Goal: Task Accomplishment & Management: Complete application form

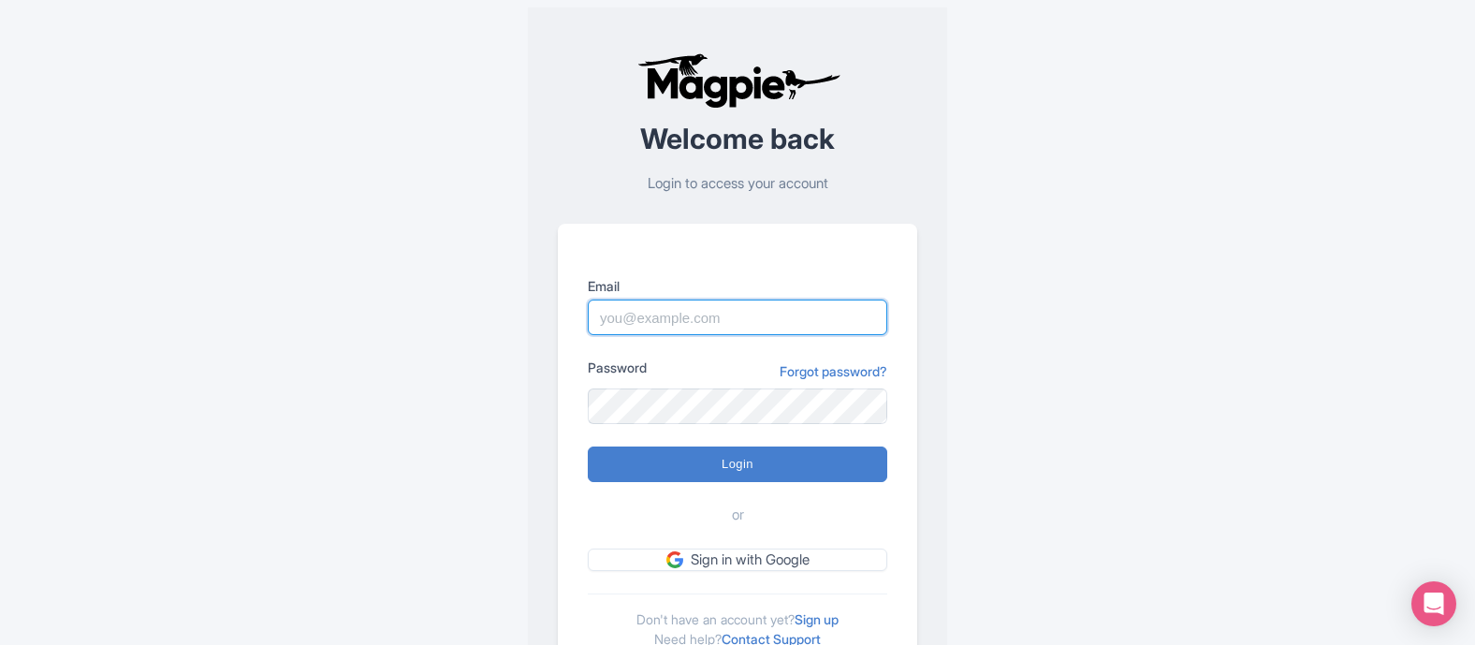
click at [718, 315] on input "Email" at bounding box center [738, 318] width 300 height 36
type input "[PERSON_NAME][EMAIL_ADDRESS][DOMAIN_NAME]"
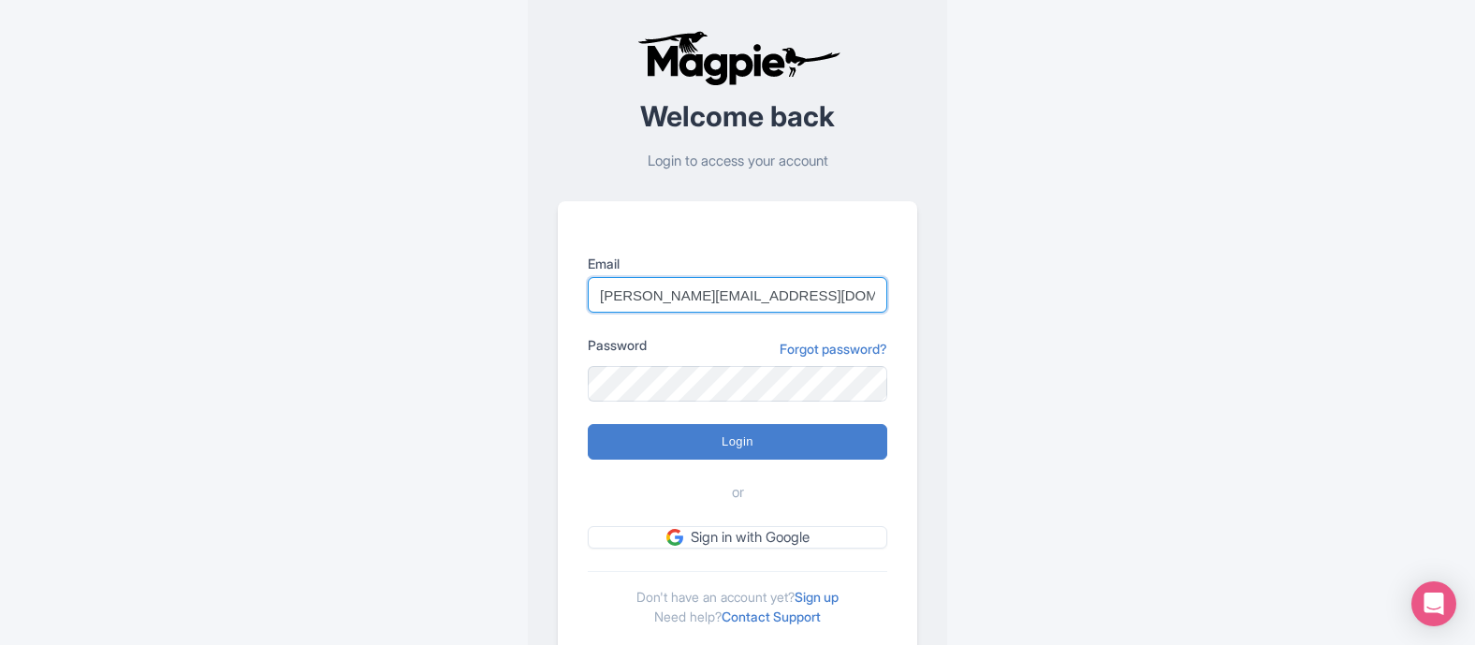
scroll to position [86, 0]
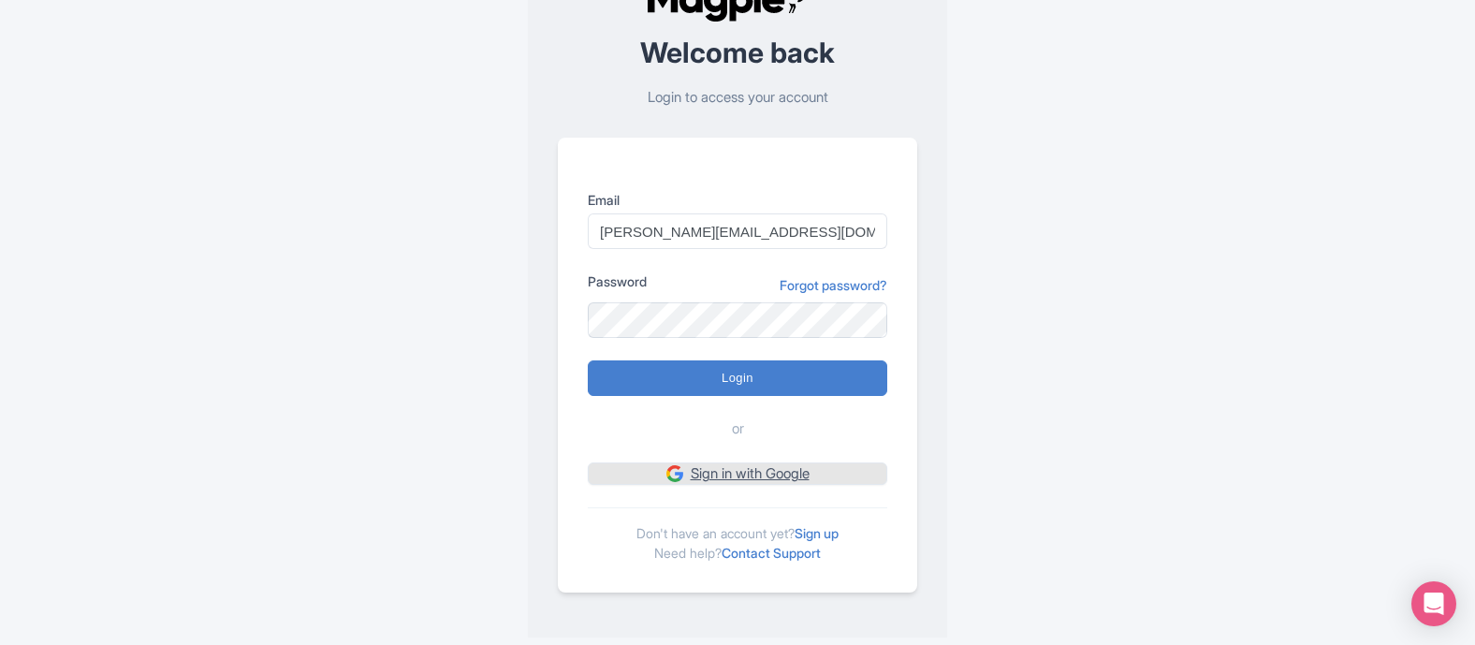
click at [733, 477] on link "Sign in with Google" at bounding box center [738, 473] width 300 height 23
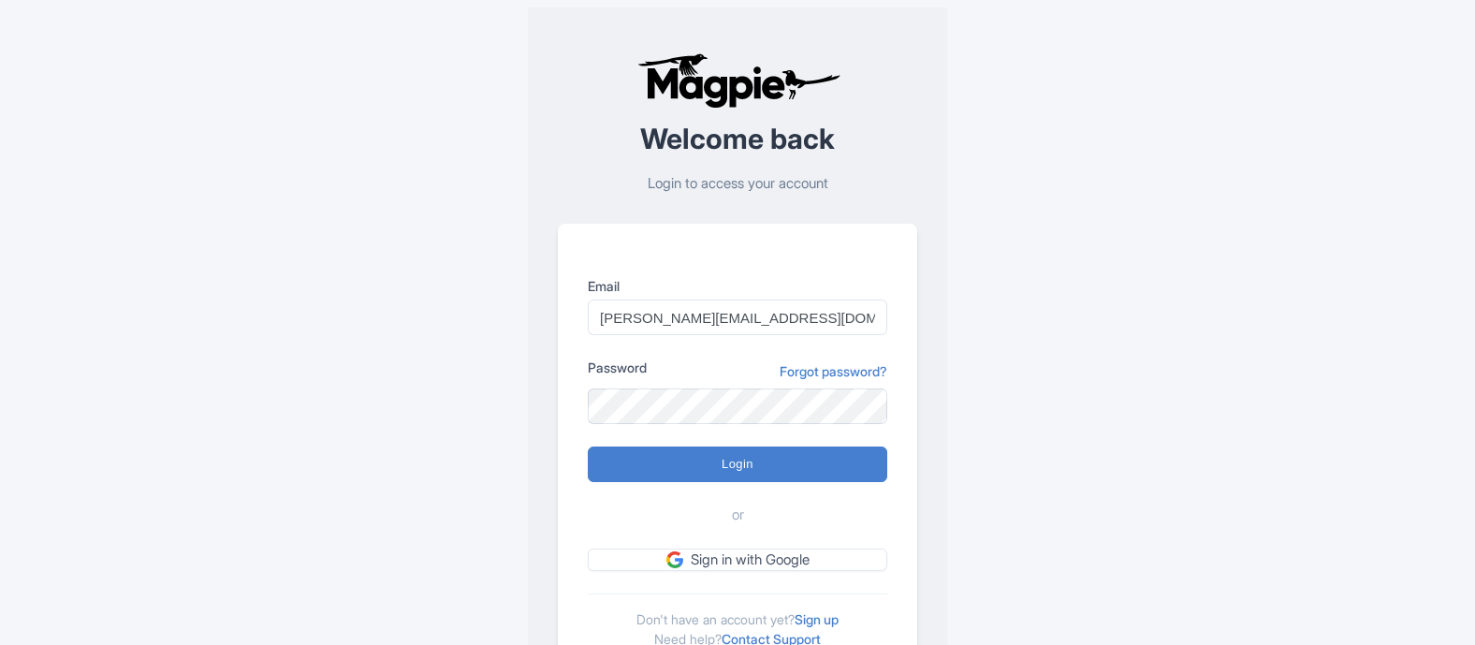
scroll to position [86, 0]
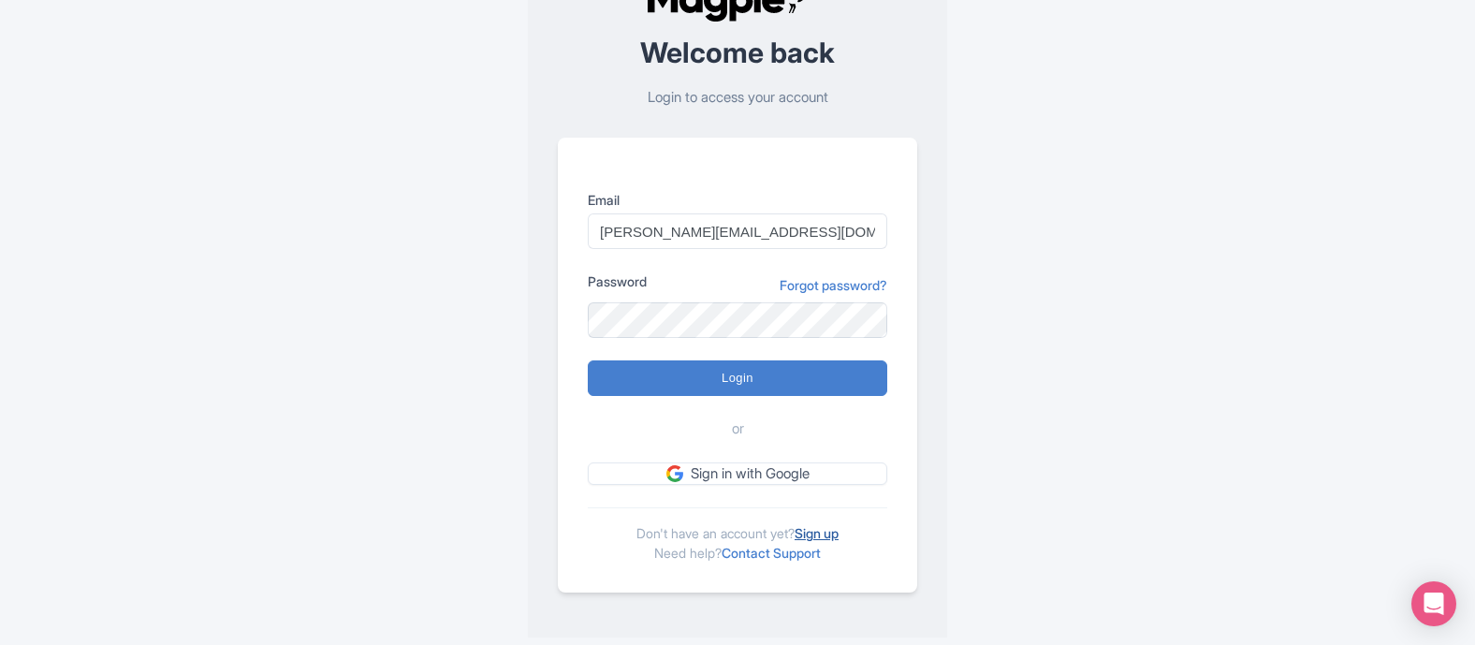
click at [829, 533] on link "Sign up" at bounding box center [817, 533] width 44 height 16
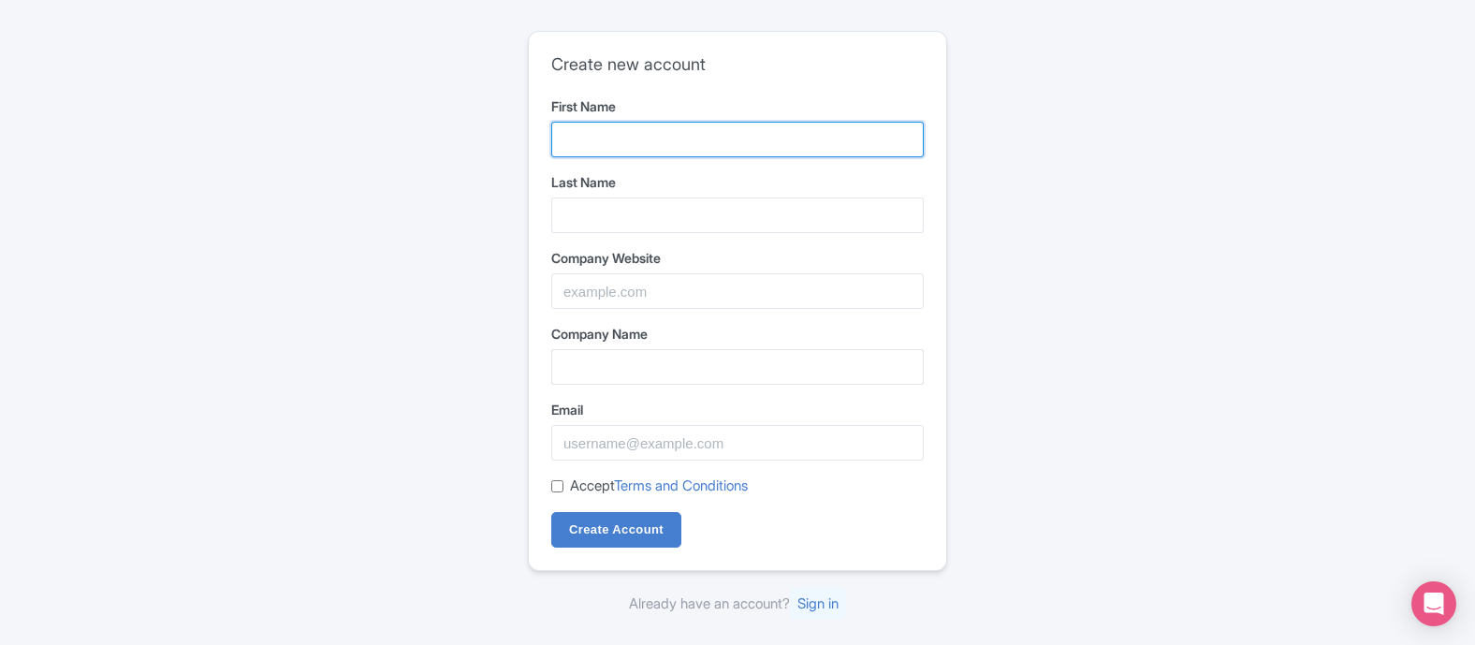
click at [630, 138] on input "First Name" at bounding box center [737, 140] width 373 height 36
type input "Gregory"
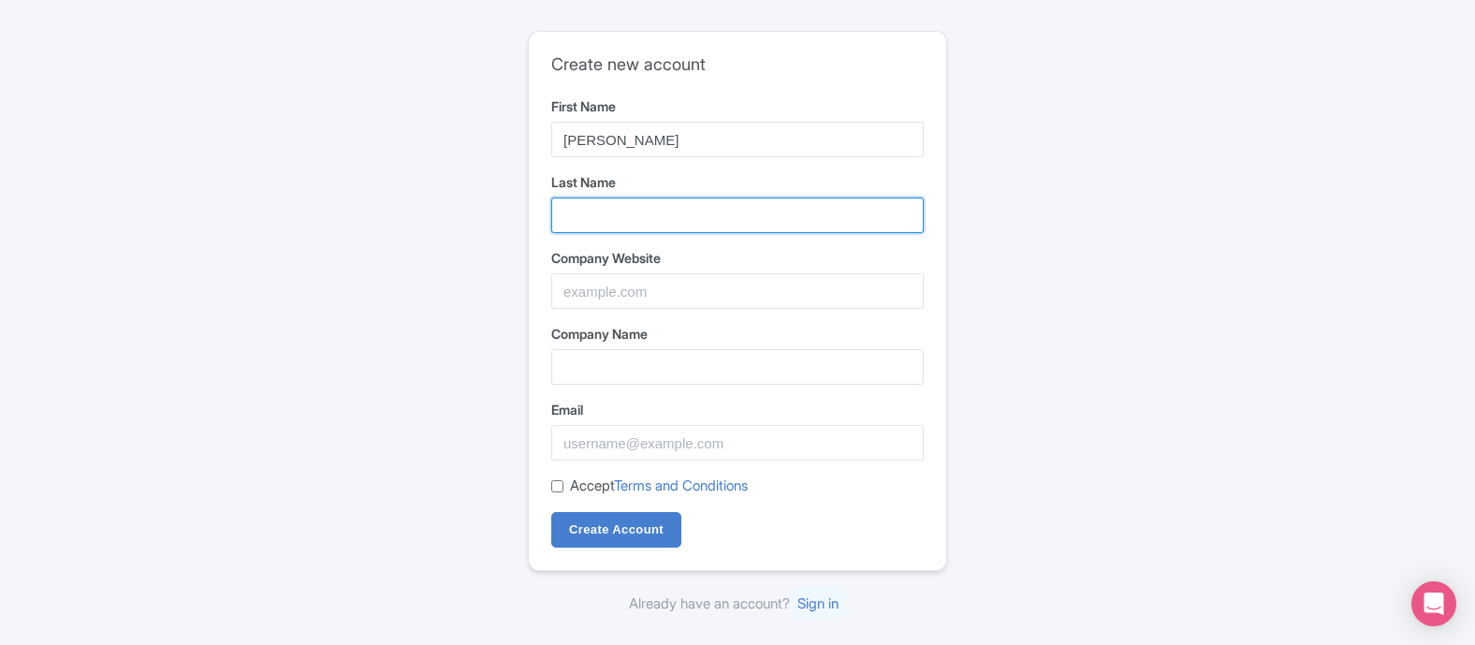
type input "Dunn"
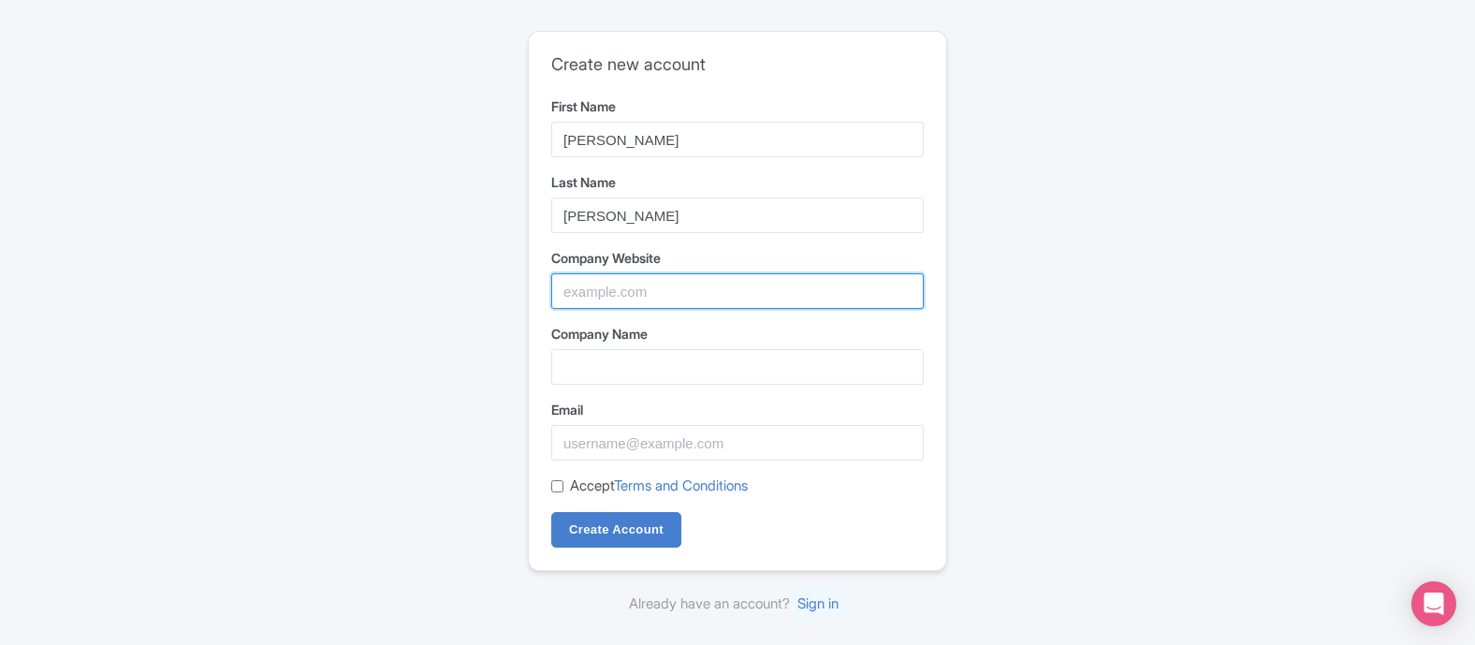
type input "WalknTours"
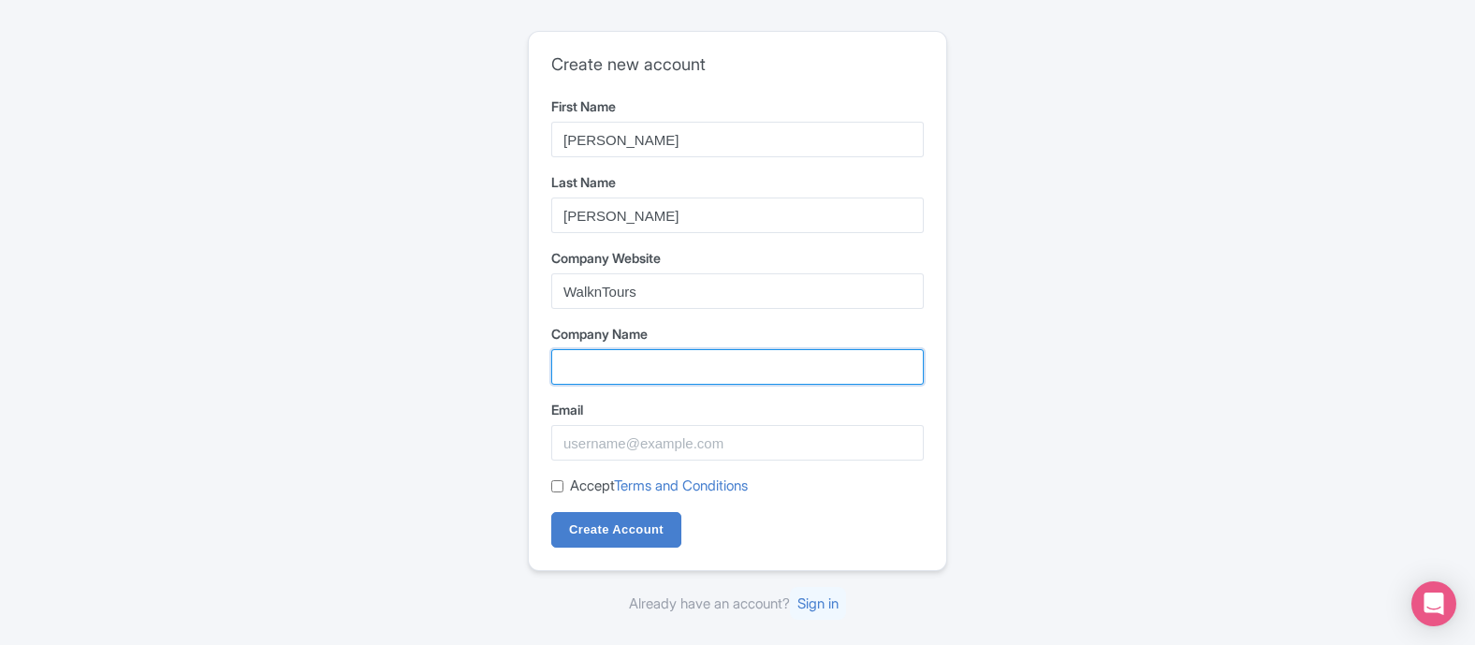
type input "WalknTours"
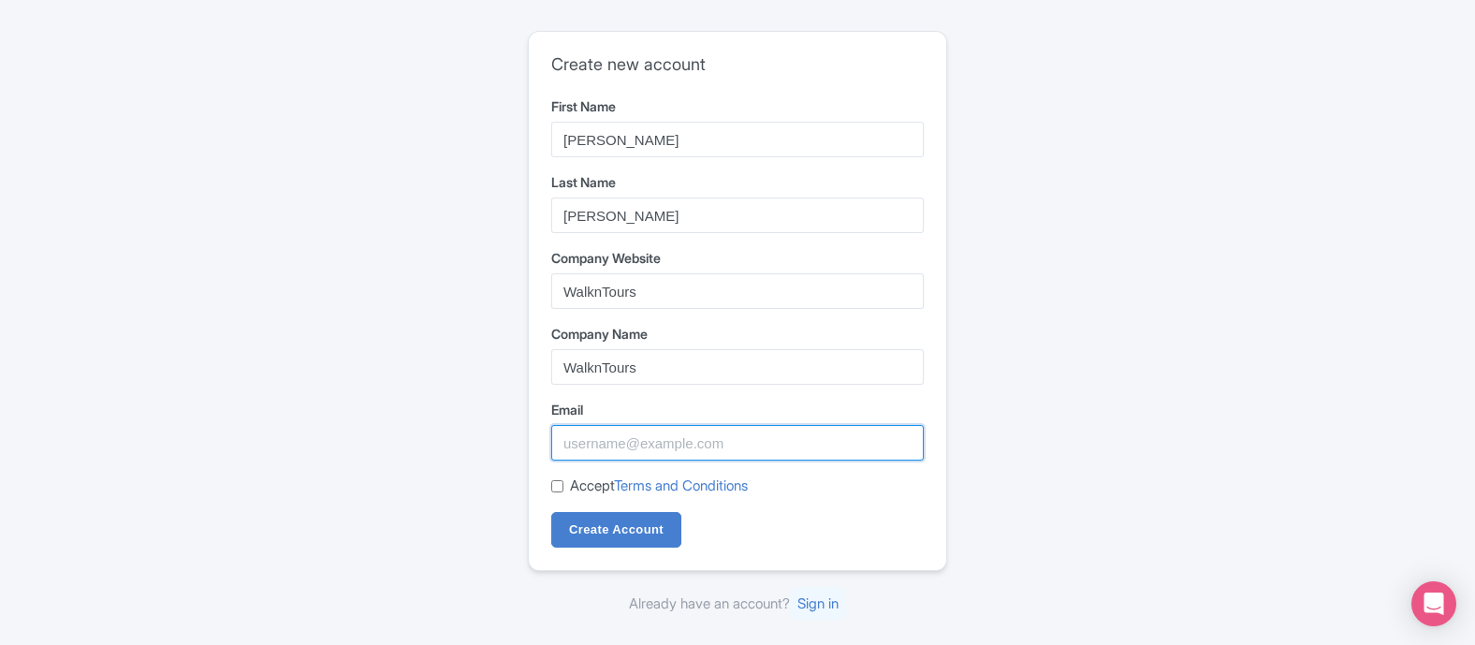
type input "greg@walkntours.com"
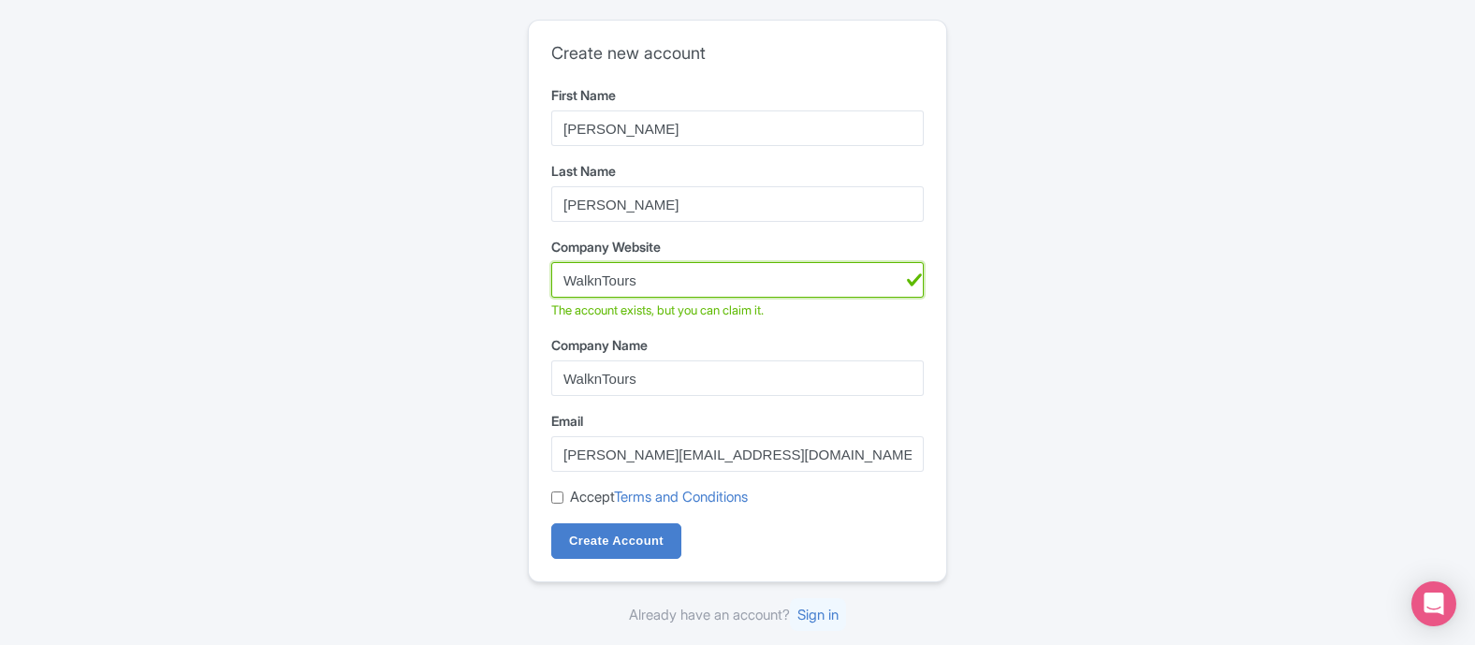
click at [655, 285] on input "WalknTours" at bounding box center [737, 280] width 373 height 36
type input "WalknTours.com"
click at [965, 387] on div "Create new account First Name Gregory Last Name Dunn Company Website WalknTours…" at bounding box center [738, 322] width 1198 height 621
click at [557, 495] on input "Accept Terms and Conditions" at bounding box center [557, 497] width 12 height 12
checkbox input "true"
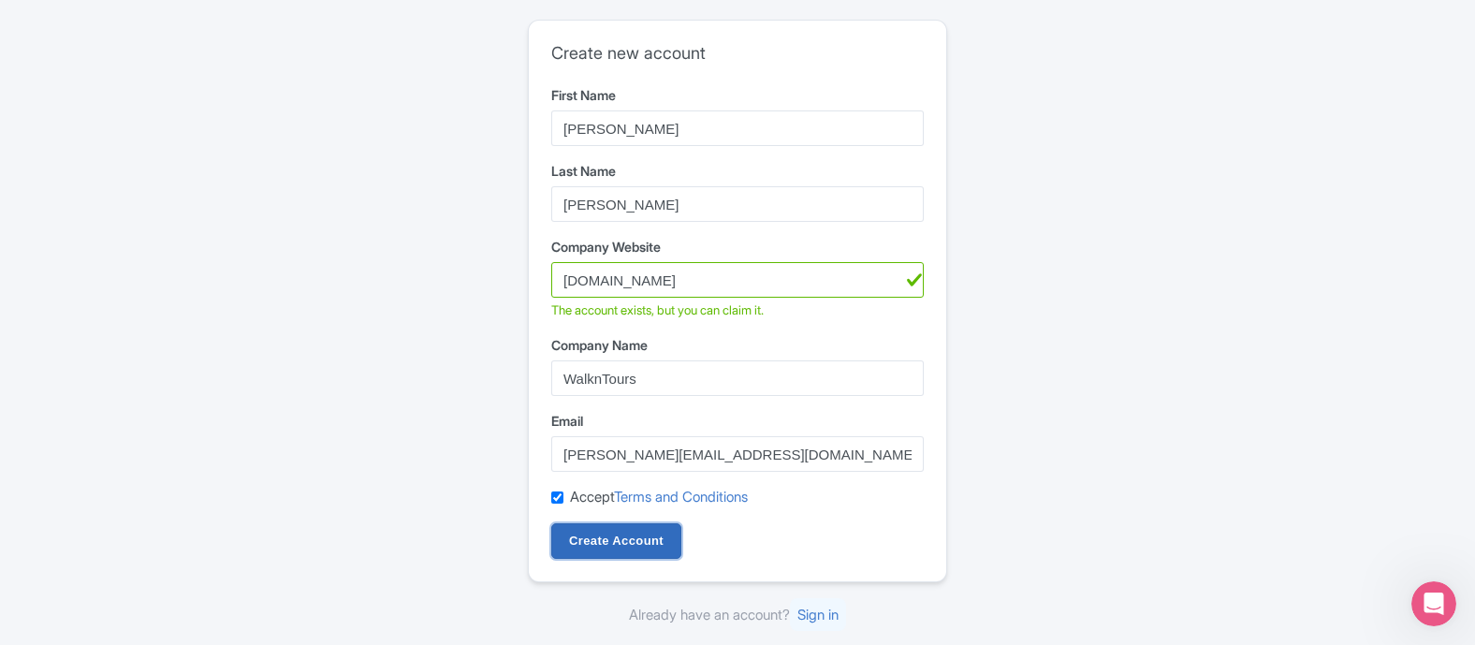
click at [623, 545] on input "Create Account" at bounding box center [616, 541] width 130 height 36
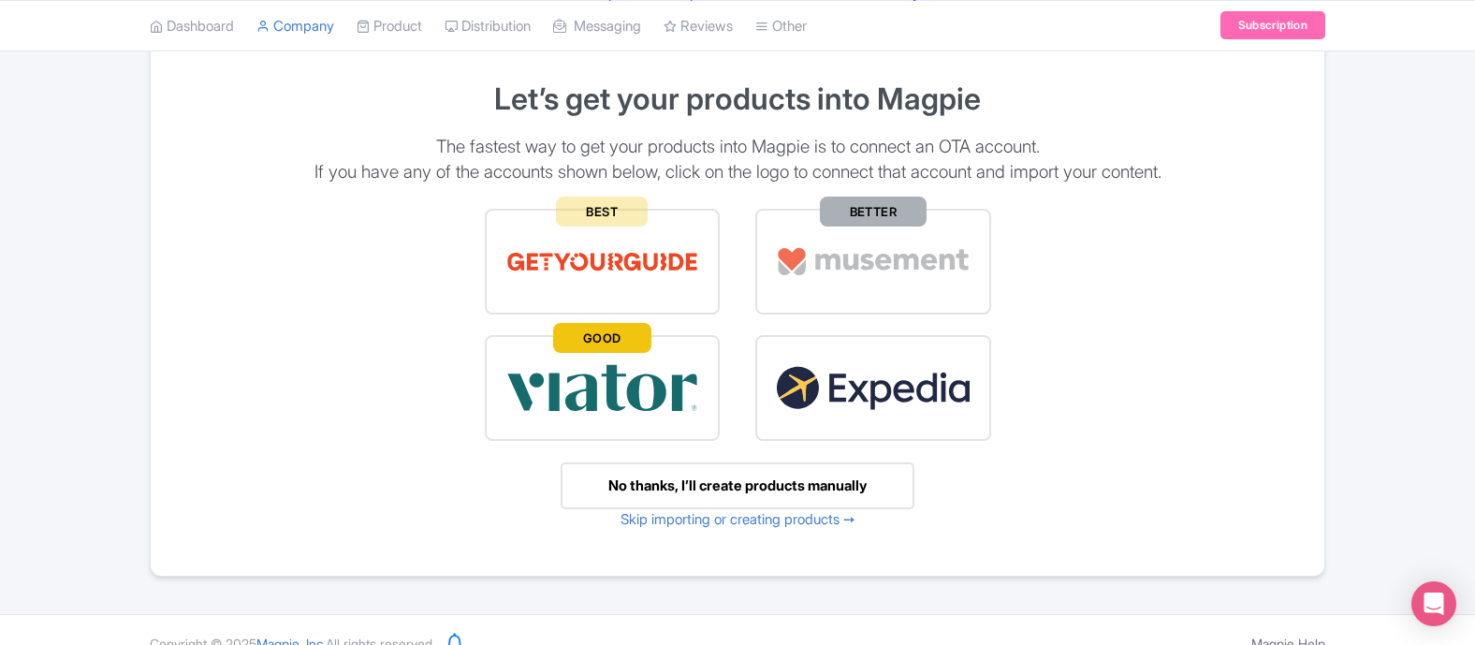
scroll to position [141, 0]
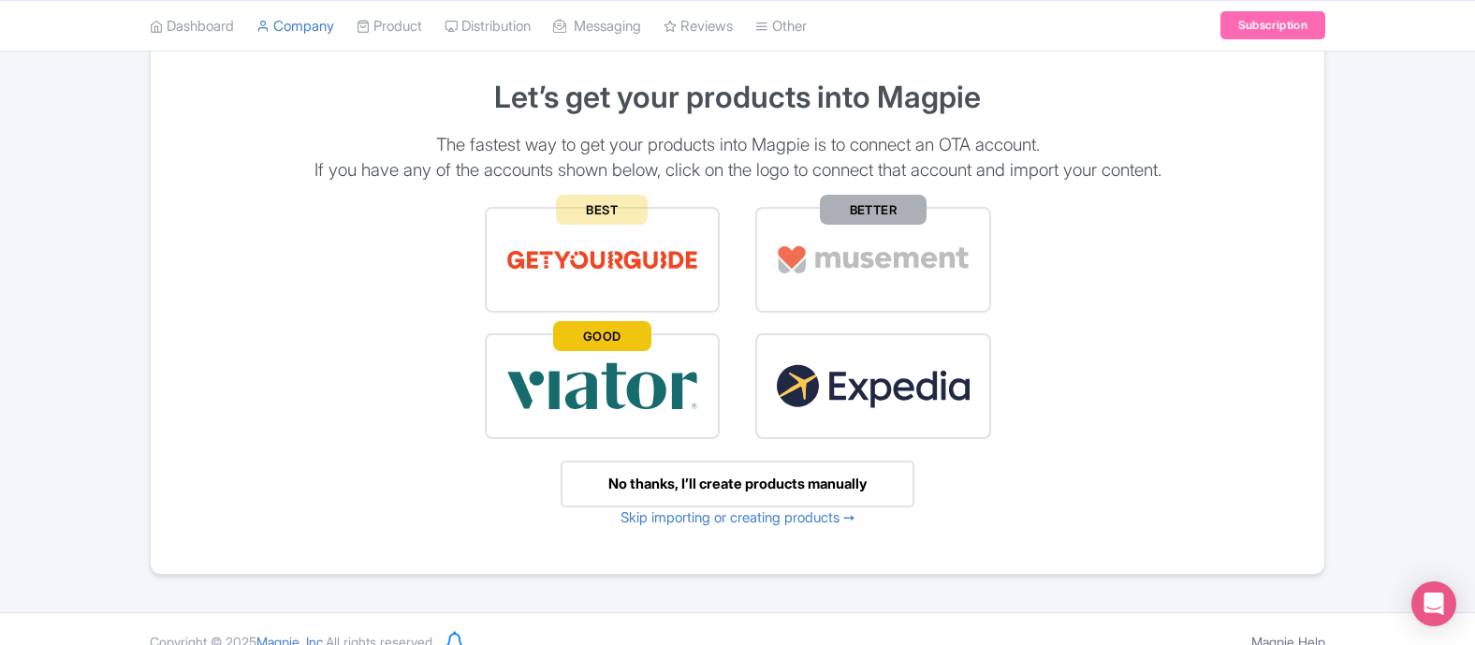
click at [577, 376] on img at bounding box center [602, 386] width 195 height 65
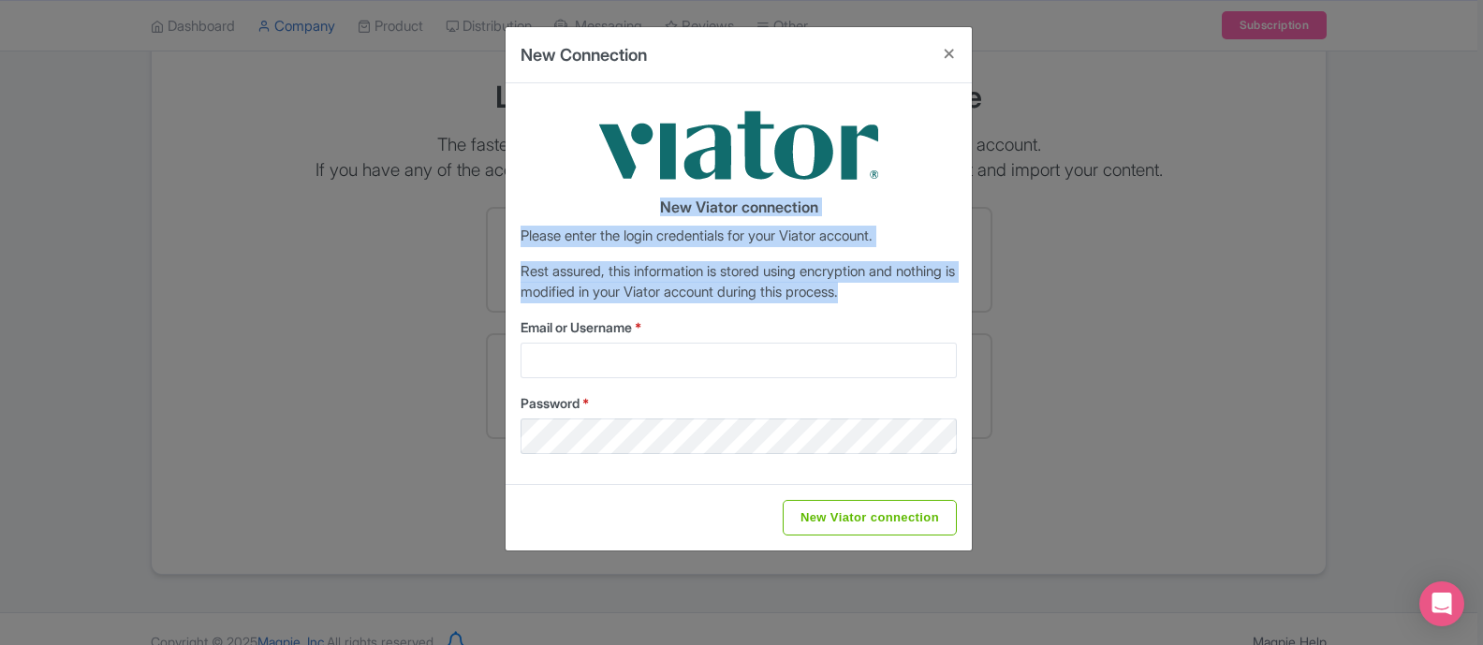
drag, startPoint x: 659, startPoint y: 210, endPoint x: 698, endPoint y: 313, distance: 110.2
click at [698, 313] on div "New Viator connection Please enter the login credentials for your Viator accoun…" at bounding box center [738, 283] width 466 height 401
drag, startPoint x: 741, startPoint y: 309, endPoint x: 644, endPoint y: 209, distance: 139.7
click at [644, 209] on div "New Viator connection Please enter the login credentials for your Viator accoun…" at bounding box center [738, 283] width 466 height 401
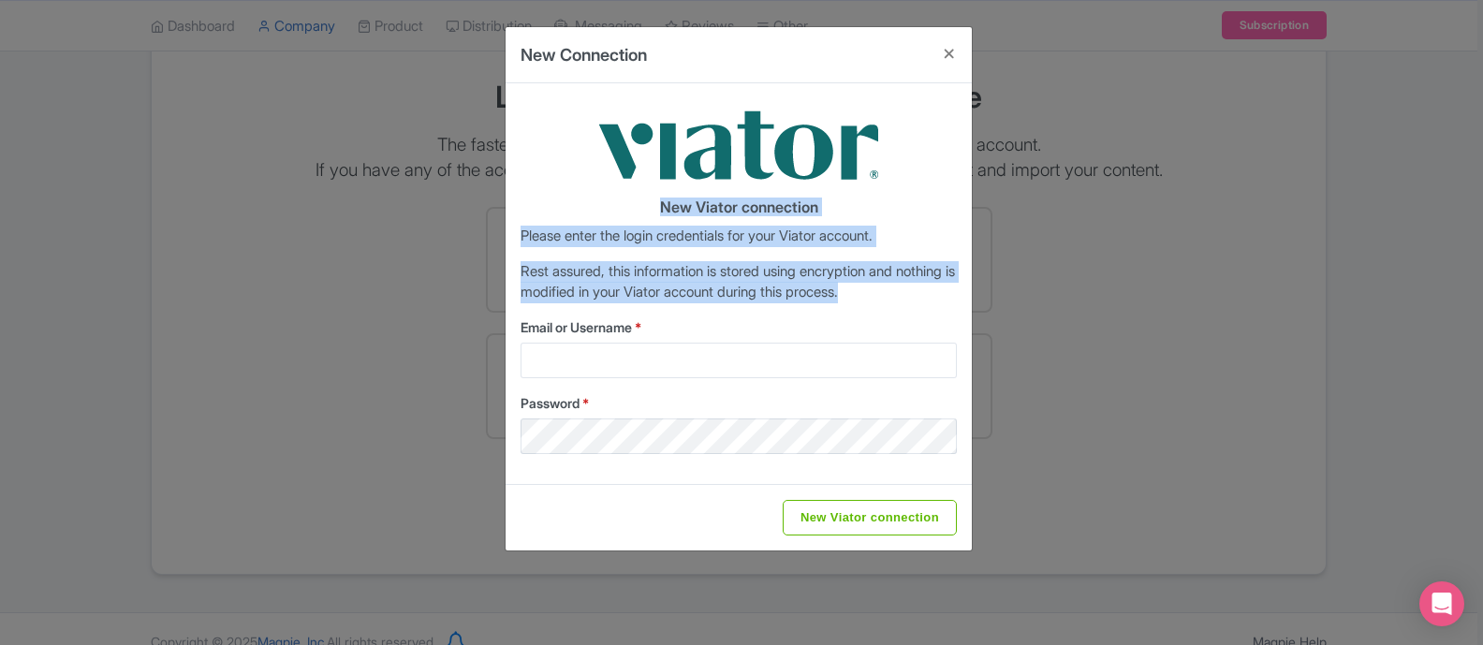
click at [644, 209] on h4 "New Viator connection" at bounding box center [738, 207] width 436 height 17
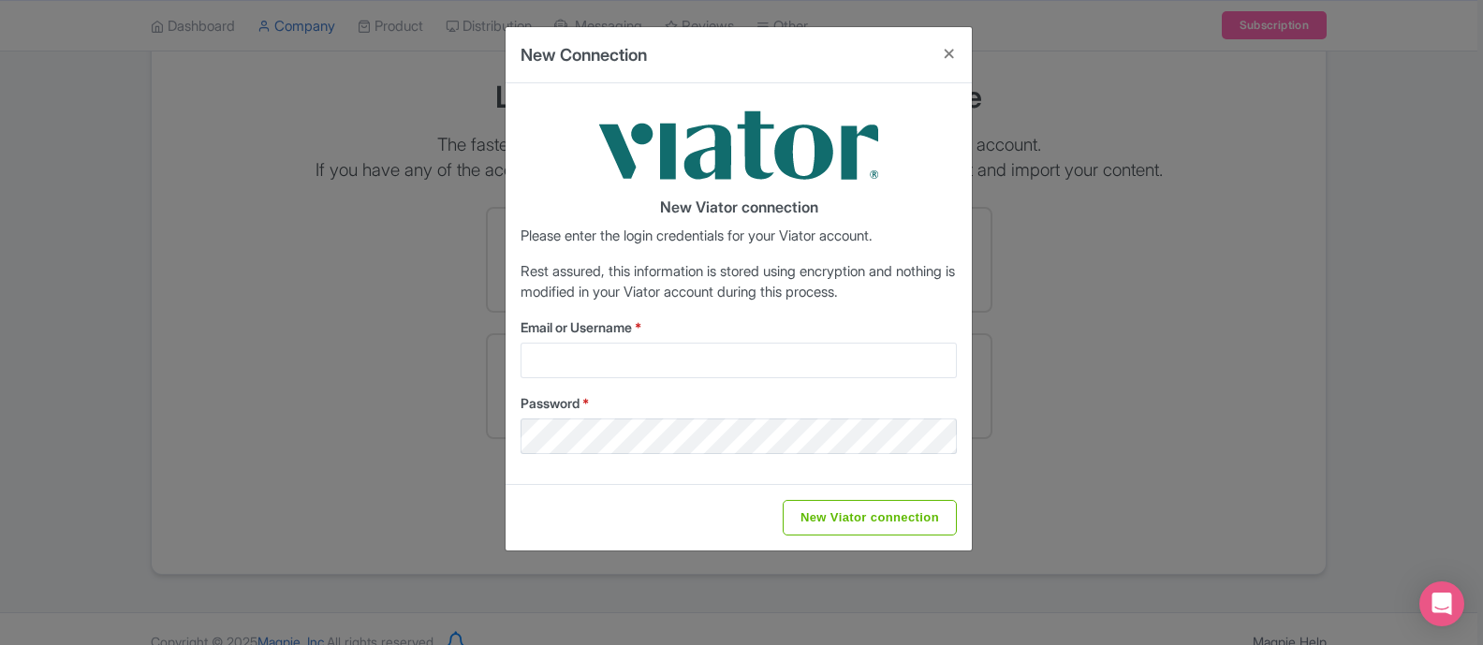
drag, startPoint x: 691, startPoint y: 205, endPoint x: 707, endPoint y: 304, distance: 100.5
click at [707, 304] on div "New Viator connection Please enter the login credentials for your Viator accoun…" at bounding box center [738, 283] width 466 height 401
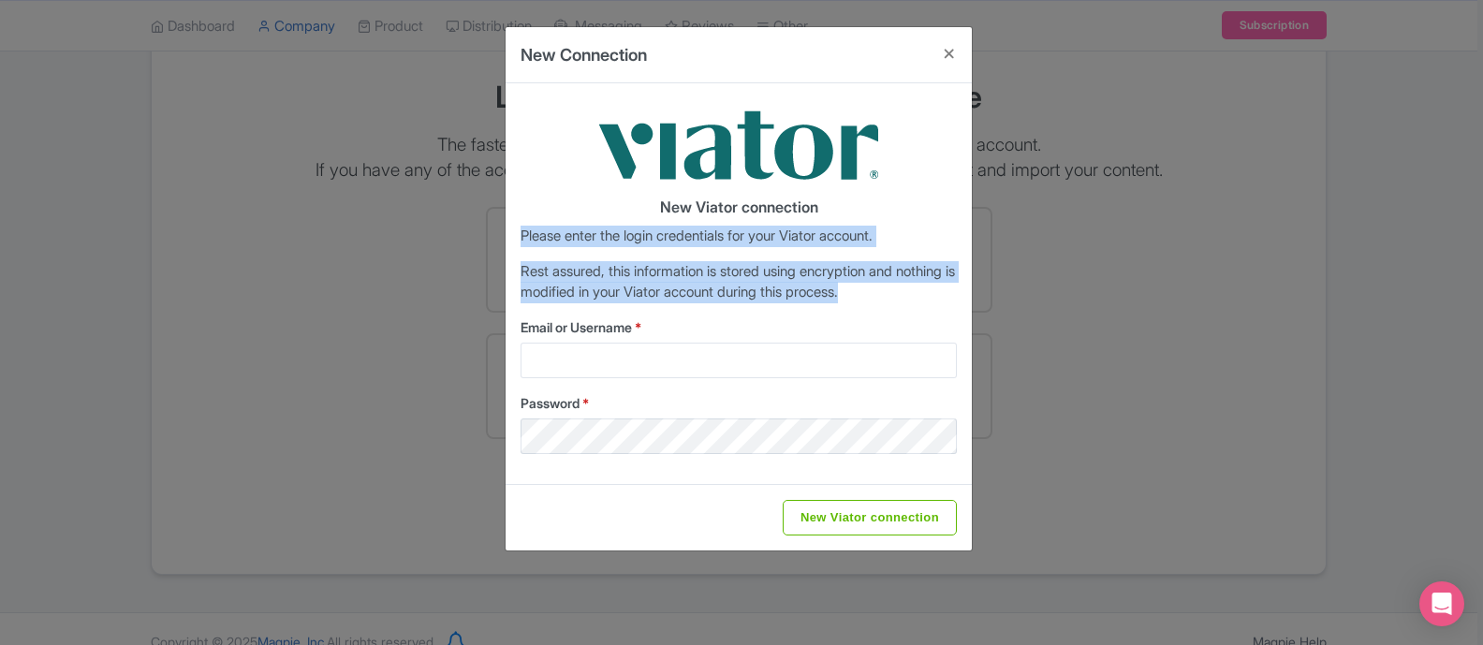
drag, startPoint x: 707, startPoint y: 304, endPoint x: 686, endPoint y: 223, distance: 84.0
click at [686, 223] on div "New Viator connection Please enter the login credentials for your Viator accoun…" at bounding box center [738, 283] width 466 height 401
drag, startPoint x: 775, startPoint y: 223, endPoint x: 772, endPoint y: 311, distance: 88.0
click at [772, 311] on div "New Viator connection Please enter the login credentials for your Viator accoun…" at bounding box center [738, 283] width 466 height 401
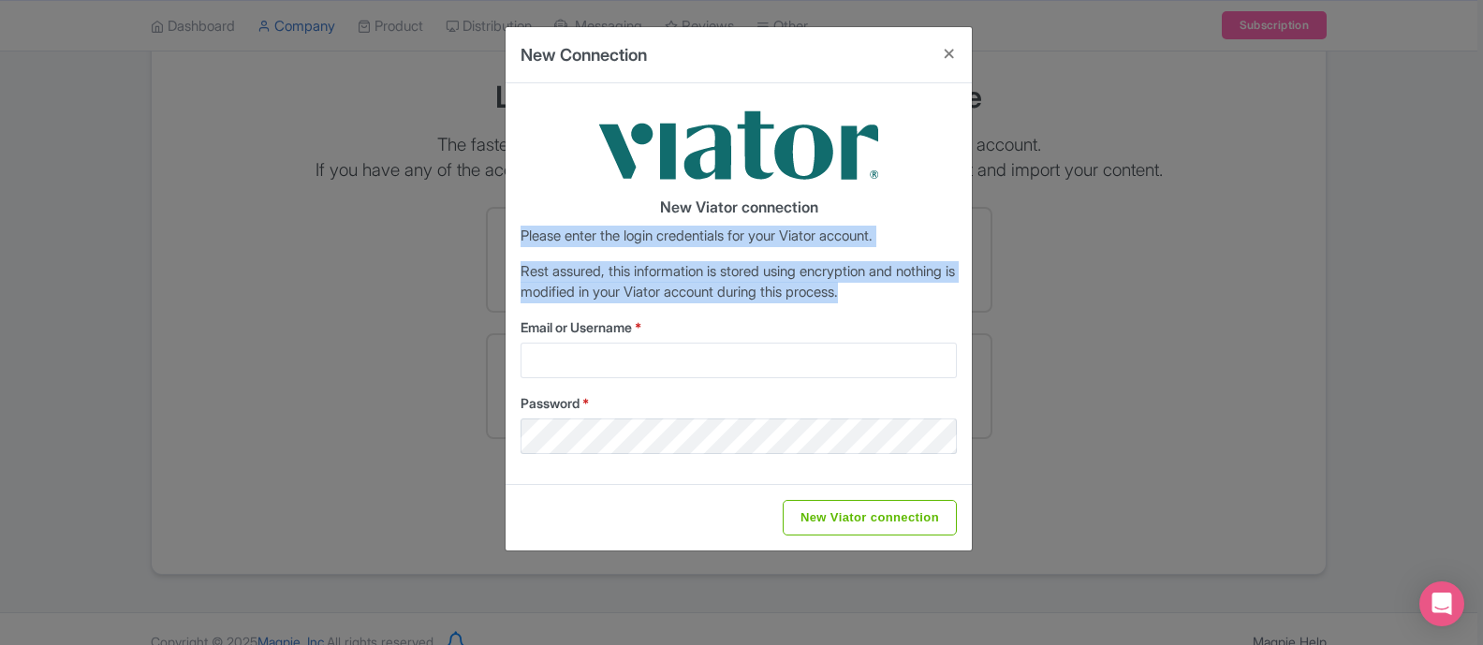
click at [772, 311] on div "New Viator connection Please enter the login credentials for your Viator accoun…" at bounding box center [738, 283] width 466 height 401
drag, startPoint x: 806, startPoint y: 306, endPoint x: 718, endPoint y: 224, distance: 120.5
click at [718, 224] on div "New Viator connection Please enter the login credentials for your Viator accoun…" at bounding box center [738, 283] width 466 height 401
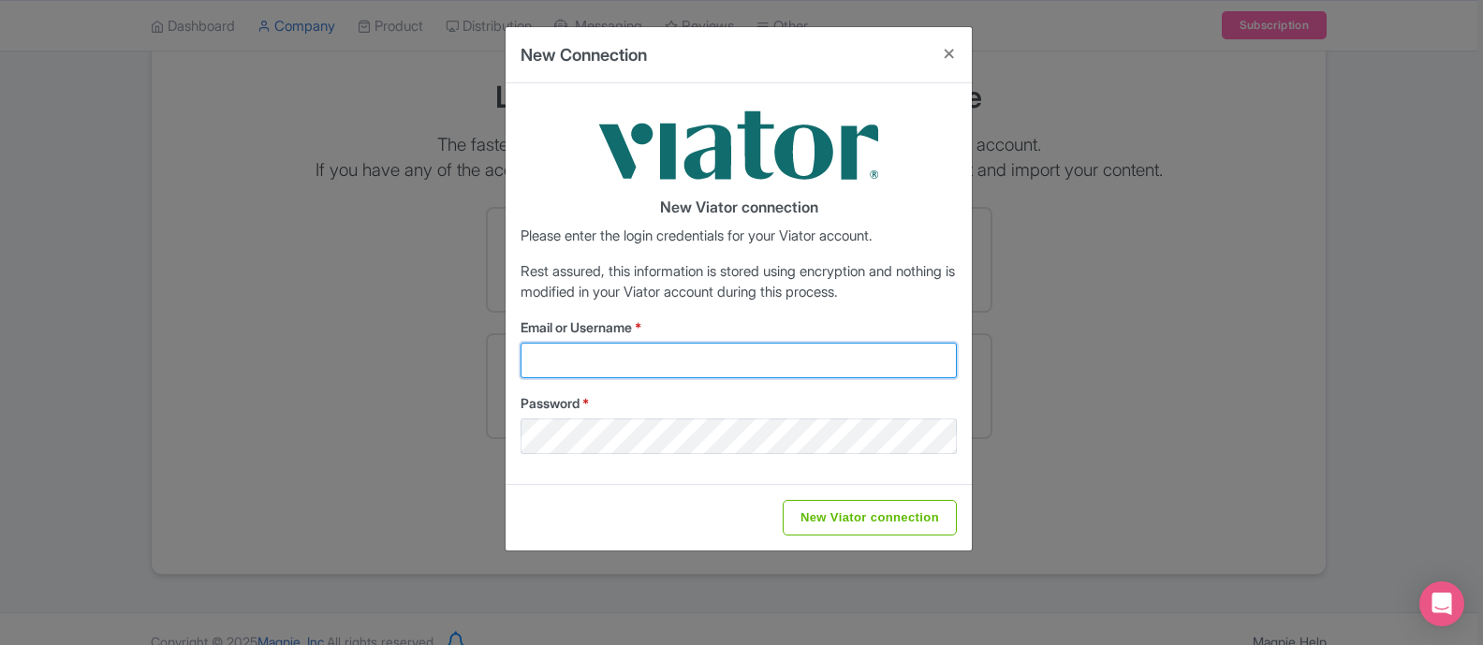
click at [588, 354] on input "Email or Username *" at bounding box center [738, 361] width 436 height 36
type input "greg@walkntours.com"
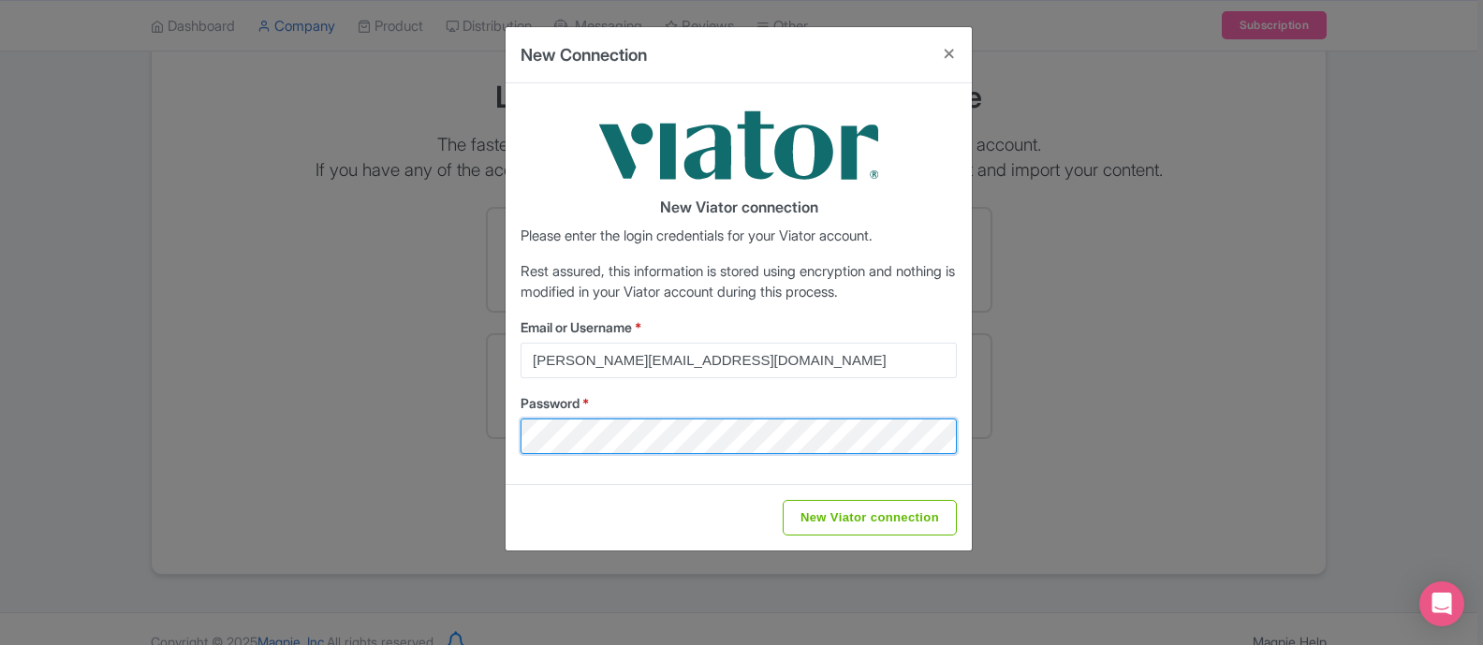
click at [782, 500] on input "New Viator connection" at bounding box center [869, 518] width 174 height 36
type input "Saving..."
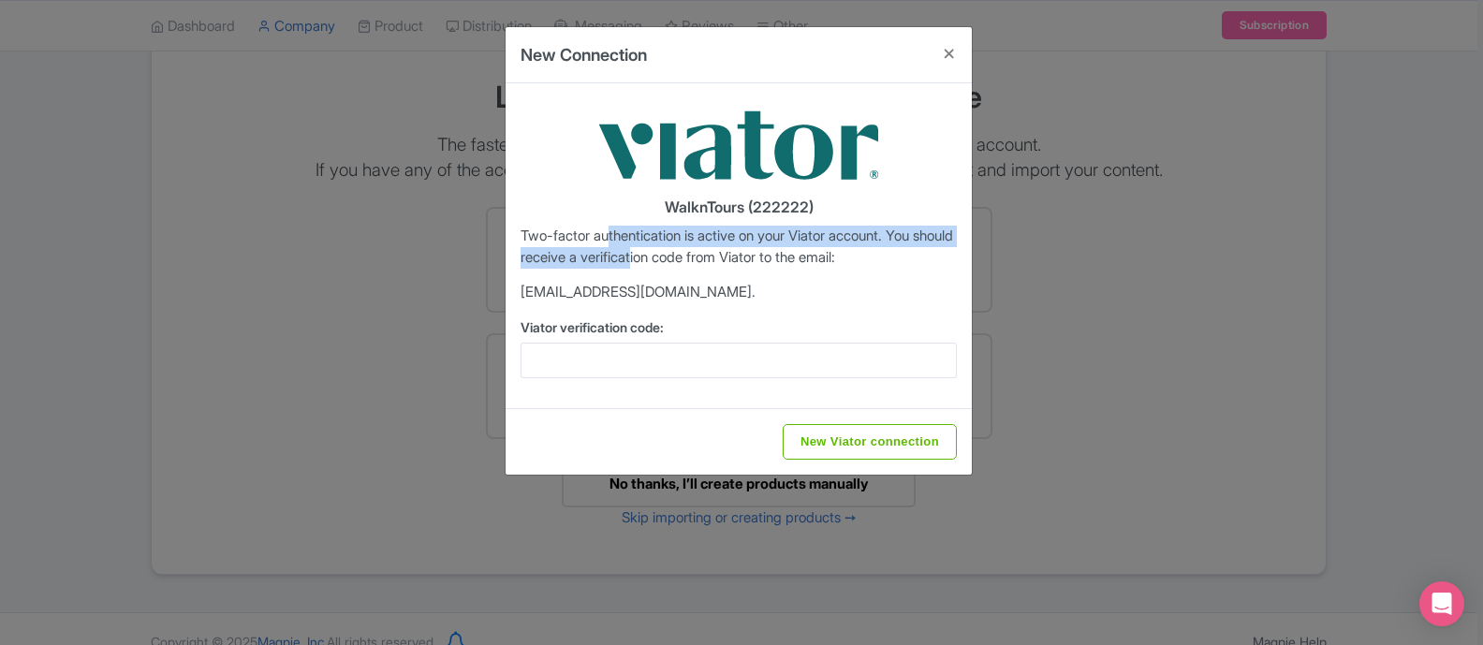
drag, startPoint x: 611, startPoint y: 241, endPoint x: 684, endPoint y: 266, distance: 77.3
click at [684, 266] on p "Two-factor authentication is active on your Viator account. You should receive …" at bounding box center [738, 247] width 436 height 42
drag, startPoint x: 726, startPoint y: 266, endPoint x: 674, endPoint y: 243, distance: 57.0
click at [674, 243] on p "Two-factor authentication is active on your Viator account. You should receive …" at bounding box center [738, 247] width 436 height 42
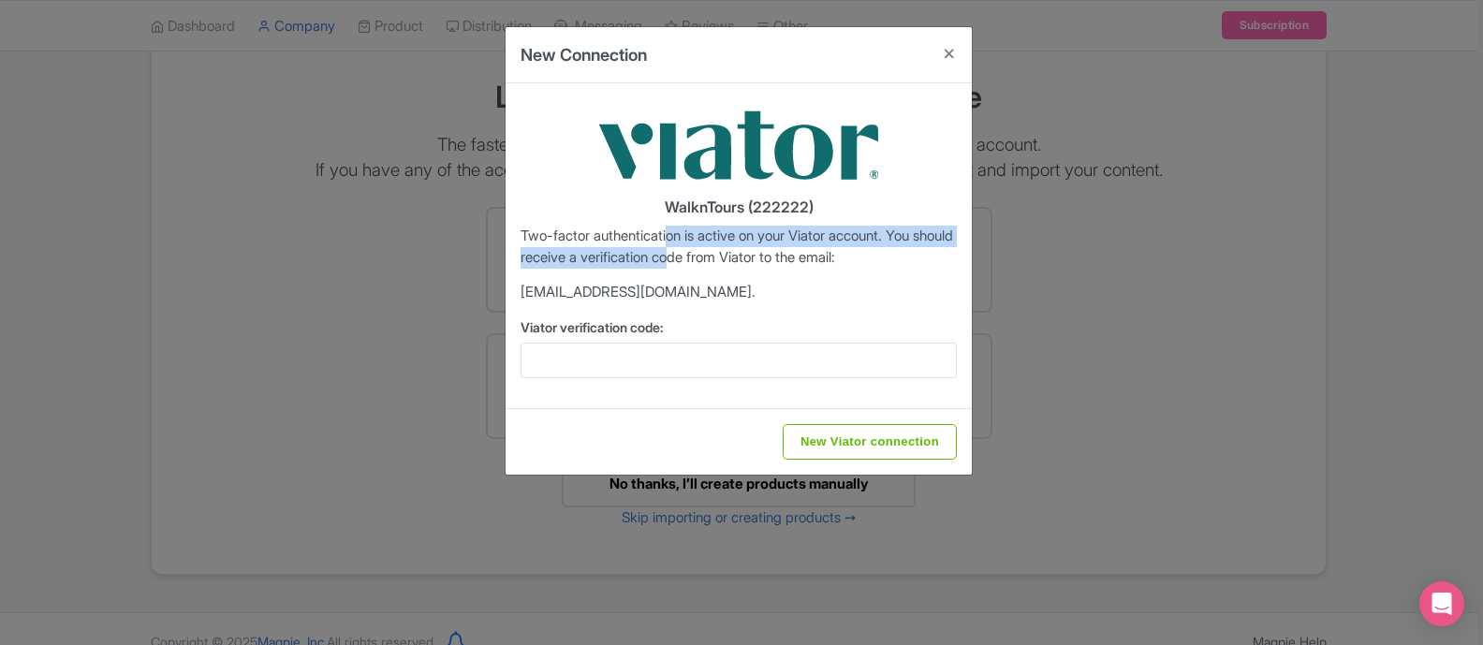
click at [674, 243] on p "Two-factor authentication is active on your Viator account. You should receive …" at bounding box center [738, 247] width 436 height 42
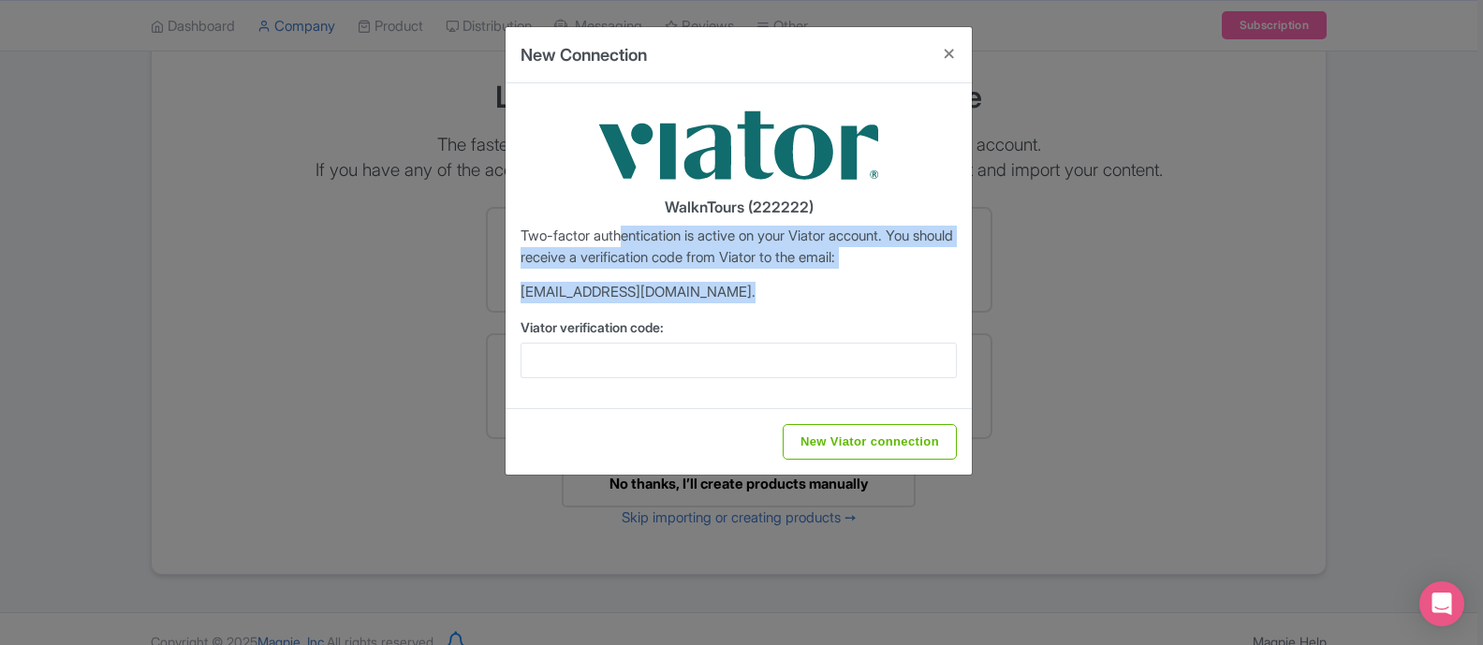
drag, startPoint x: 626, startPoint y: 243, endPoint x: 720, endPoint y: 416, distance: 196.0
click at [720, 416] on form "WalknTours (222222) Two-factor authentication is active on your Viator account.…" at bounding box center [738, 278] width 466 height 391
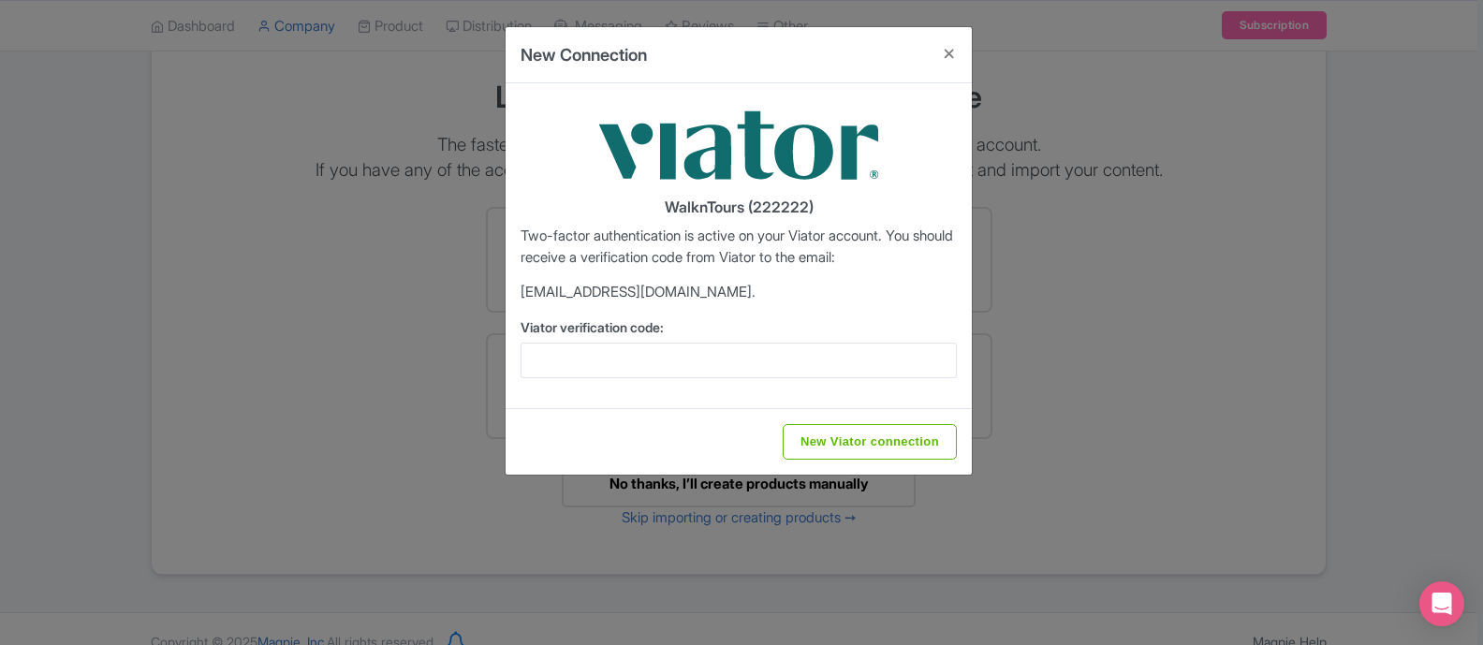
click at [720, 416] on div "New Viator connection" at bounding box center [738, 441] width 466 height 66
click at [942, 52] on button "Close" at bounding box center [949, 53] width 45 height 53
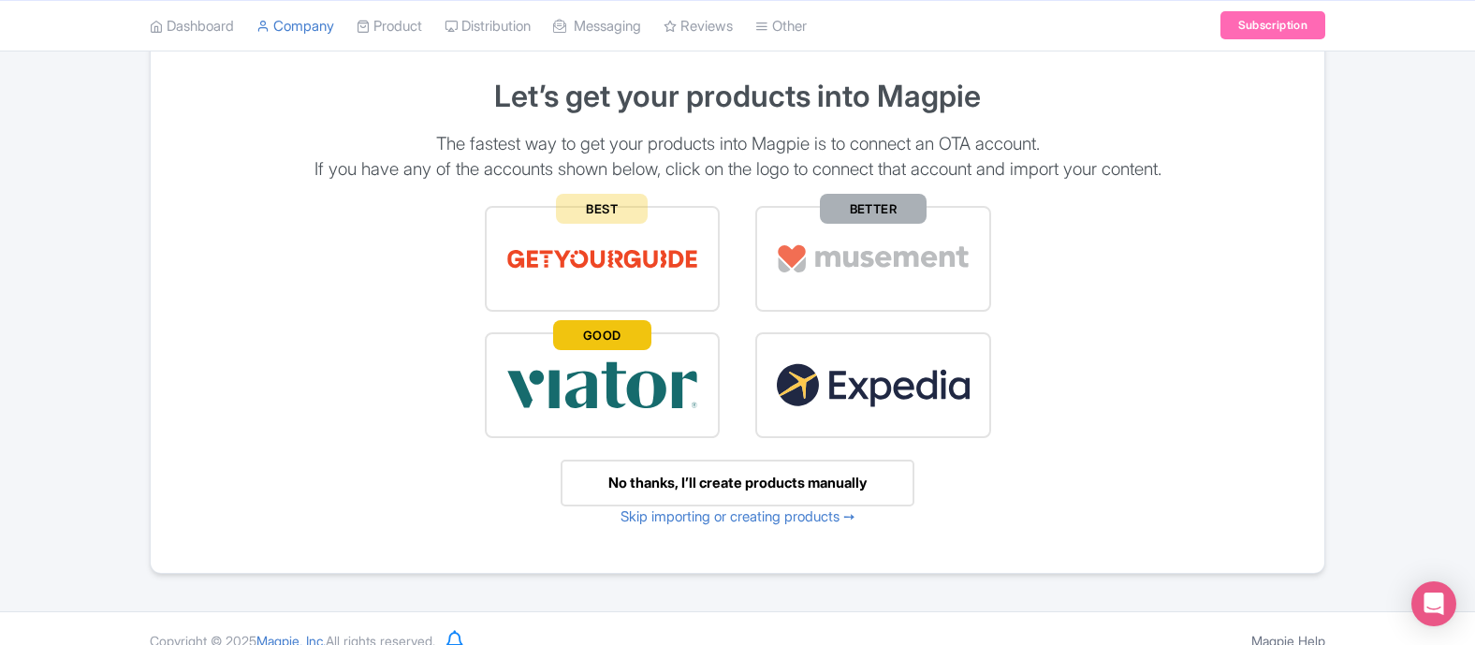
scroll to position [147, 0]
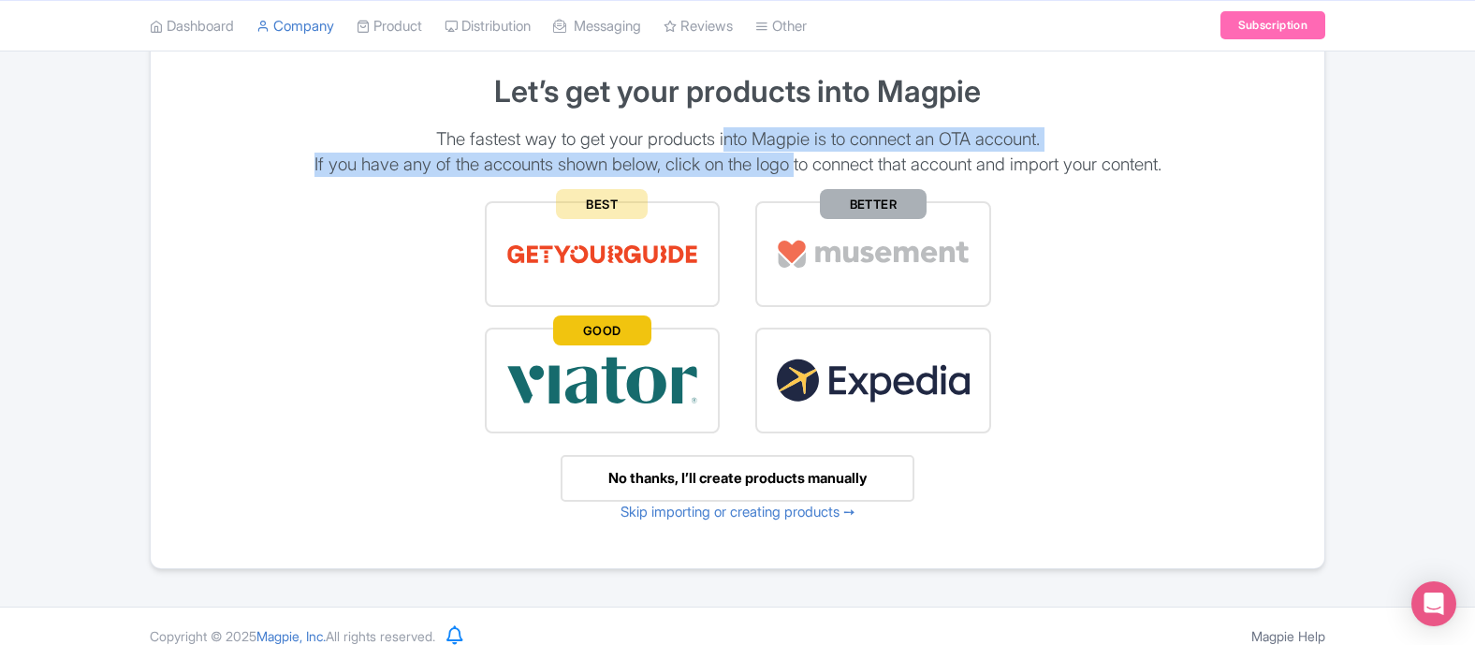
drag, startPoint x: 720, startPoint y: 138, endPoint x: 796, endPoint y: 173, distance: 83.7
click at [796, 173] on div "Let’s get your products into Magpie The fastest way to get your products into M…" at bounding box center [738, 298] width 1174 height 493
click at [796, 173] on p "If you have any of the accounts shown below, click on the logo to connect that …" at bounding box center [737, 165] width 1129 height 24
drag, startPoint x: 823, startPoint y: 172, endPoint x: 592, endPoint y: 147, distance: 231.6
click at [592, 147] on div "Let’s get your products into Magpie The fastest way to get your products into M…" at bounding box center [738, 298] width 1174 height 493
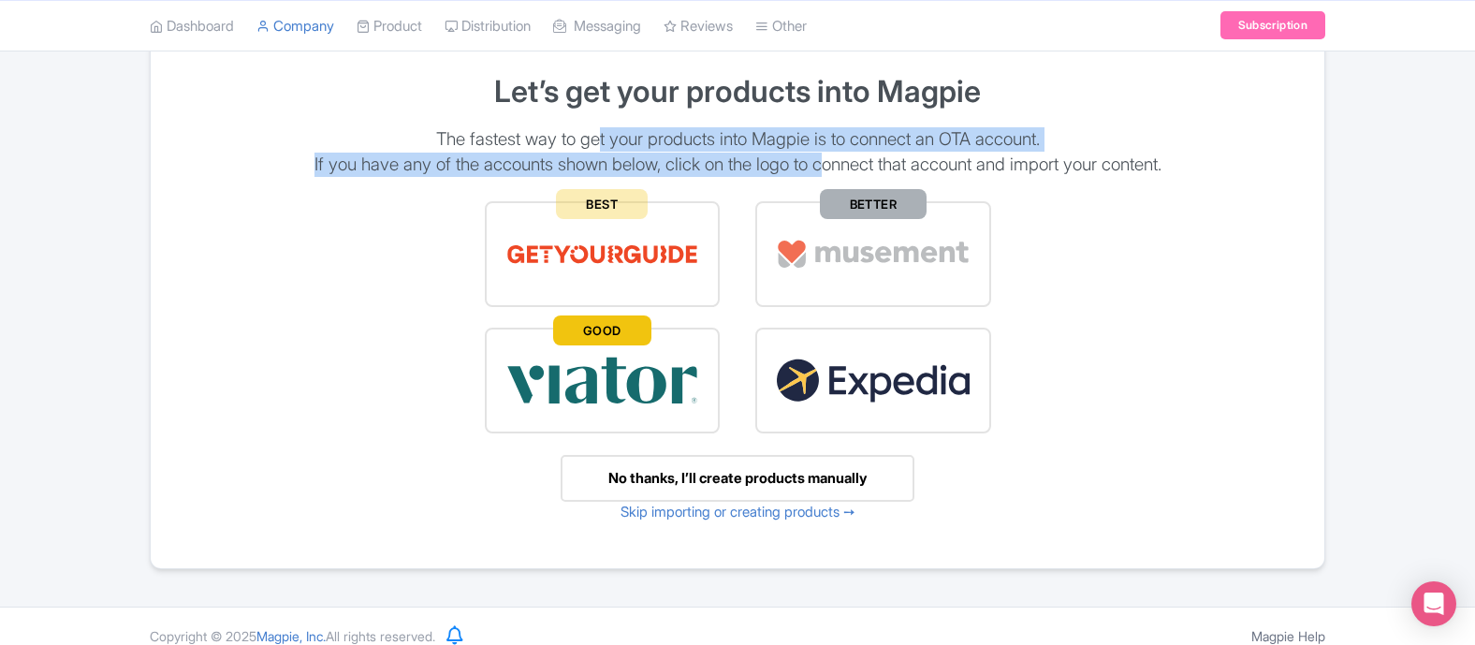
click at [592, 147] on p "The fastest way to get your products into Magpie is to connect an OTA account." at bounding box center [737, 139] width 1129 height 24
drag, startPoint x: 497, startPoint y: 147, endPoint x: 684, endPoint y: 172, distance: 188.9
click at [684, 172] on div "Let’s get your products into Magpie The fastest way to get your products into M…" at bounding box center [738, 298] width 1174 height 493
click at [684, 172] on p "If you have any of the accounts shown below, click on the logo to connect that …" at bounding box center [737, 165] width 1129 height 24
drag, startPoint x: 751, startPoint y: 169, endPoint x: 685, endPoint y: 149, distance: 68.7
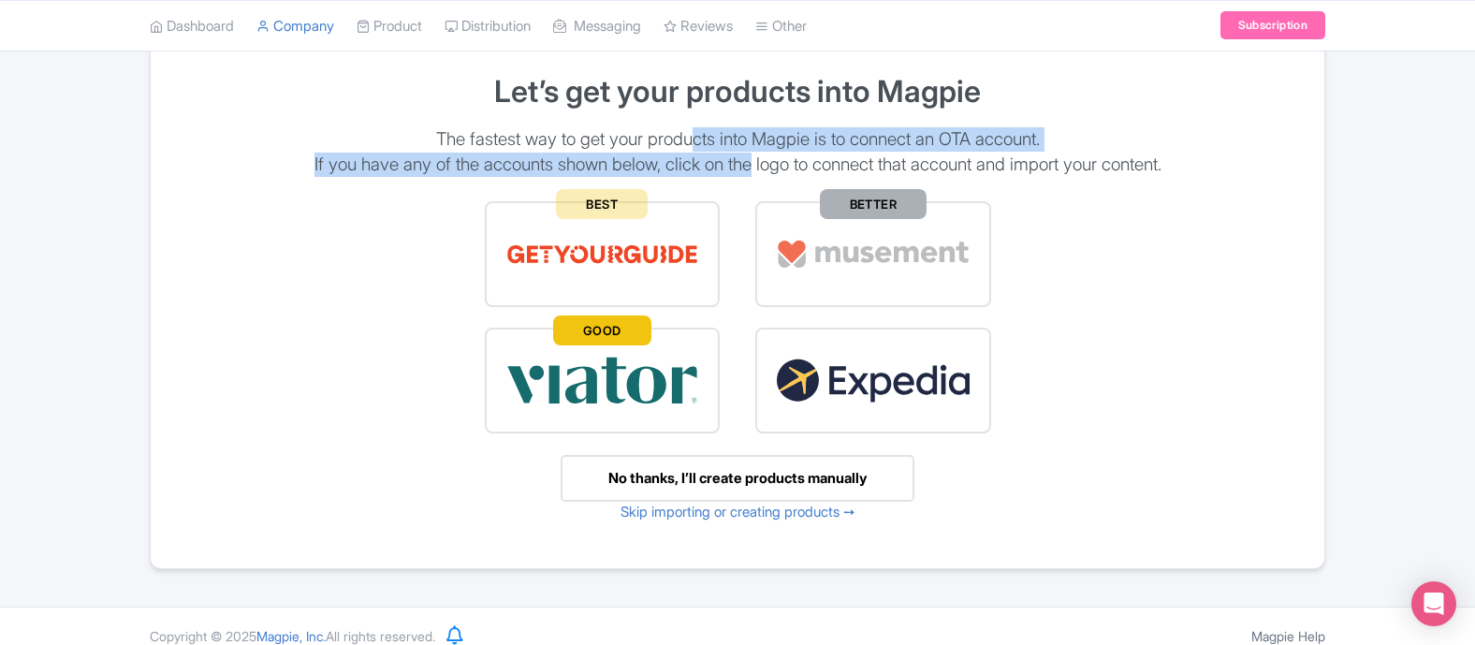
click at [685, 149] on div "Let’s get your products into Magpie The fastest way to get your products into M…" at bounding box center [738, 298] width 1174 height 493
click at [685, 149] on p "The fastest way to get your products into Magpie is to connect an OTA account." at bounding box center [737, 139] width 1129 height 24
drag, startPoint x: 634, startPoint y: 149, endPoint x: 802, endPoint y: 170, distance: 169.8
click at [802, 170] on div "Let’s get your products into Magpie The fastest way to get your products into M…" at bounding box center [738, 298] width 1174 height 493
click at [802, 170] on p "If you have any of the accounts shown below, click on the logo to connect that …" at bounding box center [737, 165] width 1129 height 24
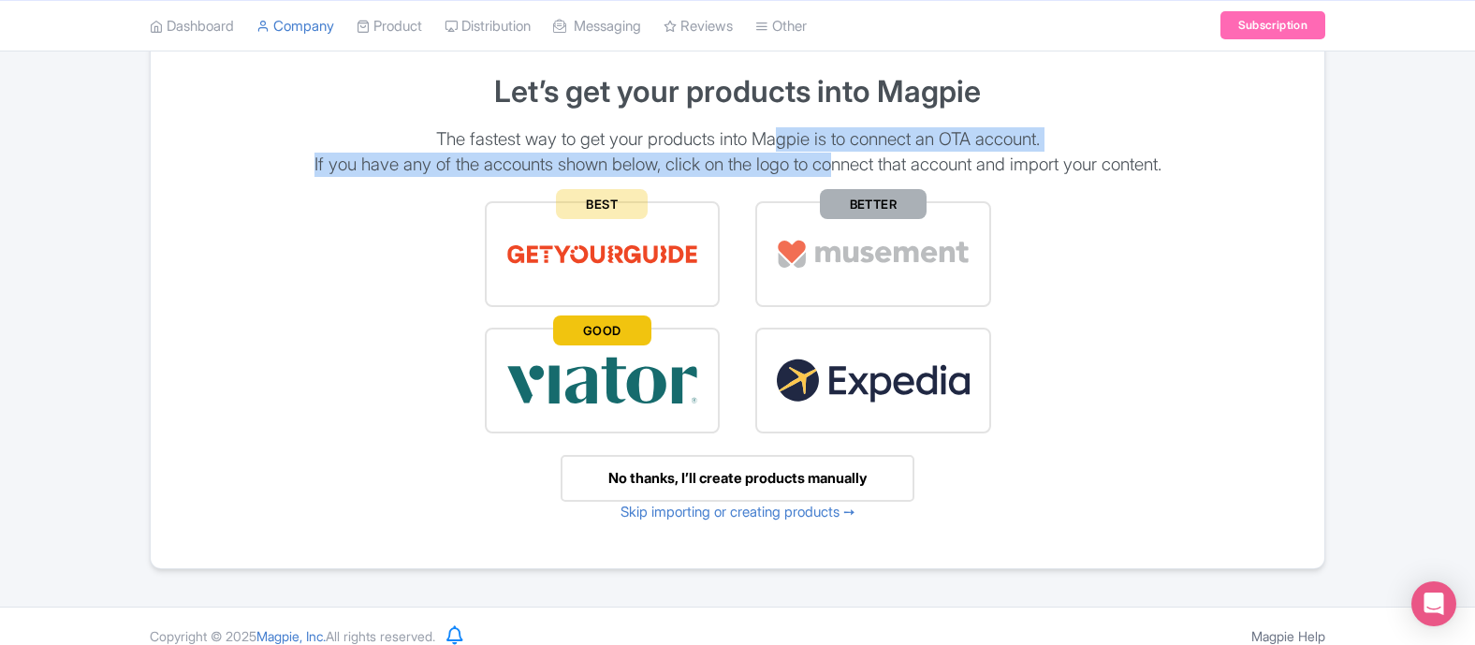
drag, startPoint x: 835, startPoint y: 173, endPoint x: 772, endPoint y: 146, distance: 68.3
click at [772, 146] on div "Let’s get your products into Magpie The fastest way to get your products into M…" at bounding box center [738, 298] width 1174 height 493
click at [772, 146] on p "The fastest way to get your products into Magpie is to connect an OTA account." at bounding box center [737, 139] width 1129 height 24
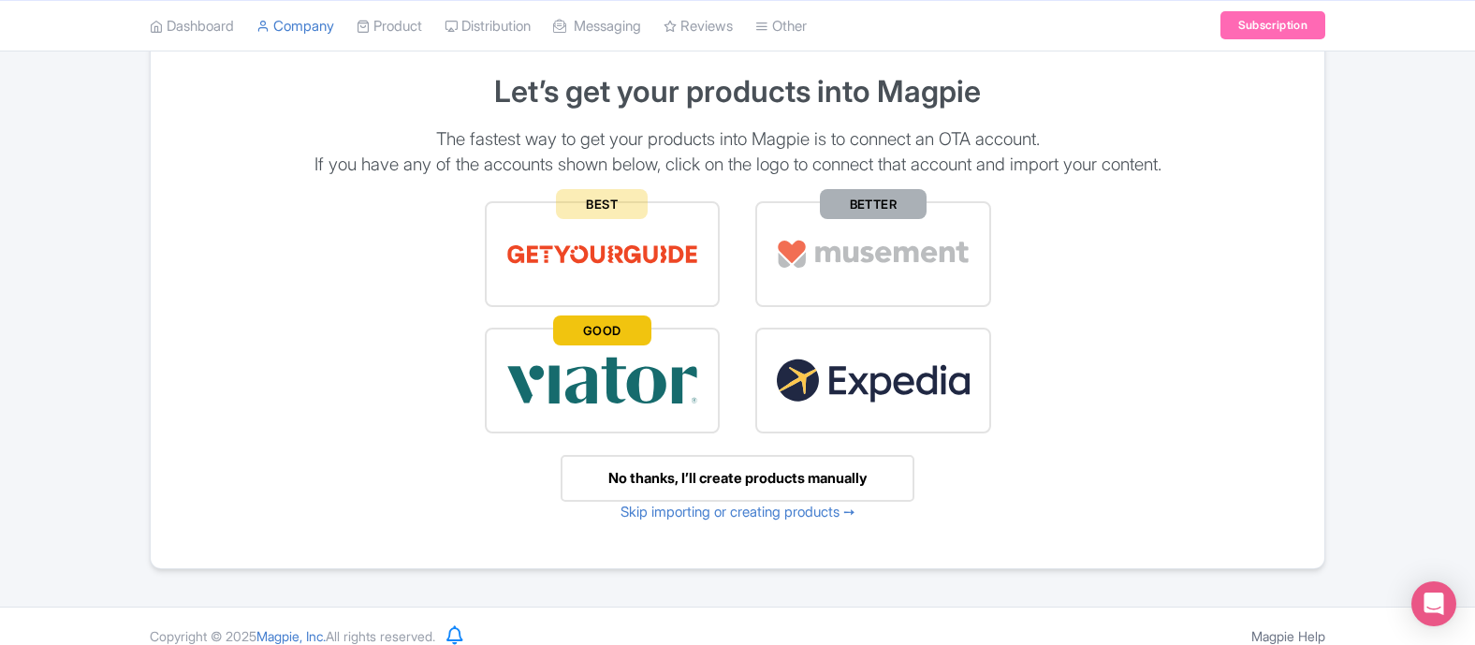
click at [599, 396] on img at bounding box center [602, 380] width 195 height 65
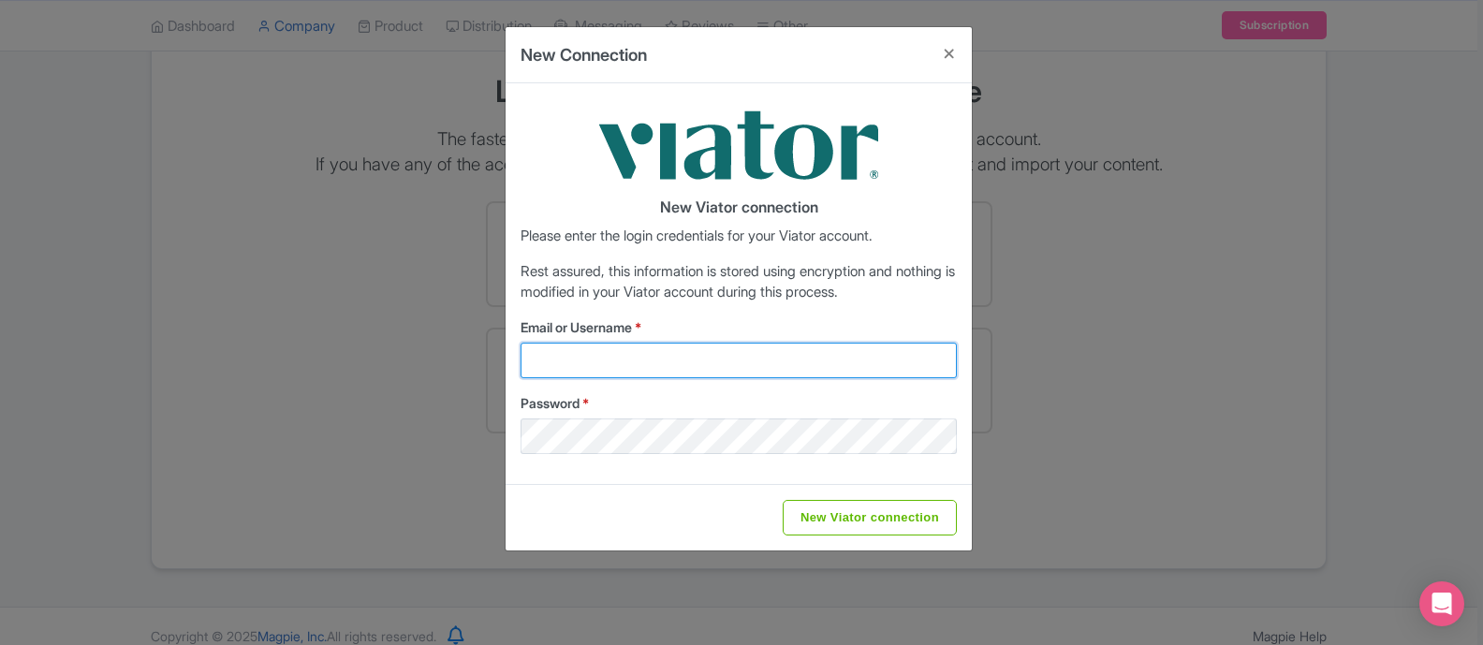
click at [658, 354] on input "Email or Username *" at bounding box center [738, 361] width 436 height 36
drag, startPoint x: 562, startPoint y: 359, endPoint x: 490, endPoint y: 359, distance: 71.1
click at [528, 359] on input "hello@jackarooleg.com" at bounding box center [738, 361] width 436 height 36
click at [612, 358] on input "hello@jackarooleg.com" at bounding box center [738, 361] width 436 height 36
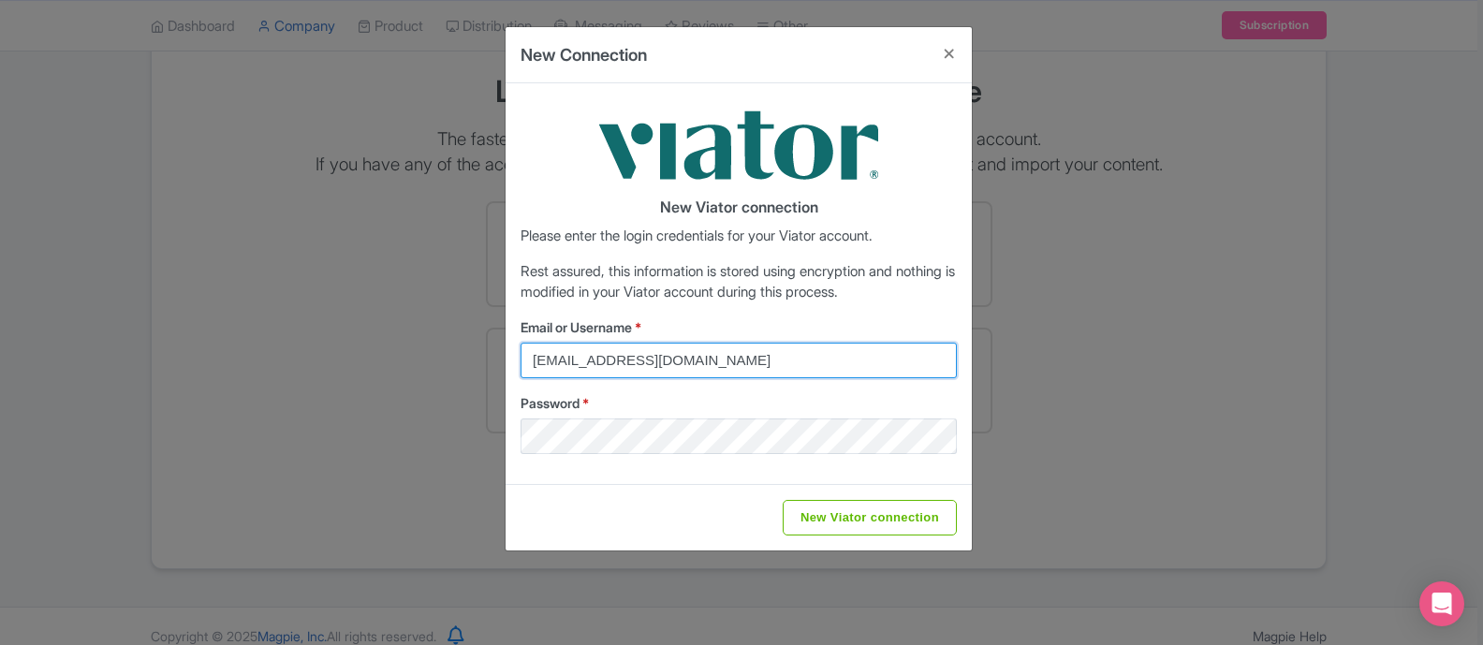
click at [612, 358] on input "hello@jackarooleg.com" at bounding box center [738, 361] width 436 height 36
type input "greg@walkntours.com"
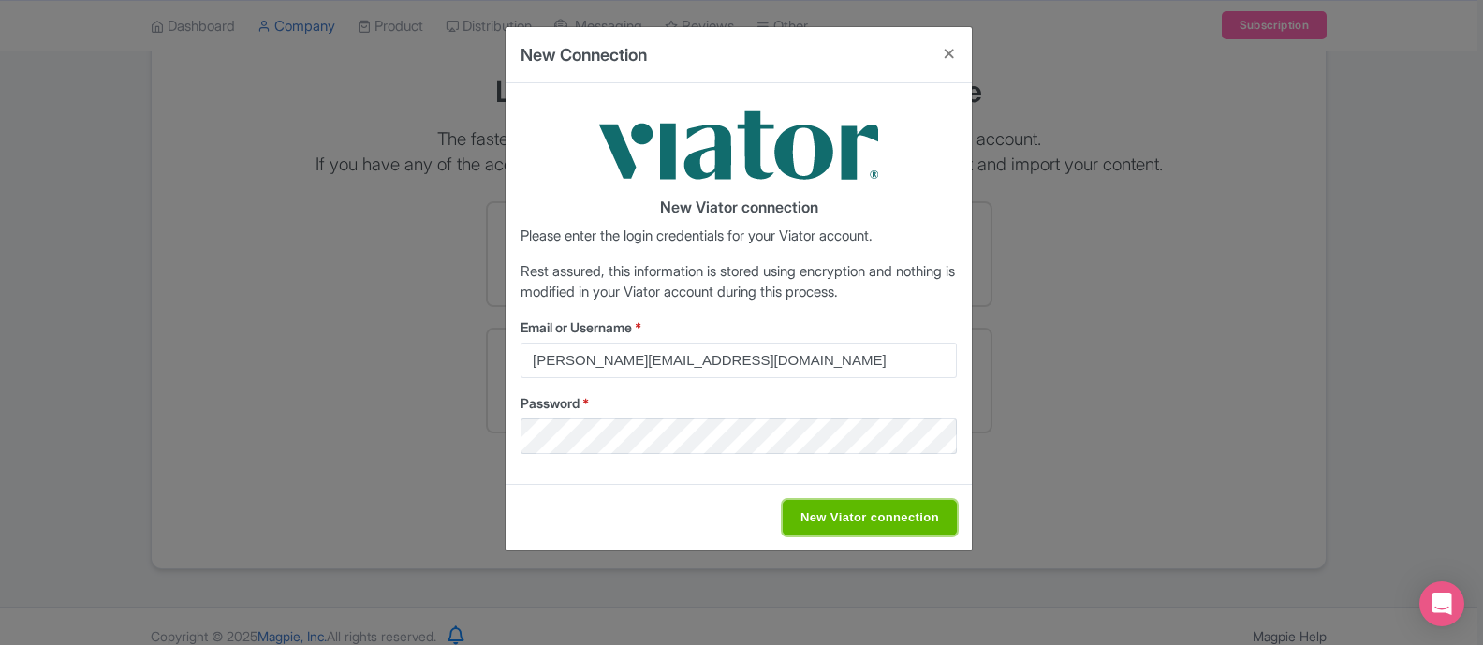
click at [846, 506] on input "New Viator connection" at bounding box center [869, 518] width 174 height 36
type input "Saving..."
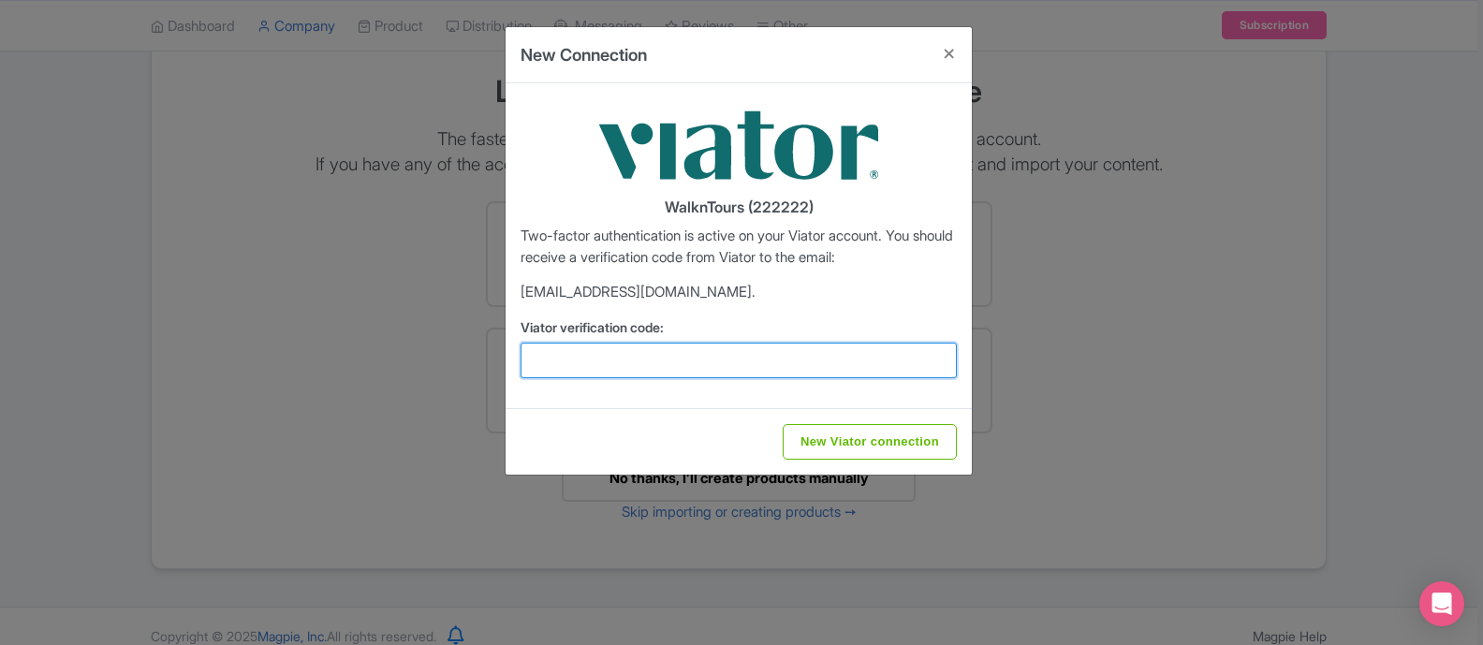
click at [675, 356] on input "Viator verification code:" at bounding box center [738, 361] width 436 height 36
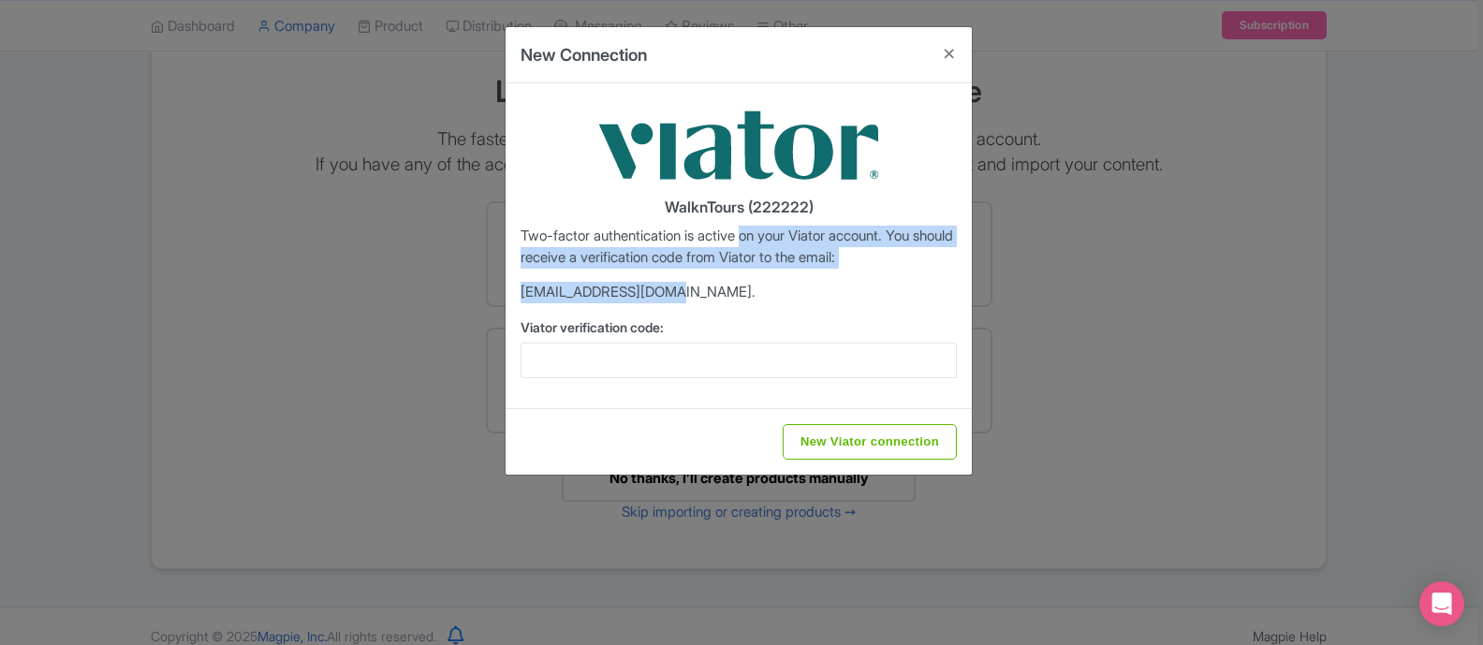
drag, startPoint x: 756, startPoint y: 231, endPoint x: 763, endPoint y: 283, distance: 51.9
click at [763, 283] on div "WalknTours (222222) Two-factor authentication is active on your Viator account.…" at bounding box center [738, 245] width 466 height 325
click at [763, 283] on p "g***@walkntours.com." at bounding box center [738, 293] width 436 height 22
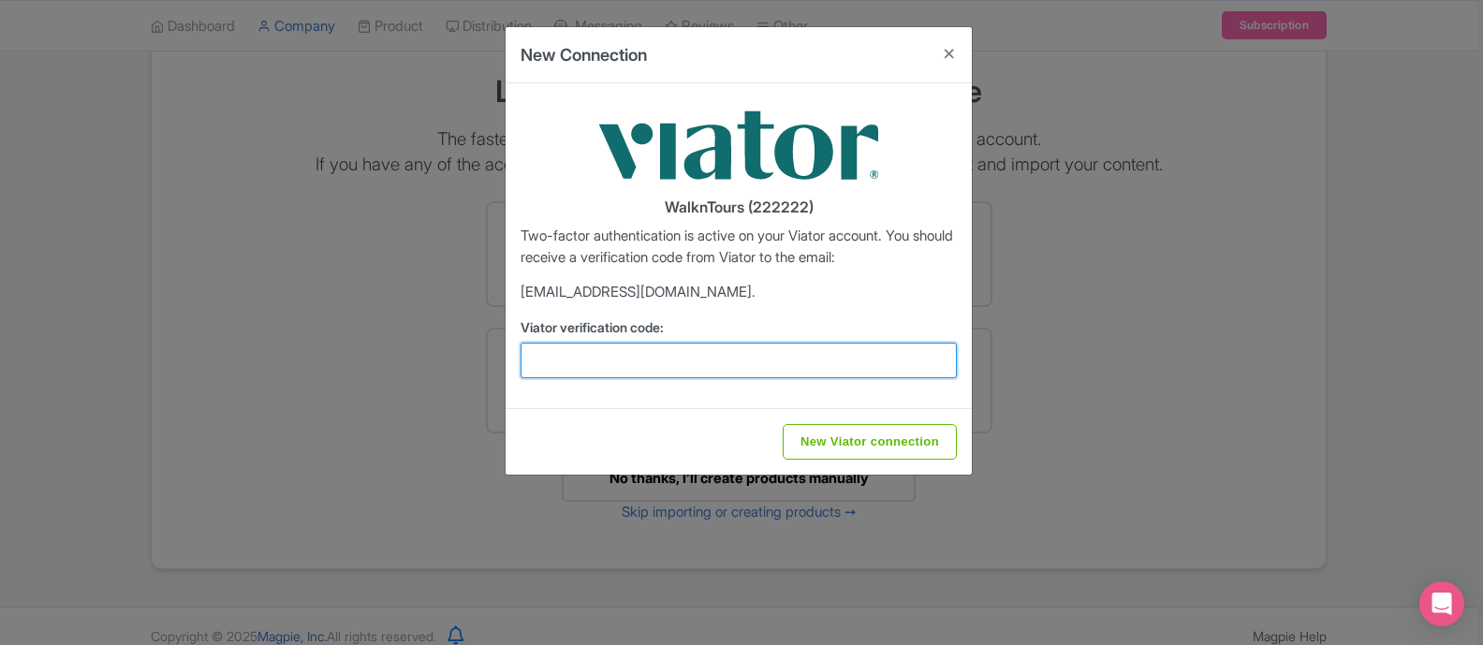
click at [672, 366] on input "Viator verification code:" at bounding box center [738, 361] width 436 height 36
type input "162832"
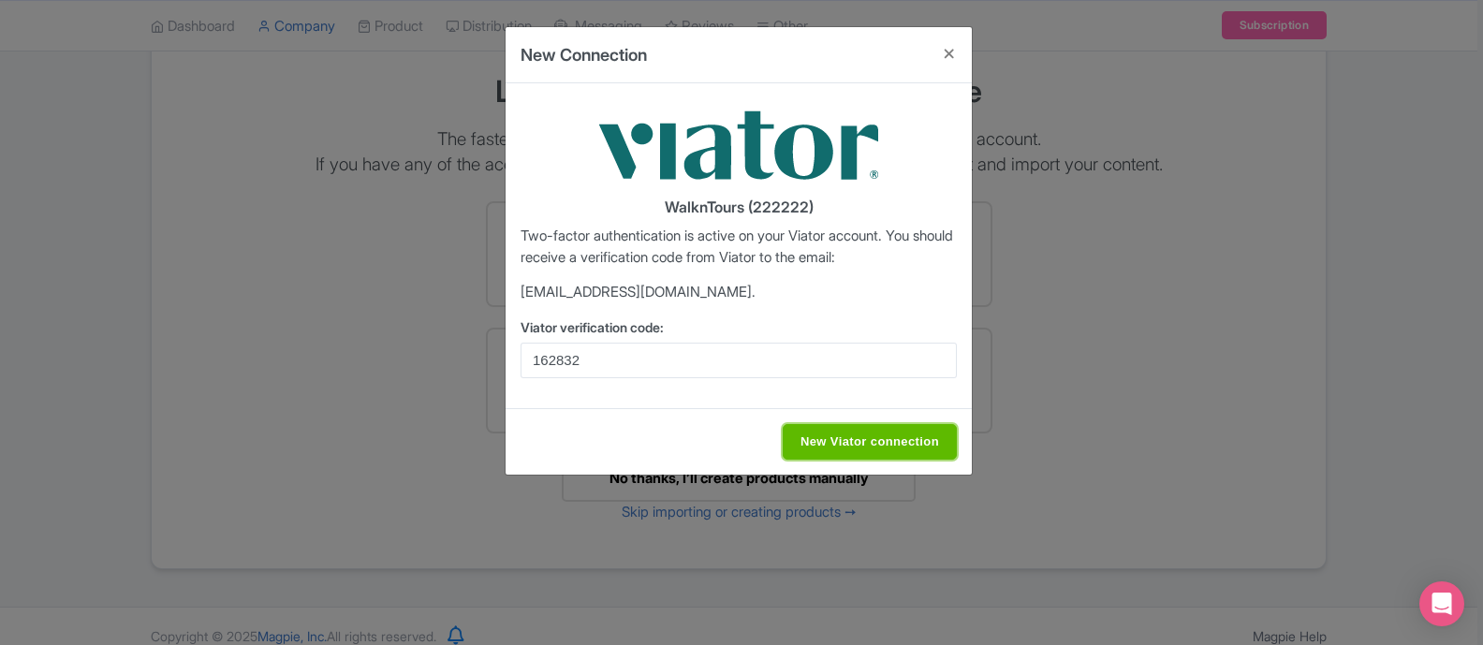
click at [876, 446] on input "New Viator connection" at bounding box center [869, 442] width 174 height 36
type input "Saving..."
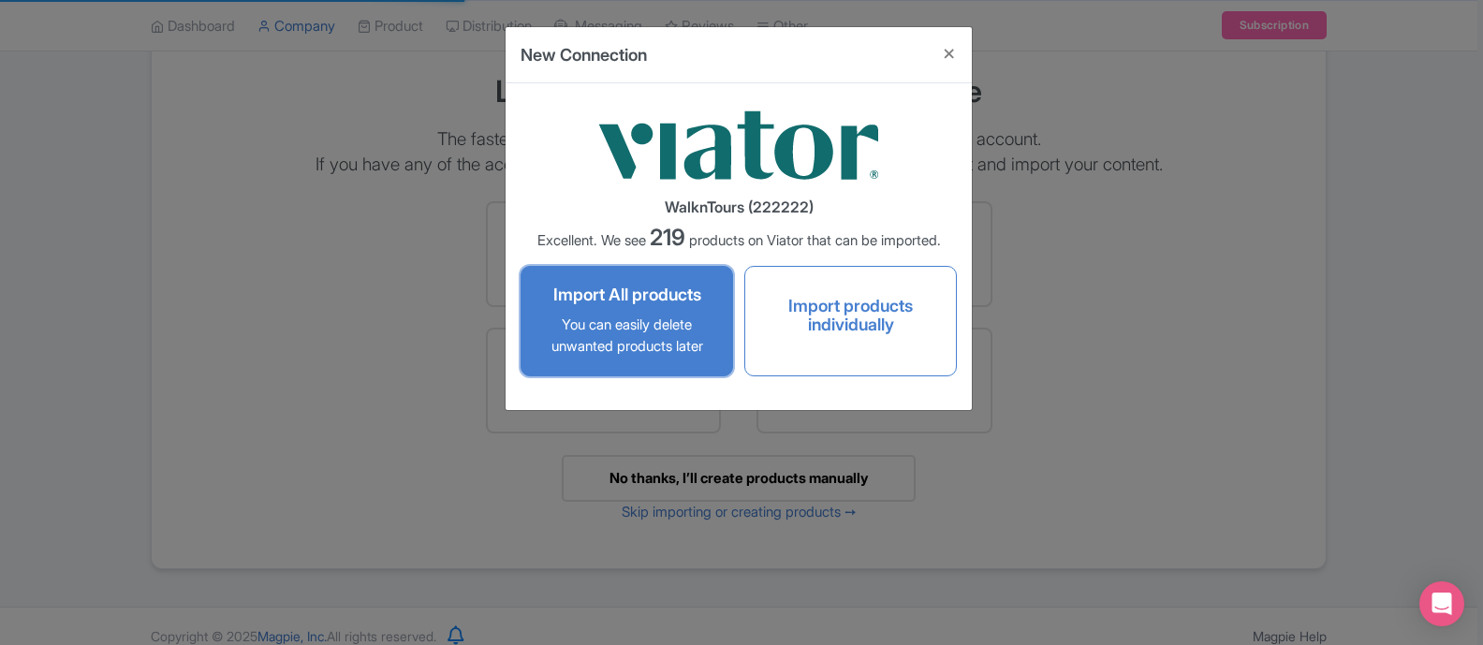
click at [644, 355] on p "You can easily delete unwanted products later" at bounding box center [626, 335] width 173 height 42
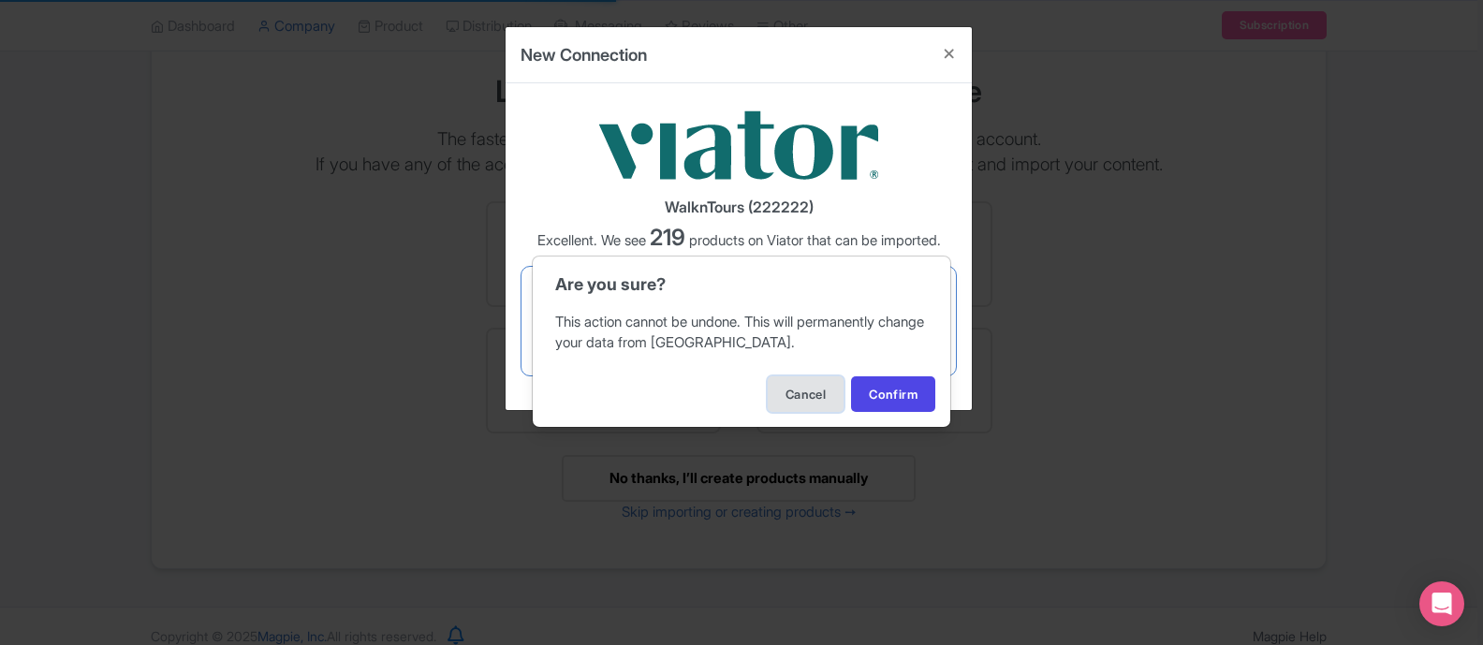
click at [773, 404] on button "Cancel" at bounding box center [805, 394] width 76 height 36
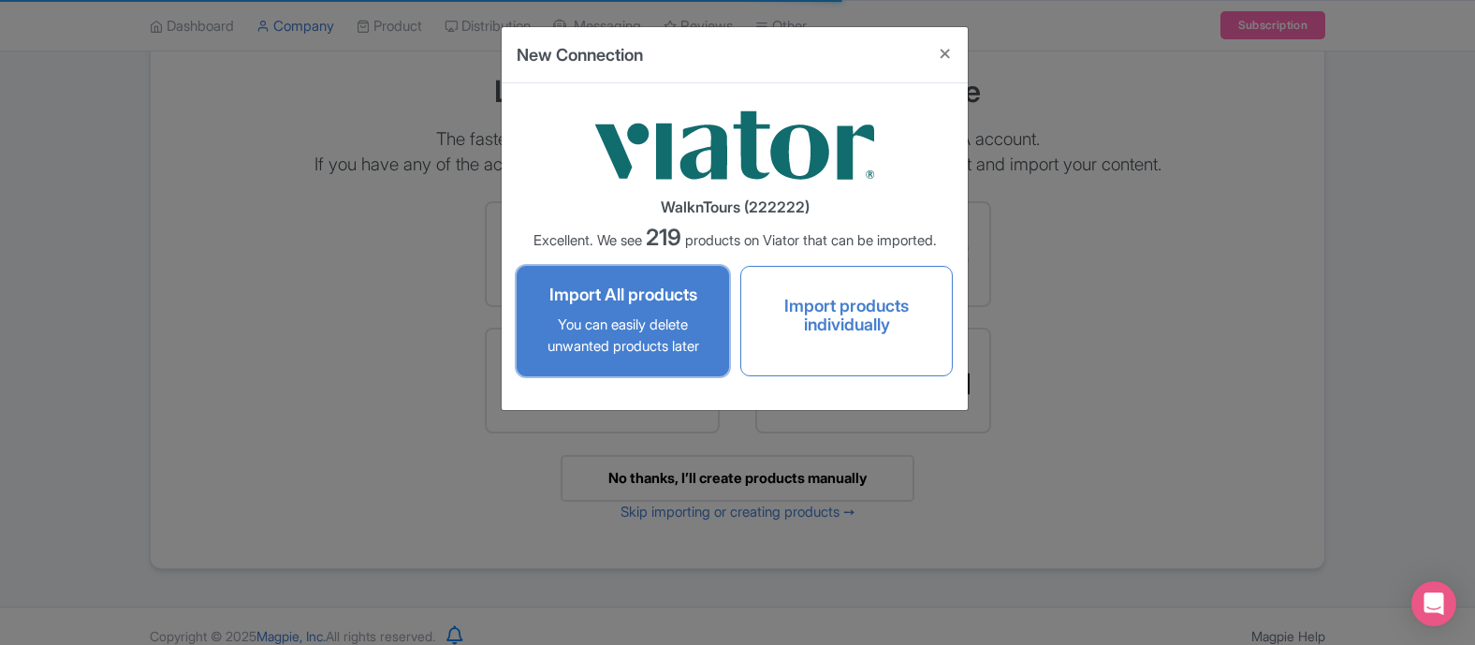
click at [683, 350] on p "You can easily delete unwanted products later" at bounding box center [622, 335] width 173 height 42
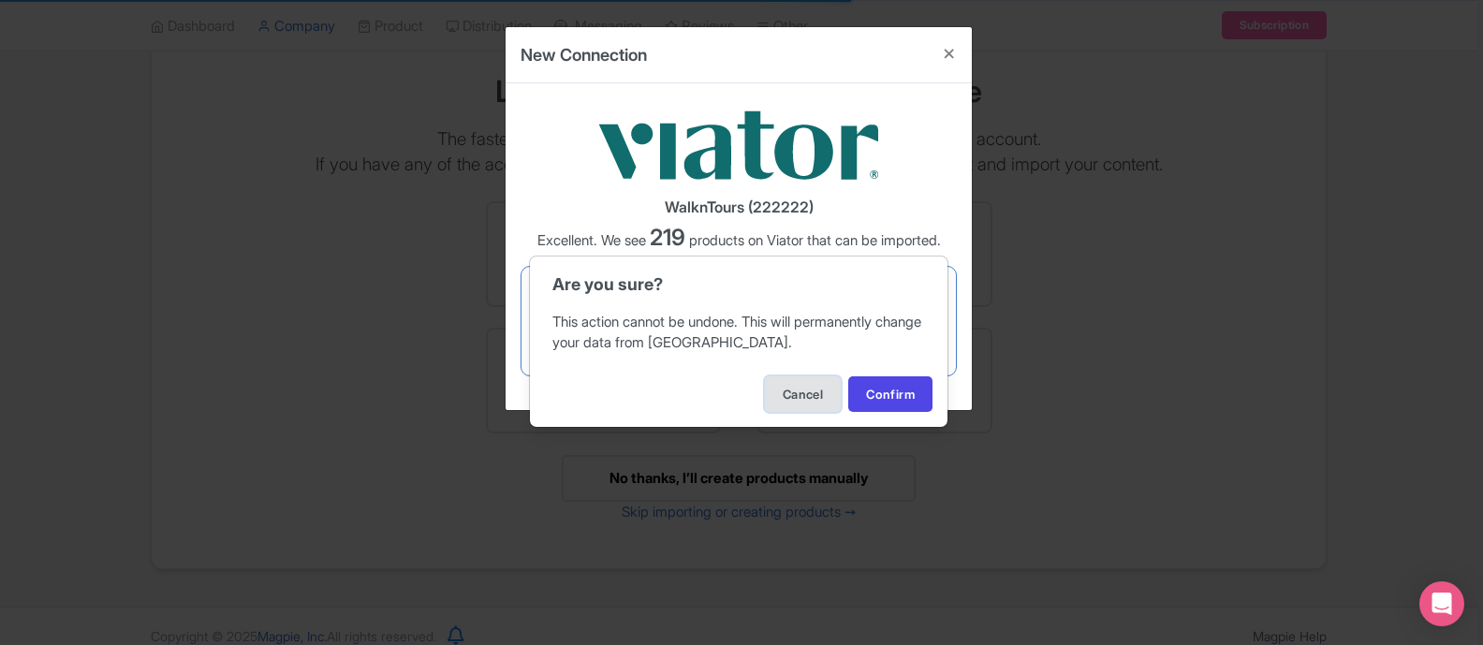
click at [797, 396] on button "Cancel" at bounding box center [803, 394] width 76 height 36
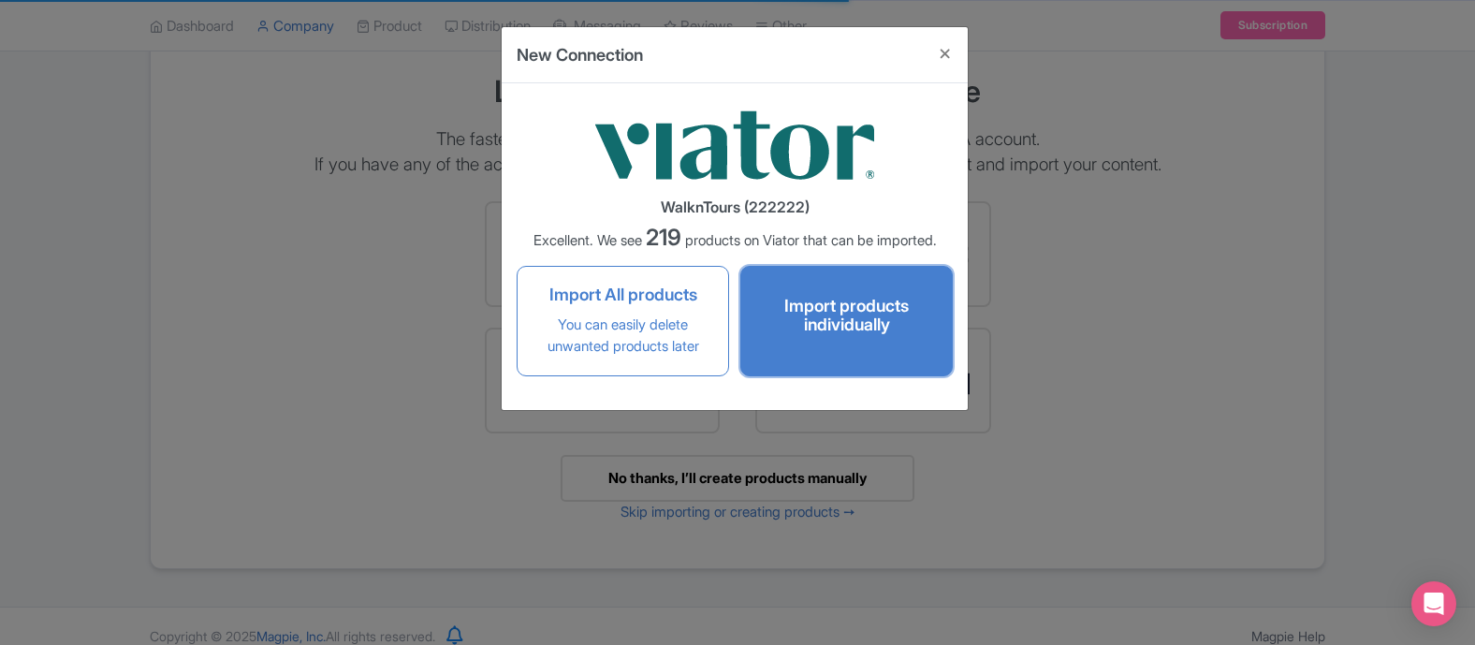
click at [878, 345] on div "Import products individually" at bounding box center [846, 320] width 188 height 63
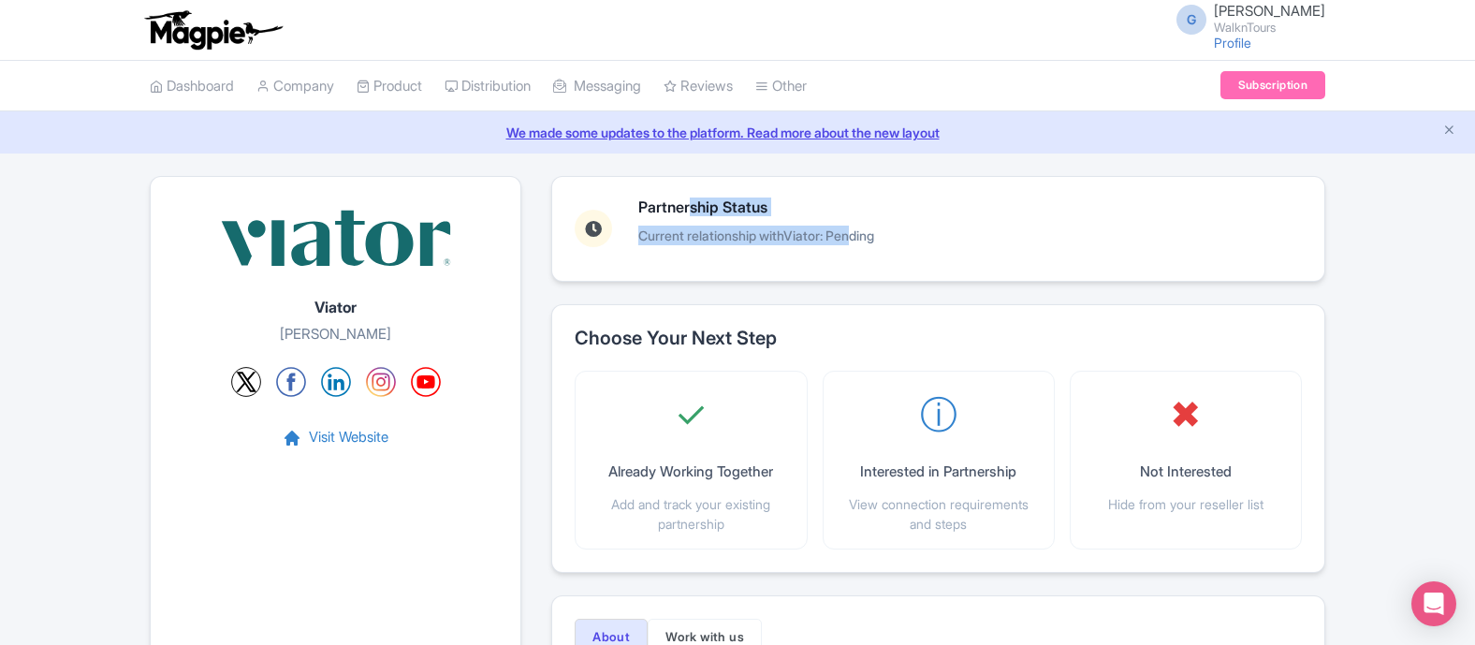
drag, startPoint x: 857, startPoint y: 239, endPoint x: 693, endPoint y: 204, distance: 168.3
click at [693, 204] on div "Partnership Status Current relationship with Viator : Pending" at bounding box center [756, 228] width 236 height 59
click at [693, 204] on h3 "Partnership Status" at bounding box center [756, 207] width 236 height 17
click at [151, 87] on icon at bounding box center [156, 86] width 13 height 13
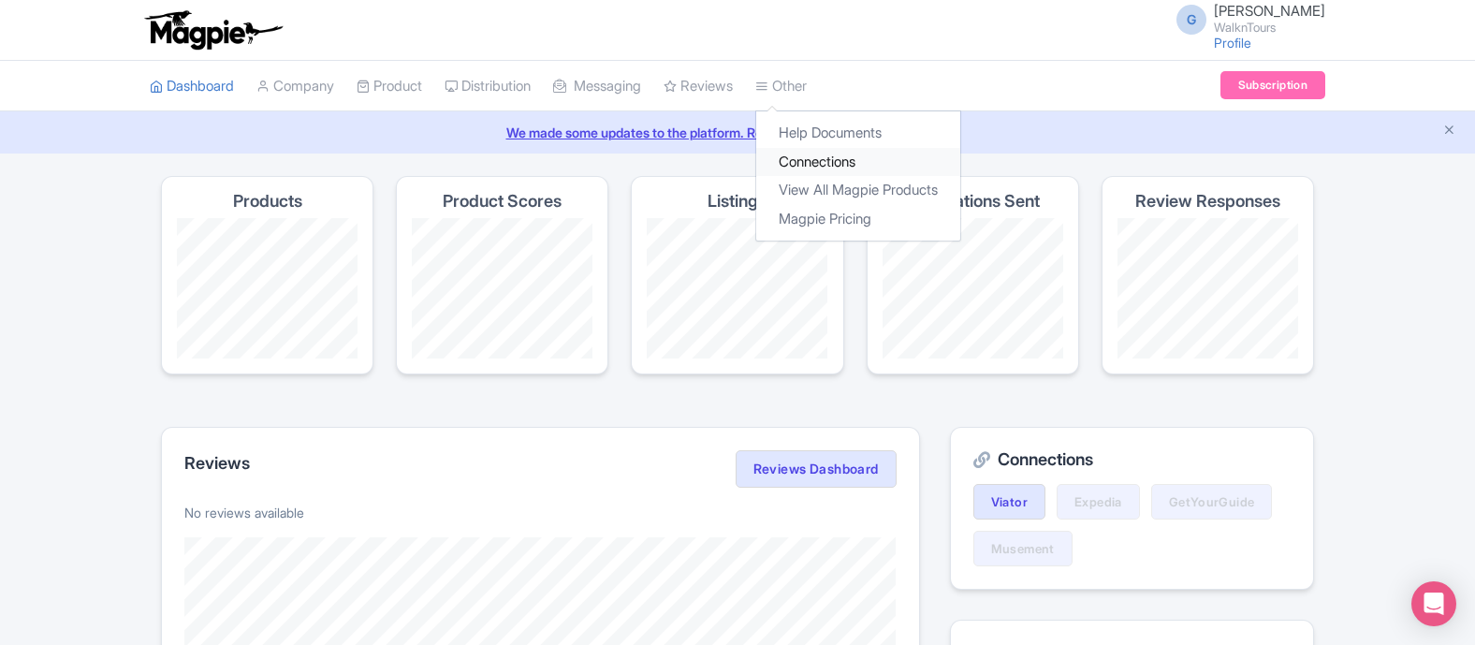
click at [837, 157] on link "Connections" at bounding box center [858, 162] width 204 height 29
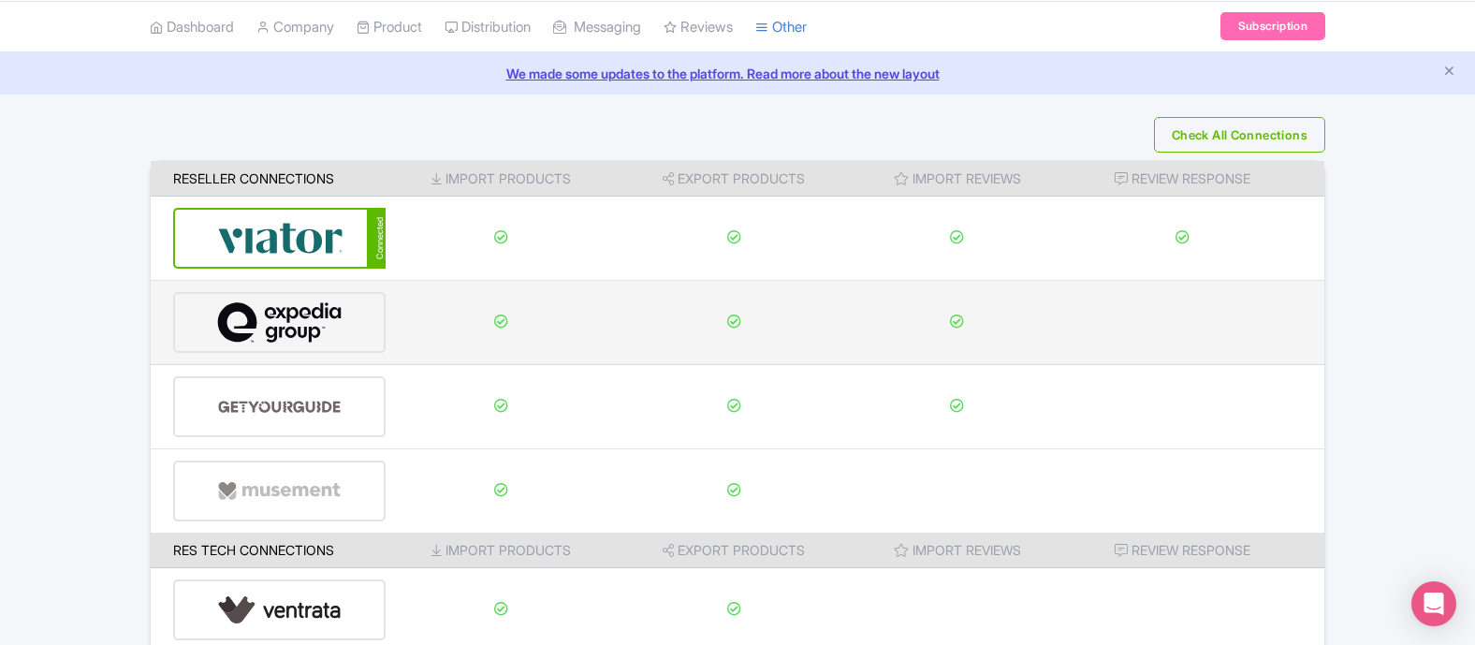
scroll to position [95, 0]
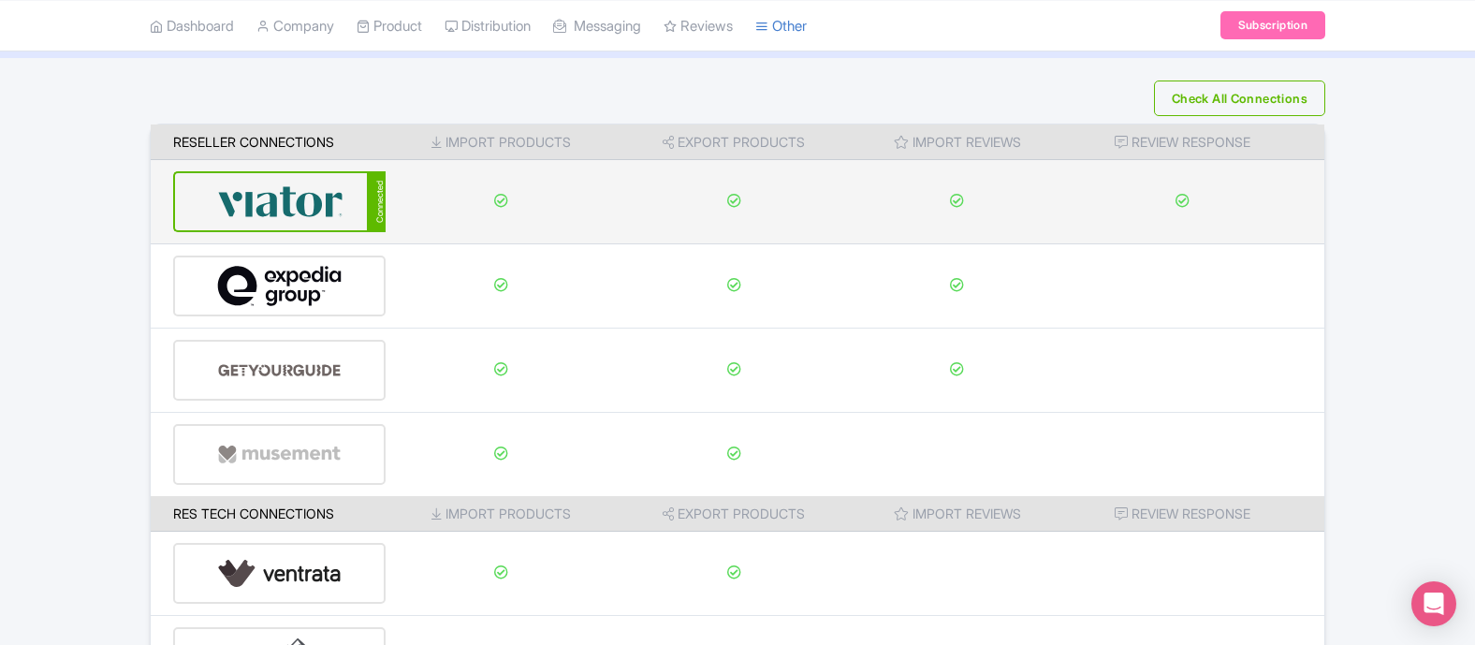
click at [304, 204] on img at bounding box center [280, 201] width 126 height 57
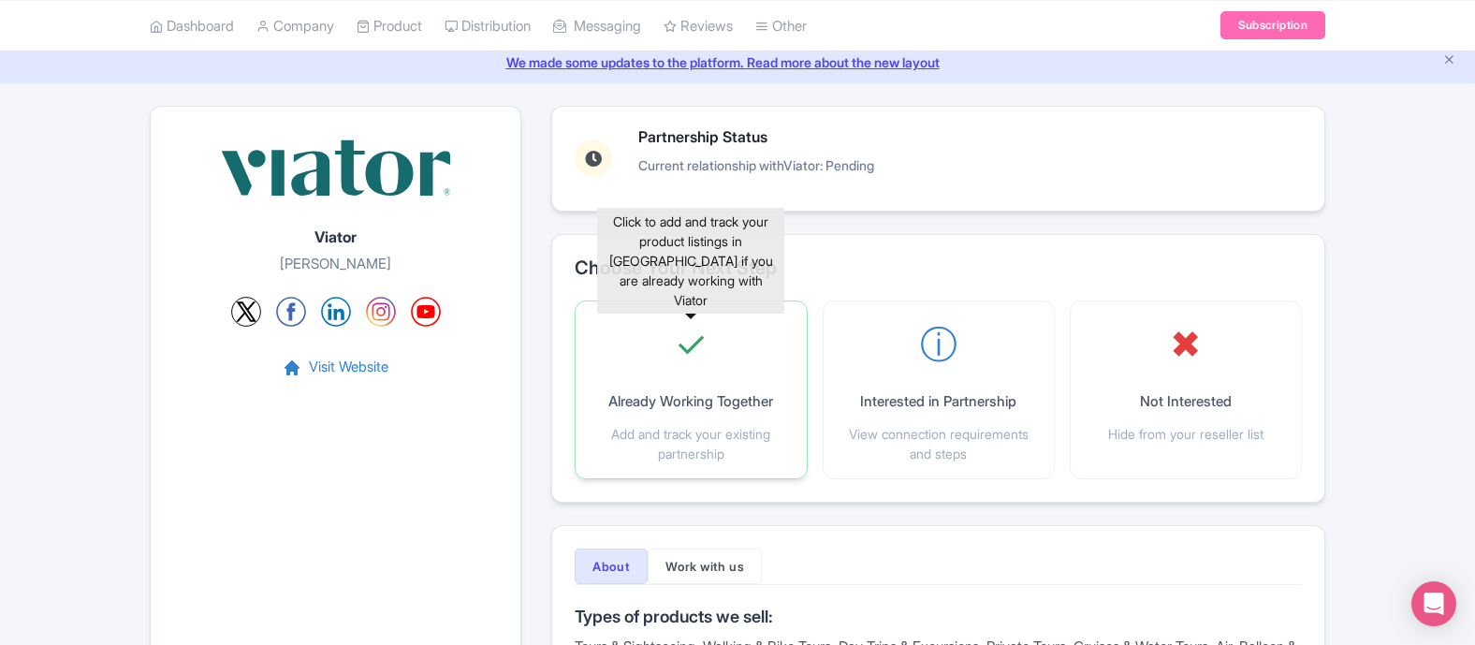
scroll to position [85, 0]
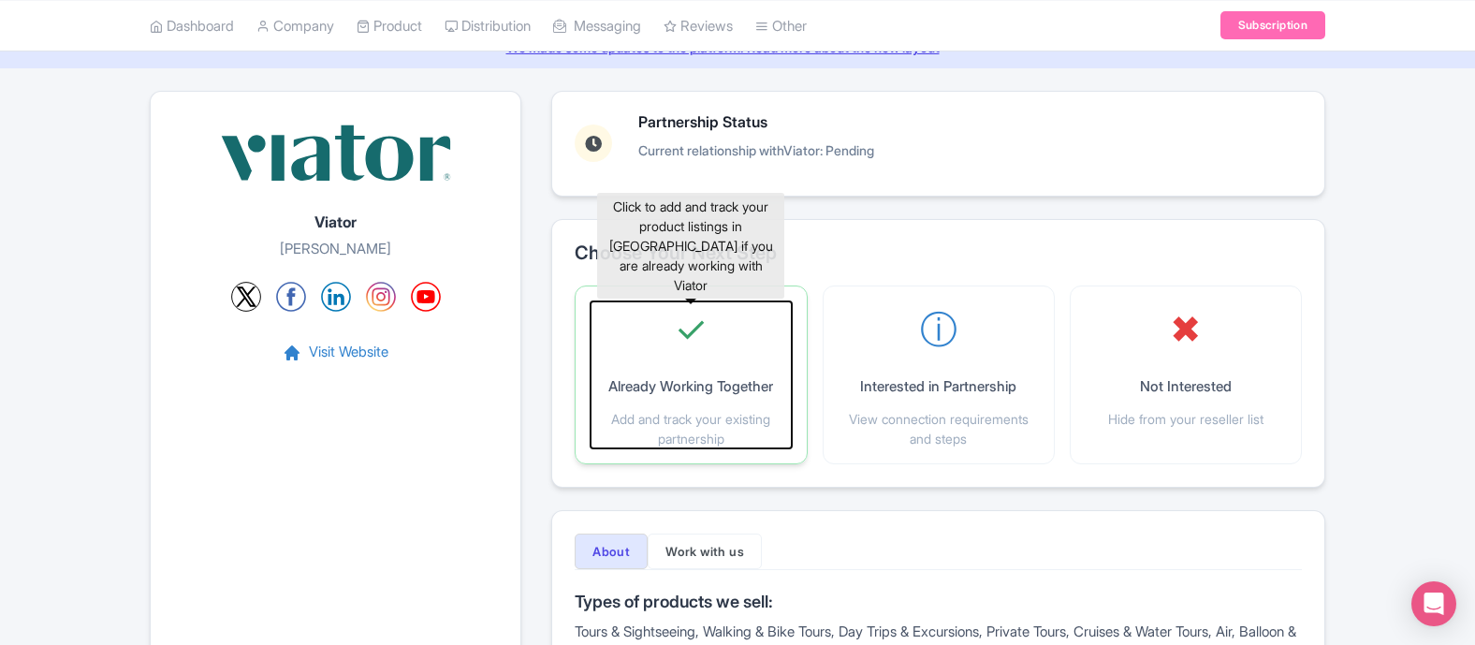
click at [675, 362] on div "✓ Already Working Together Add and track your existing partnership" at bounding box center [691, 374] width 200 height 147
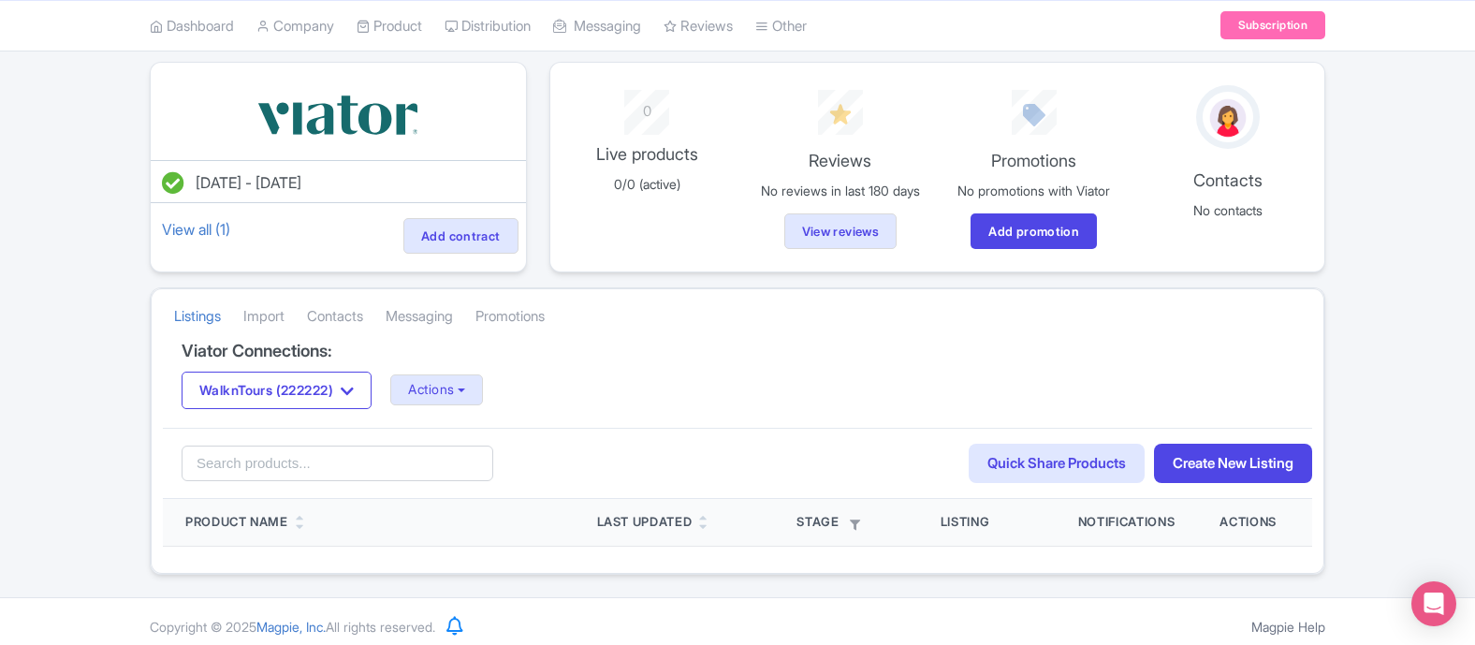
scroll to position [124, 0]
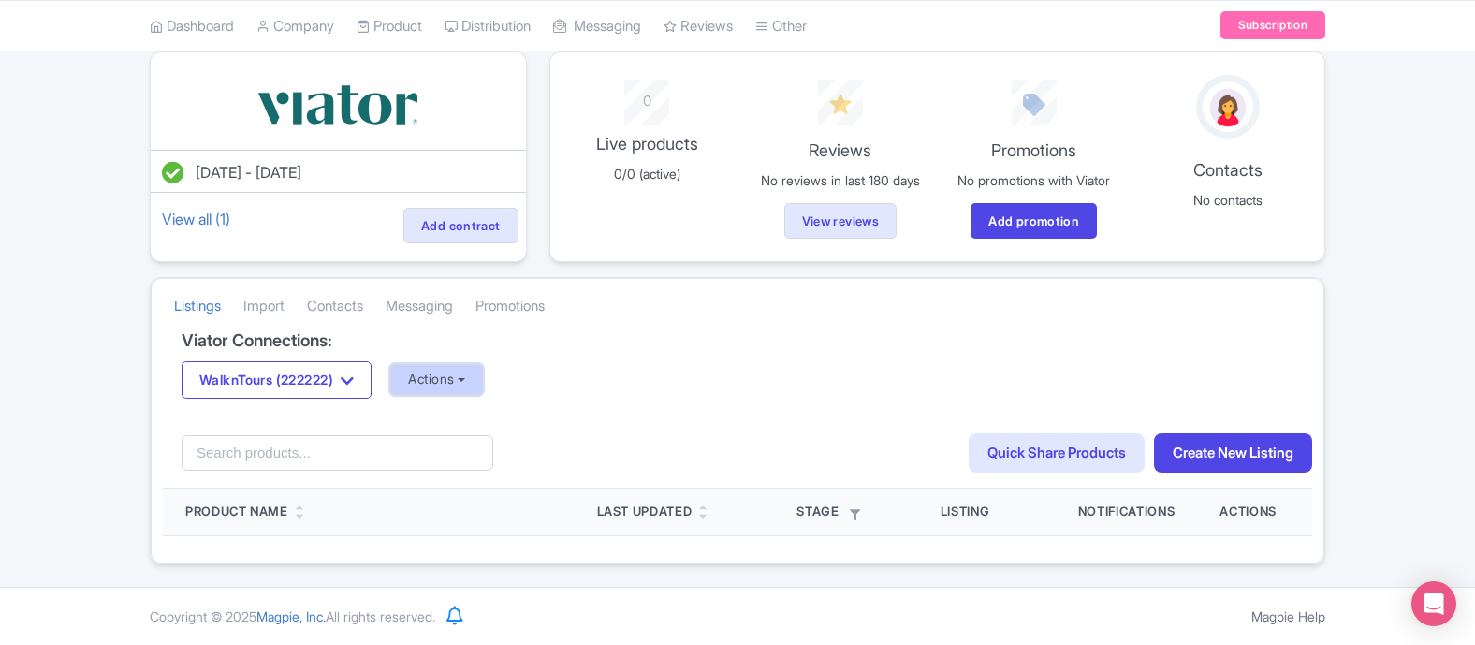
click at [483, 381] on button "Actions" at bounding box center [436, 379] width 93 height 31
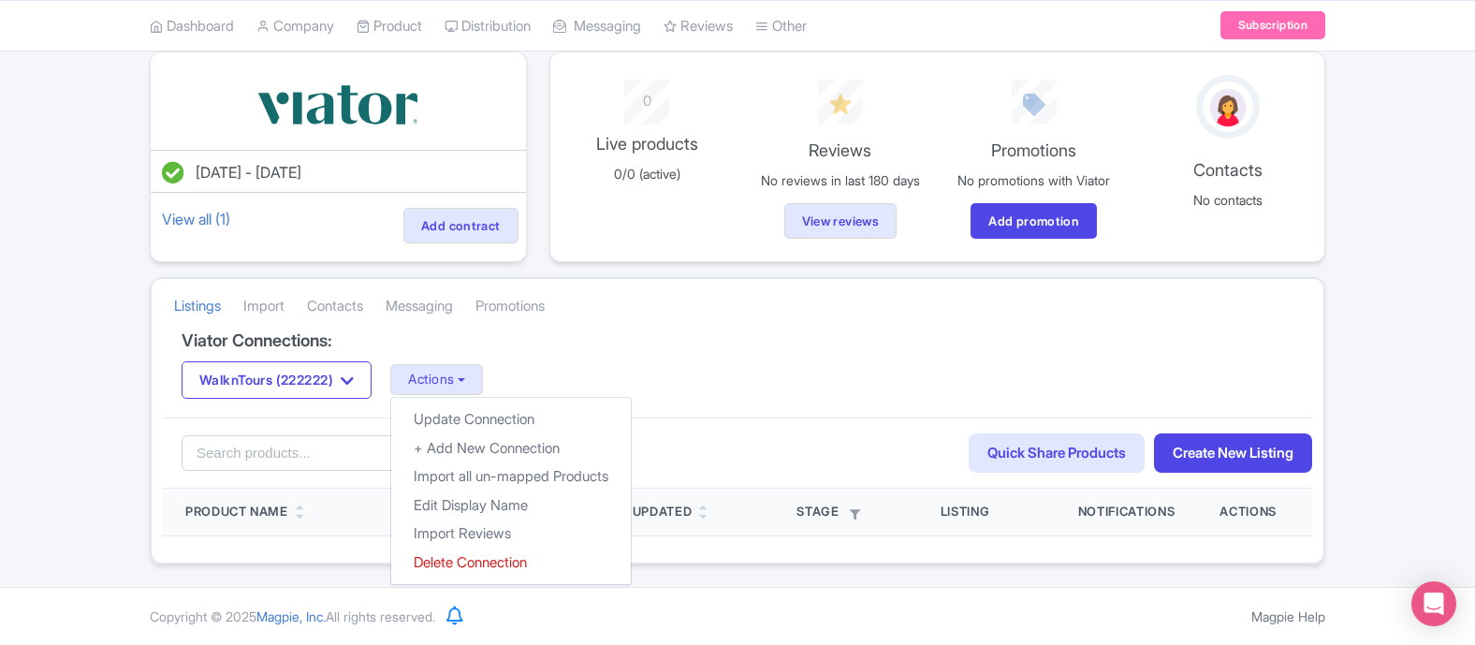
click at [832, 402] on div "Viator Connections: WalknTours (222222) WalknTours (222222) Actions Update Conn…" at bounding box center [737, 374] width 1149 height 86
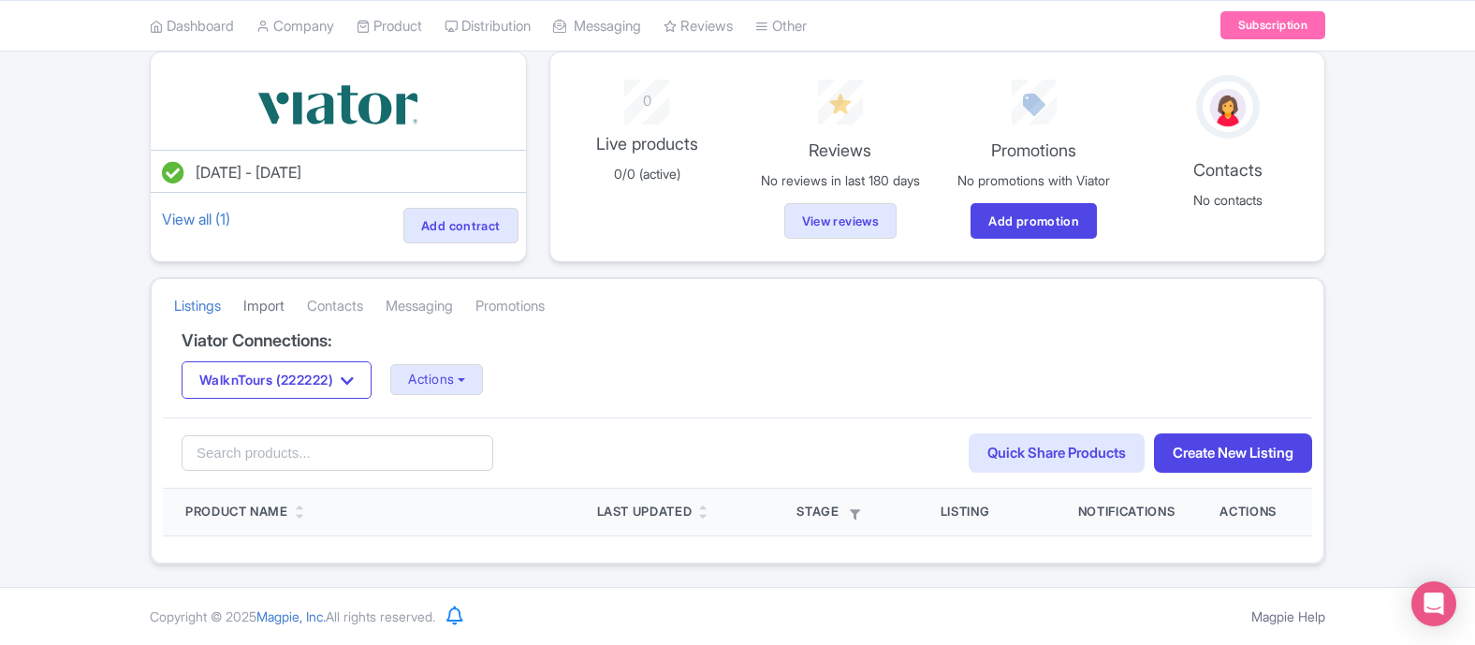
click at [252, 307] on link "Import" at bounding box center [263, 306] width 41 height 51
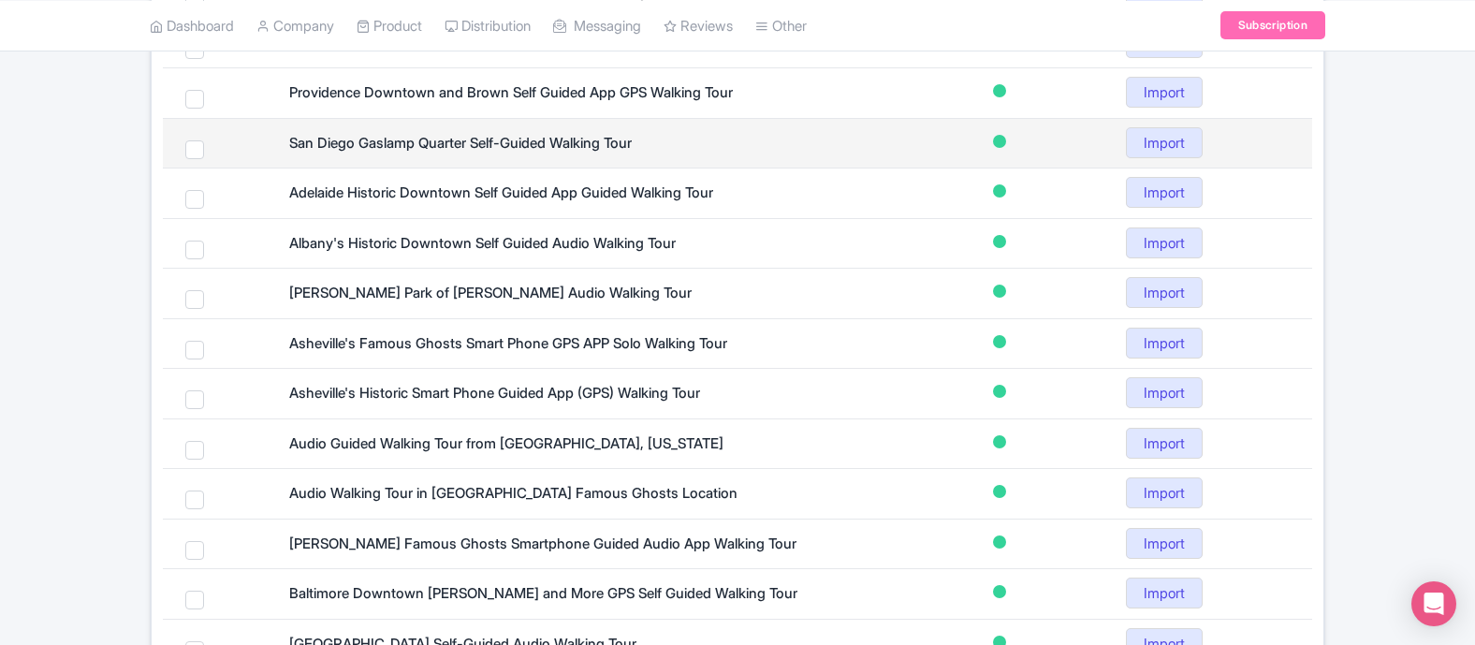
scroll to position [698, 0]
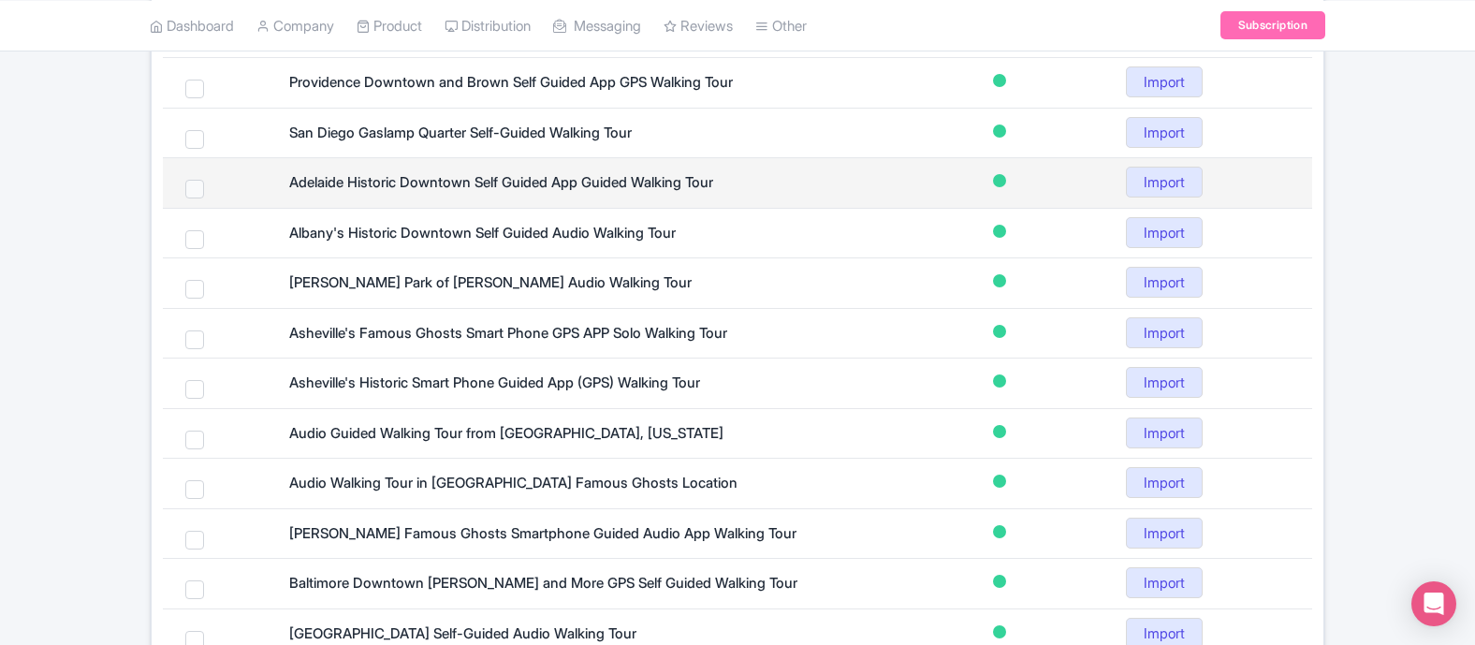
click at [192, 192] on span at bounding box center [194, 189] width 19 height 19
click at [213, 192] on input "checkbox" at bounding box center [219, 186] width 12 height 12
checkbox input "true"
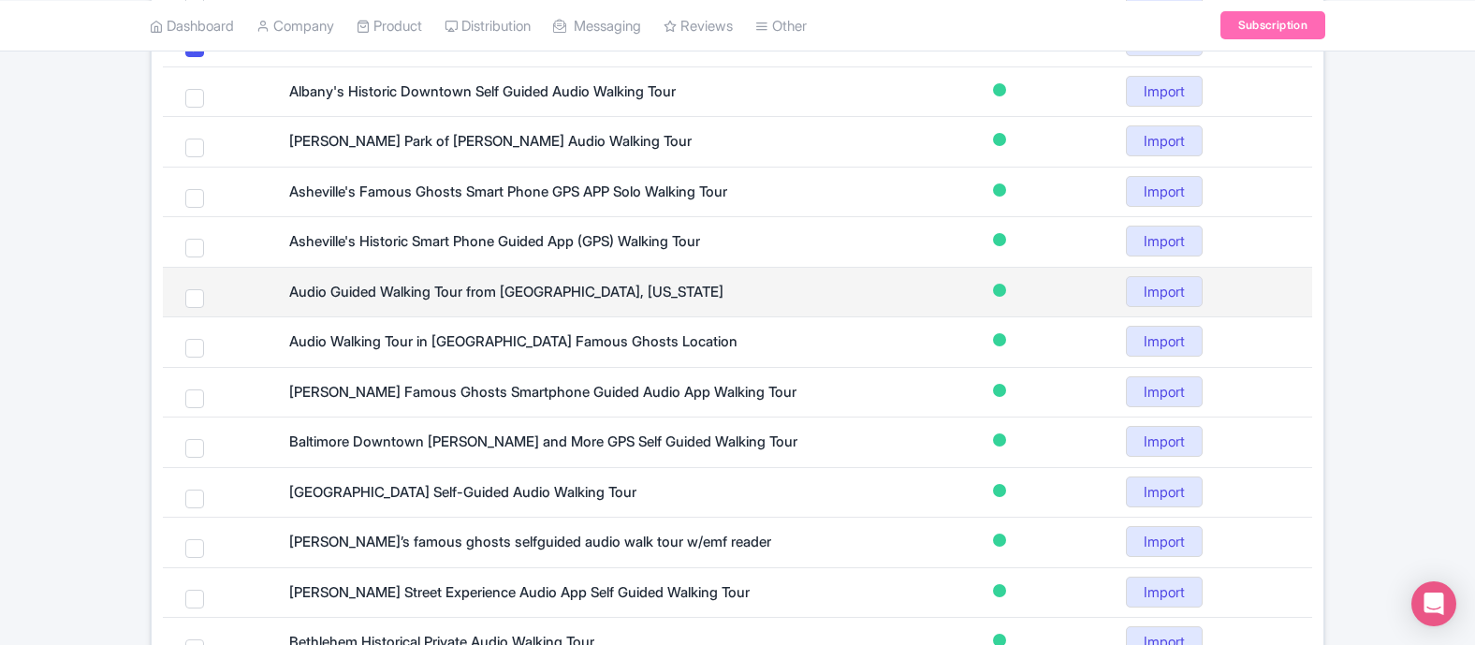
scroll to position [867, 0]
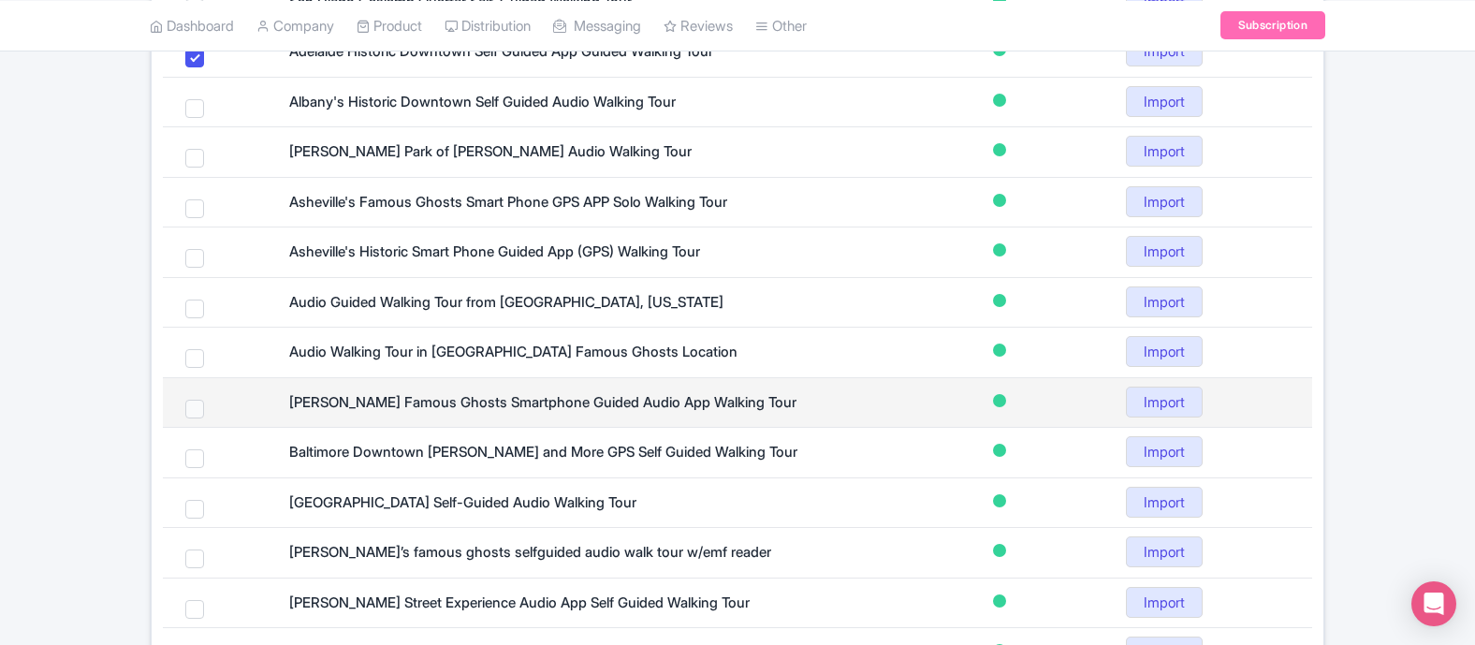
click at [195, 409] on span at bounding box center [194, 409] width 19 height 19
click at [213, 409] on input "checkbox" at bounding box center [219, 406] width 12 height 12
checkbox input "true"
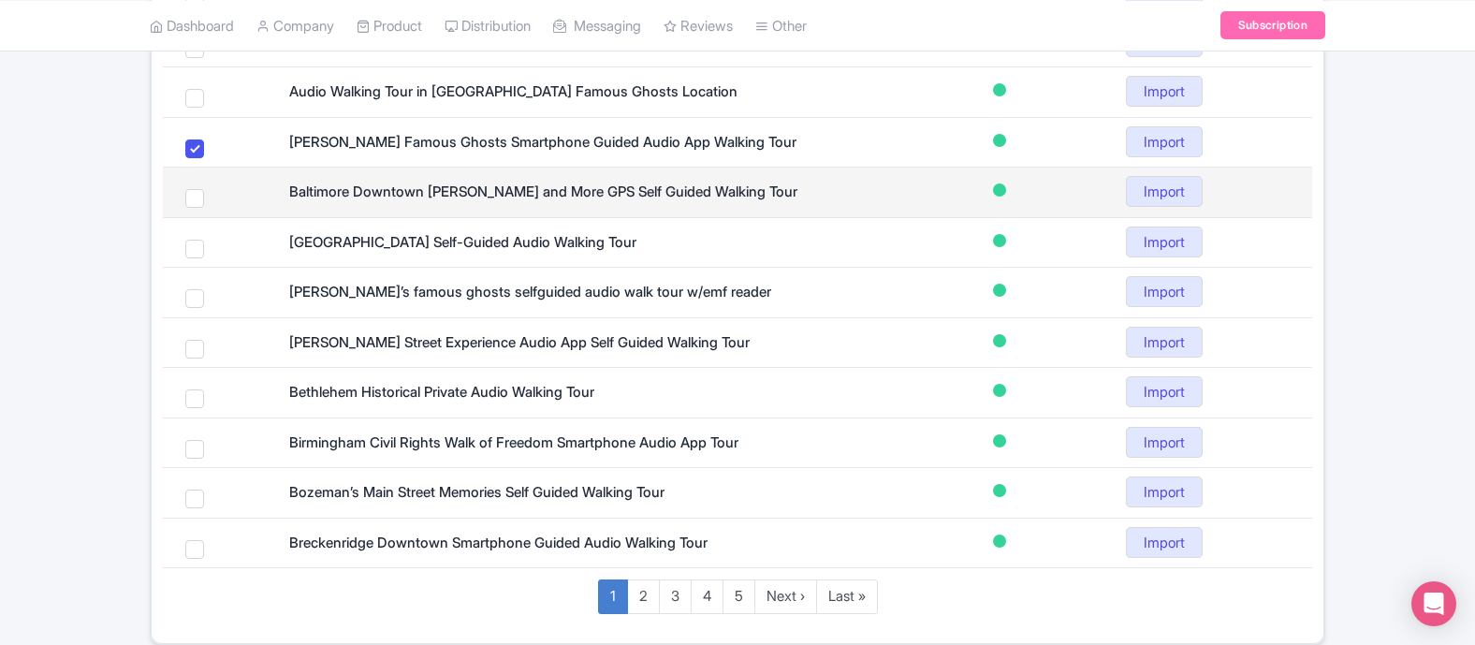
scroll to position [1129, 0]
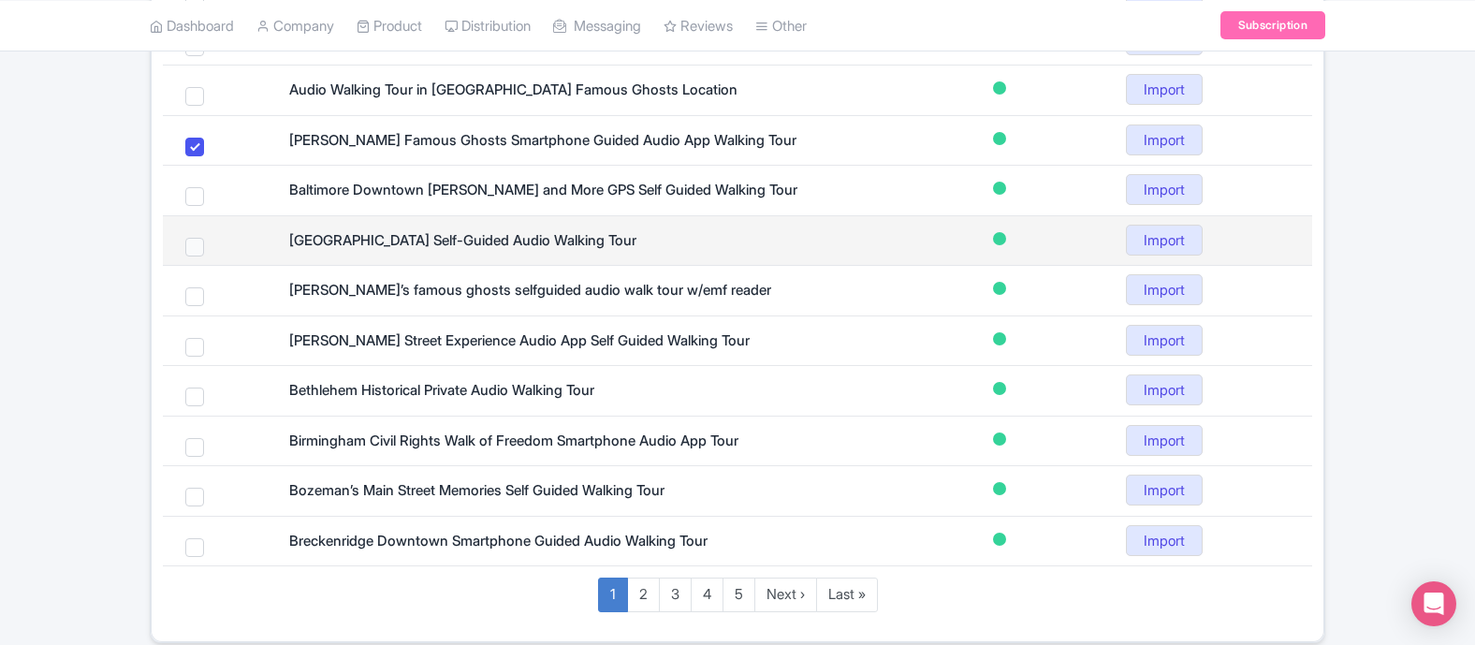
click at [193, 250] on span at bounding box center [194, 247] width 19 height 19
click at [213, 250] on input "checkbox" at bounding box center [219, 244] width 12 height 12
checkbox input "true"
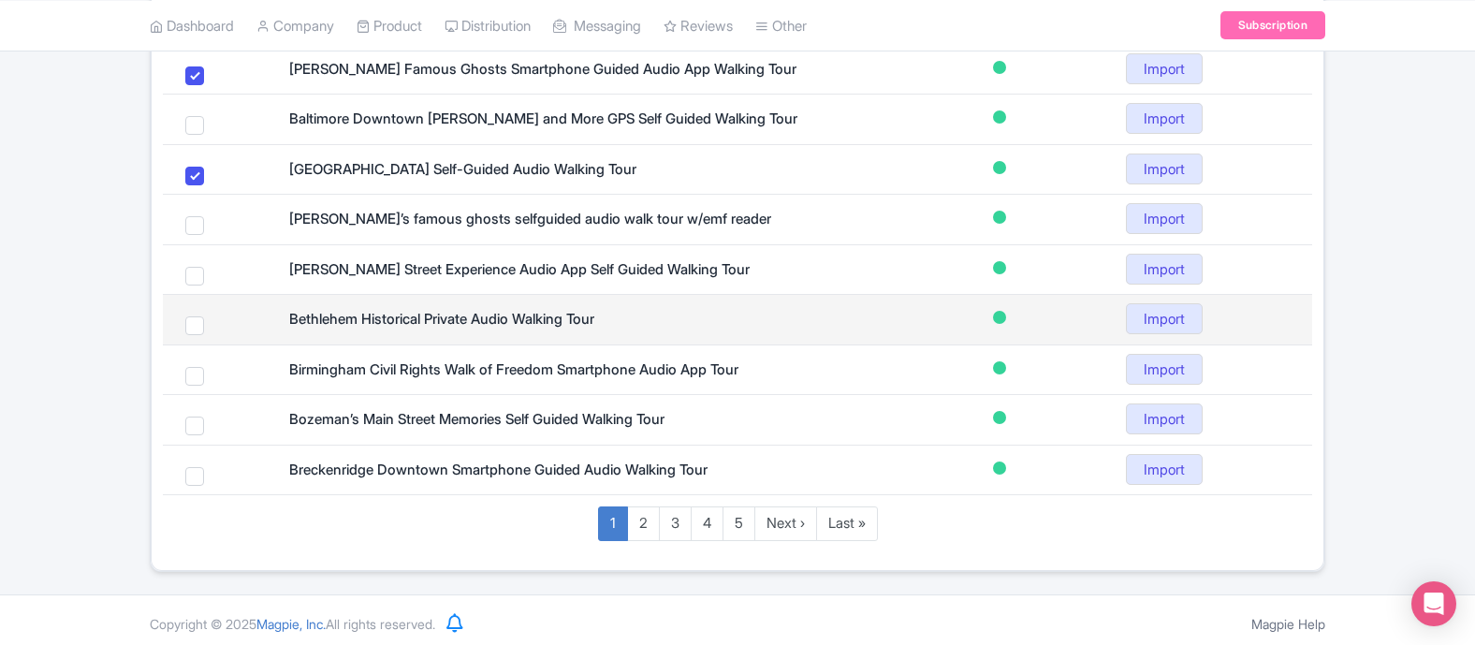
scroll to position [1207, 0]
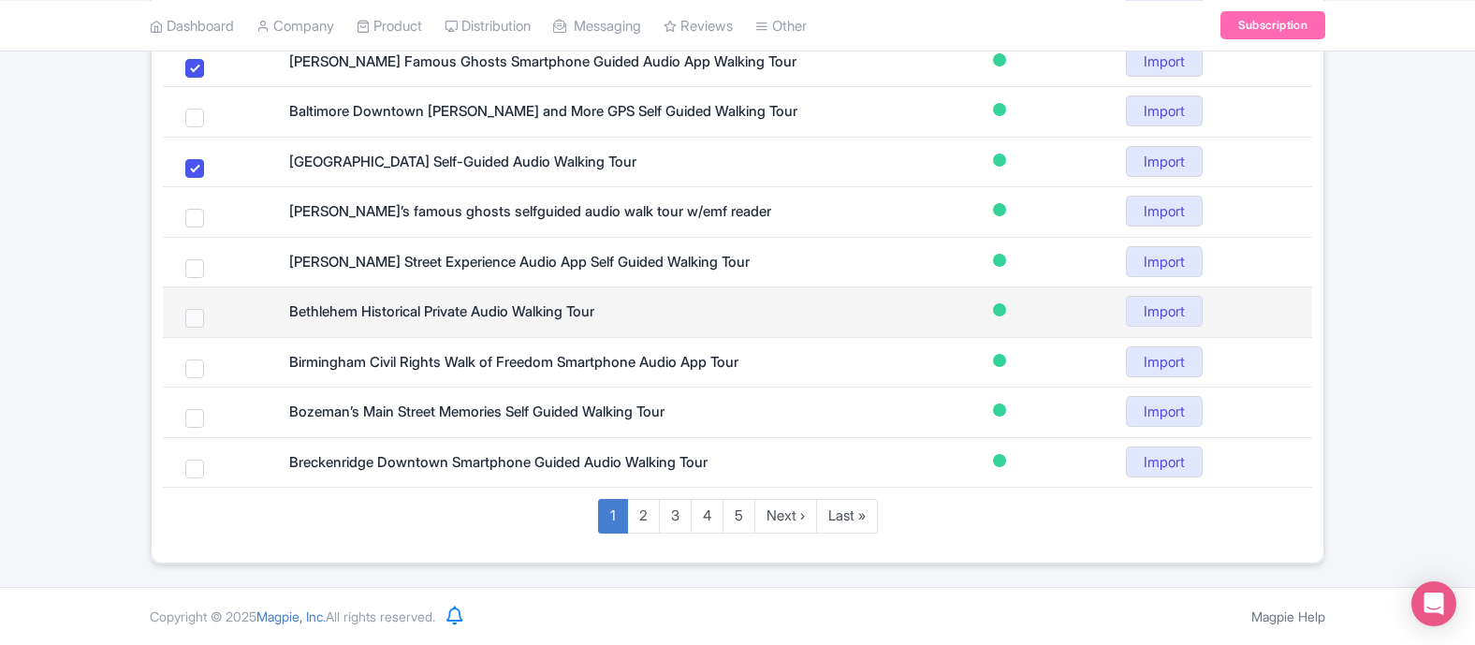
click at [194, 322] on span at bounding box center [194, 318] width 19 height 19
click at [213, 321] on input "checkbox" at bounding box center [219, 315] width 12 height 12
checkbox input "true"
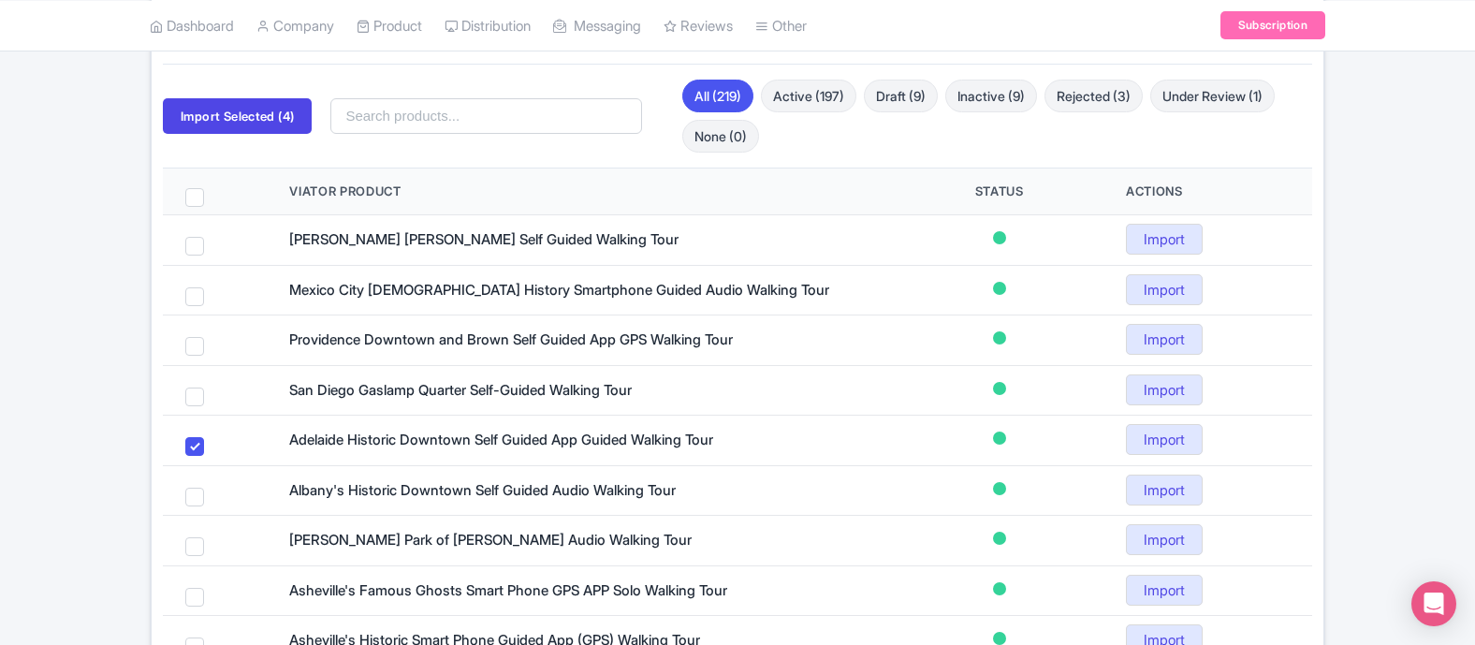
scroll to position [381, 0]
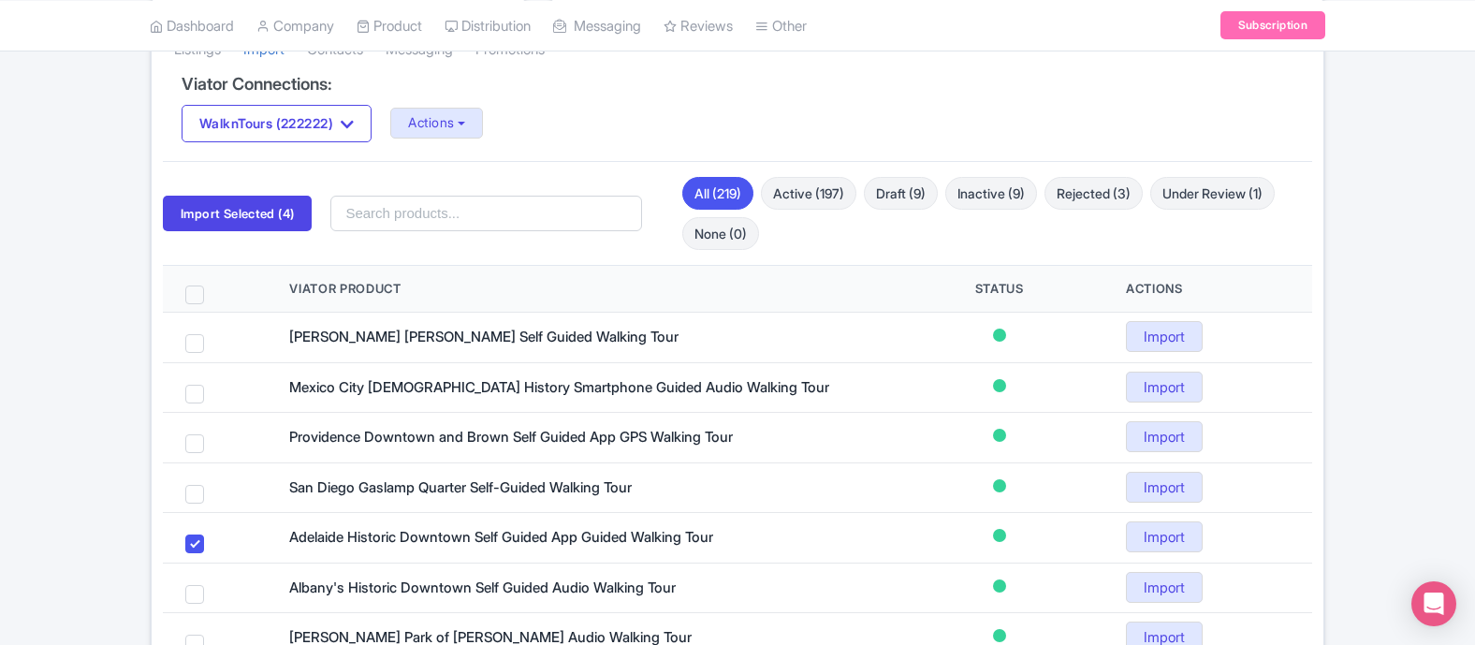
click at [197, 290] on span at bounding box center [194, 294] width 19 height 19
click at [213, 290] on input "checkbox" at bounding box center [219, 291] width 12 height 12
checkbox input "true"
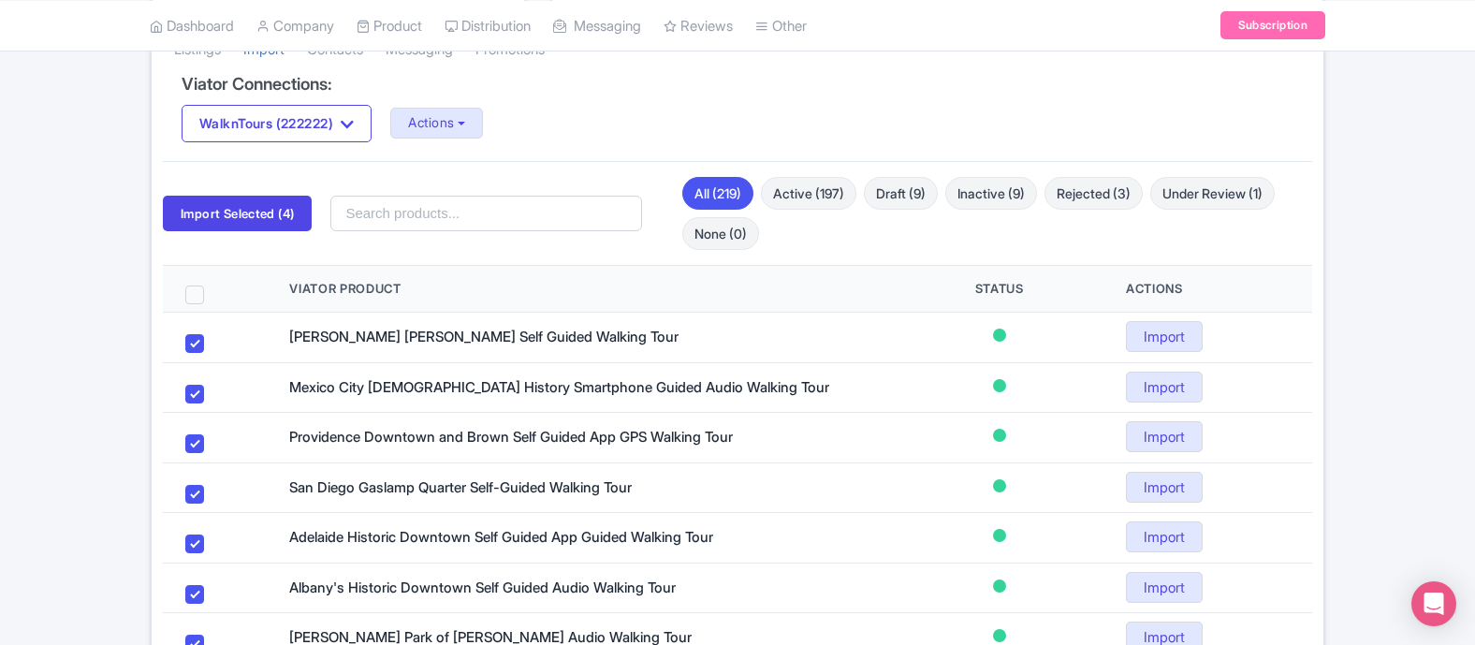
checkbox input "true"
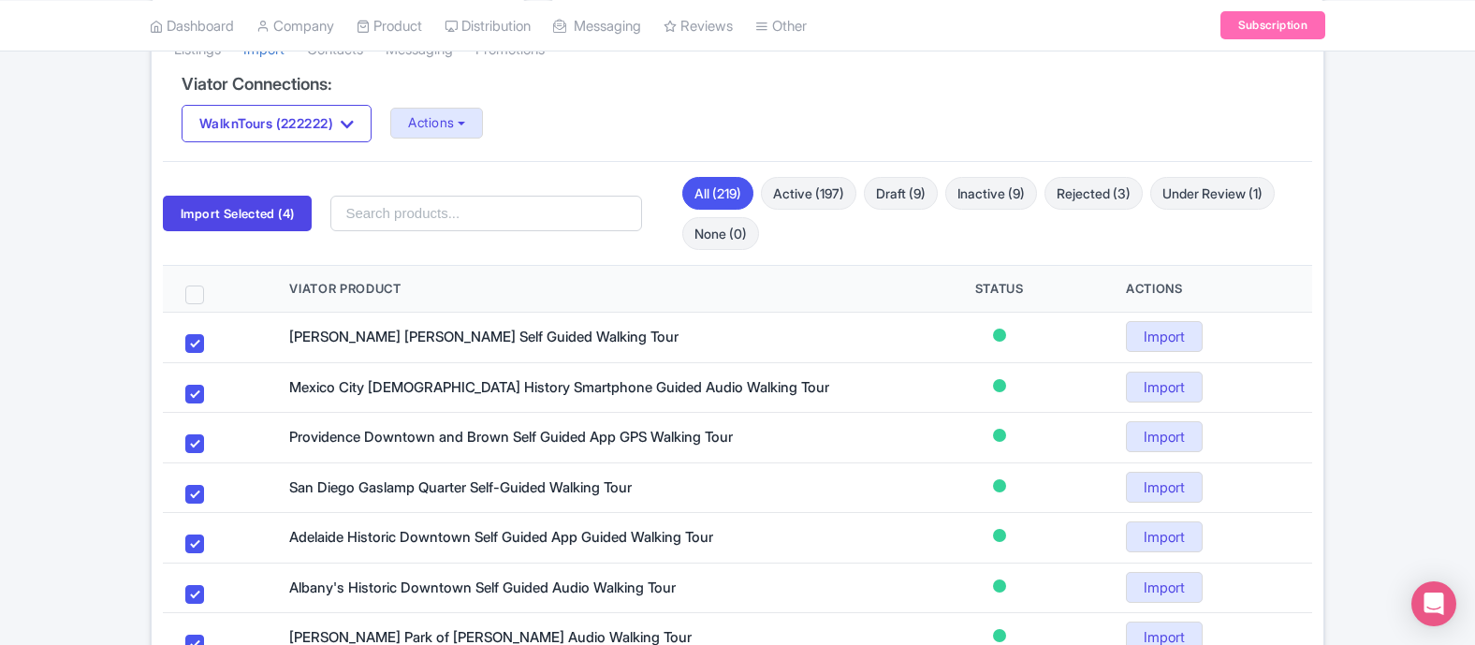
checkbox input "true"
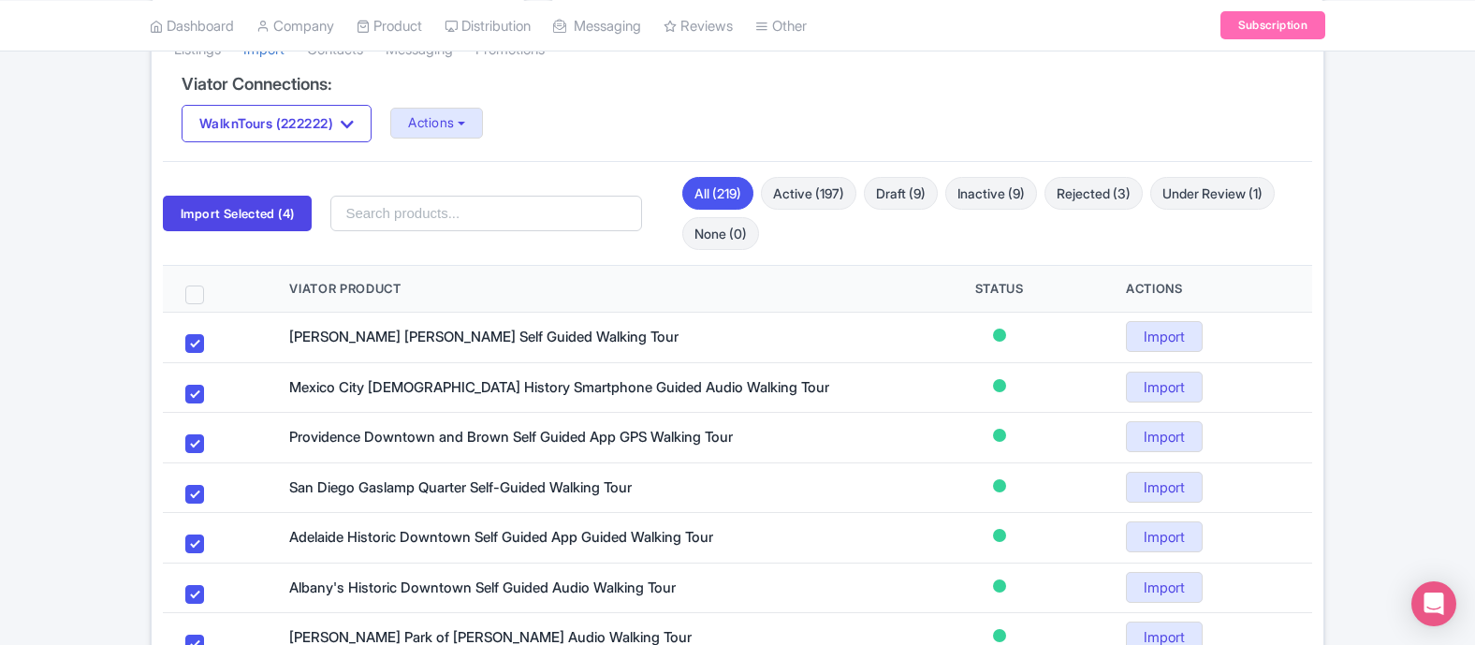
checkbox input "true"
click at [247, 220] on button "Import Selected (20)" at bounding box center [241, 214] width 157 height 36
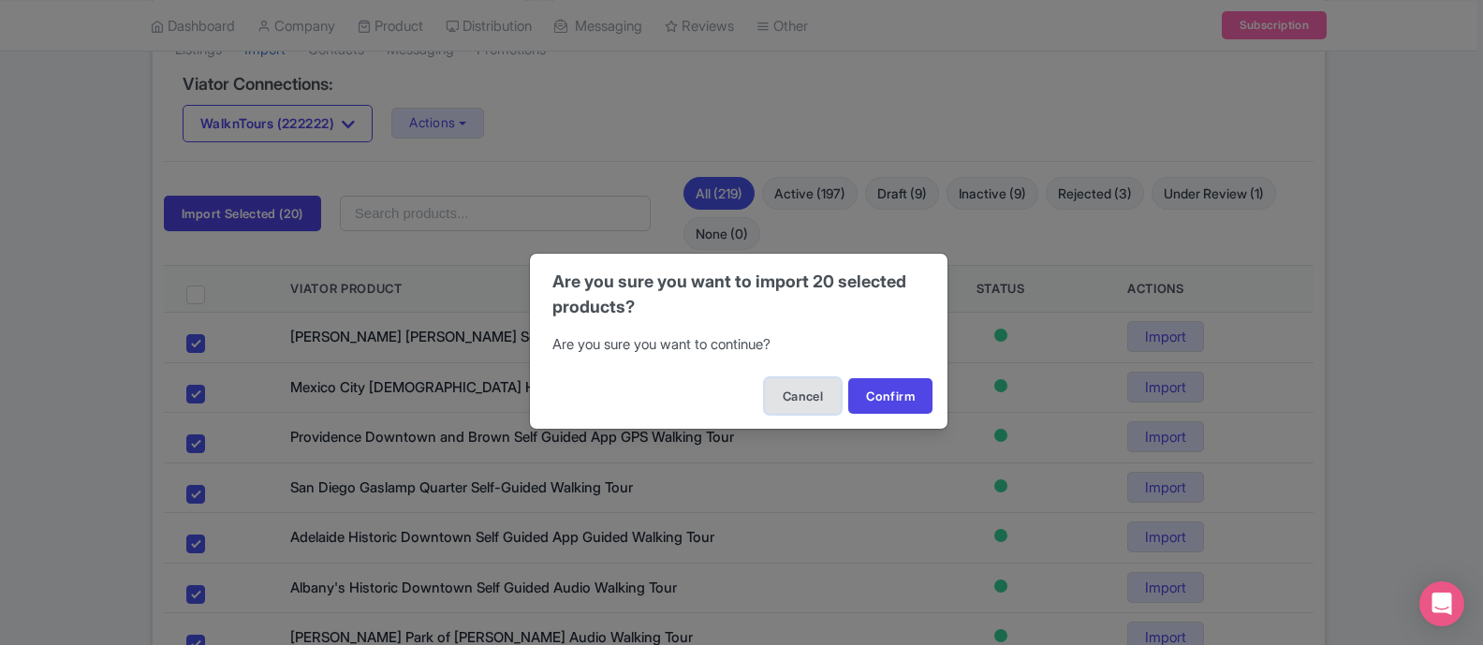
click at [791, 406] on button "Cancel" at bounding box center [803, 396] width 76 height 36
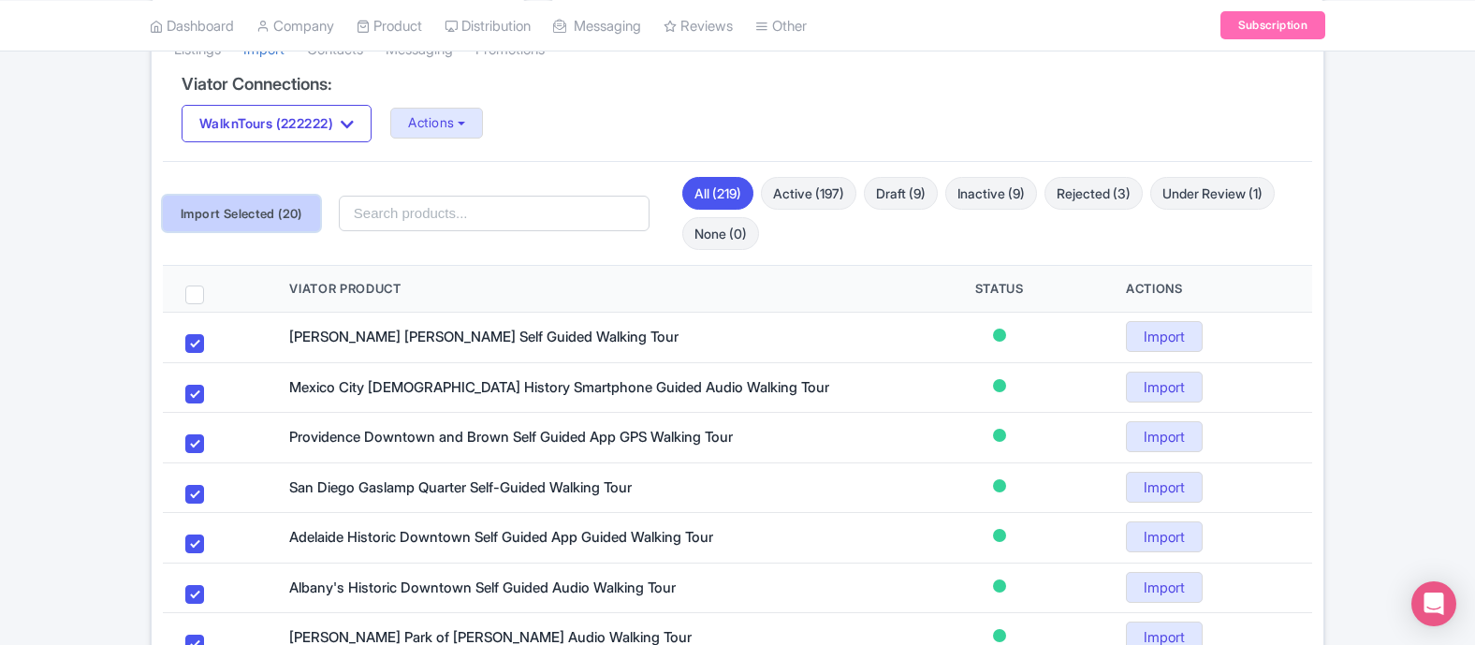
click at [212, 214] on button "Import Selected (20)" at bounding box center [241, 214] width 157 height 36
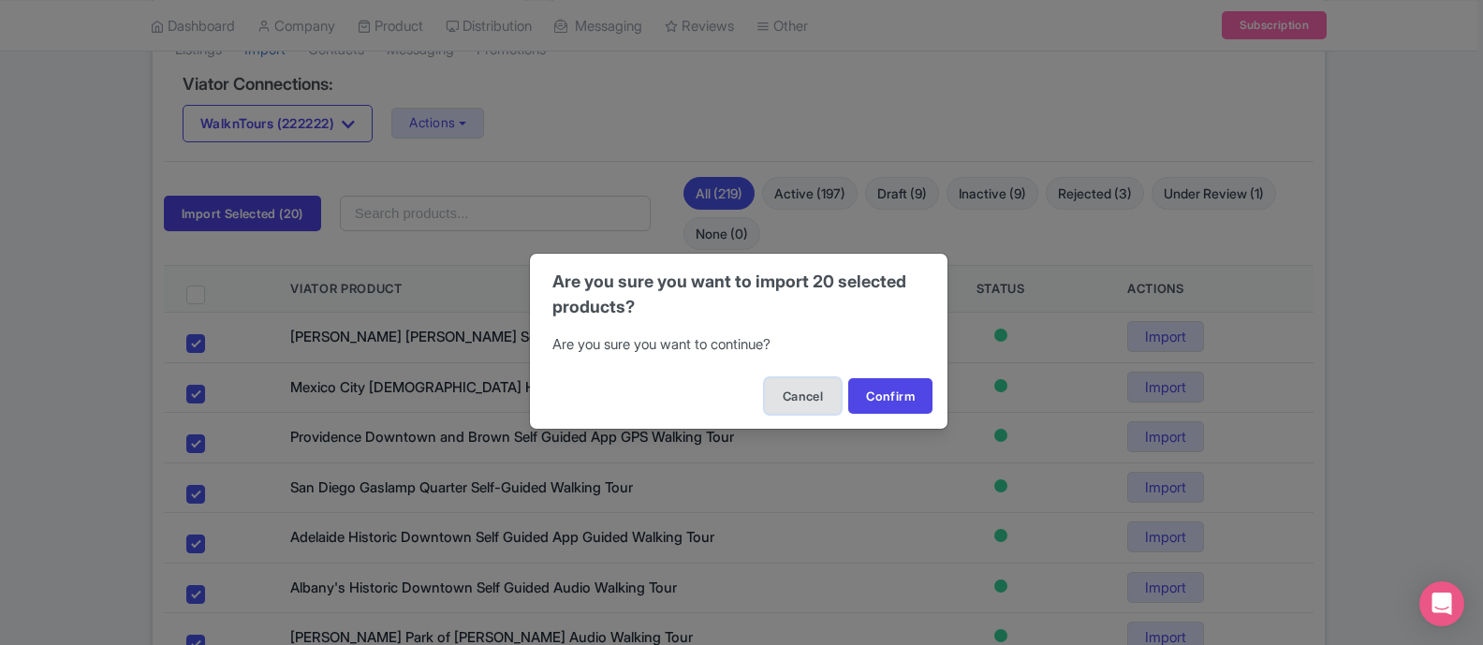
click at [798, 396] on button "Cancel" at bounding box center [803, 396] width 76 height 36
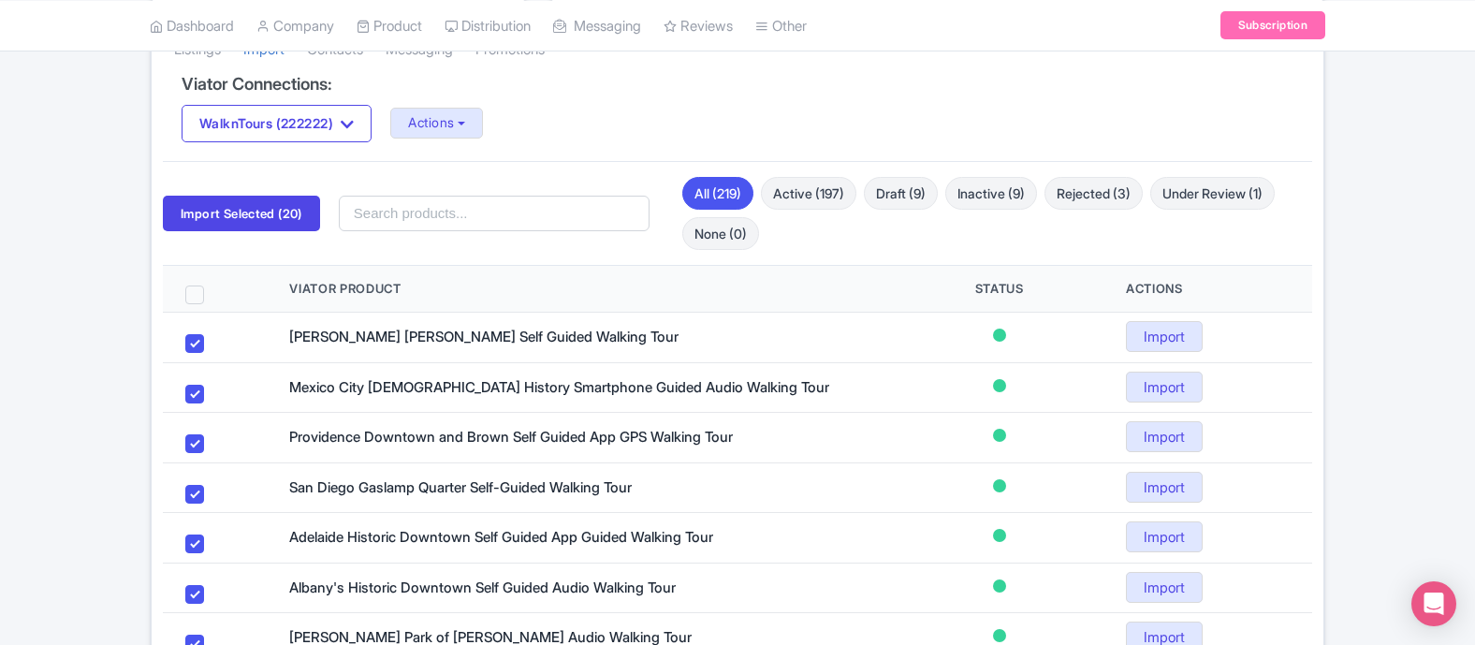
click at [197, 294] on span at bounding box center [194, 294] width 19 height 19
click at [213, 294] on input "checkbox" at bounding box center [219, 291] width 12 height 12
checkbox input "false"
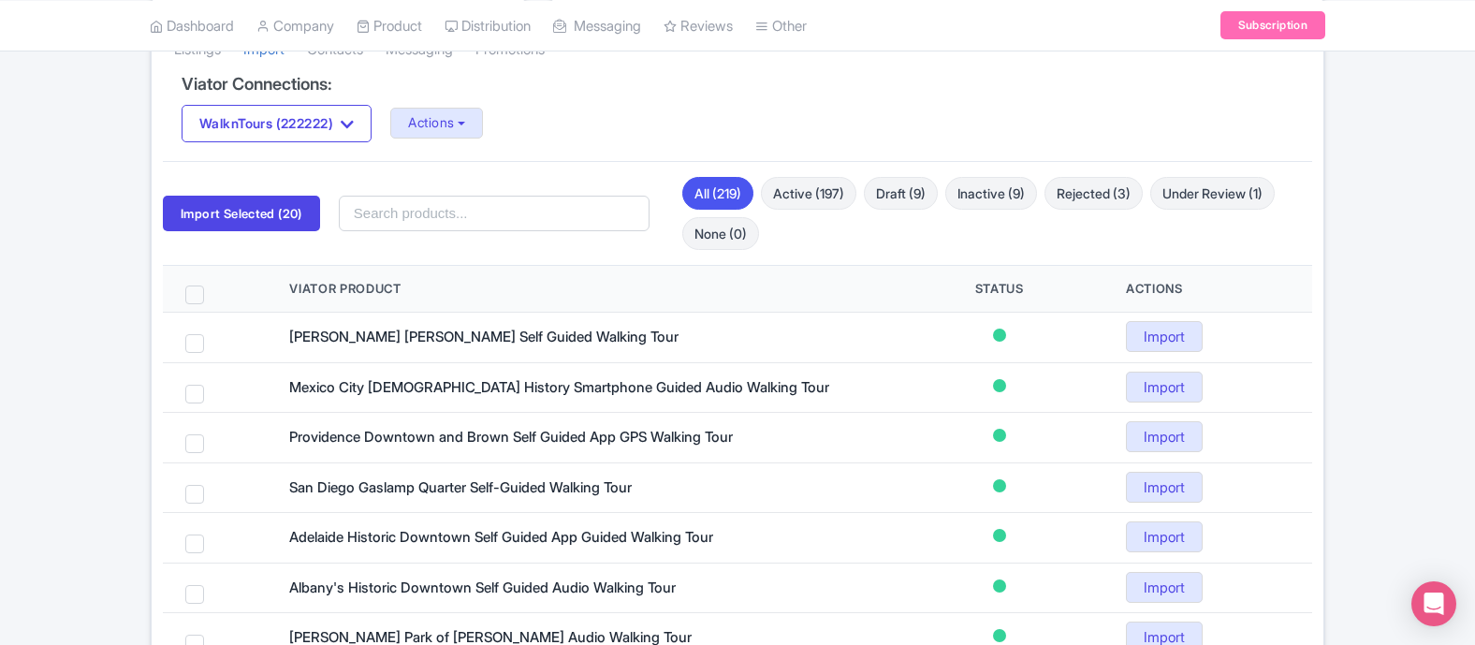
checkbox input "false"
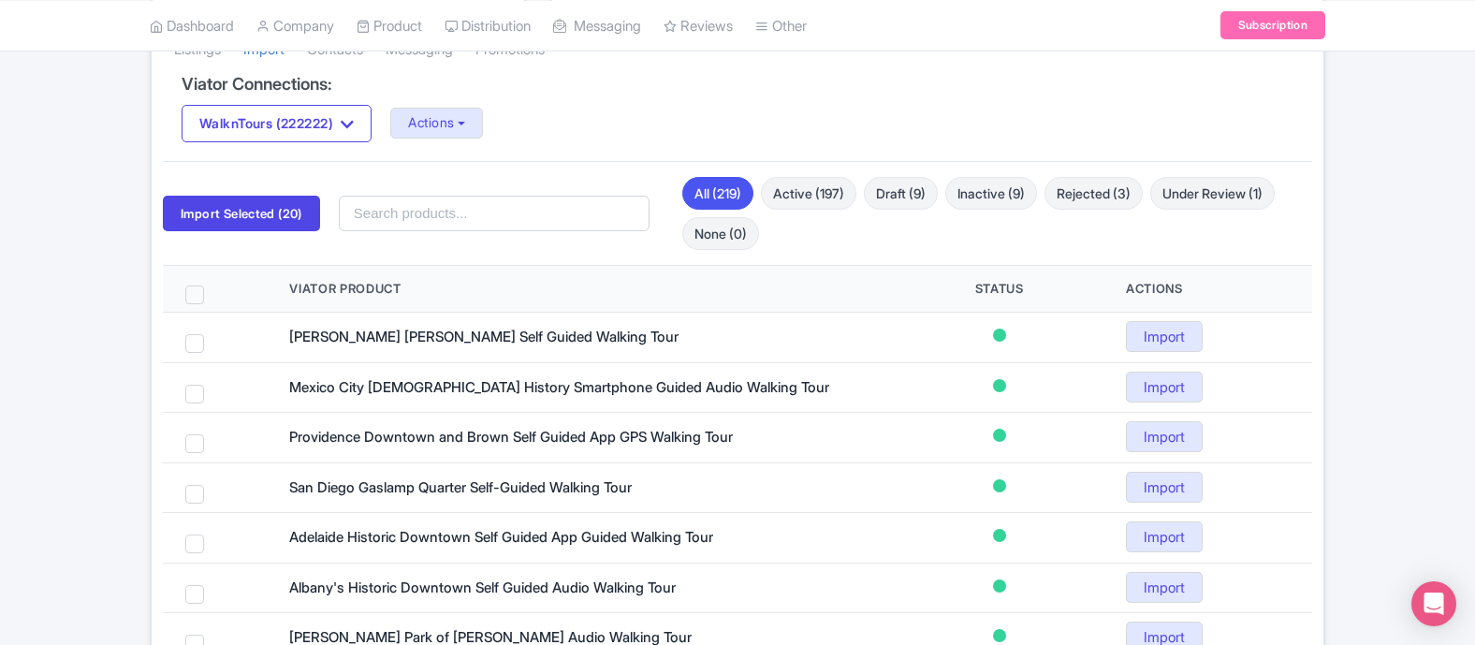
checkbox input "false"
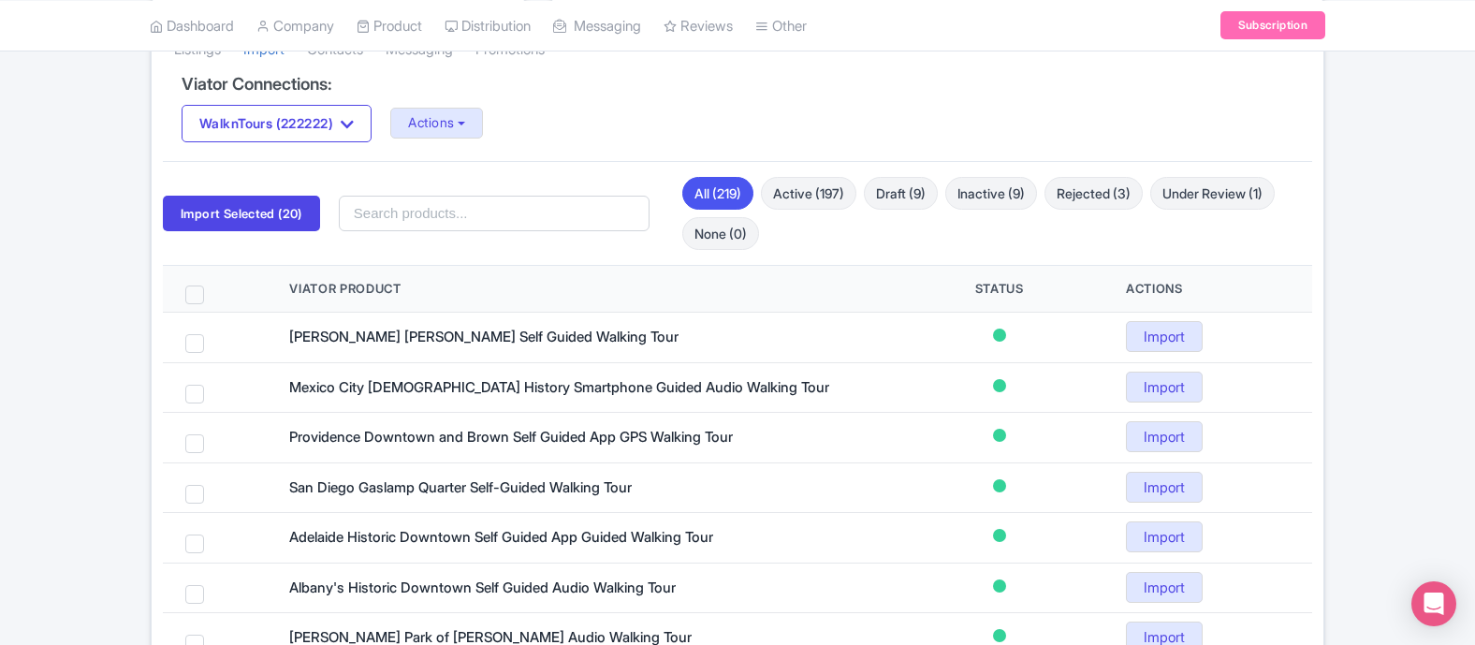
checkbox input "false"
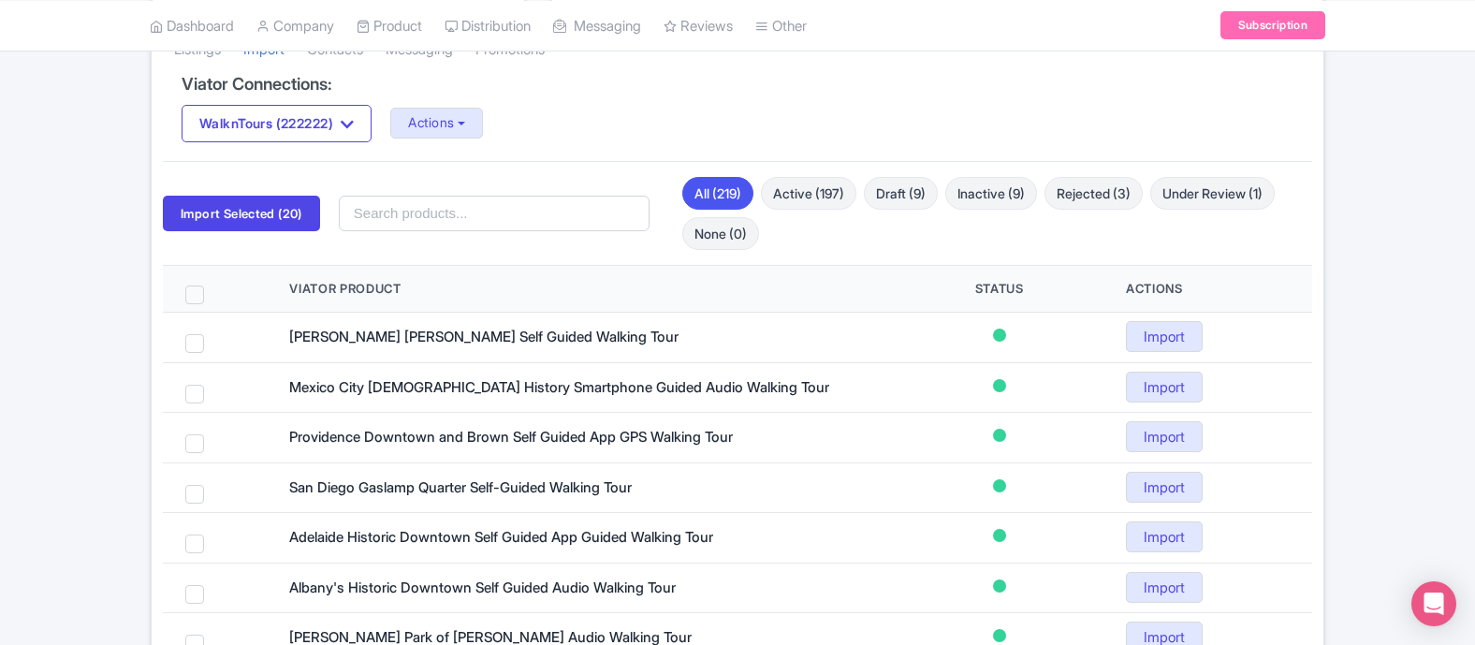
checkbox input "false"
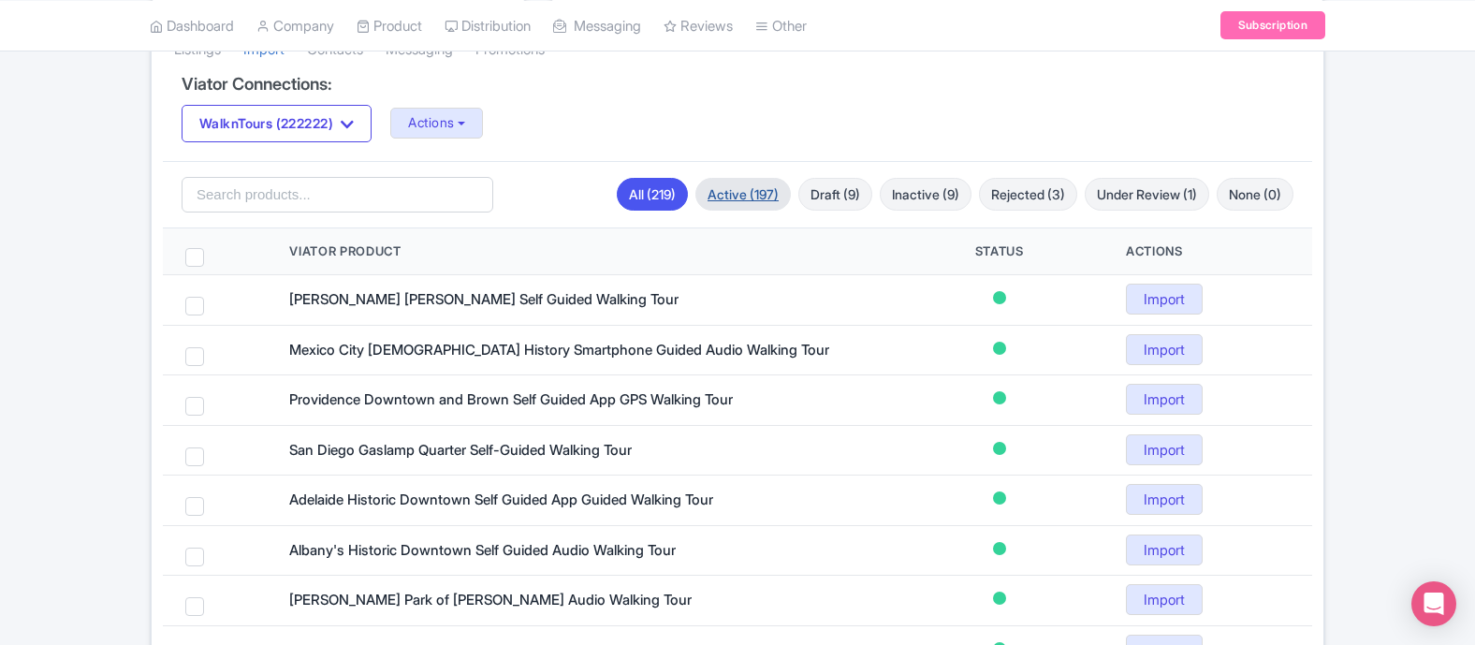
click at [716, 197] on link "Active (197)" at bounding box center [742, 194] width 95 height 33
click at [634, 185] on link "All (219)" at bounding box center [652, 194] width 71 height 33
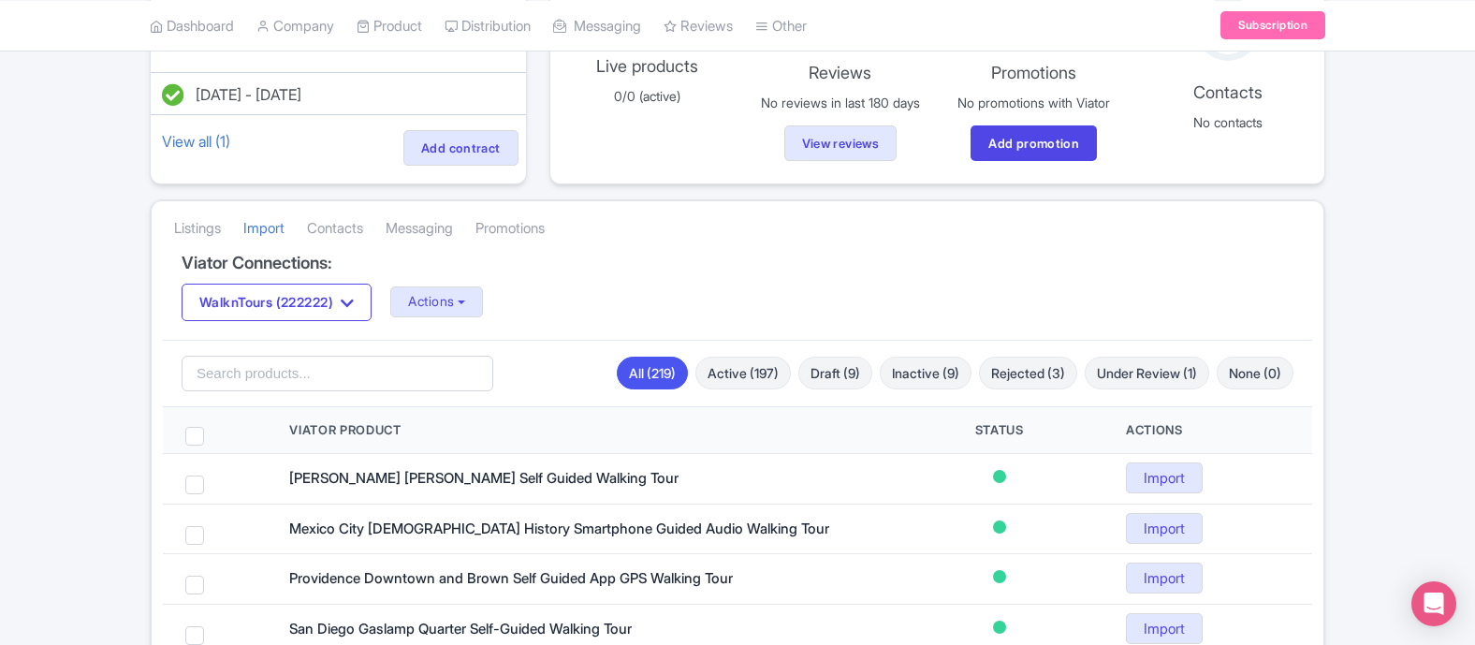
scroll to position [205, 0]
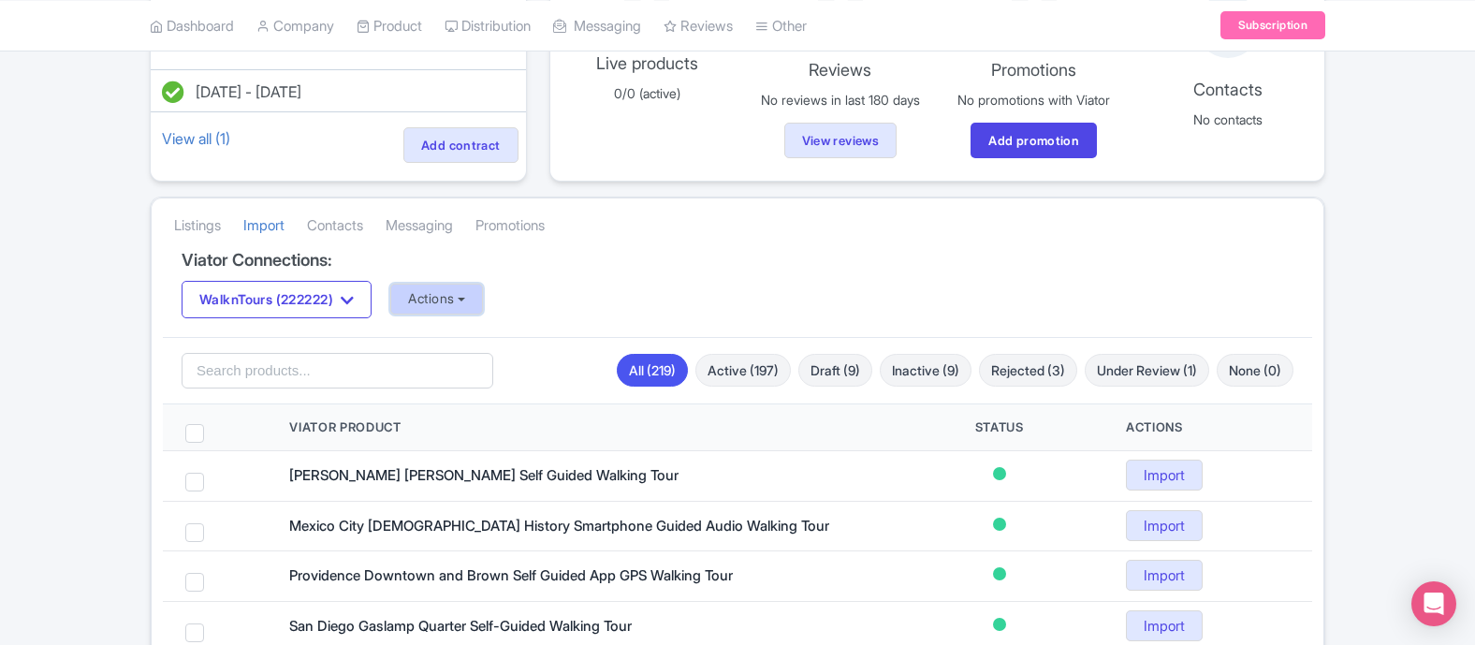
click at [475, 304] on button "Actions" at bounding box center [436, 299] width 93 height 31
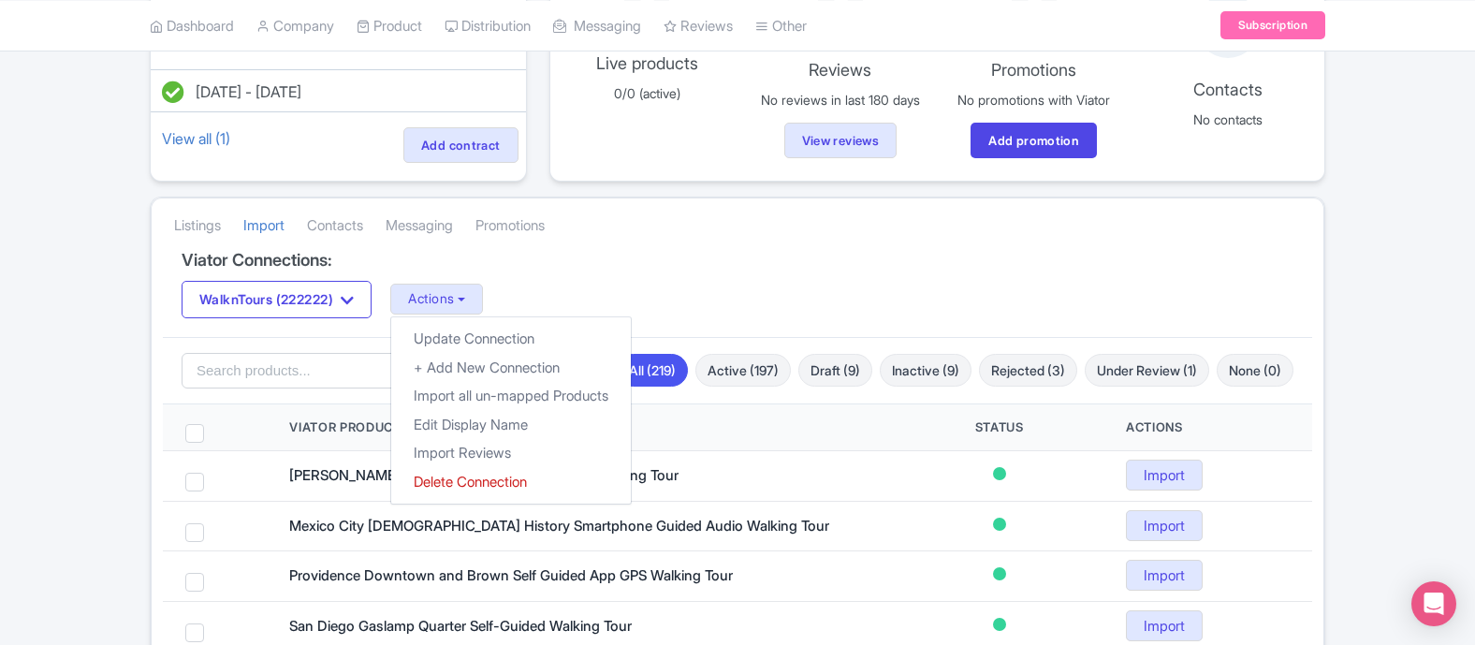
click at [655, 298] on div "WalknTours (222222) WalknTours (222222) Actions Update Connection + Add New Con…" at bounding box center [738, 299] width 1112 height 37
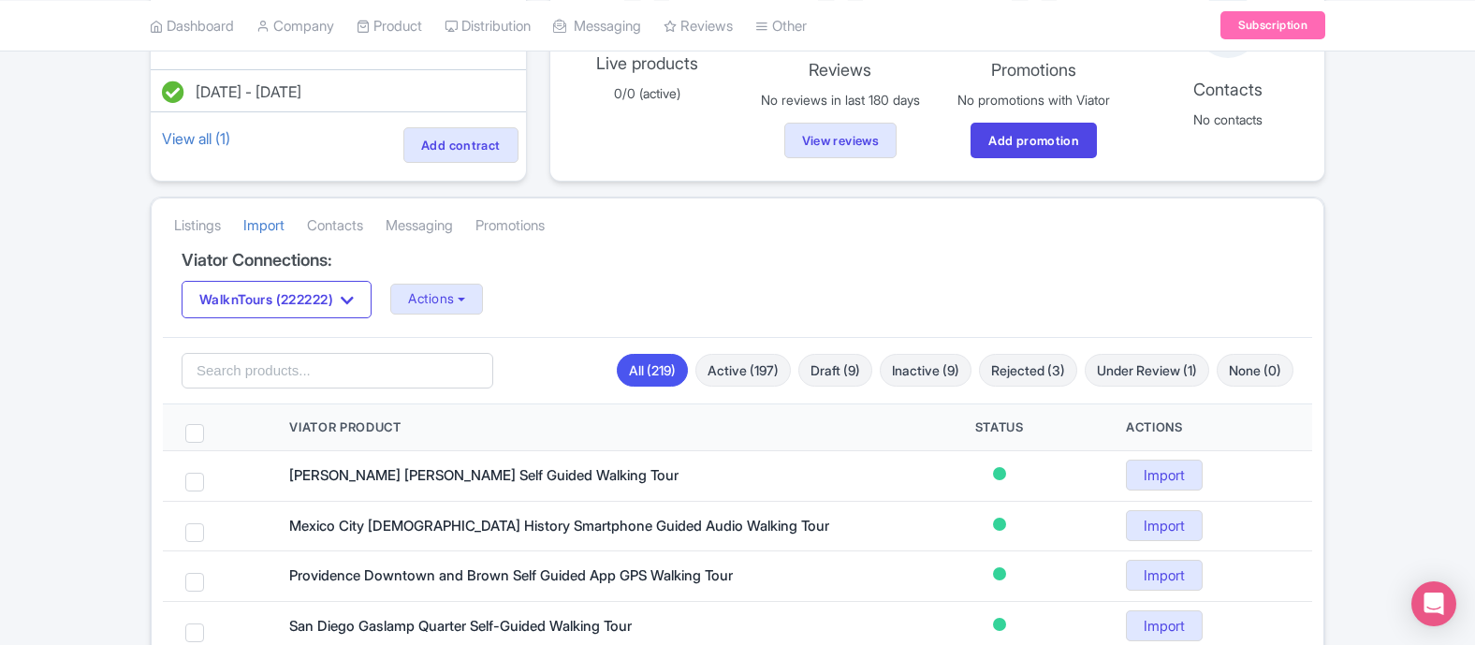
scroll to position [215, 0]
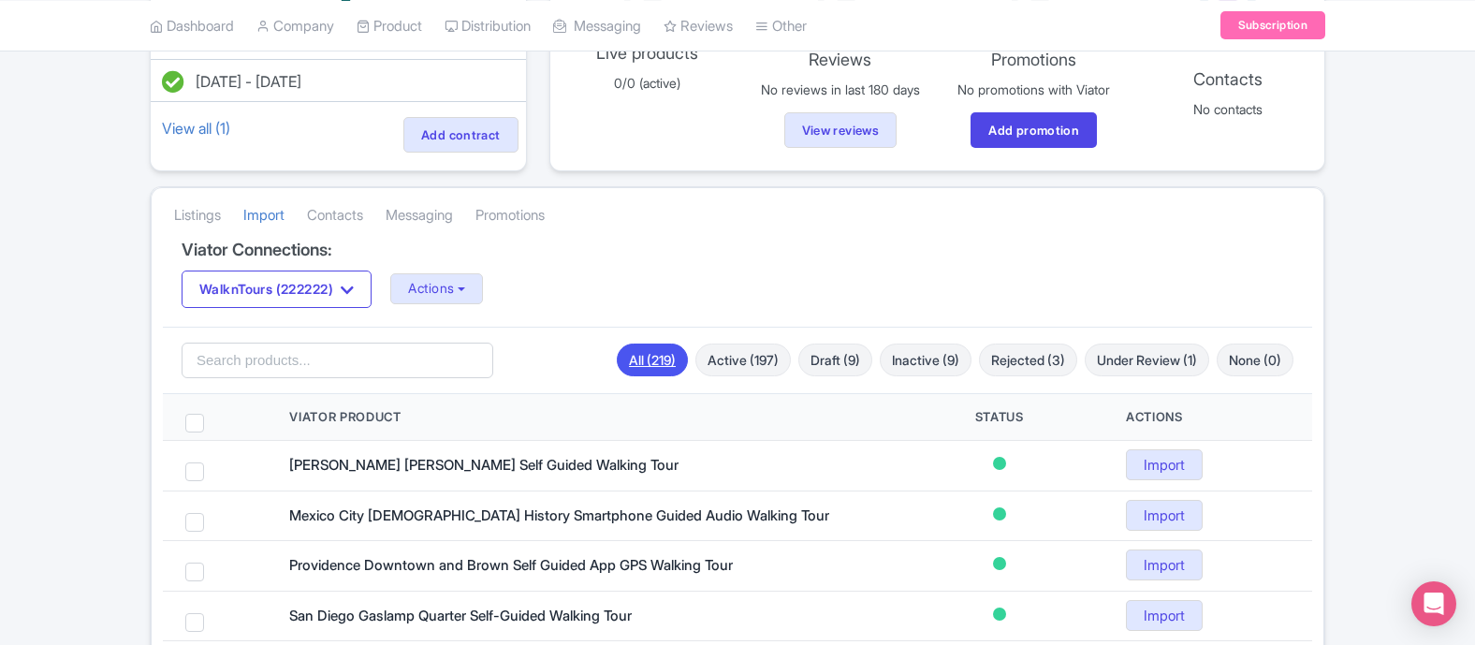
click at [634, 366] on link "All (219)" at bounding box center [652, 359] width 71 height 33
click at [190, 418] on span at bounding box center [194, 423] width 19 height 19
click at [213, 418] on input "checkbox" at bounding box center [219, 420] width 12 height 12
checkbox input "true"
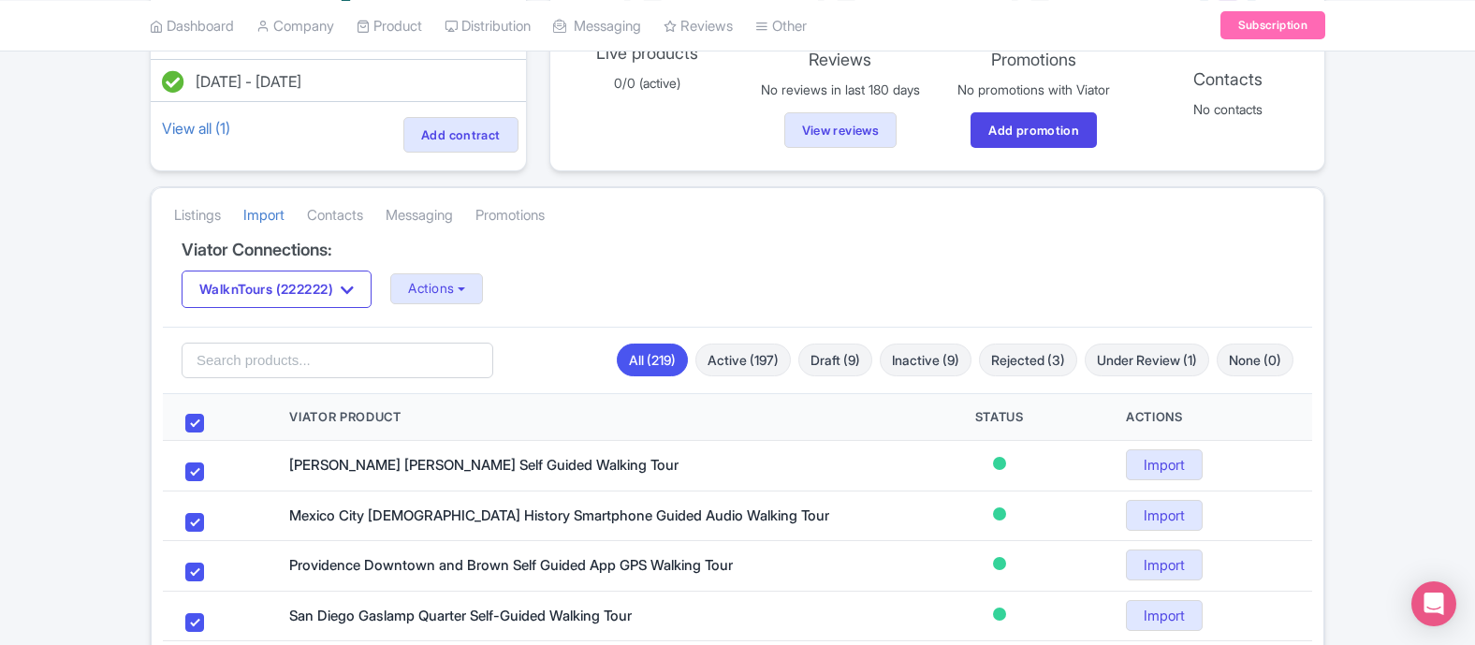
checkbox input "true"
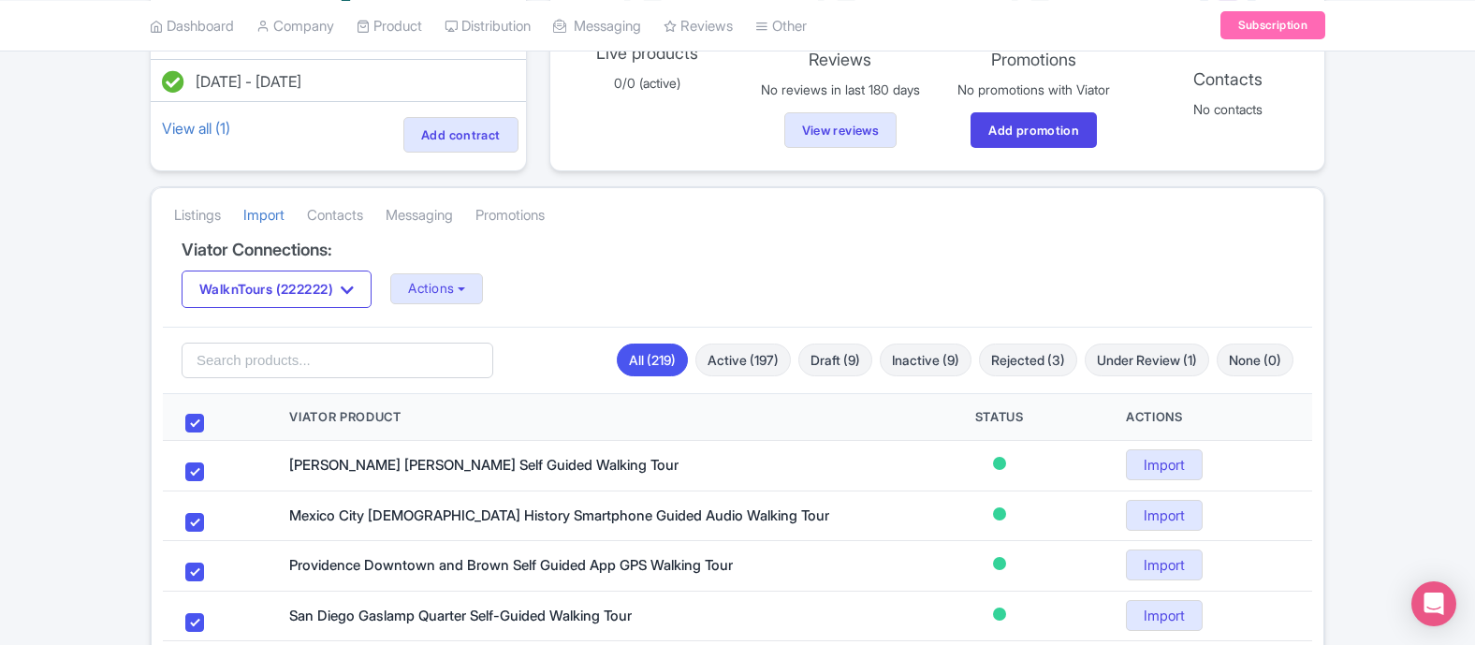
checkbox input "true"
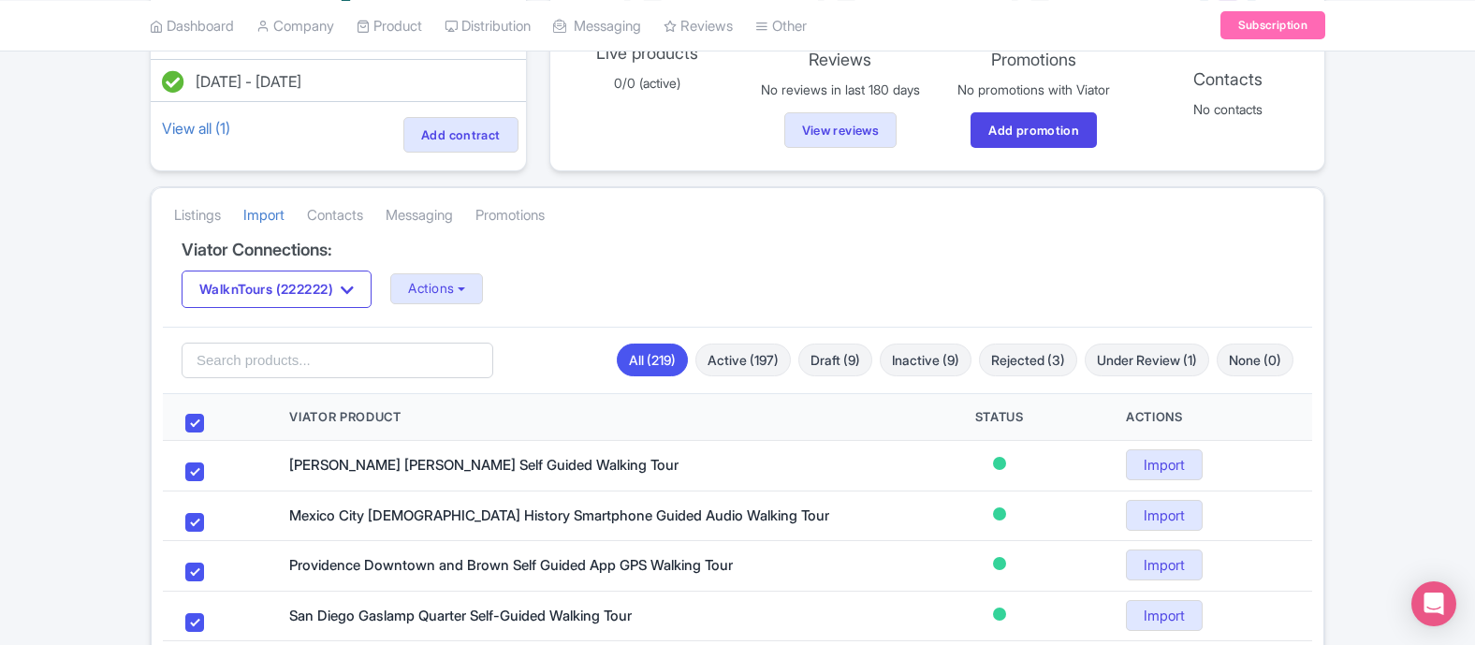
checkbox input "true"
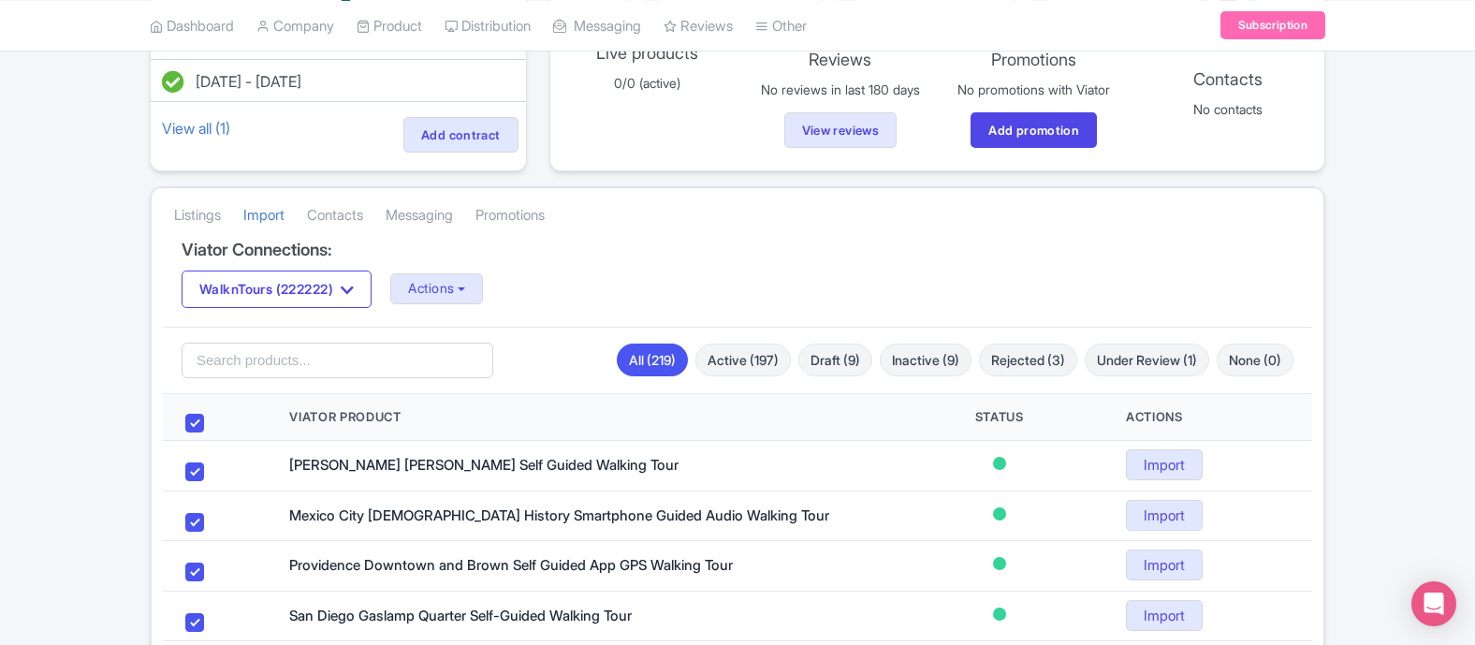
checkbox input "true"
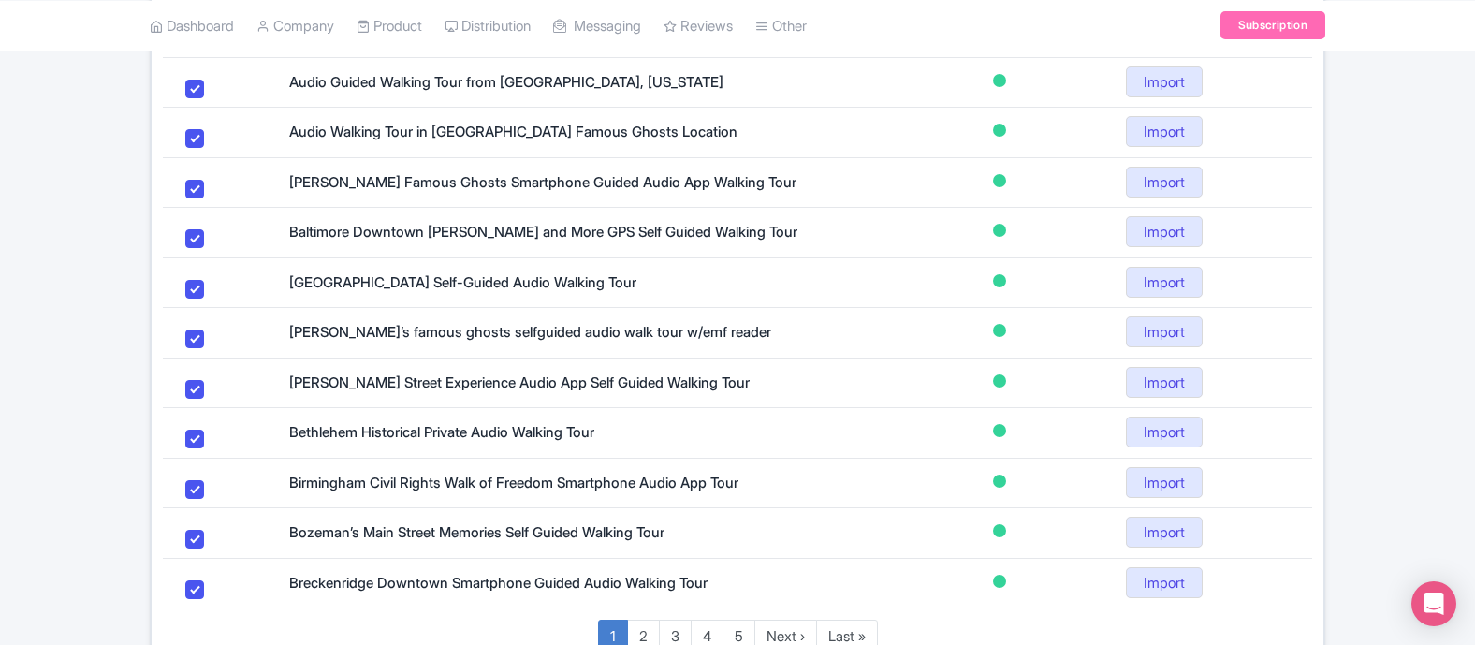
scroll to position [1207, 0]
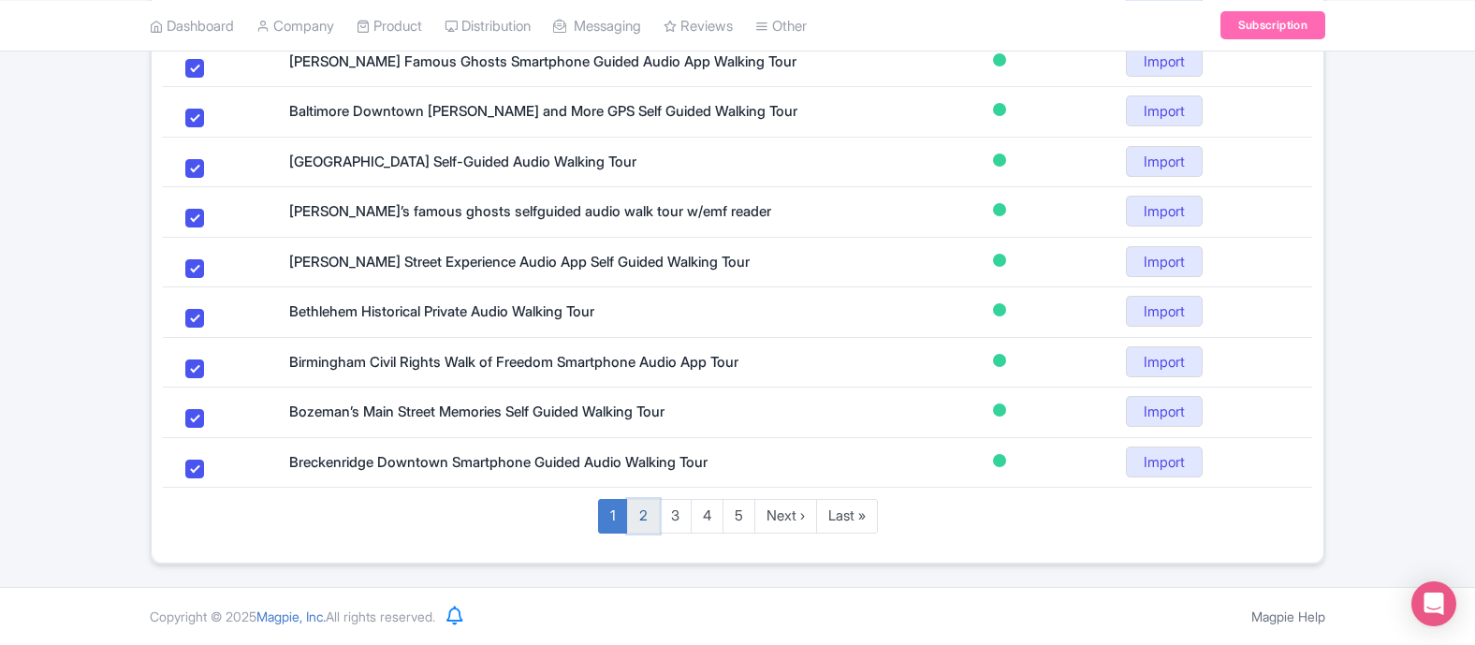
click at [649, 519] on link "2" at bounding box center [643, 516] width 33 height 35
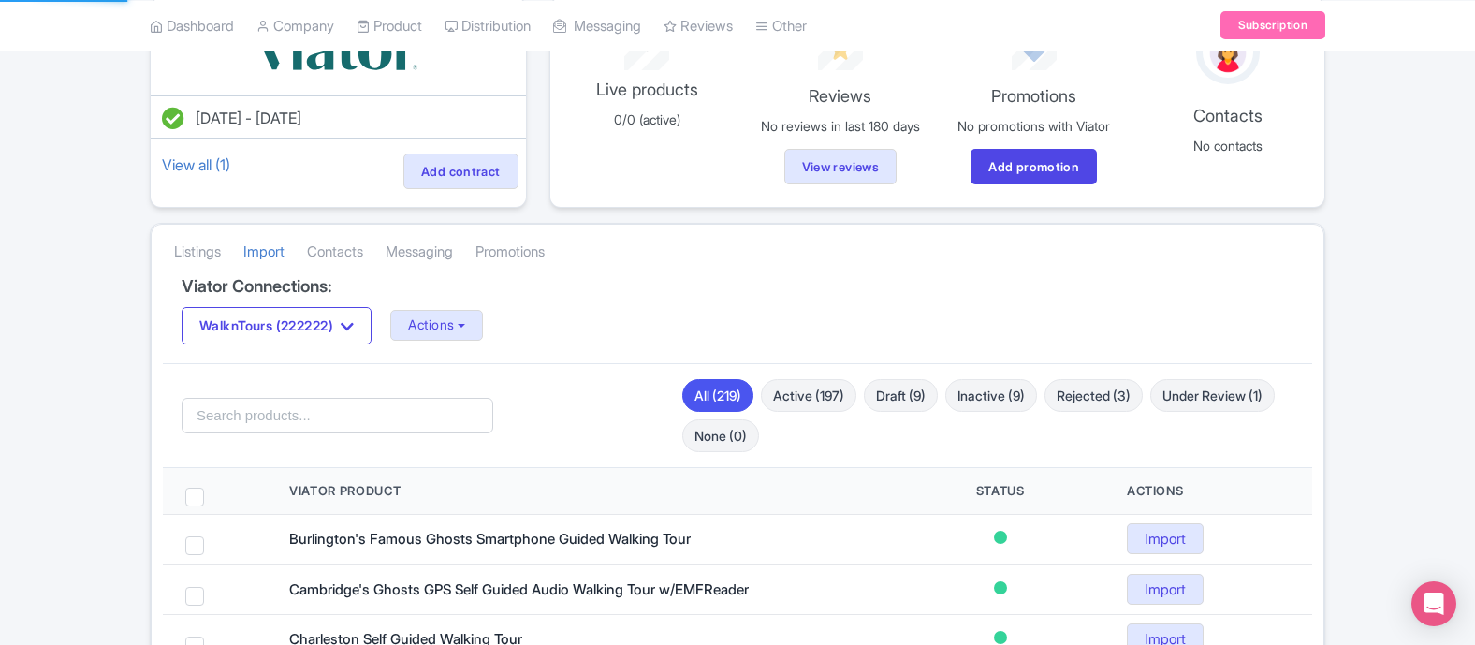
scroll to position [83, 0]
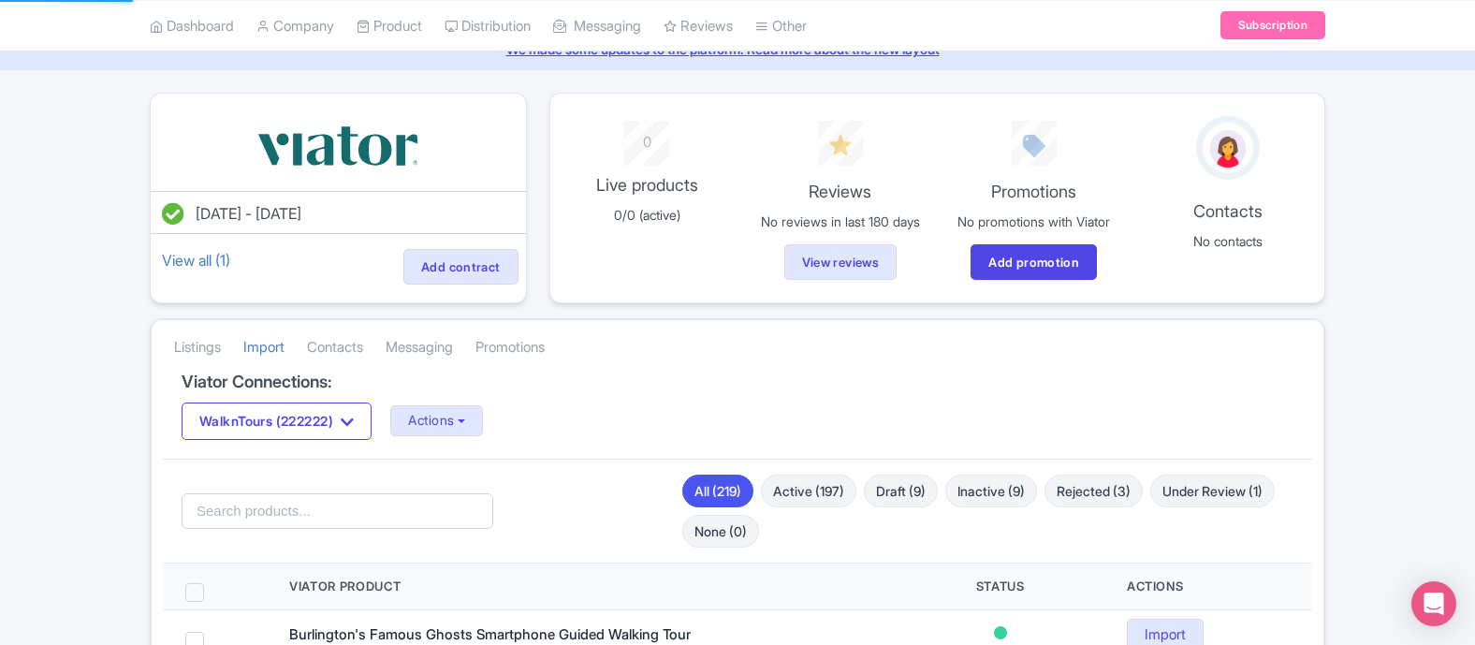
click at [197, 586] on span at bounding box center [194, 592] width 19 height 19
click at [213, 586] on input "checkbox" at bounding box center [219, 589] width 12 height 12
checkbox input "true"
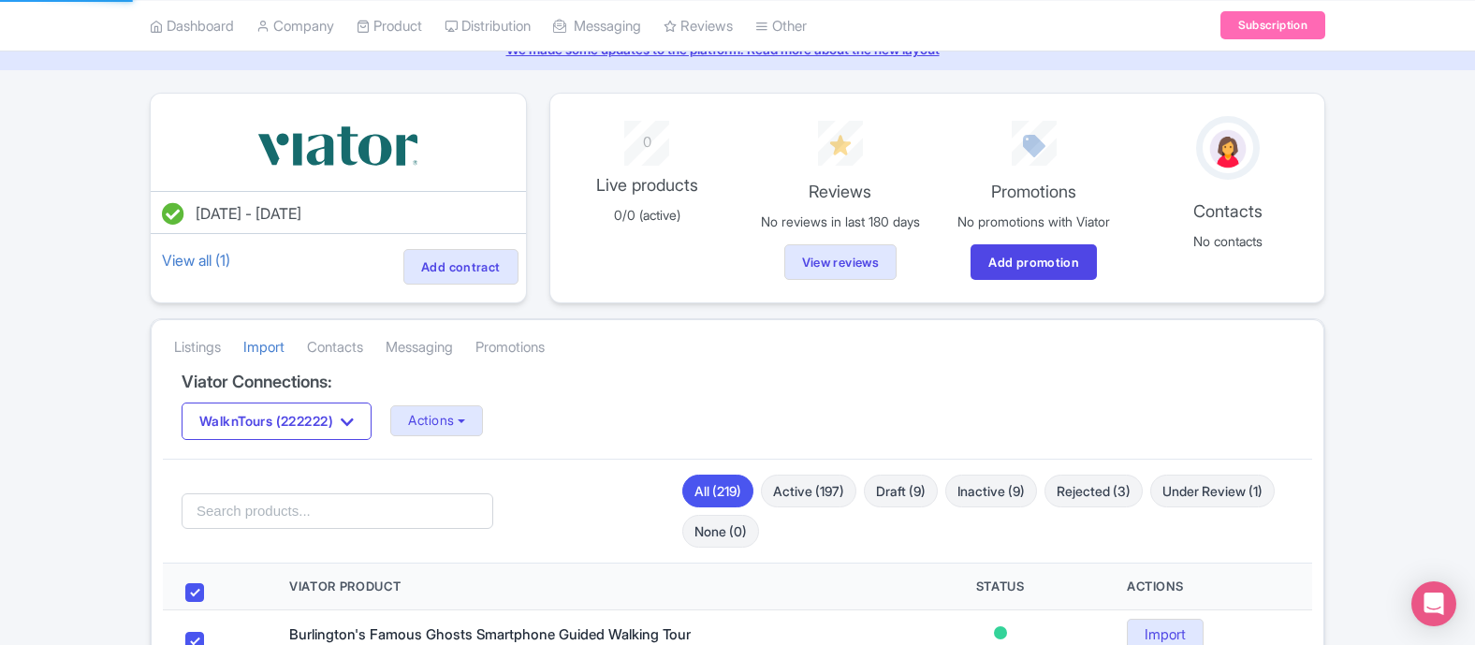
checkbox input "true"
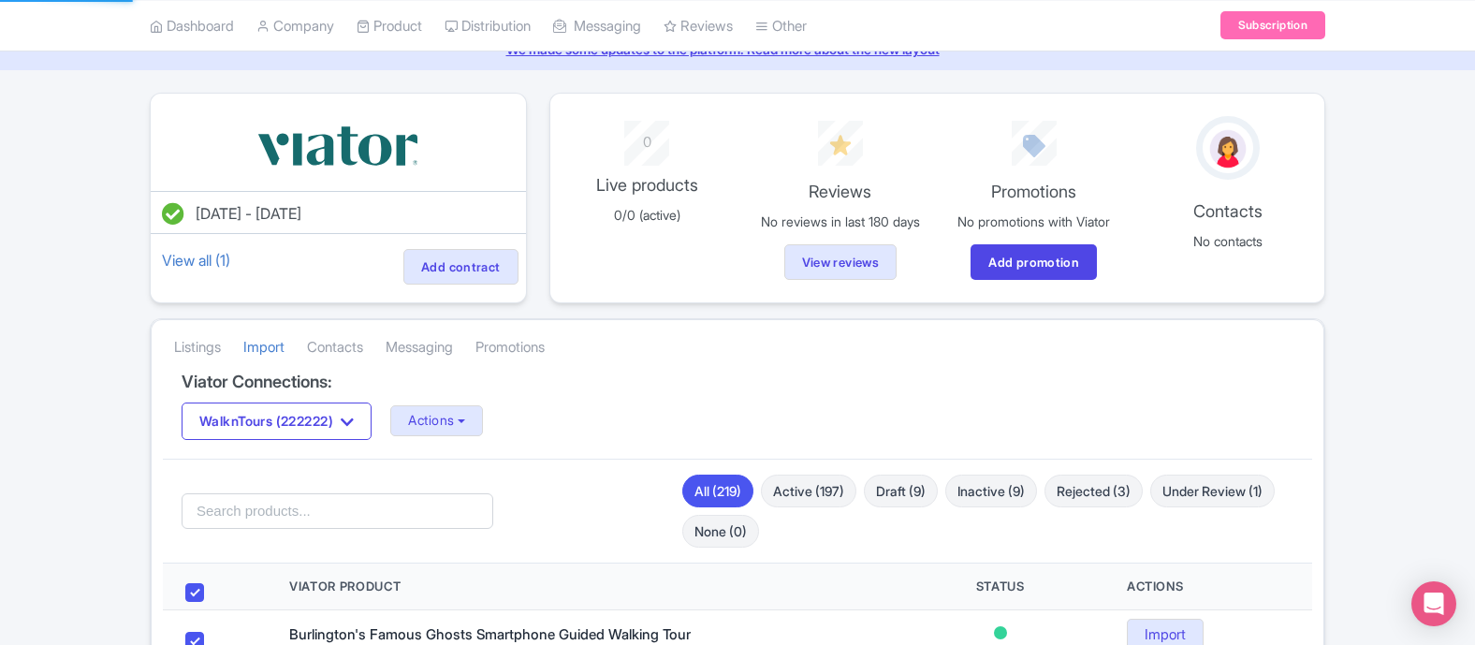
checkbox input "true"
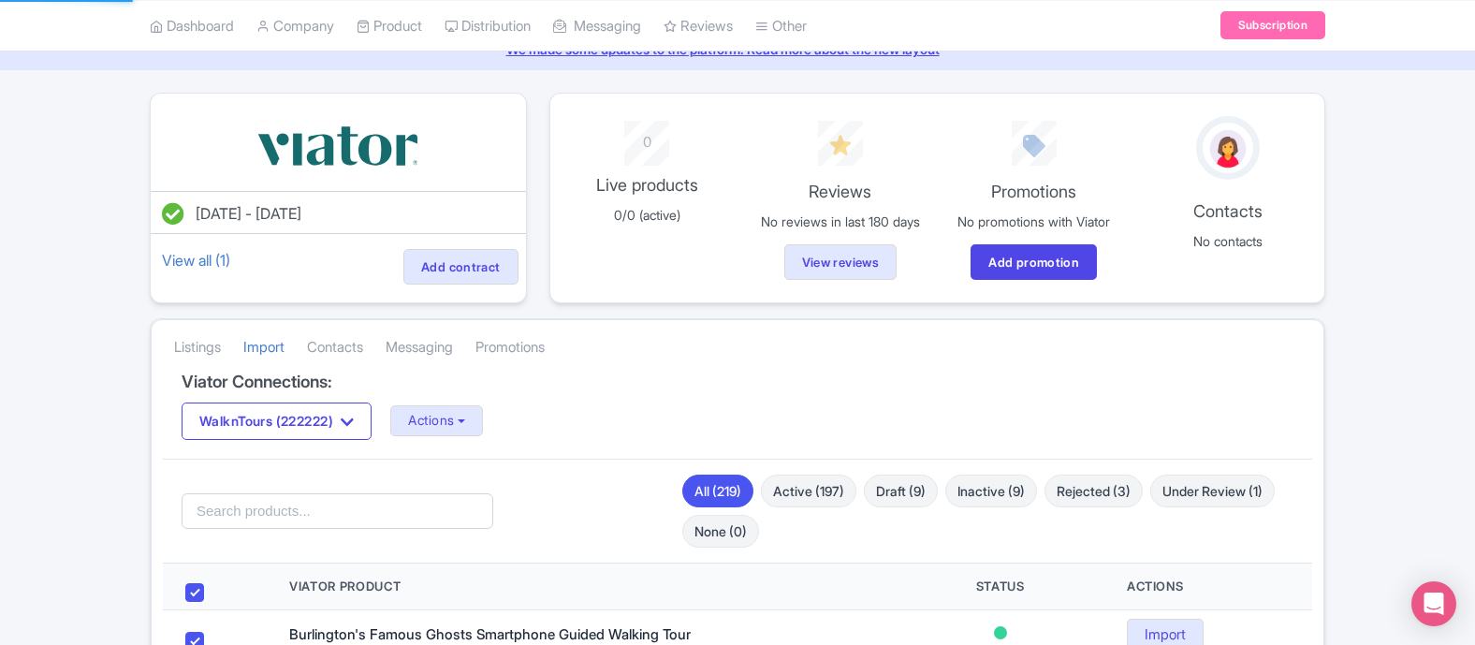
checkbox input "true"
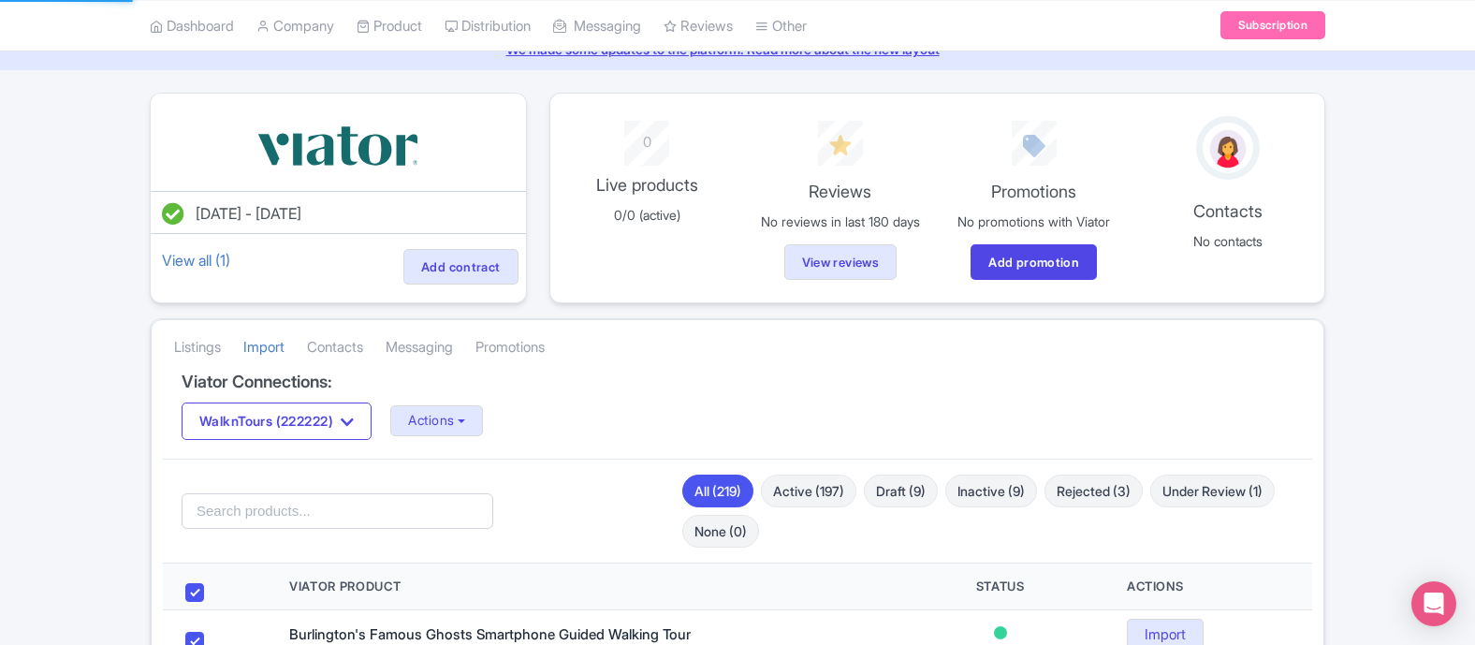
checkbox input "true"
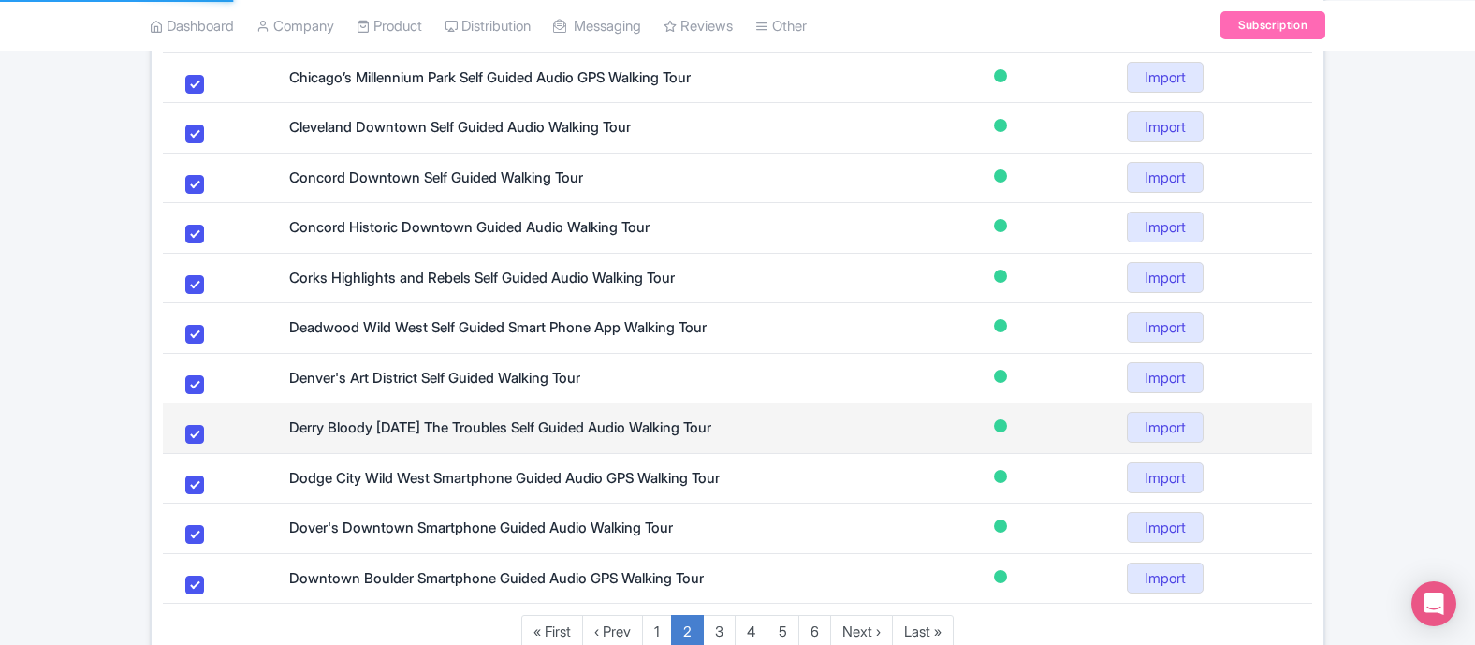
scroll to position [1207, 0]
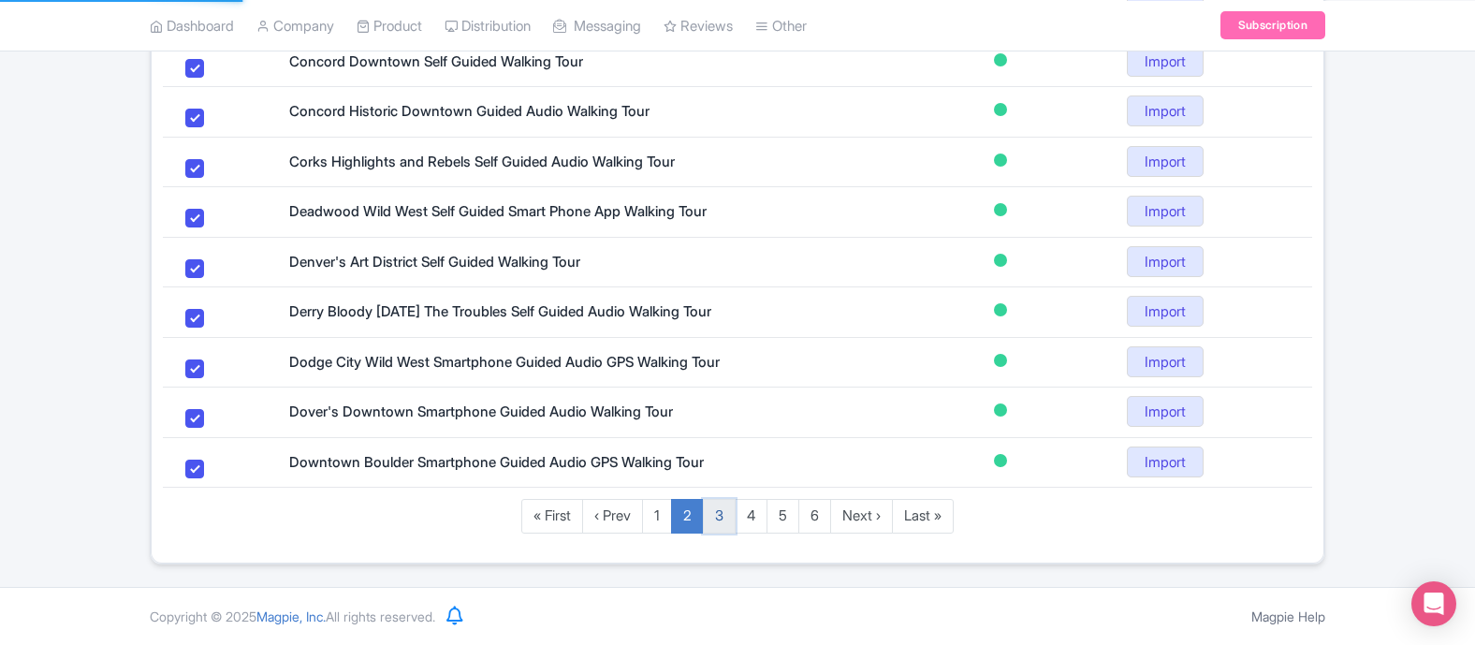
click at [718, 514] on link "3" at bounding box center [719, 516] width 33 height 35
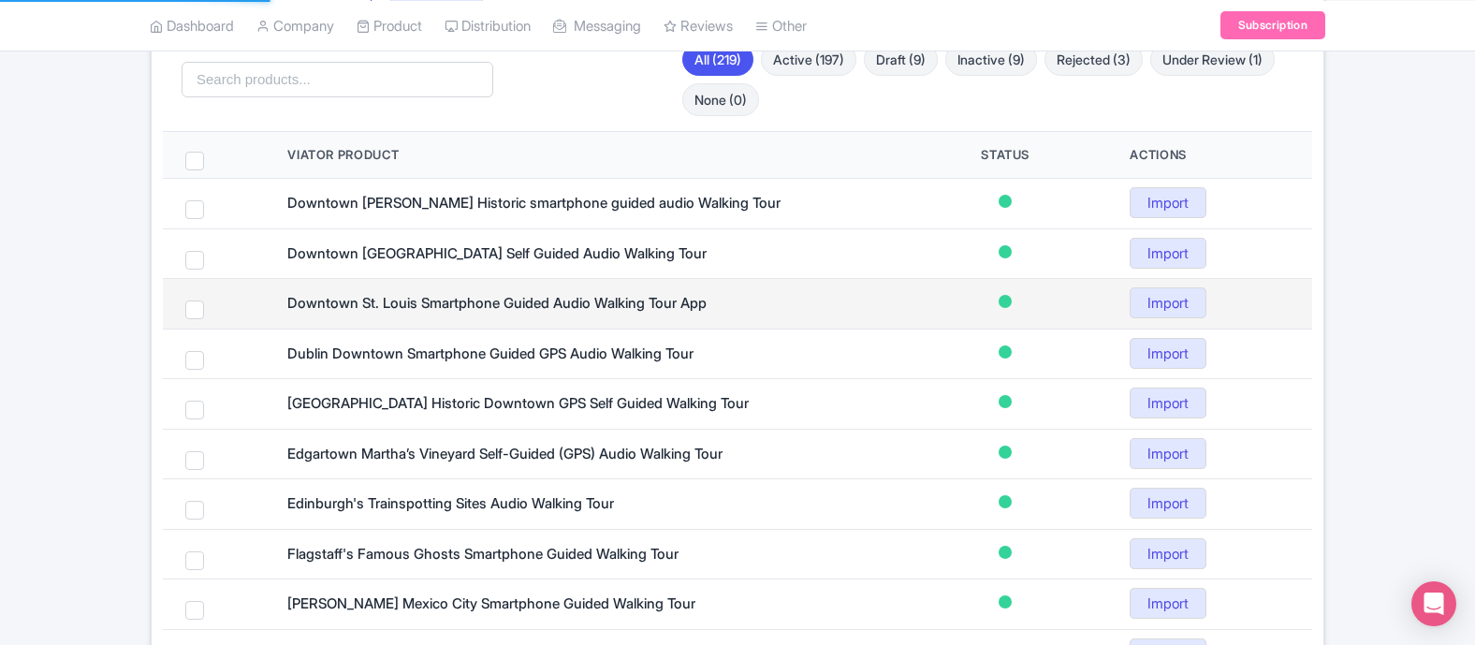
scroll to position [376, 0]
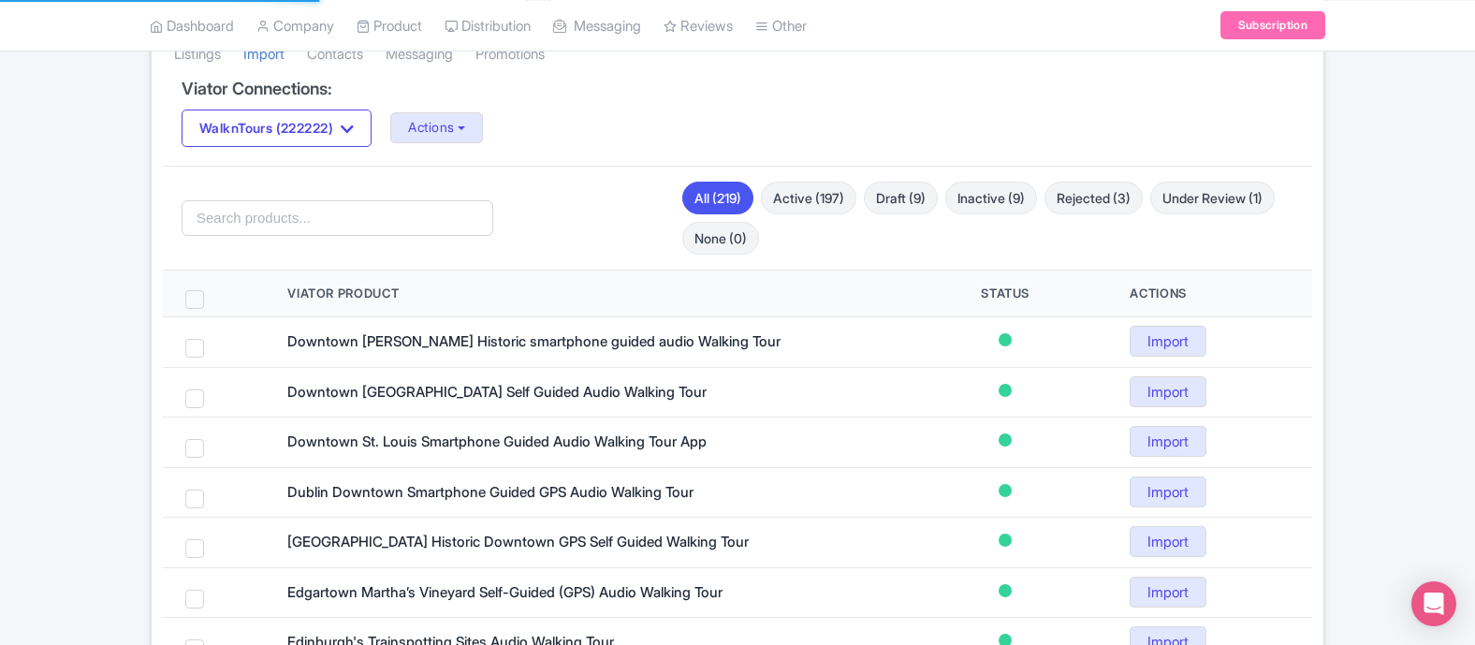
click at [195, 303] on span at bounding box center [194, 299] width 19 height 19
click at [213, 302] on input "checkbox" at bounding box center [219, 296] width 12 height 12
checkbox input "true"
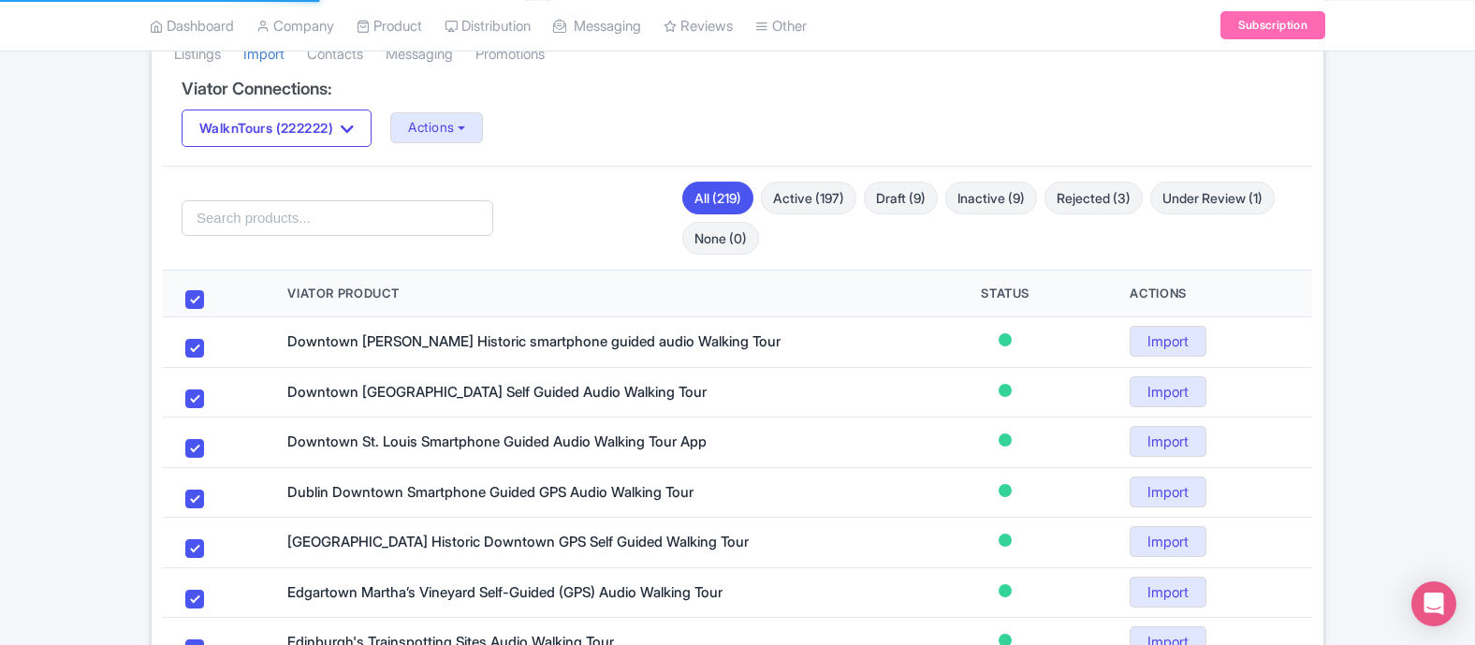
checkbox input "true"
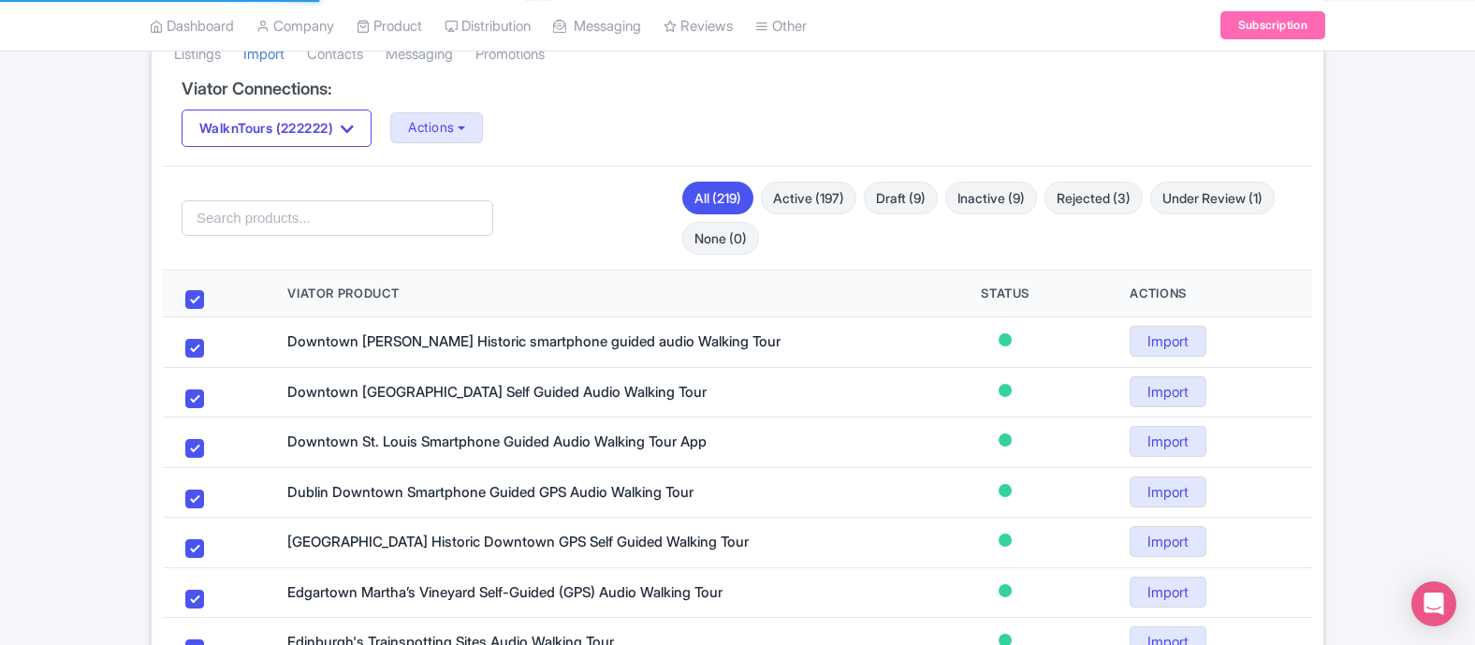
checkbox input "true"
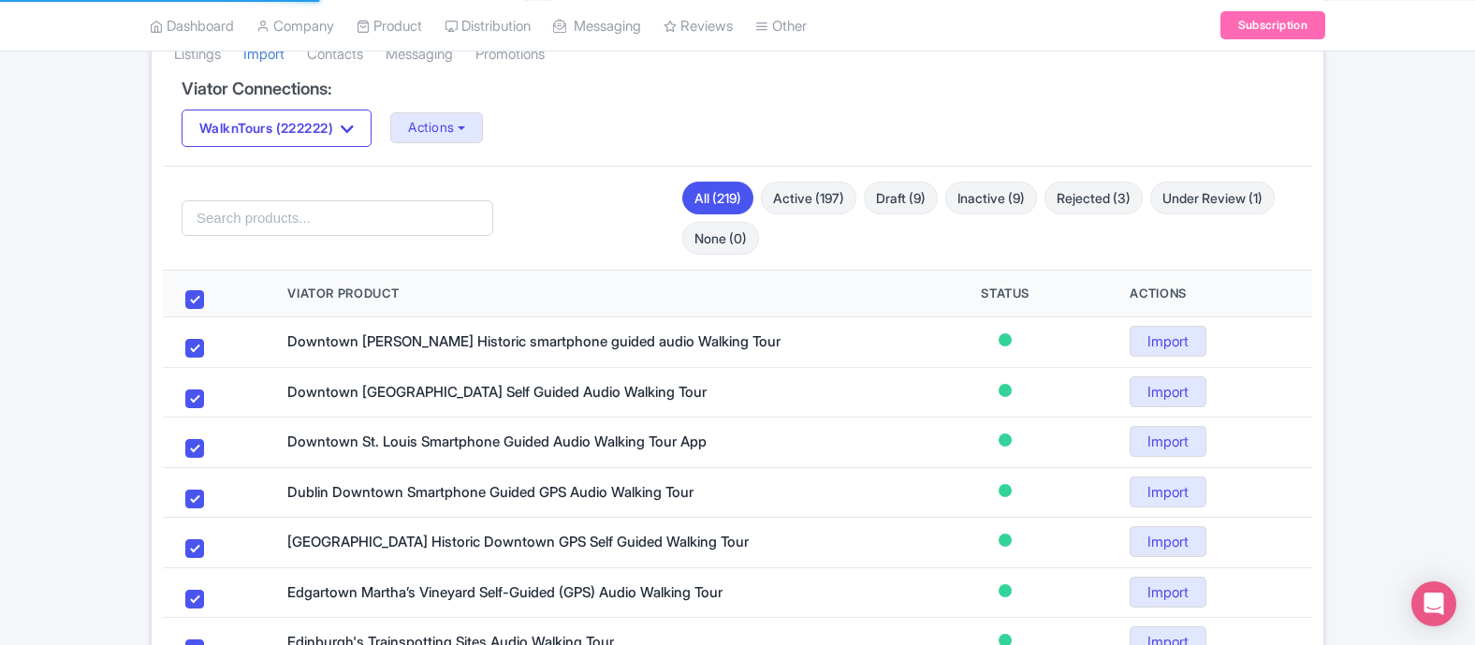
checkbox input "true"
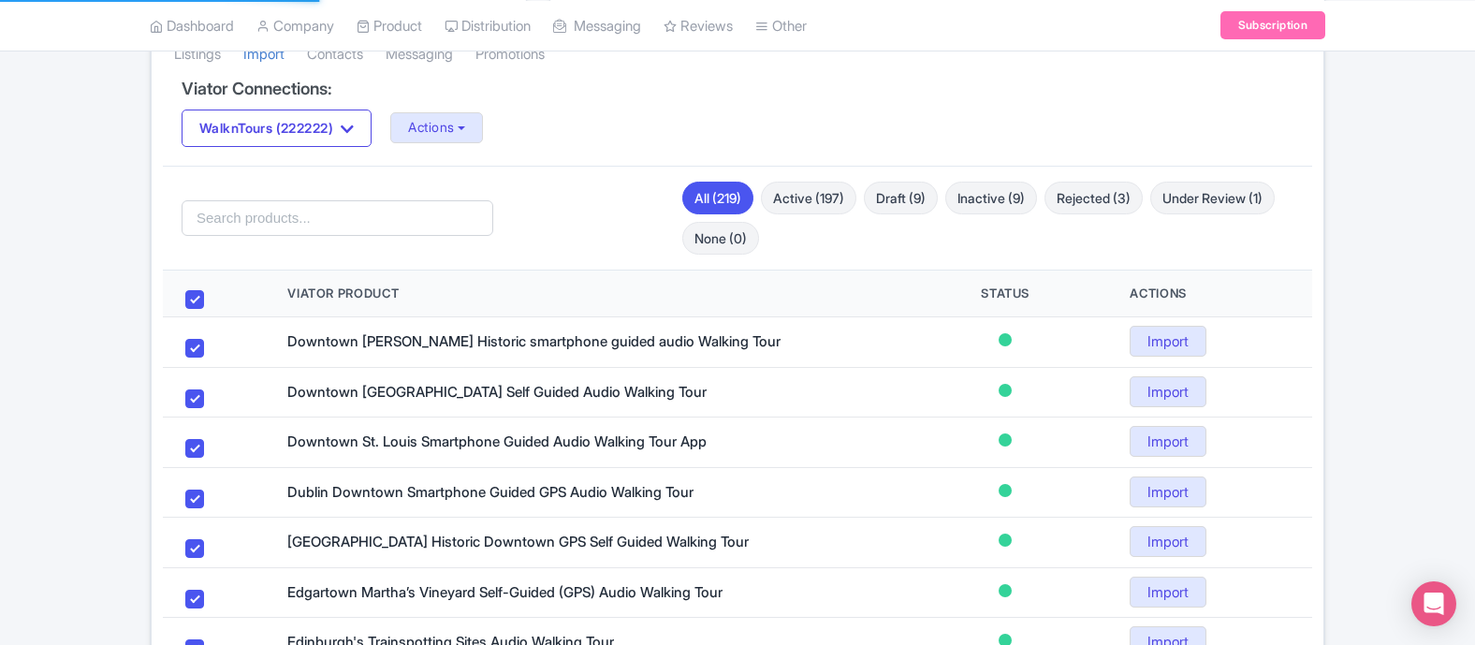
checkbox input "true"
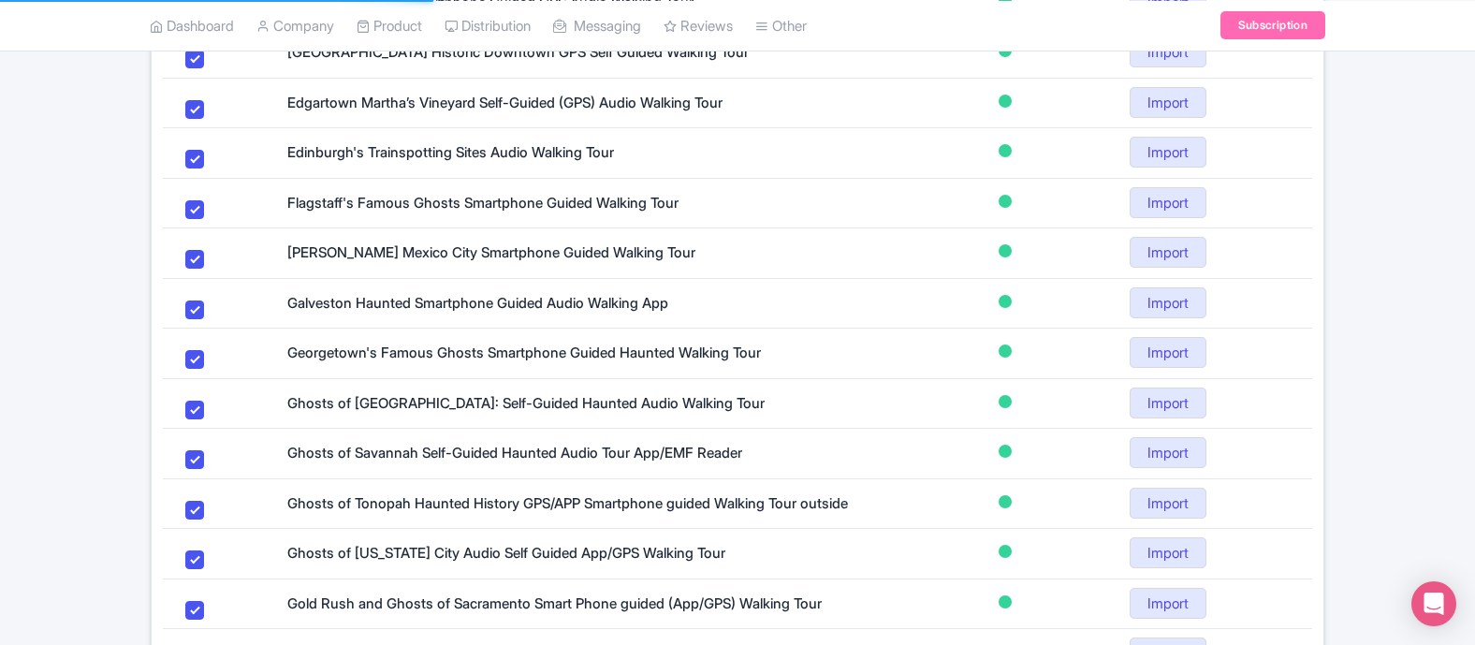
scroll to position [1207, 0]
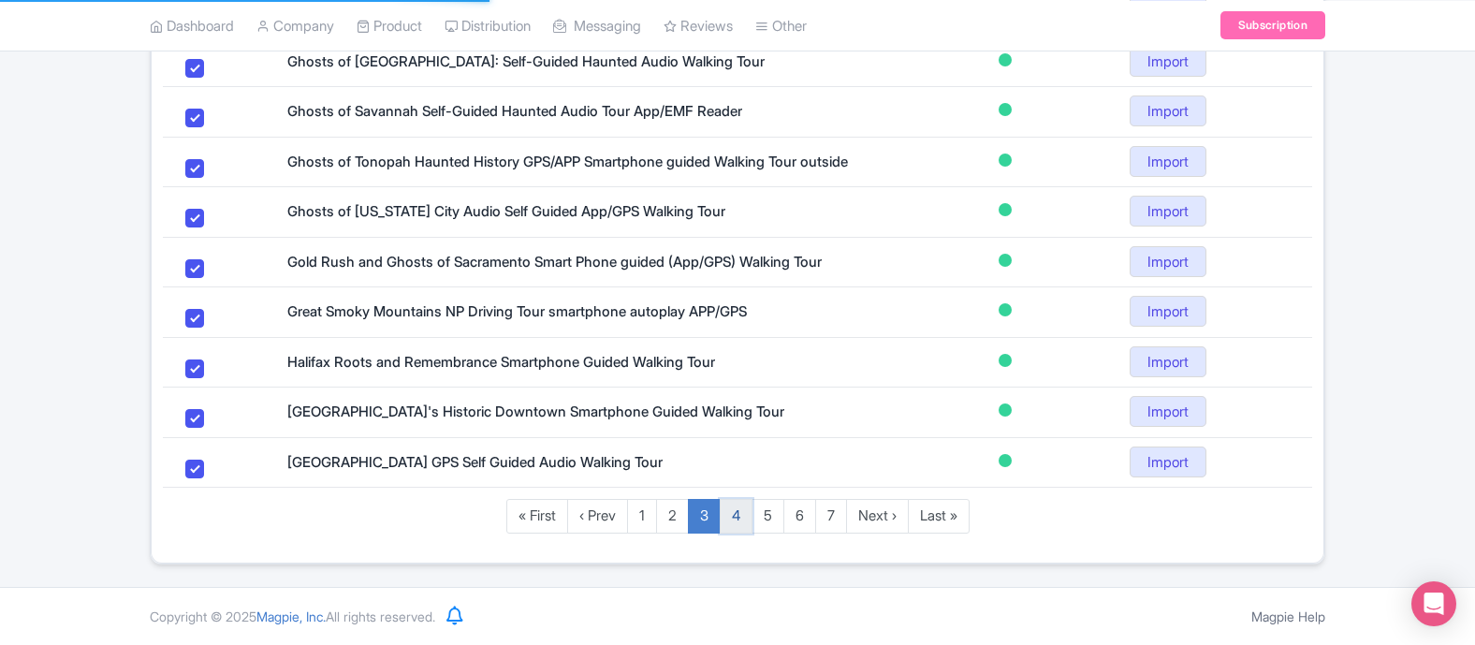
click at [743, 526] on link "4" at bounding box center [736, 516] width 33 height 35
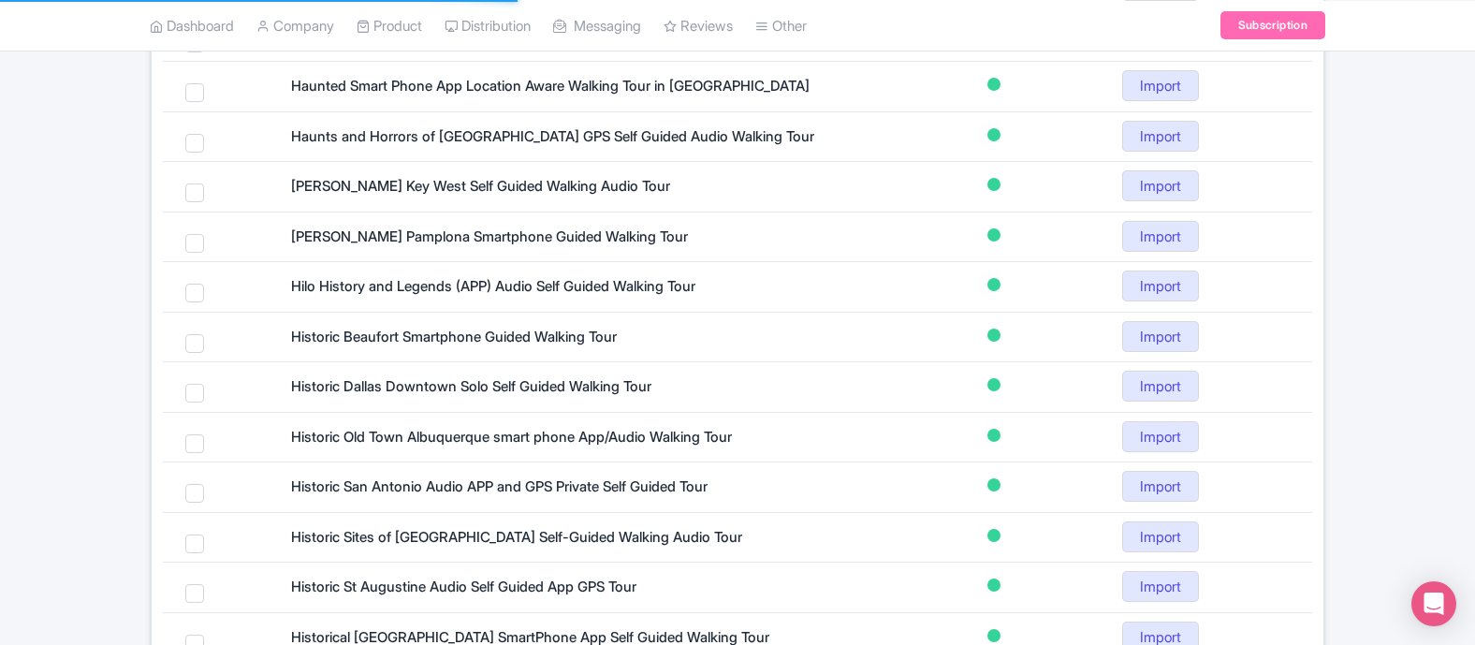
scroll to position [445, 0]
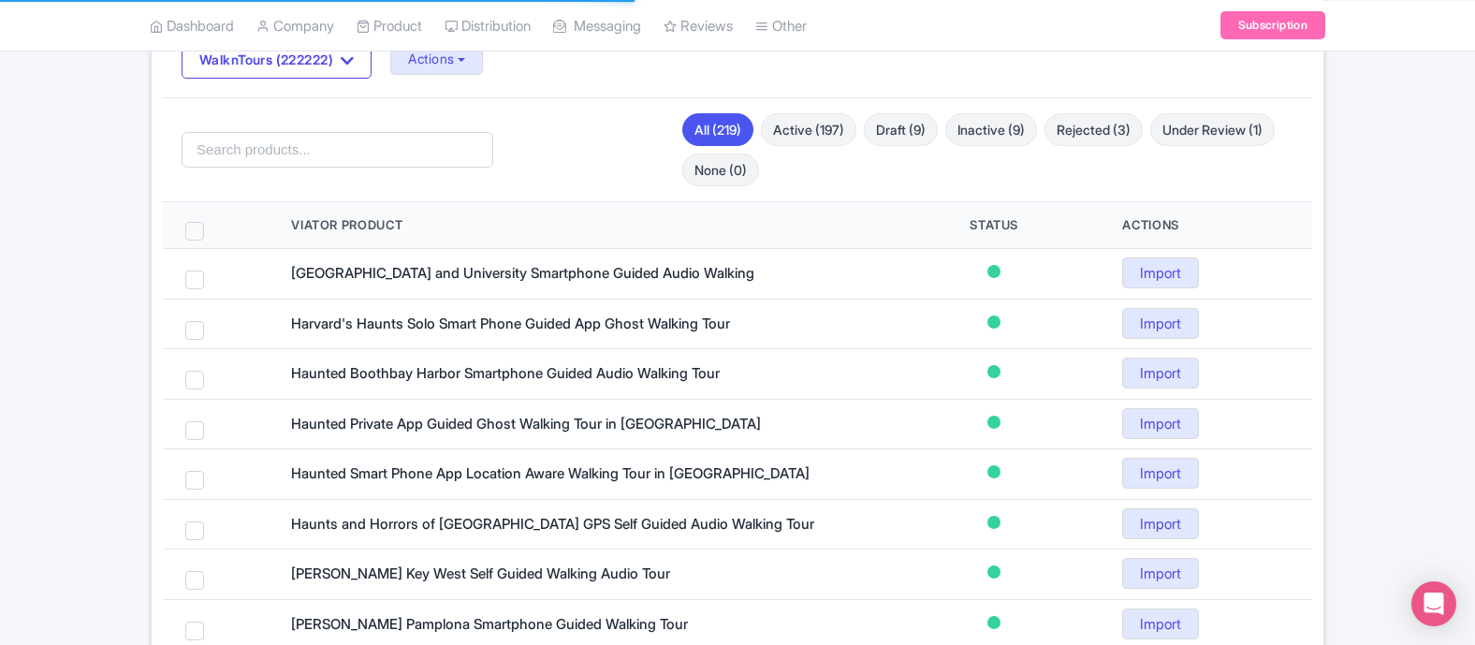
click at [198, 225] on span at bounding box center [194, 231] width 19 height 19
click at [213, 225] on input "checkbox" at bounding box center [219, 228] width 12 height 12
checkbox input "true"
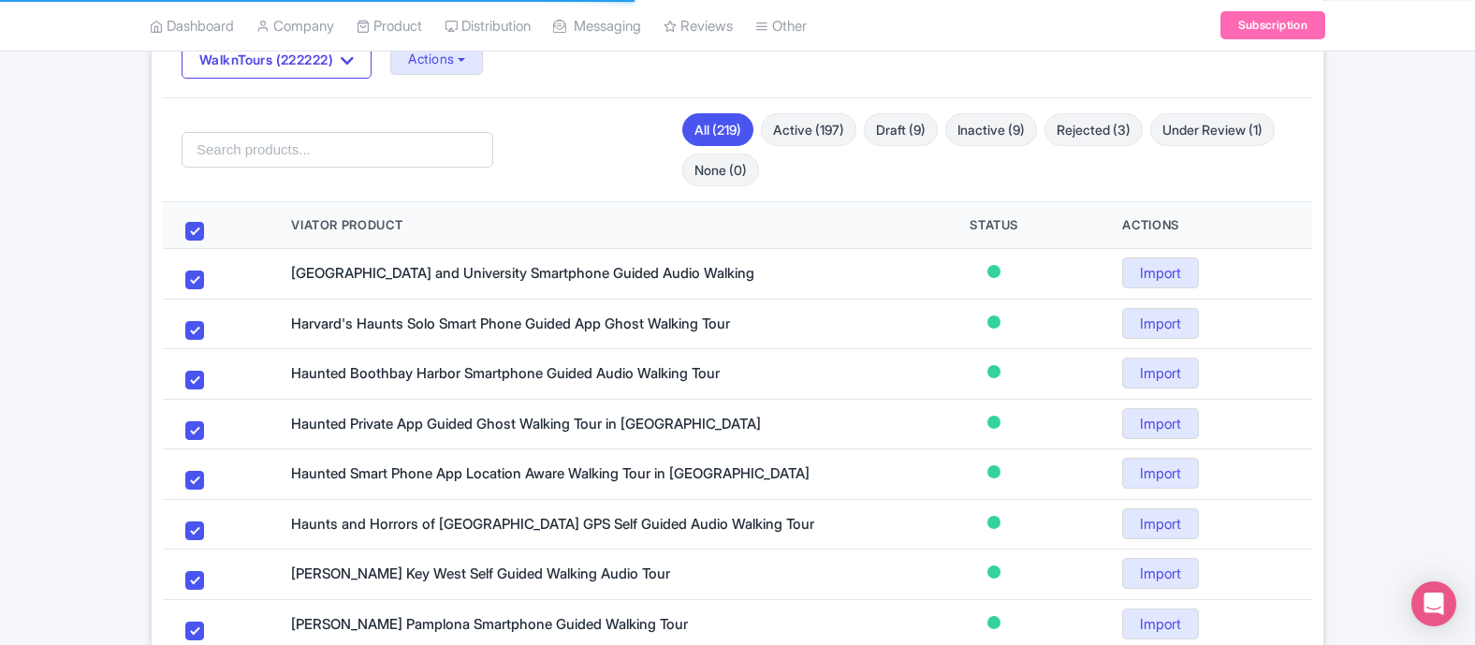
checkbox input "true"
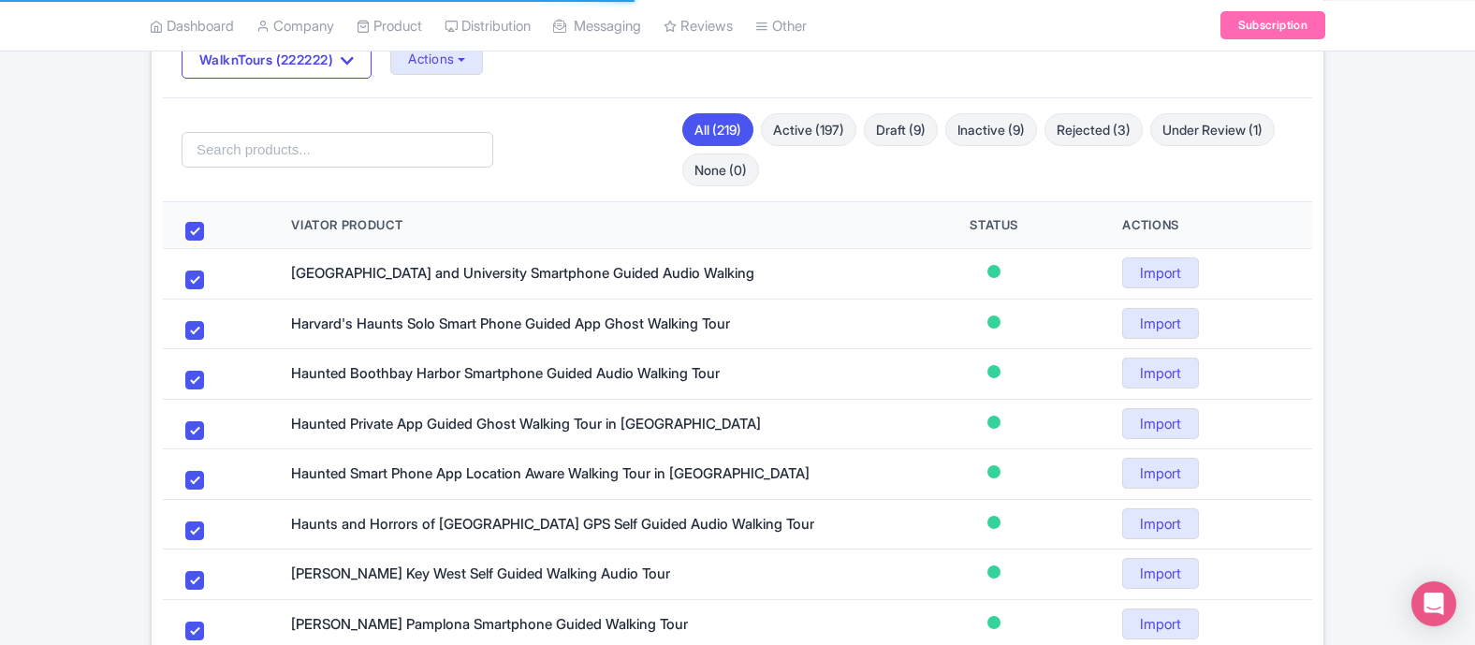
checkbox input "true"
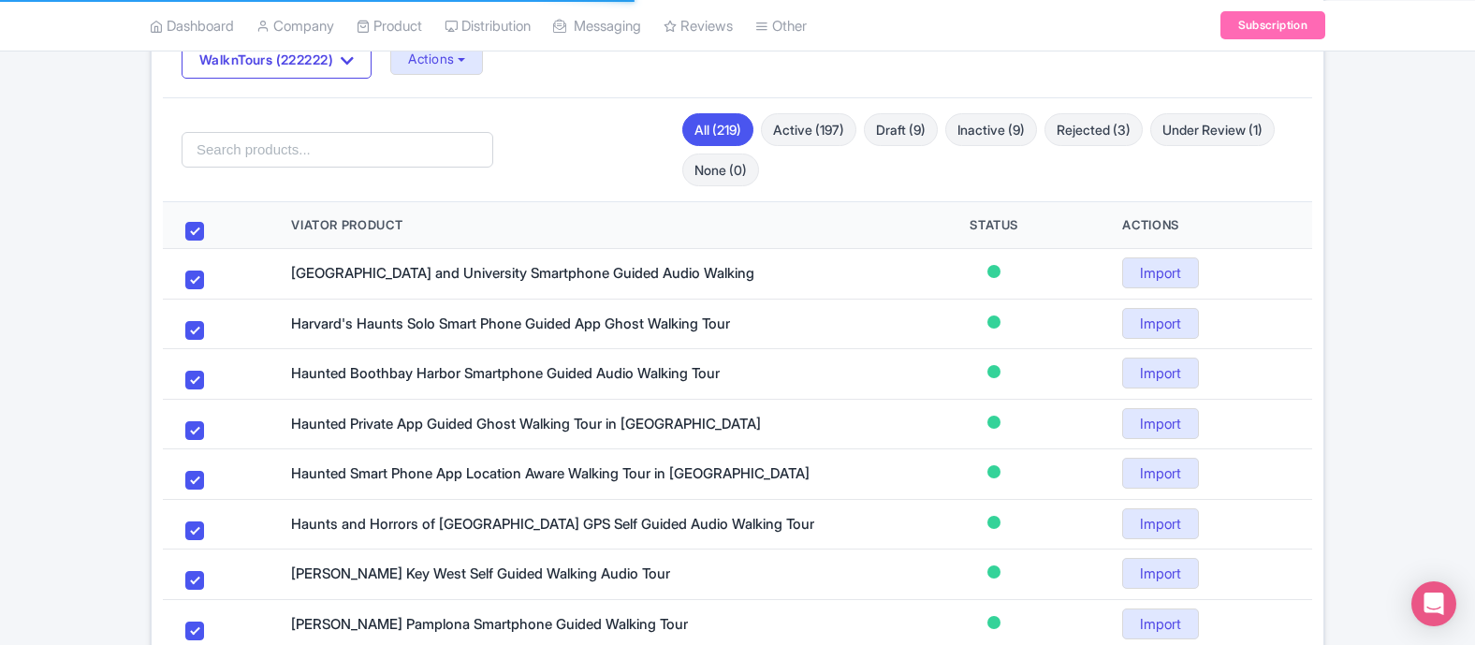
checkbox input "true"
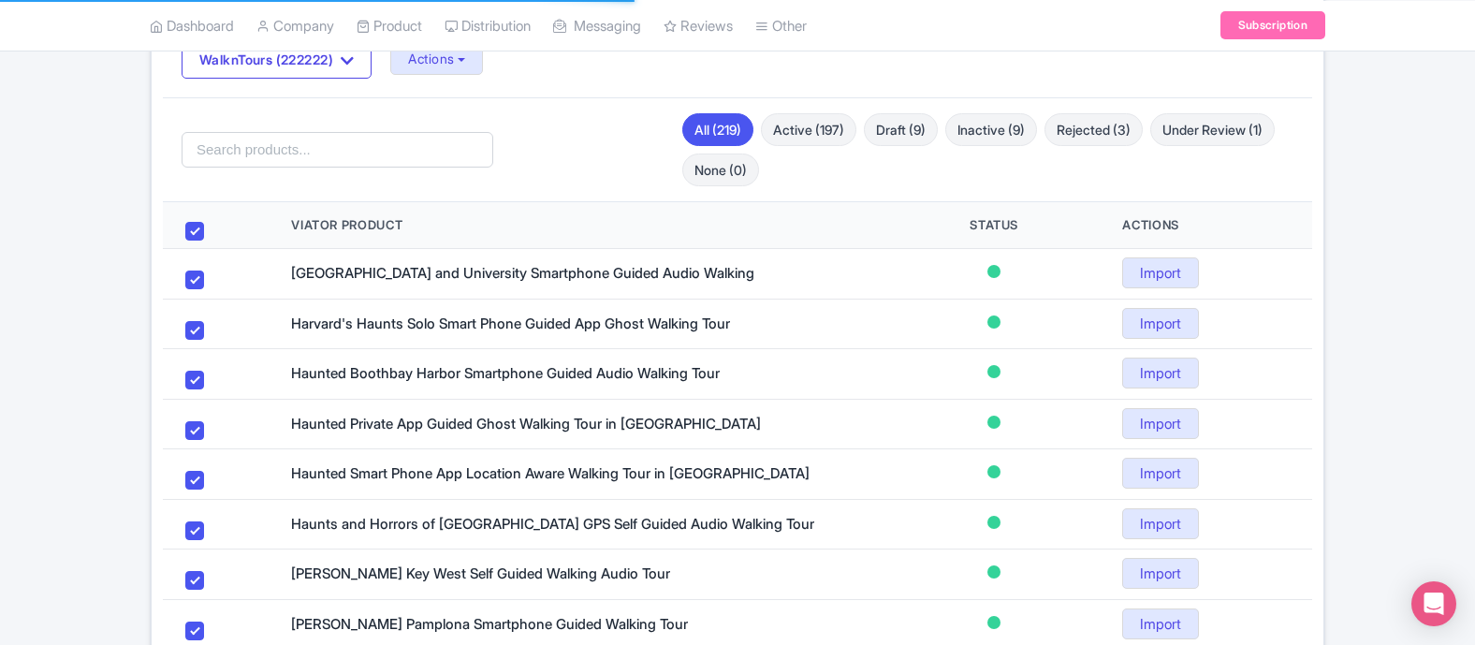
checkbox input "true"
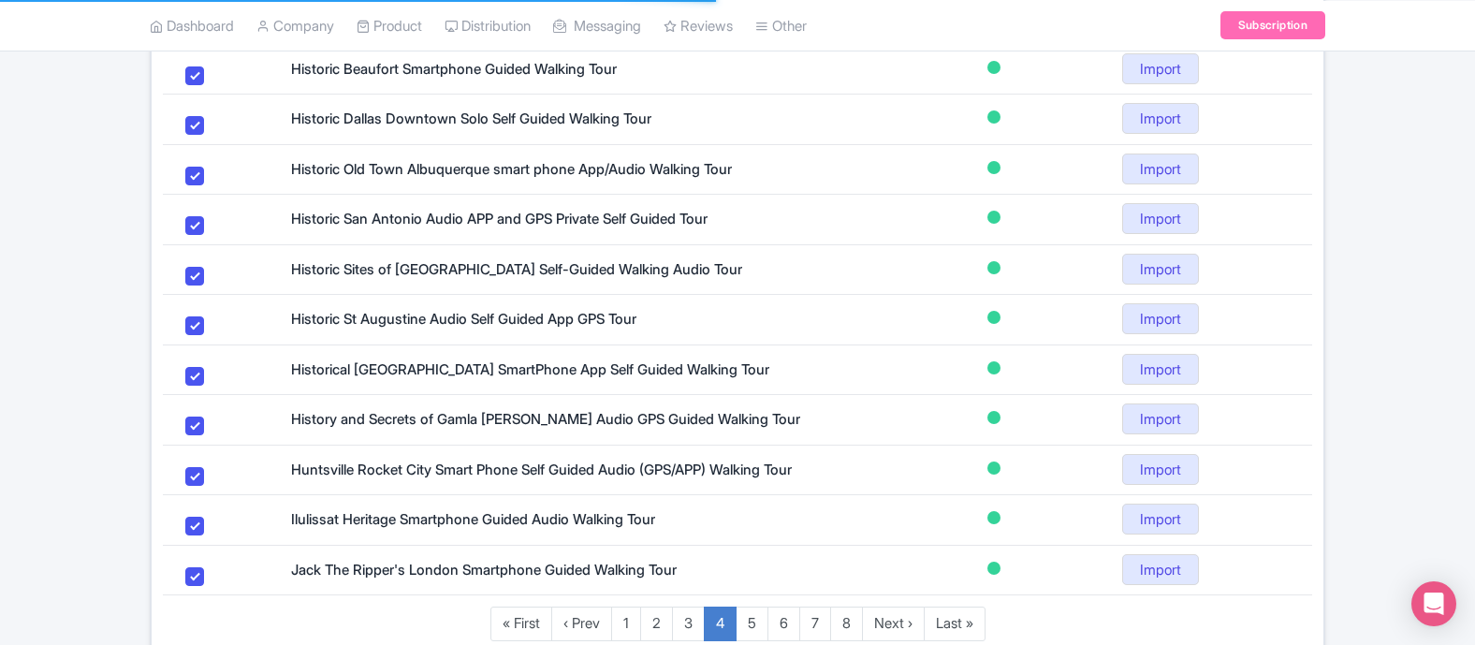
scroll to position [1207, 0]
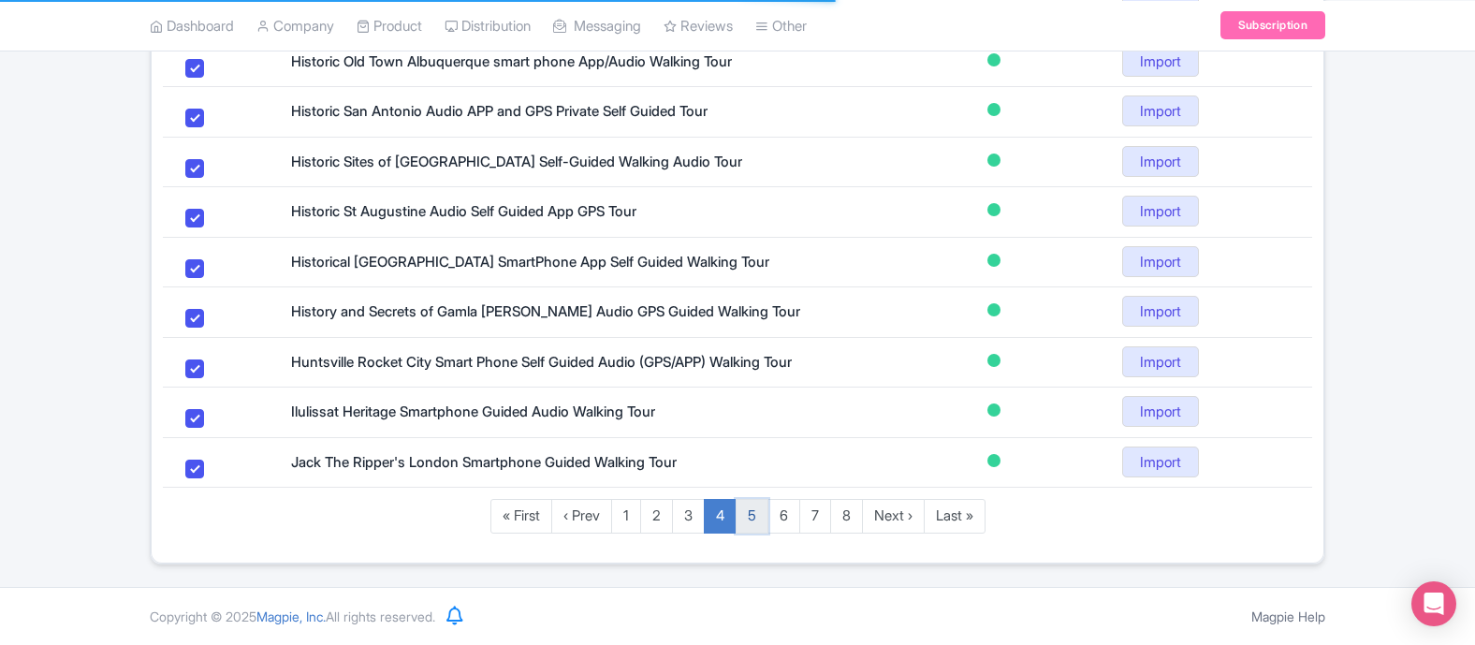
click at [762, 528] on link "5" at bounding box center [752, 516] width 33 height 35
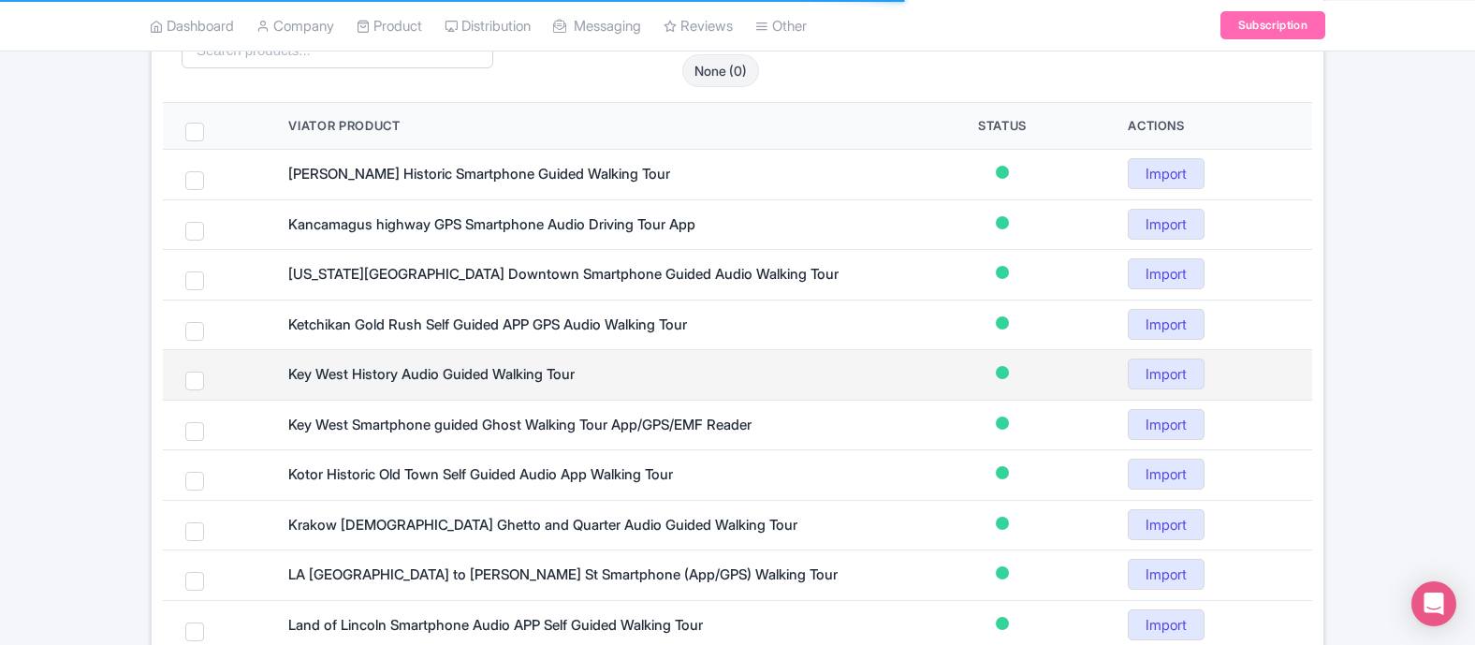
scroll to position [491, 0]
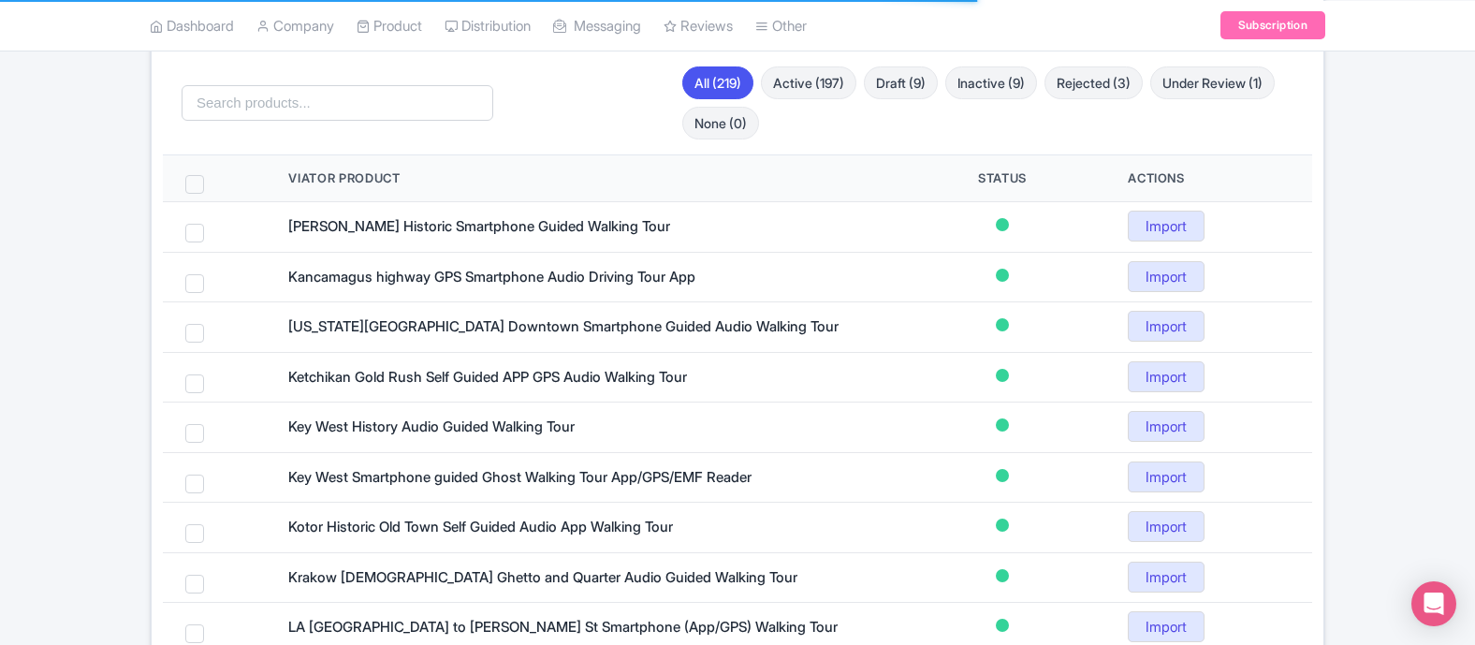
click at [199, 181] on span at bounding box center [194, 184] width 19 height 19
click at [213, 181] on input "checkbox" at bounding box center [219, 181] width 12 height 12
checkbox input "true"
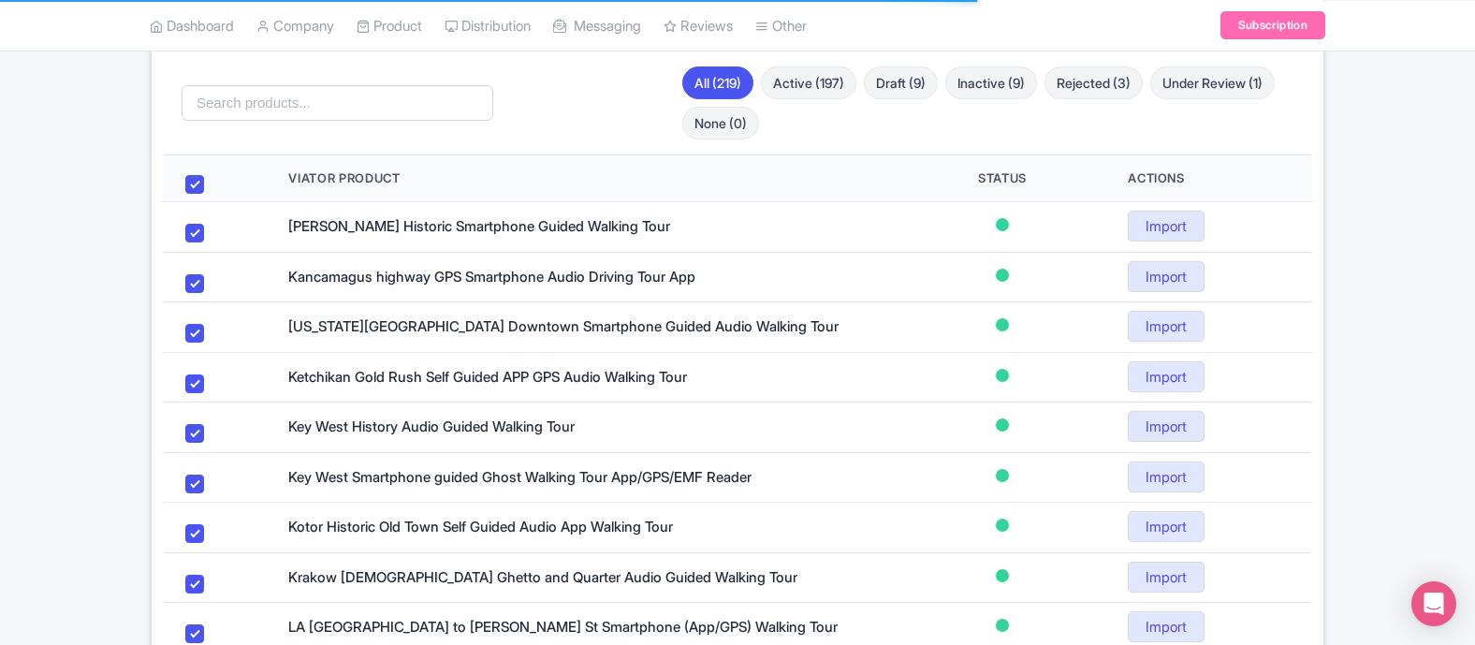
checkbox input "true"
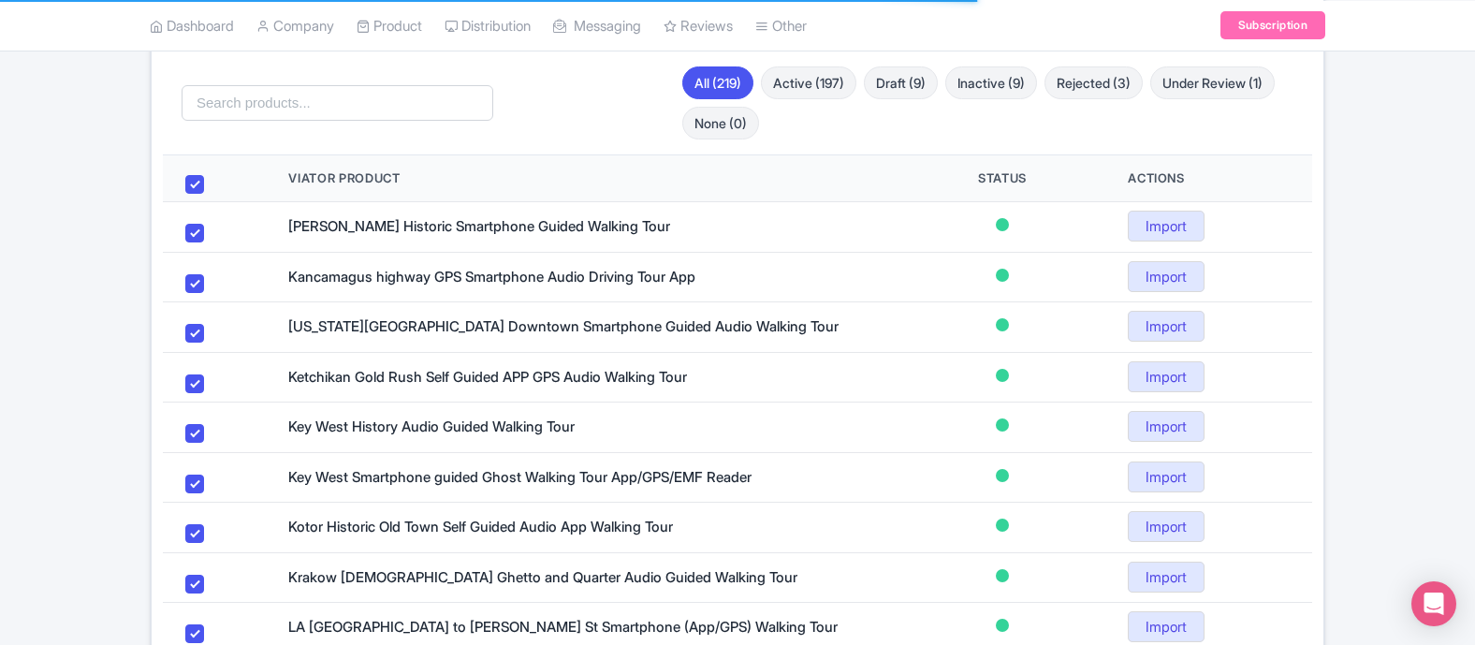
checkbox input "true"
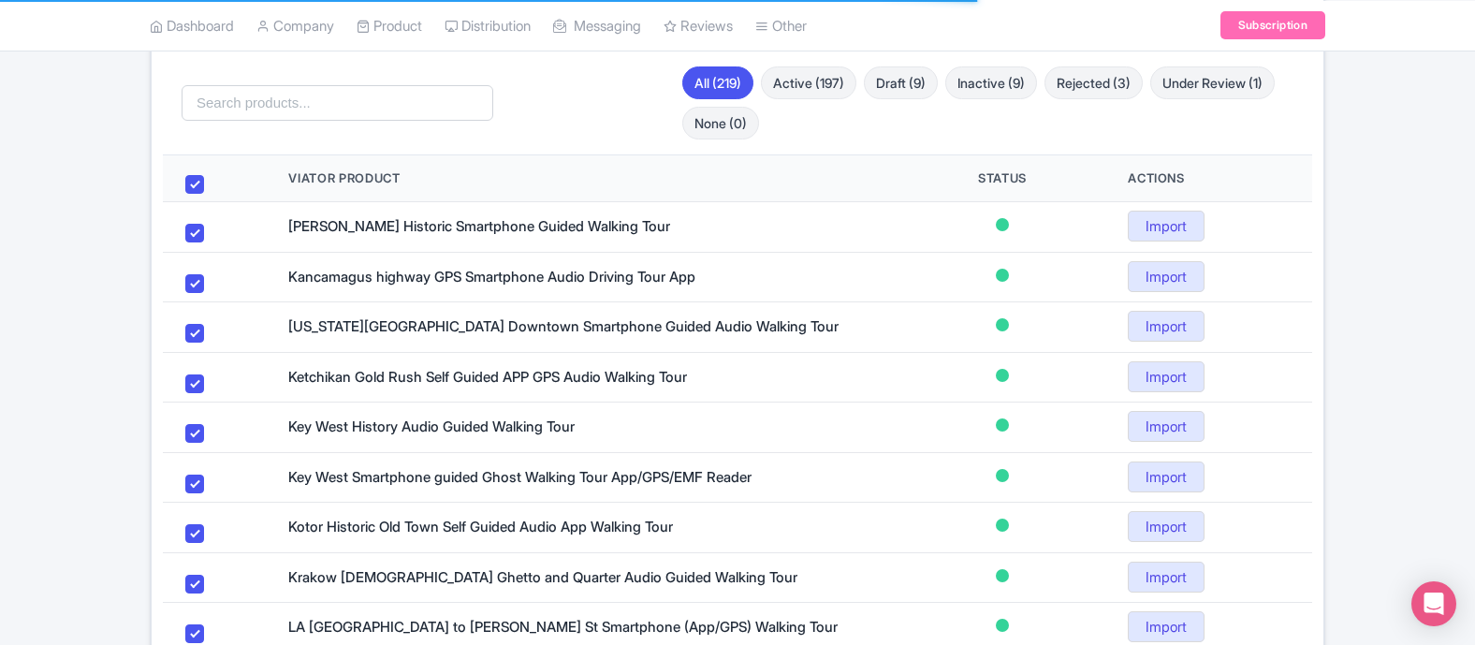
checkbox input "true"
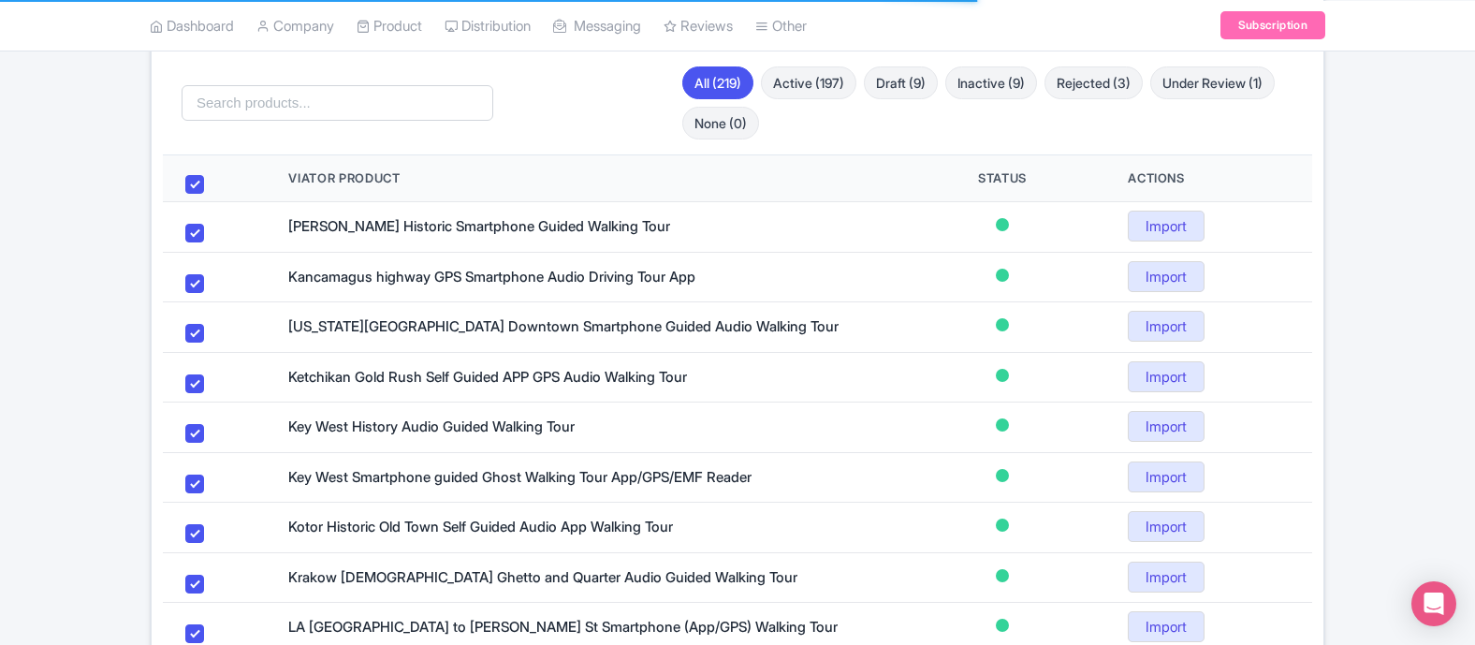
checkbox input "true"
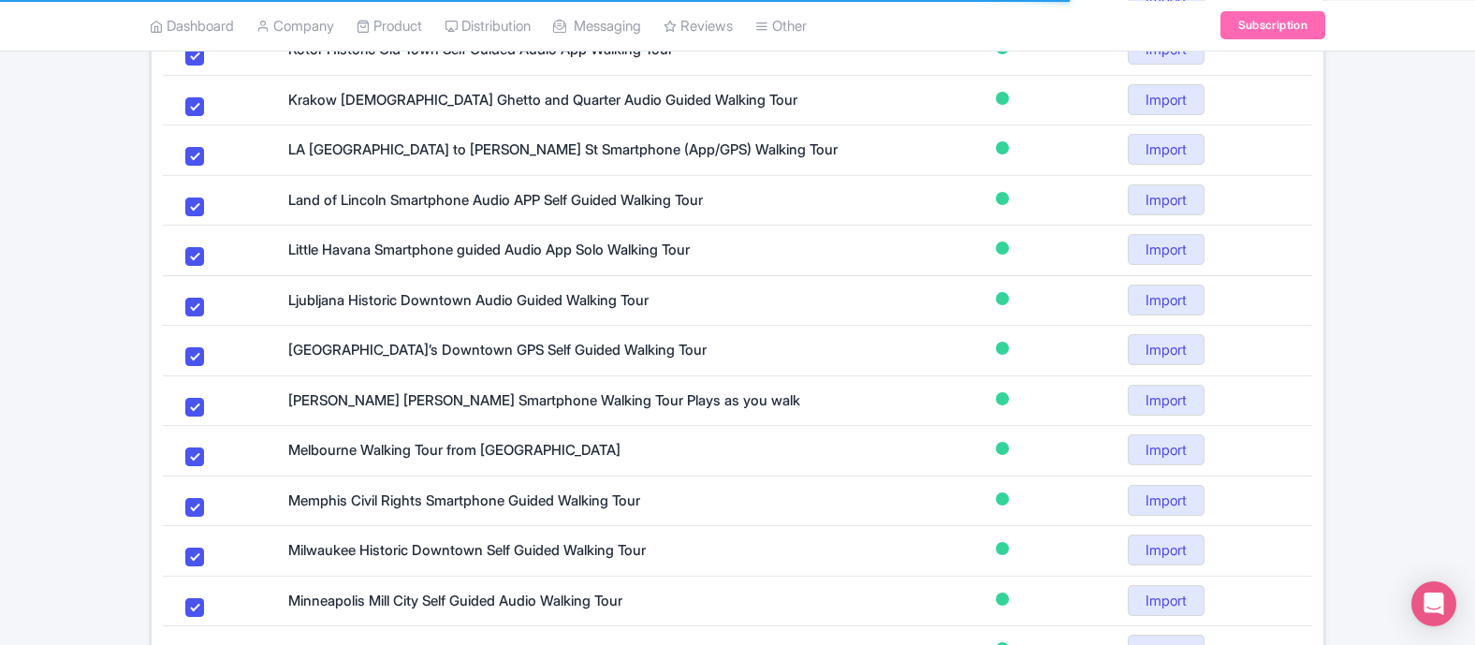
scroll to position [1207, 0]
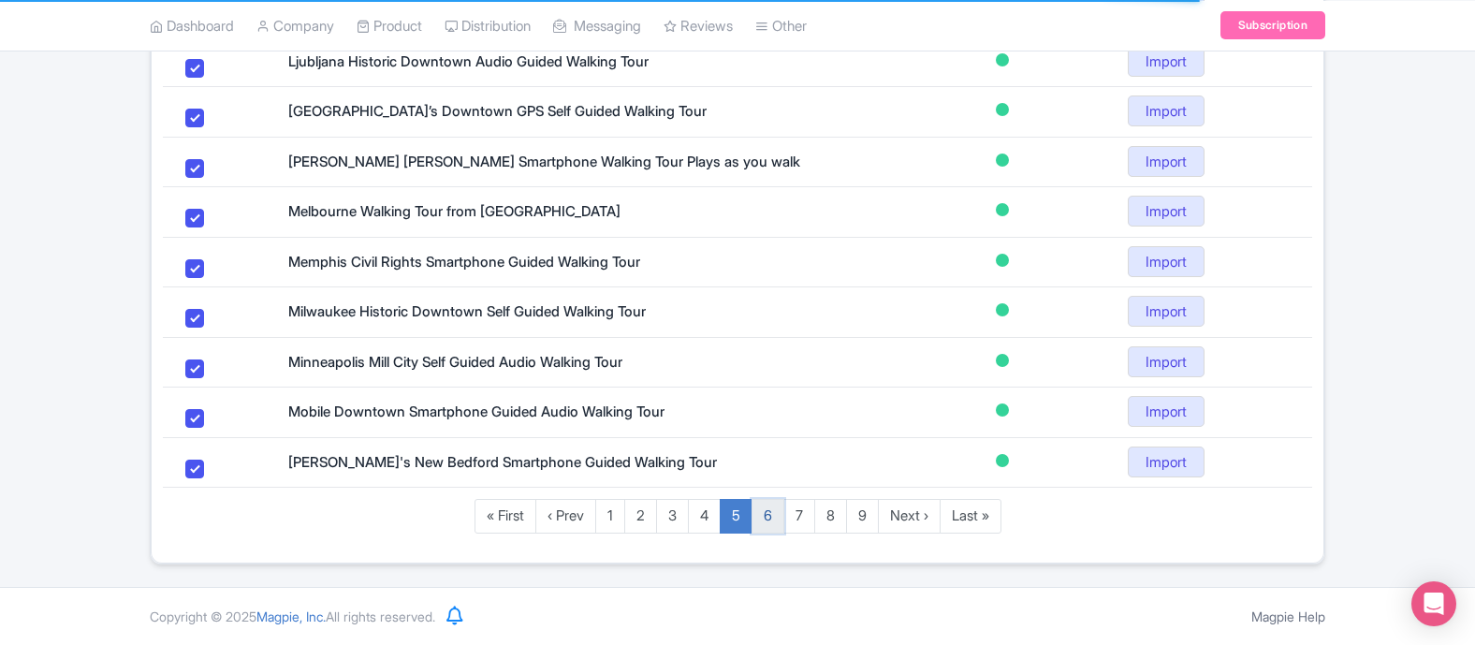
click at [771, 516] on link "6" at bounding box center [768, 516] width 33 height 35
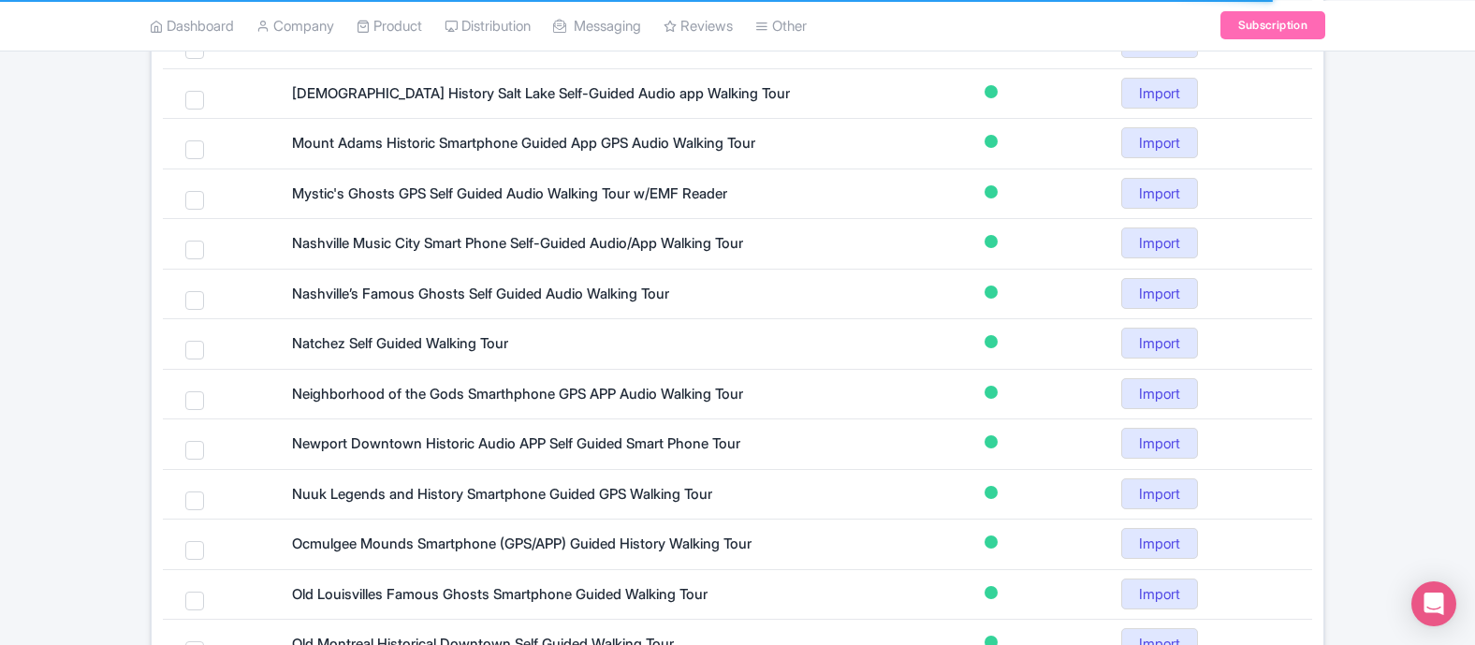
scroll to position [391, 0]
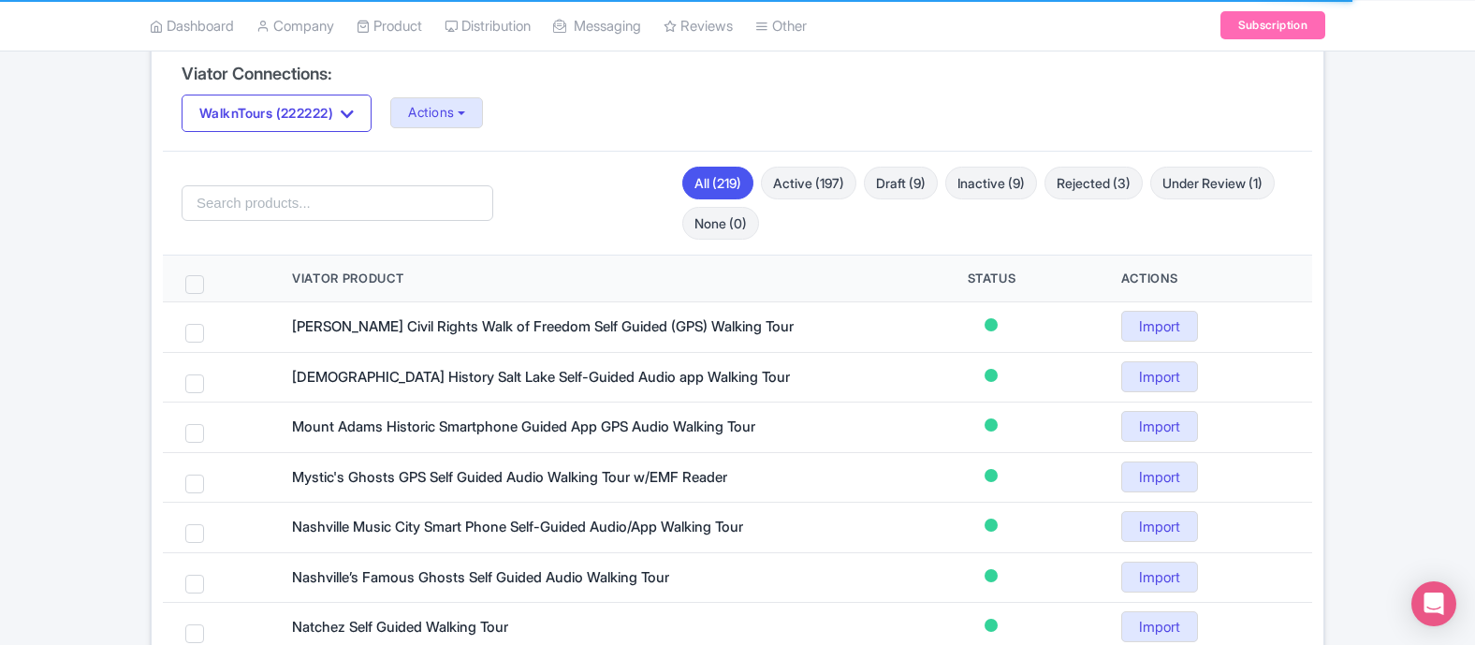
click at [192, 277] on span at bounding box center [194, 284] width 19 height 19
click at [213, 277] on input "checkbox" at bounding box center [219, 281] width 12 height 12
checkbox input "true"
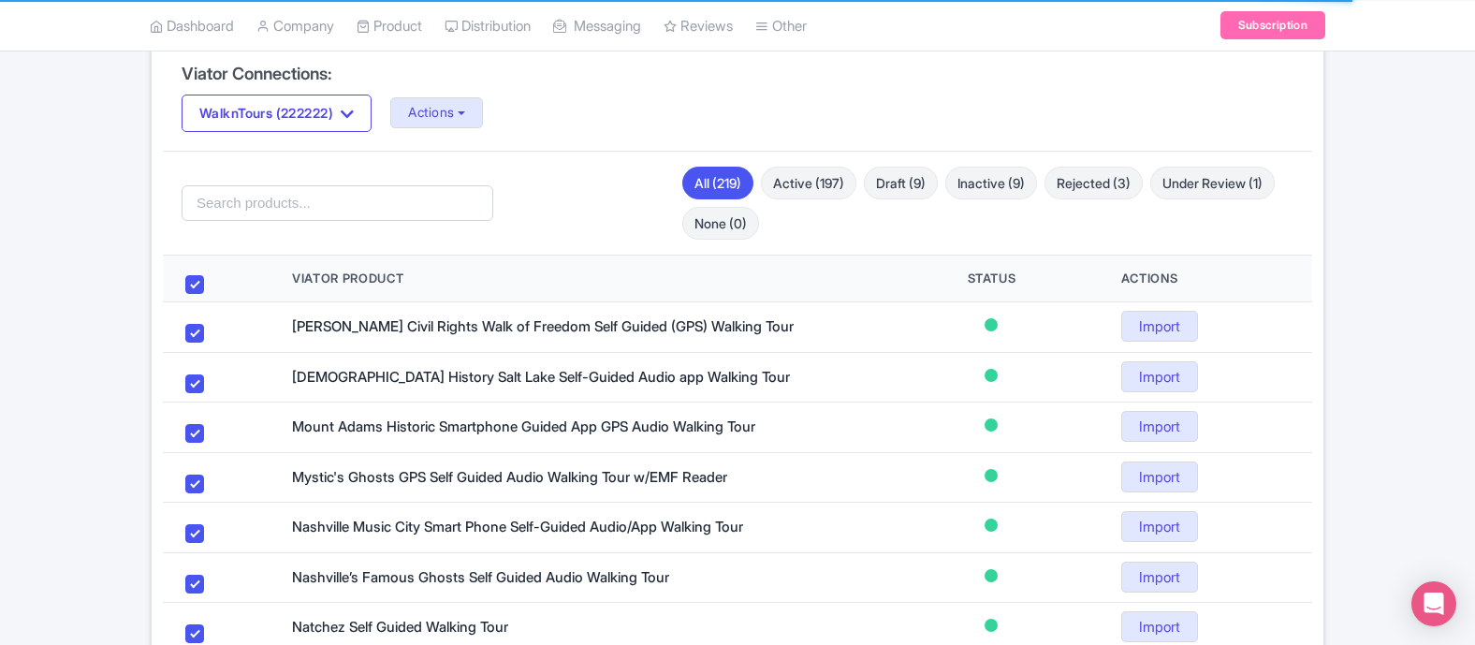
checkbox input "true"
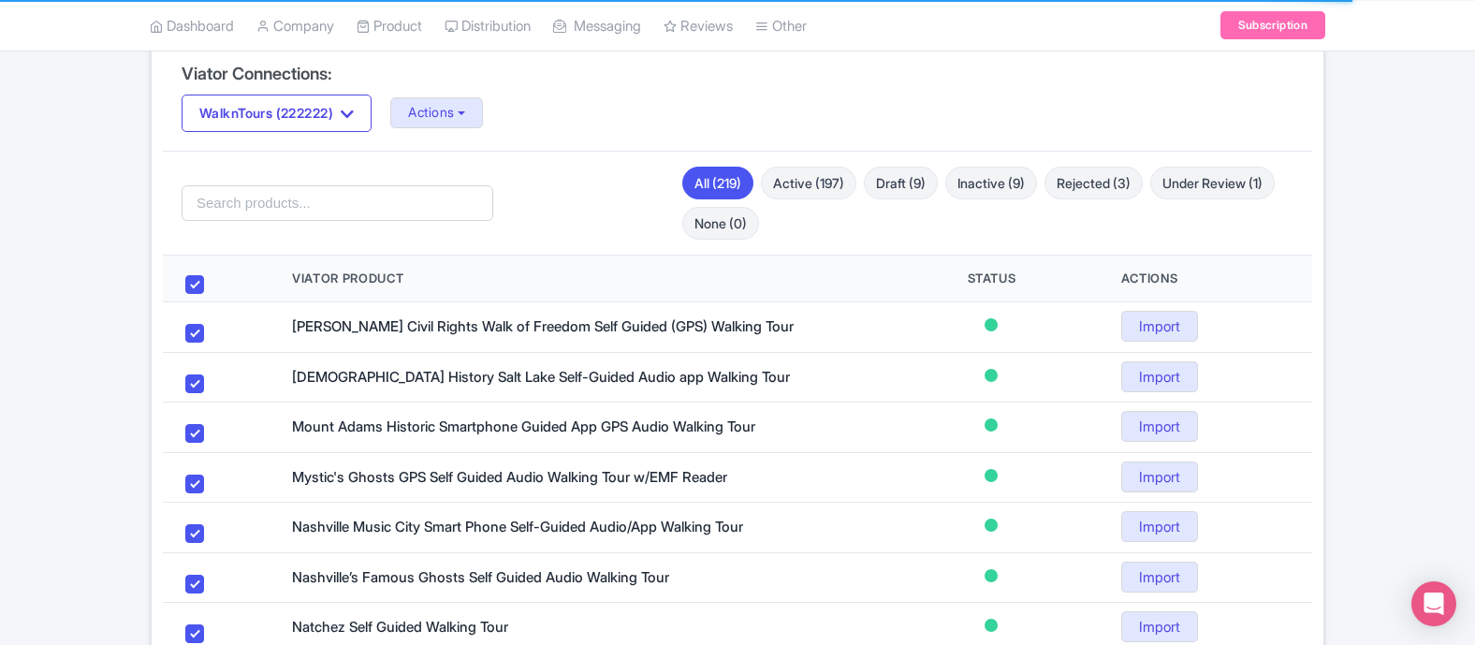
checkbox input "true"
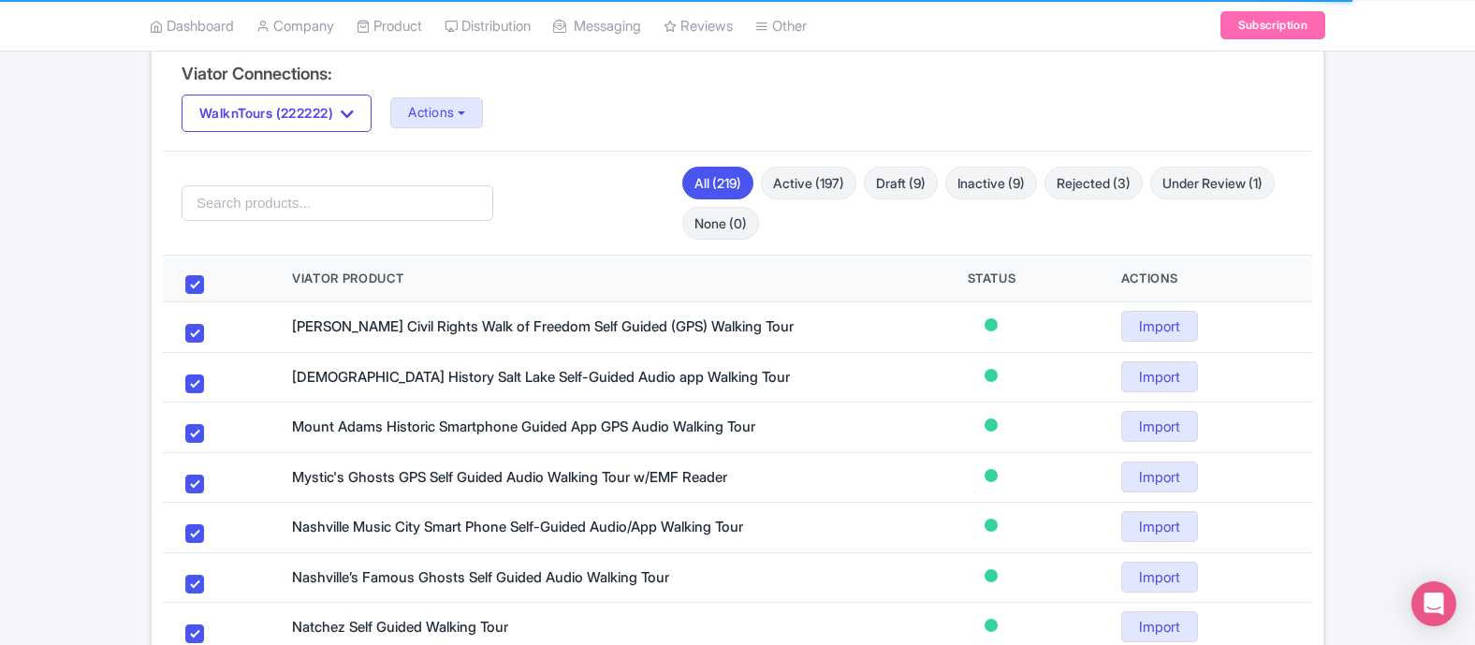
checkbox input "true"
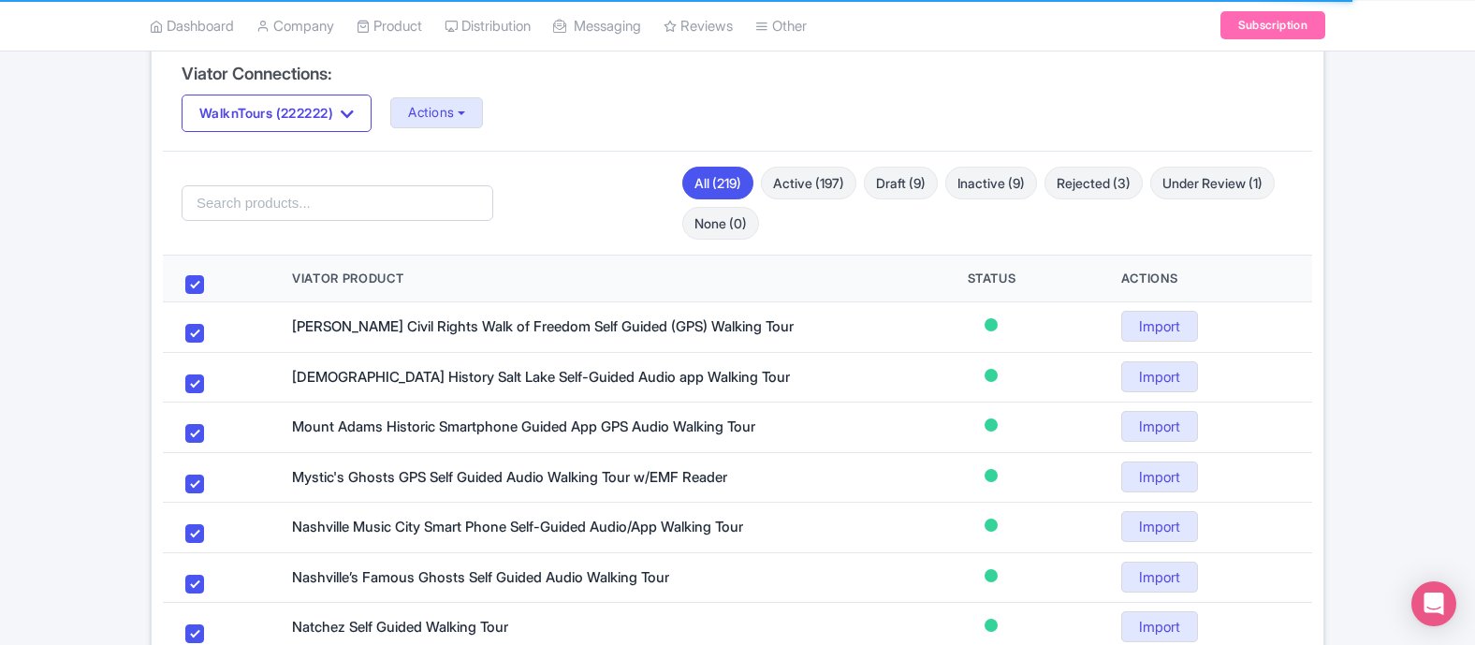
checkbox input "true"
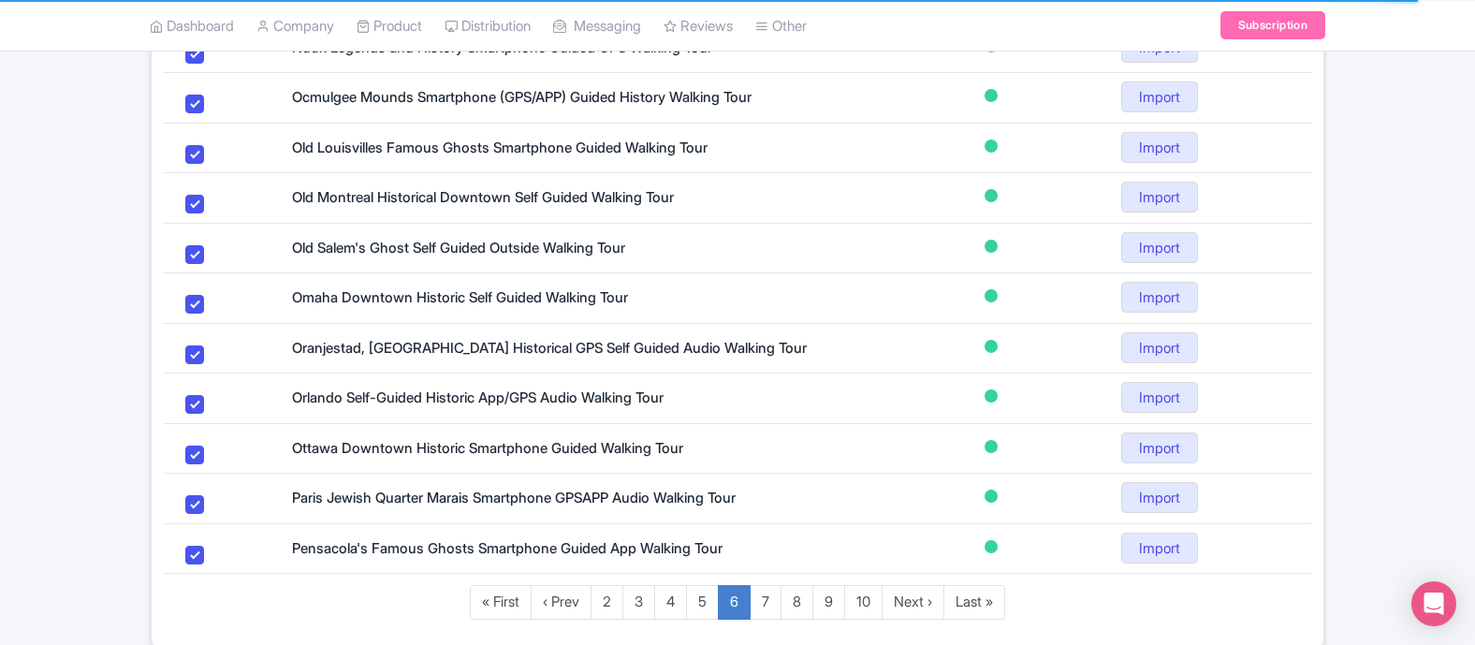
scroll to position [1207, 0]
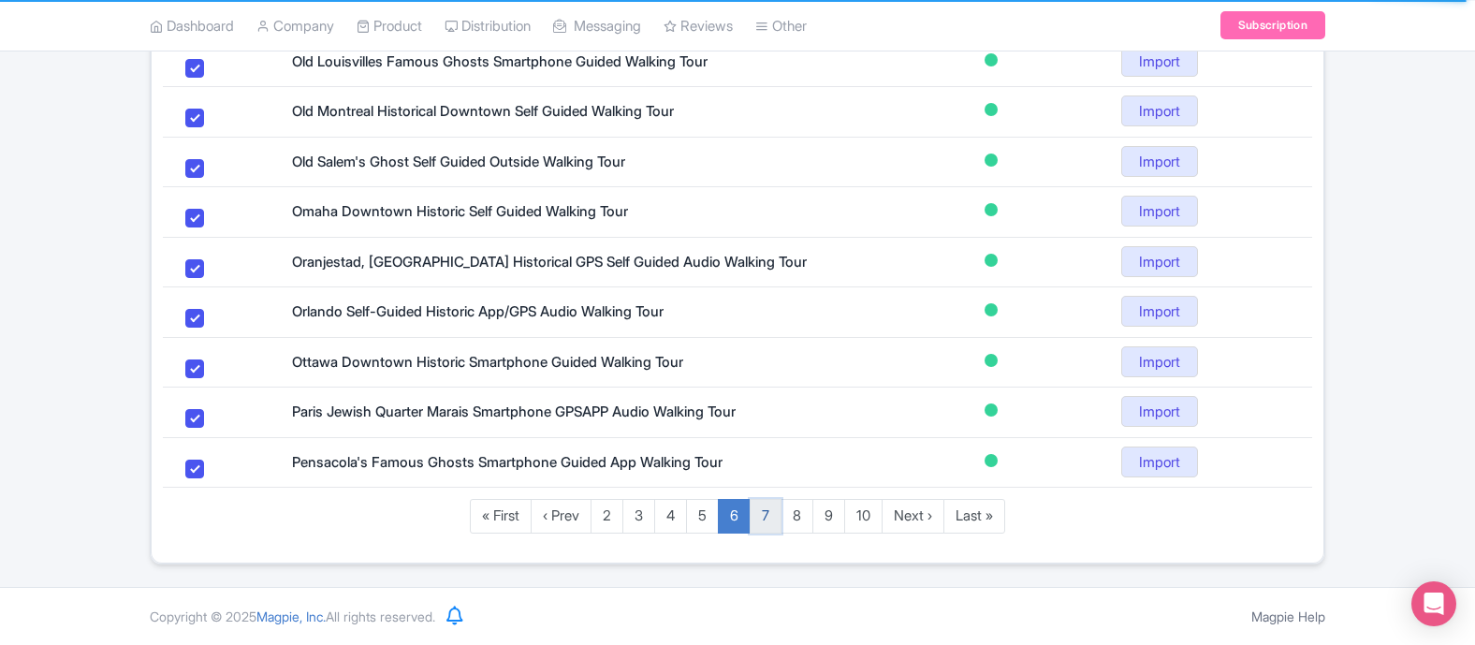
click at [767, 514] on link "7" at bounding box center [766, 516] width 32 height 35
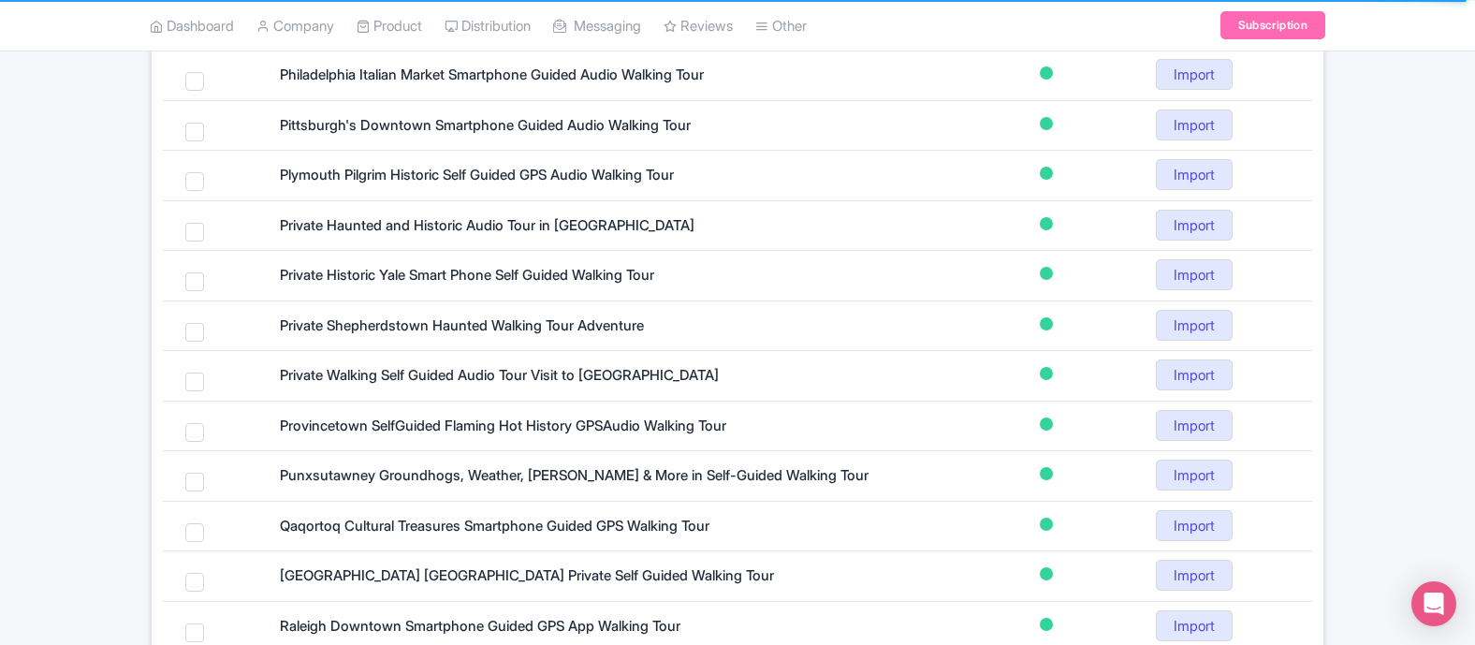
scroll to position [212, 0]
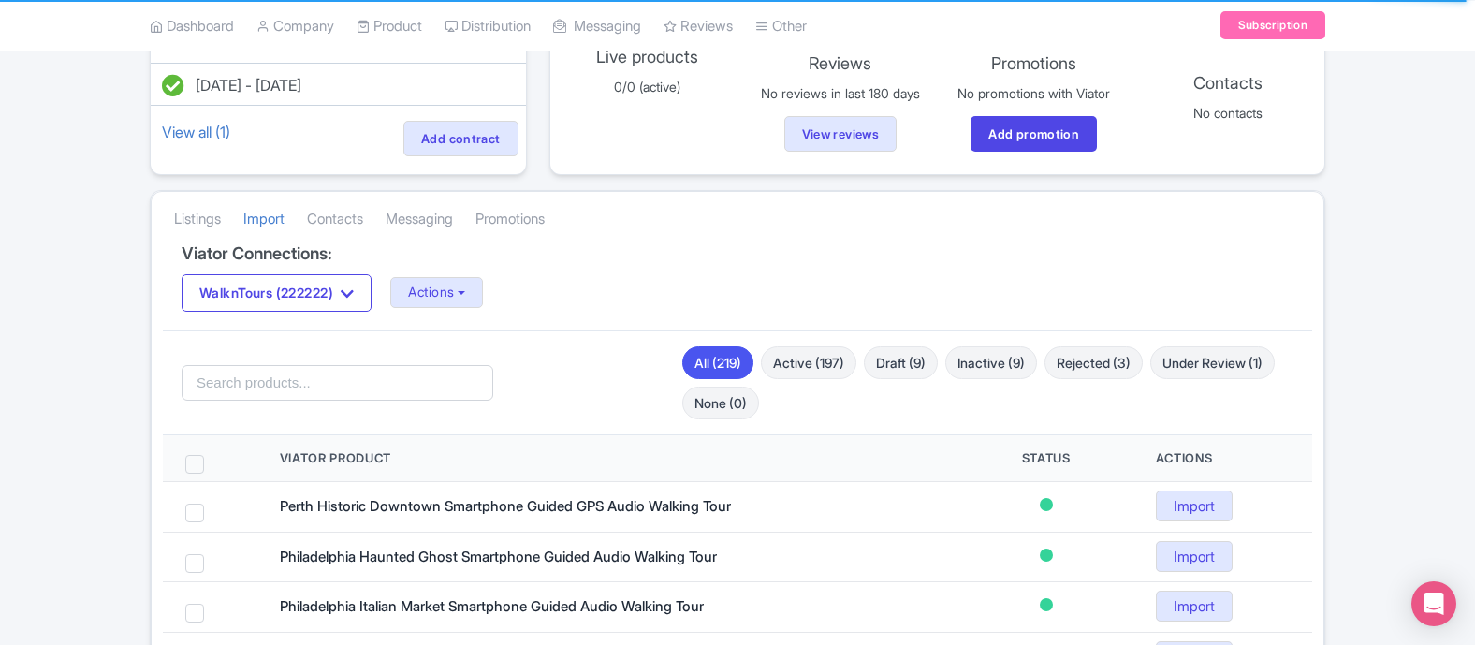
click at [197, 460] on span at bounding box center [194, 464] width 19 height 19
click at [213, 460] on input "checkbox" at bounding box center [219, 461] width 12 height 12
checkbox input "true"
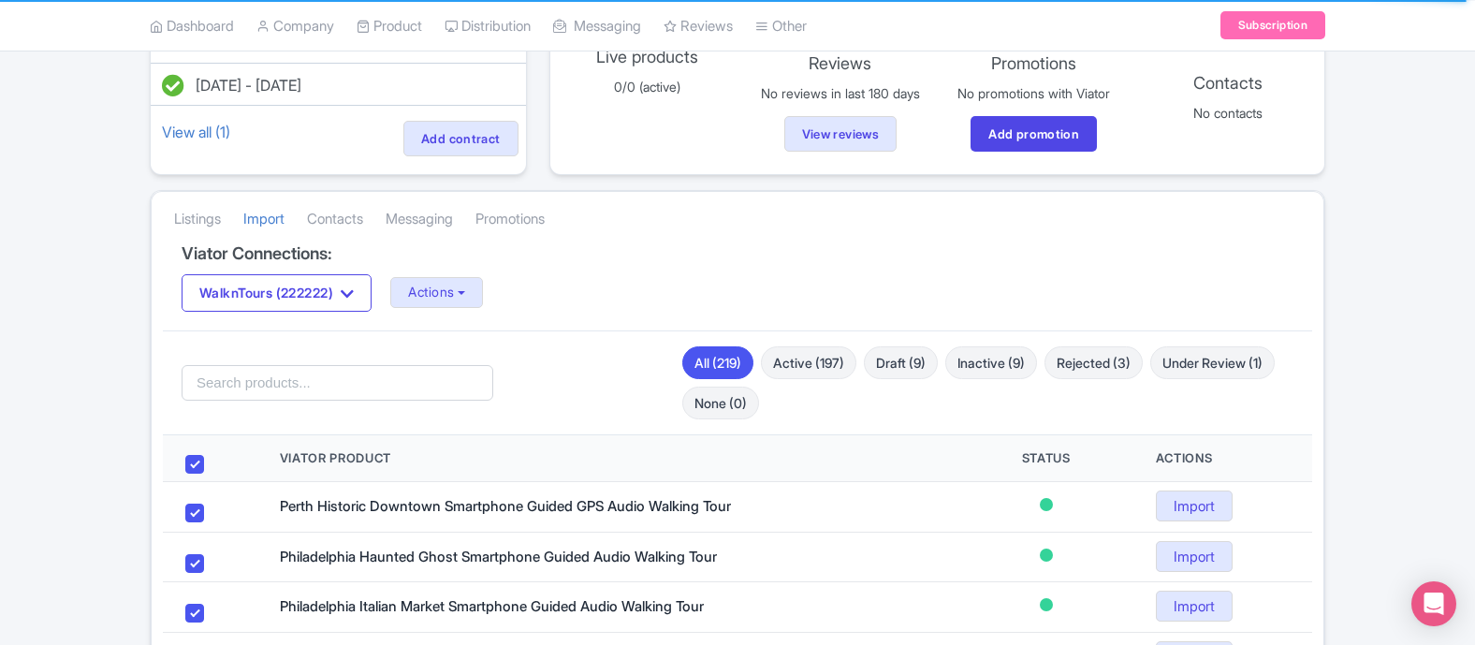
checkbox input "true"
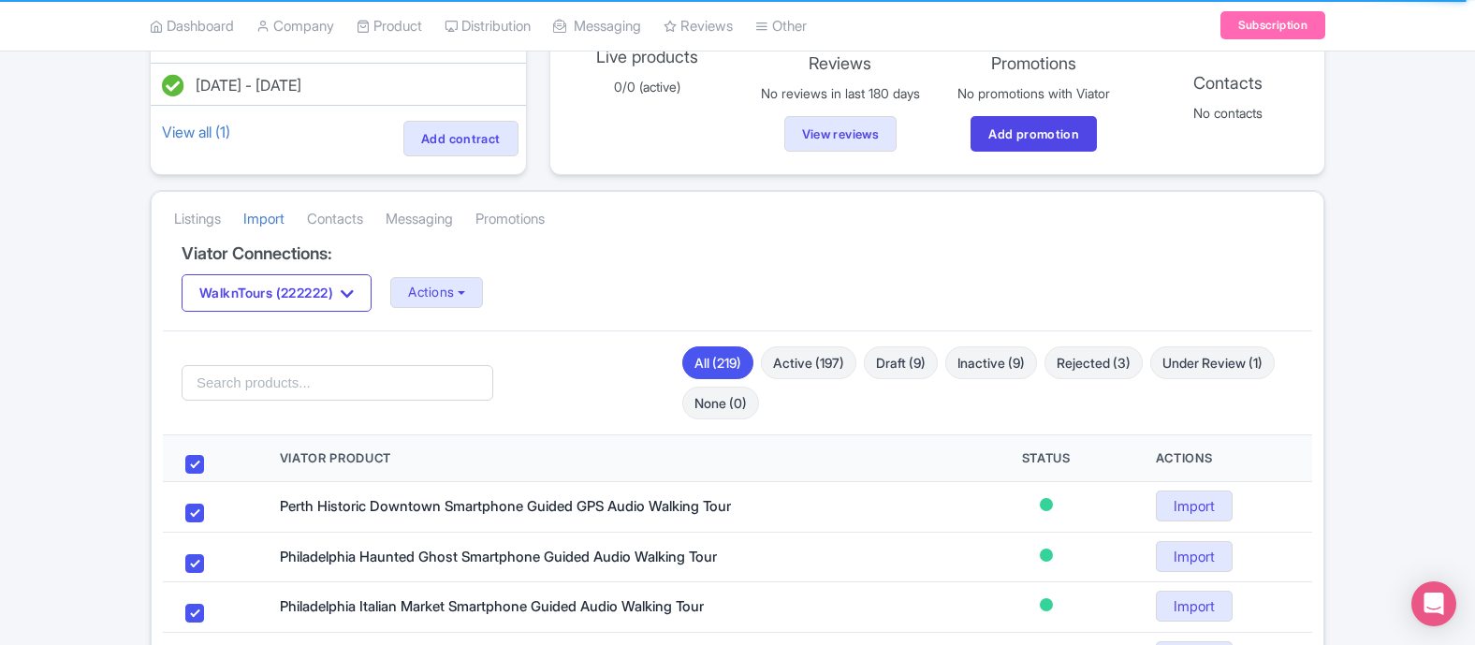
checkbox input "true"
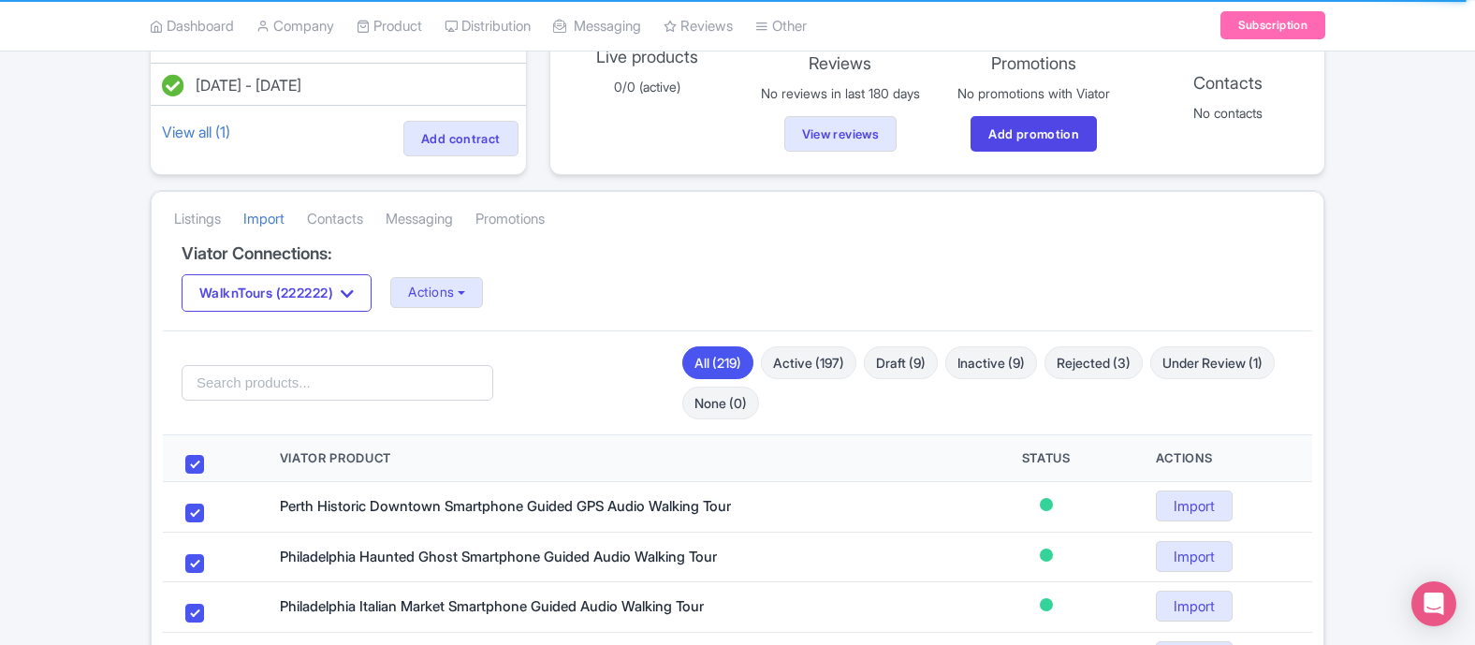
checkbox input "true"
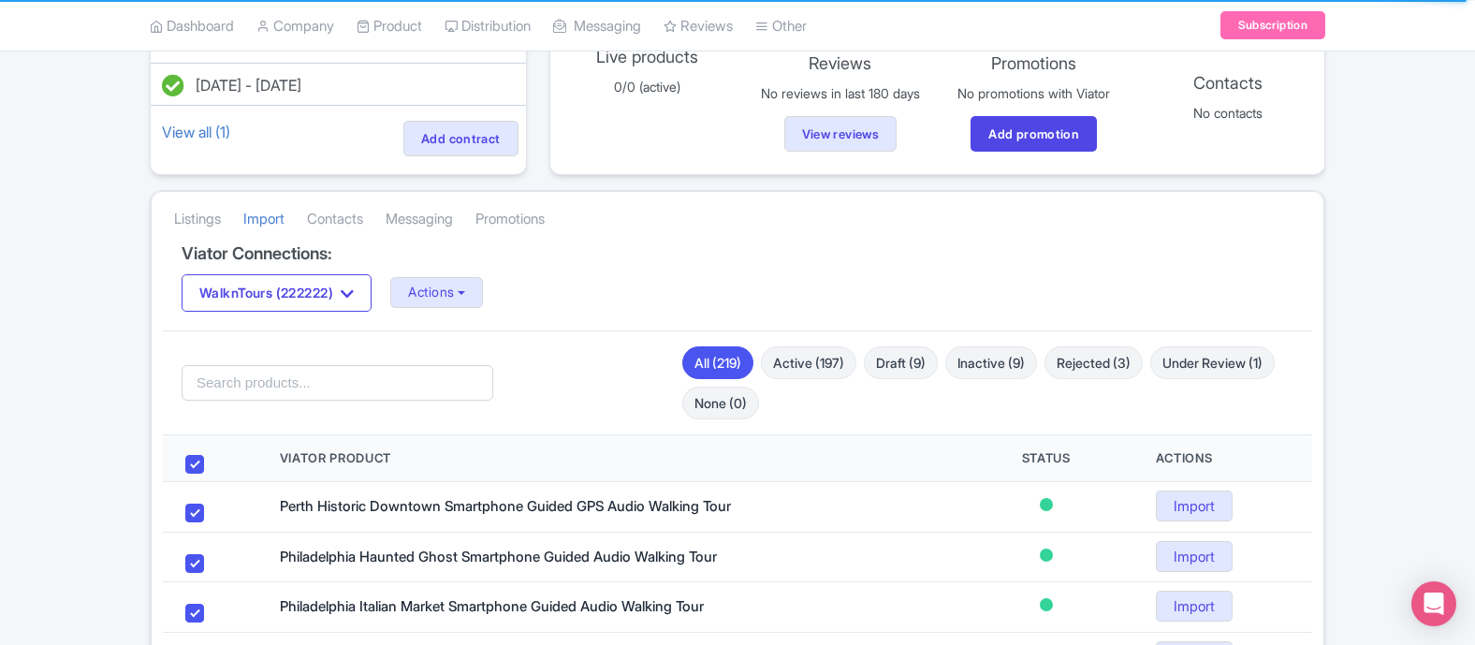
checkbox input "true"
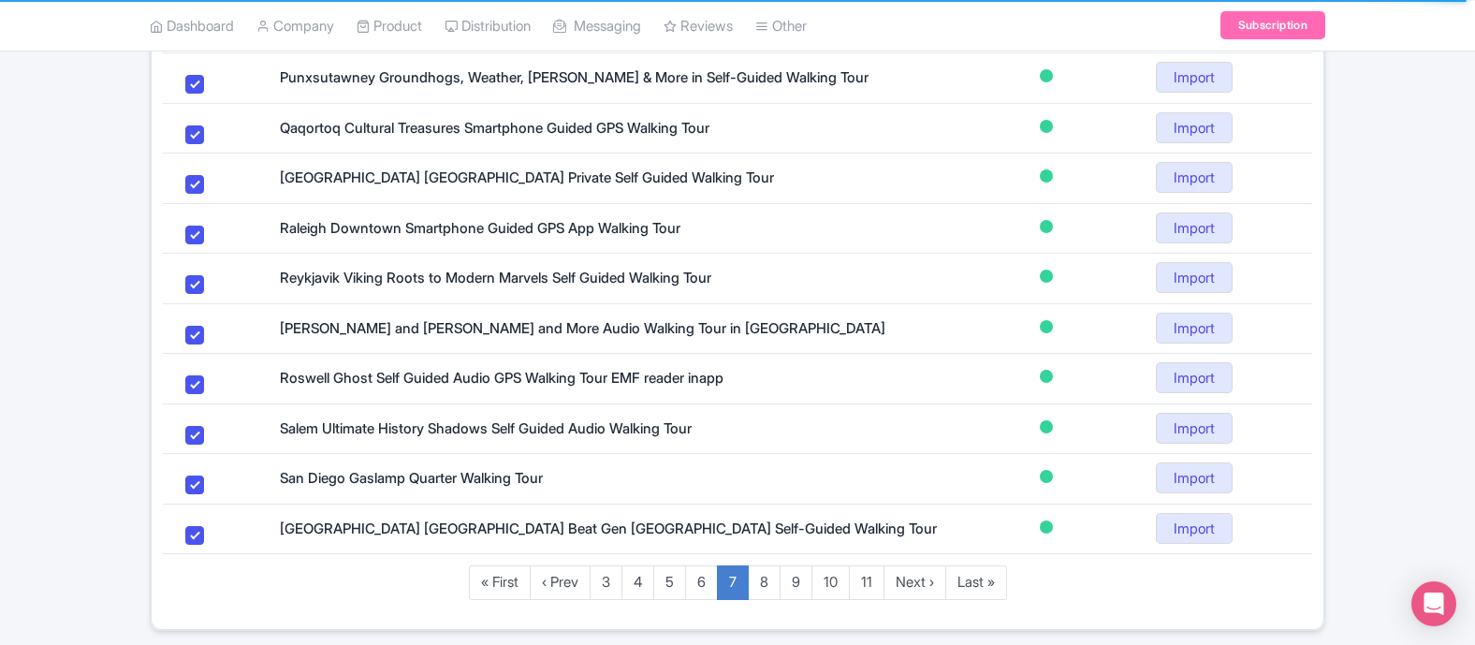
scroll to position [1207, 0]
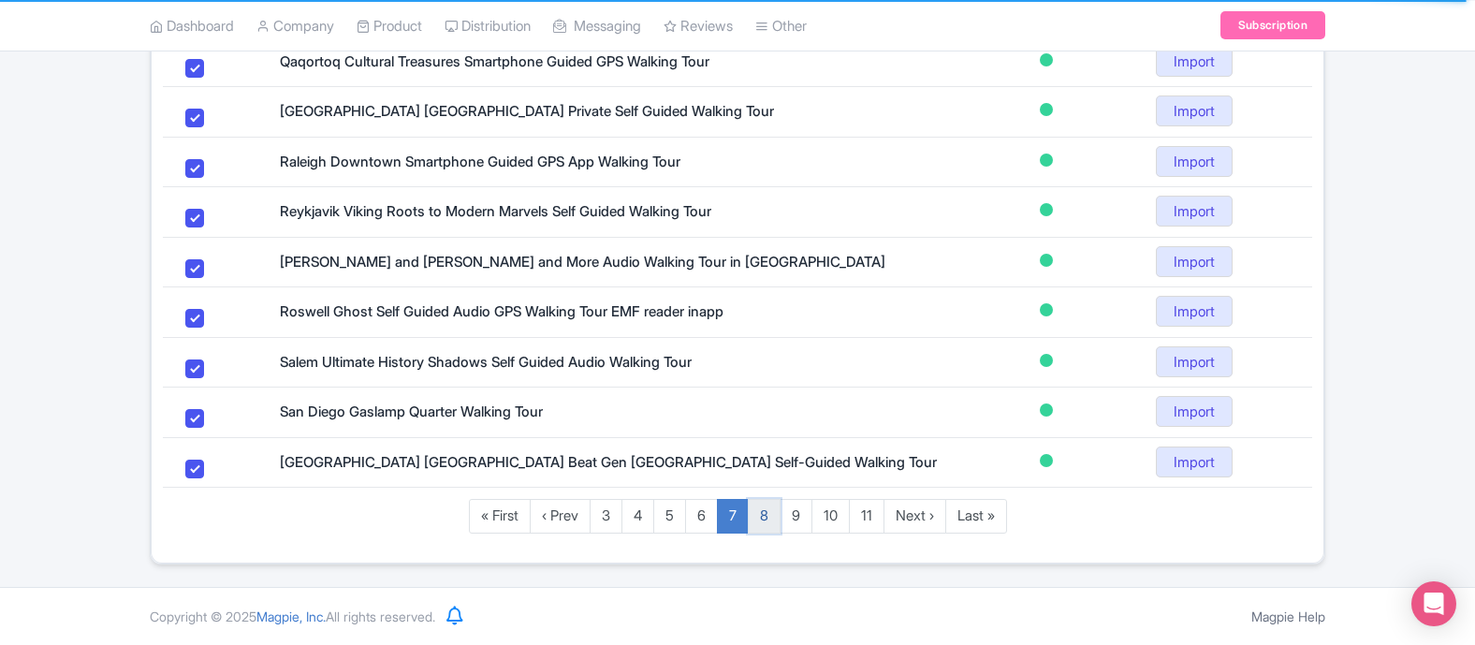
click at [764, 519] on link "8" at bounding box center [764, 516] width 33 height 35
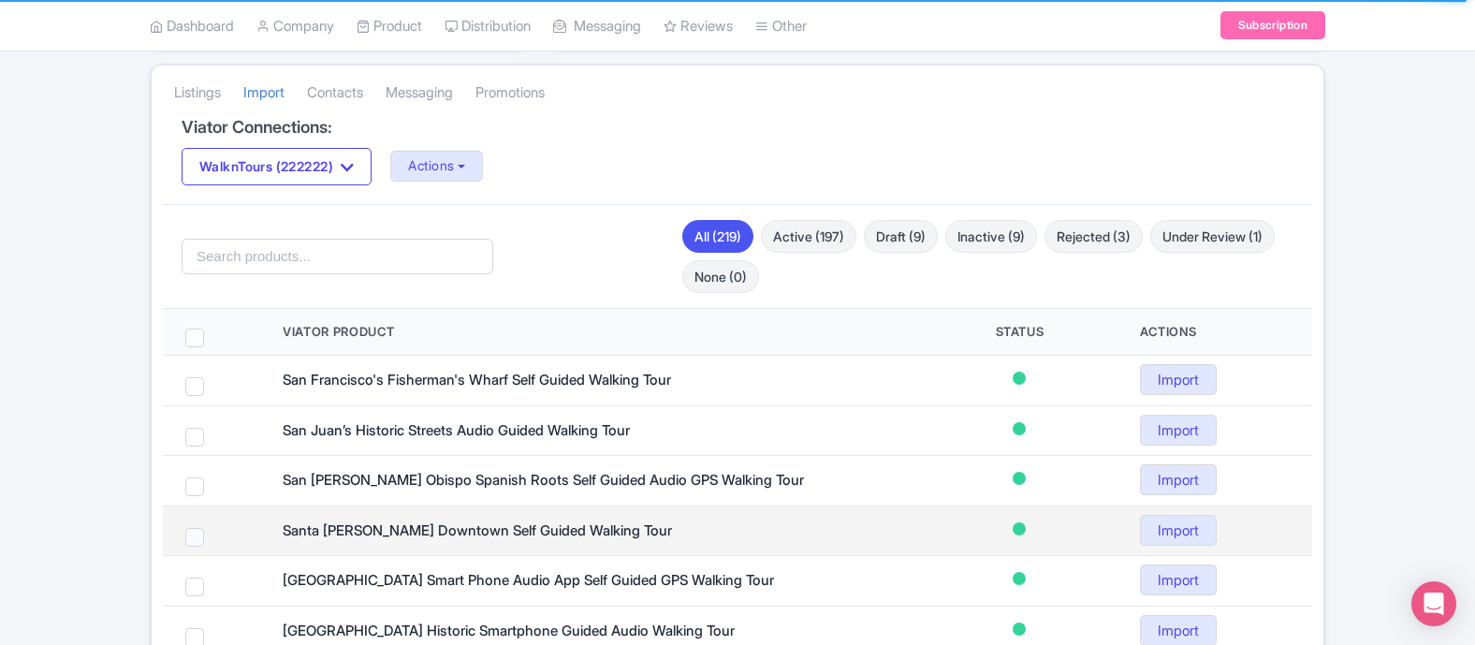
scroll to position [134, 0]
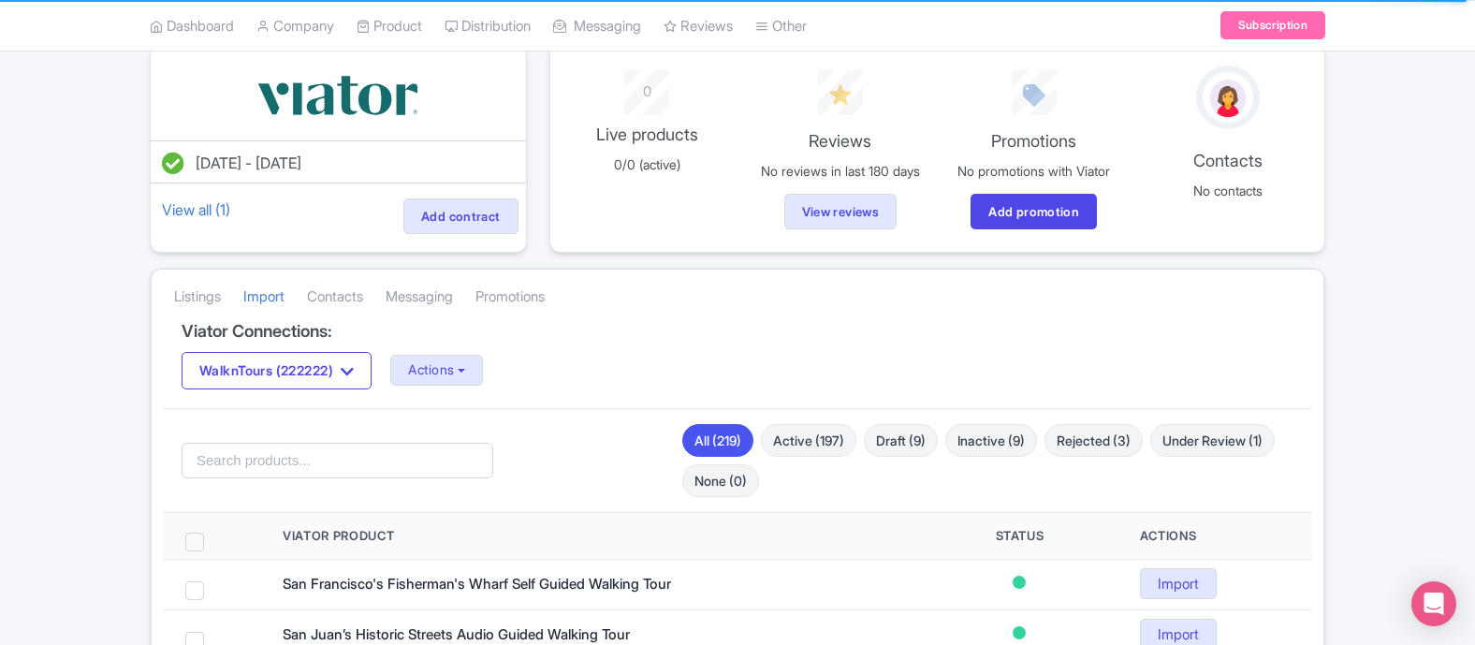
click at [197, 540] on span at bounding box center [194, 542] width 19 height 19
click at [213, 540] on input "checkbox" at bounding box center [219, 539] width 12 height 12
checkbox input "true"
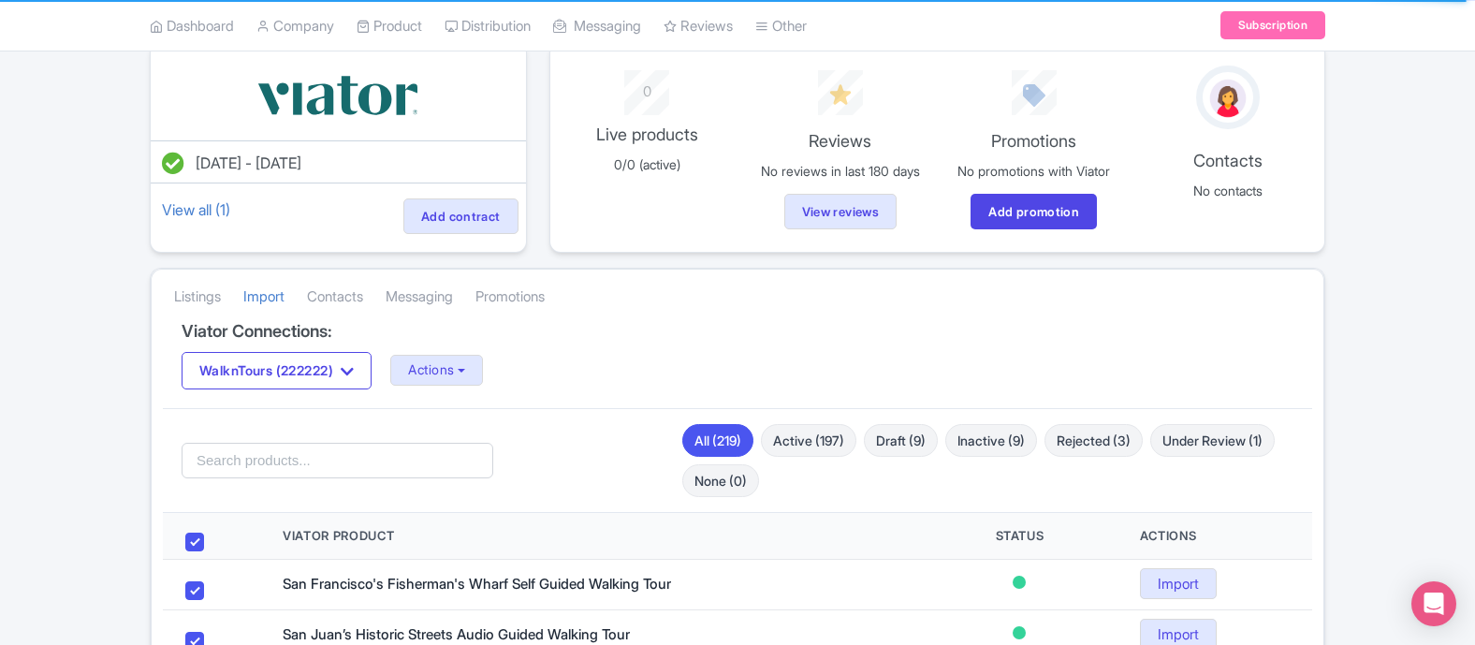
checkbox input "true"
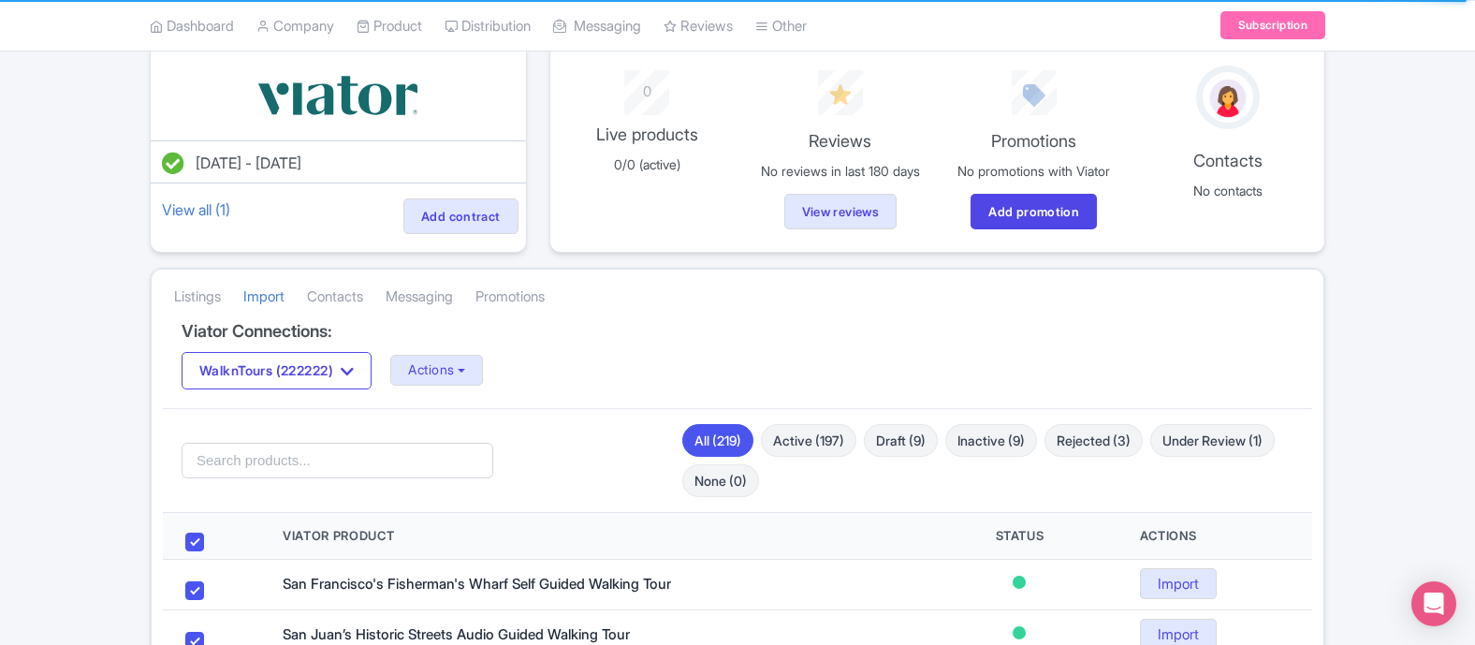
checkbox input "true"
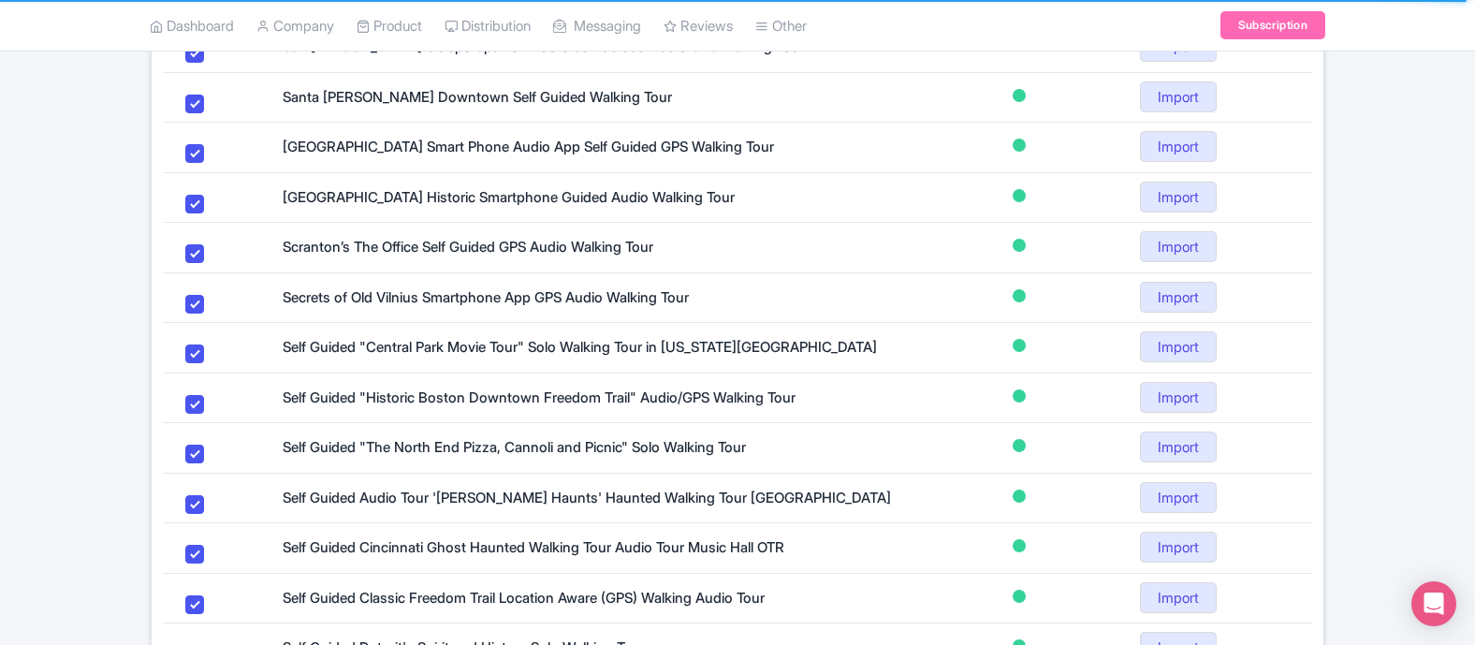
scroll to position [1207, 0]
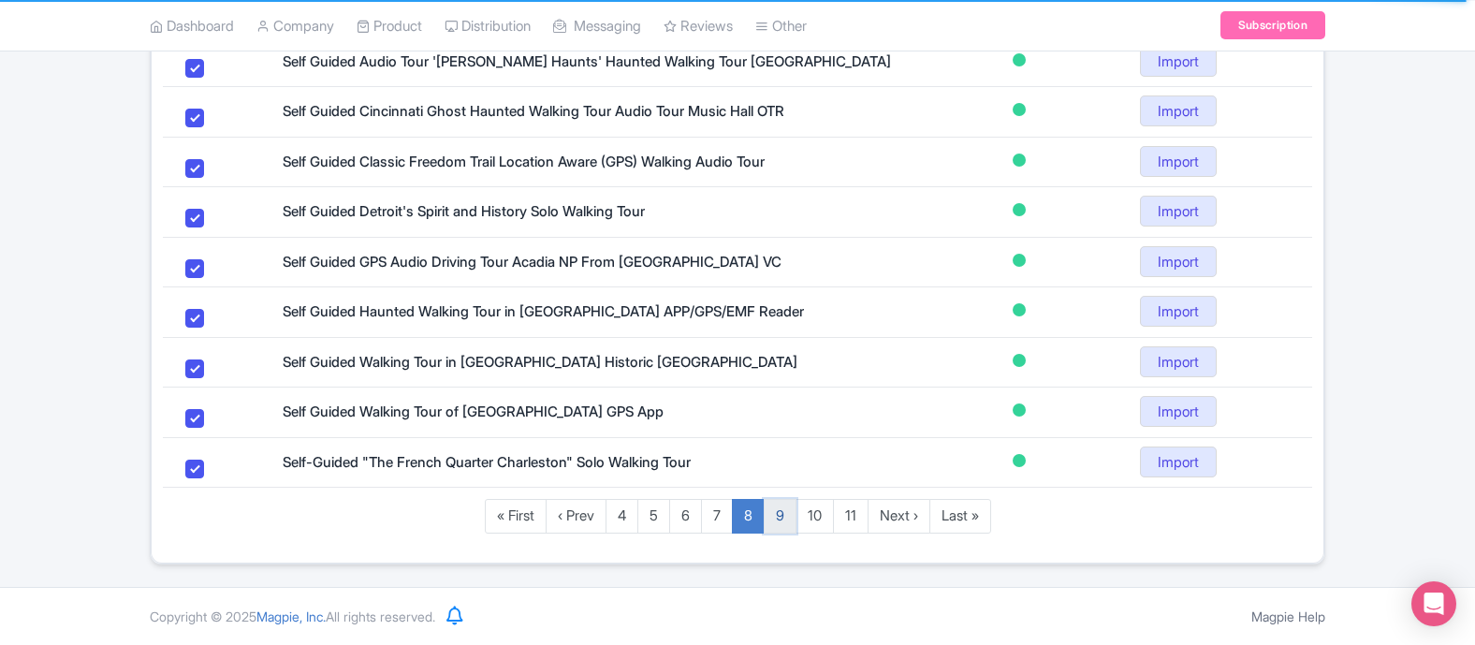
click at [770, 520] on link "9" at bounding box center [780, 516] width 33 height 35
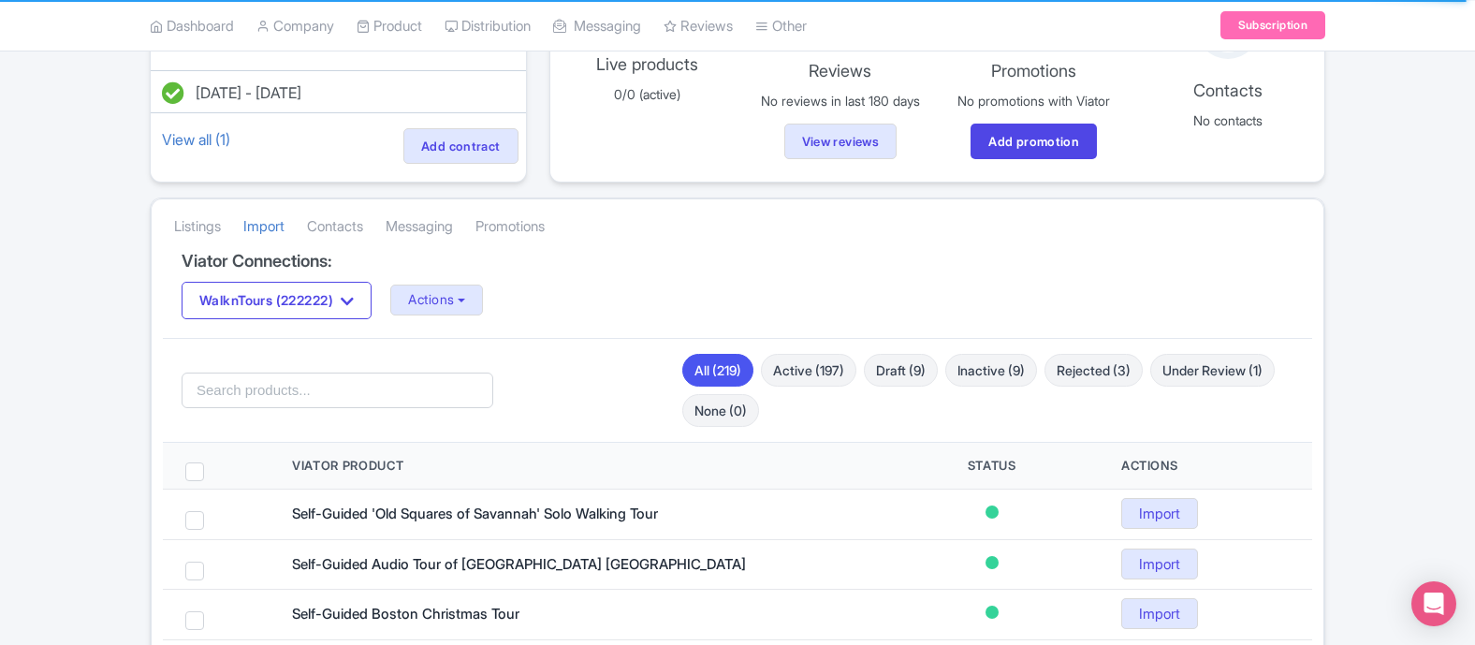
scroll to position [212, 0]
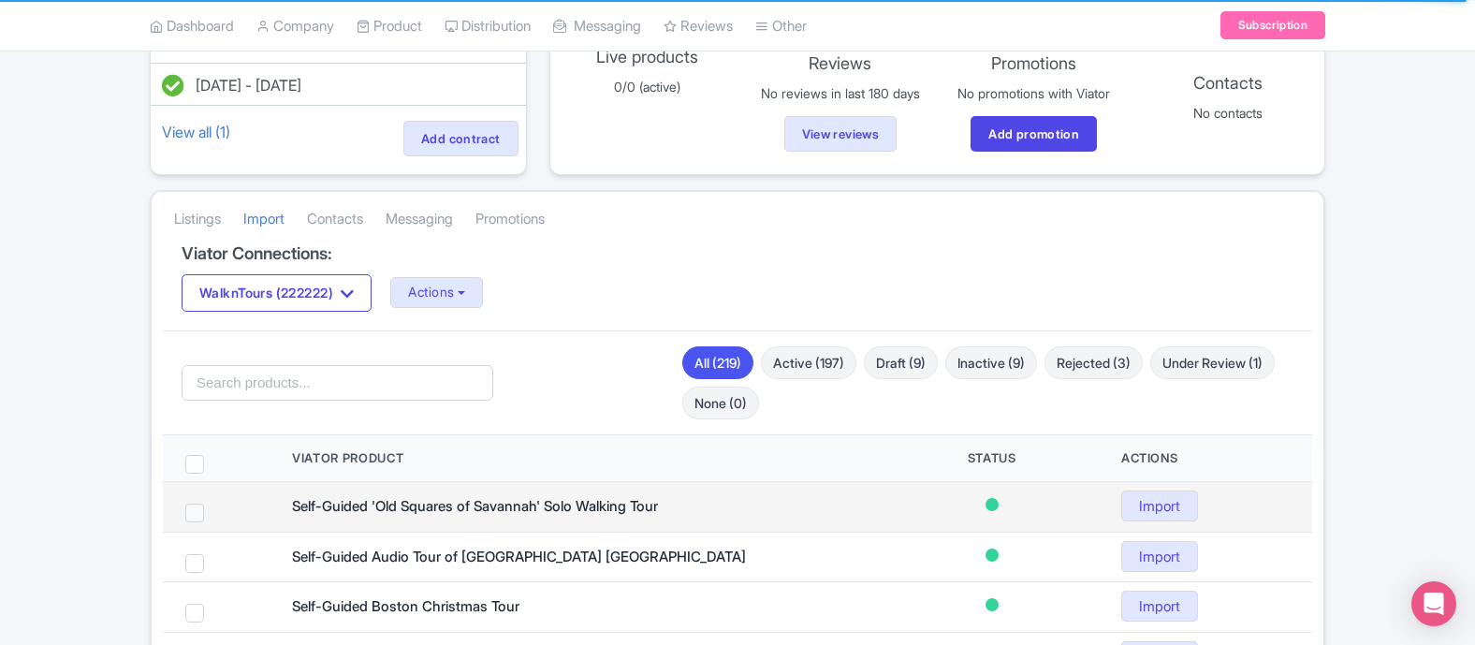
click at [197, 515] on span at bounding box center [194, 513] width 19 height 19
click at [213, 515] on input "checkbox" at bounding box center [219, 510] width 12 height 12
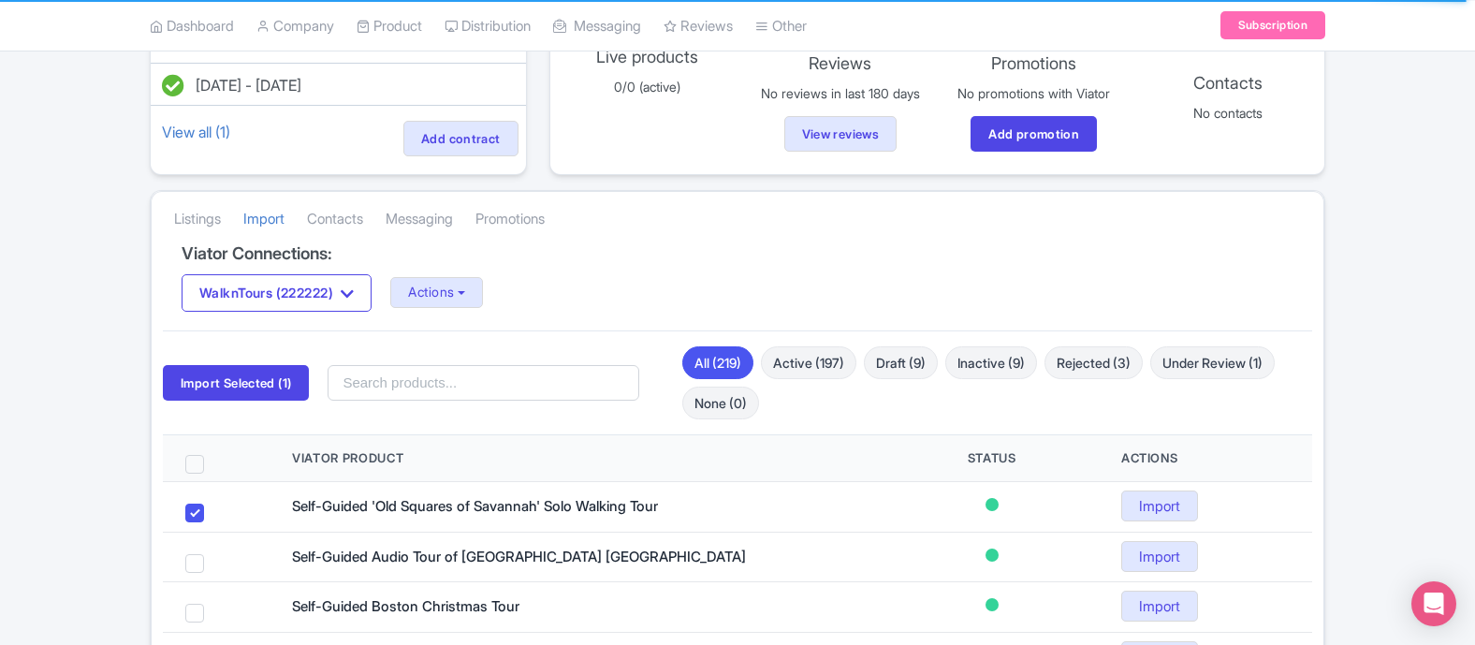
click at [193, 465] on span at bounding box center [194, 464] width 19 height 19
click at [213, 465] on input "checkbox" at bounding box center [219, 461] width 12 height 12
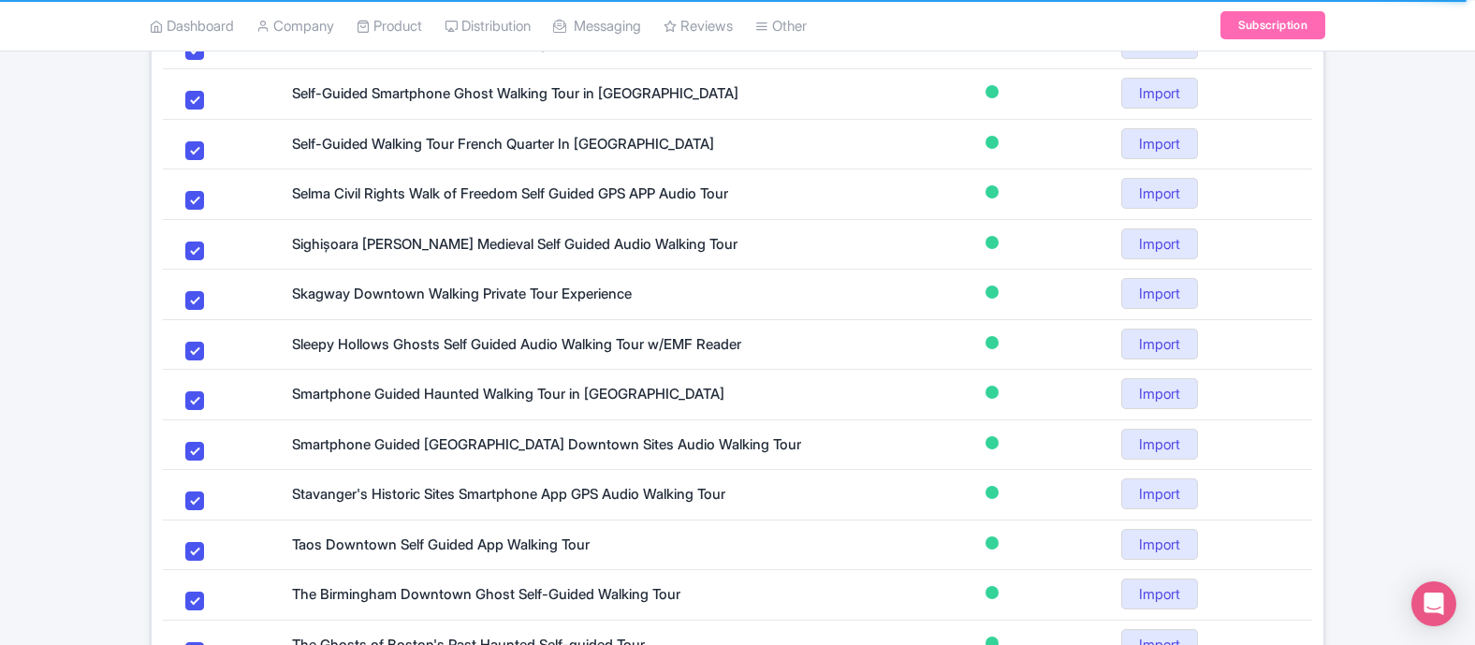
scroll to position [1207, 0]
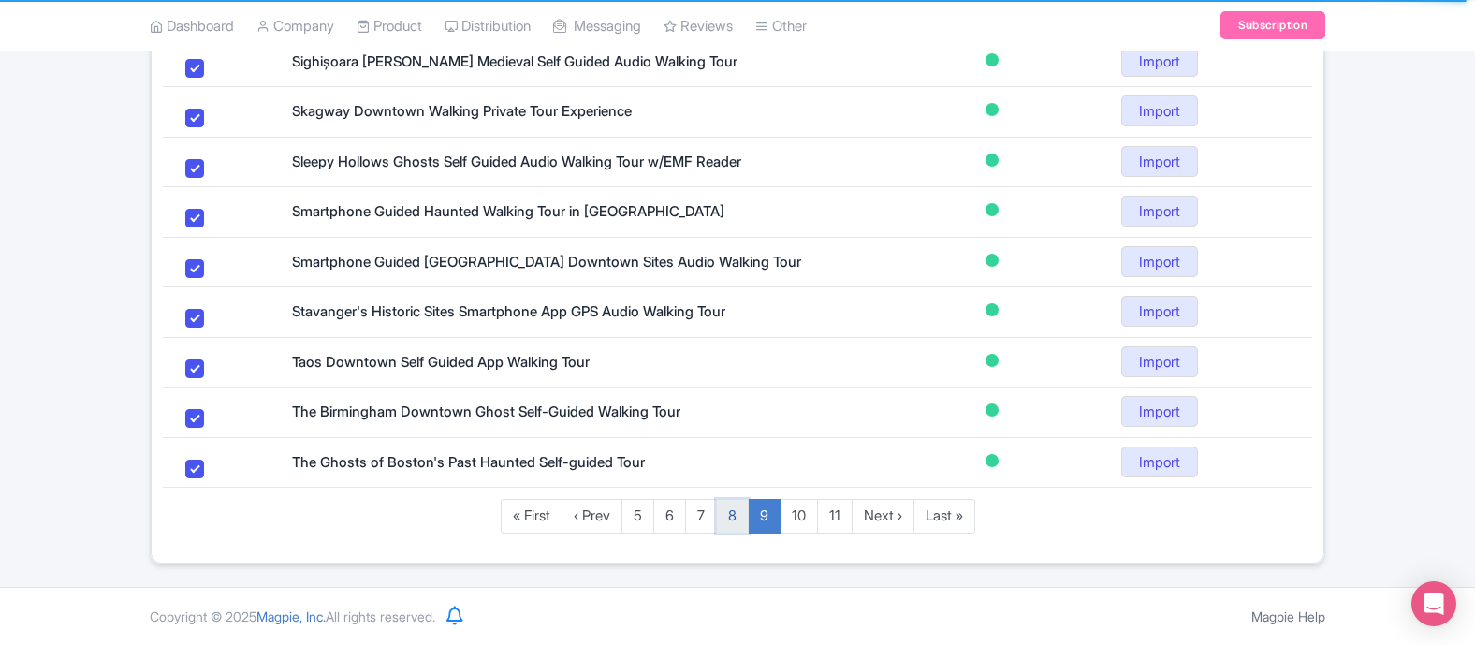
click at [728, 524] on link "8" at bounding box center [732, 516] width 33 height 35
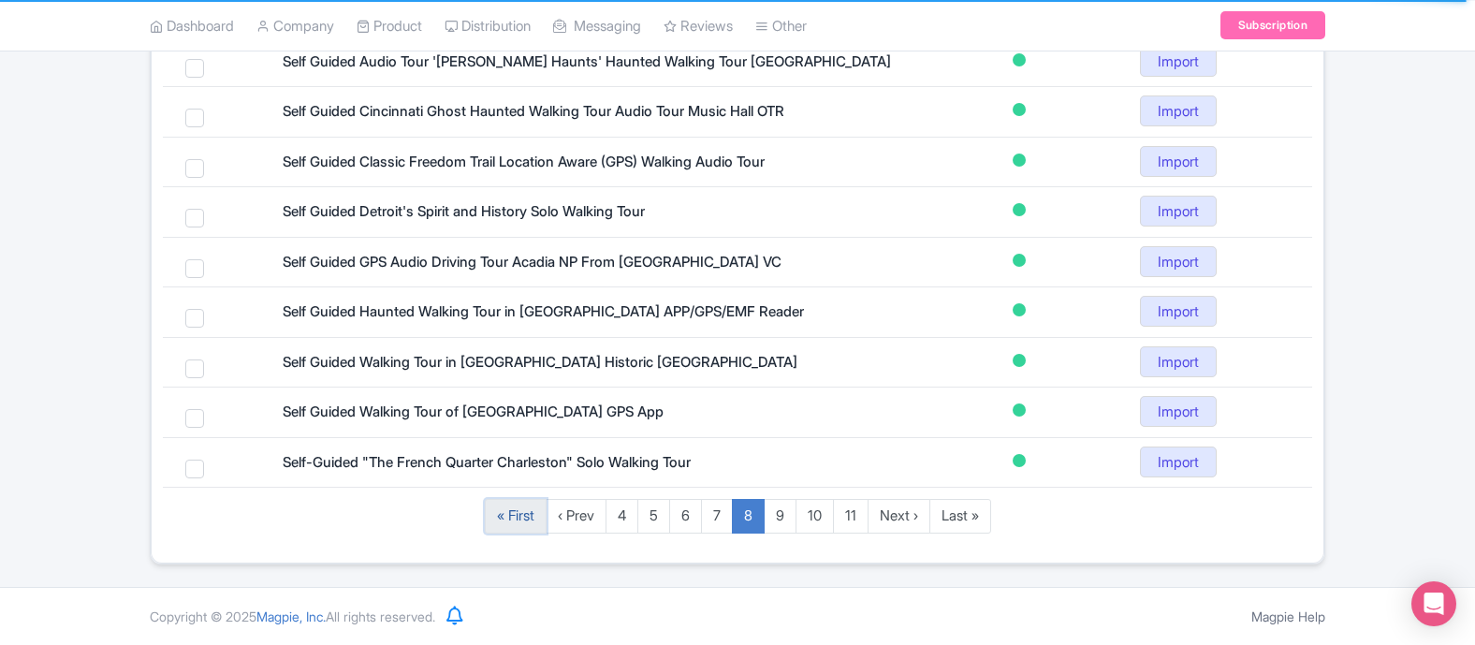
click at [505, 522] on link "« First" at bounding box center [516, 516] width 62 height 35
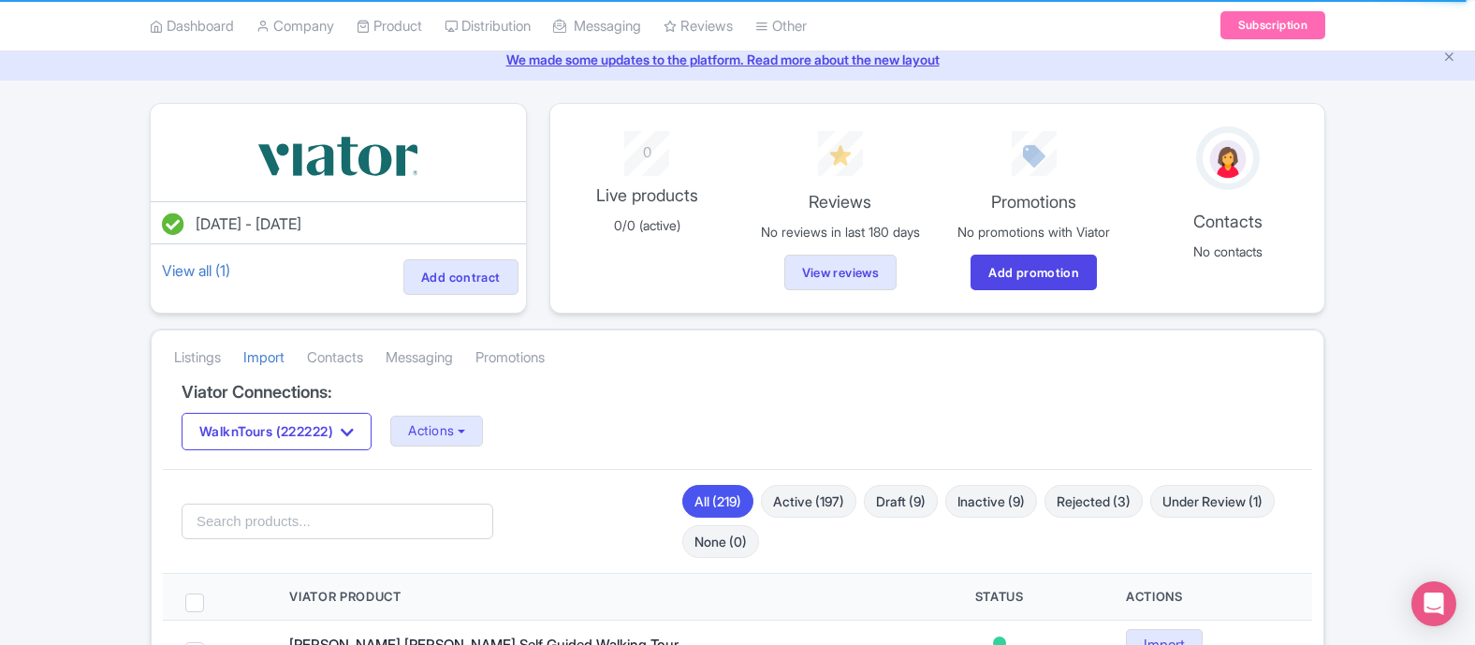
scroll to position [101, 0]
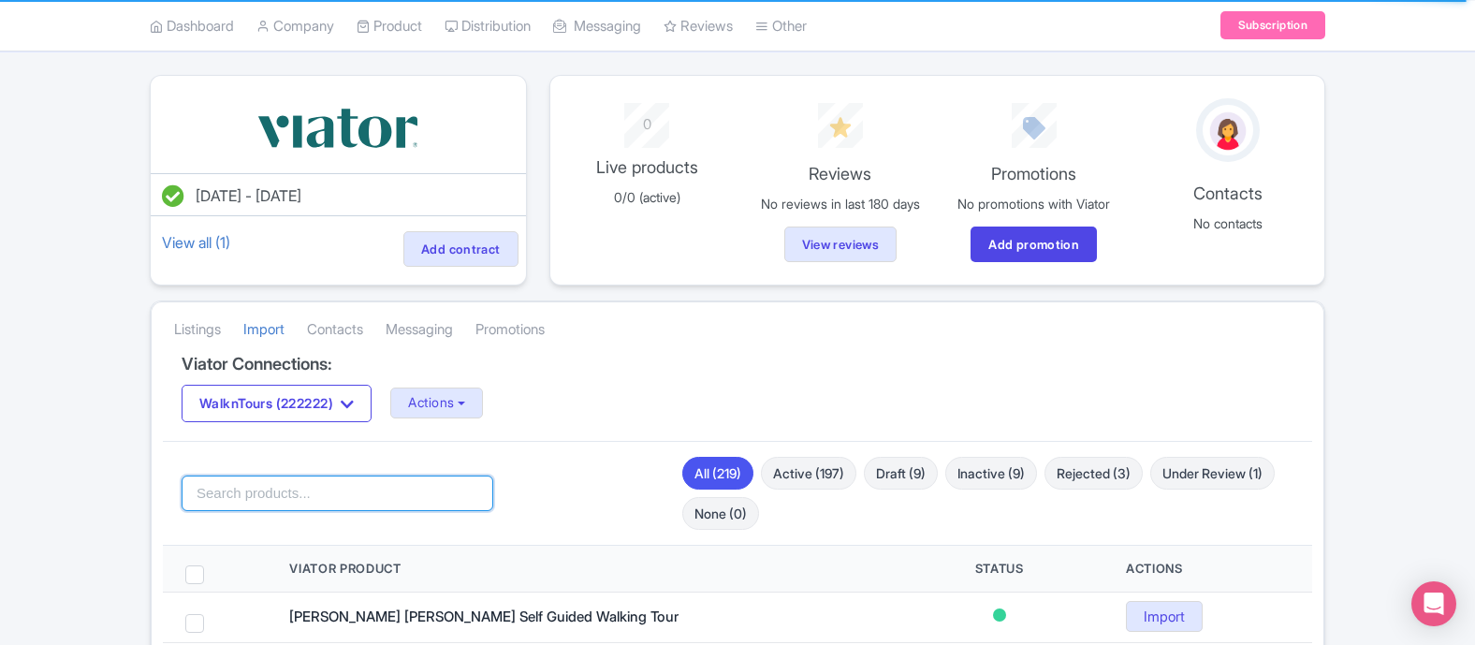
click at [305, 488] on input "search" at bounding box center [338, 493] width 312 height 36
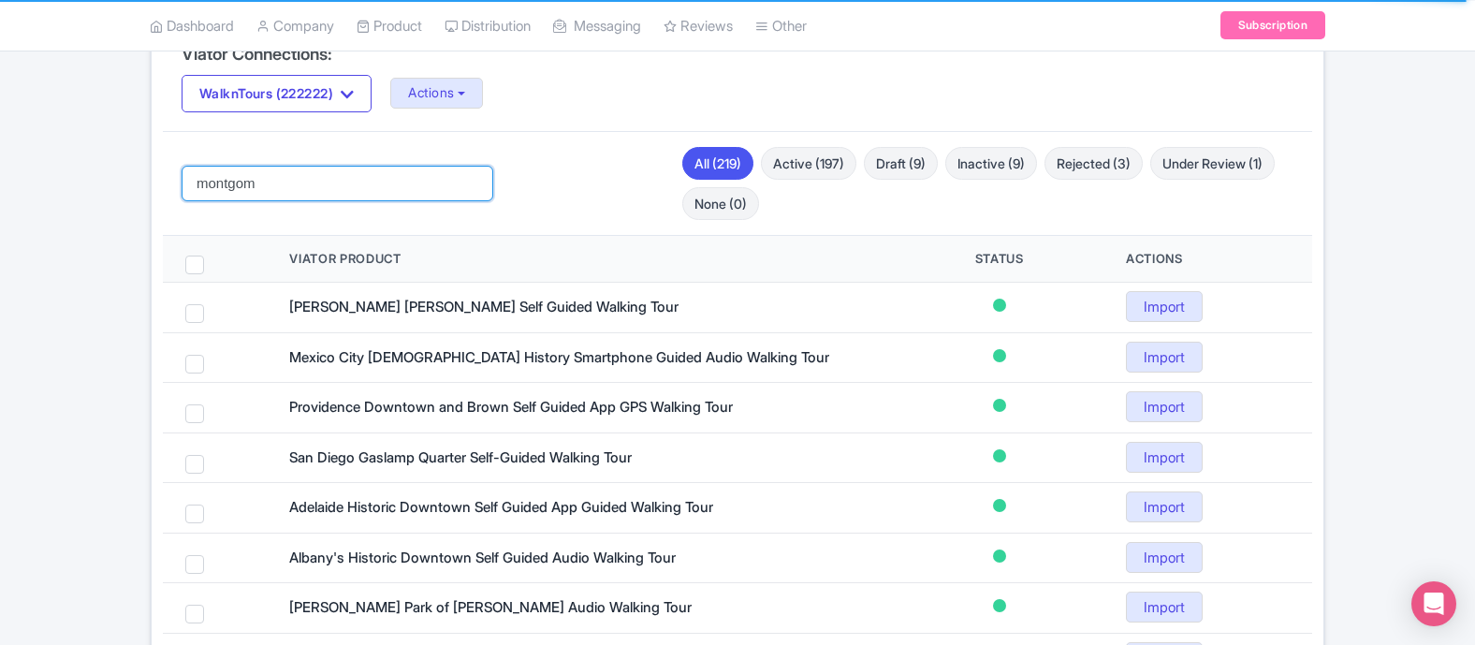
scroll to position [328, 0]
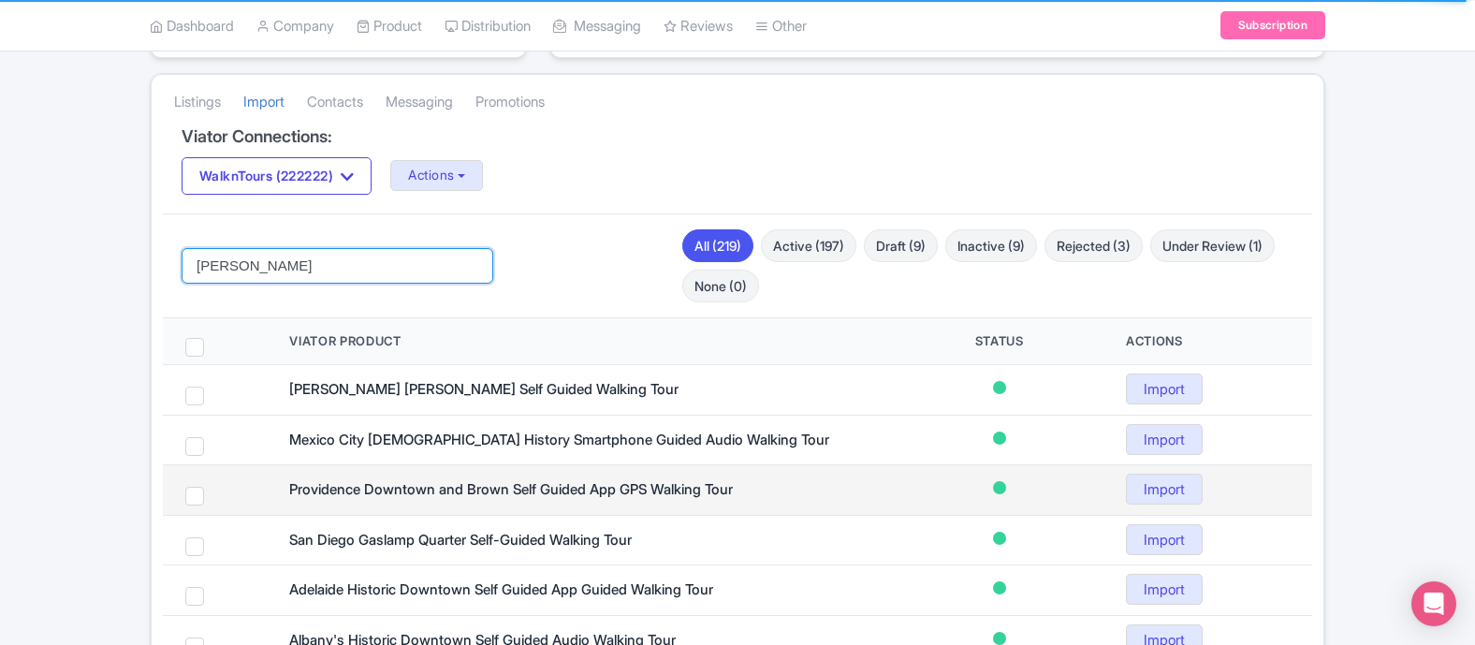
click button "Search" at bounding box center [0, 0] width 0 height 0
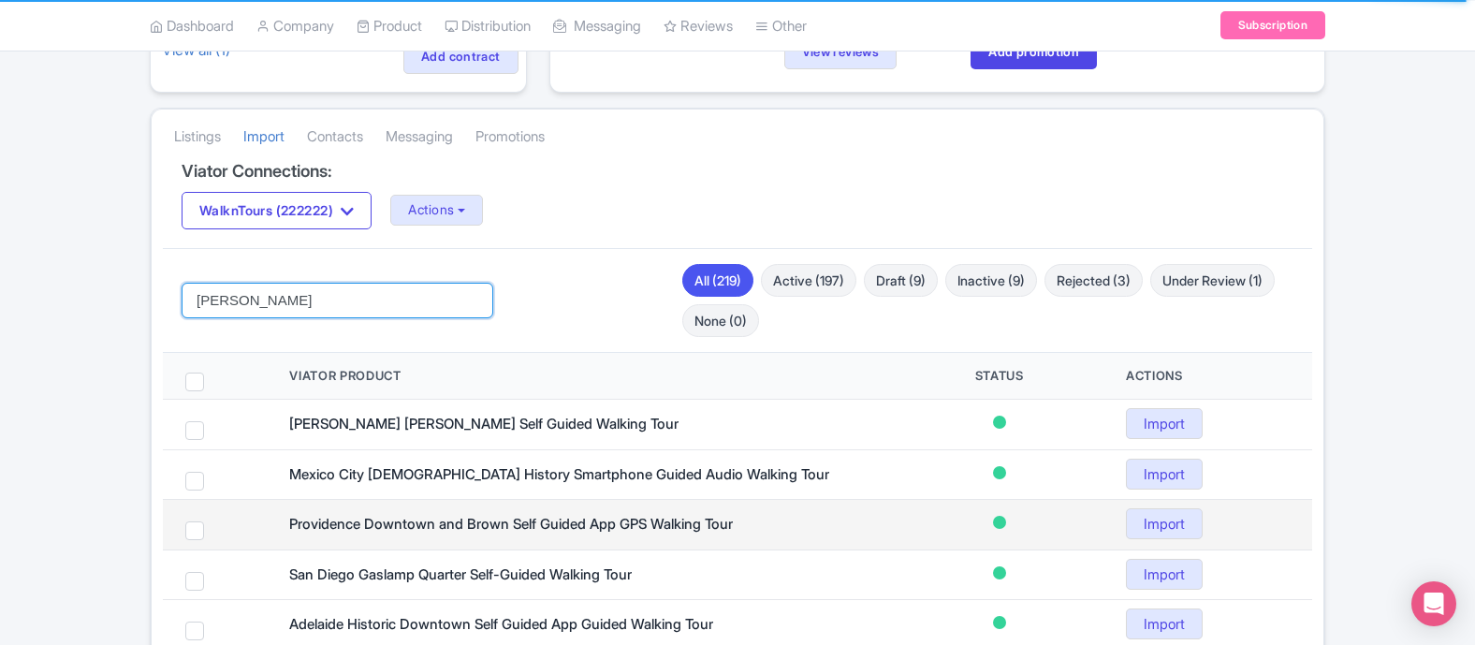
scroll to position [283, 0]
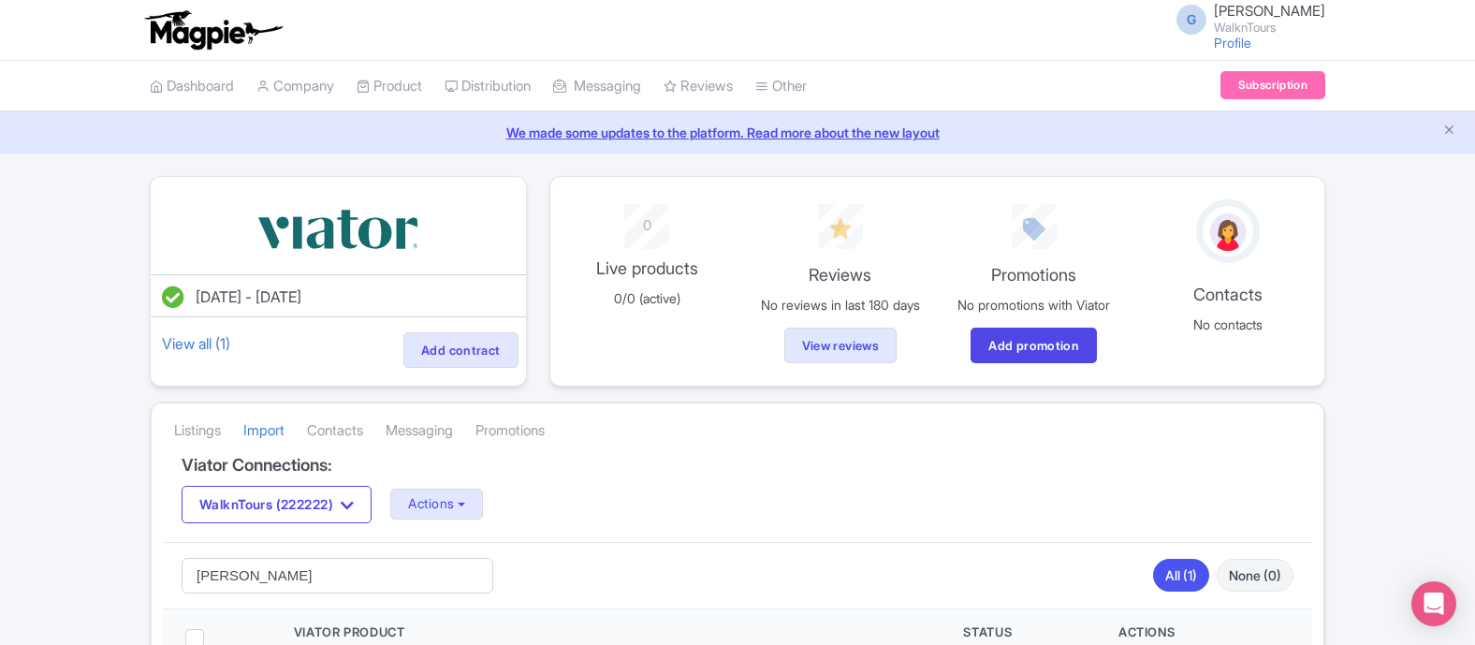
scroll to position [169, 0]
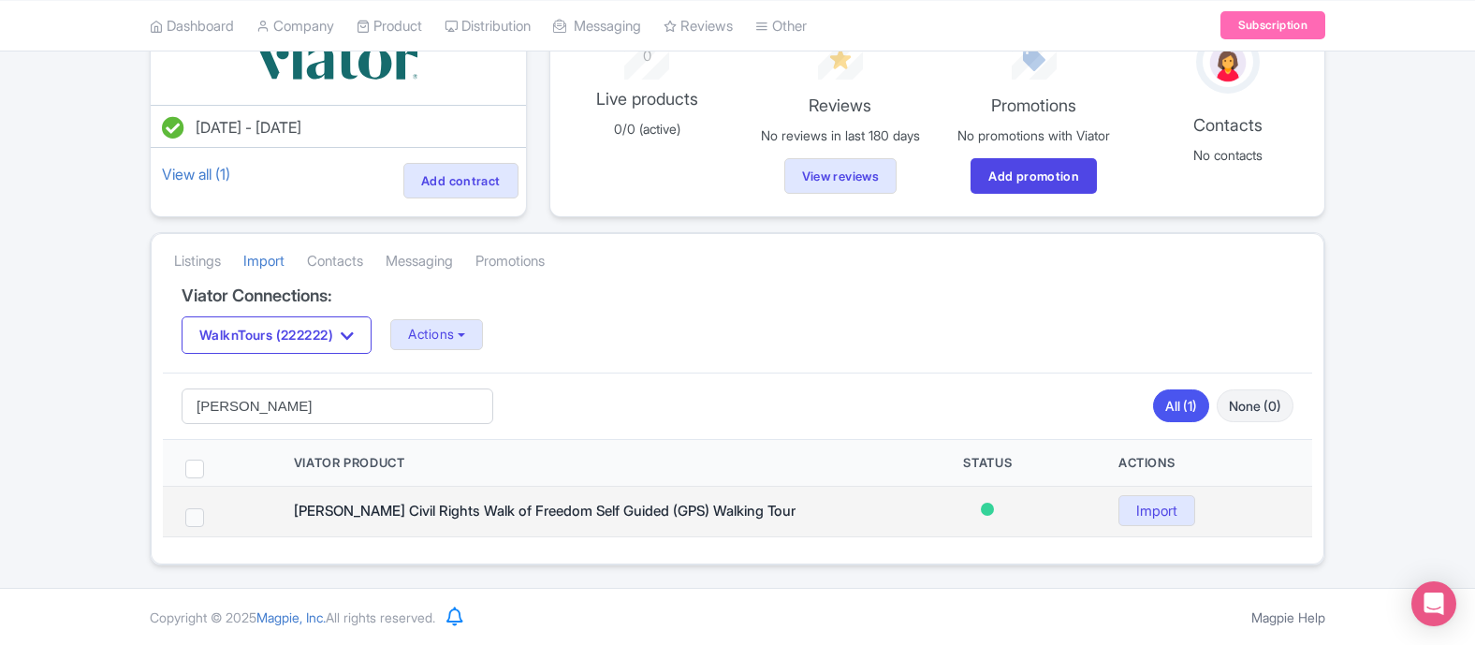
click at [196, 519] on span at bounding box center [194, 517] width 19 height 19
click at [213, 519] on input "checkbox" at bounding box center [219, 514] width 12 height 12
checkbox input "true"
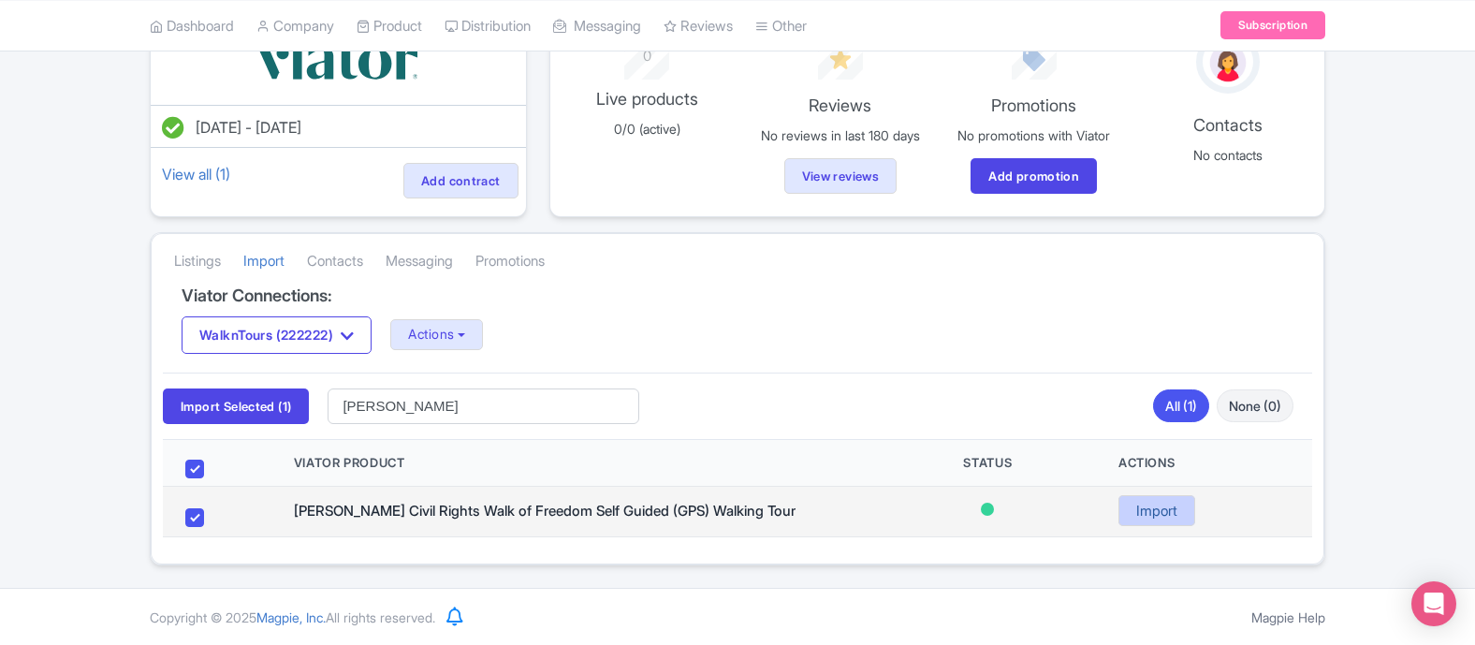
click at [1160, 521] on link "Import" at bounding box center [1156, 510] width 77 height 31
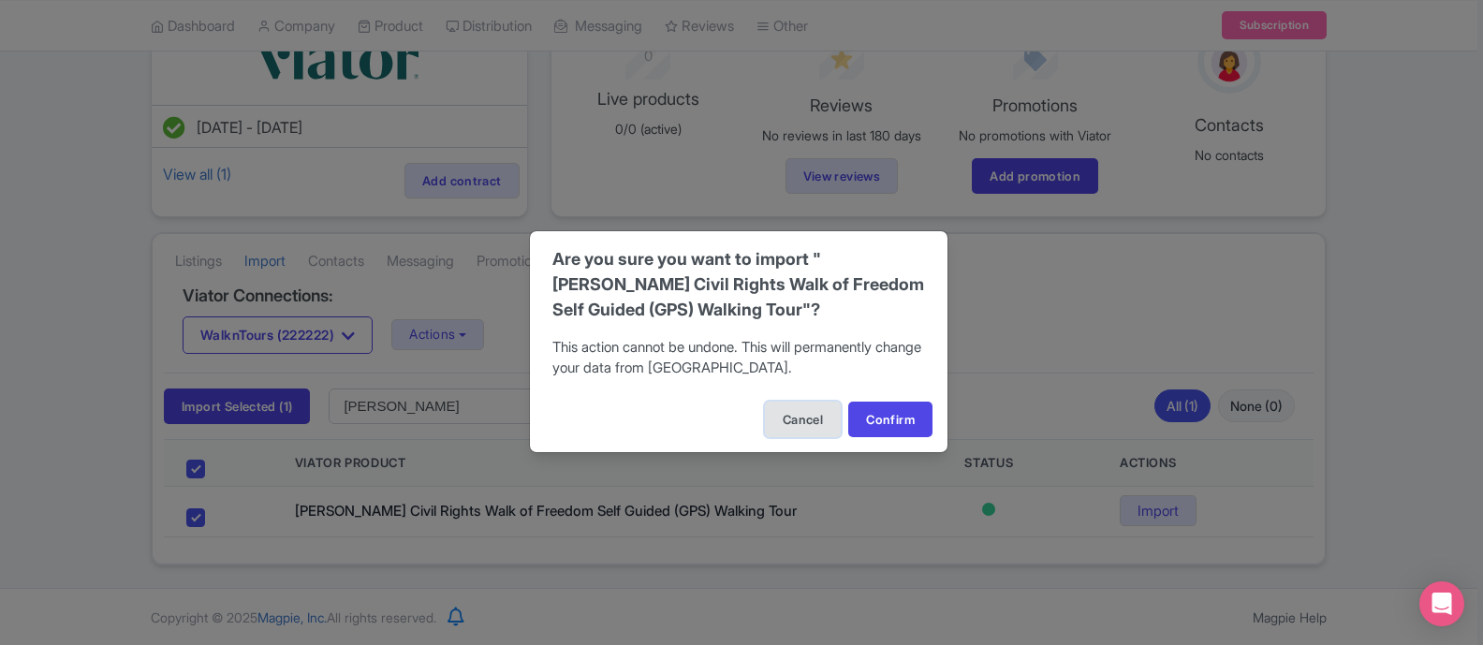
click at [776, 426] on button "Cancel" at bounding box center [803, 420] width 76 height 36
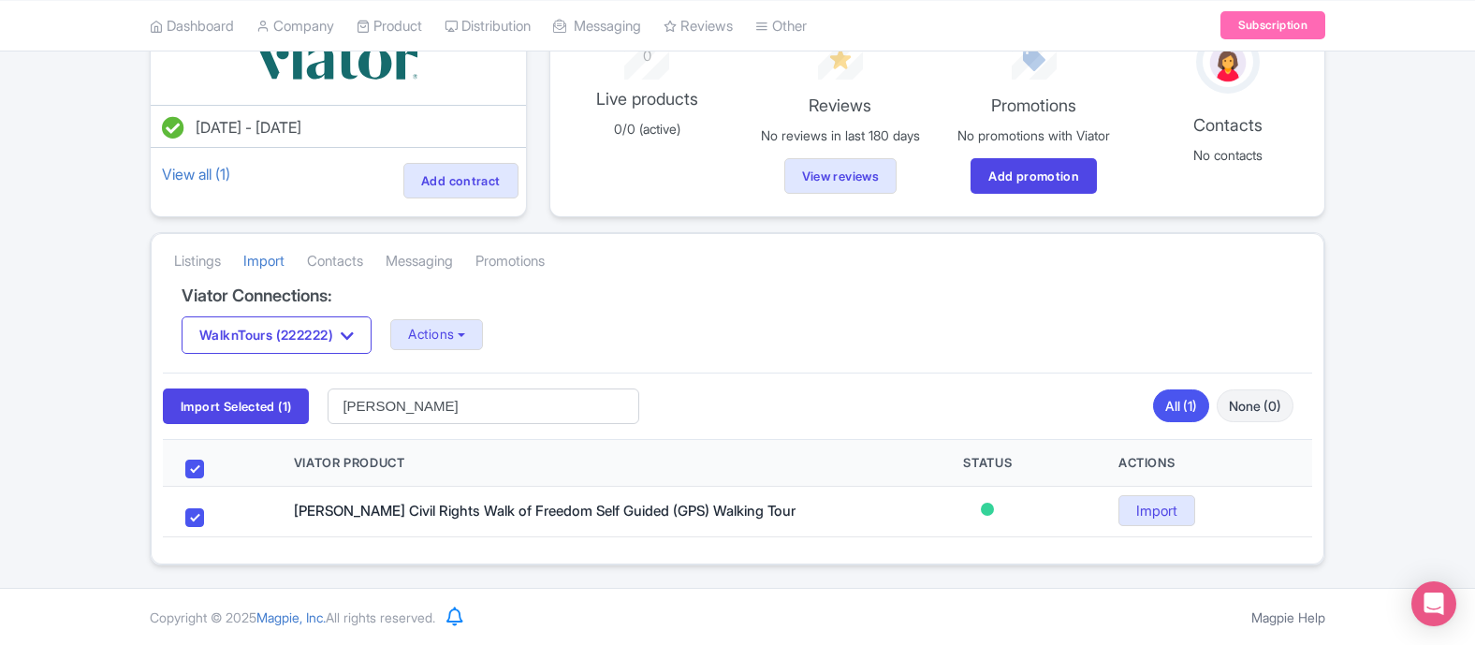
click at [195, 465] on span at bounding box center [194, 469] width 19 height 19
click at [213, 465] on input "checkbox" at bounding box center [219, 466] width 12 height 12
checkbox input "false"
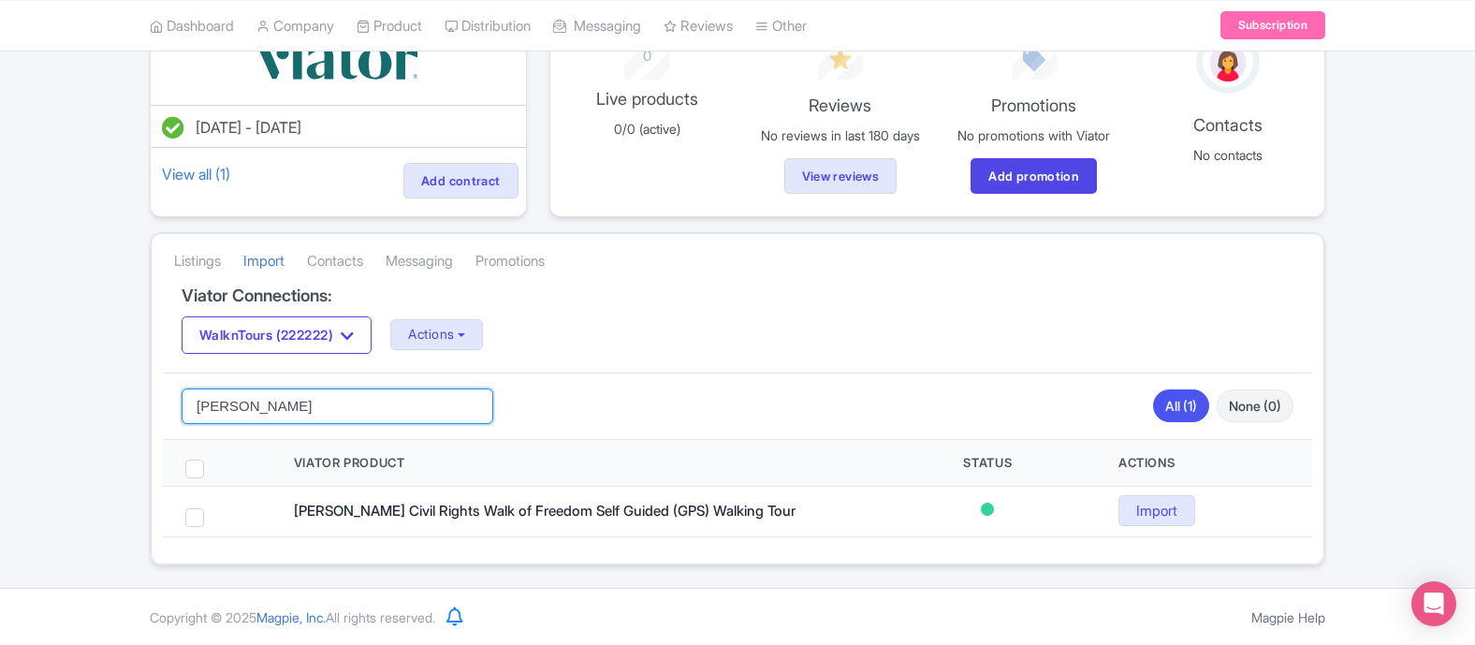
click at [467, 403] on input "[PERSON_NAME]" at bounding box center [338, 406] width 312 height 36
click button "Search" at bounding box center [0, 0] width 0 height 0
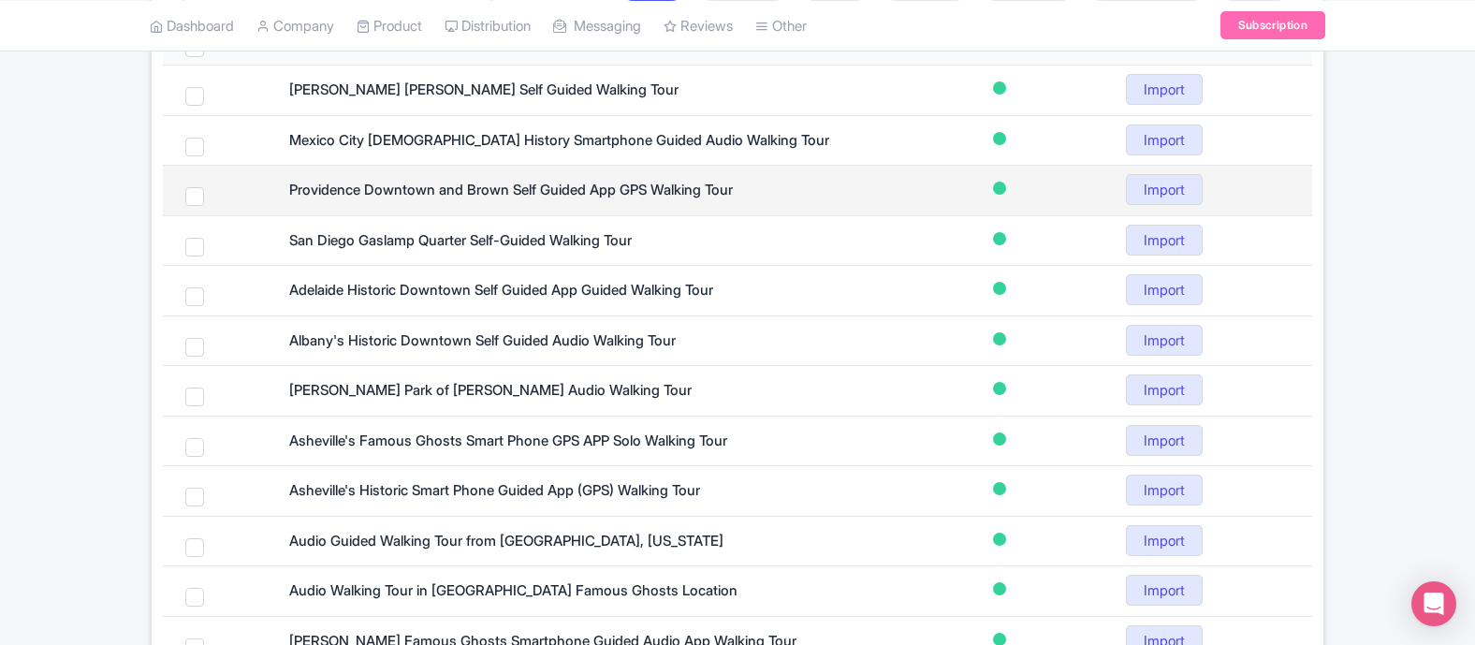
scroll to position [628, 0]
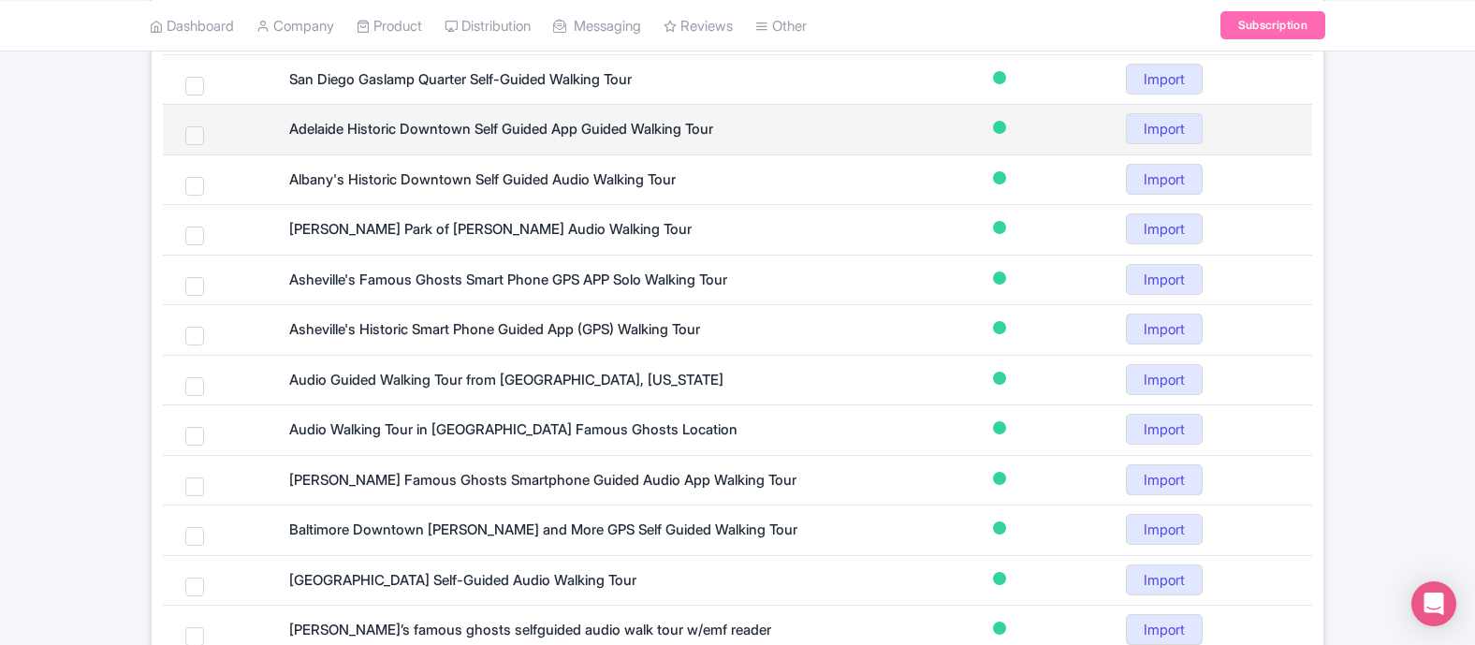
click at [196, 132] on span at bounding box center [194, 135] width 19 height 19
click at [213, 132] on input "checkbox" at bounding box center [219, 132] width 12 height 12
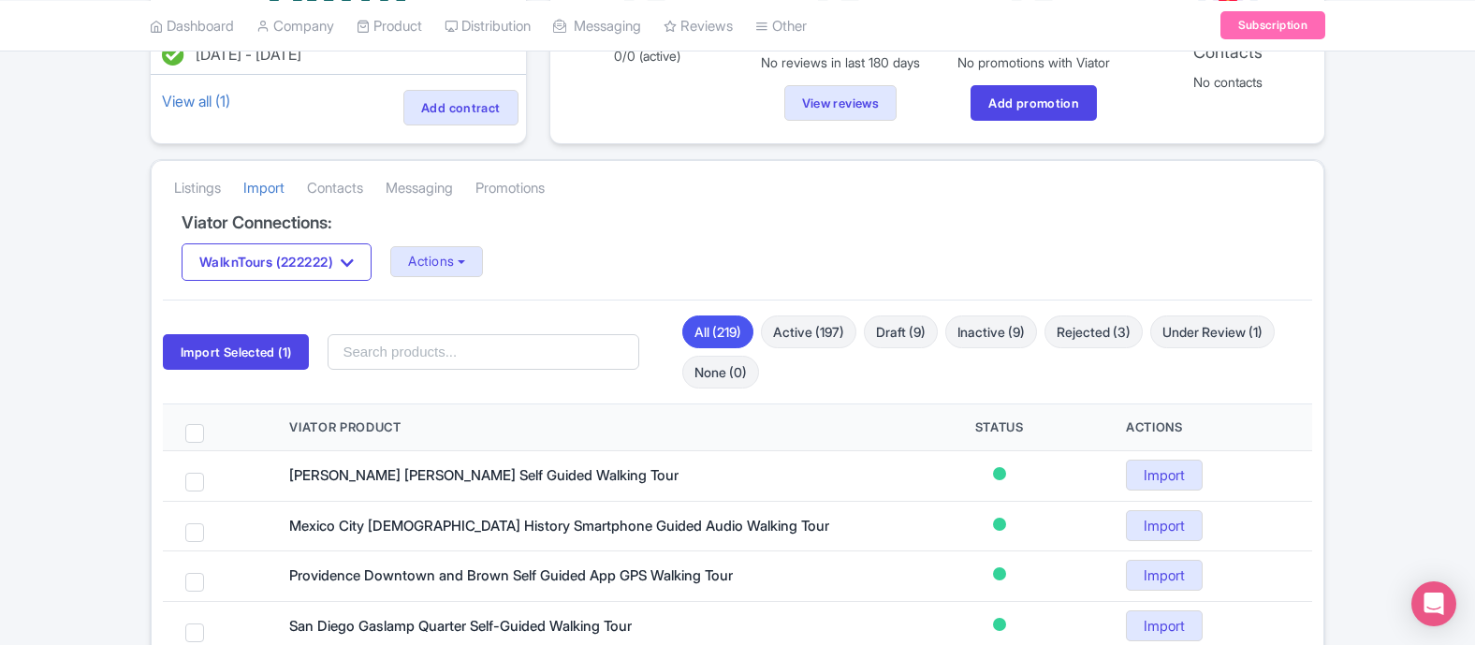
scroll to position [248, 0]
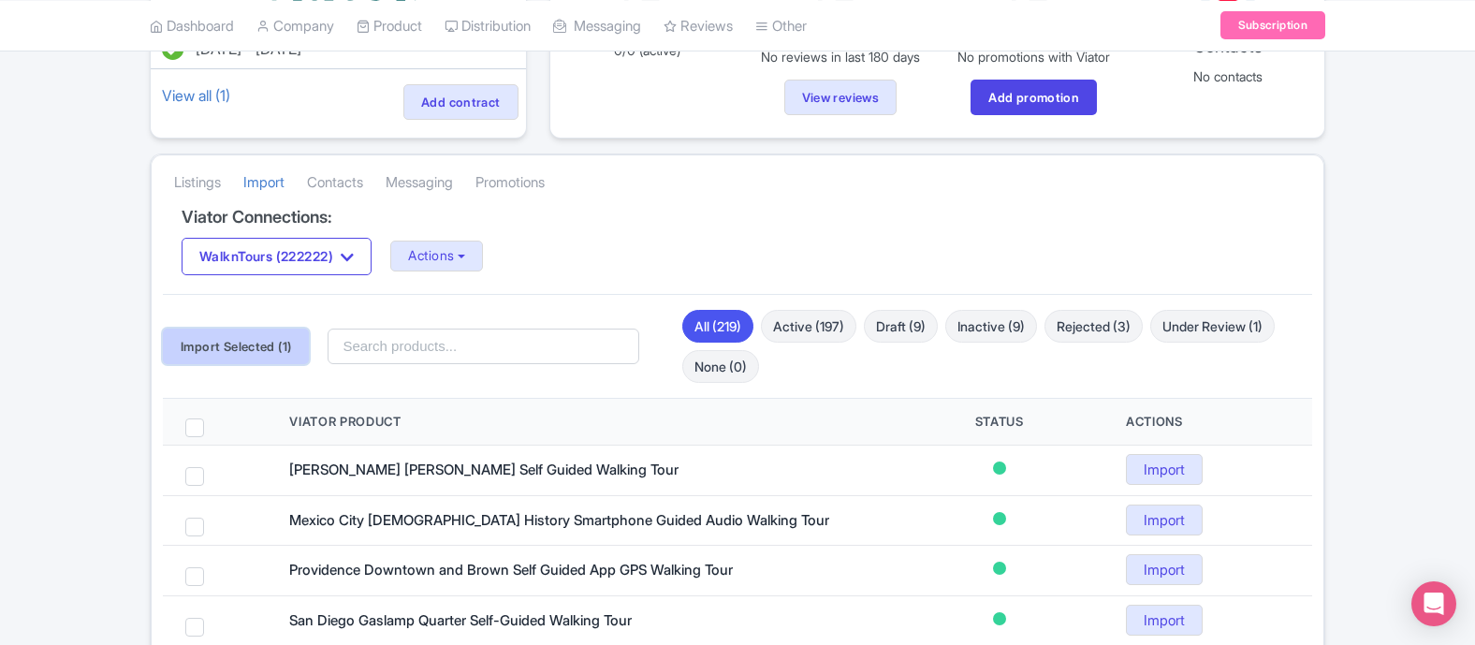
click at [246, 342] on button "Import Selected (1)" at bounding box center [236, 347] width 146 height 36
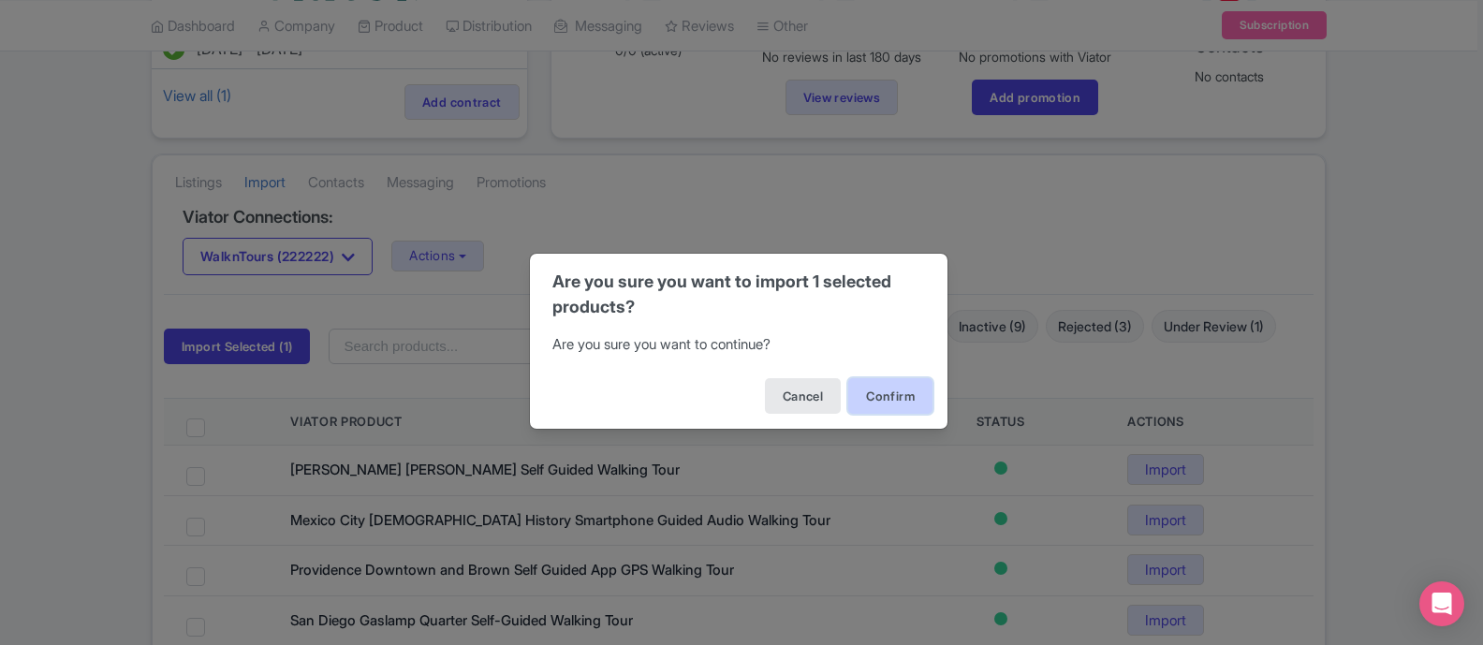
click at [869, 390] on button "Confirm" at bounding box center [890, 396] width 84 height 36
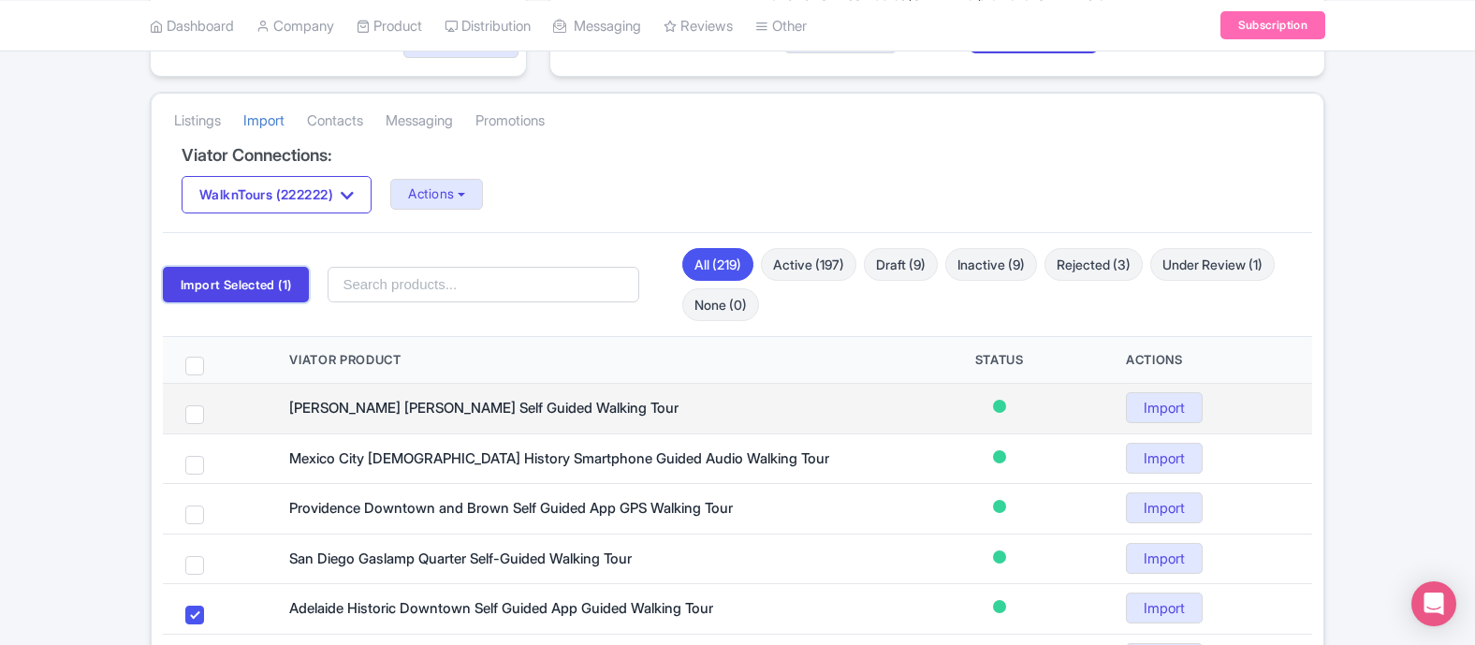
scroll to position [318, 0]
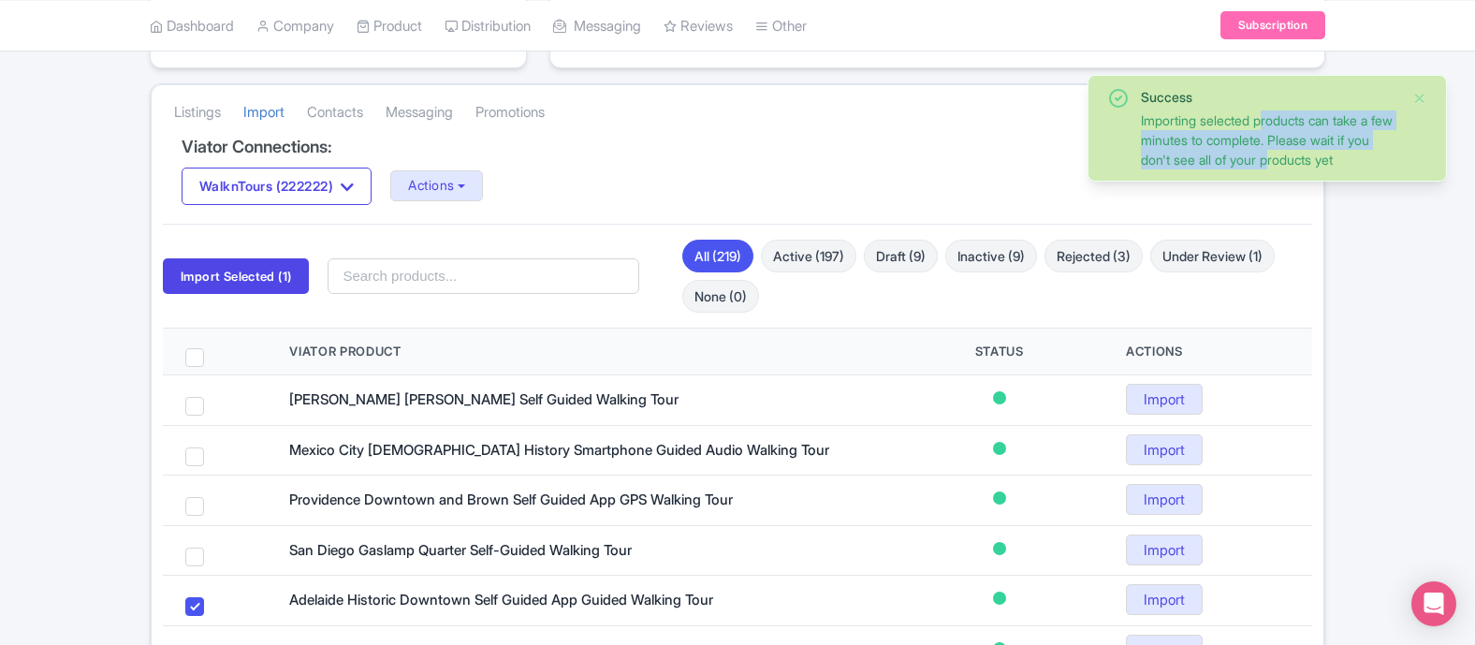
drag, startPoint x: 1188, startPoint y: 110, endPoint x: 1230, endPoint y: 155, distance: 61.6
click at [1230, 155] on div "Importing selected products can take a few minutes to complete. Please wait if …" at bounding box center [1269, 139] width 256 height 59
drag, startPoint x: 1287, startPoint y: 157, endPoint x: 1267, endPoint y: 121, distance: 41.5
click at [1267, 121] on div "Importing selected products can take a few minutes to complete. Please wait if …" at bounding box center [1269, 139] width 256 height 59
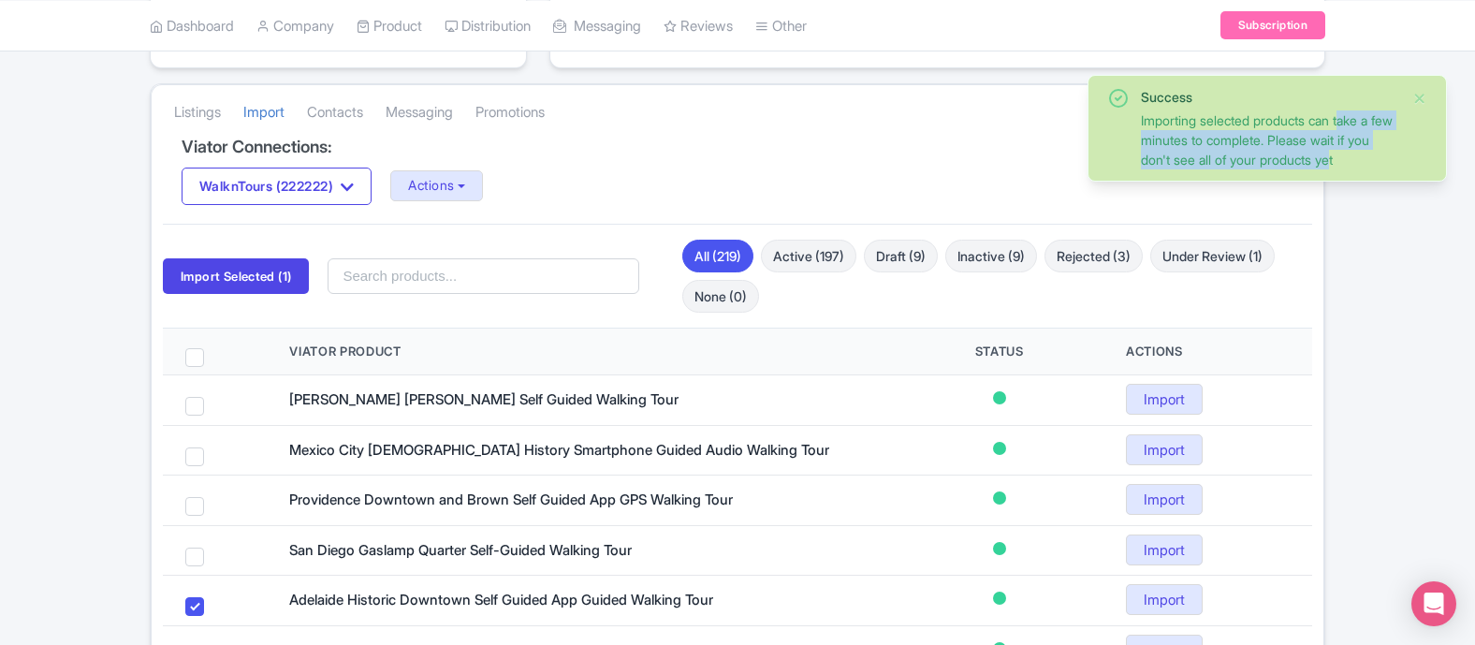
click at [1267, 121] on div "Importing selected products can take a few minutes to complete. Please wait if …" at bounding box center [1269, 139] width 256 height 59
drag, startPoint x: 1242, startPoint y: 122, endPoint x: 1271, endPoint y: 173, distance: 59.1
click at [1271, 173] on div "Success Importing selected products can take a few minutes to complete. Please …" at bounding box center [1267, 128] width 359 height 107
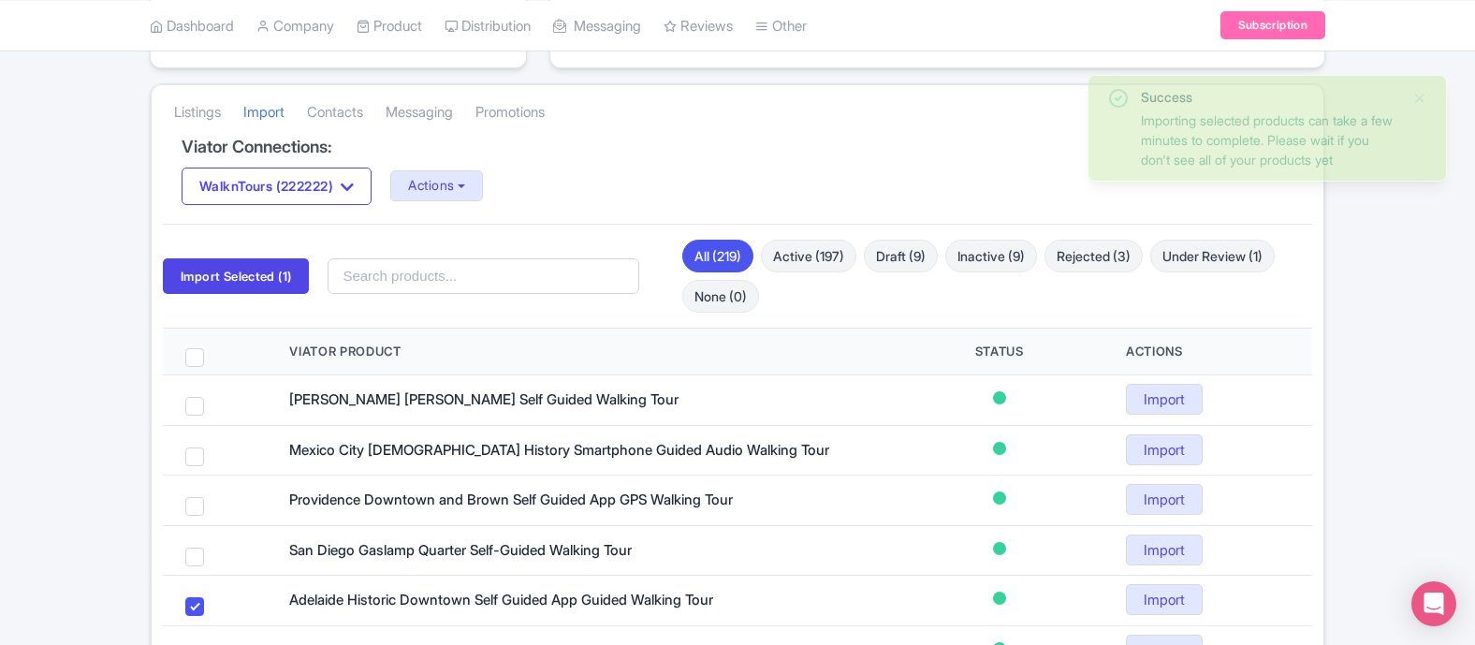
click at [1271, 173] on div "Success Importing selected products can take a few minutes to complete. Please …" at bounding box center [1267, 128] width 359 height 107
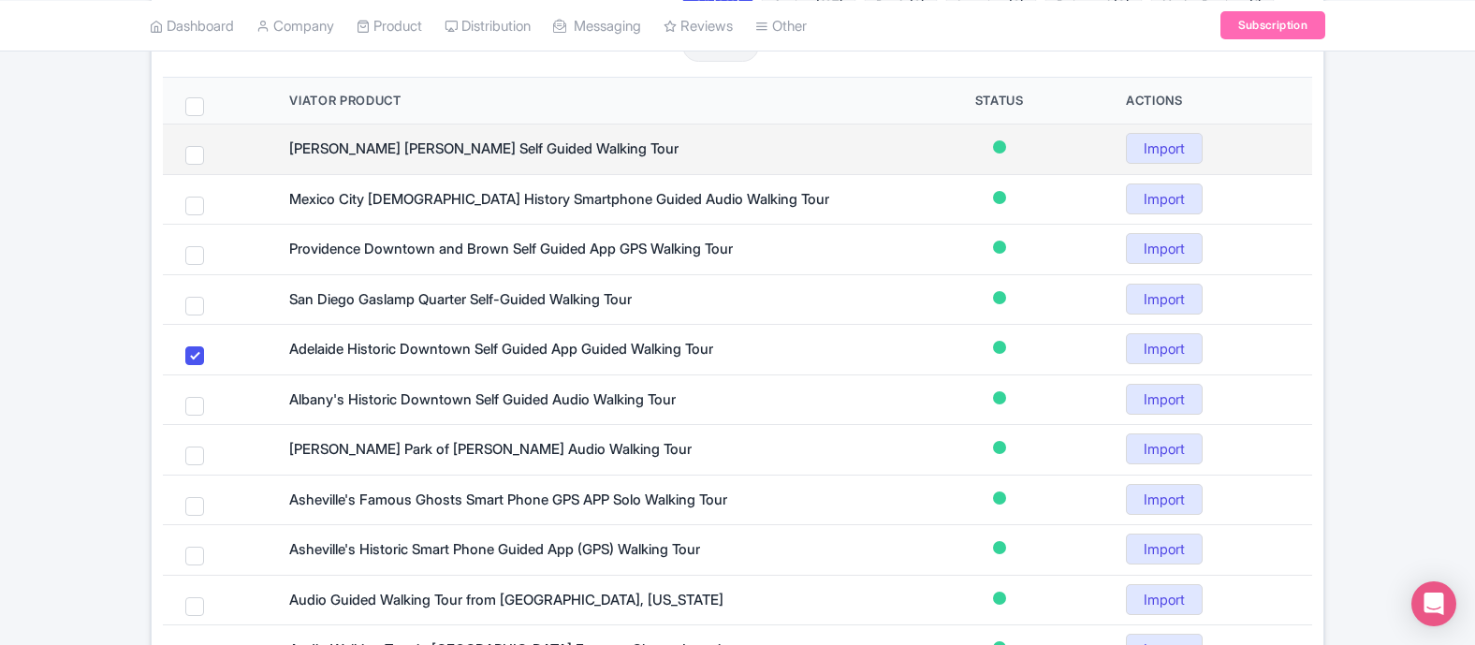
scroll to position [580, 0]
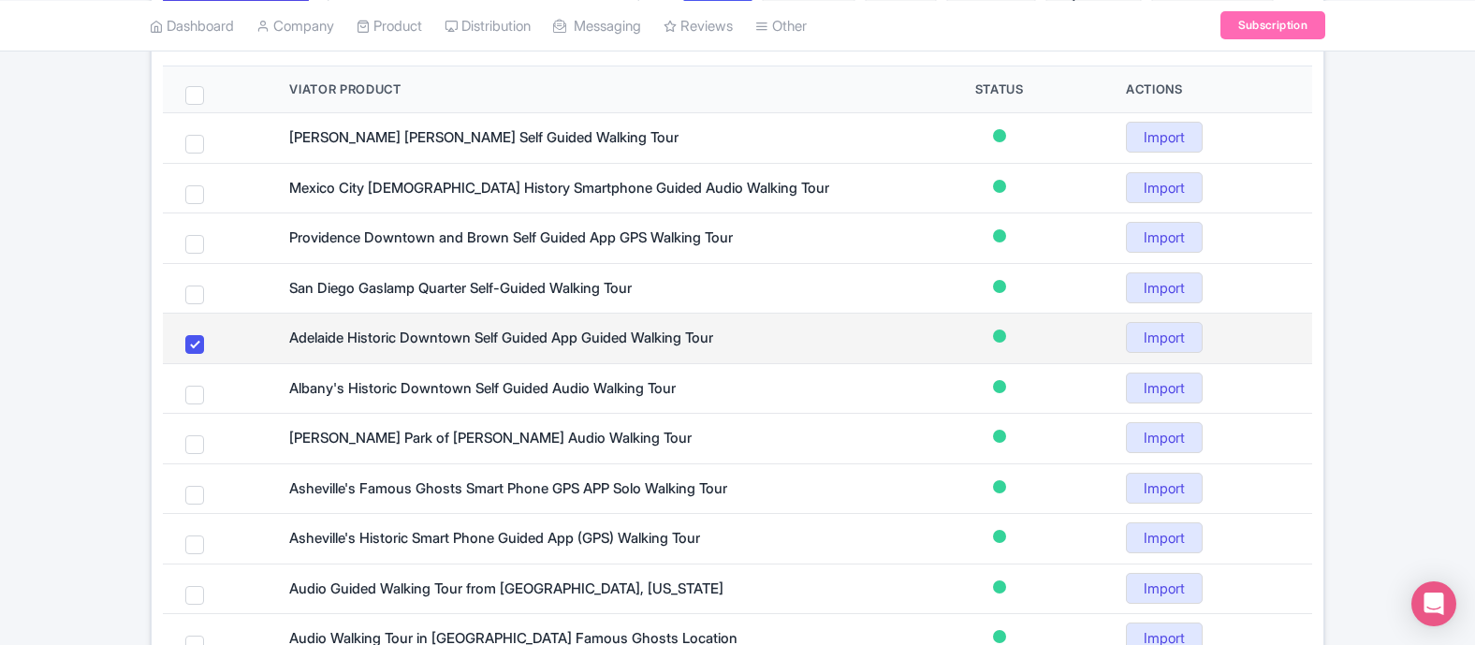
click at [200, 345] on span at bounding box center [194, 344] width 19 height 19
click at [213, 345] on input "checkbox" at bounding box center [219, 341] width 12 height 12
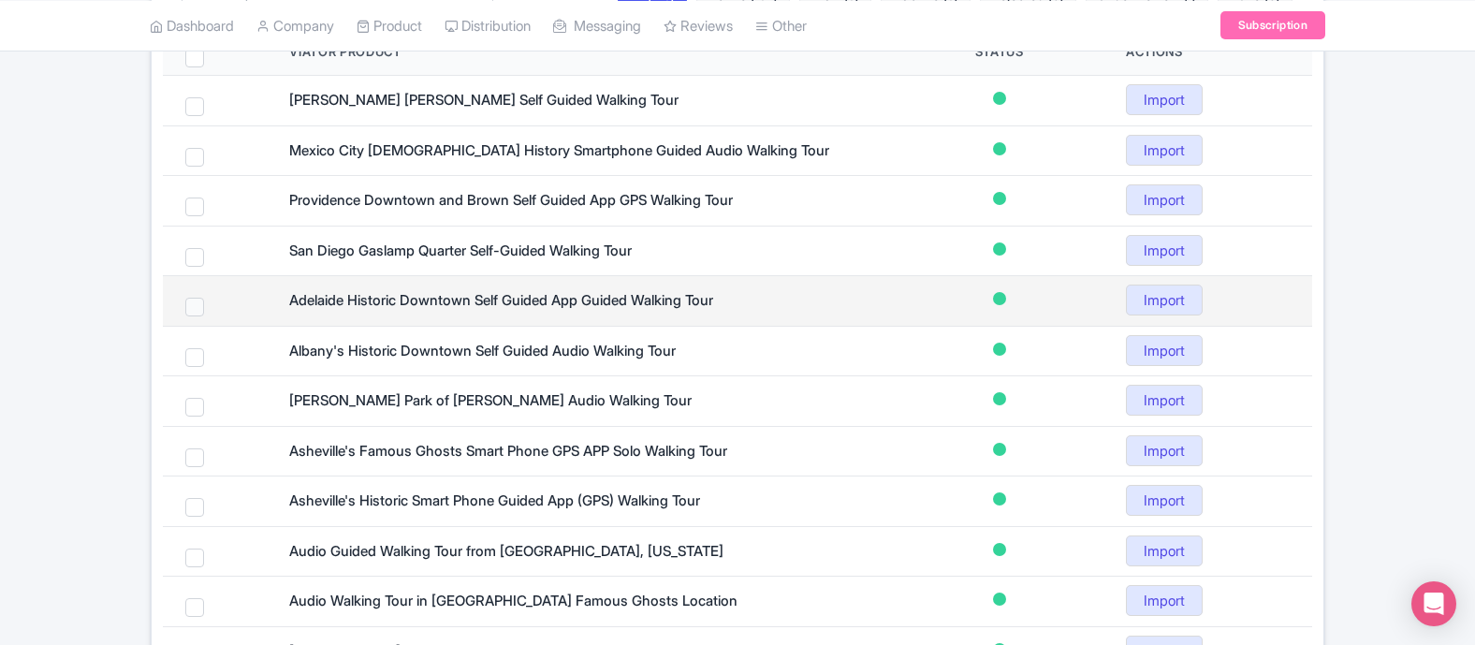
click at [194, 314] on span at bounding box center [194, 307] width 19 height 19
click at [213, 310] on input "checkbox" at bounding box center [219, 304] width 12 height 12
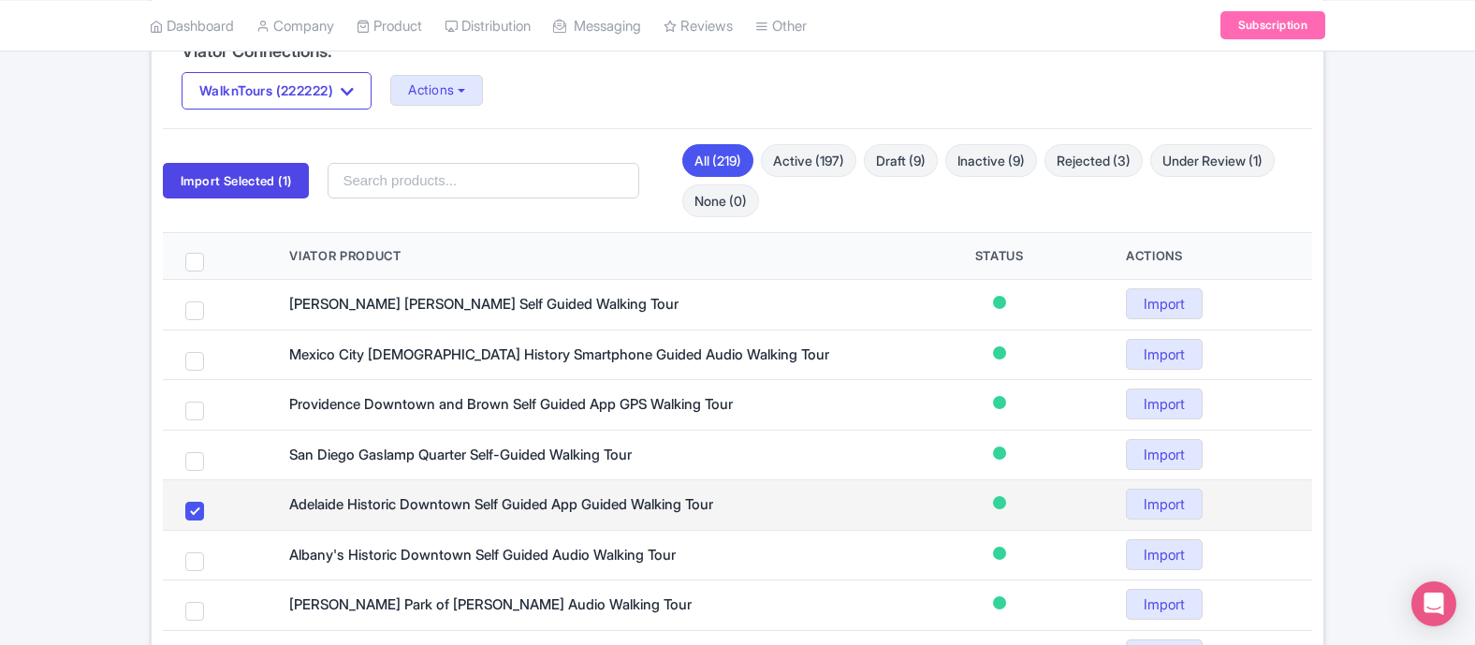
scroll to position [436, 0]
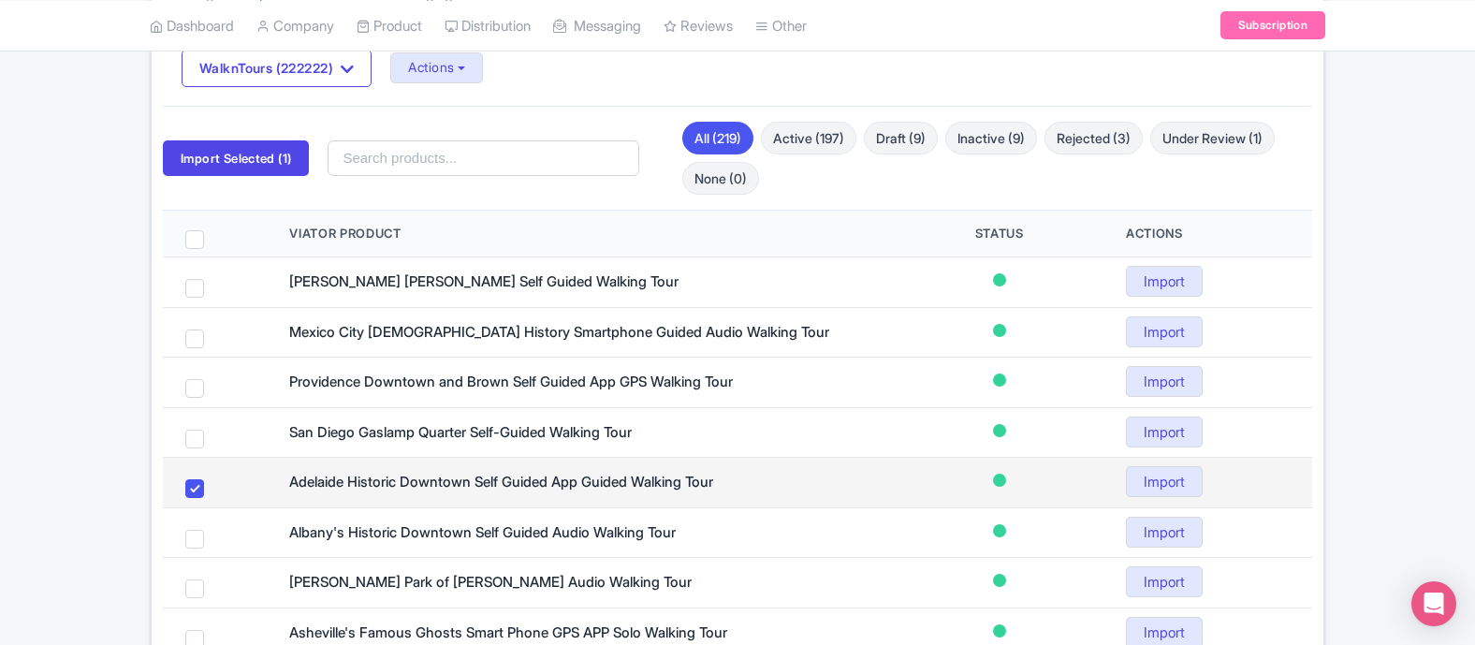
click at [186, 487] on span at bounding box center [194, 488] width 19 height 19
click at [213, 487] on input "checkbox" at bounding box center [219, 485] width 12 height 12
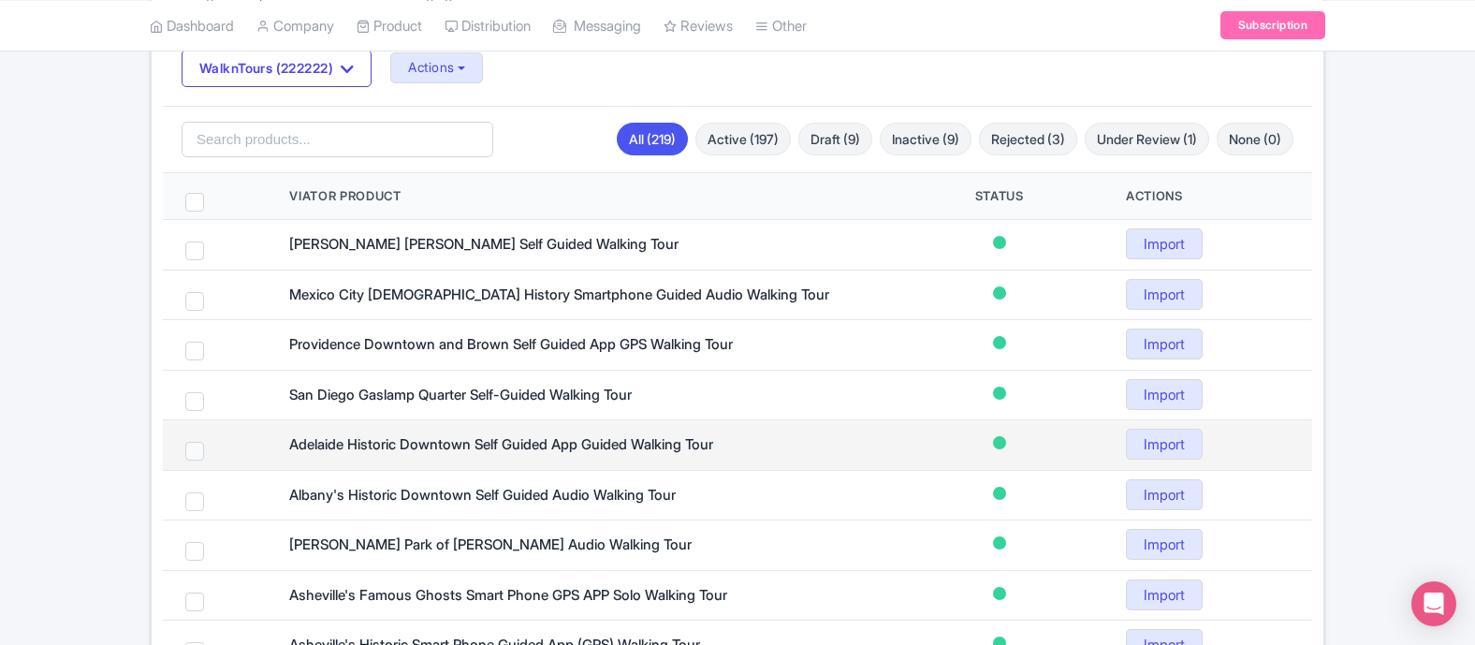
click at [193, 450] on span at bounding box center [194, 451] width 19 height 19
click at [213, 450] on input "checkbox" at bounding box center [219, 448] width 12 height 12
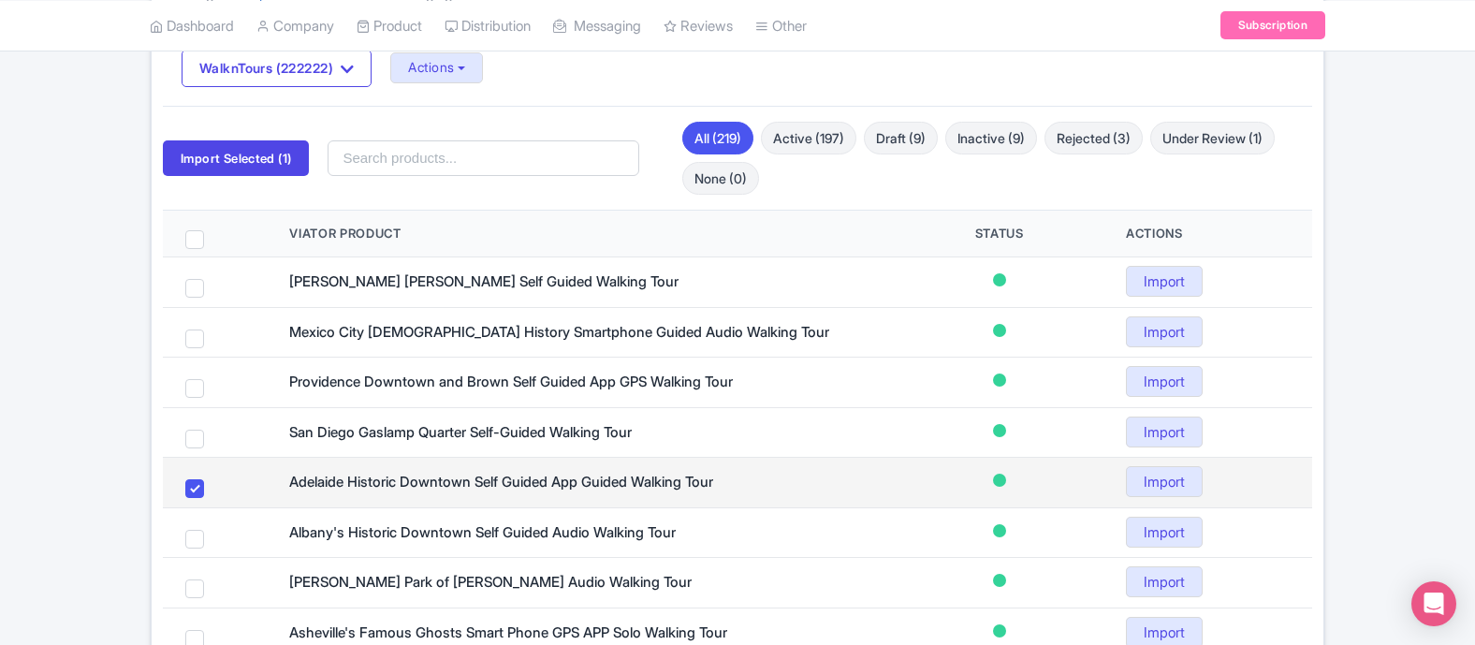
click at [189, 472] on td at bounding box center [215, 483] width 104 height 51
click at [190, 491] on span at bounding box center [194, 488] width 19 height 19
click at [213, 491] on input "checkbox" at bounding box center [219, 485] width 12 height 12
checkbox input "false"
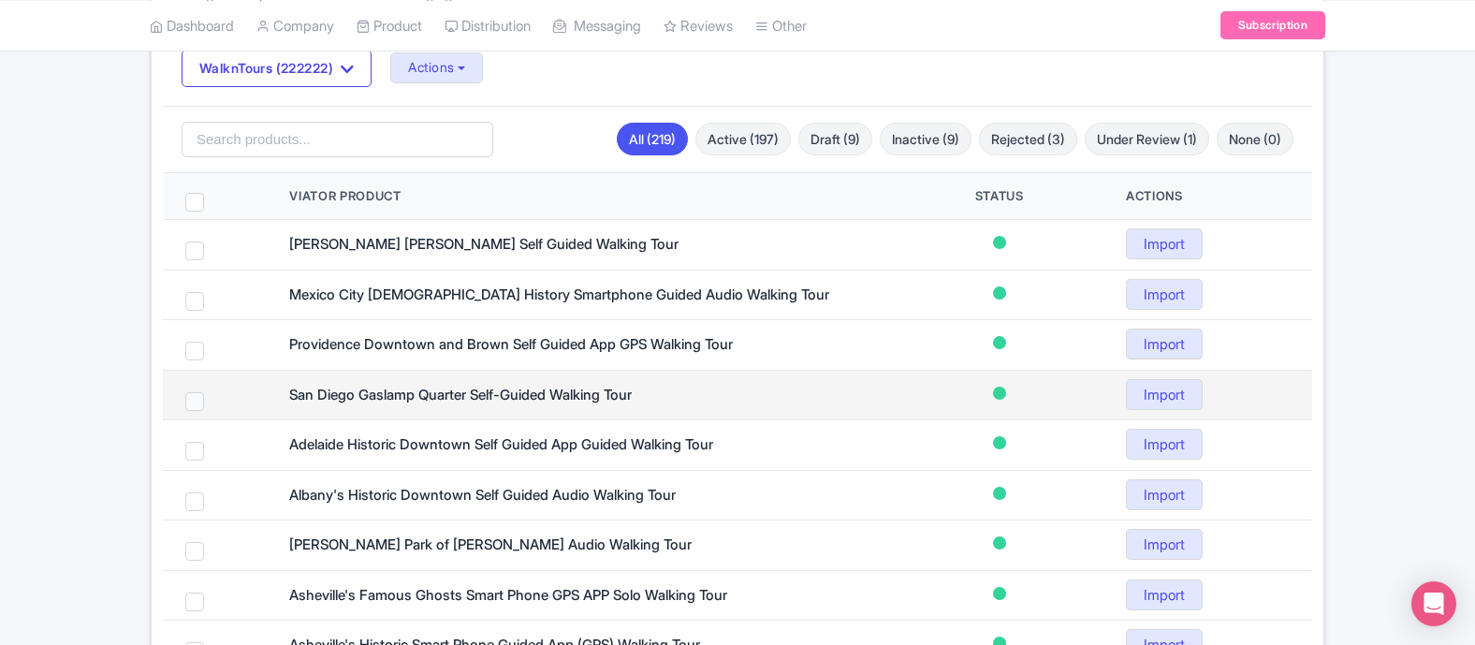
click at [188, 398] on span at bounding box center [194, 401] width 19 height 19
click at [213, 398] on input "checkbox" at bounding box center [219, 398] width 12 height 12
checkbox input "true"
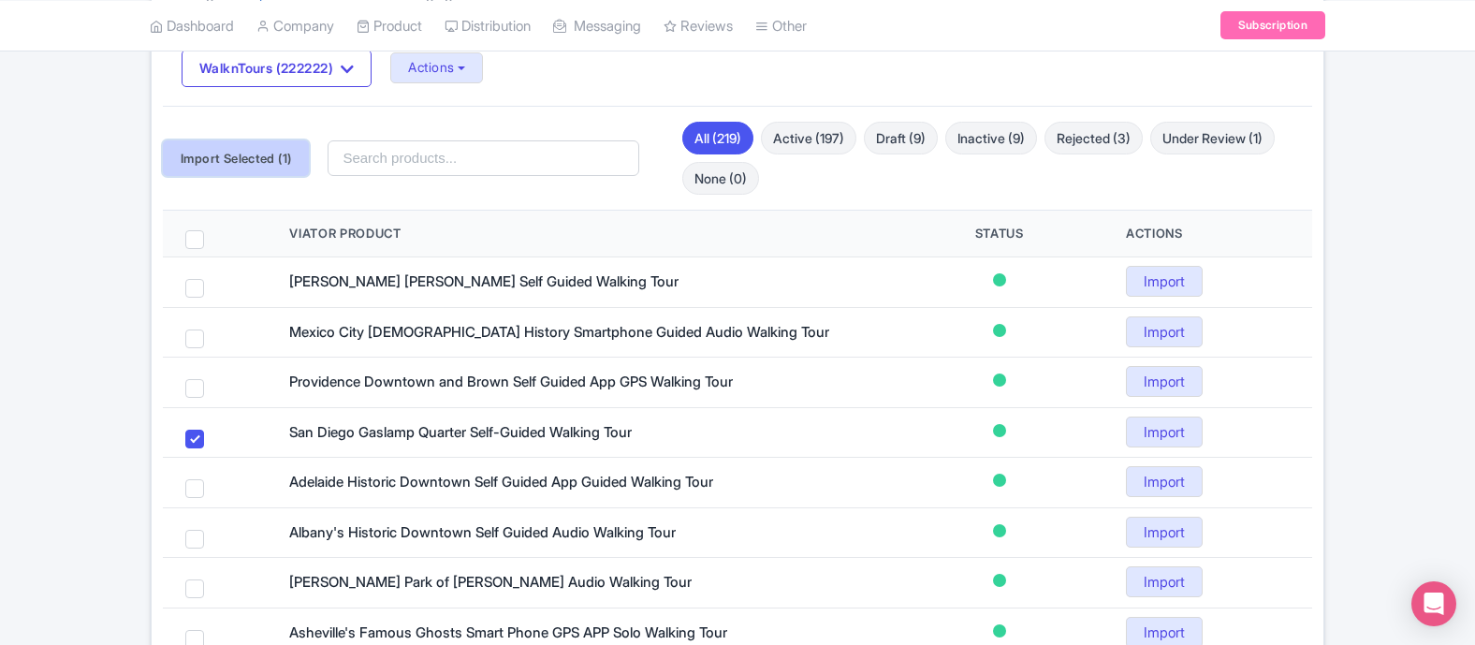
click at [256, 156] on button "Import Selected (1)" at bounding box center [236, 158] width 146 height 36
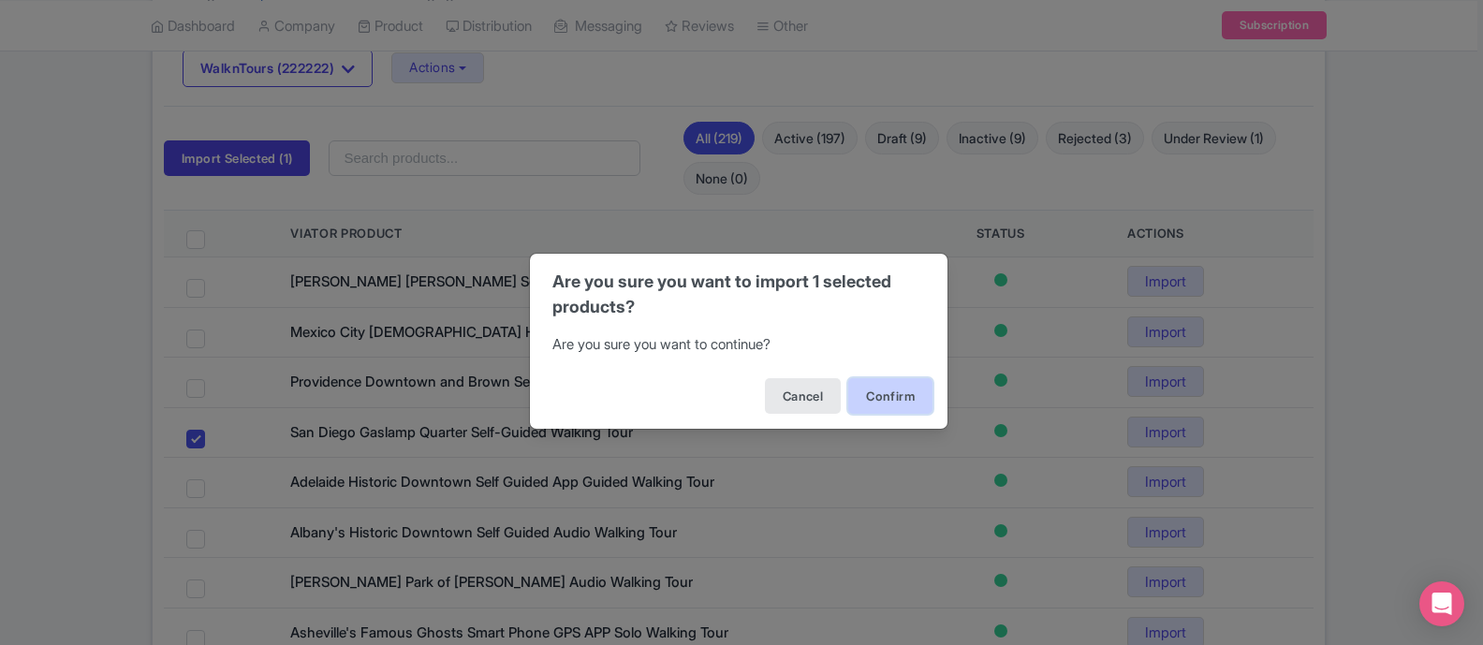
click at [903, 399] on button "Confirm" at bounding box center [890, 396] width 84 height 36
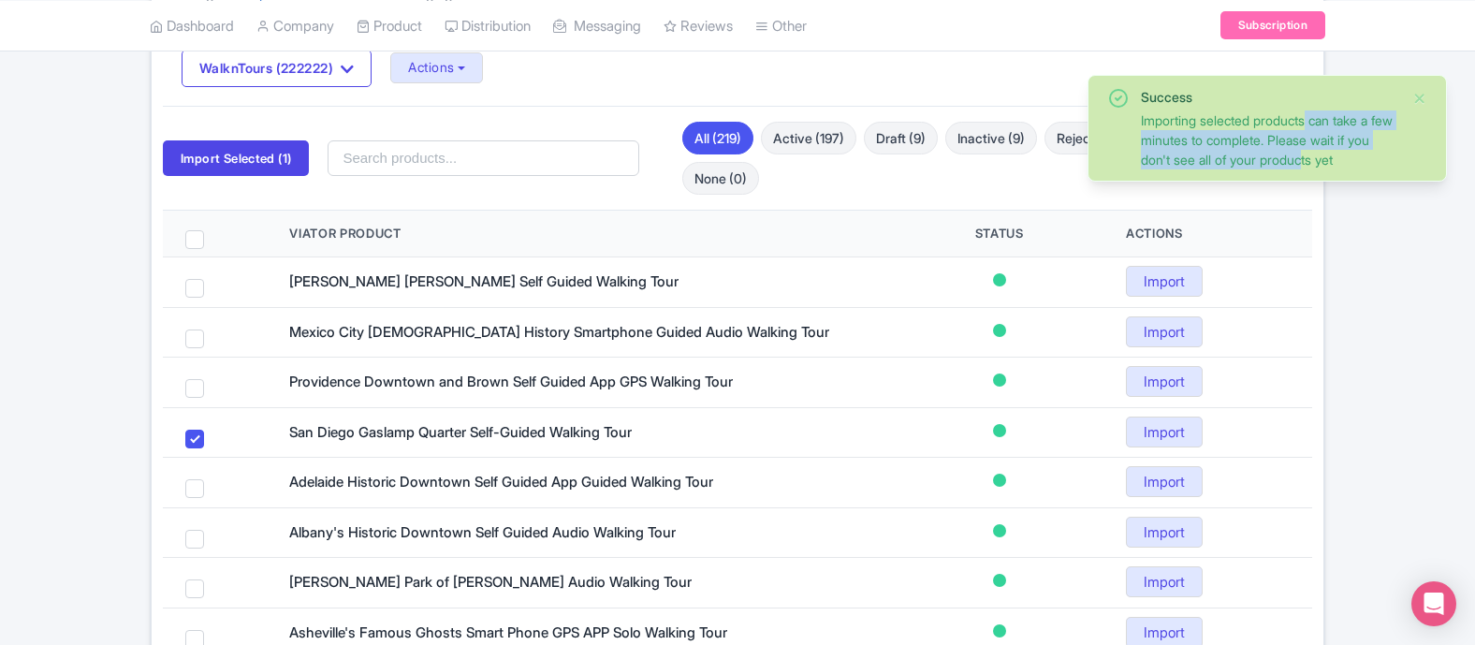
drag, startPoint x: 1227, startPoint y: 127, endPoint x: 1254, endPoint y: 160, distance: 42.5
click at [1254, 160] on div "Importing selected products can take a few minutes to complete. Please wait if …" at bounding box center [1269, 139] width 256 height 59
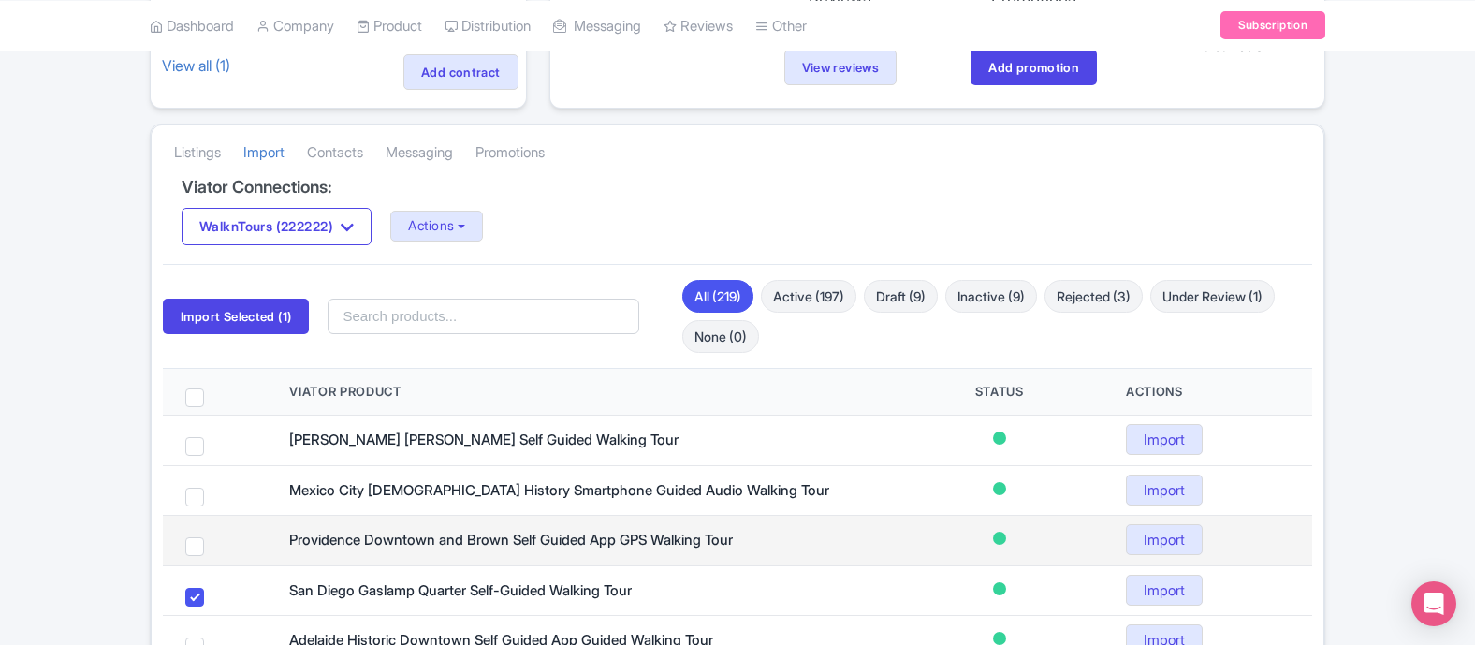
scroll to position [0, 0]
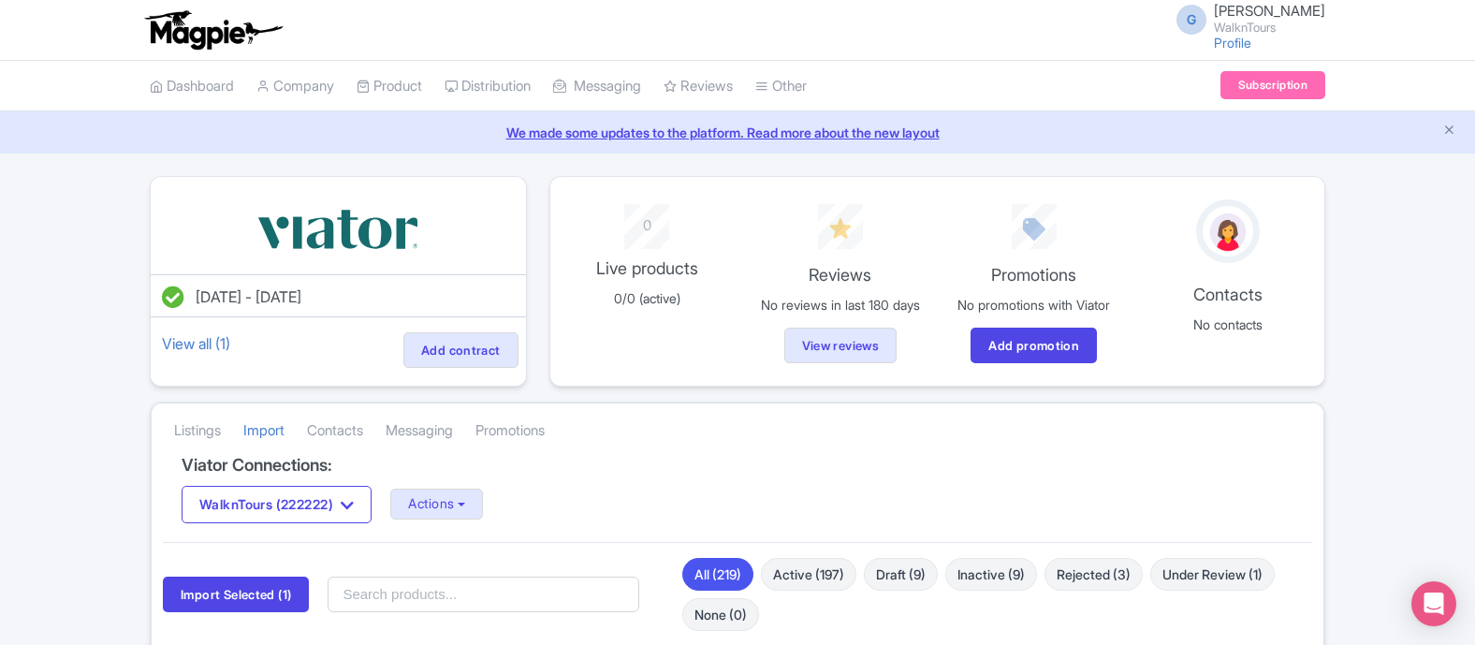
click at [904, 469] on h4 "Viator Connections:" at bounding box center [738, 465] width 1112 height 19
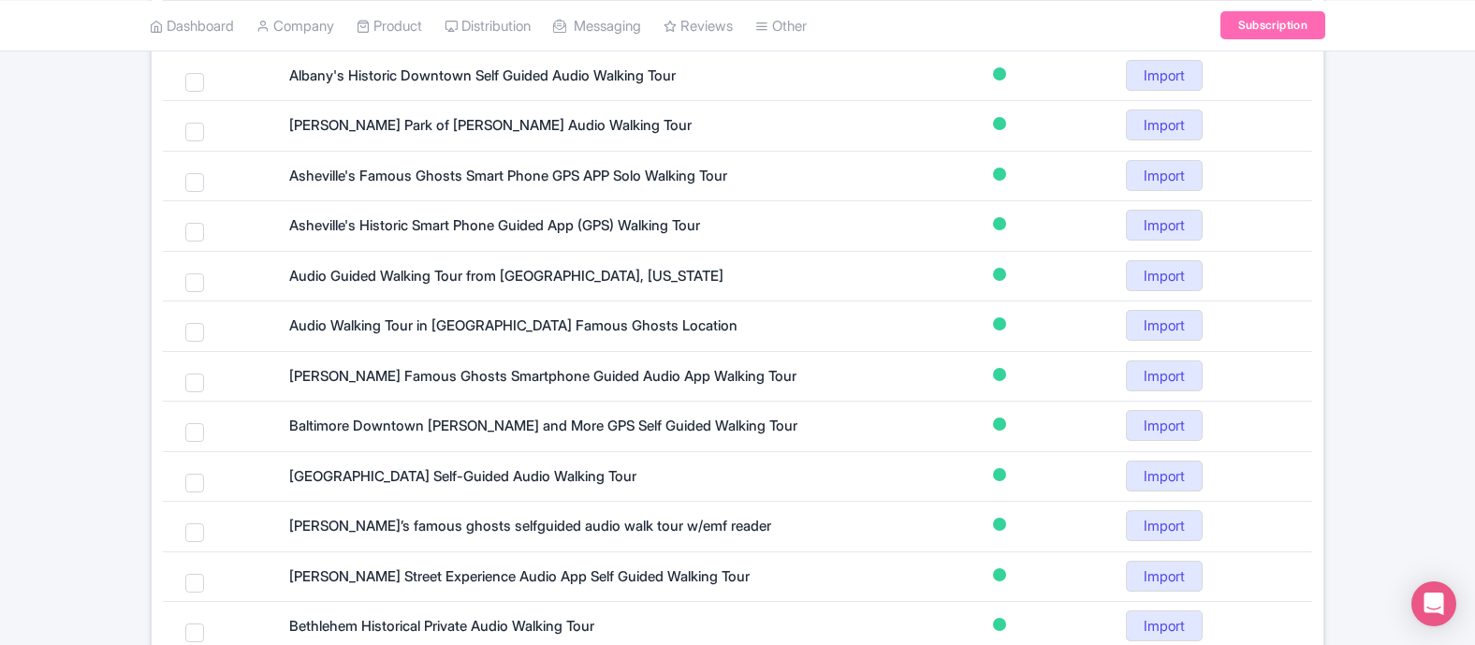
scroll to position [1207, 0]
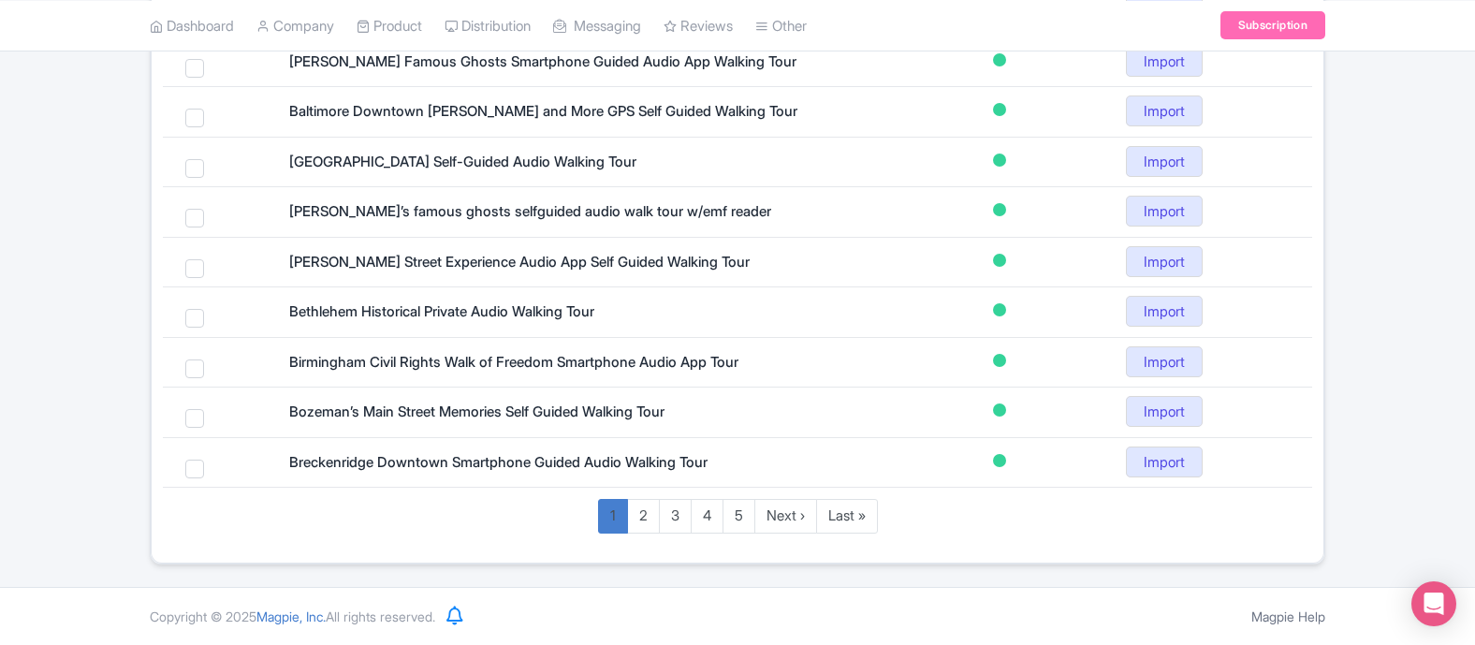
click at [610, 521] on link "1" at bounding box center [613, 516] width 30 height 35
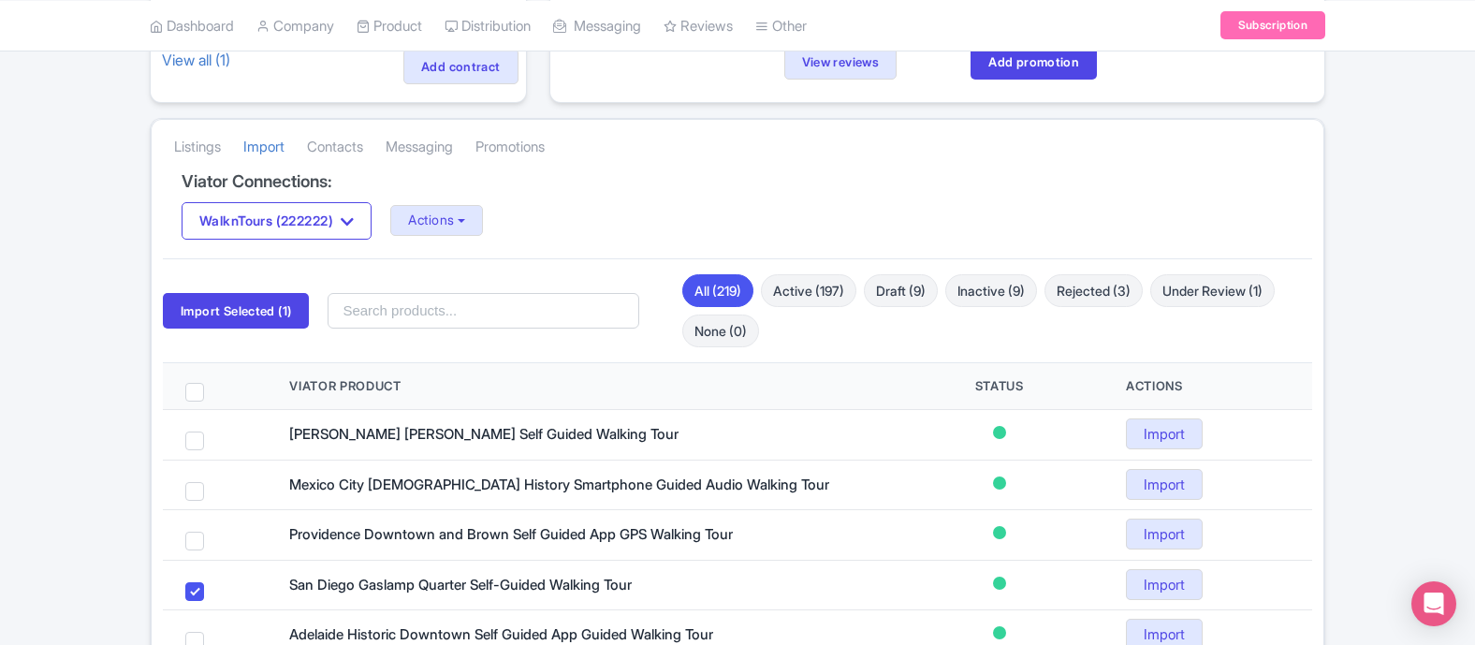
scroll to position [524, 0]
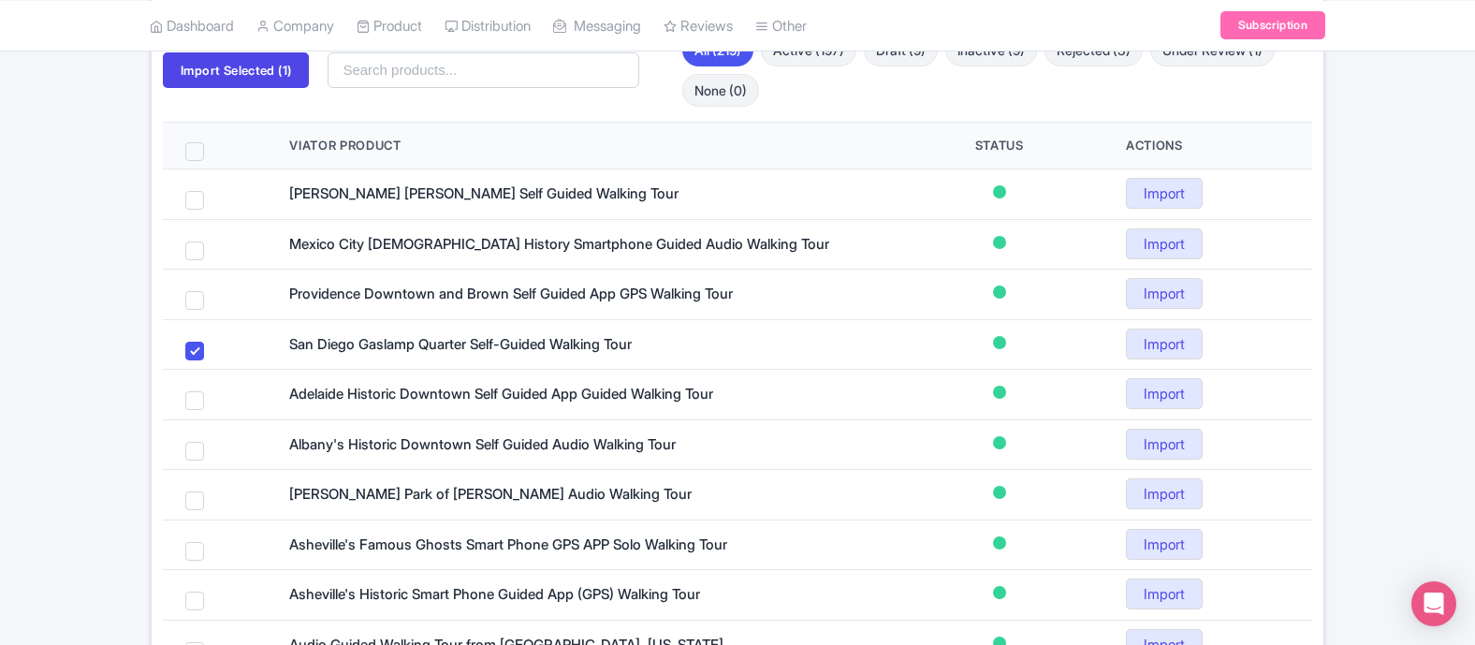
click at [196, 147] on span at bounding box center [194, 151] width 19 height 19
click at [213, 147] on input "checkbox" at bounding box center [219, 148] width 12 height 12
checkbox input "true"
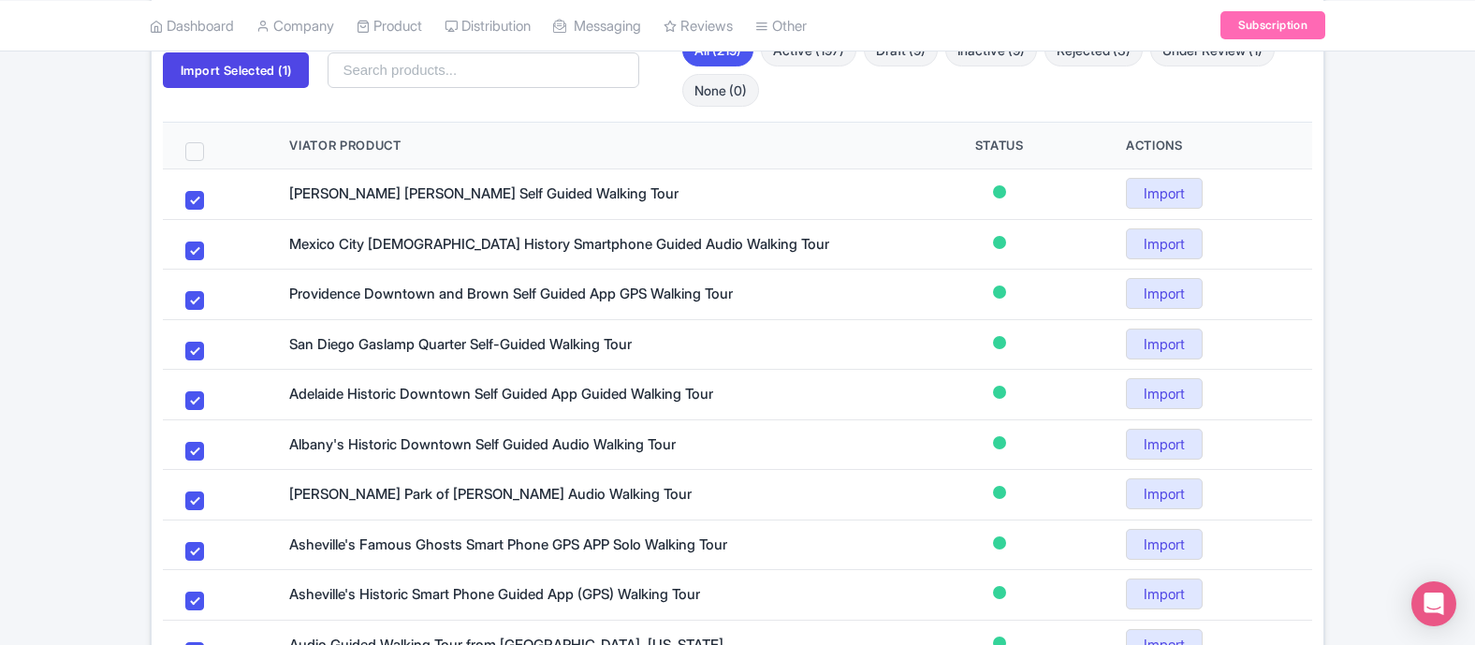
checkbox input "true"
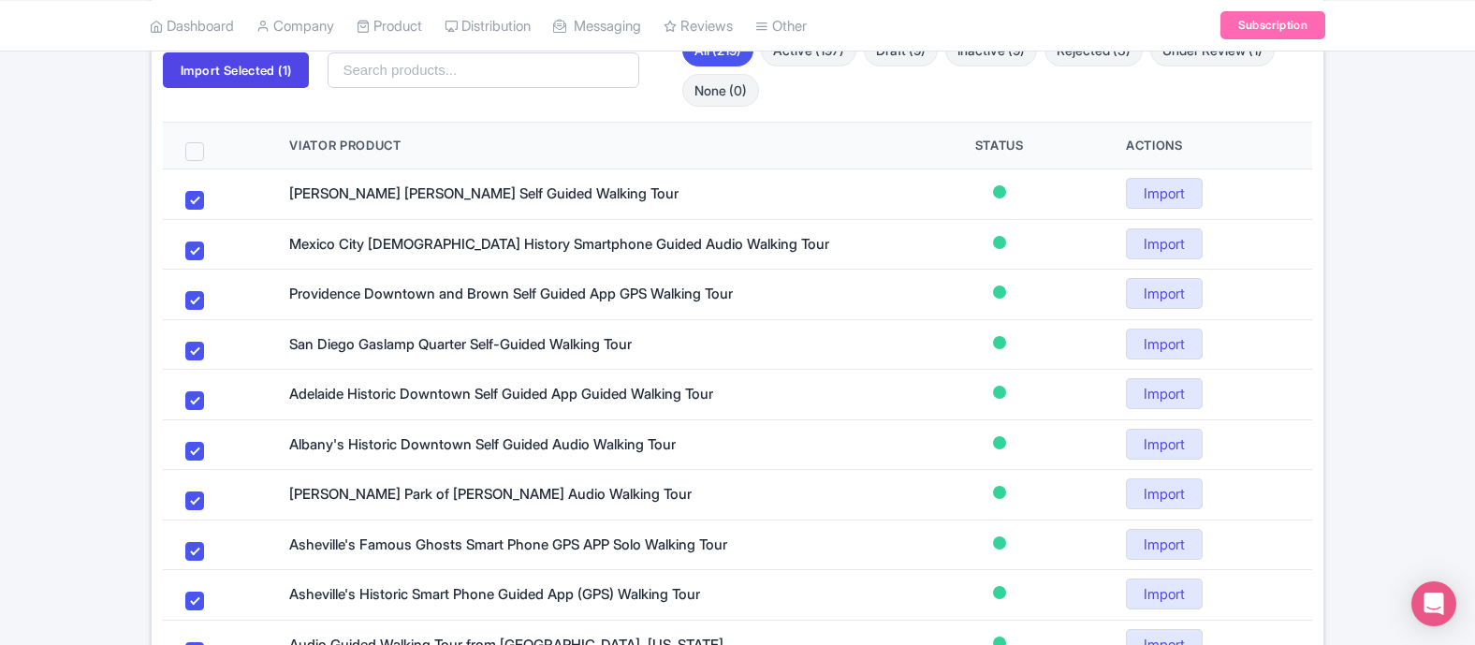
checkbox input "true"
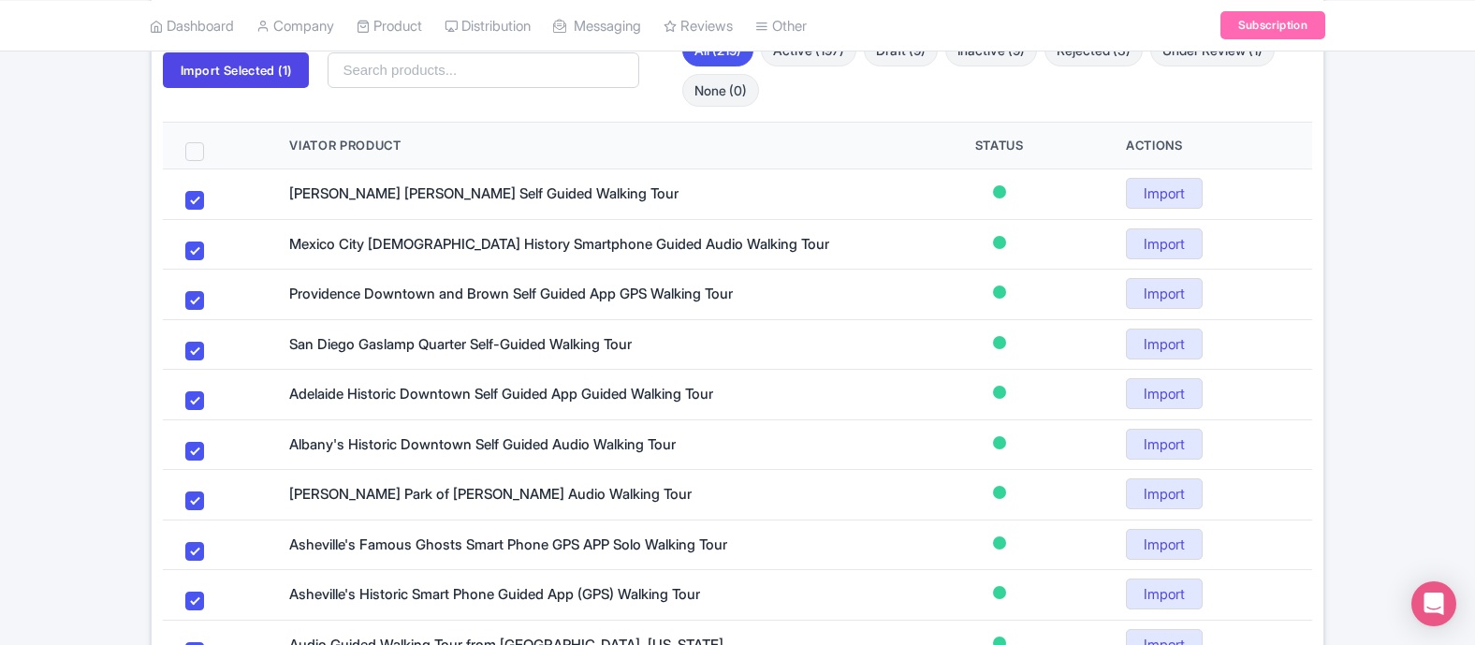
checkbox input "true"
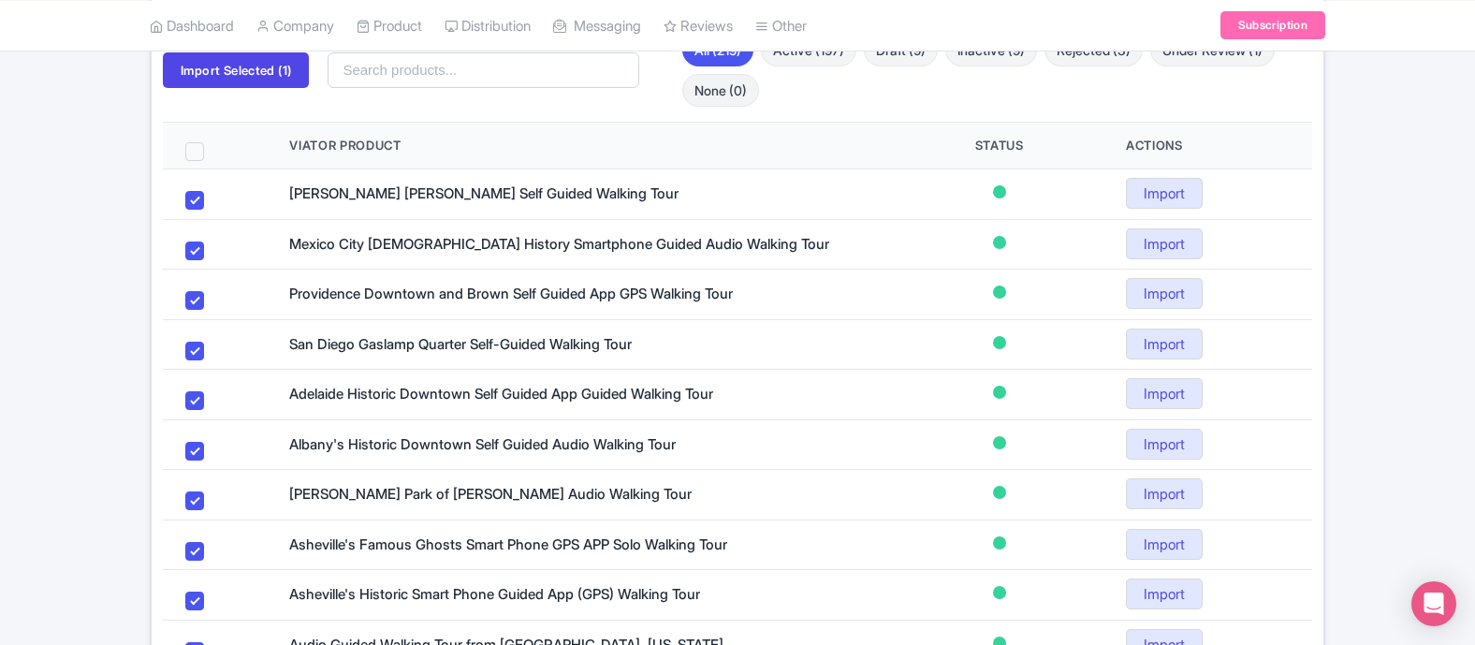
checkbox input "true"
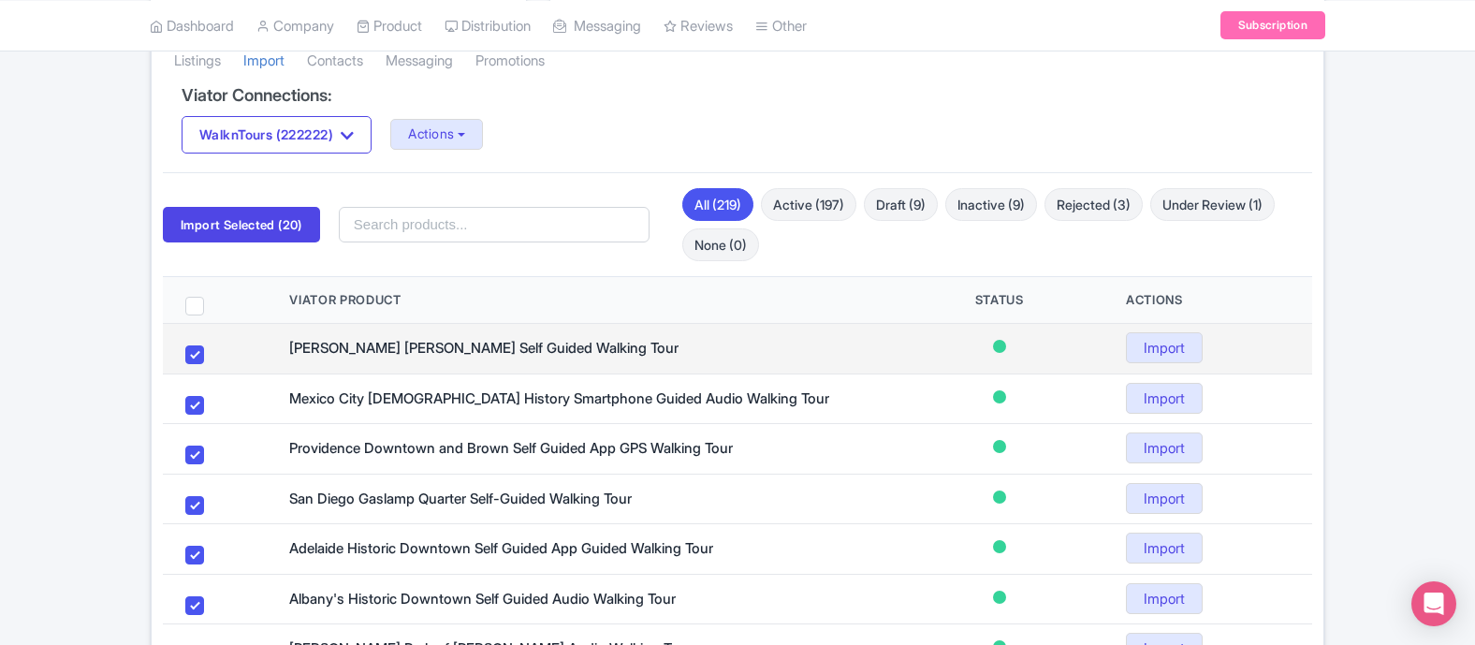
scroll to position [282, 0]
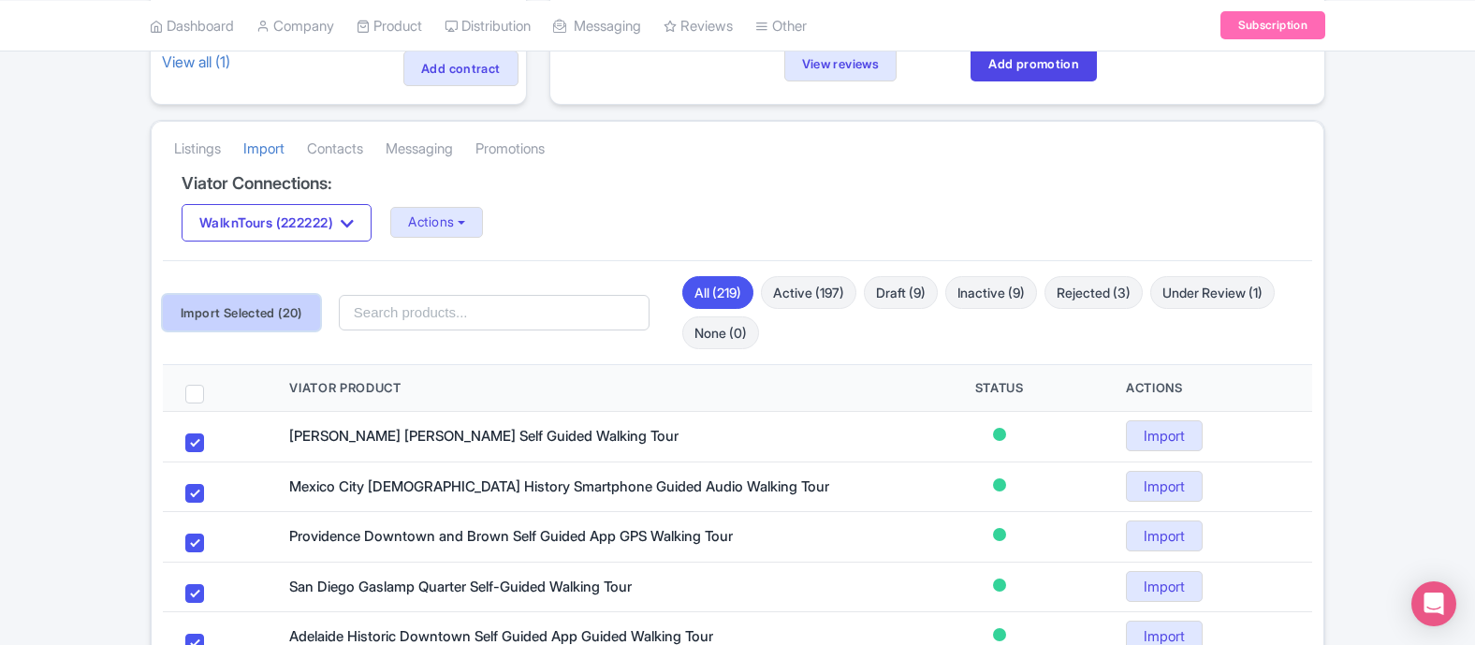
click at [275, 316] on button "Import Selected (20)" at bounding box center [241, 313] width 157 height 36
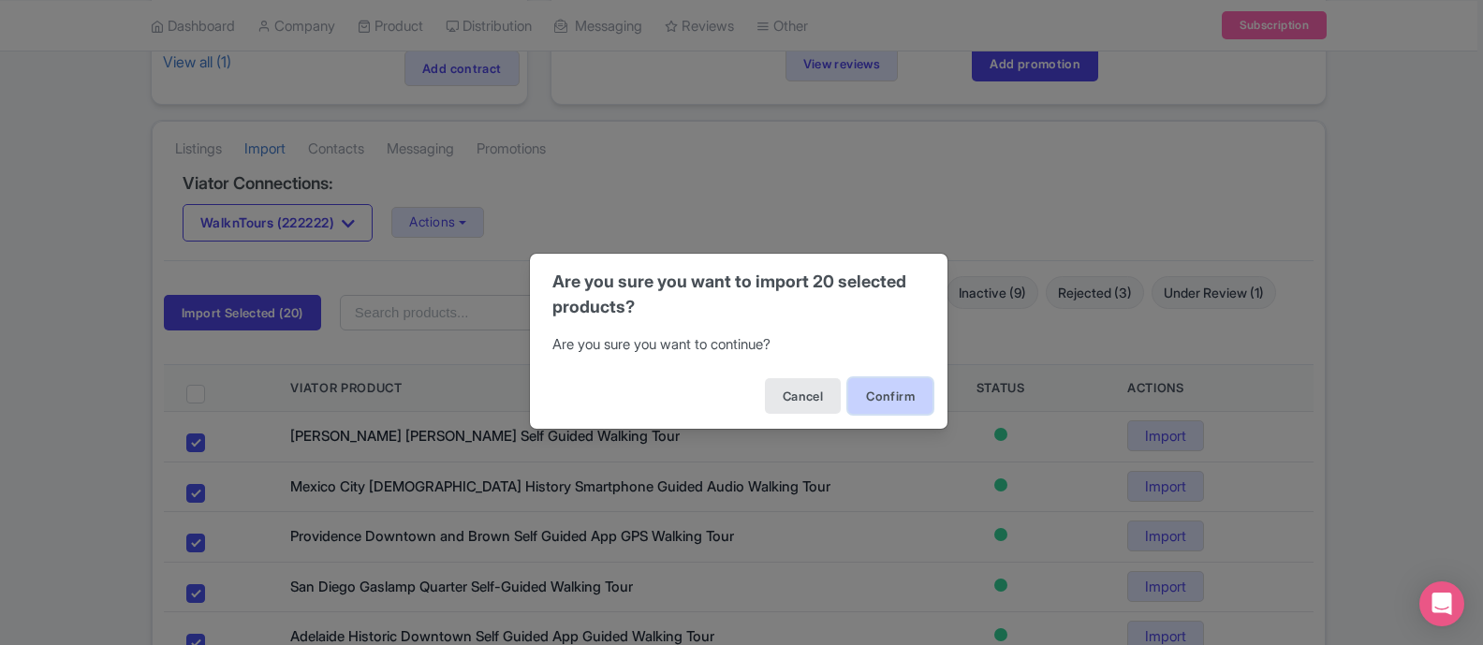
click at [885, 402] on button "Confirm" at bounding box center [890, 396] width 84 height 36
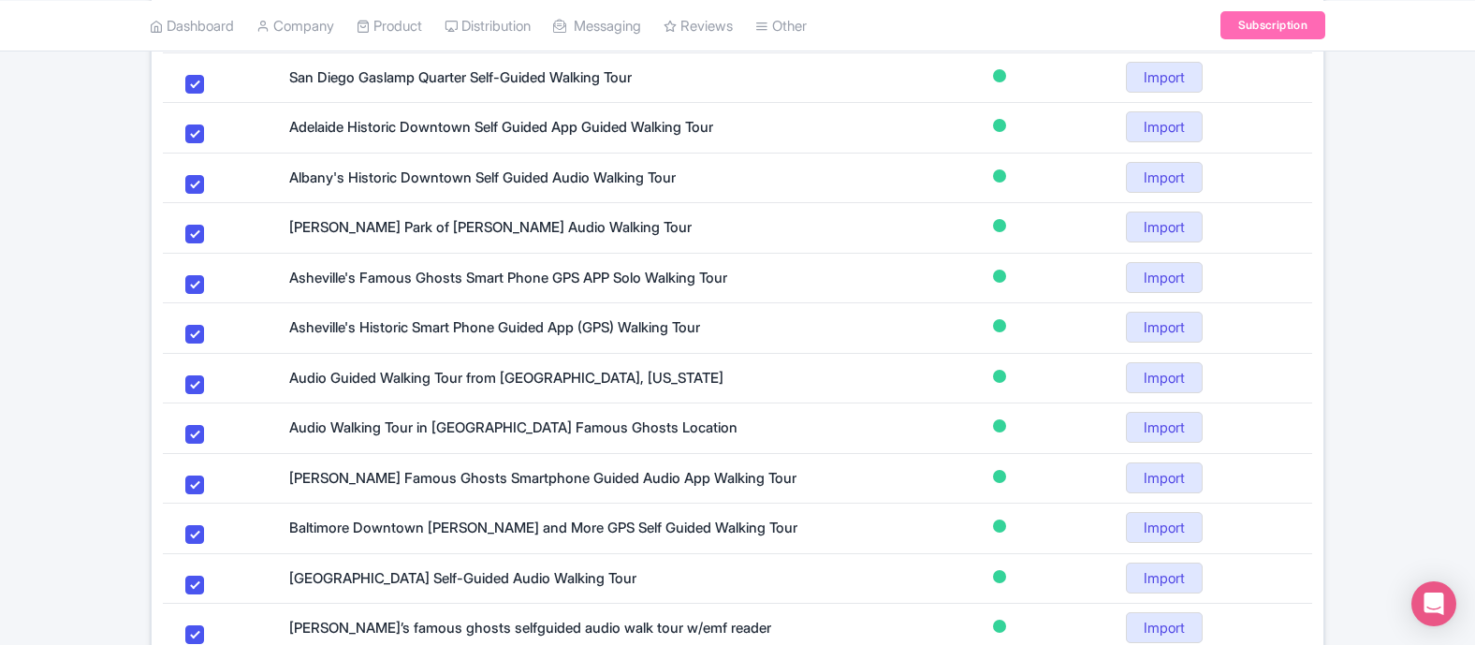
scroll to position [1207, 0]
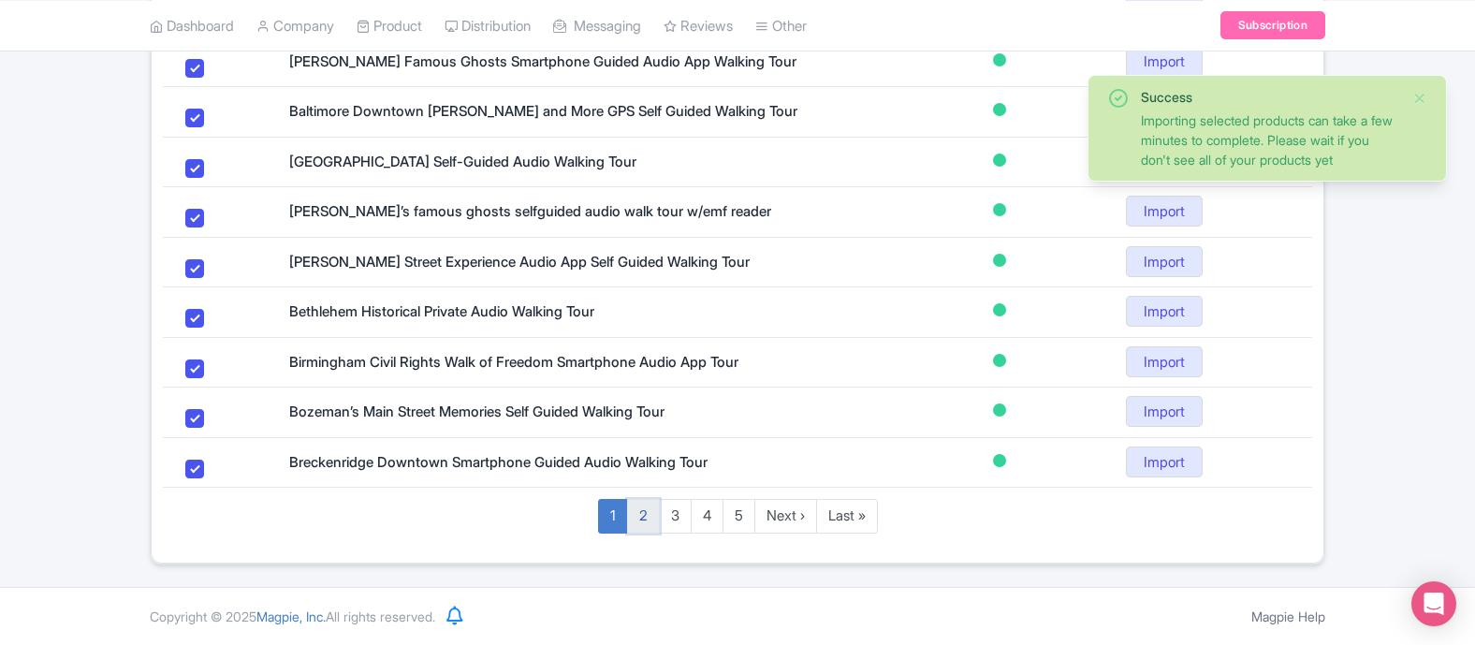
click at [634, 517] on link "2" at bounding box center [643, 516] width 33 height 35
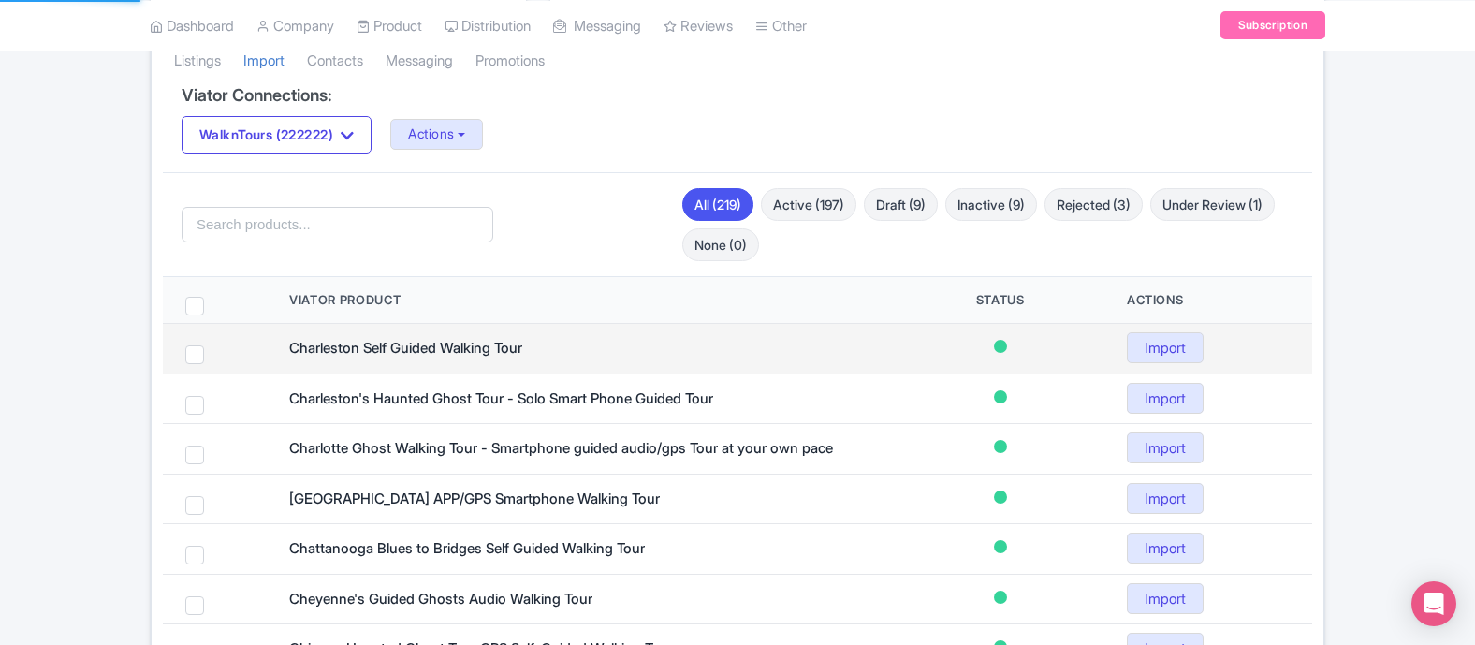
scroll to position [402, 0]
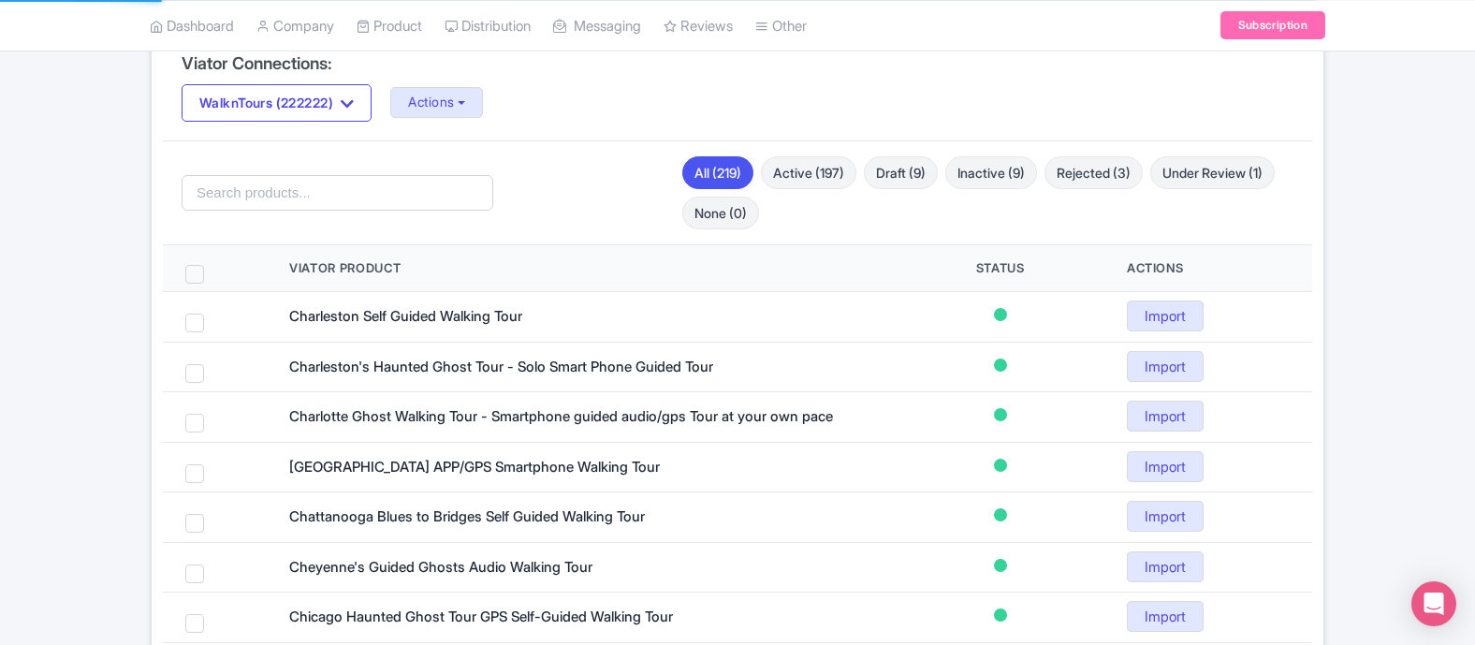
click at [189, 272] on span at bounding box center [194, 274] width 19 height 19
click at [213, 272] on input "checkbox" at bounding box center [219, 271] width 12 height 12
checkbox input "true"
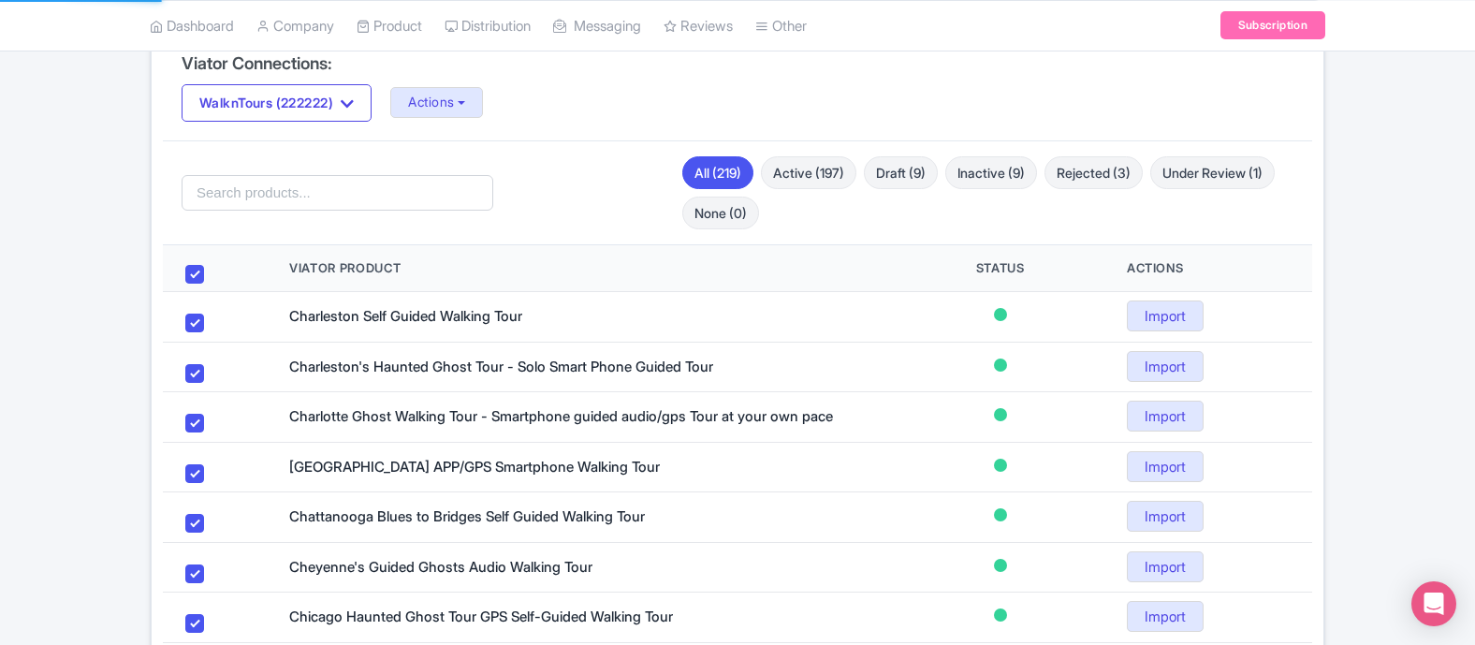
checkbox input "true"
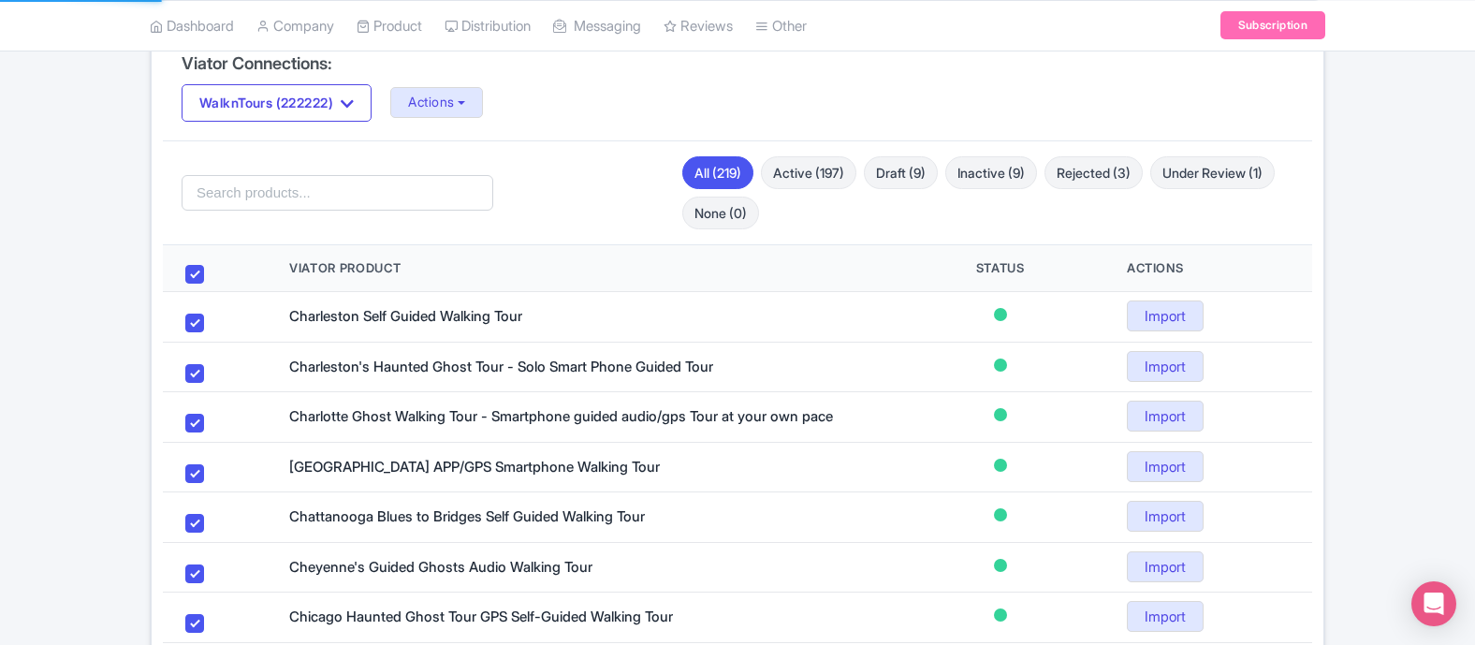
checkbox input "true"
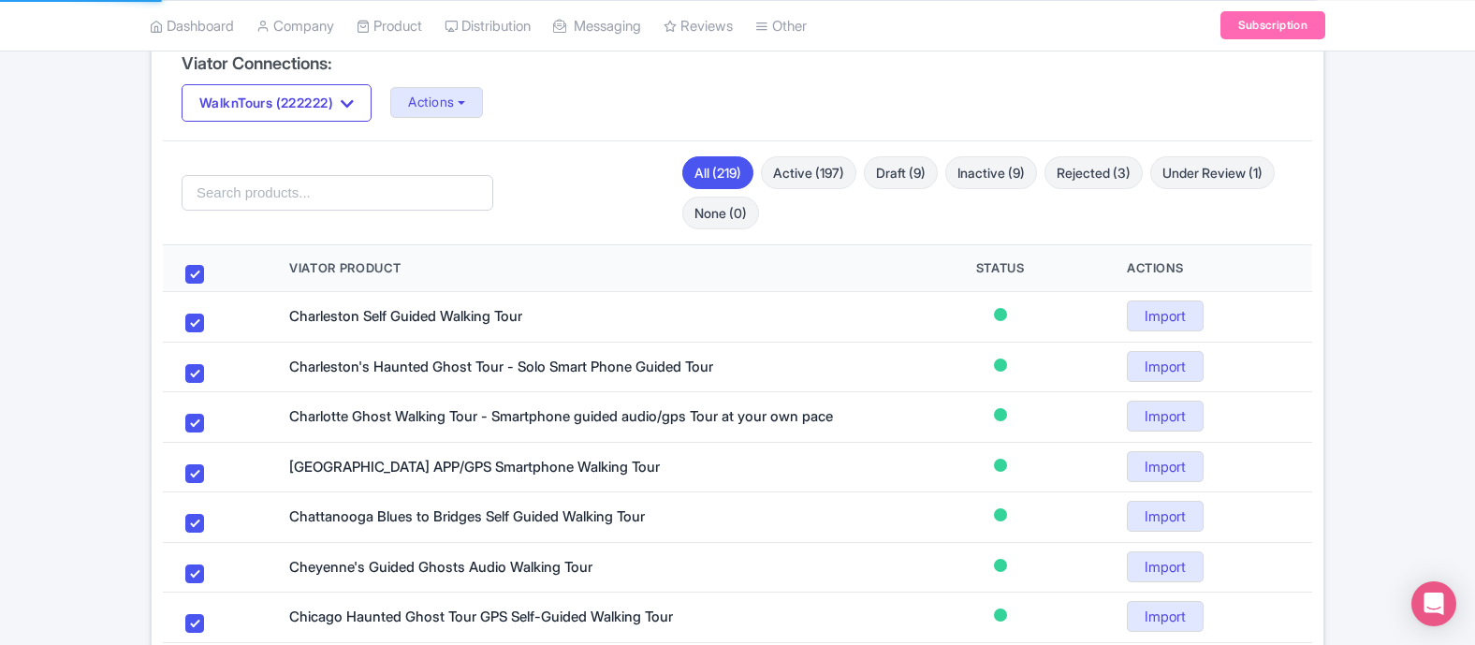
checkbox input "true"
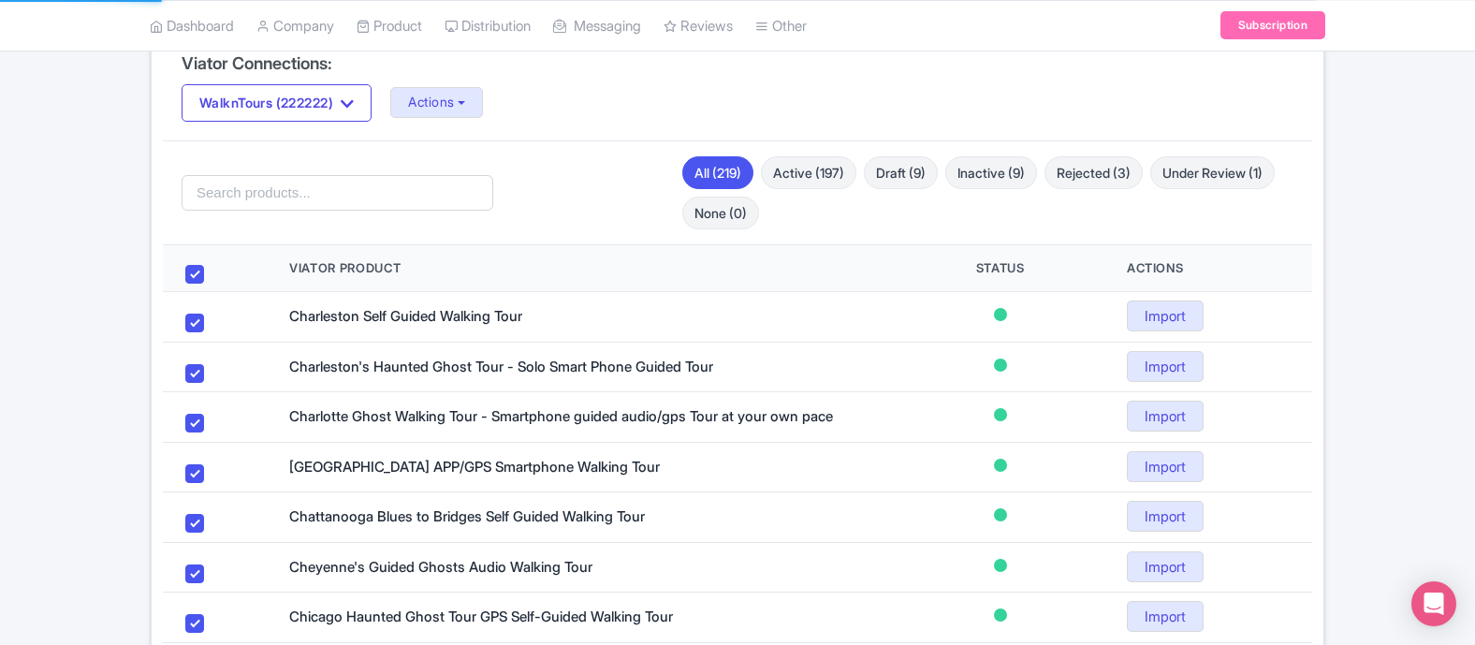
checkbox input "true"
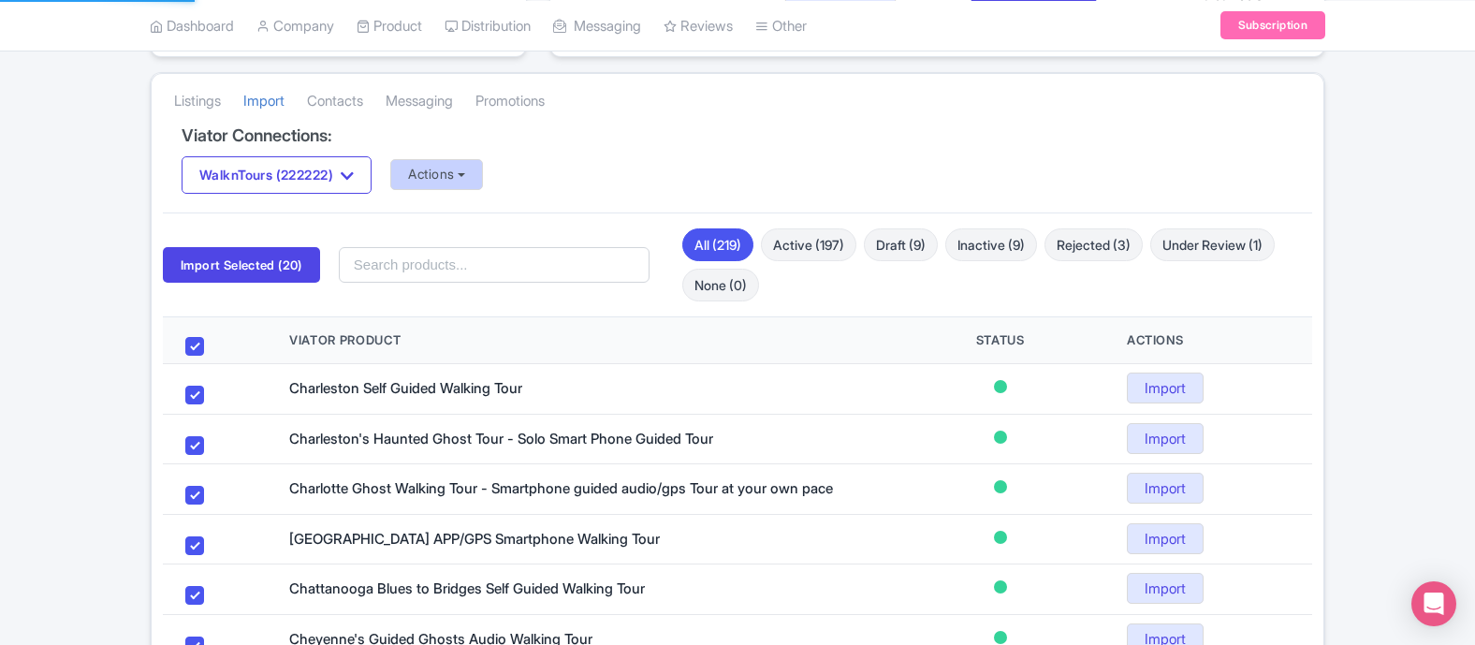
scroll to position [317, 0]
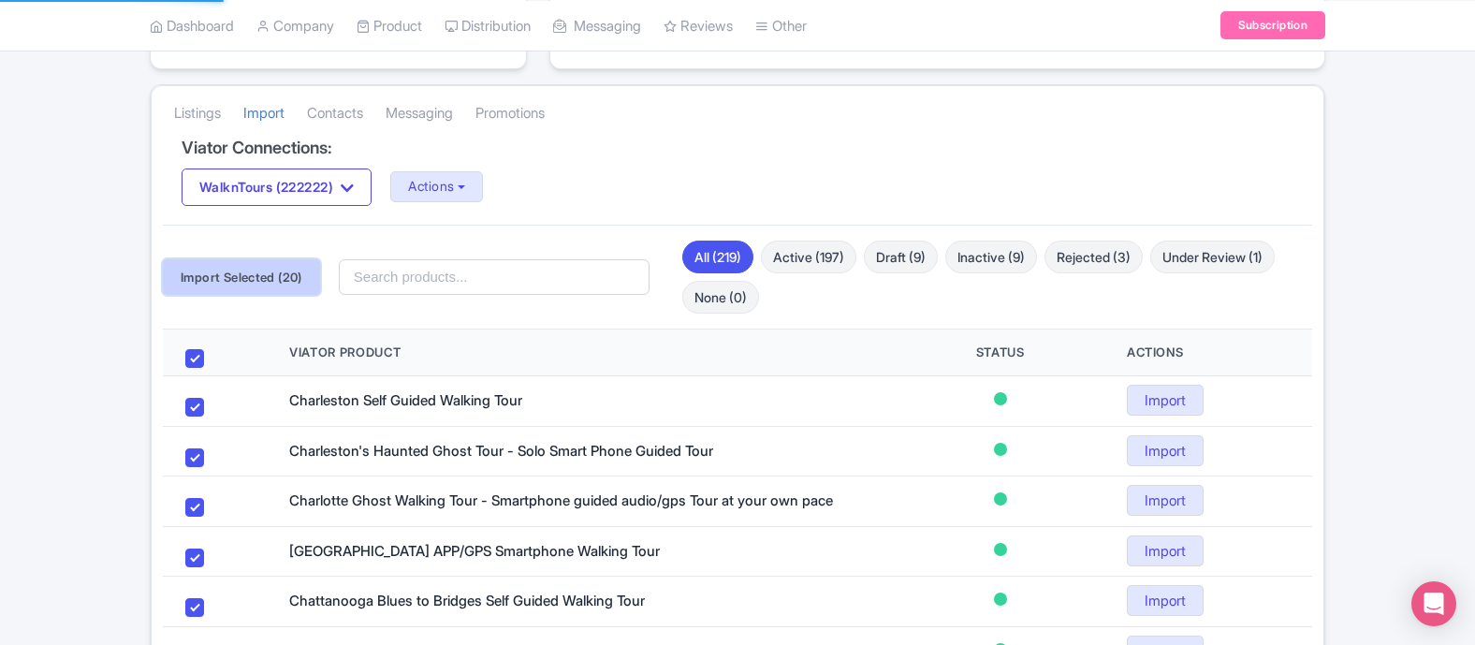
click at [256, 283] on button "Import Selected (20)" at bounding box center [241, 277] width 157 height 36
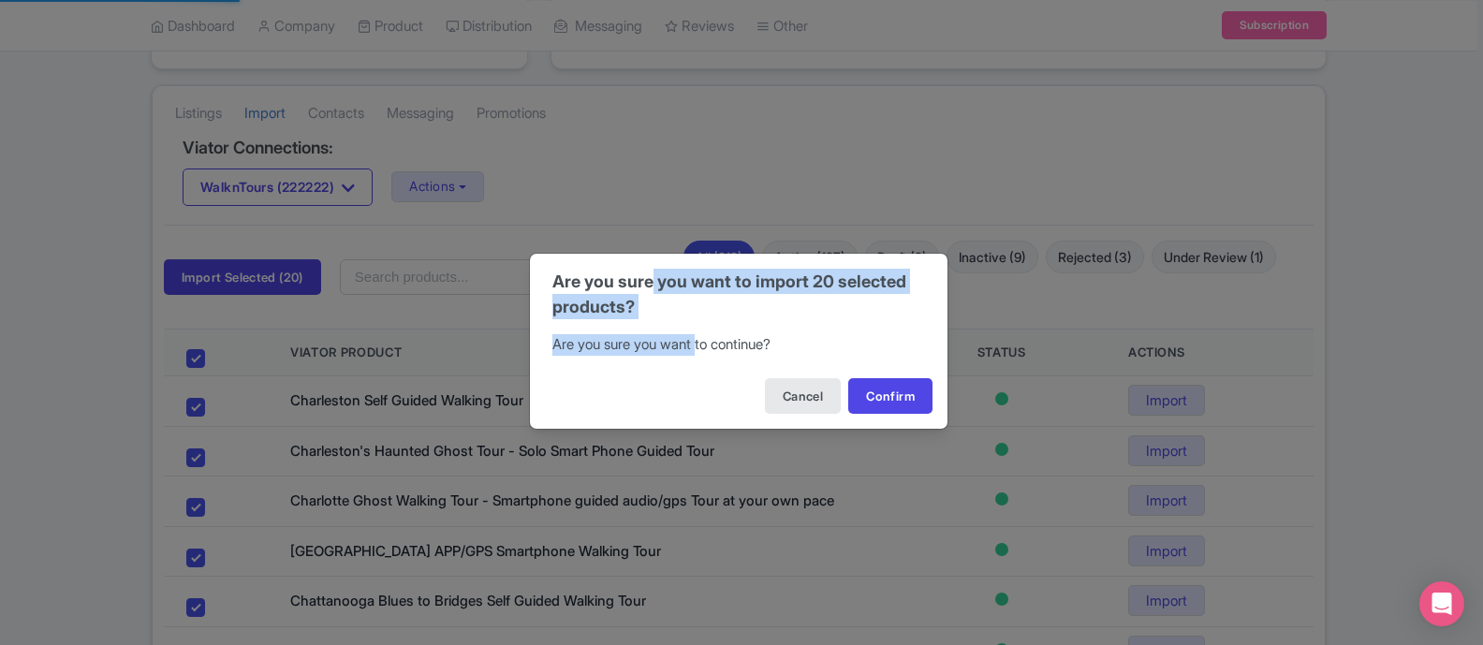
drag, startPoint x: 703, startPoint y: 341, endPoint x: 651, endPoint y: 277, distance: 81.9
click at [651, 277] on div "Are you sure you want to import 20 selected products? Are you sure you want to …" at bounding box center [738, 341] width 419 height 177
click at [651, 277] on div "Are you sure you want to import 20 selected products?" at bounding box center [738, 294] width 373 height 51
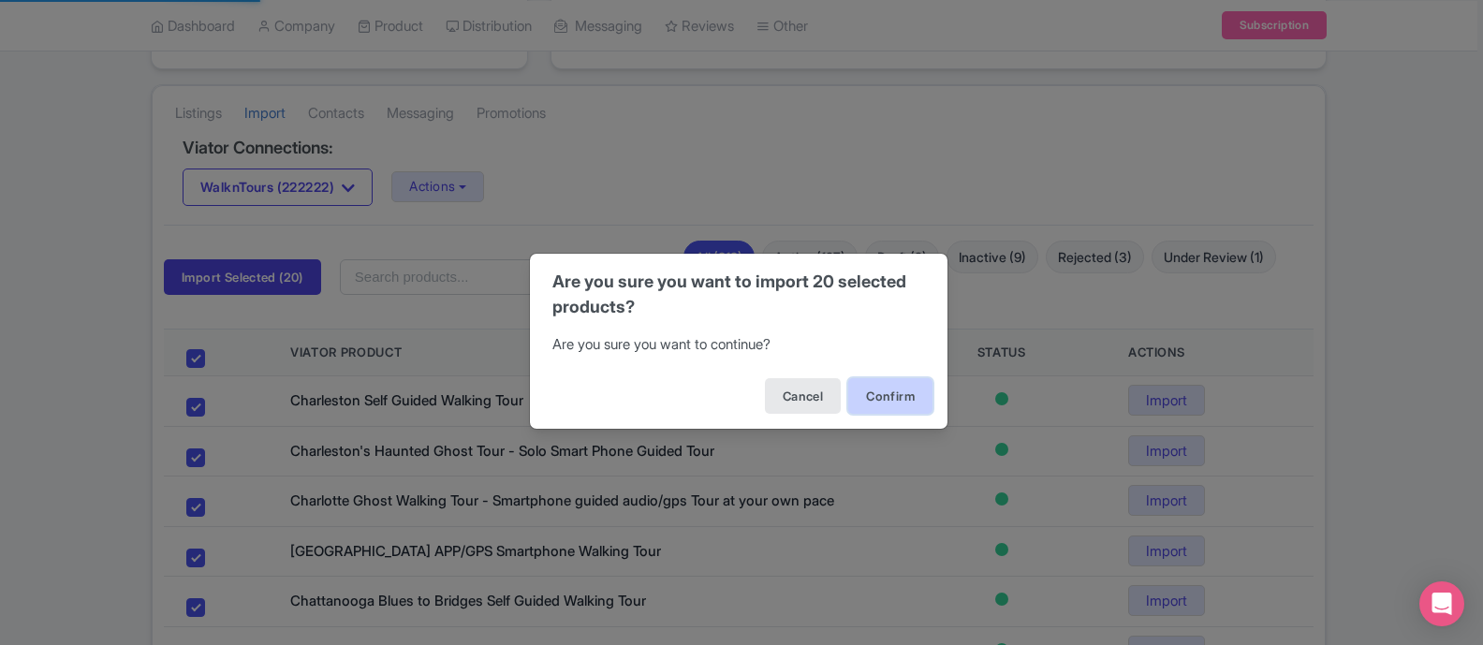
click at [899, 399] on button "Confirm" at bounding box center [890, 396] width 84 height 36
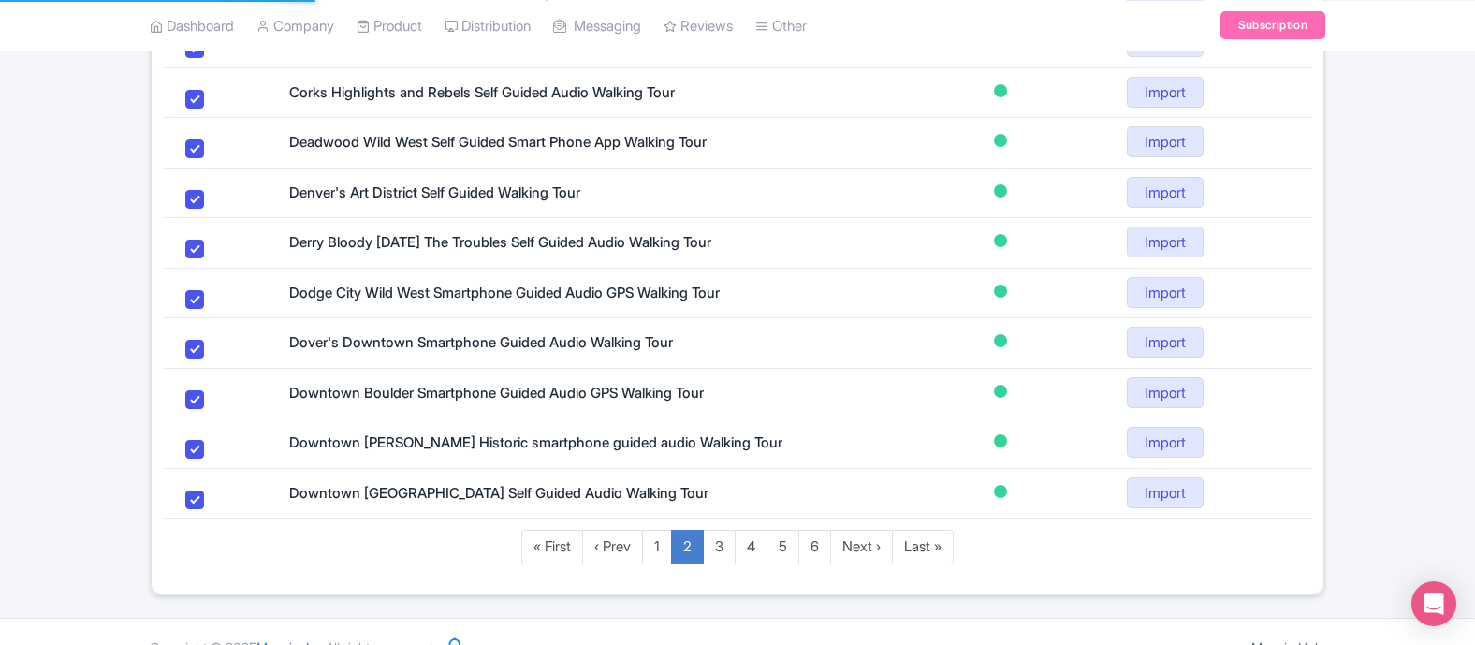
scroll to position [1177, 0]
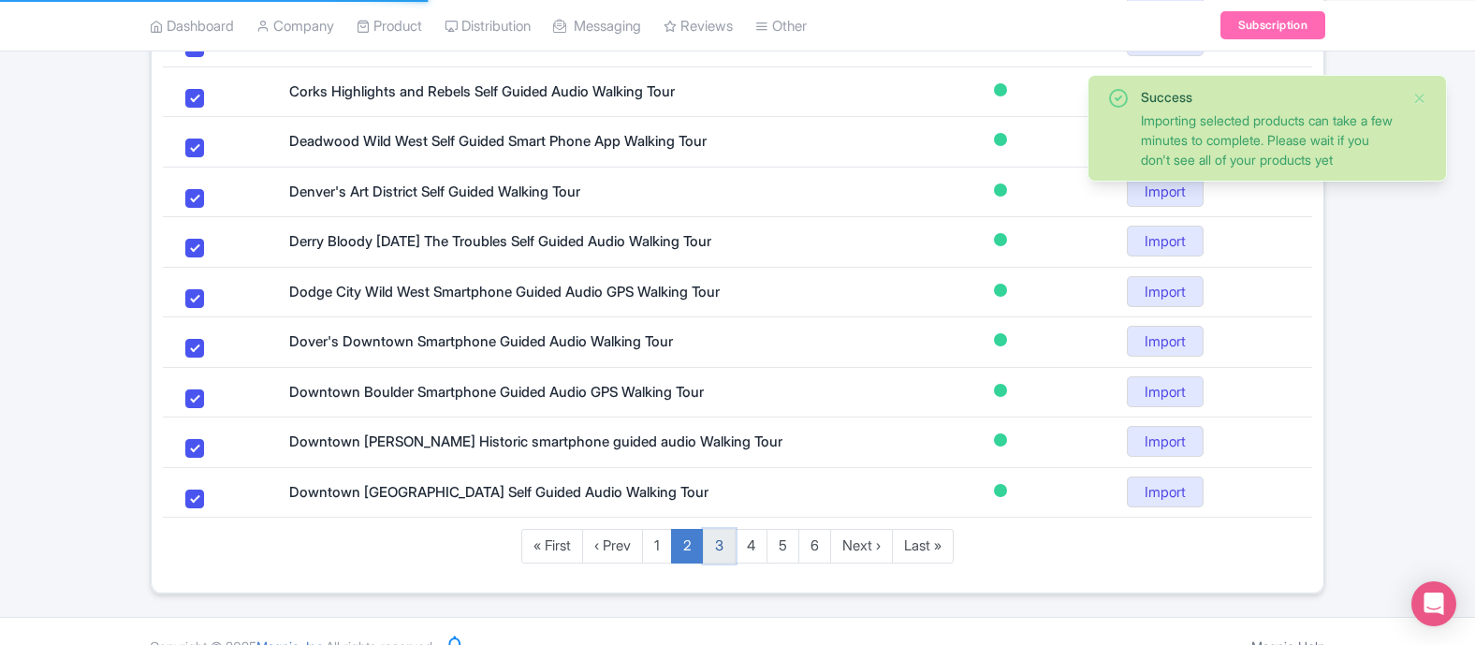
click at [717, 547] on link "3" at bounding box center [719, 546] width 33 height 35
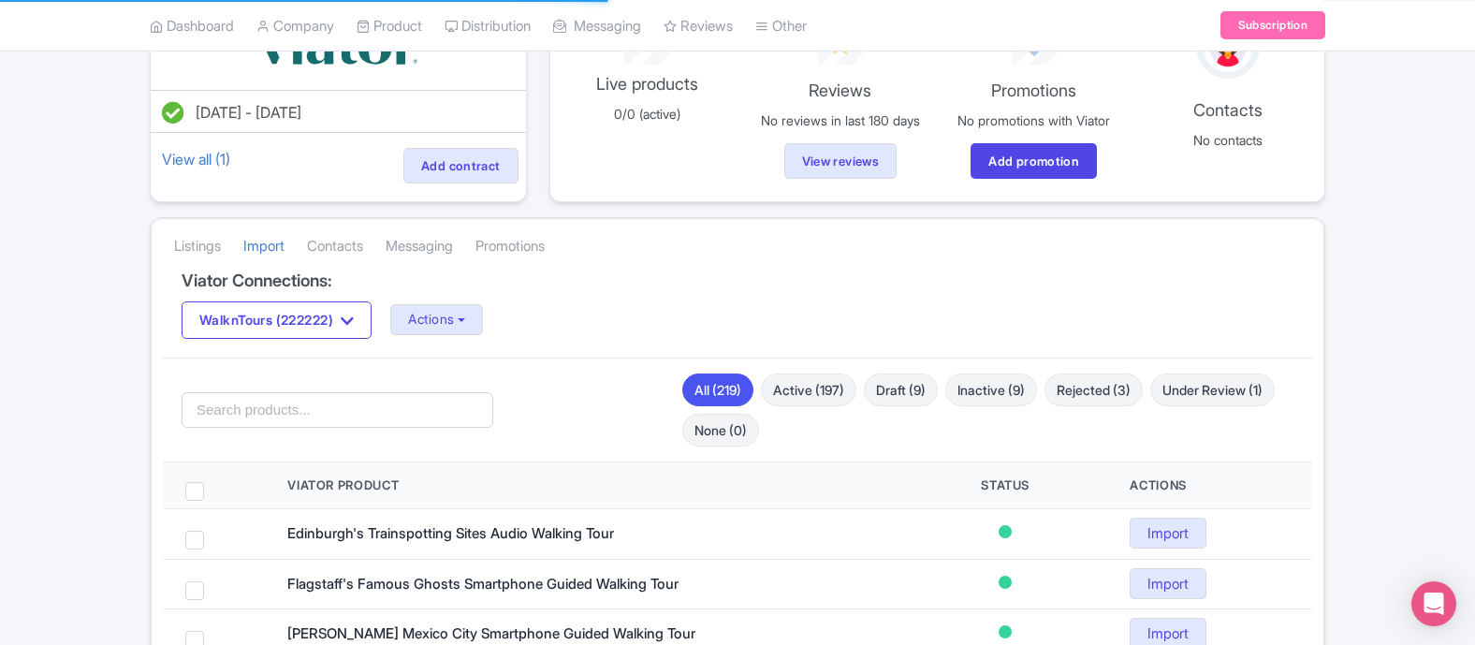
scroll to position [215, 0]
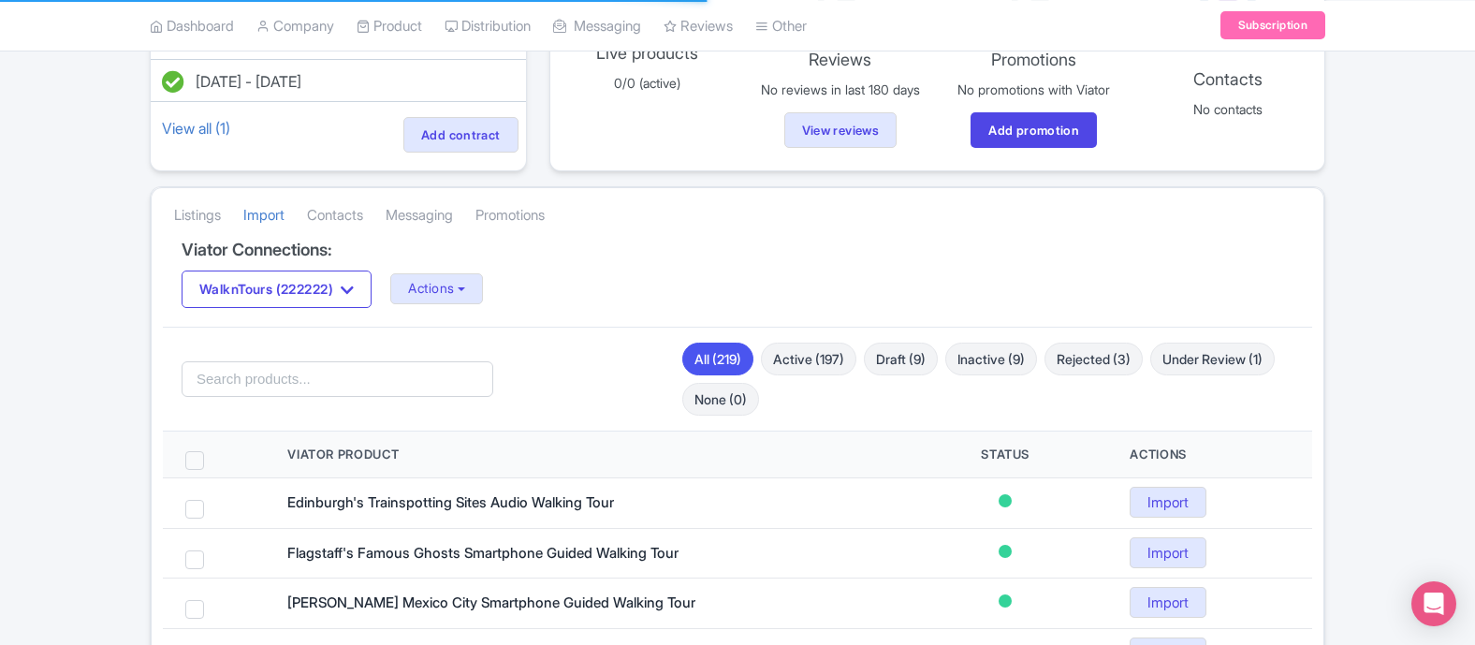
click at [188, 460] on span at bounding box center [194, 460] width 19 height 19
click at [213, 460] on input "checkbox" at bounding box center [219, 457] width 12 height 12
checkbox input "true"
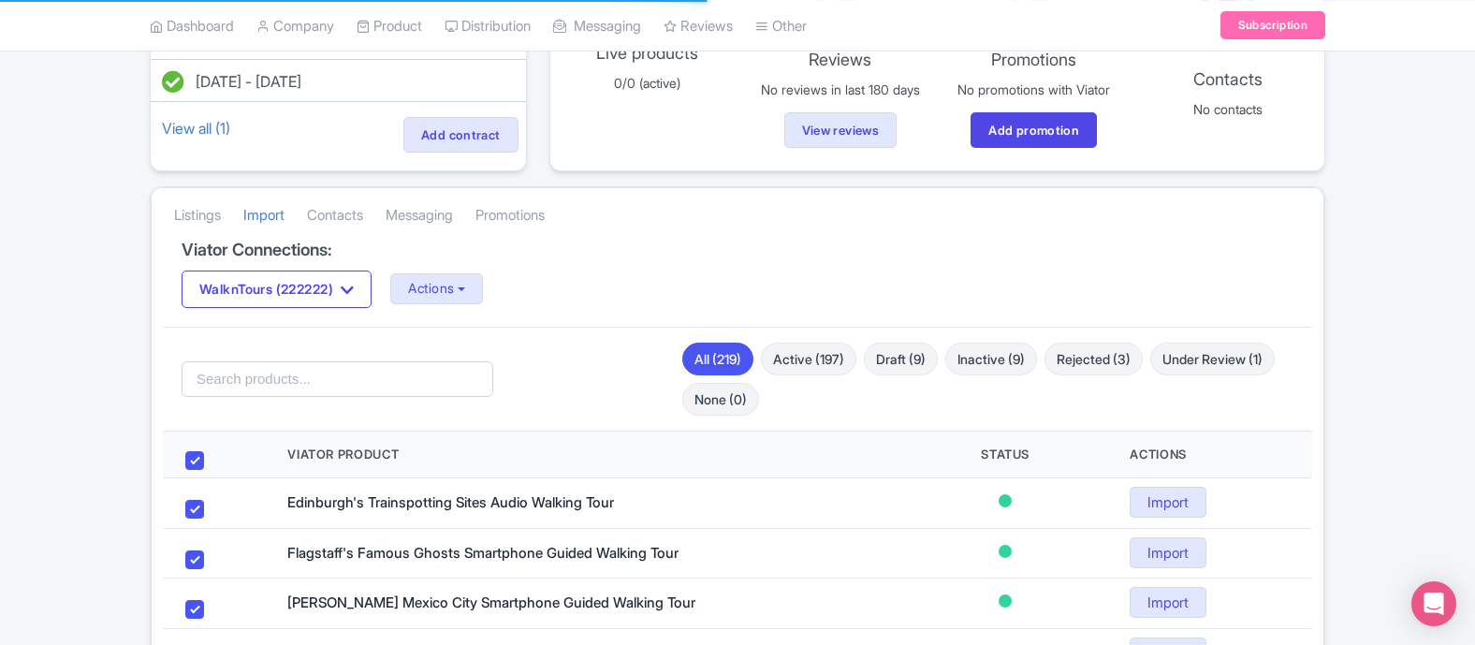
checkbox input "true"
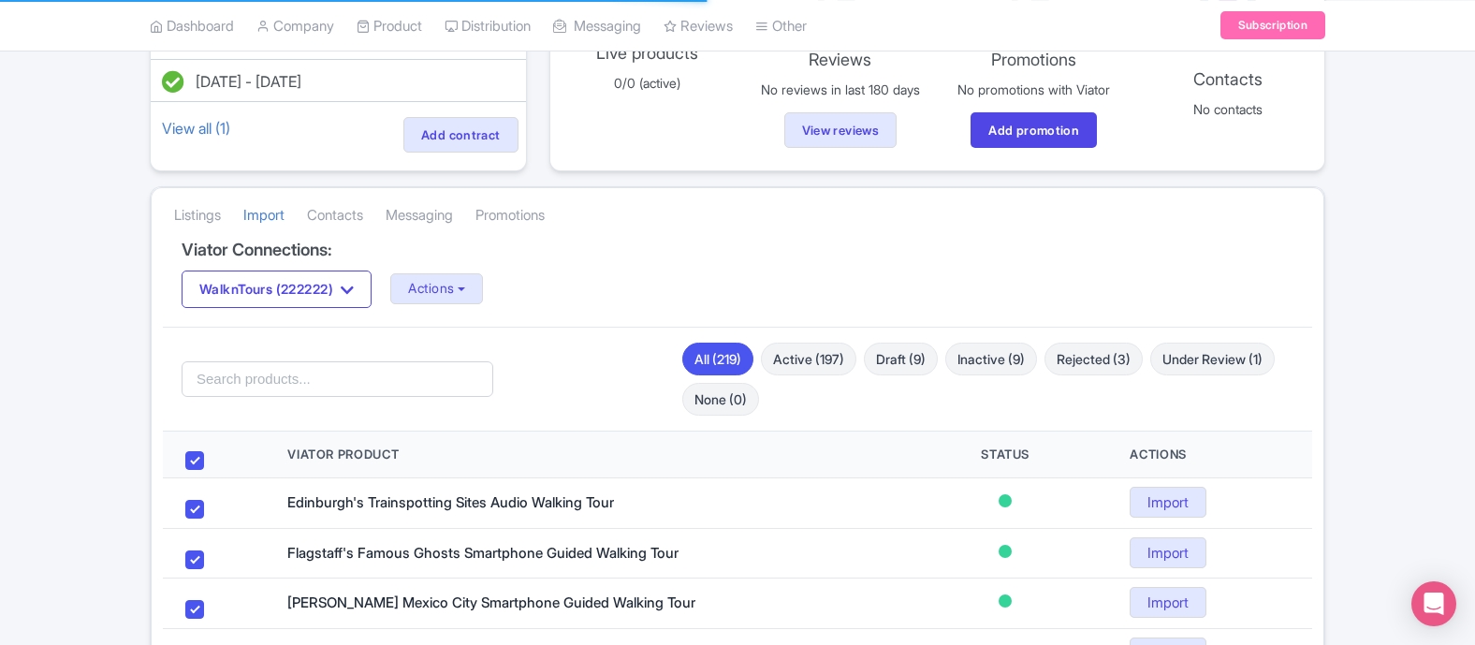
checkbox input "true"
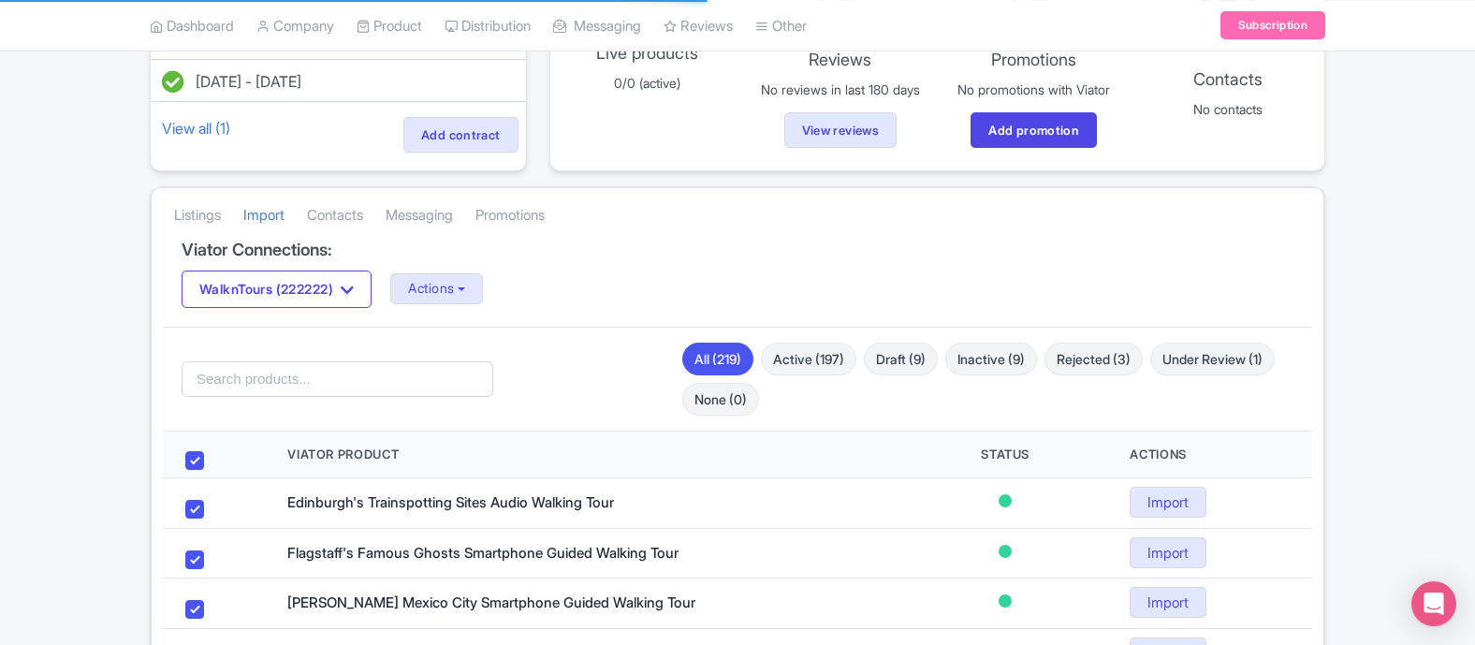
checkbox input "true"
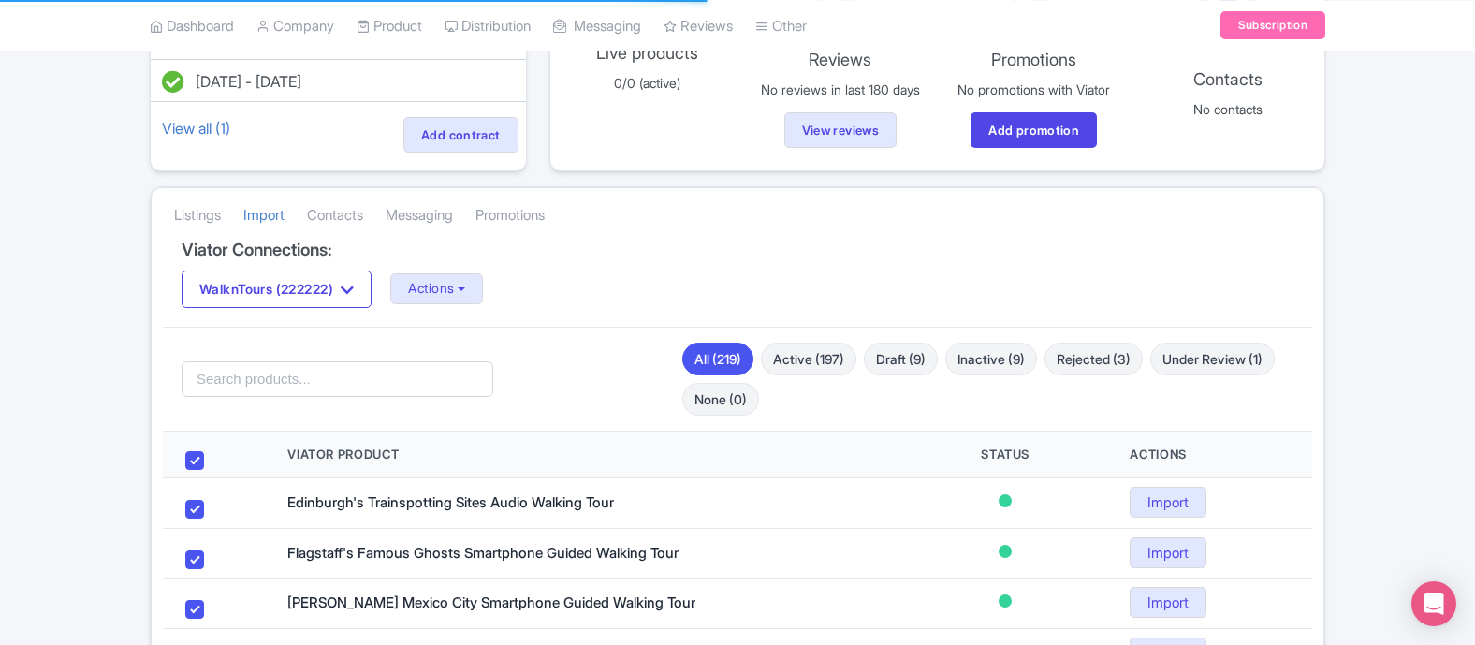
checkbox input "true"
click at [279, 385] on button "Import Selected (20)" at bounding box center [241, 379] width 157 height 36
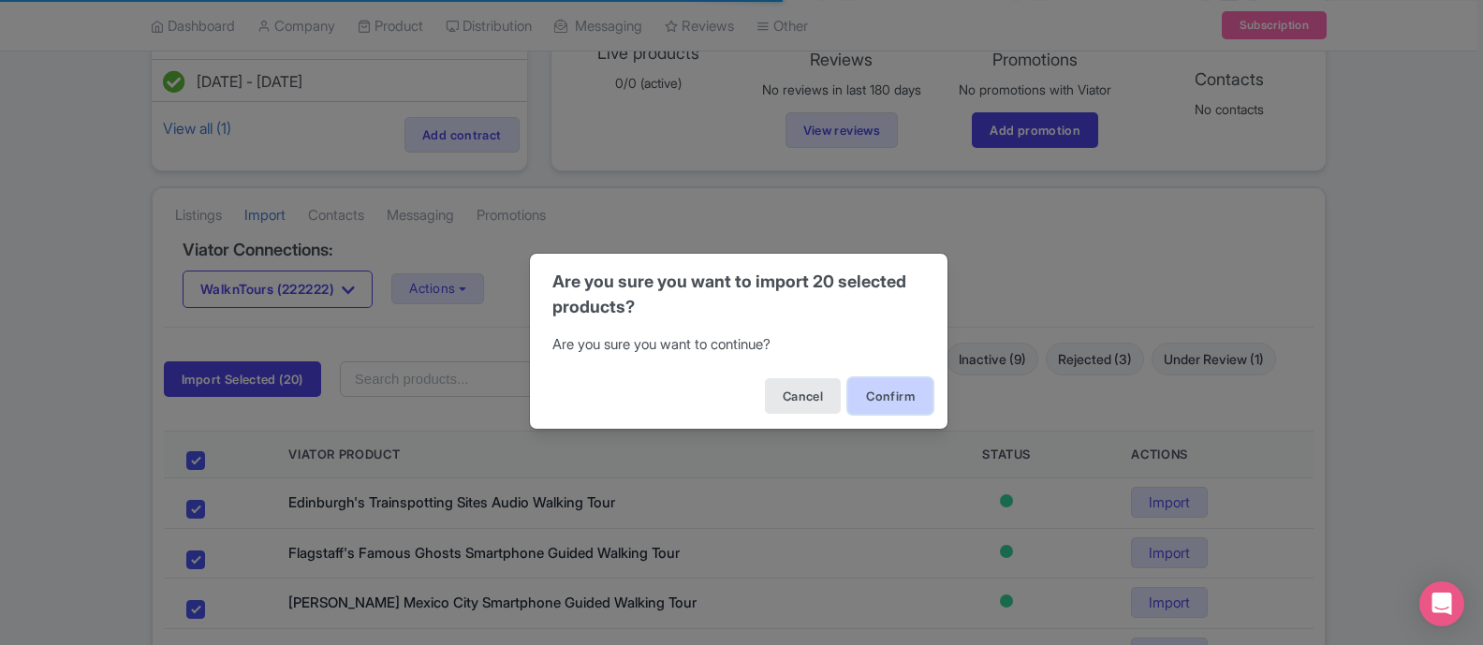
click at [896, 388] on button "Confirm" at bounding box center [890, 396] width 84 height 36
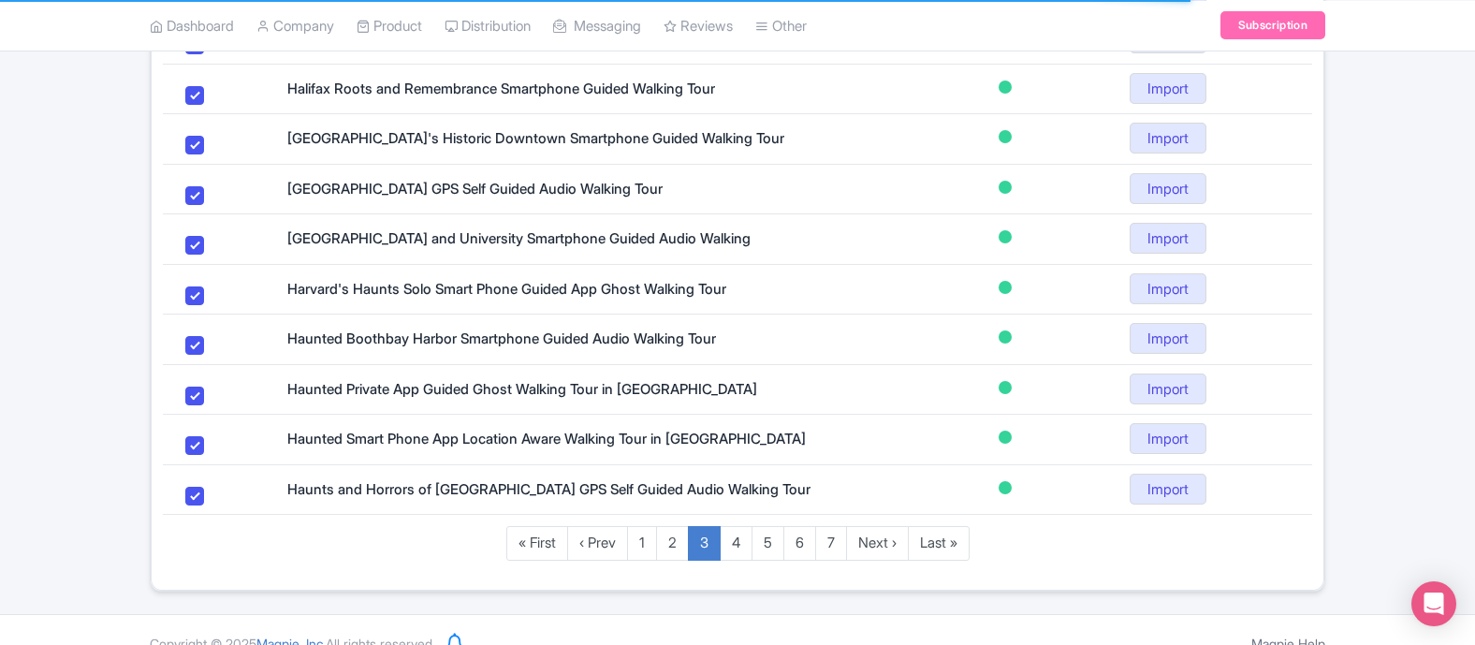
scroll to position [1207, 0]
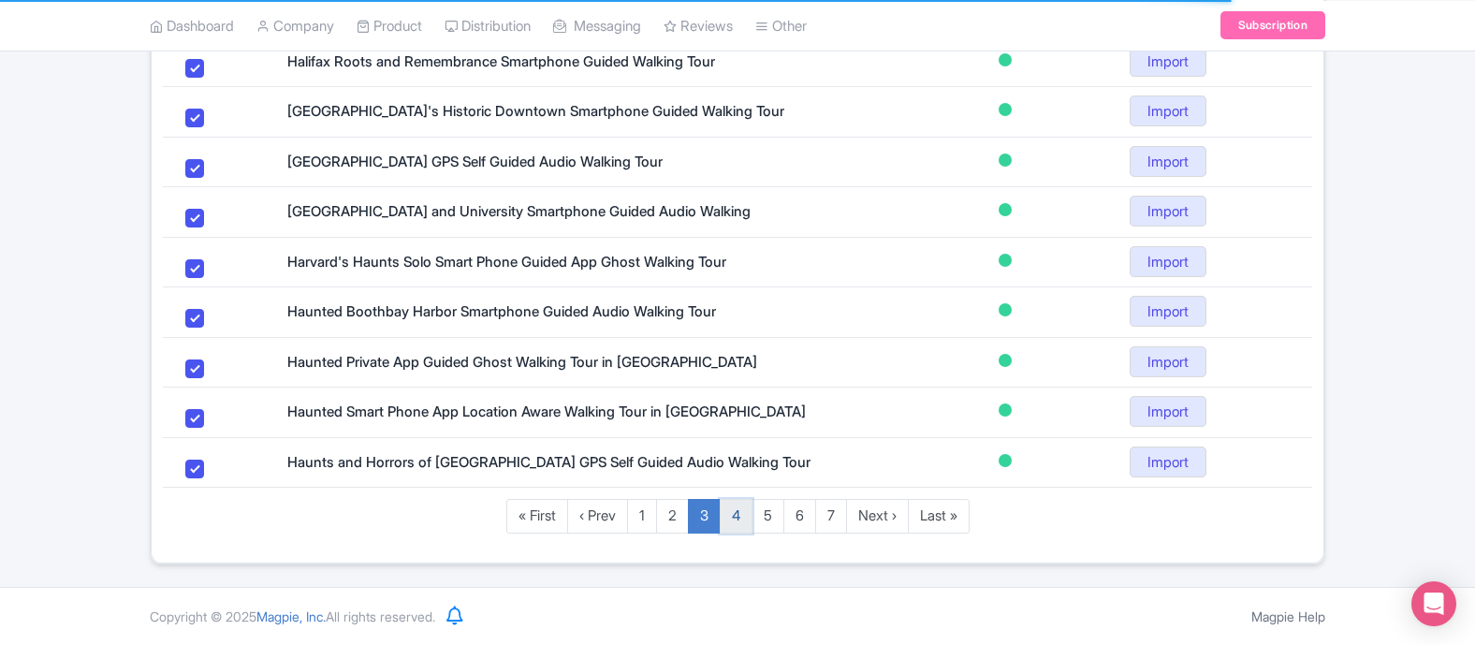
click at [733, 527] on link "4" at bounding box center [736, 516] width 33 height 35
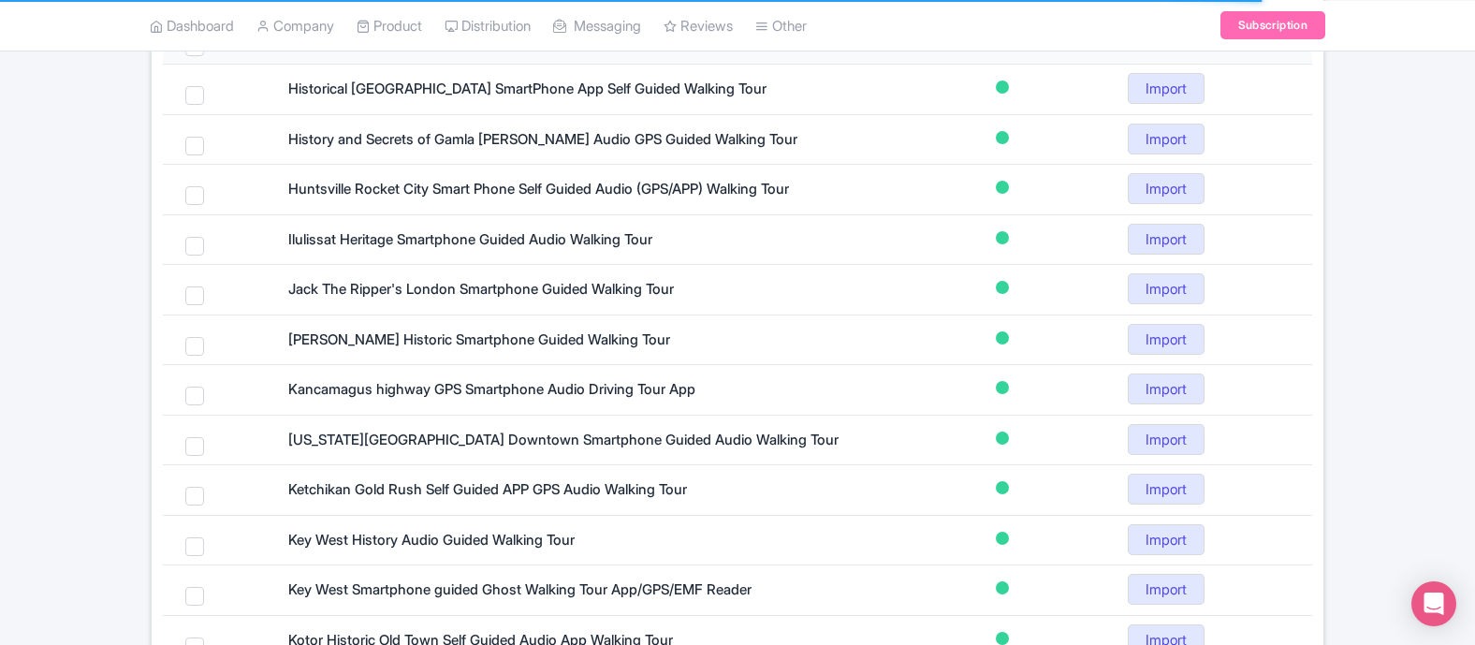
scroll to position [0, 0]
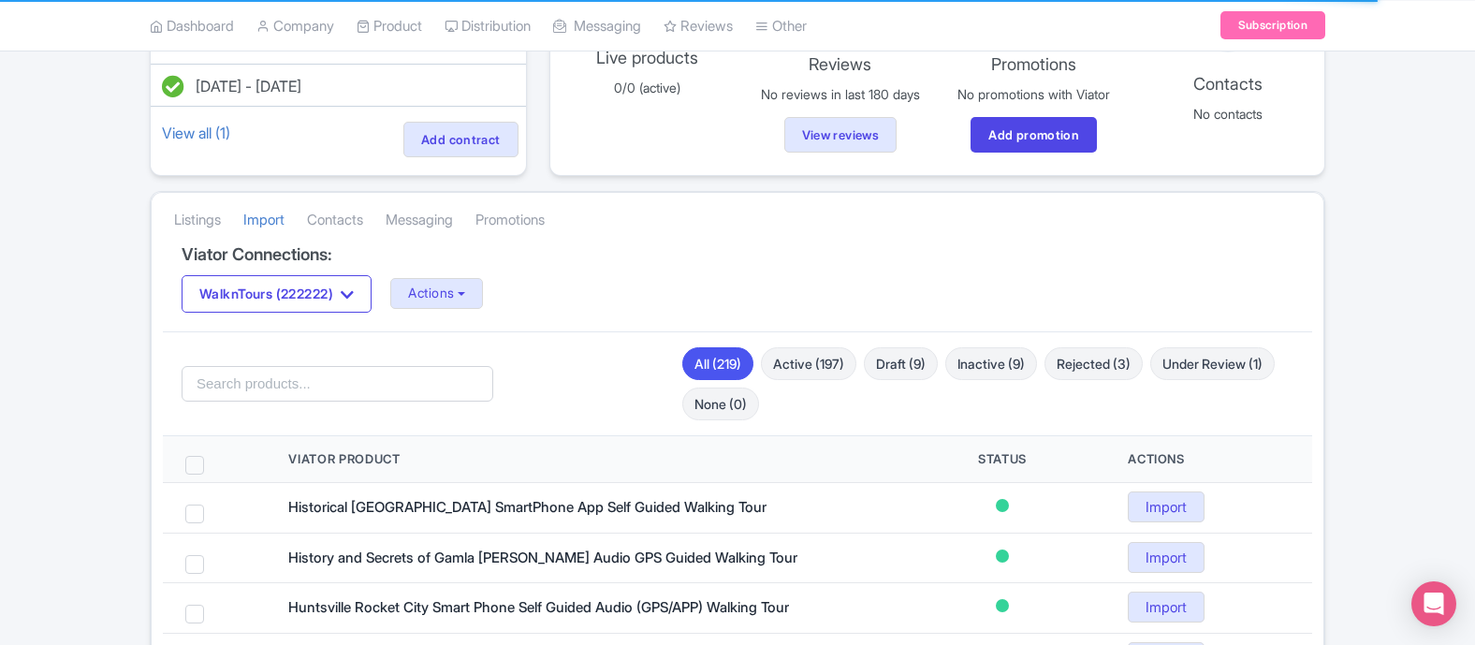
click at [196, 466] on span at bounding box center [194, 465] width 19 height 19
click at [213, 466] on input "checkbox" at bounding box center [219, 462] width 12 height 12
checkbox input "true"
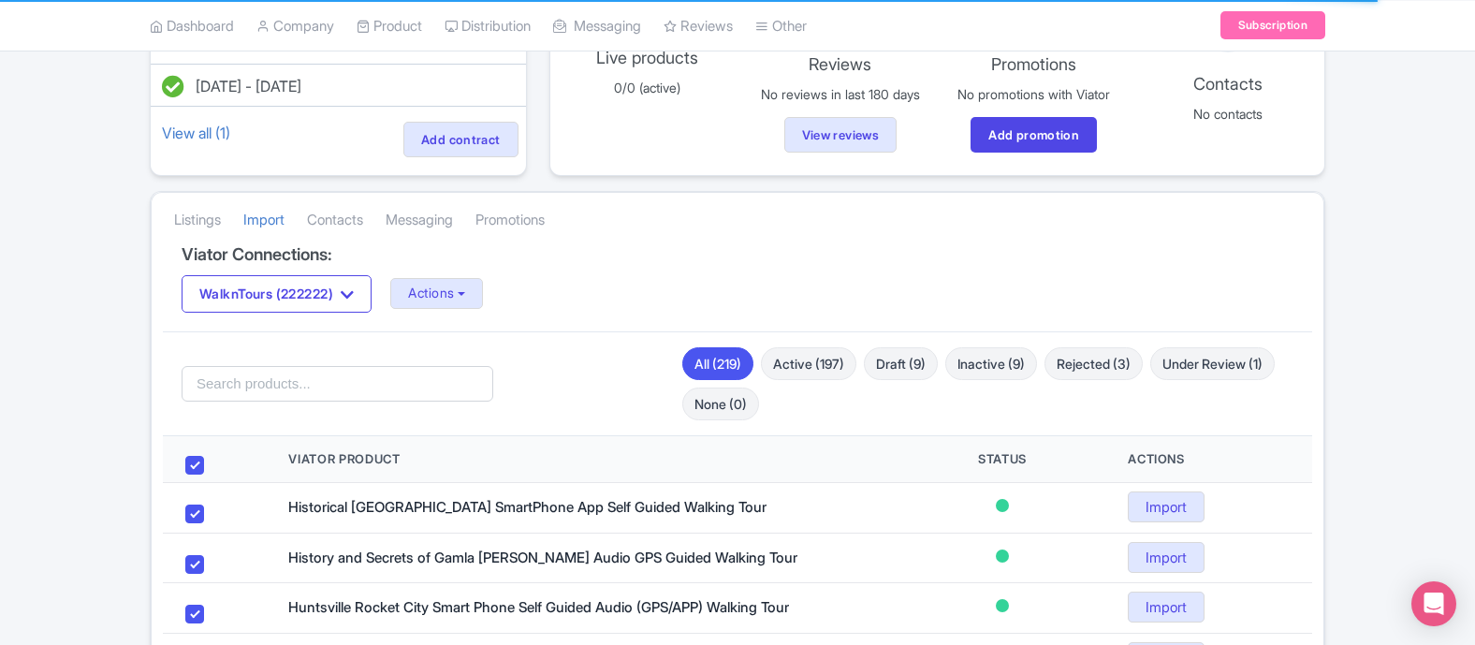
checkbox input "true"
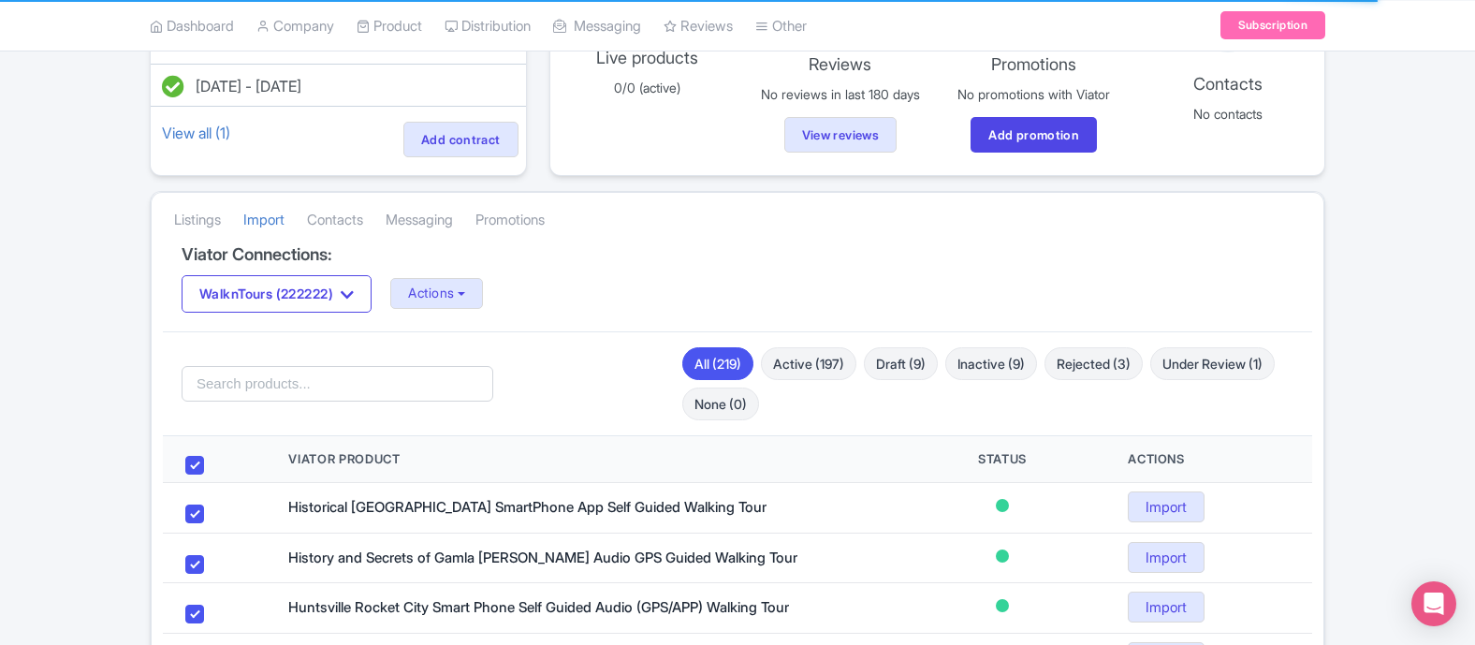
checkbox input "true"
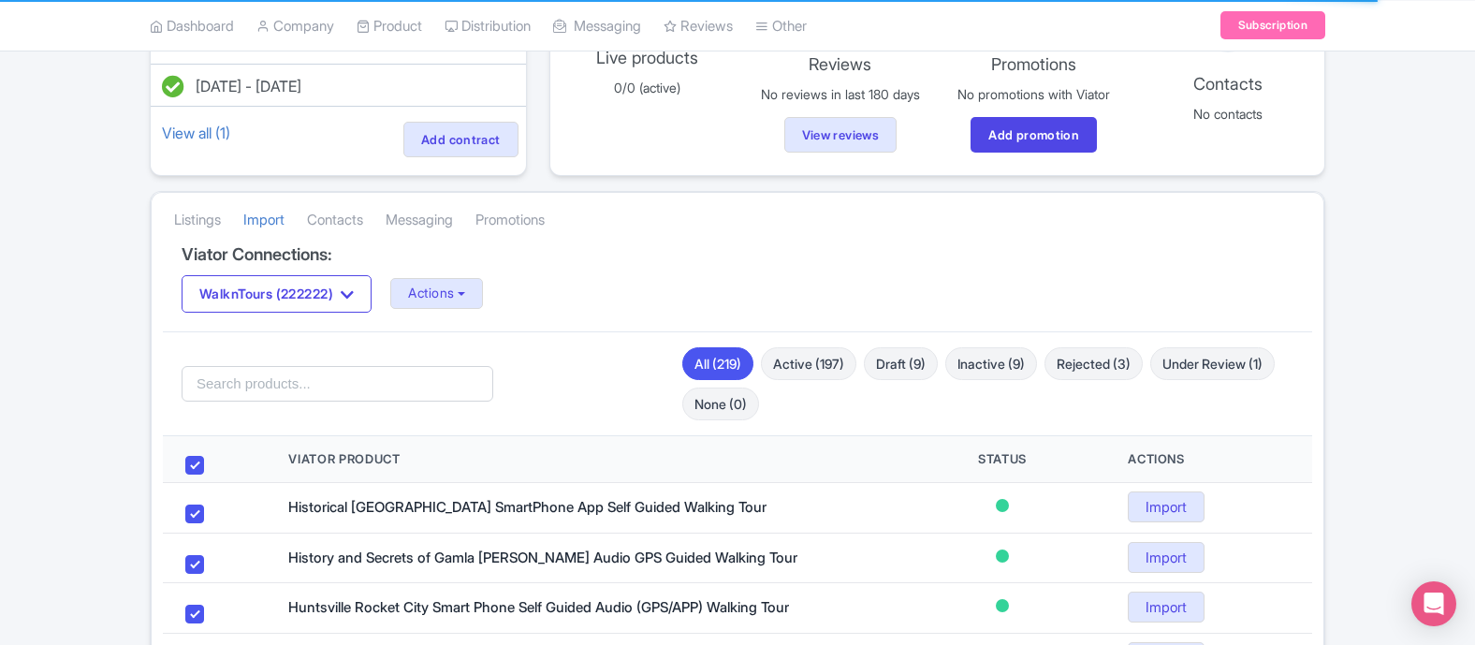
checkbox input "true"
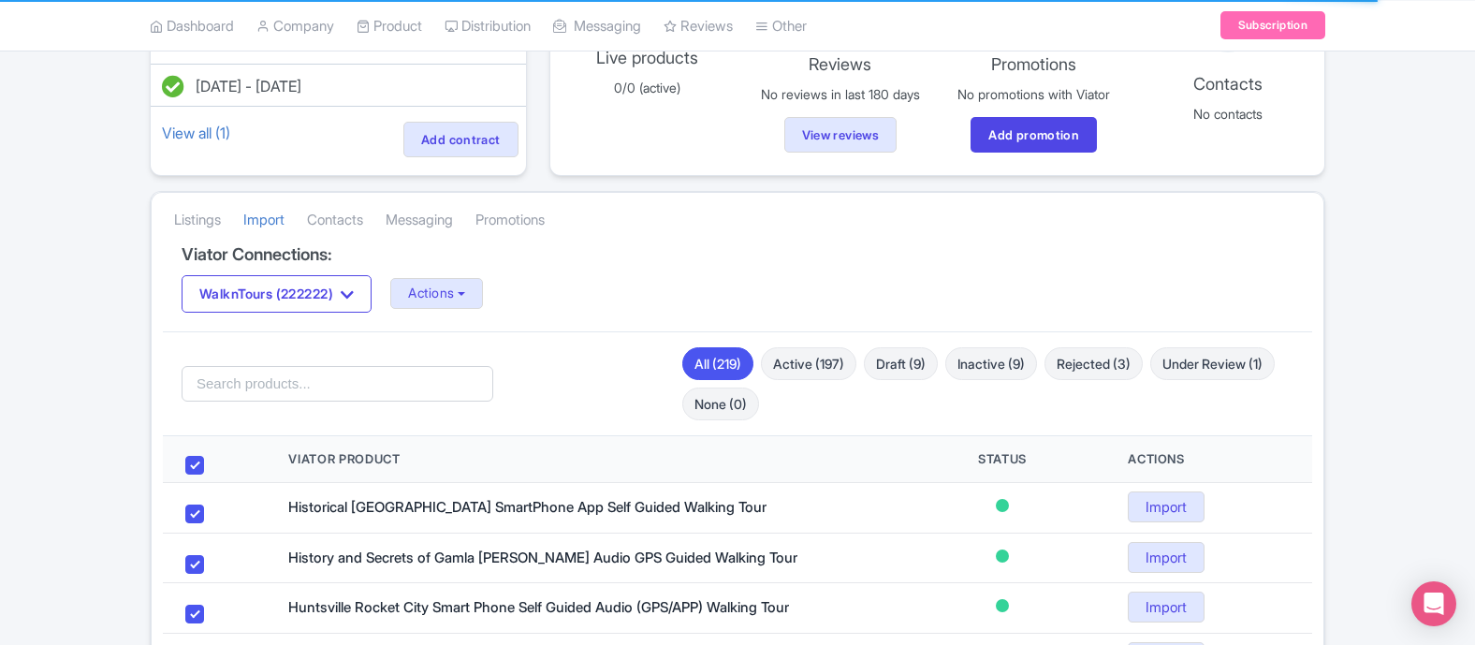
checkbox input "true"
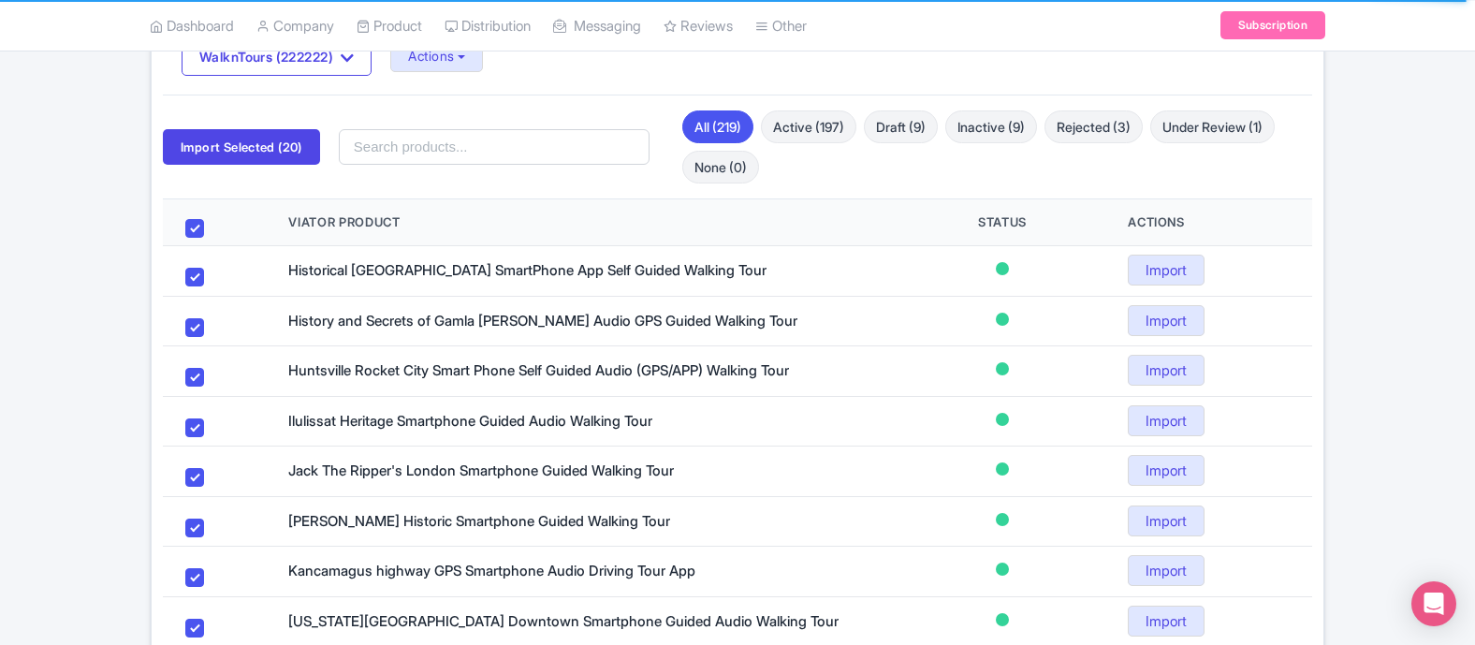
scroll to position [387, 0]
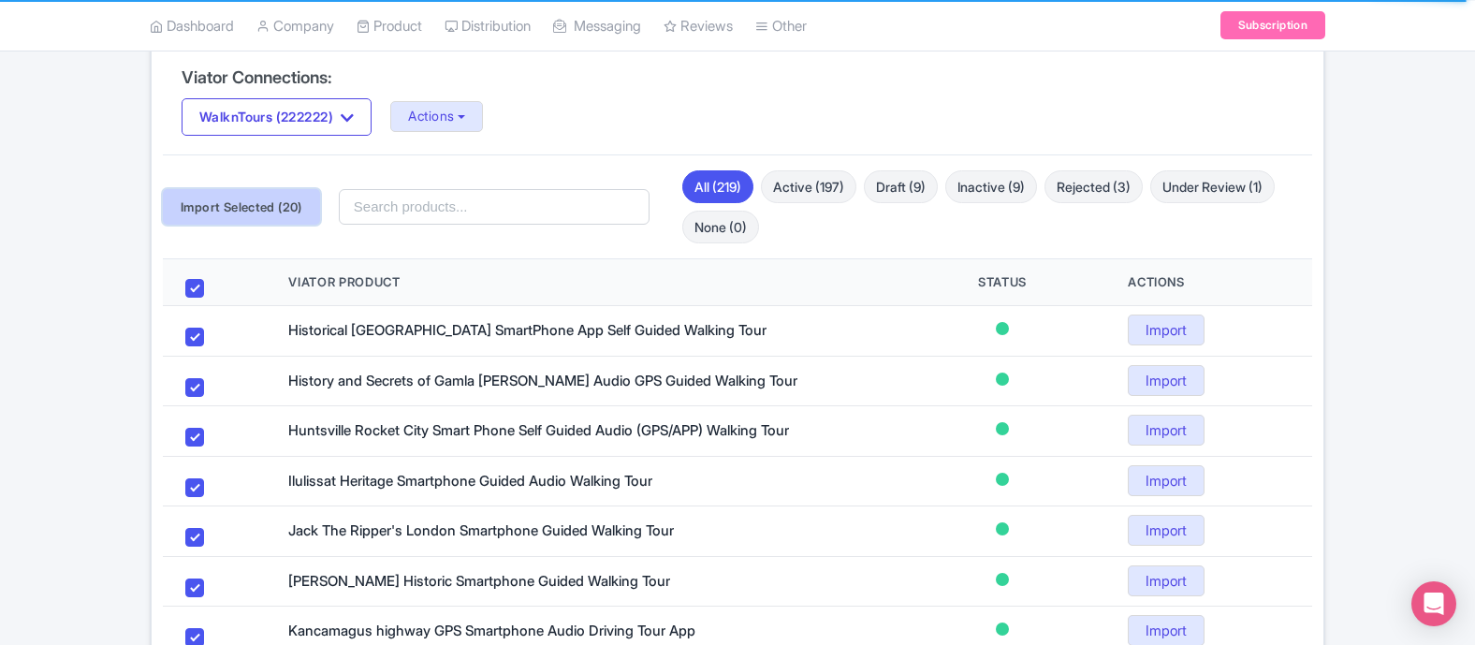
click at [249, 204] on button "Import Selected (20)" at bounding box center [241, 207] width 157 height 36
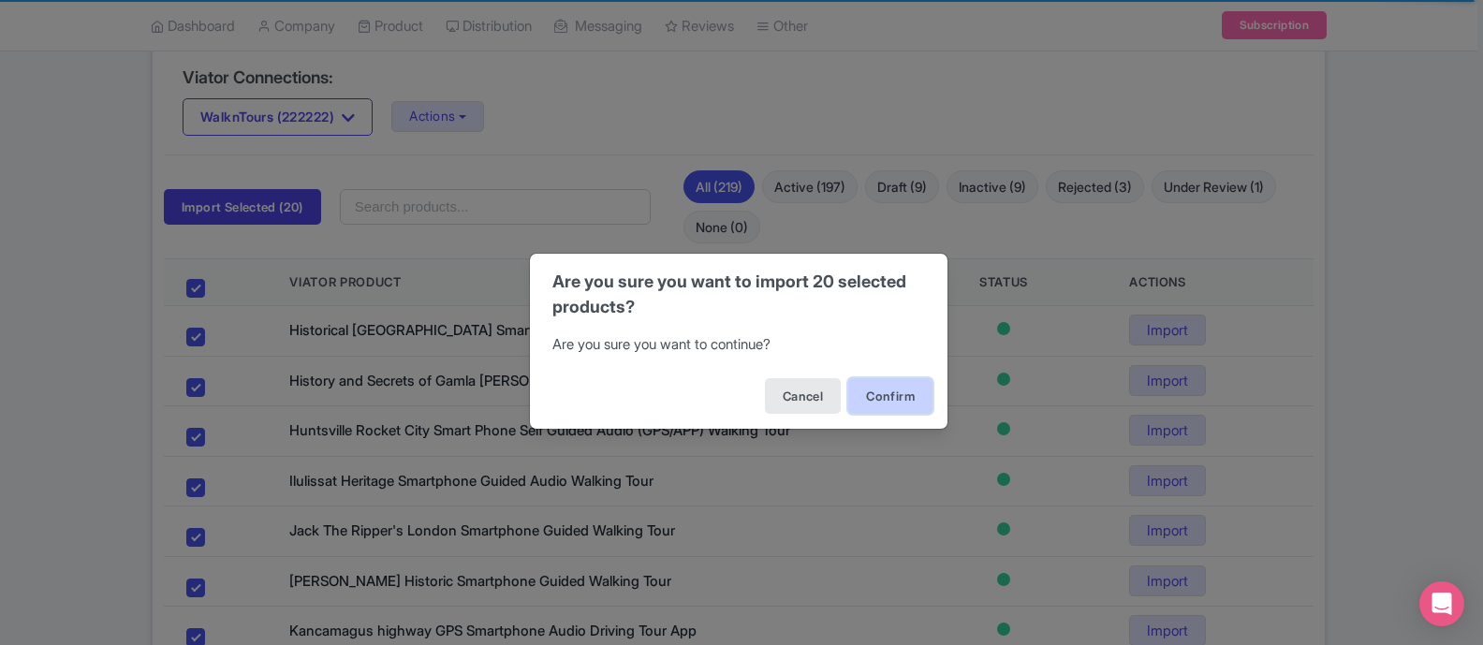
click at [875, 399] on button "Confirm" at bounding box center [890, 396] width 84 height 36
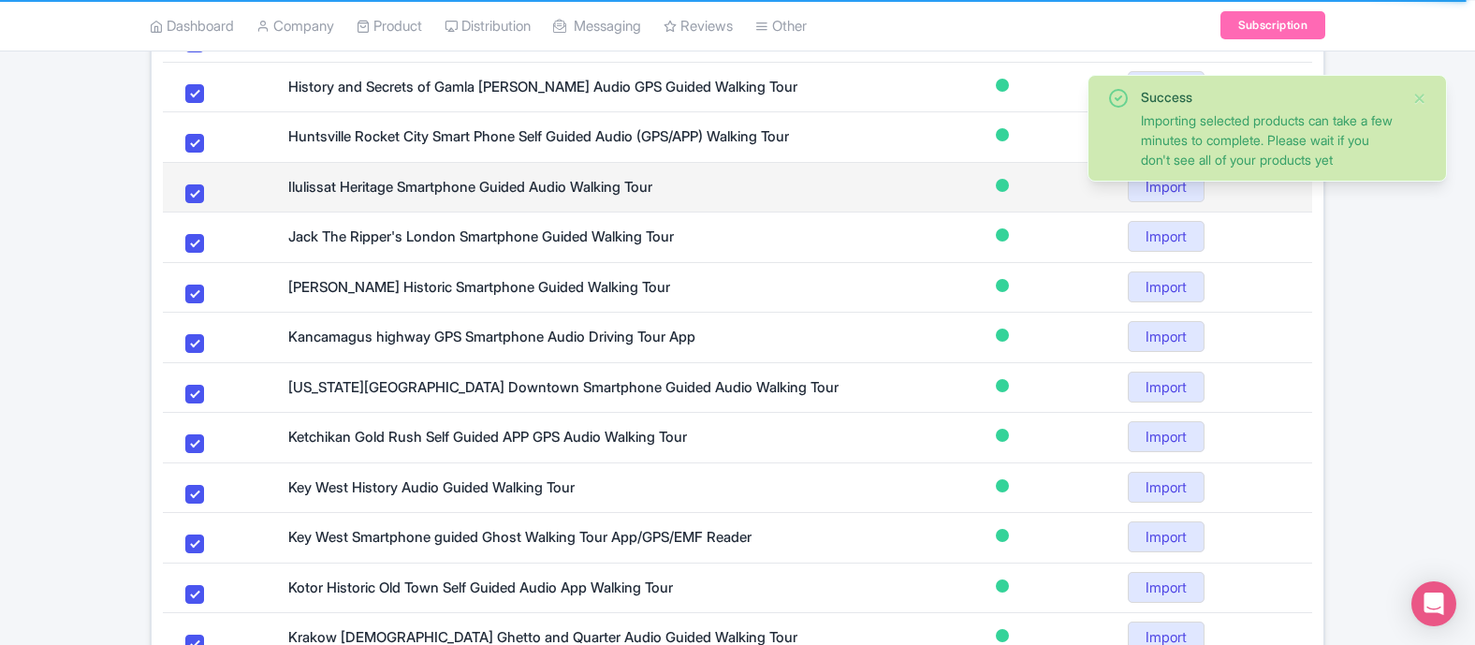
scroll to position [1207, 0]
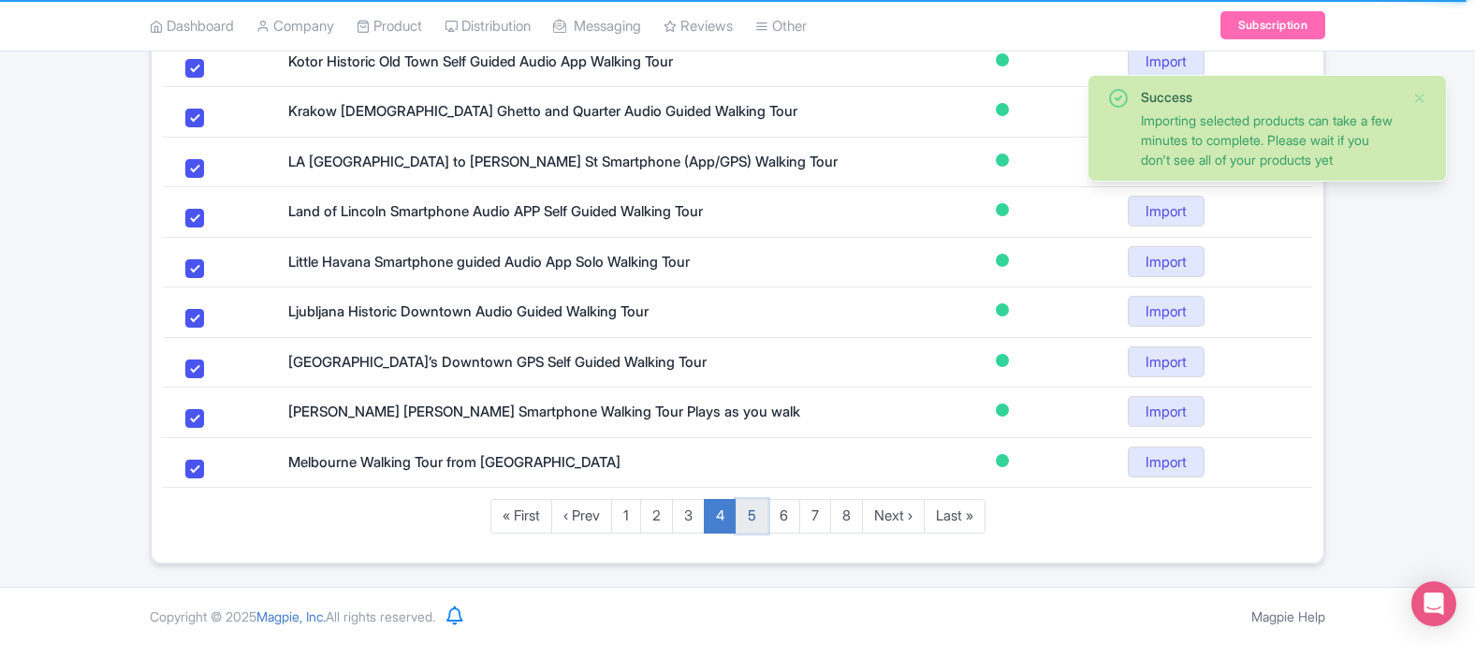
click at [749, 519] on link "5" at bounding box center [752, 516] width 33 height 35
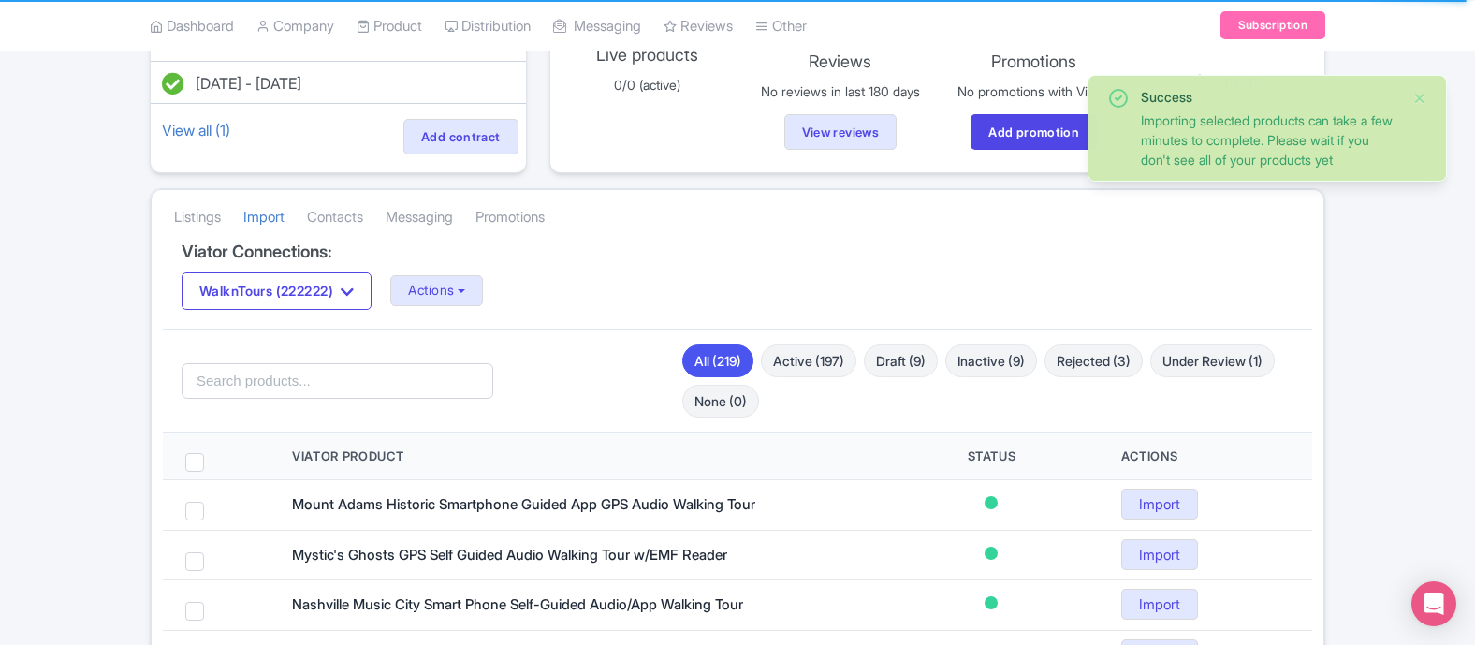
scroll to position [253, 0]
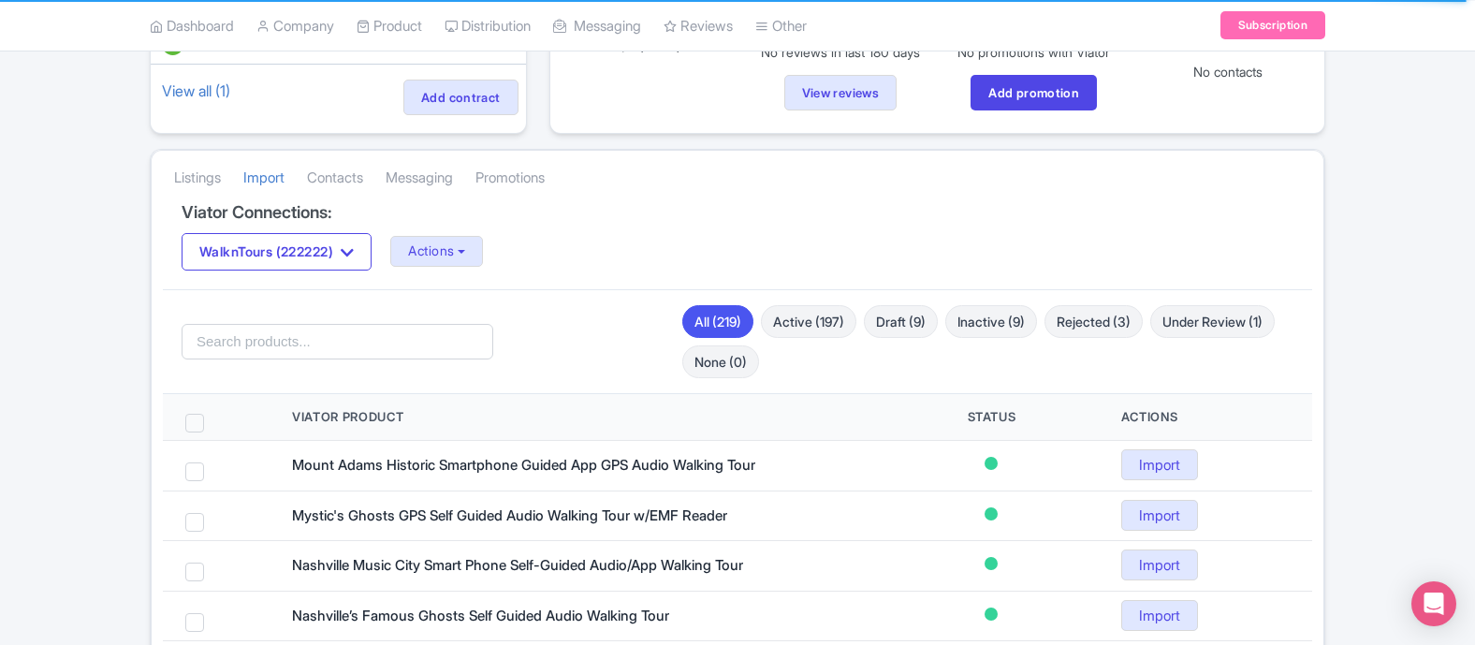
click at [197, 424] on span at bounding box center [194, 423] width 19 height 19
click at [213, 424] on input "checkbox" at bounding box center [219, 420] width 12 height 12
checkbox input "true"
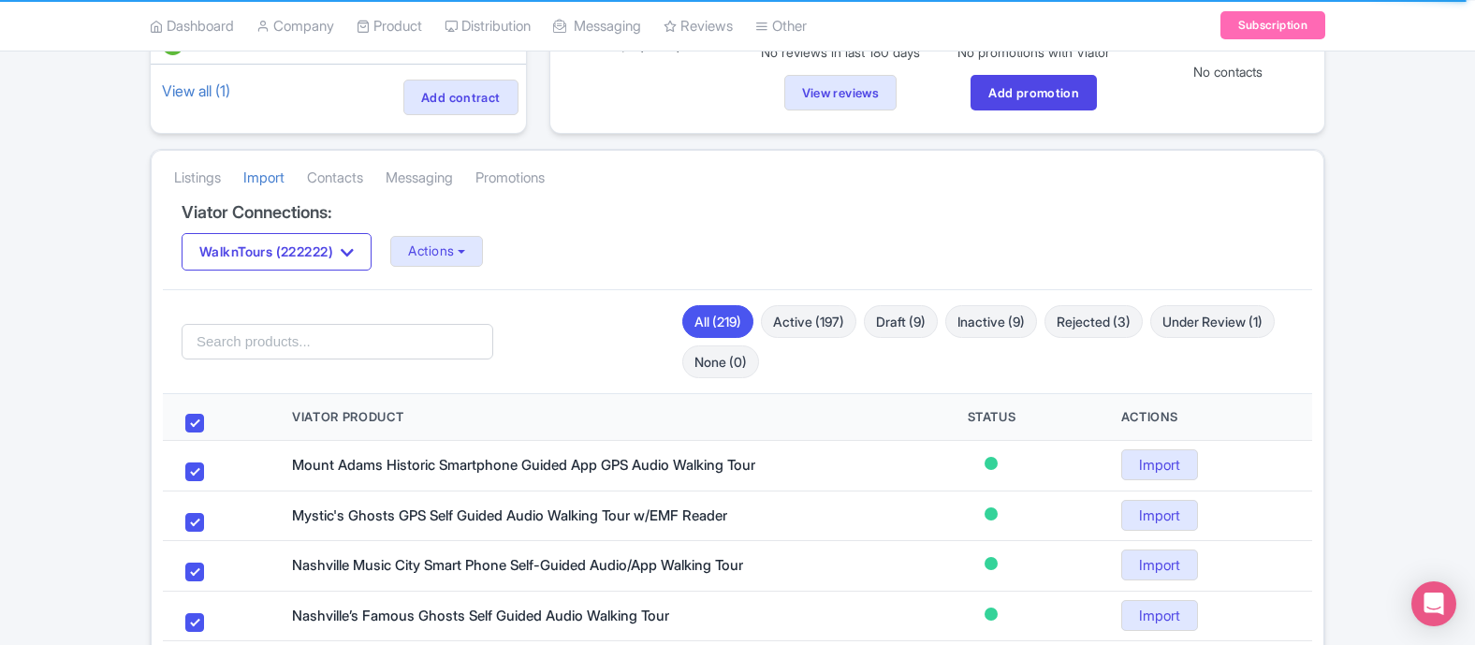
checkbox input "true"
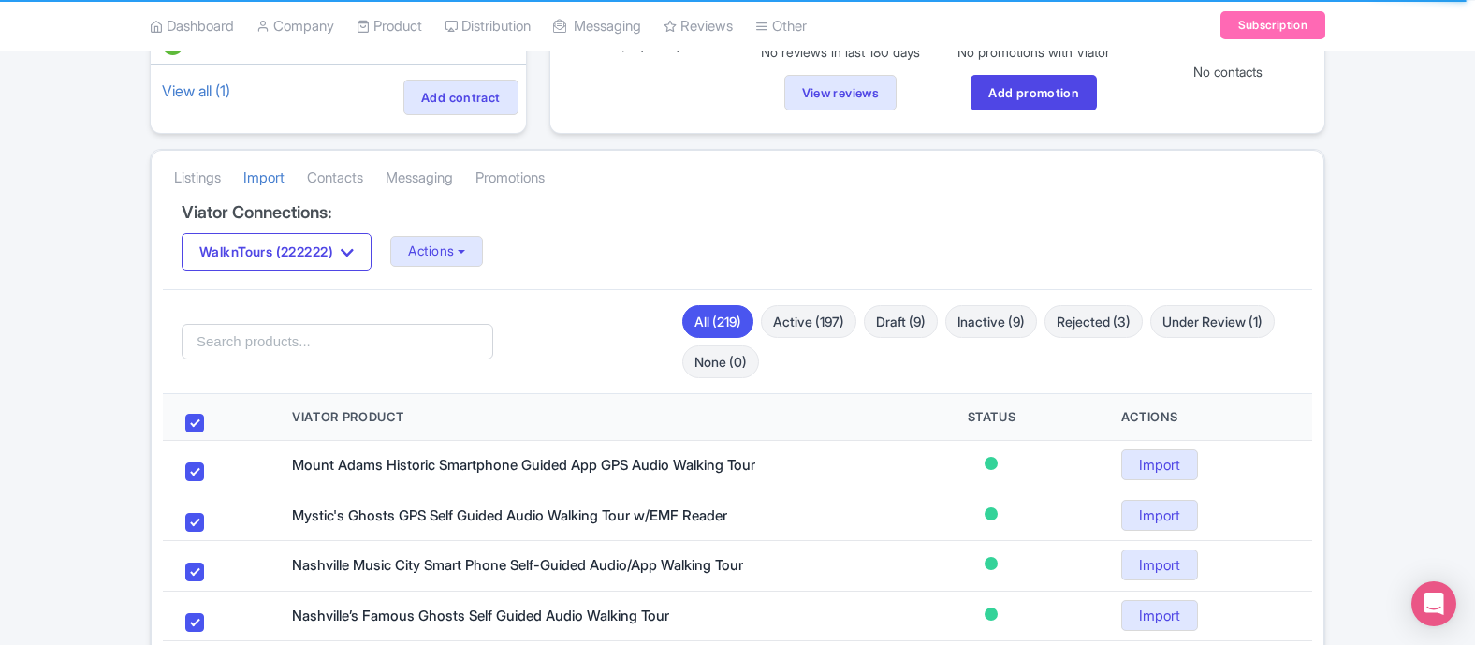
checkbox input "true"
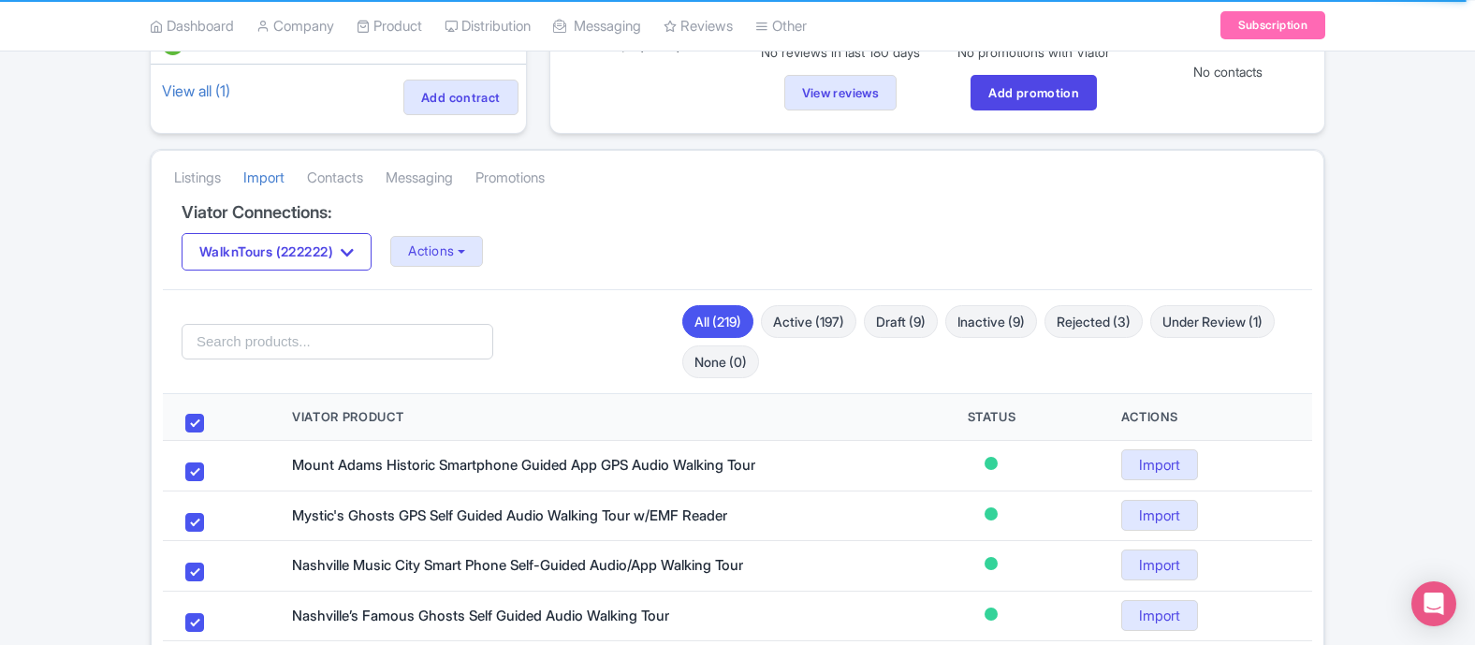
checkbox input "true"
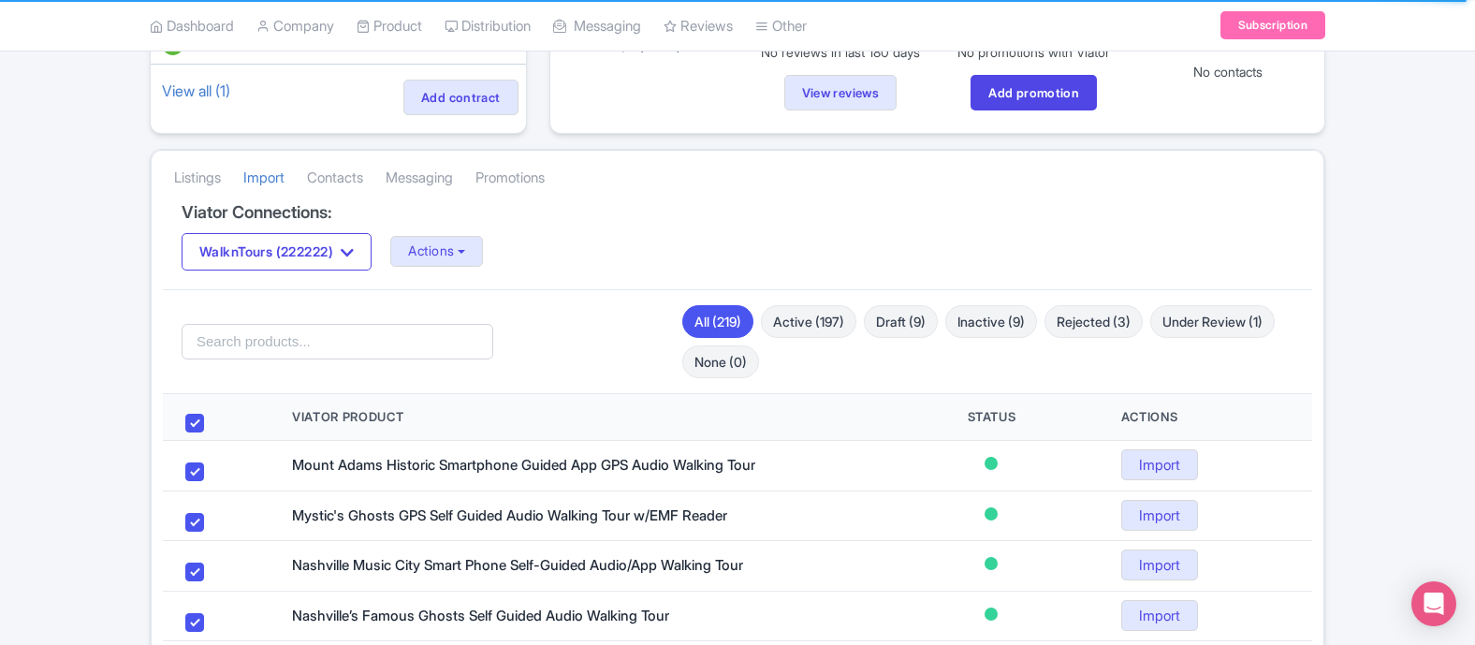
checkbox input "true"
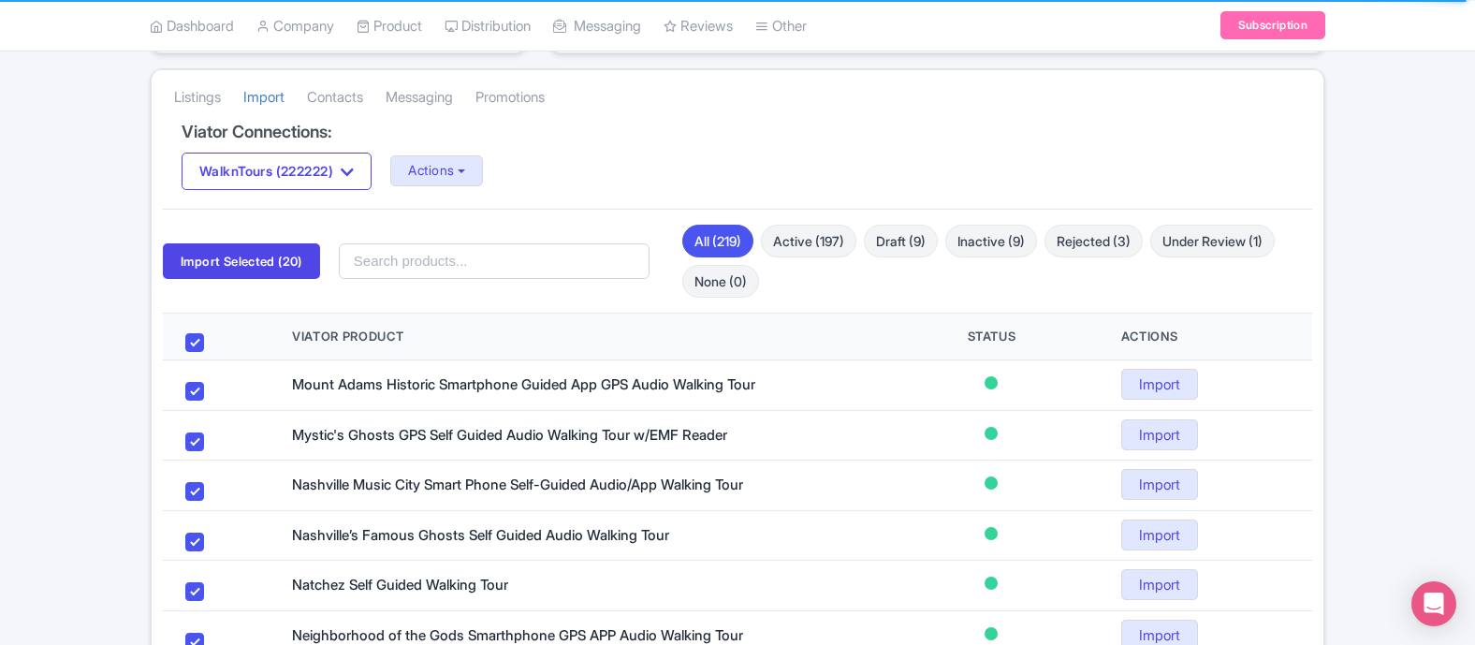
scroll to position [307, 0]
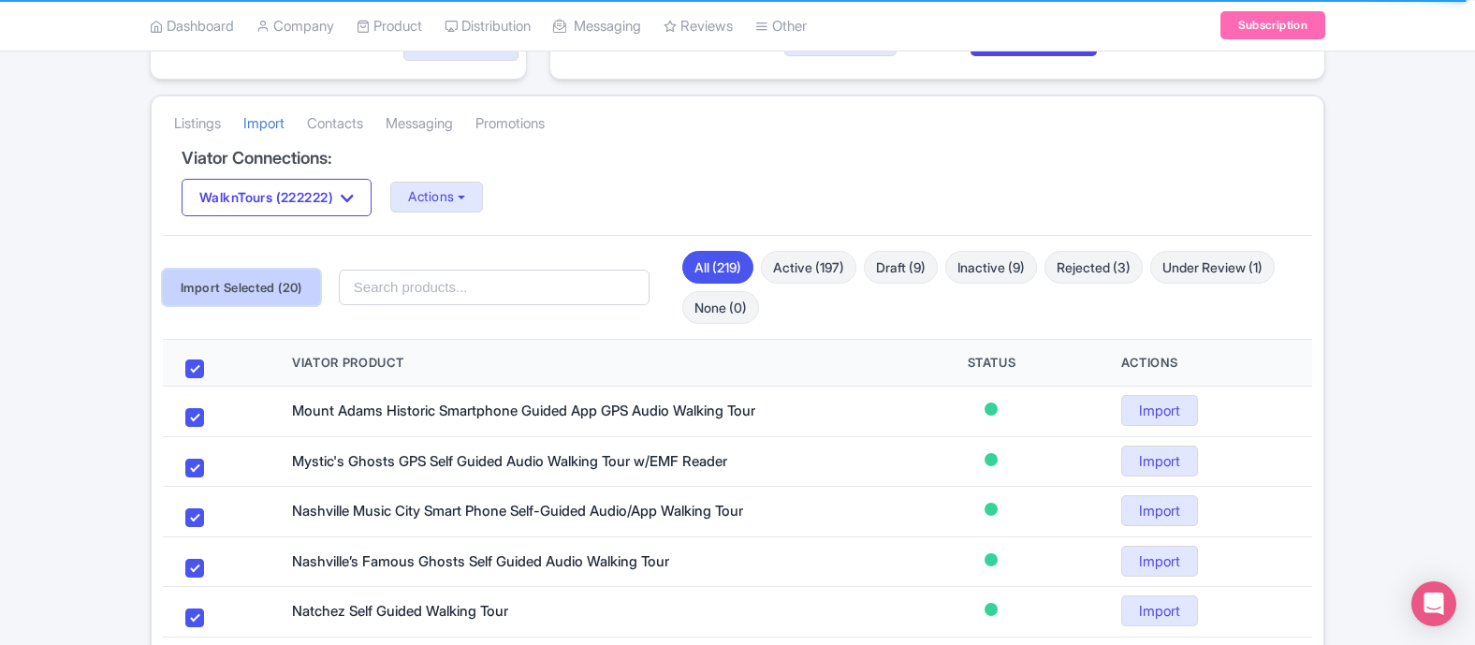
click at [272, 288] on button "Import Selected (20)" at bounding box center [241, 288] width 157 height 36
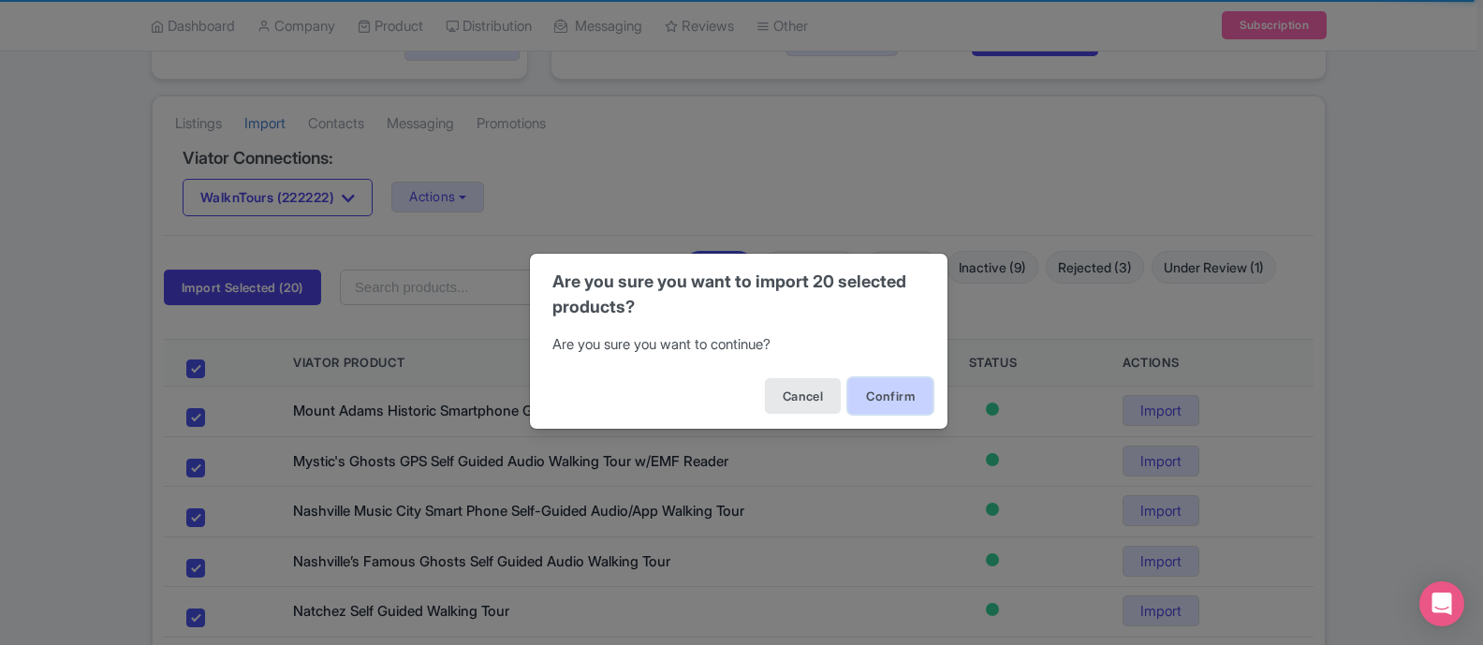
click at [879, 387] on button "Confirm" at bounding box center [890, 396] width 84 height 36
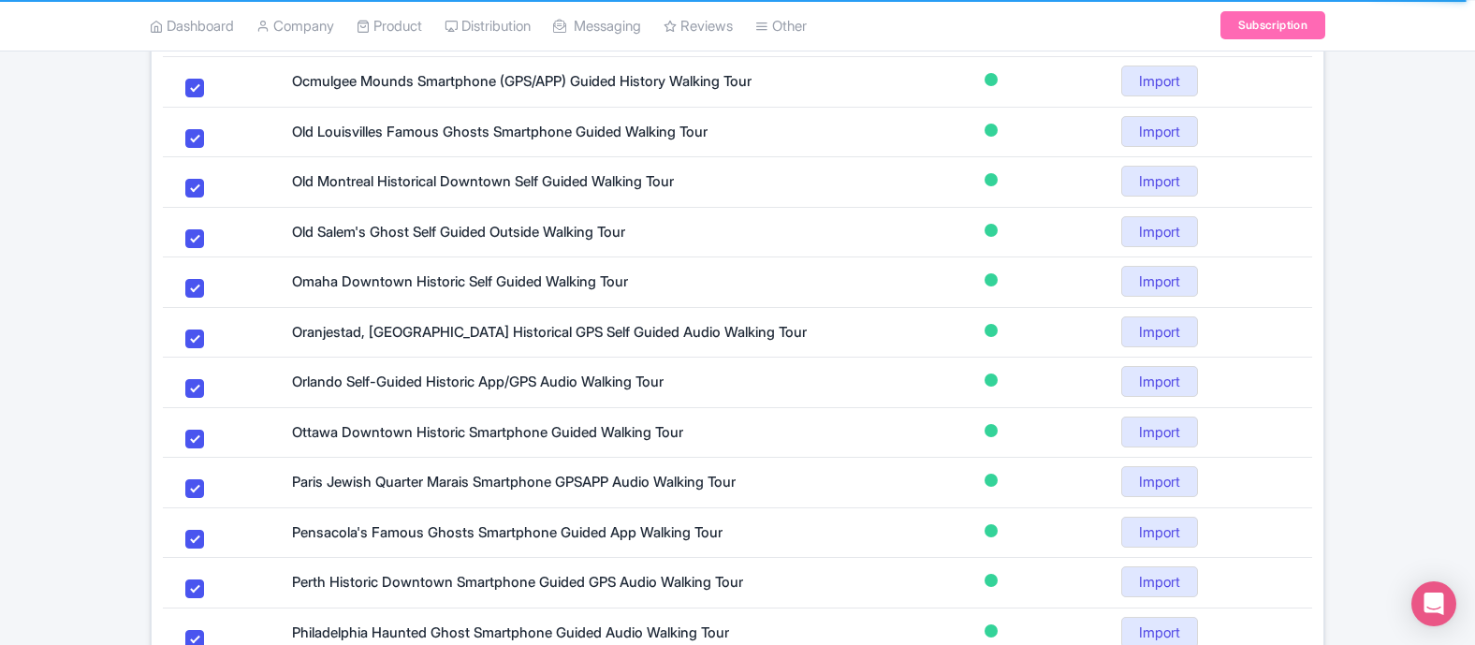
scroll to position [1207, 0]
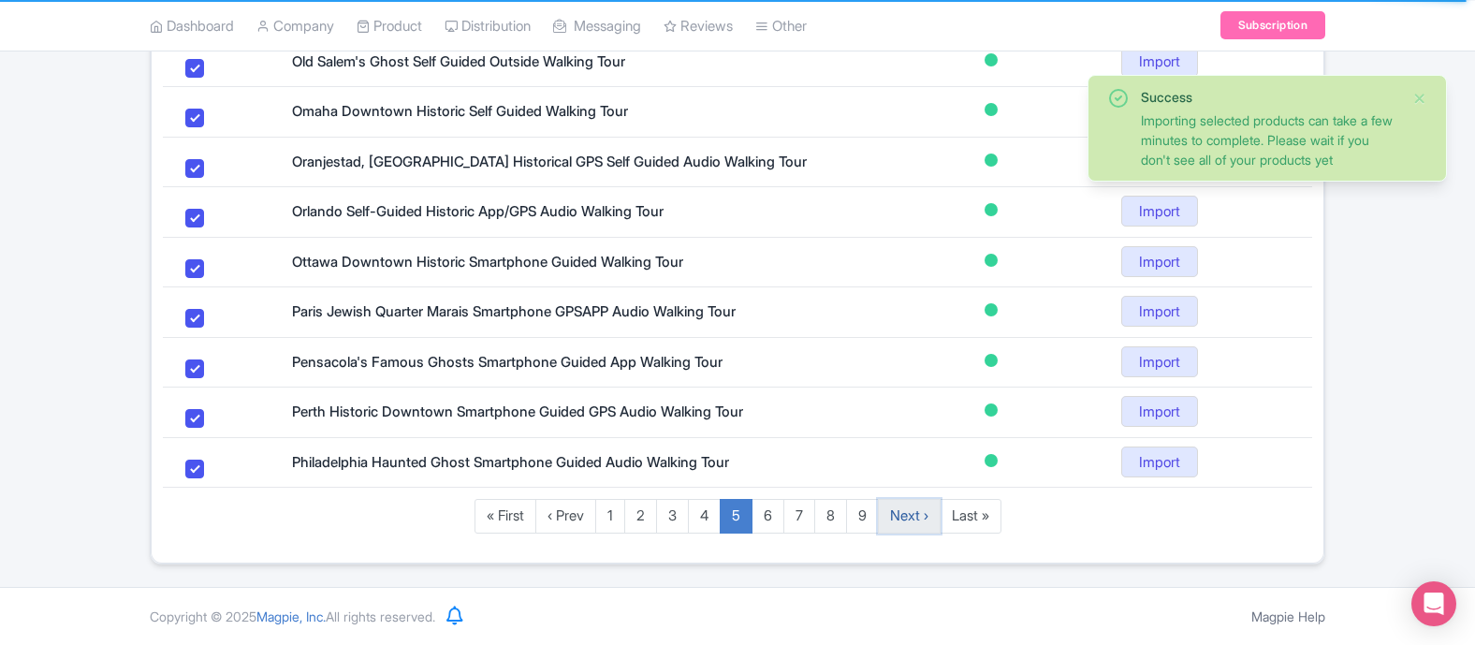
click at [914, 519] on link "Next ›" at bounding box center [909, 516] width 63 height 35
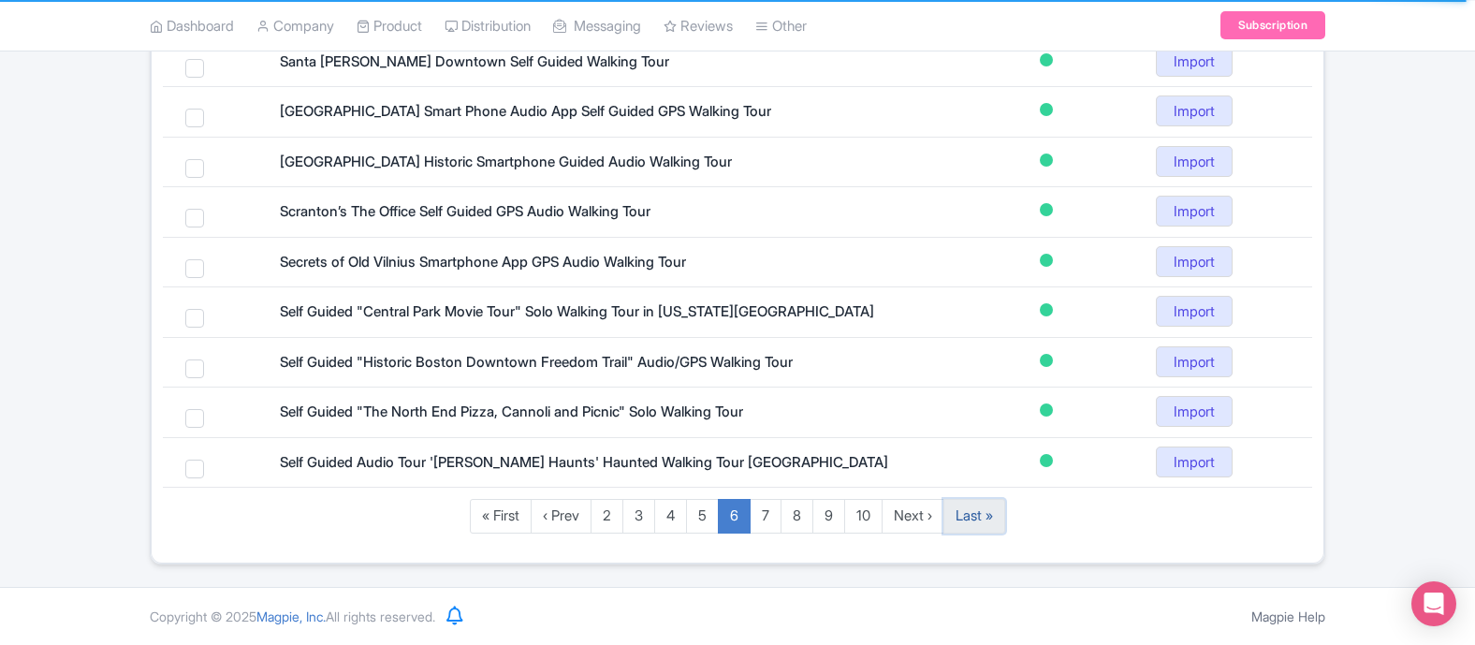
click at [989, 518] on link "Last »" at bounding box center [974, 516] width 62 height 35
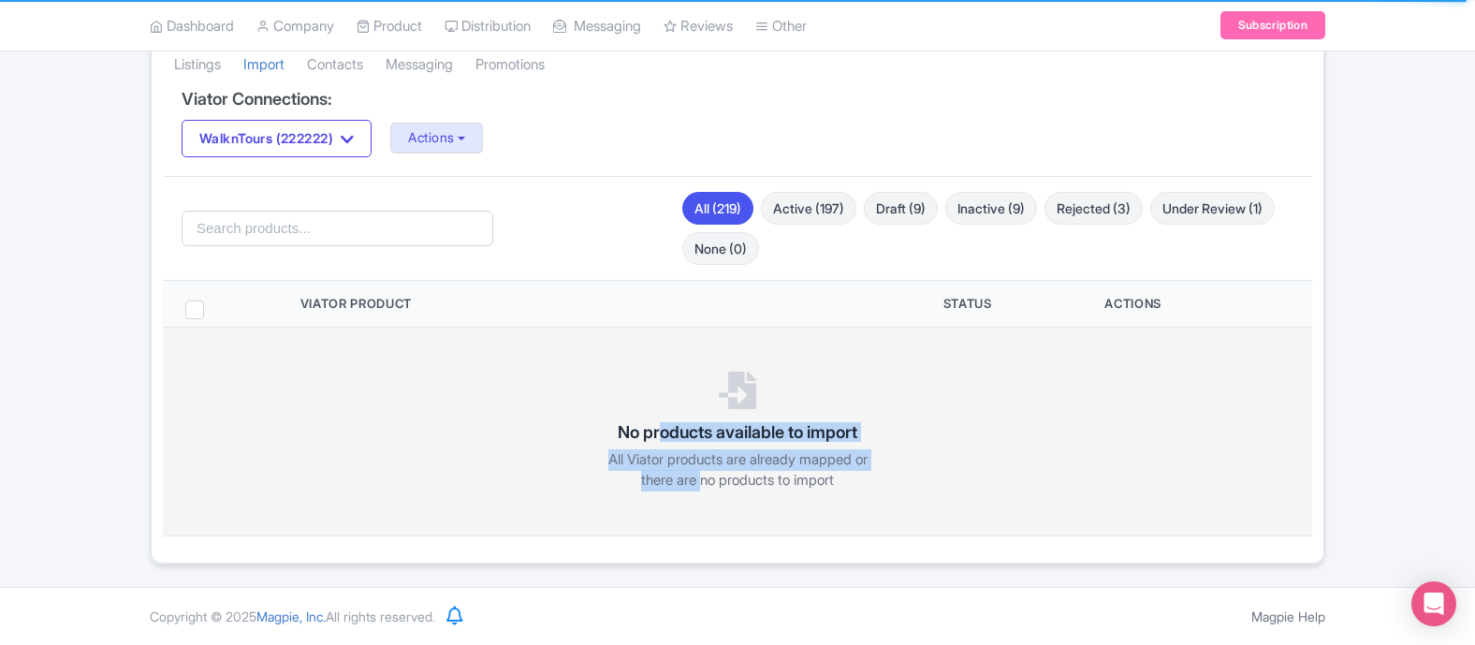
drag, startPoint x: 655, startPoint y: 440, endPoint x: 700, endPoint y: 489, distance: 66.9
click at [700, 489] on div "No products available to import All Viator products are already mapped or there…" at bounding box center [737, 432] width 1104 height 180
click at [700, 489] on p "All Viator products are already mapped or there are no products to import" at bounding box center [737, 470] width 281 height 42
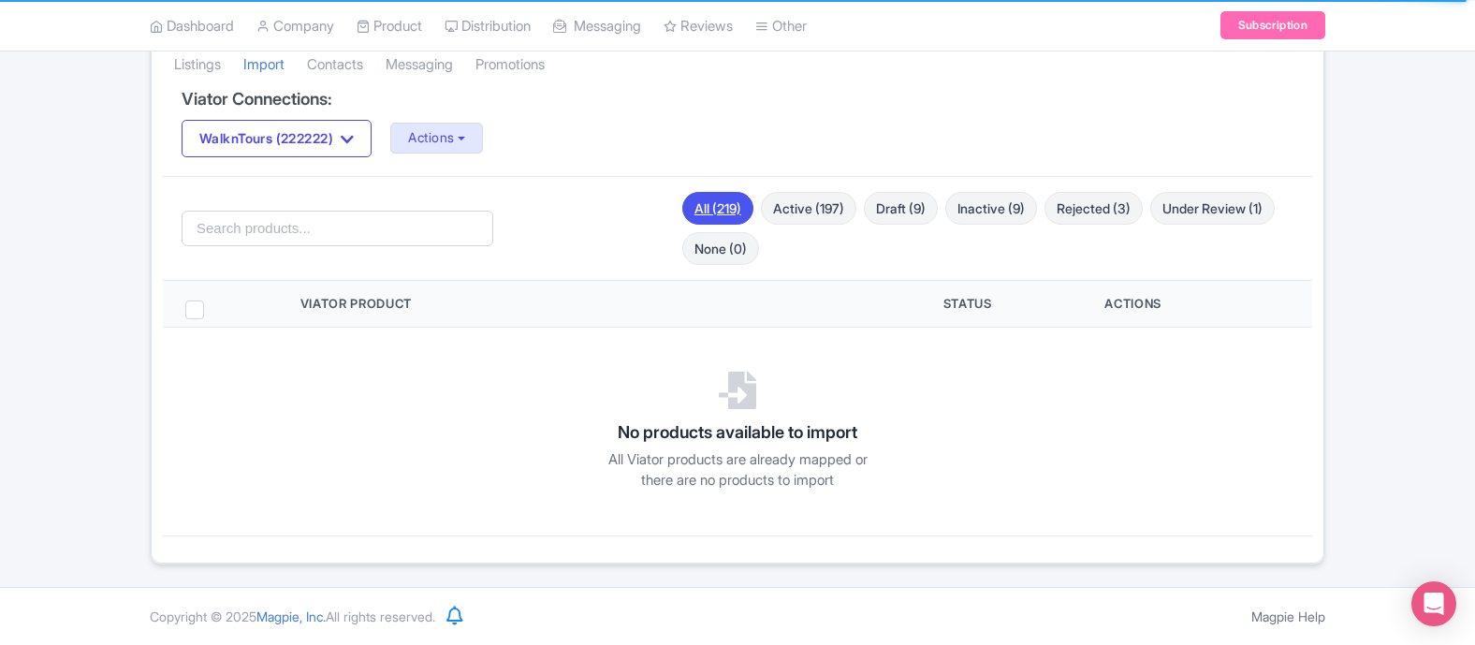
click at [710, 203] on link "All (219)" at bounding box center [717, 208] width 71 height 33
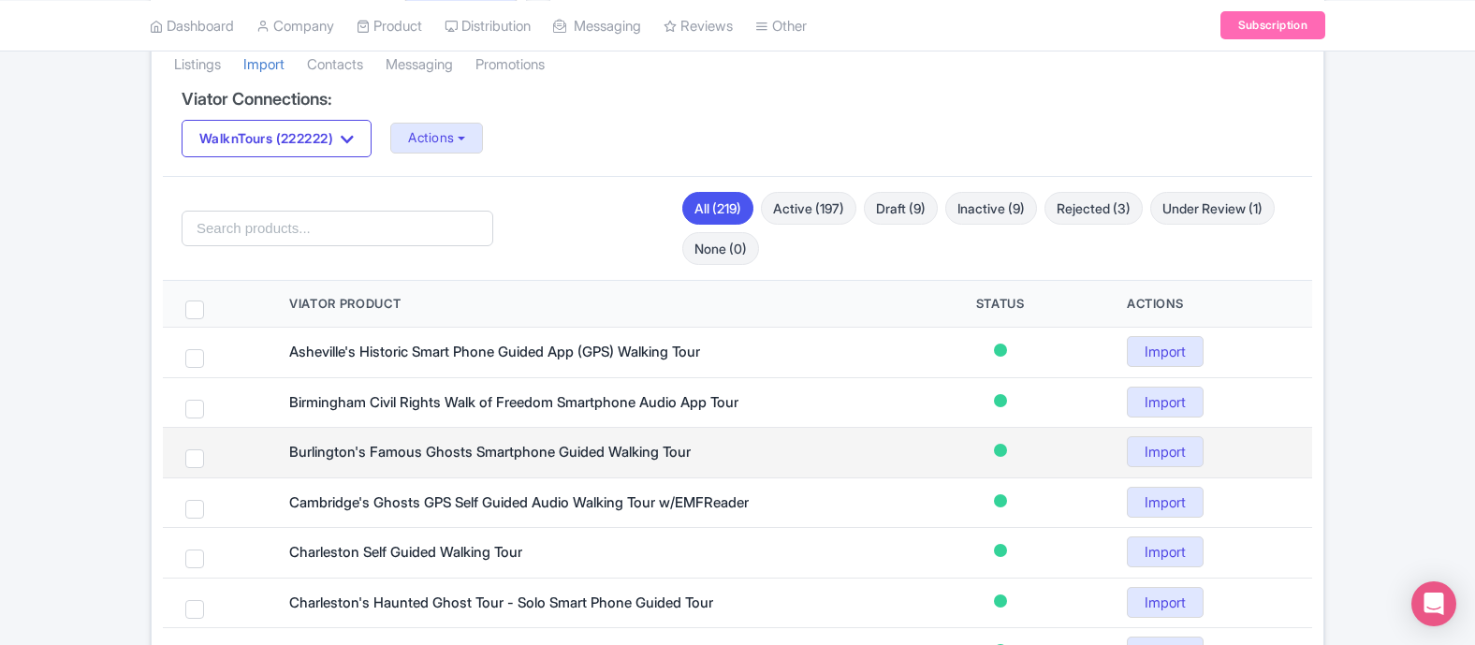
scroll to position [1207, 0]
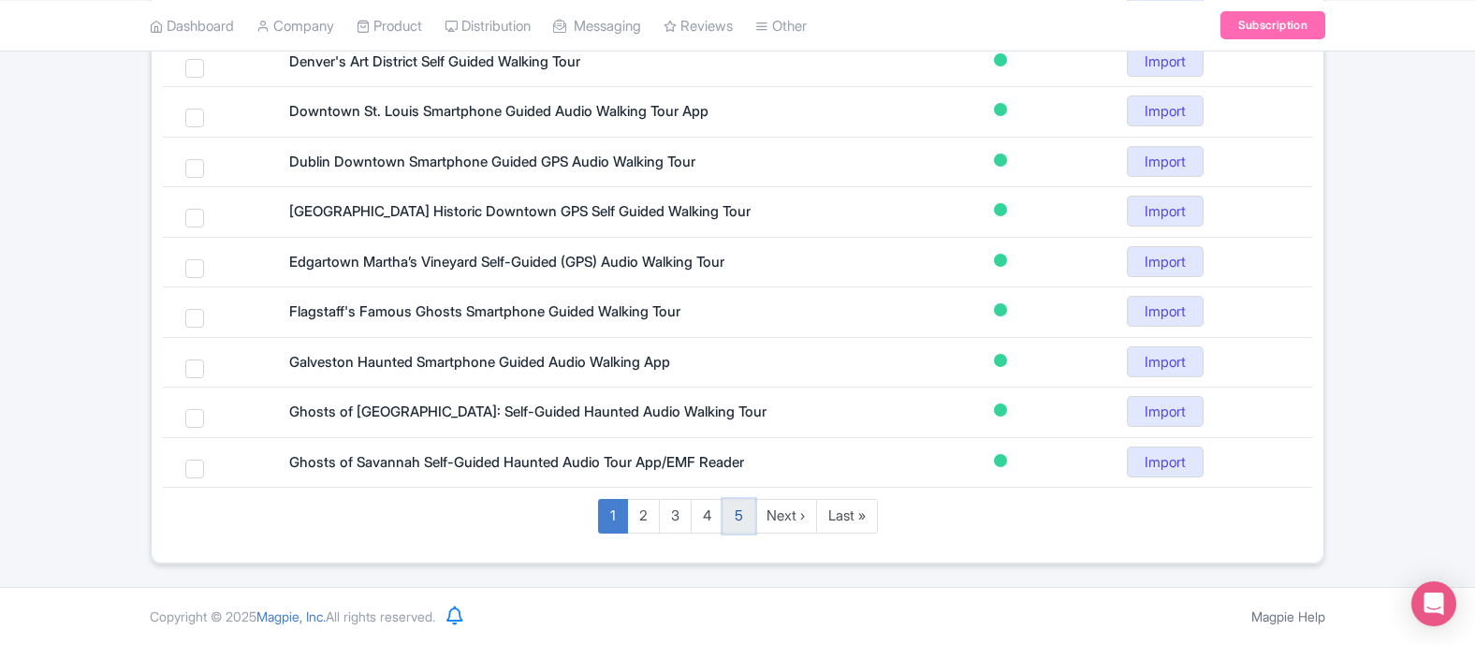
click at [740, 515] on link "5" at bounding box center [739, 516] width 33 height 35
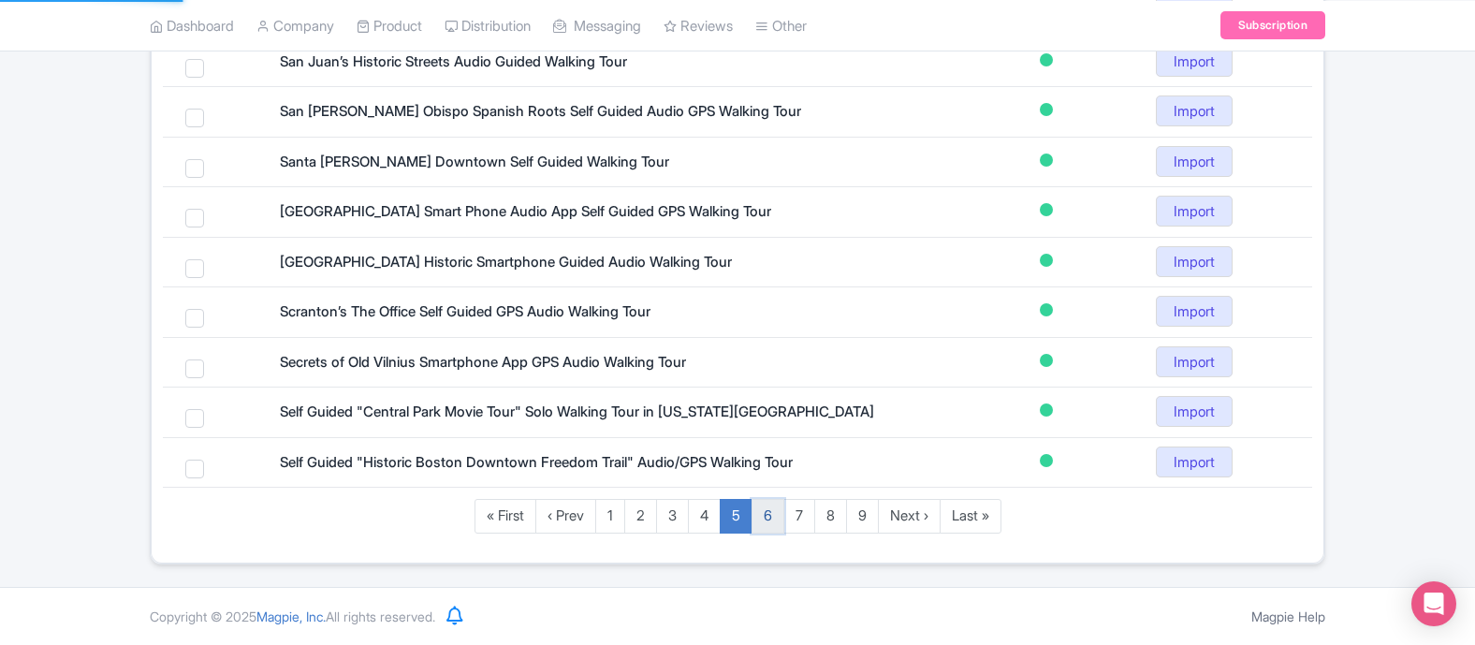
click at [764, 519] on link "6" at bounding box center [768, 516] width 33 height 35
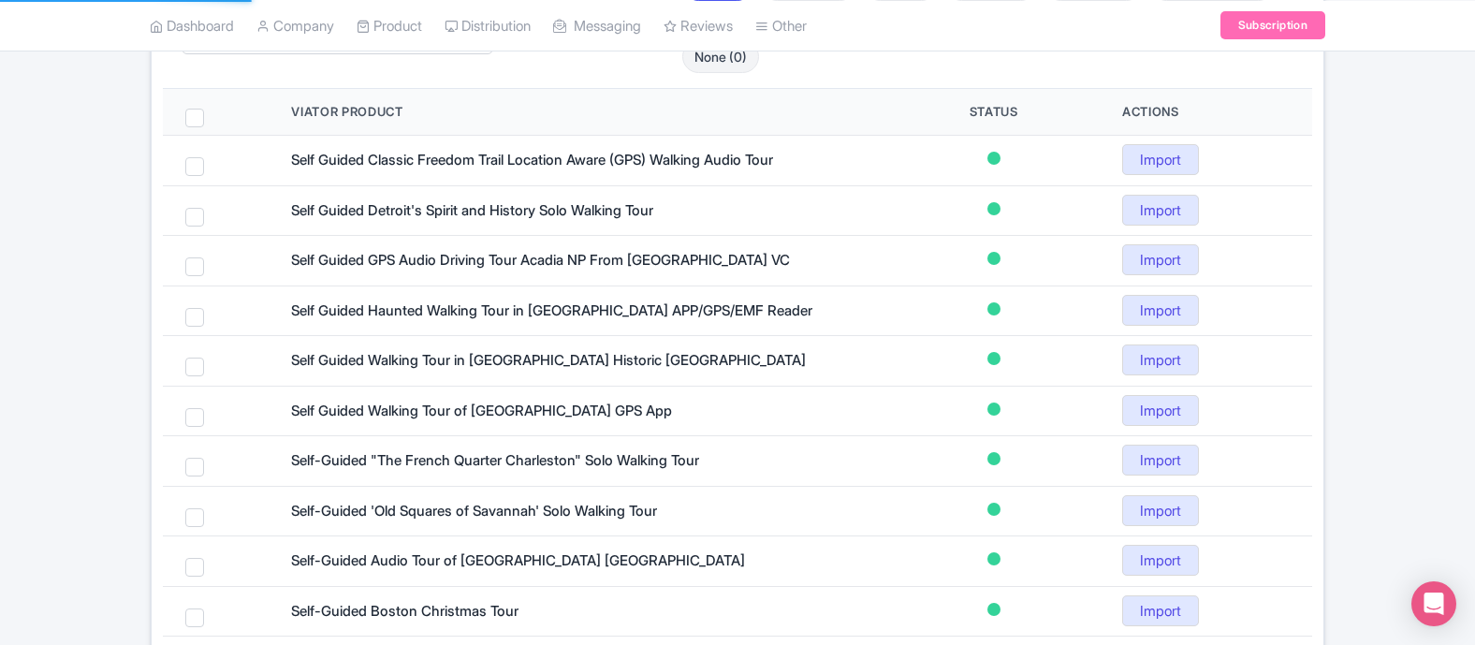
scroll to position [587, 0]
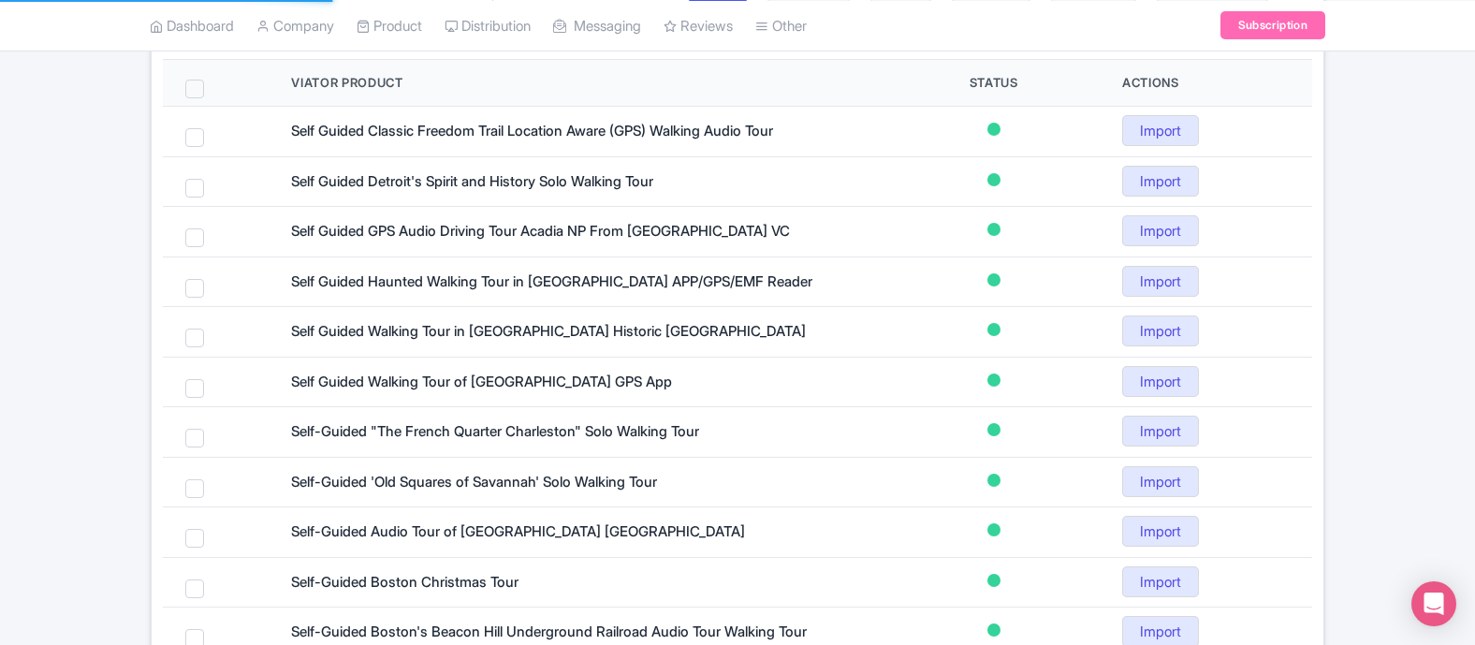
click at [192, 90] on span at bounding box center [194, 89] width 19 height 19
click at [213, 90] on input "checkbox" at bounding box center [219, 86] width 12 height 12
checkbox input "true"
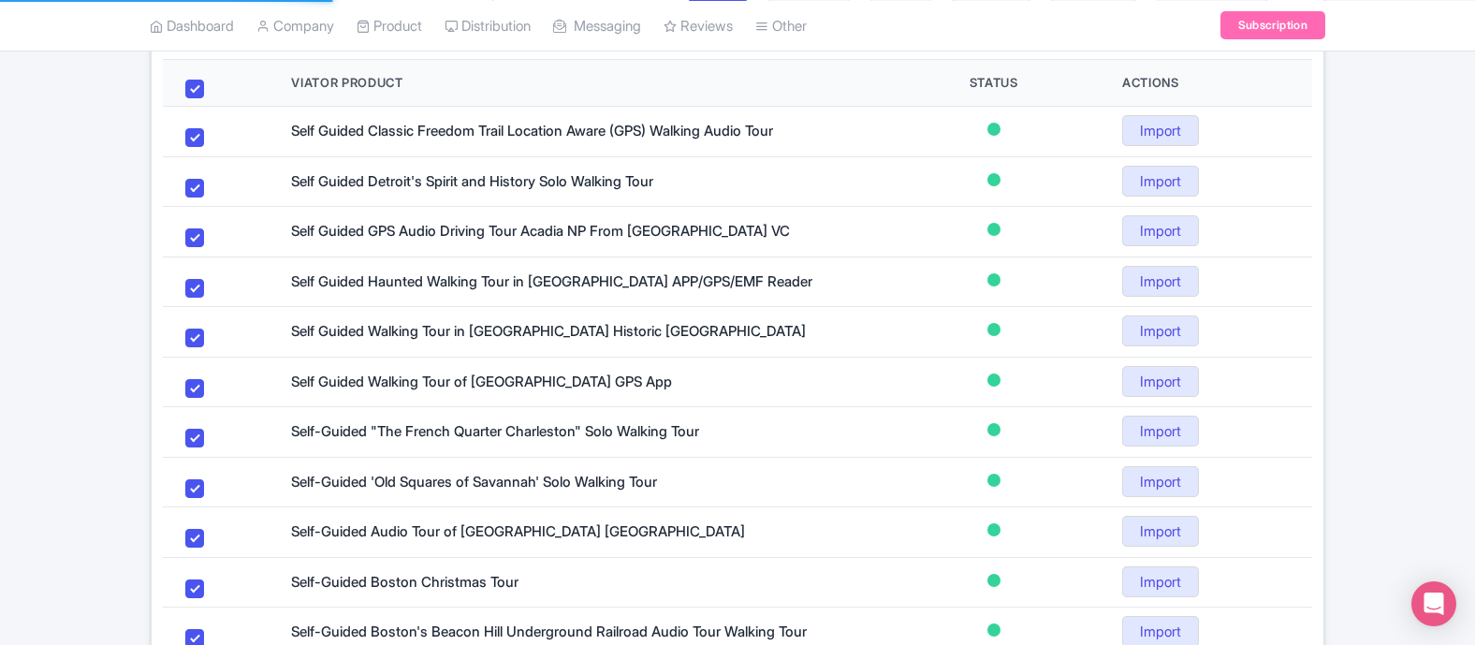
checkbox input "true"
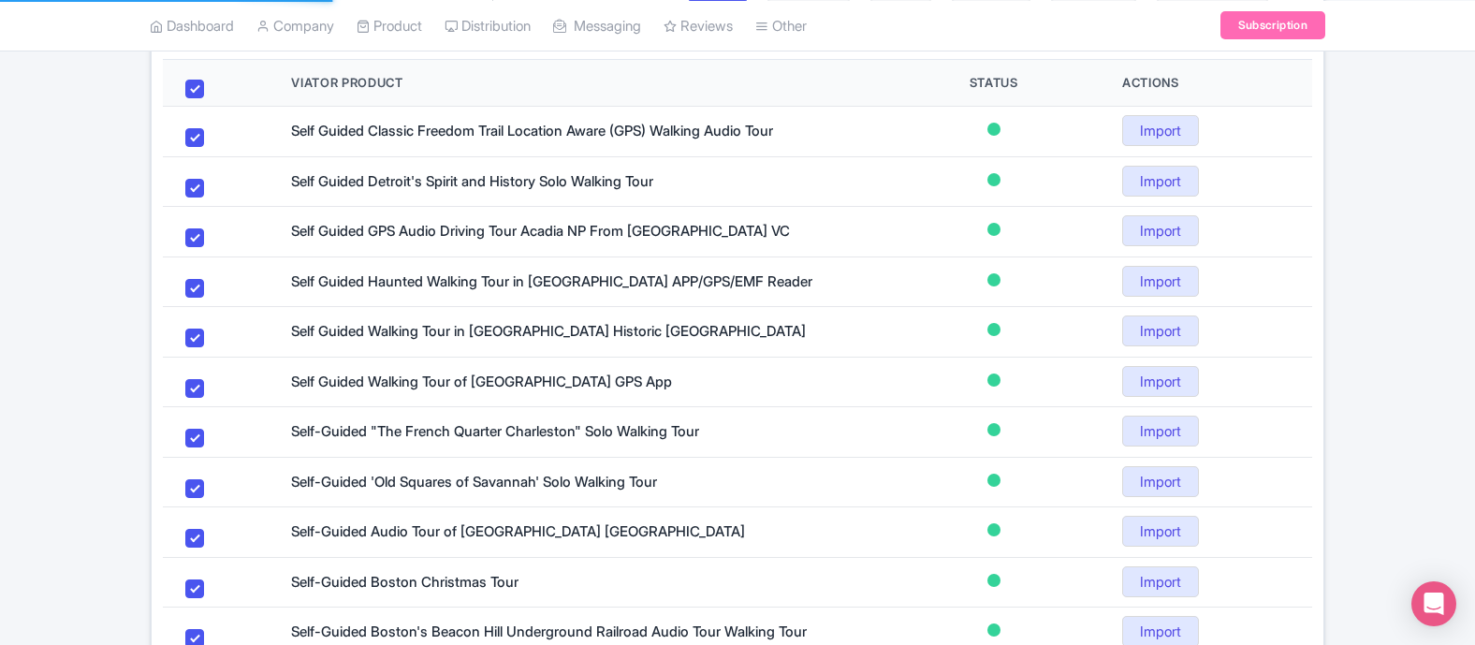
checkbox input "true"
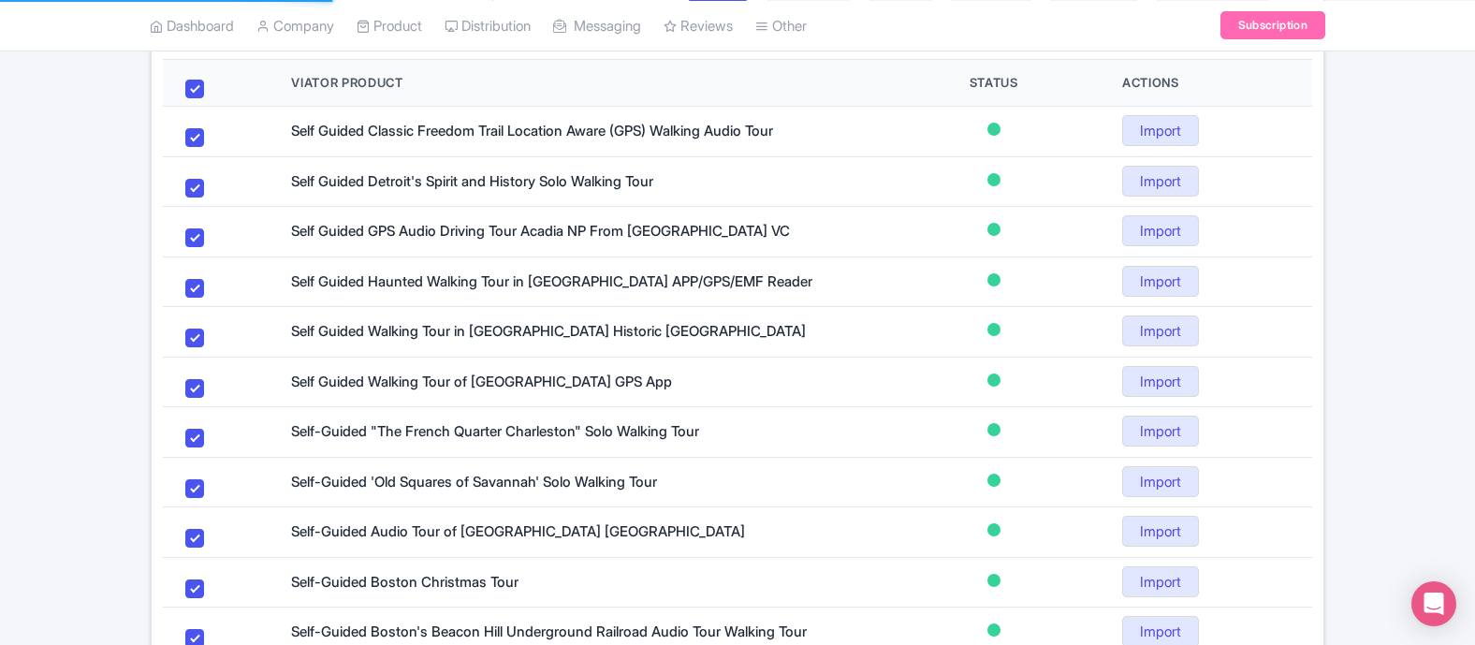
checkbox input "true"
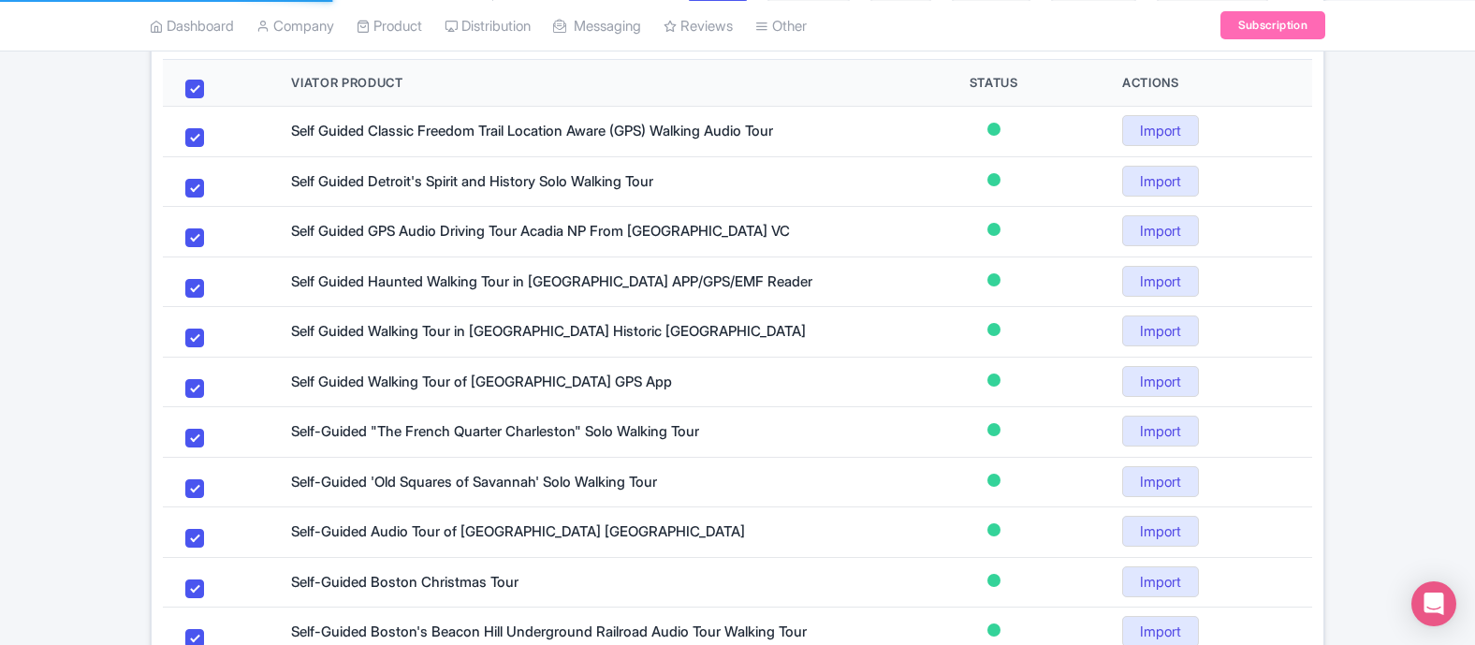
checkbox input "true"
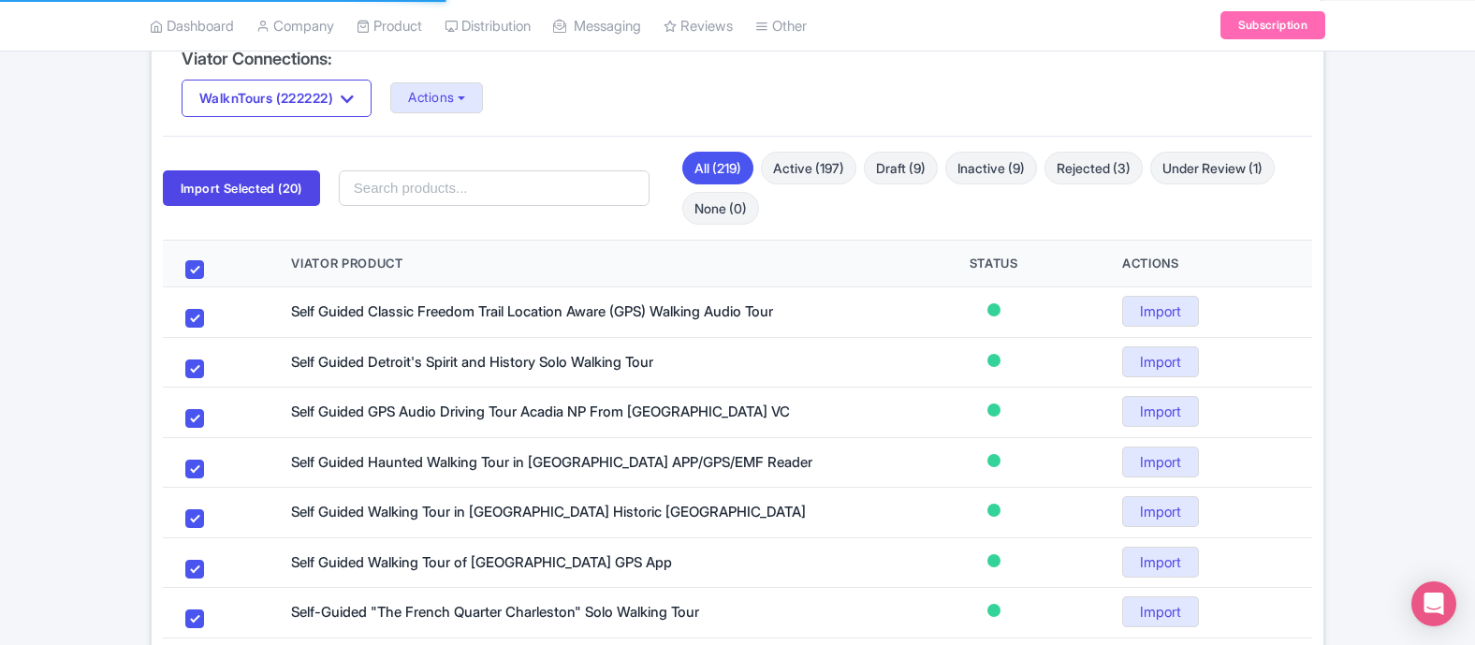
scroll to position [281, 0]
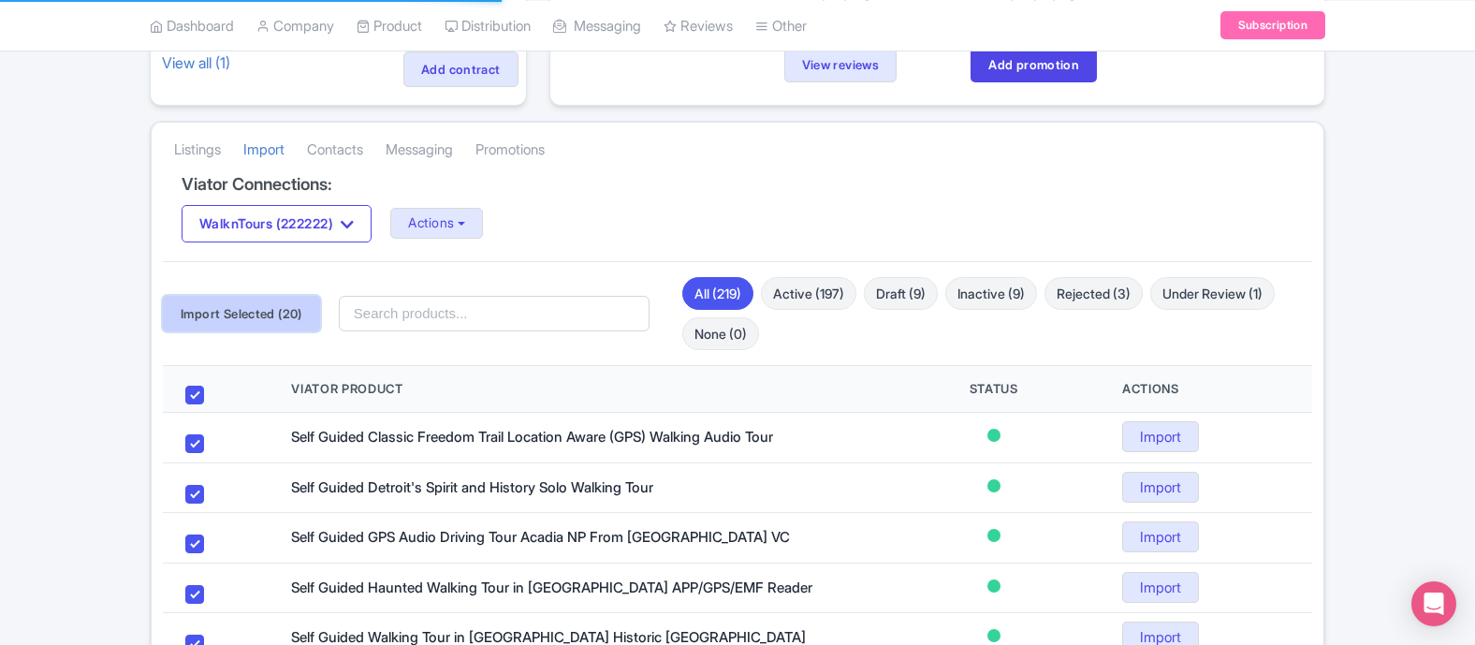
click at [271, 316] on button "Import Selected (20)" at bounding box center [241, 314] width 157 height 36
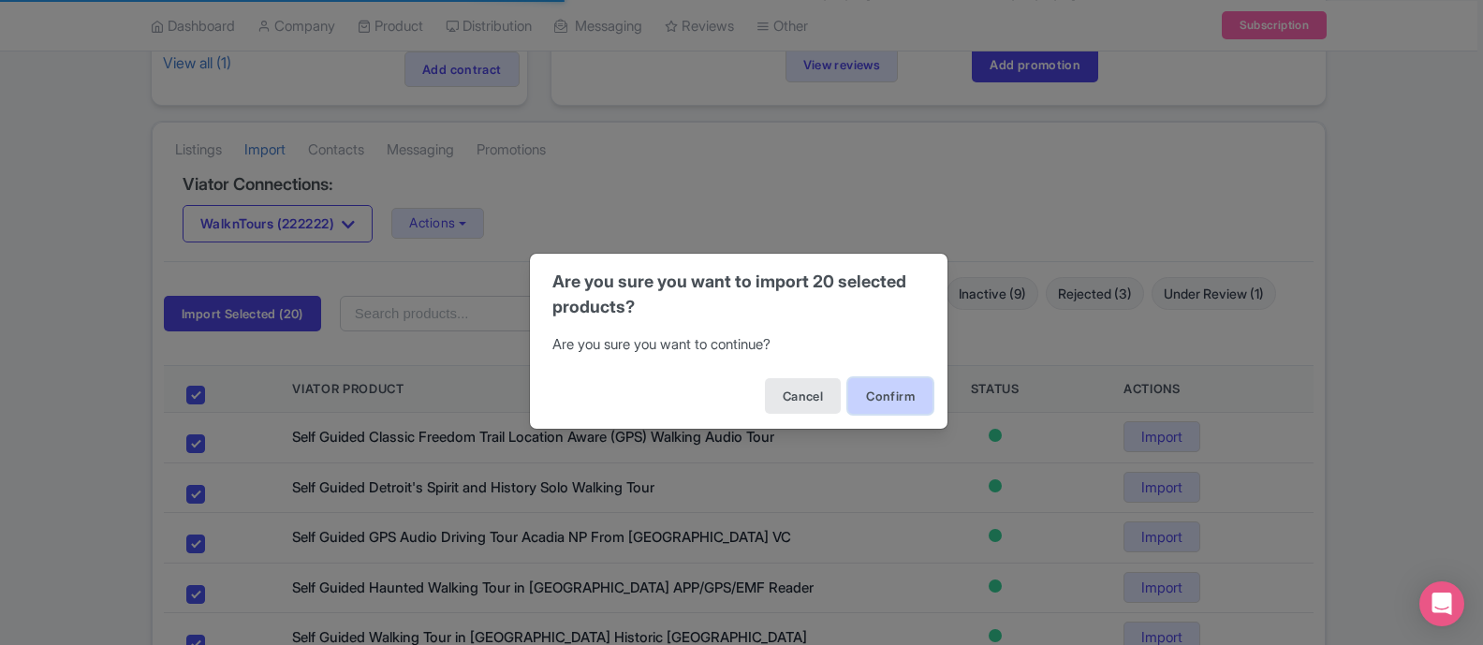
click at [874, 401] on button "Confirm" at bounding box center [890, 396] width 84 height 36
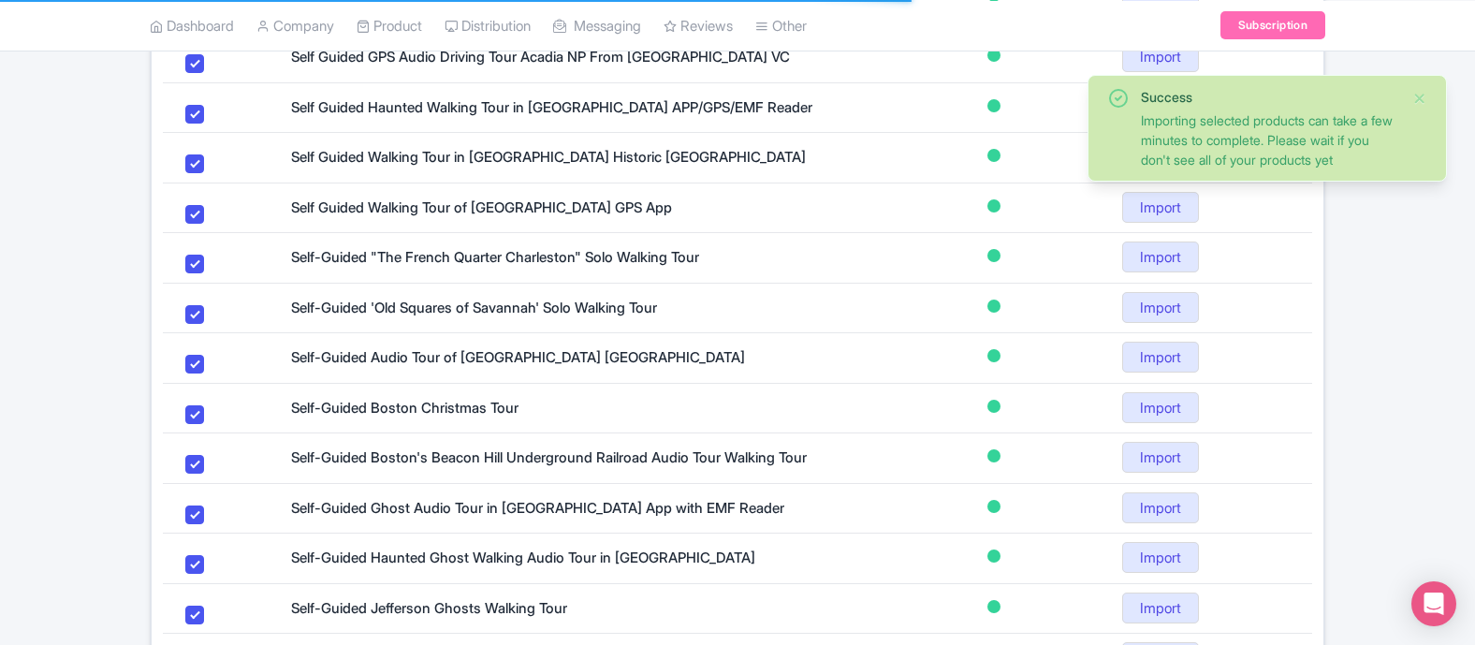
scroll to position [1207, 0]
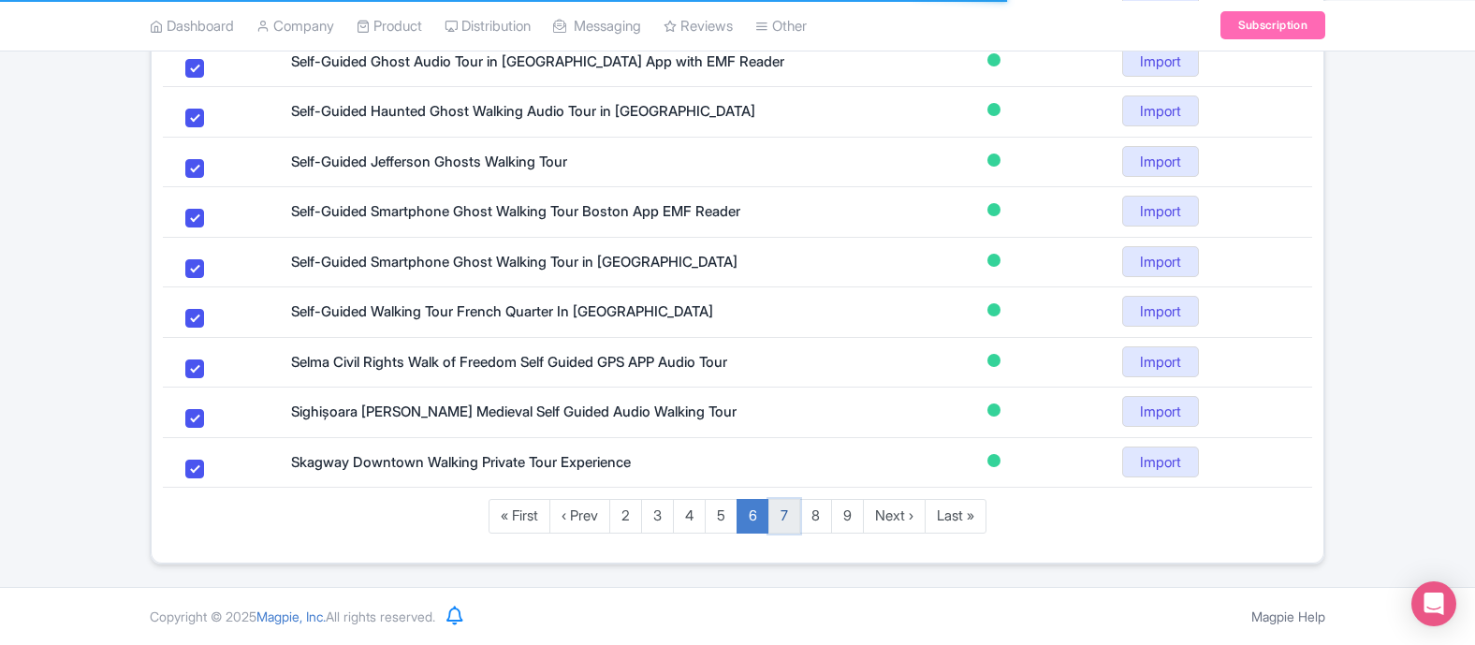
click at [784, 521] on link "7" at bounding box center [784, 516] width 32 height 35
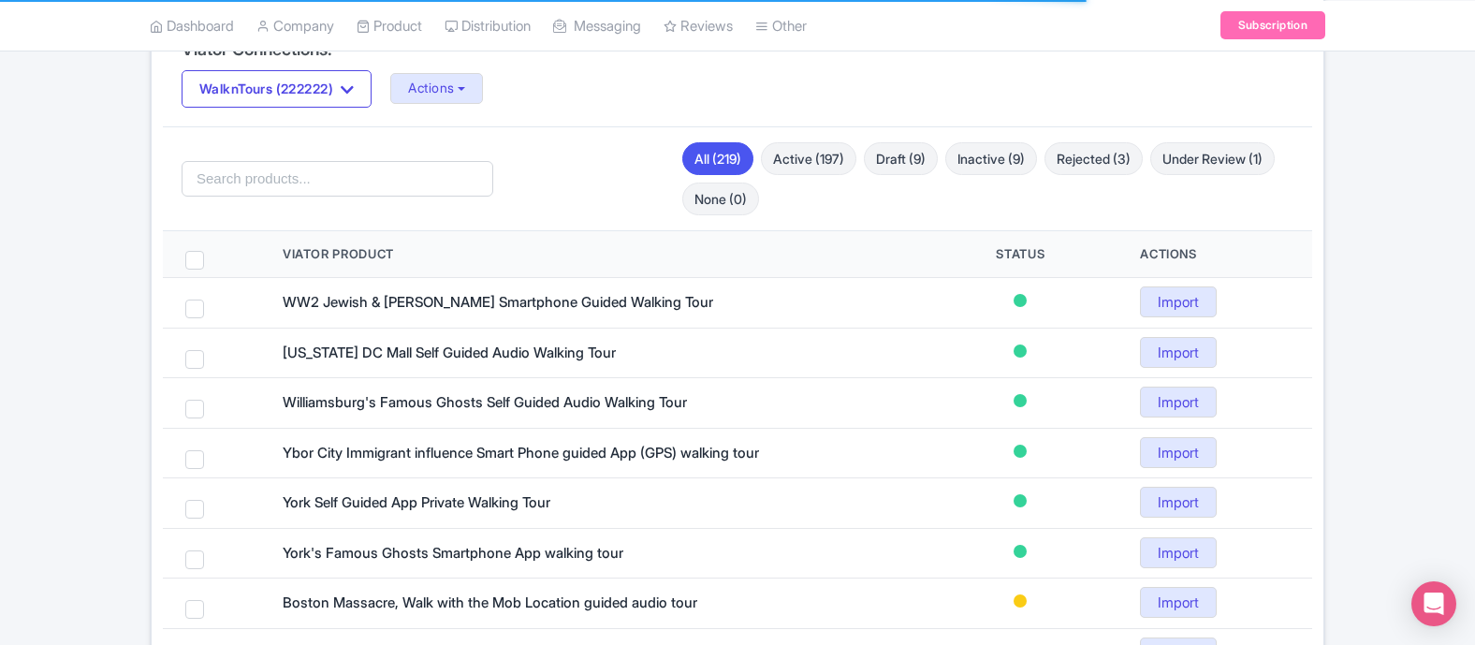
scroll to position [382, 0]
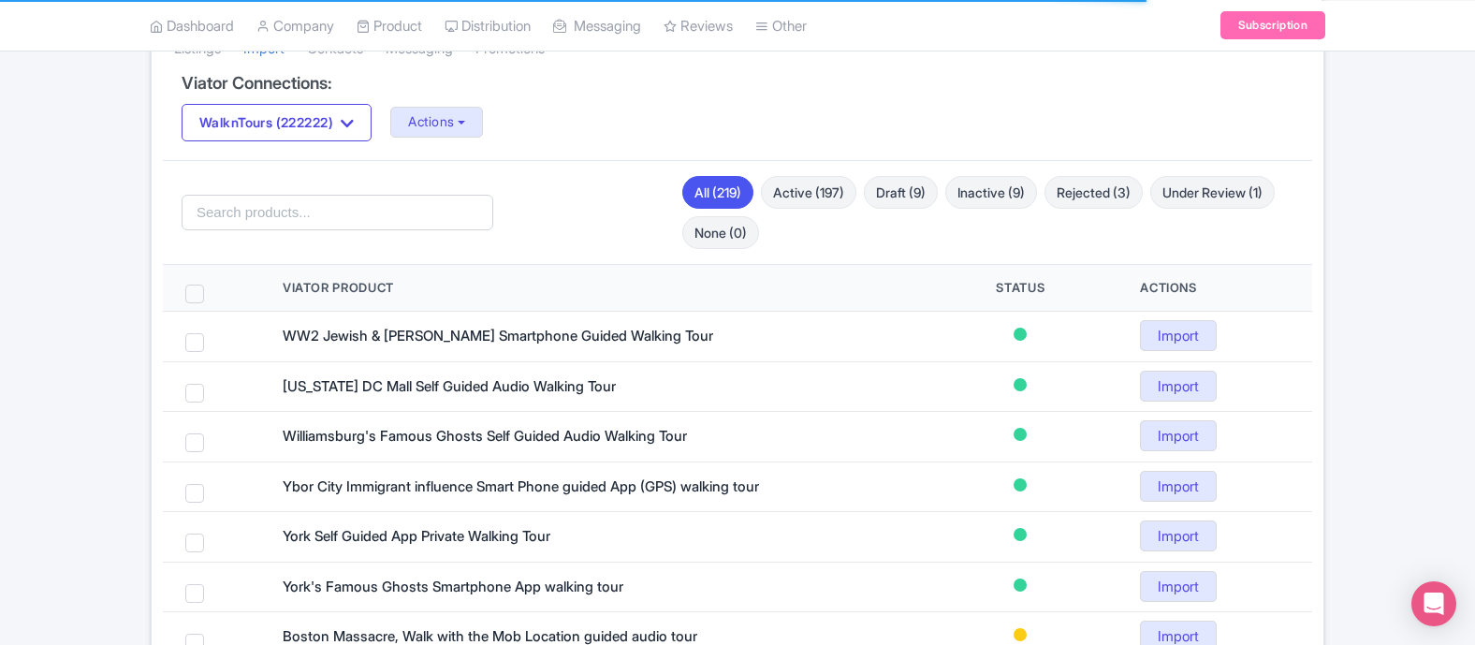
click at [199, 291] on span at bounding box center [194, 294] width 19 height 19
click at [213, 291] on input "checkbox" at bounding box center [219, 291] width 12 height 12
checkbox input "true"
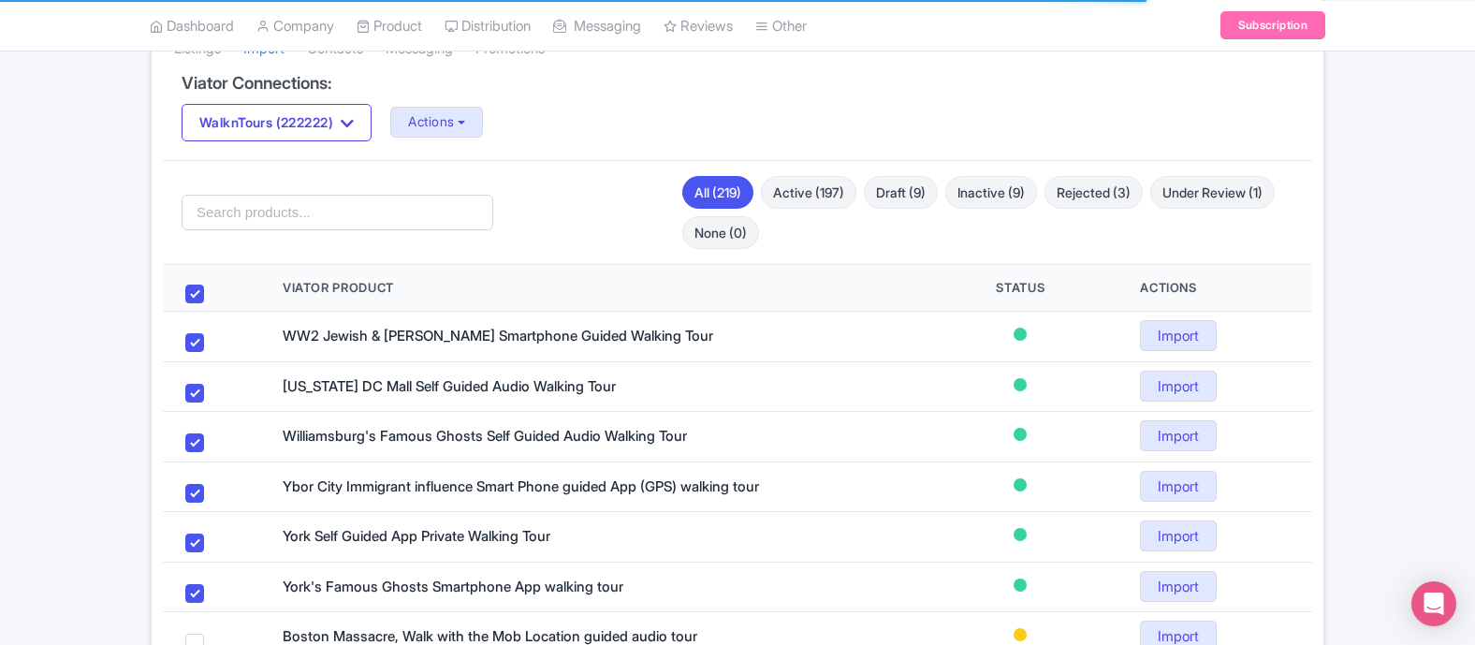
checkbox input "true"
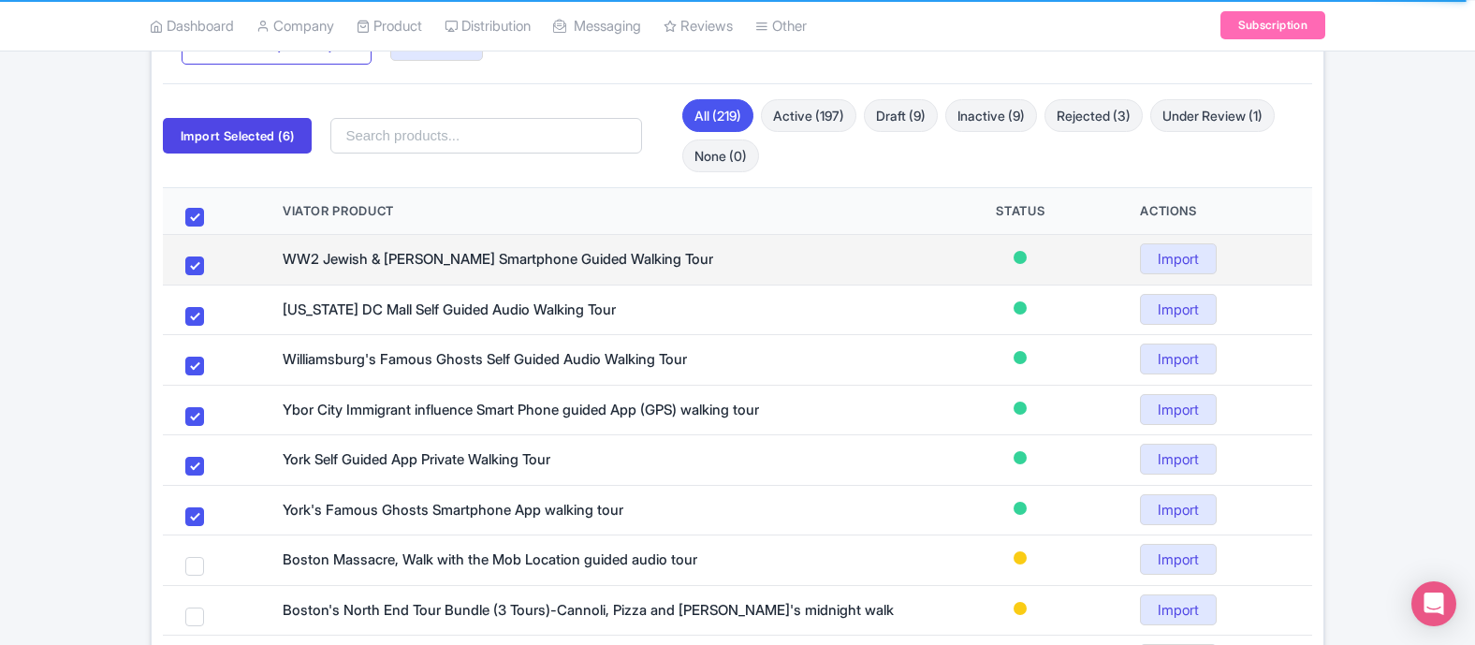
scroll to position [131, 0]
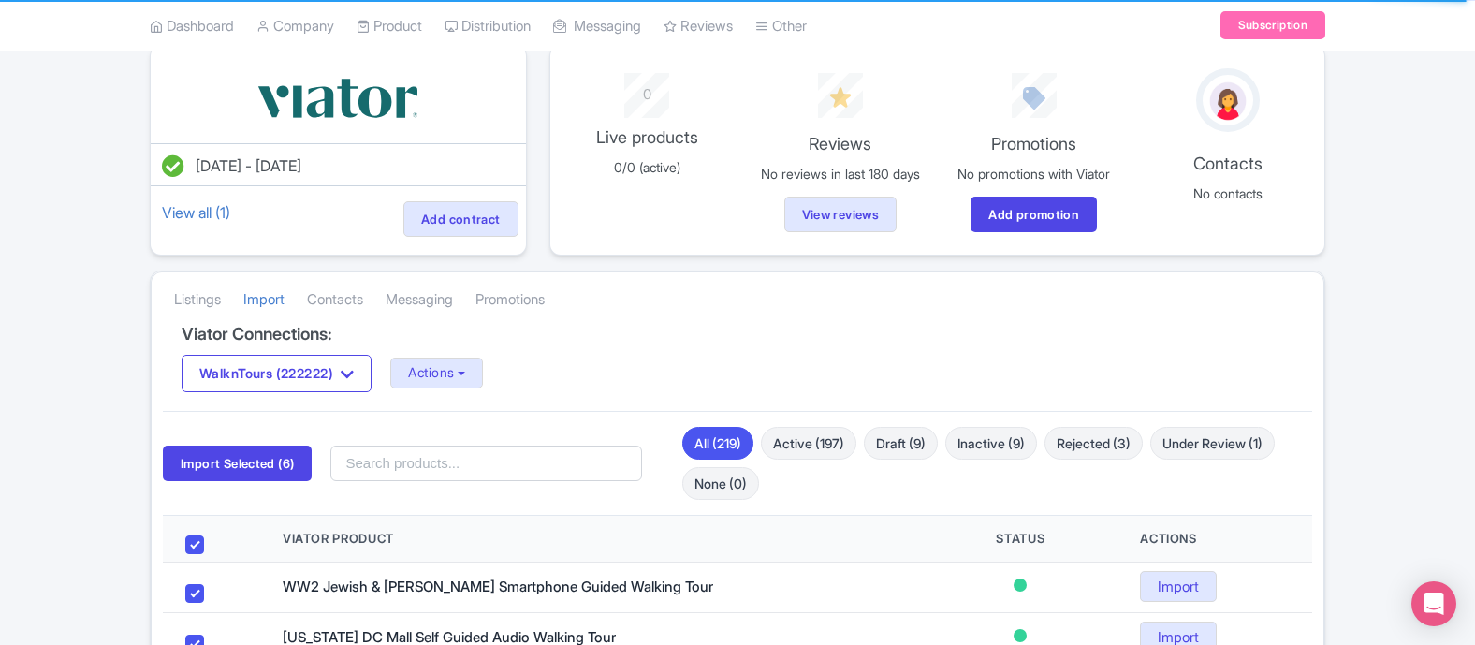
click at [201, 539] on span at bounding box center [194, 544] width 19 height 19
click at [213, 539] on input "checkbox" at bounding box center [219, 541] width 12 height 12
checkbox input "false"
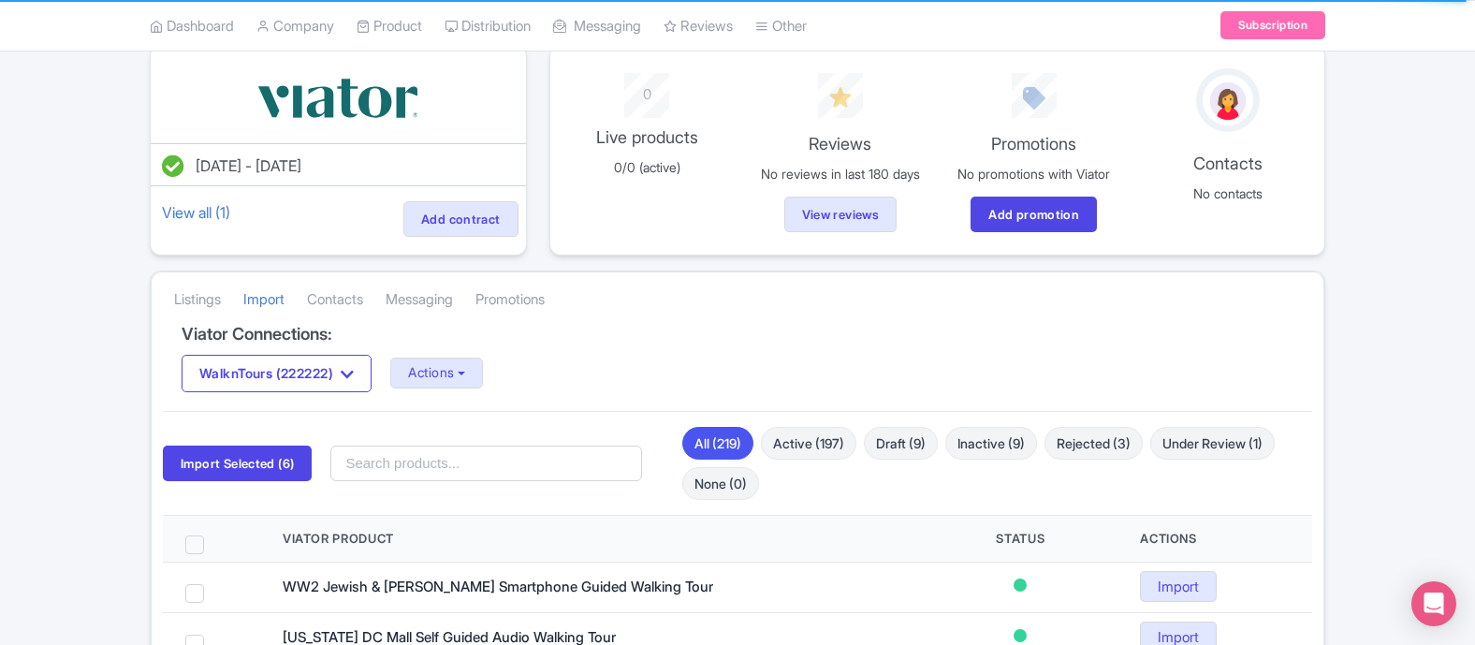
checkbox input "false"
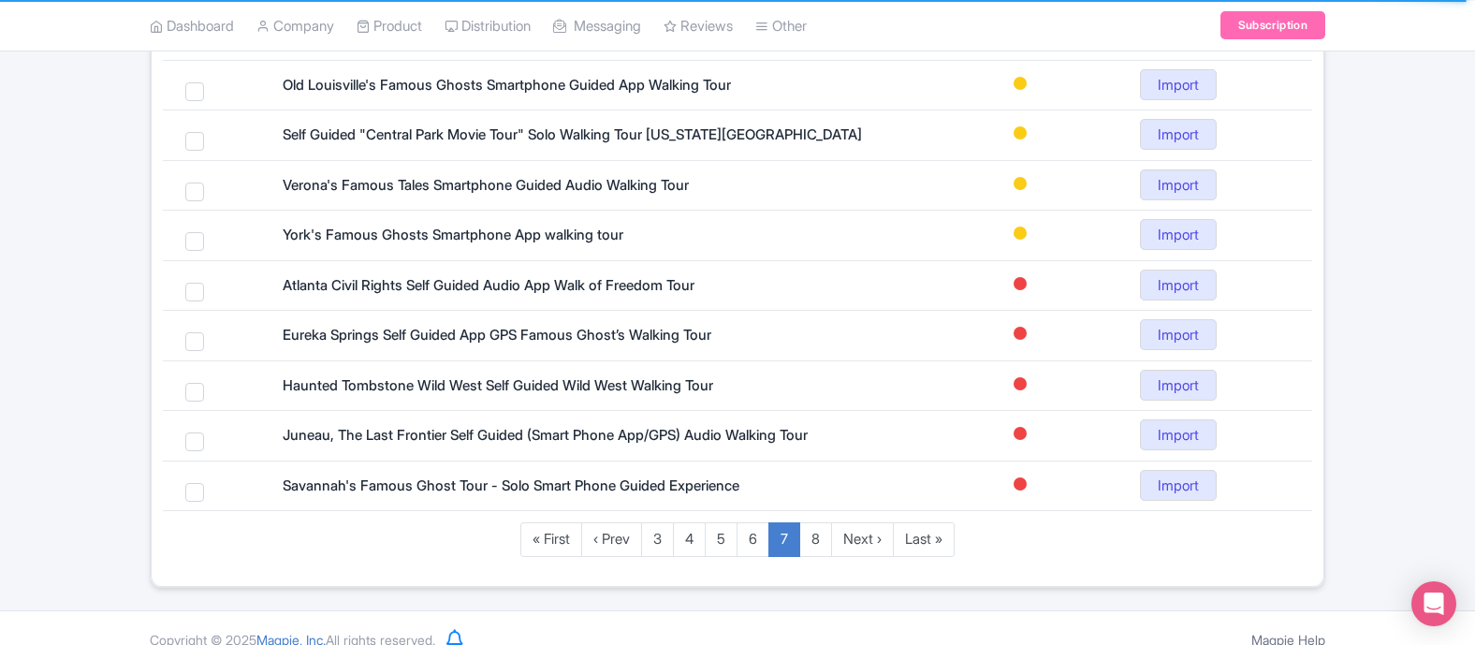
scroll to position [1170, 0]
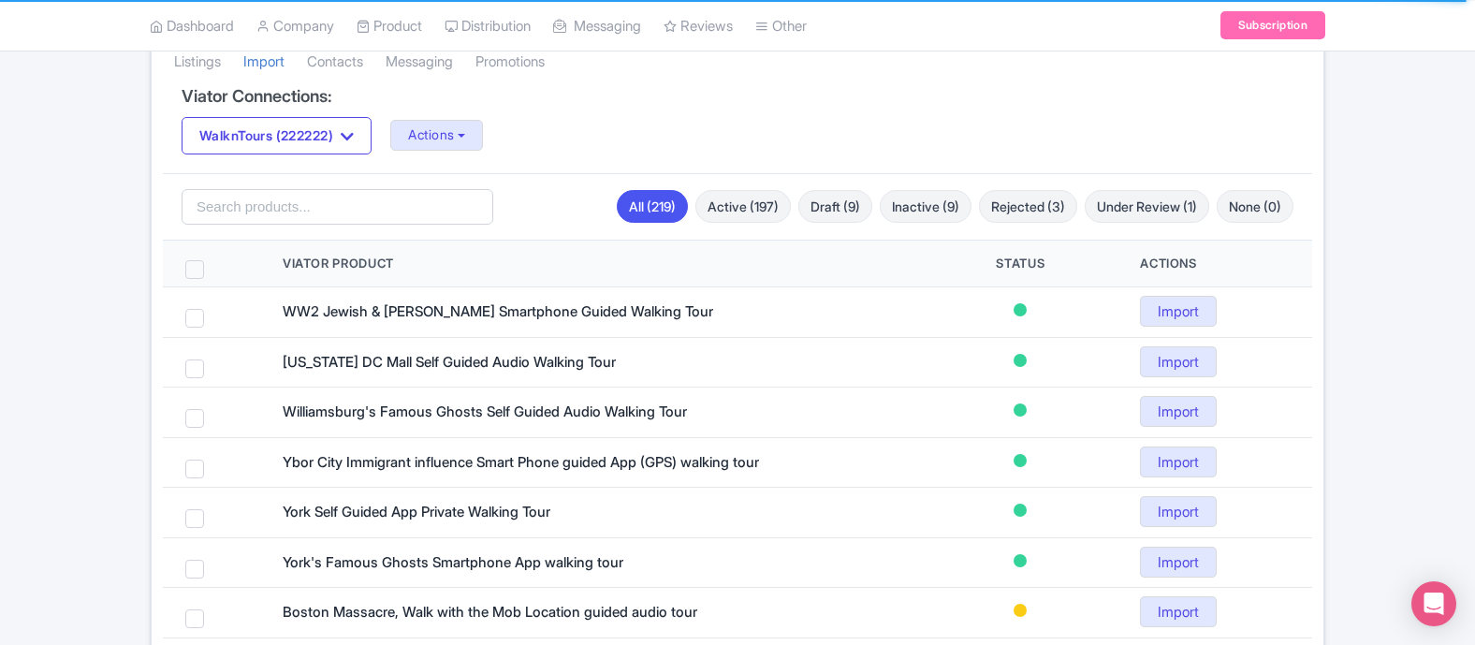
click at [195, 267] on span at bounding box center [194, 269] width 19 height 19
click at [213, 267] on input "checkbox" at bounding box center [219, 266] width 12 height 12
checkbox input "true"
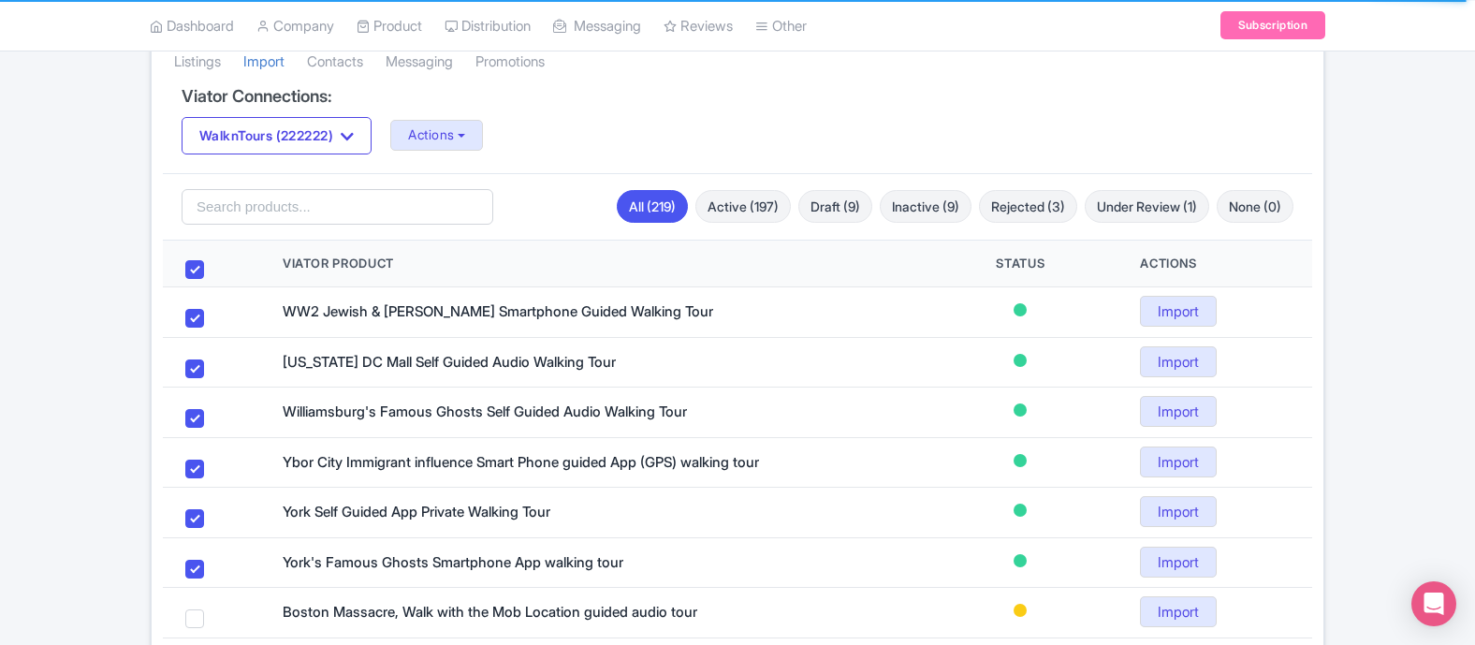
checkbox input "true"
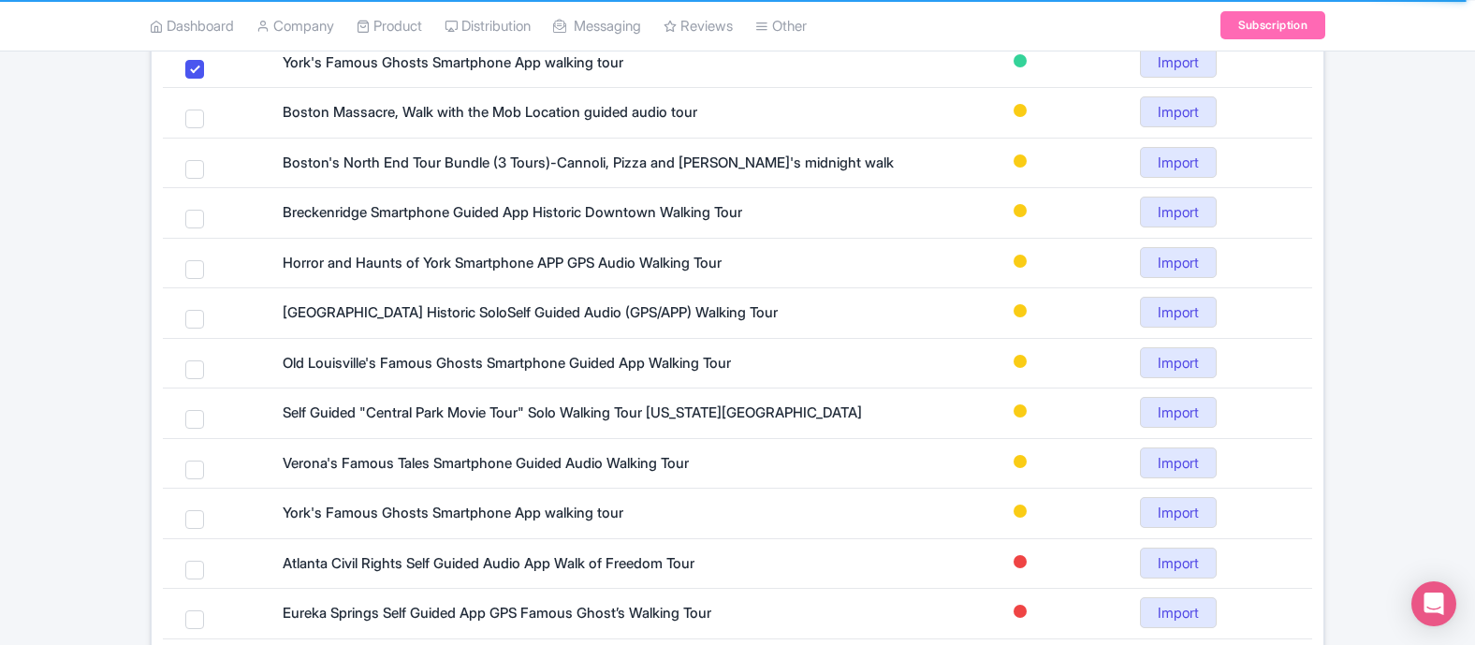
scroll to position [752, 0]
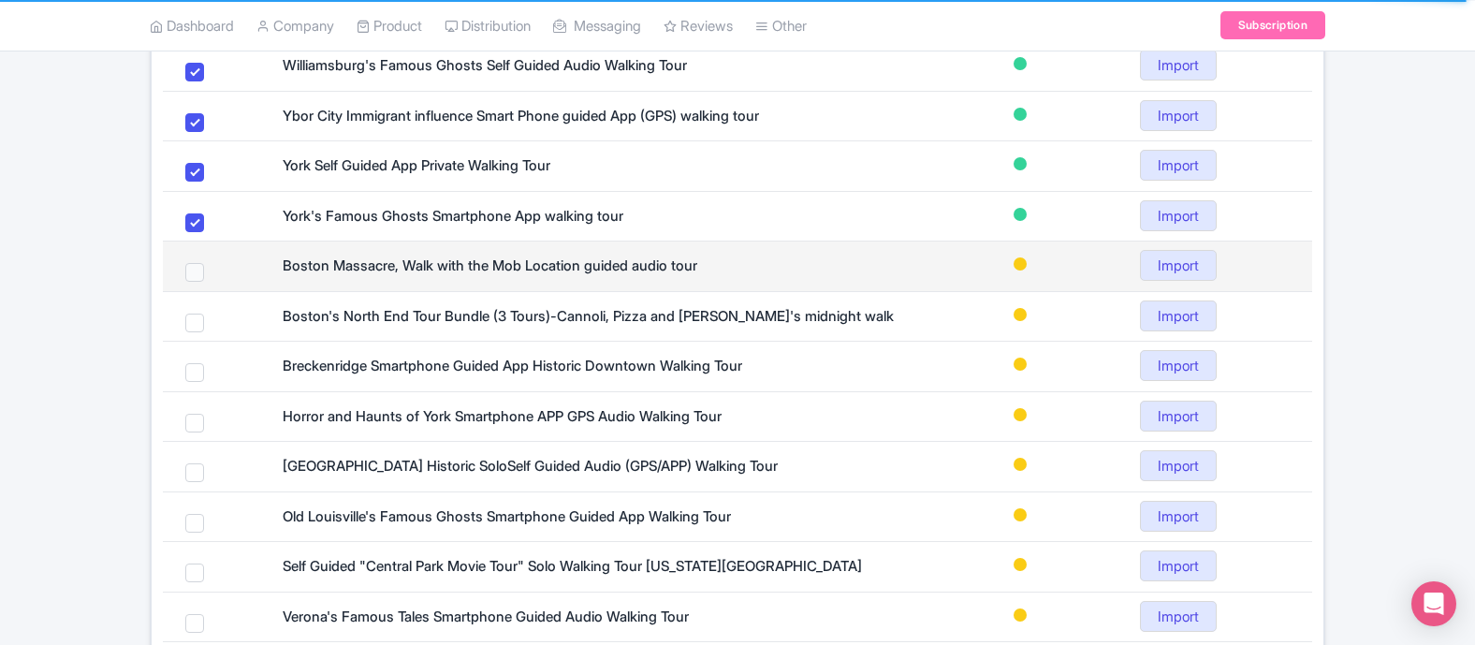
click at [192, 270] on span at bounding box center [194, 272] width 19 height 19
click at [193, 278] on span at bounding box center [194, 272] width 19 height 19
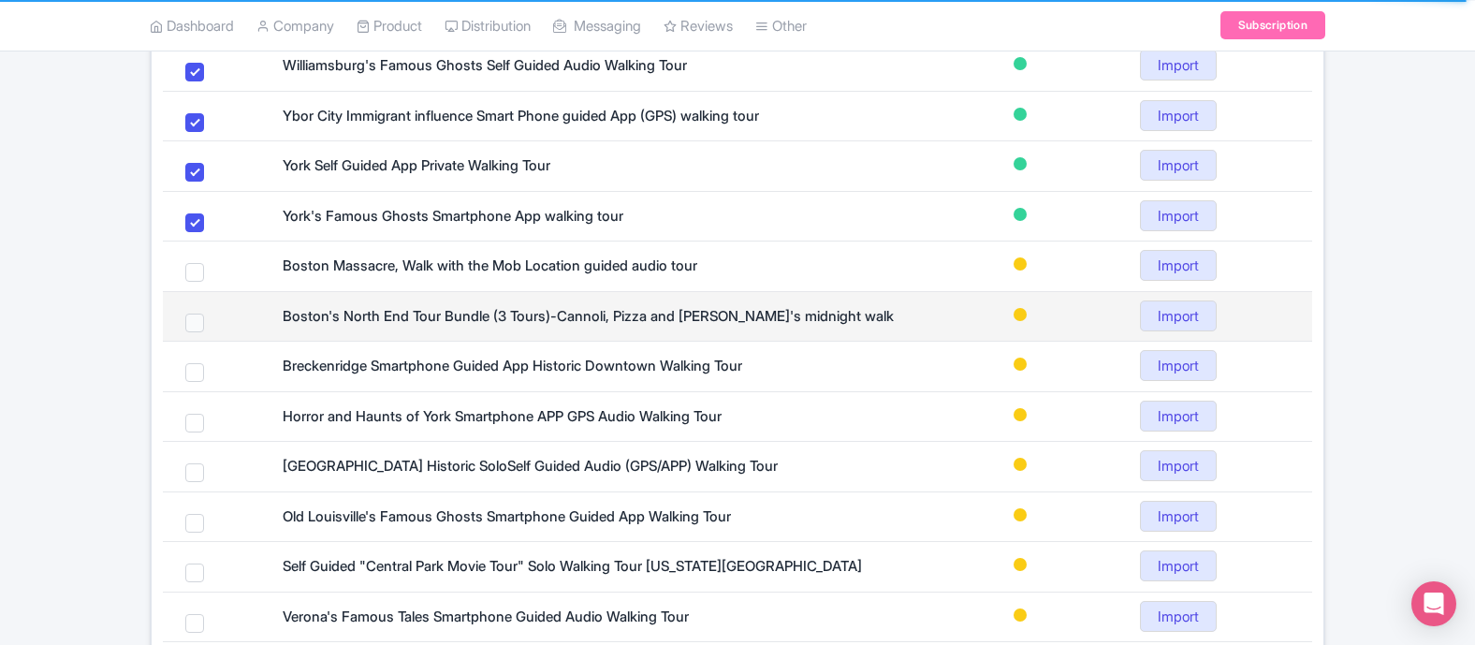
click at [194, 318] on span at bounding box center [194, 323] width 19 height 19
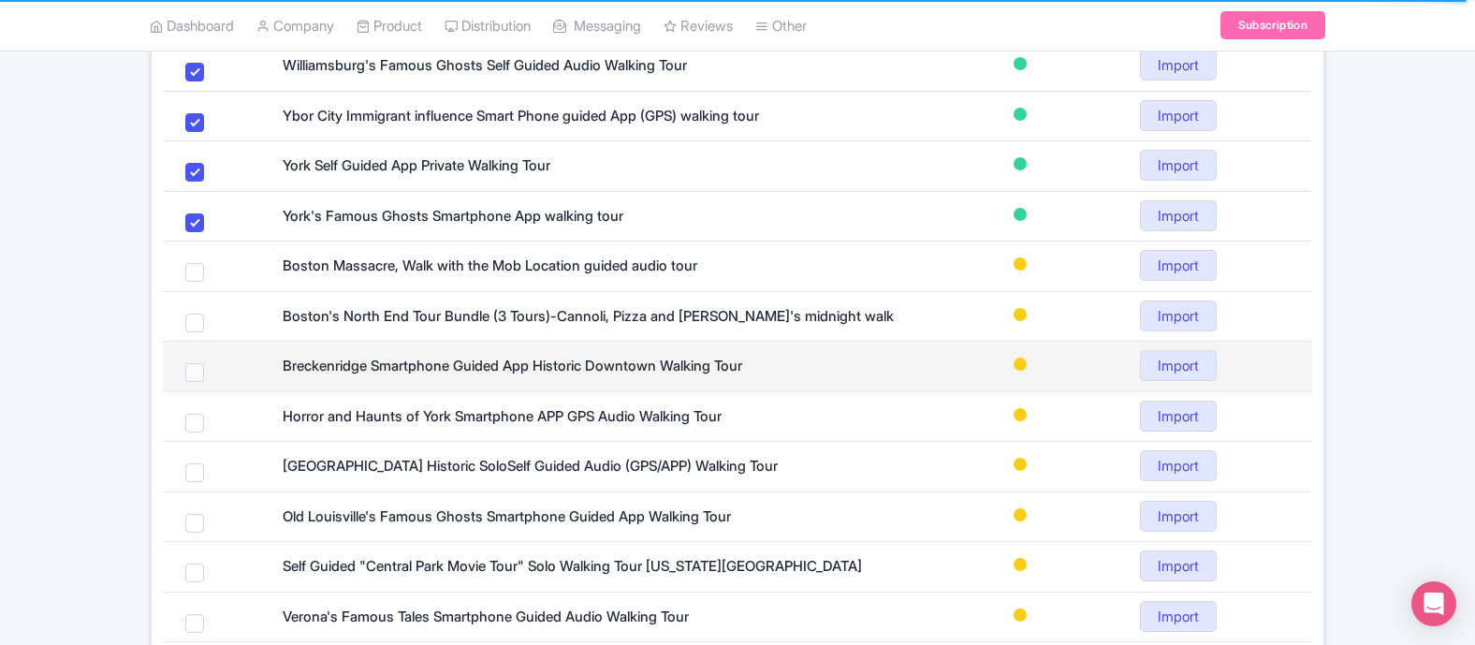
click at [191, 366] on span at bounding box center [194, 372] width 19 height 19
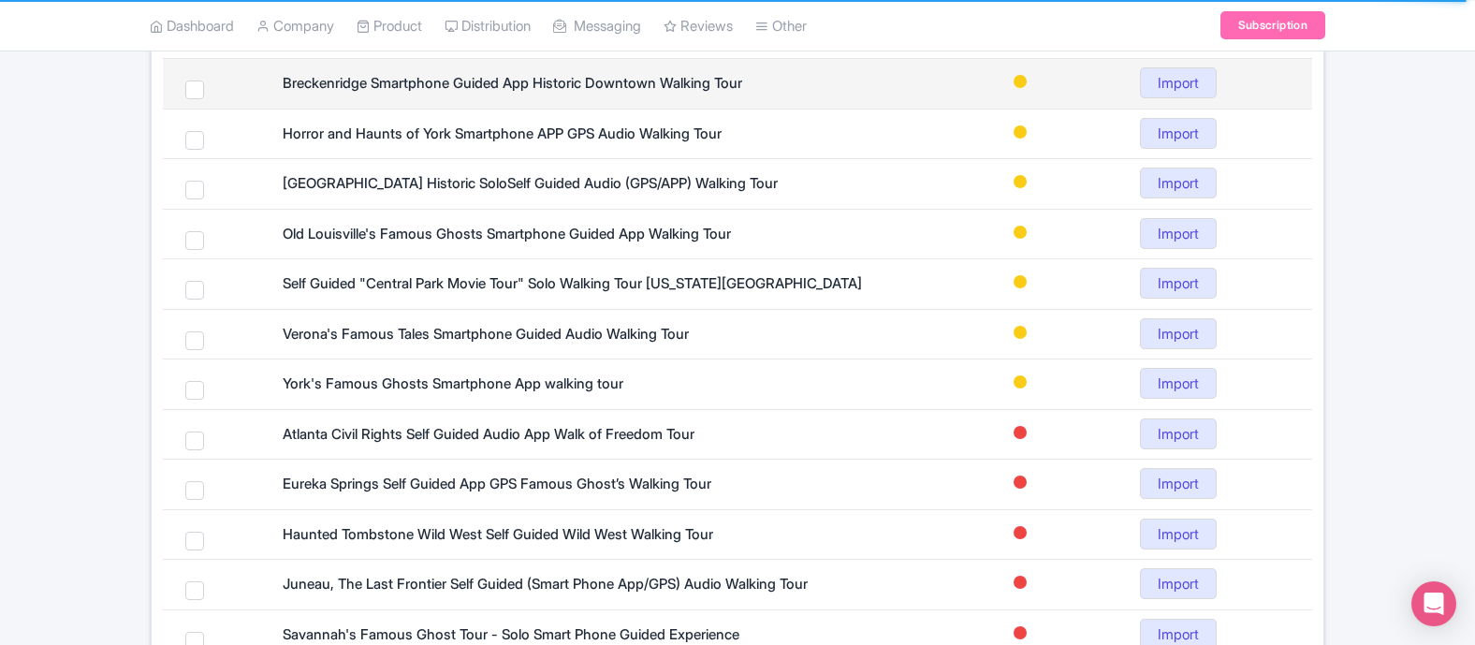
scroll to position [1207, 0]
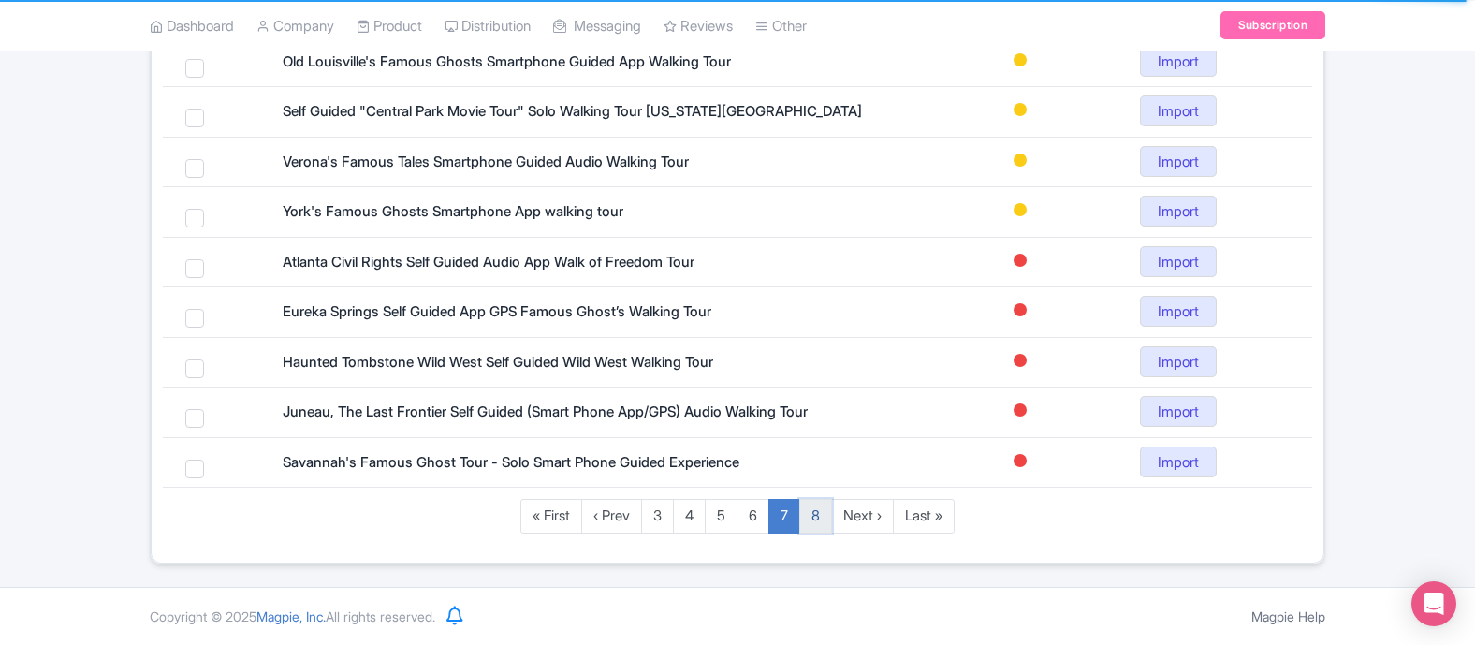
click at [821, 520] on link "8" at bounding box center [815, 516] width 33 height 35
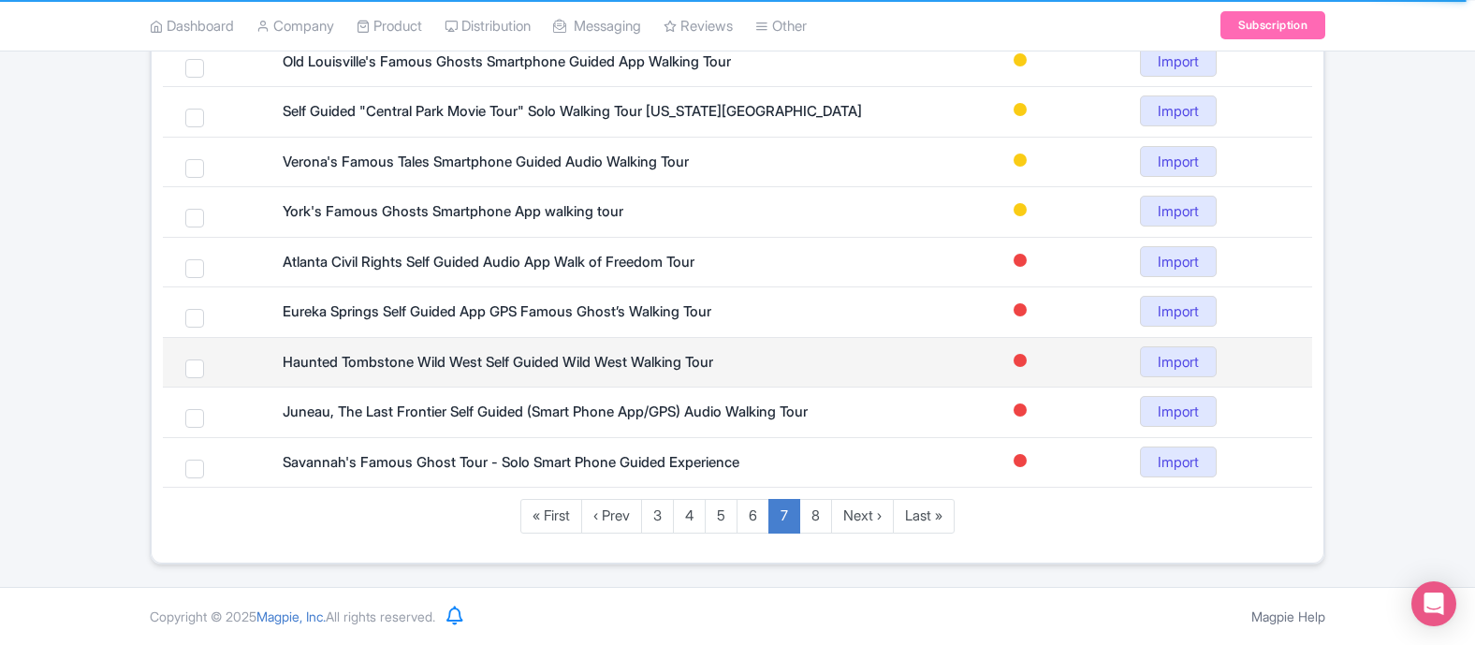
scroll to position [366, 0]
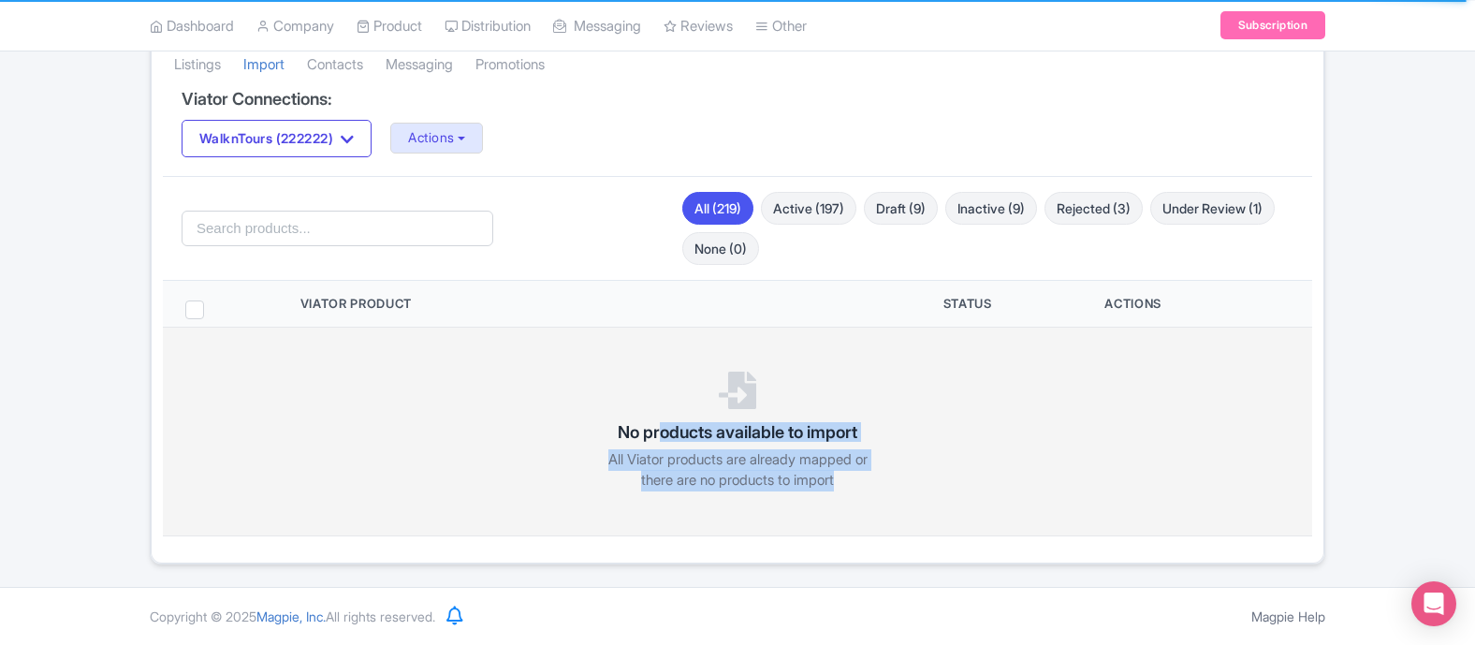
drag, startPoint x: 659, startPoint y: 430, endPoint x: 762, endPoint y: 491, distance: 120.1
click at [762, 491] on div "No products available to import All Viator products are already mapped or there…" at bounding box center [737, 432] width 1104 height 180
drag, startPoint x: 752, startPoint y: 489, endPoint x: 687, endPoint y: 414, distance: 100.2
click at [687, 414] on div "No products available to import All Viator products are already mapped or there…" at bounding box center [737, 432] width 1104 height 180
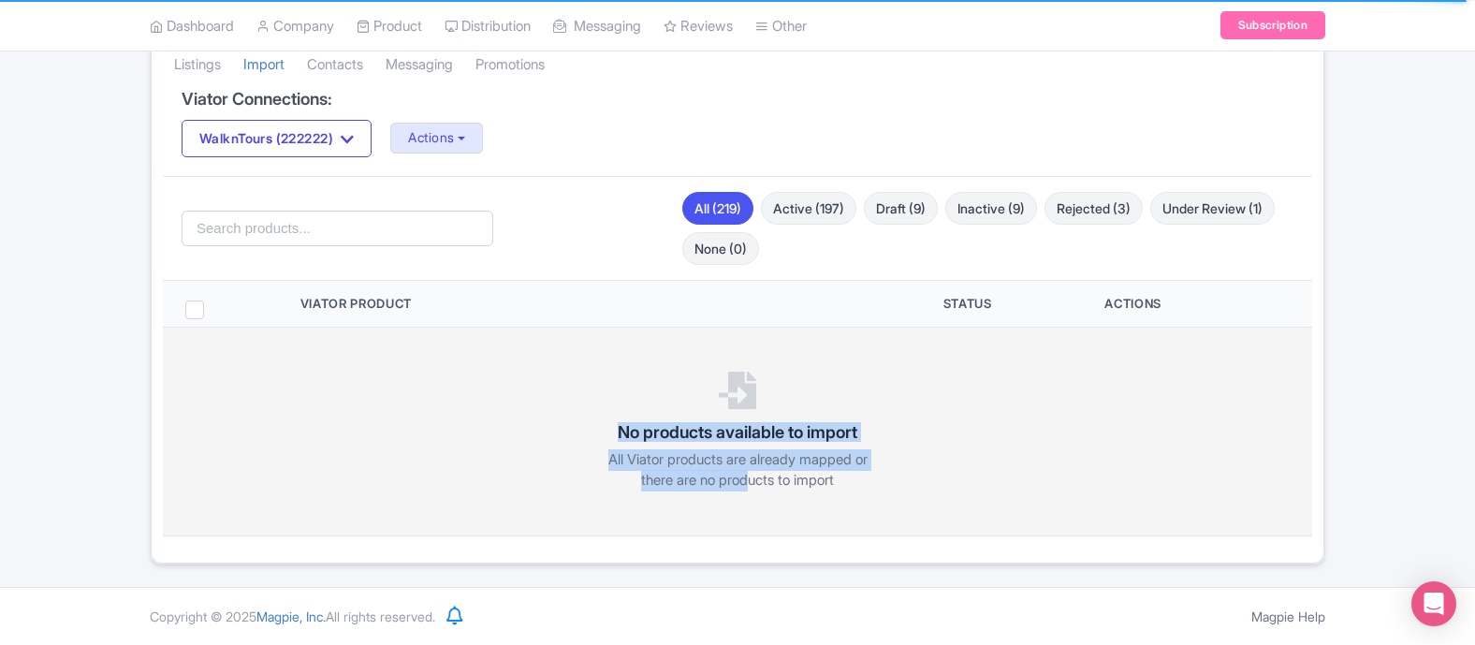
click at [687, 414] on div "No products available to import All Viator products are already mapped or there…" at bounding box center [737, 432] width 1104 height 180
drag, startPoint x: 693, startPoint y: 434, endPoint x: 756, endPoint y: 477, distance: 76.8
click at [756, 477] on div "No products available to import All Viator products are already mapped or there…" at bounding box center [737, 432] width 1104 height 180
click at [756, 477] on p "All Viator products are already mapped or there are no products to import" at bounding box center [737, 470] width 281 height 42
drag, startPoint x: 831, startPoint y: 484, endPoint x: 760, endPoint y: 425, distance: 92.4
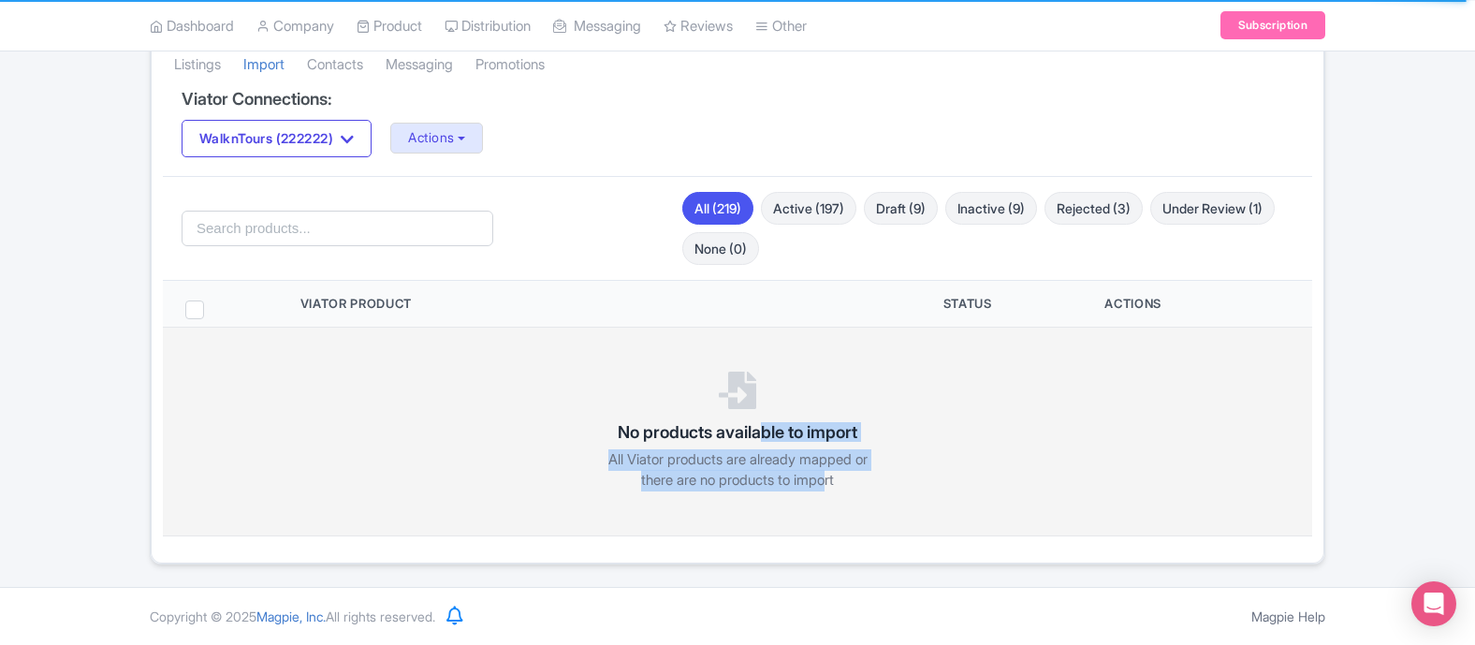
click at [760, 425] on div "No products available to import All Viator products are already mapped or there…" at bounding box center [737, 432] width 1104 height 180
click at [760, 425] on h3 "No products available to import" at bounding box center [738, 432] width 240 height 19
drag, startPoint x: 735, startPoint y: 424, endPoint x: 808, endPoint y: 497, distance: 103.2
click at [808, 497] on div "No products available to import All Viator products are already mapped or there…" at bounding box center [737, 432] width 1104 height 180
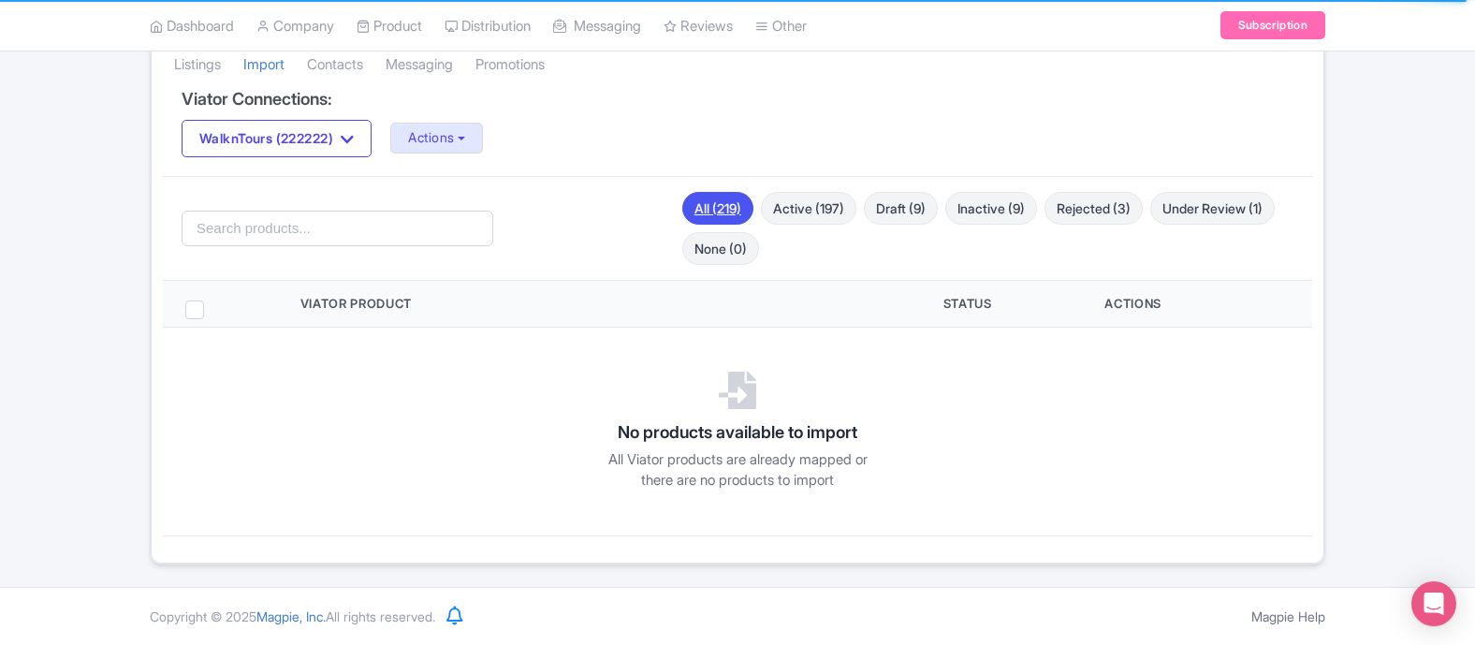
click at [717, 210] on link "All (219)" at bounding box center [717, 208] width 71 height 33
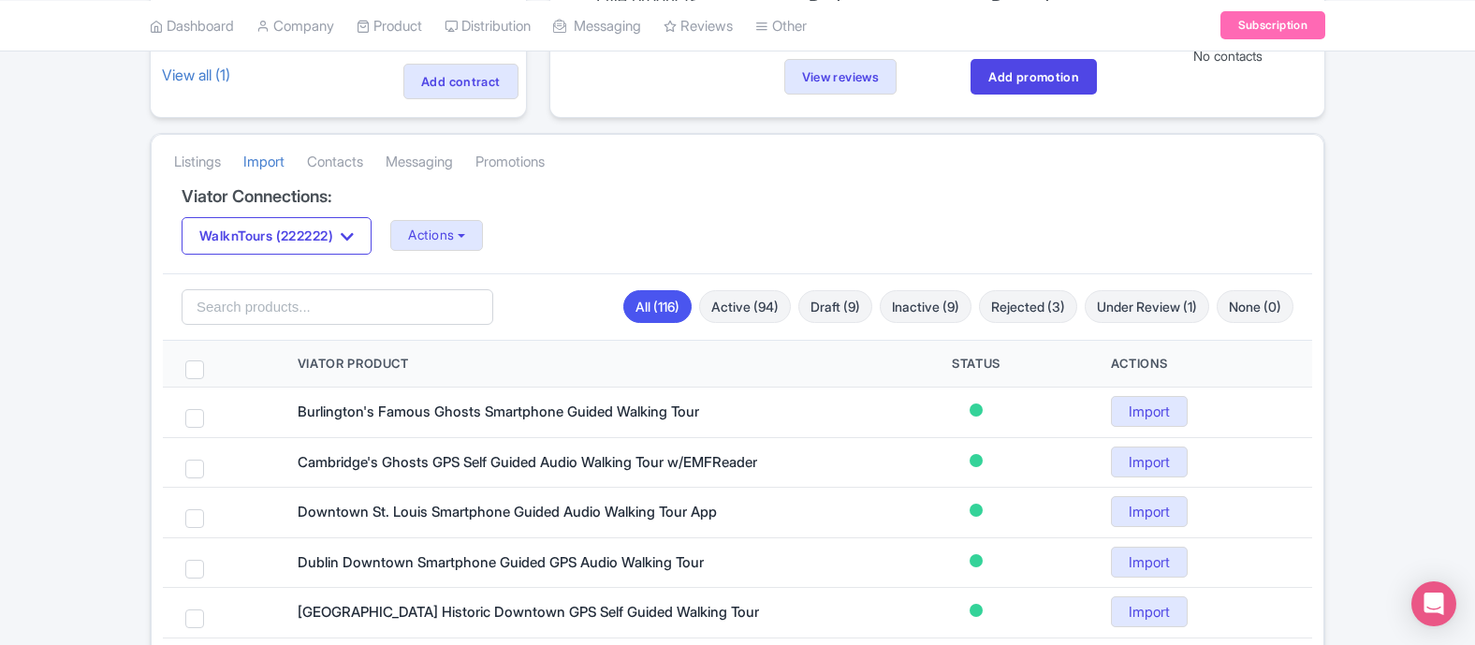
scroll to position [261, 0]
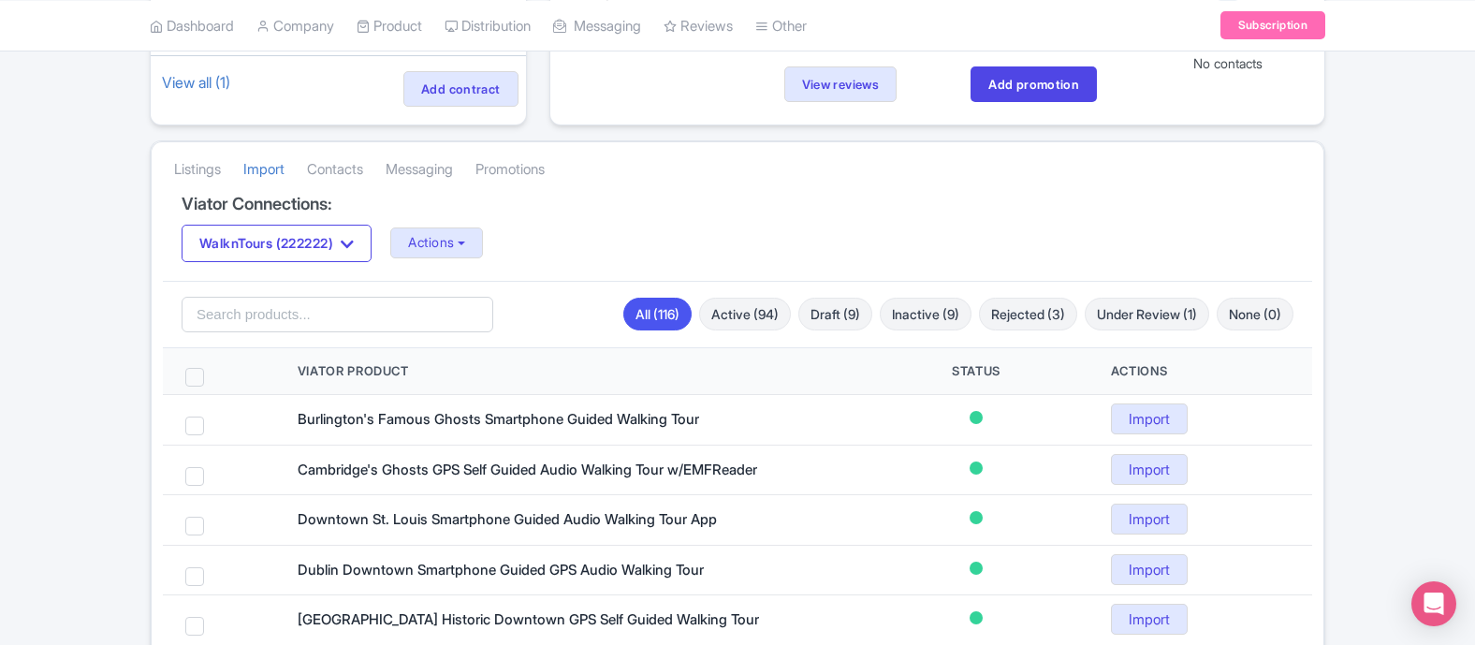
click at [197, 370] on span at bounding box center [194, 377] width 19 height 19
click at [213, 370] on input "checkbox" at bounding box center [219, 374] width 12 height 12
checkbox input "true"
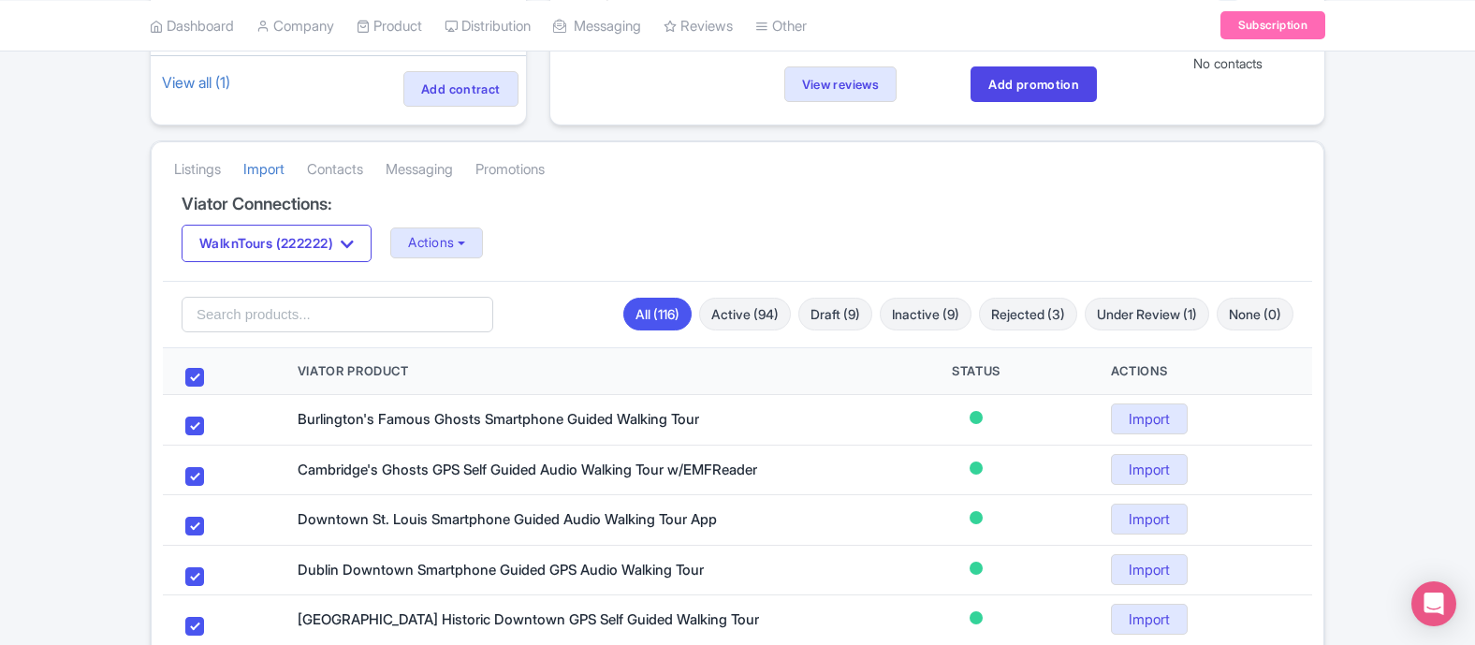
checkbox input "true"
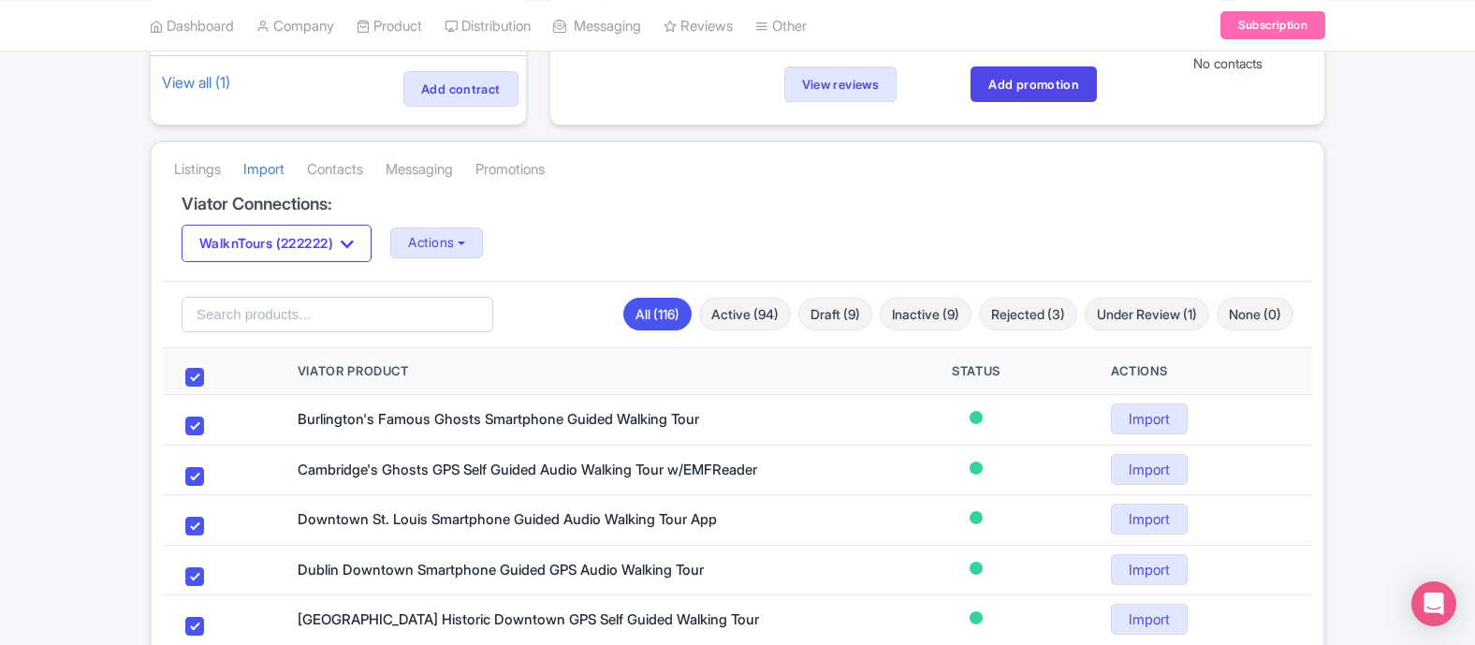
checkbox input "true"
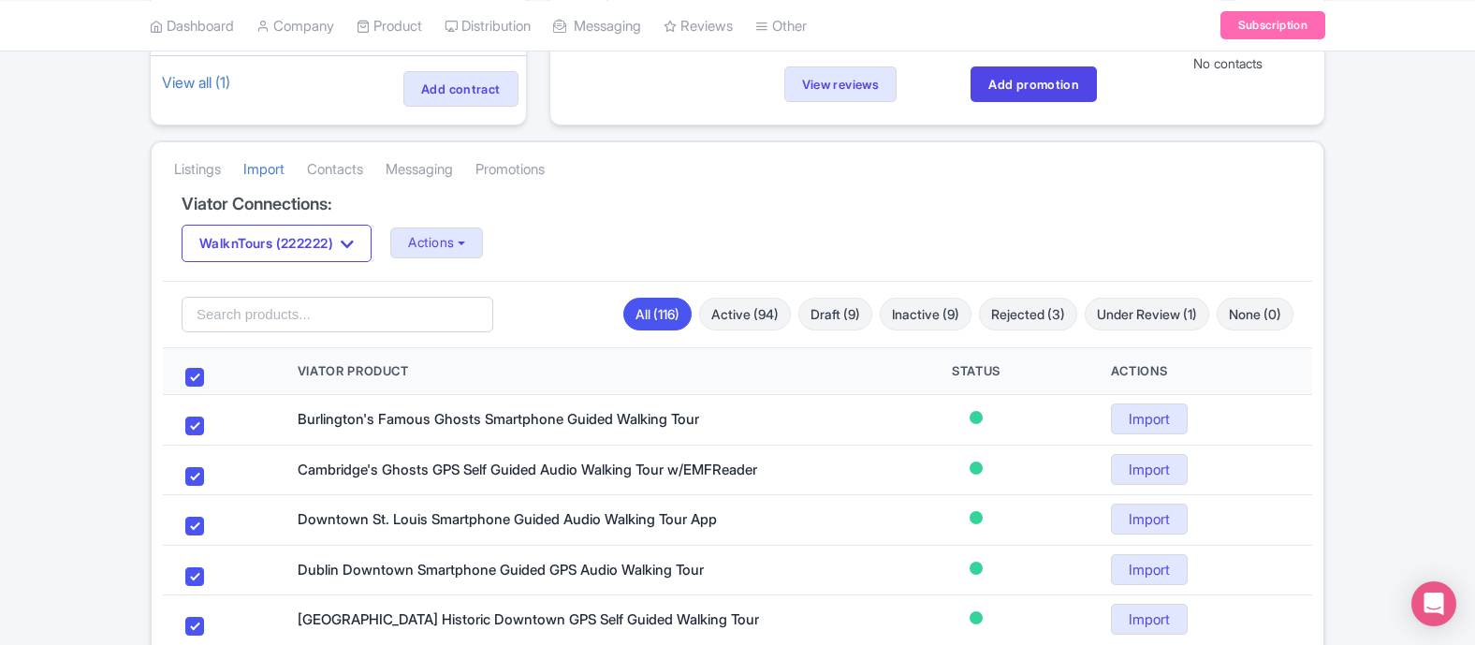
checkbox input "true"
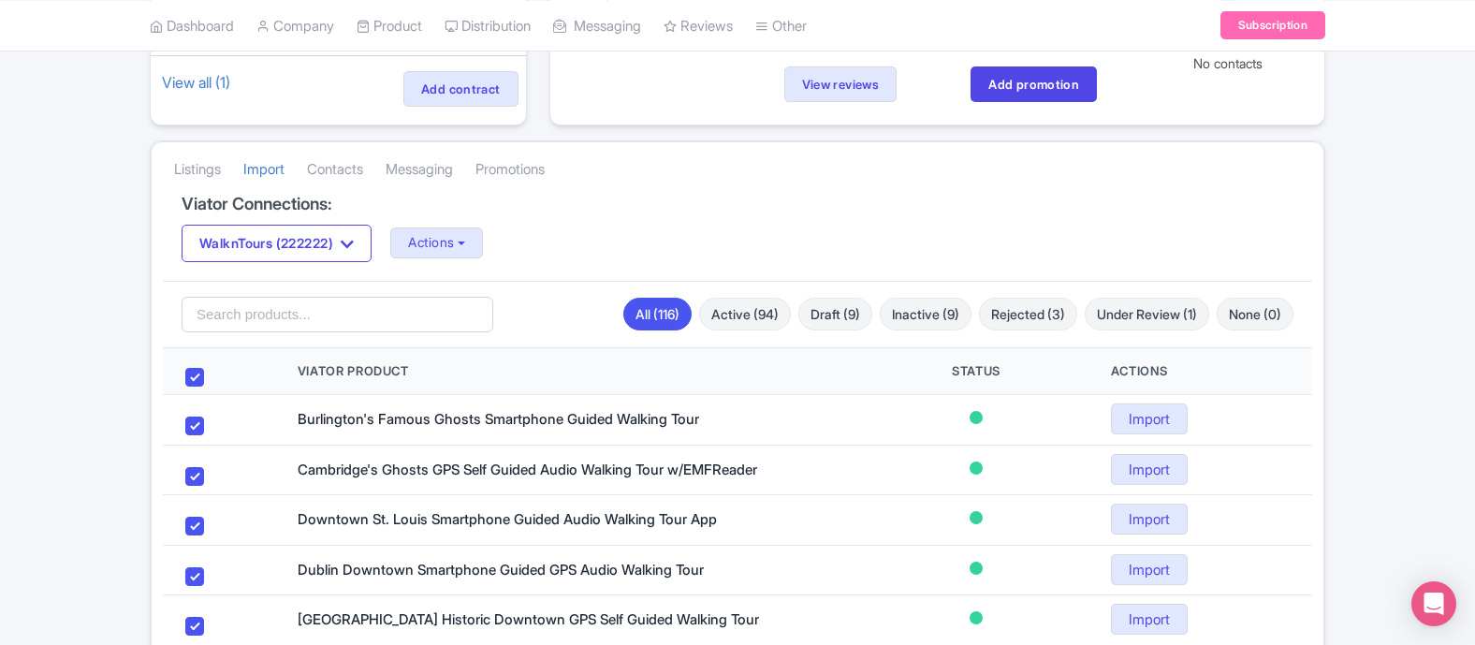
checkbox input "true"
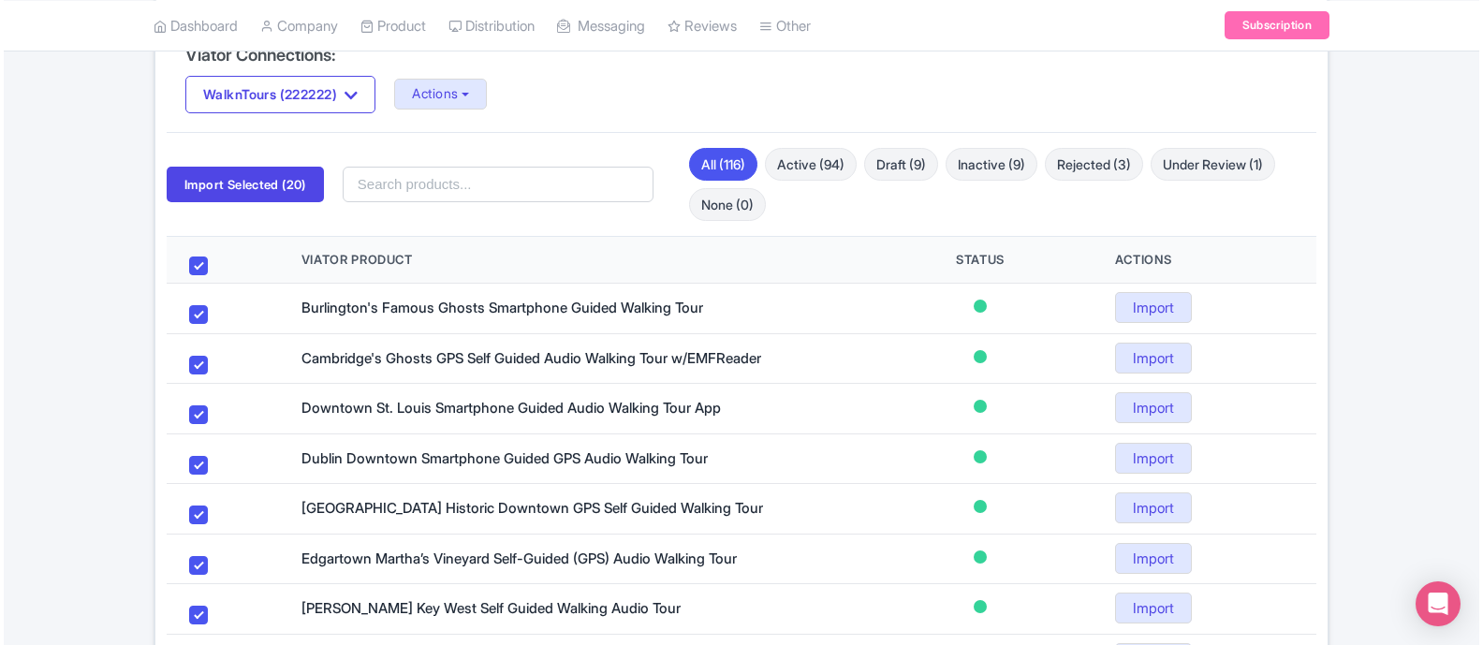
scroll to position [387, 0]
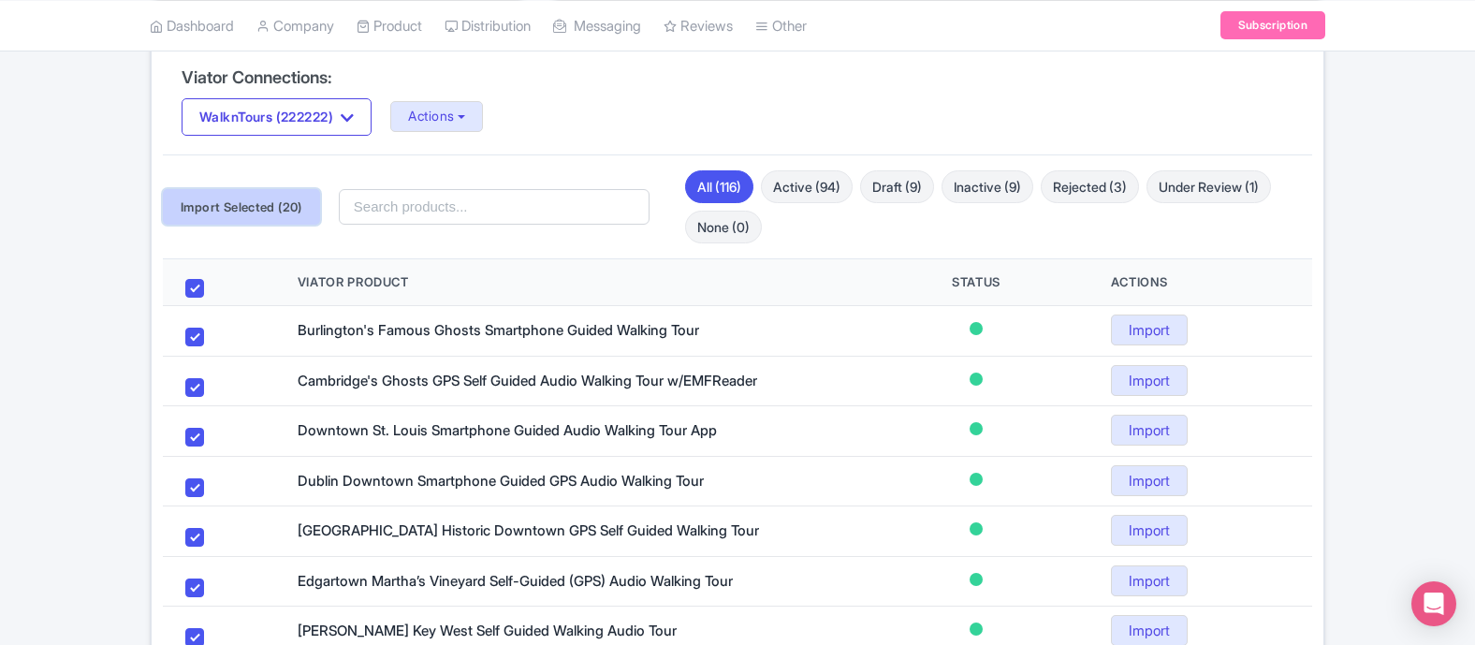
click at [279, 206] on button "Import Selected (20)" at bounding box center [241, 207] width 157 height 36
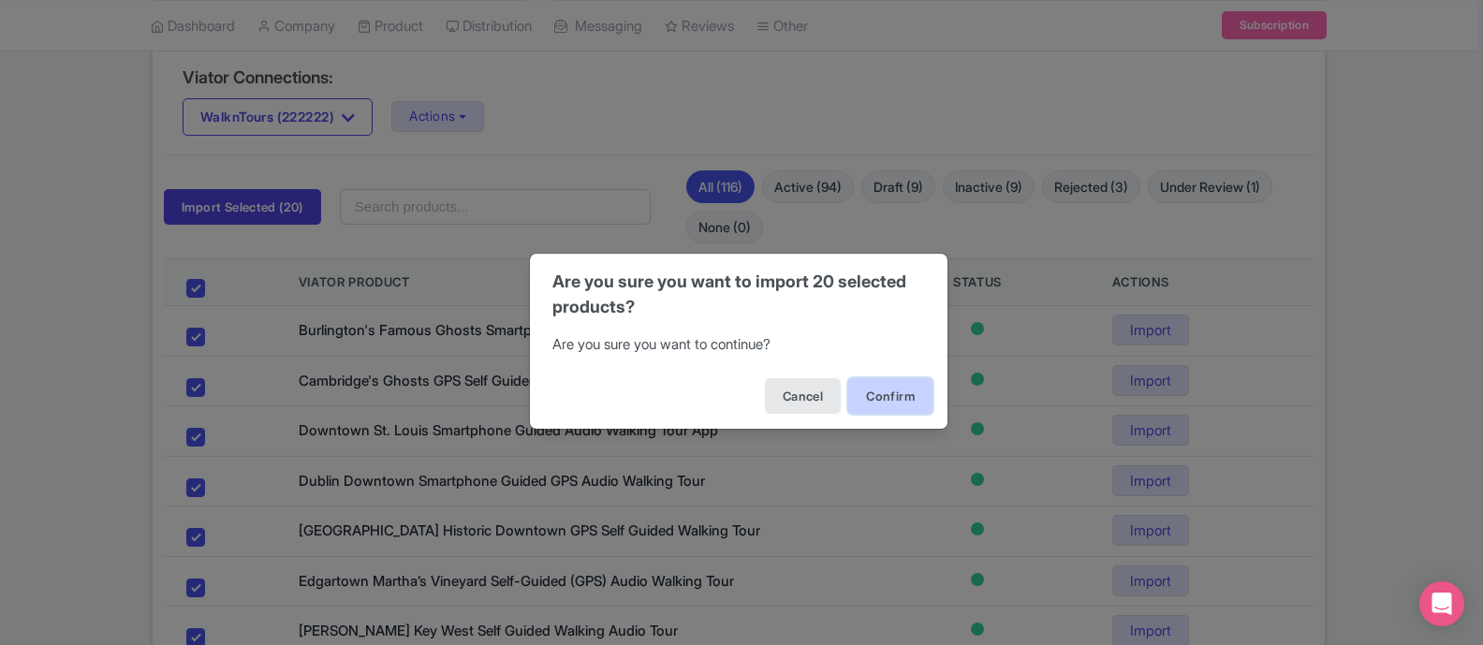
click at [895, 393] on button "Confirm" at bounding box center [890, 396] width 84 height 36
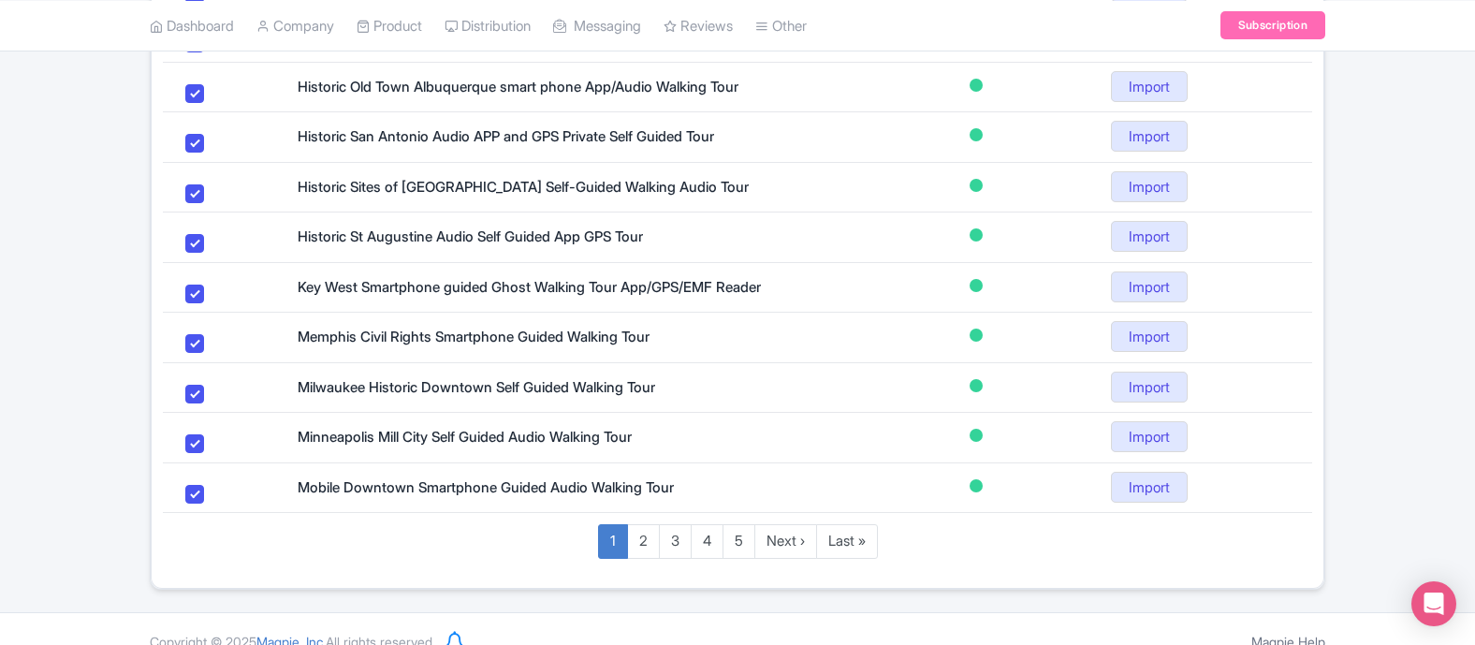
scroll to position [1207, 0]
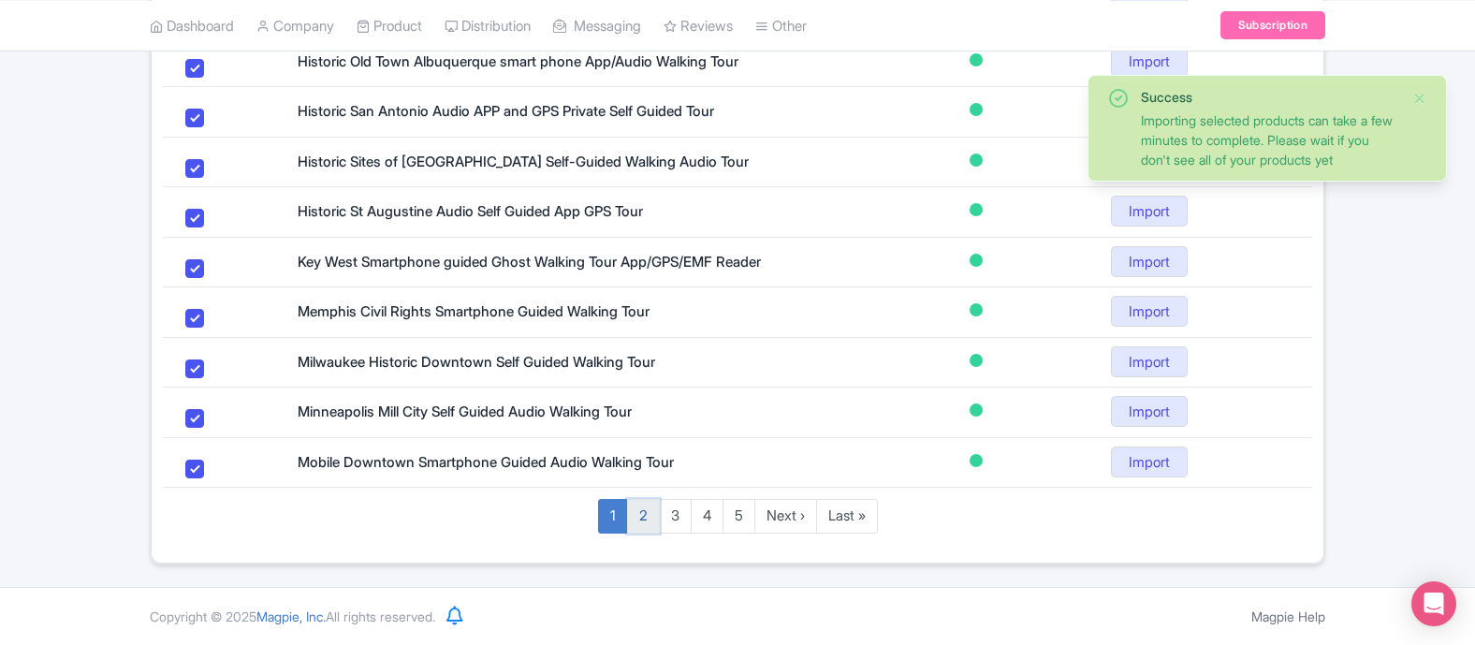
click at [634, 512] on link "2" at bounding box center [643, 516] width 33 height 35
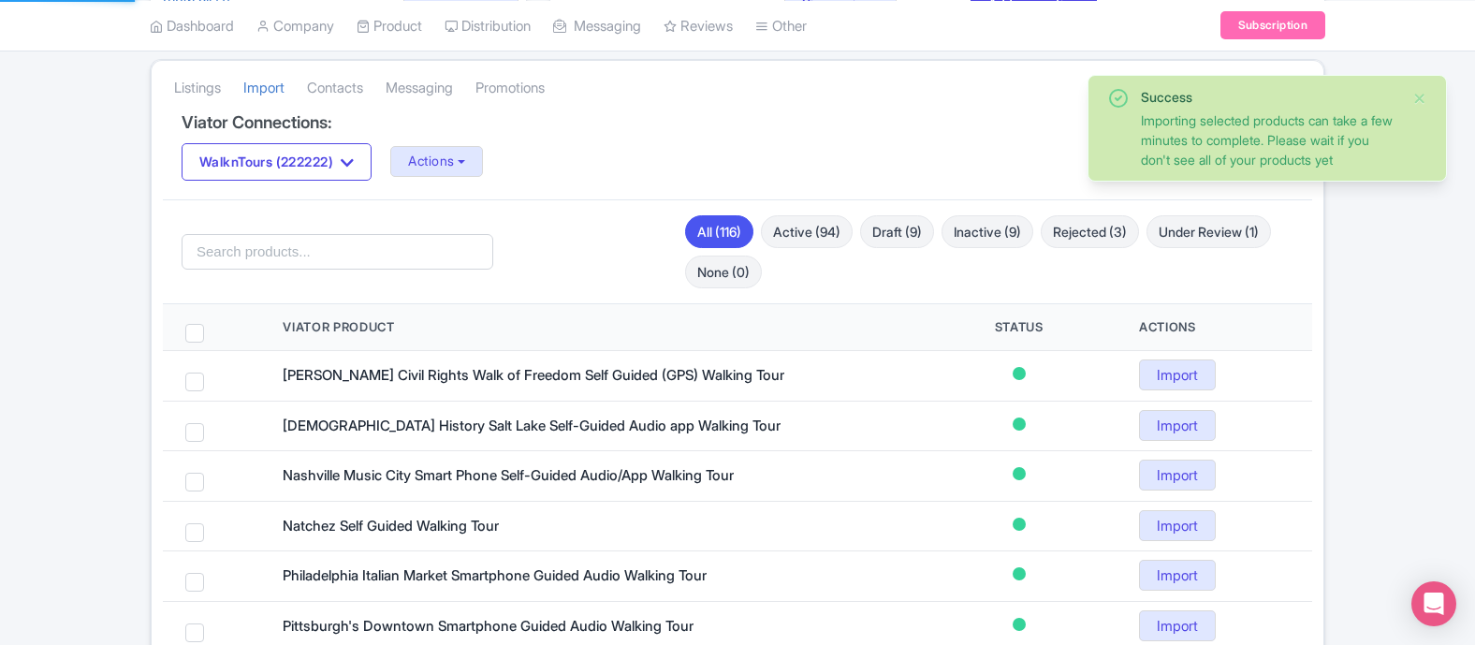
scroll to position [341, 0]
click at [196, 332] on span at bounding box center [194, 335] width 19 height 19
click at [213, 332] on input "checkbox" at bounding box center [219, 332] width 12 height 12
checkbox input "true"
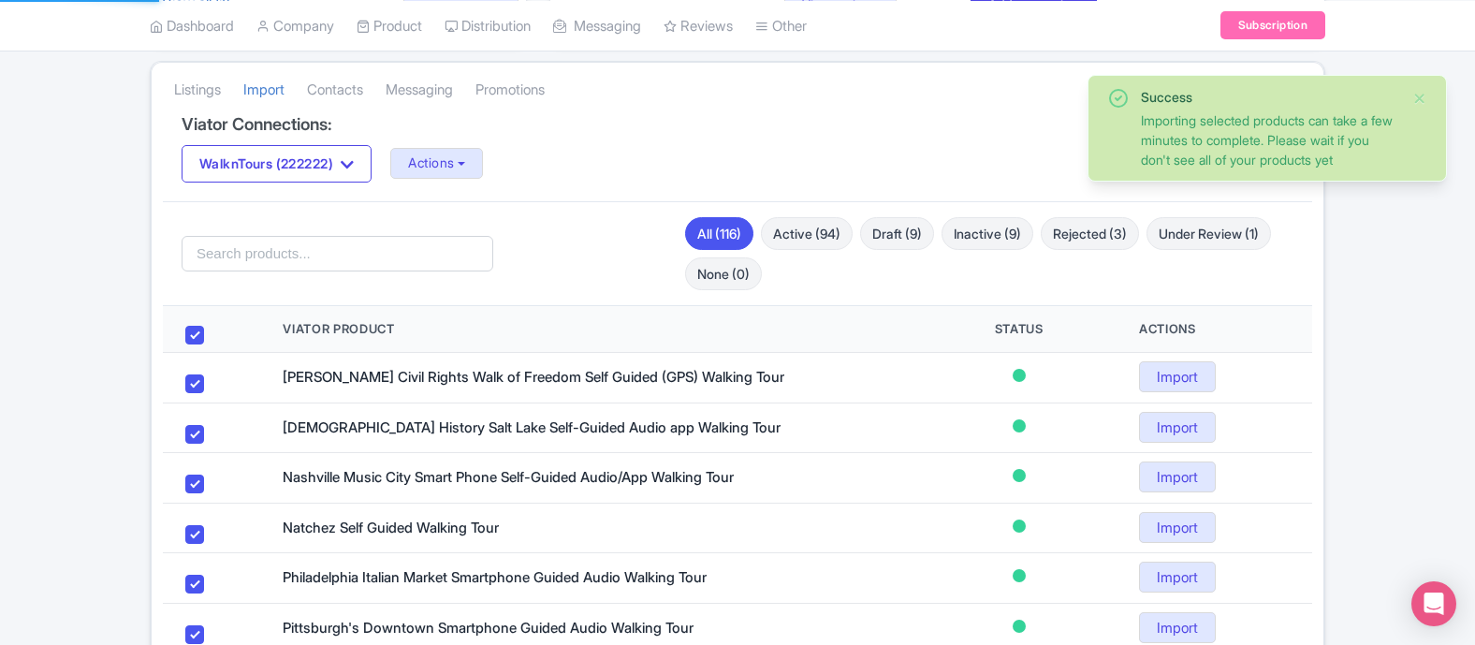
checkbox input "true"
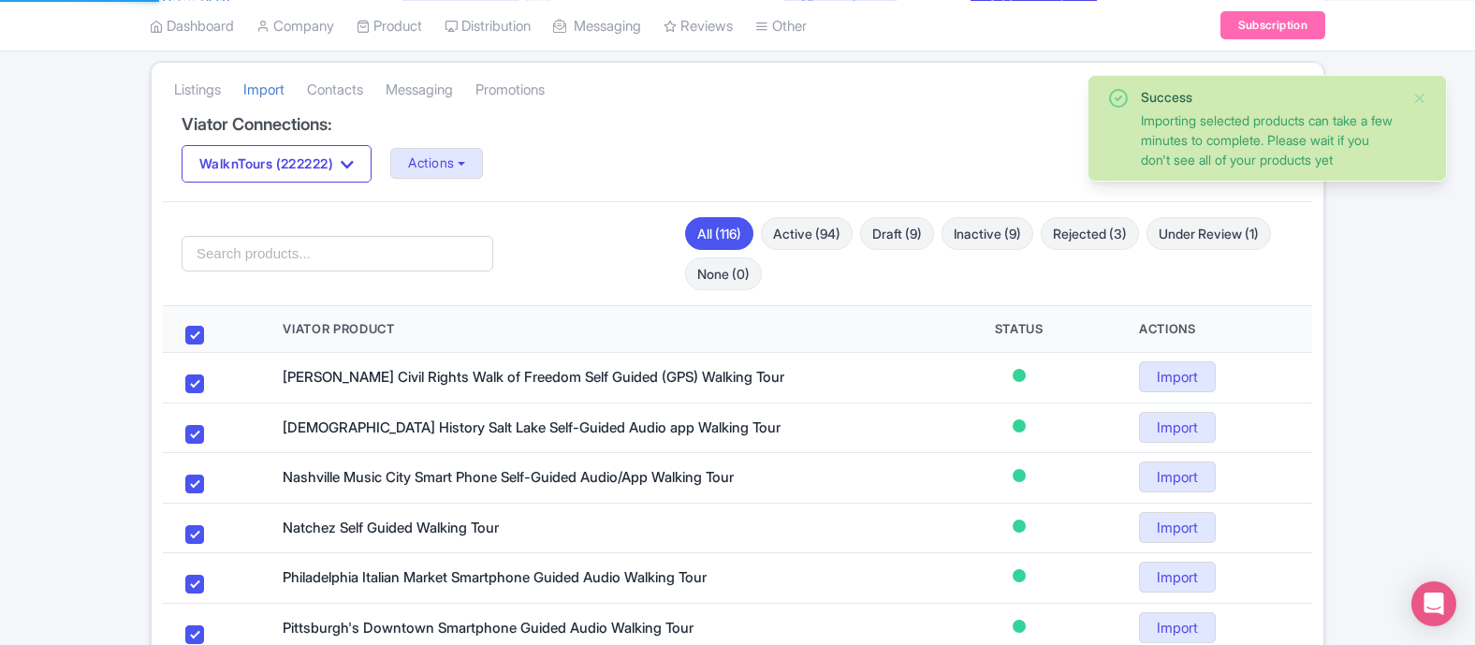
checkbox input "true"
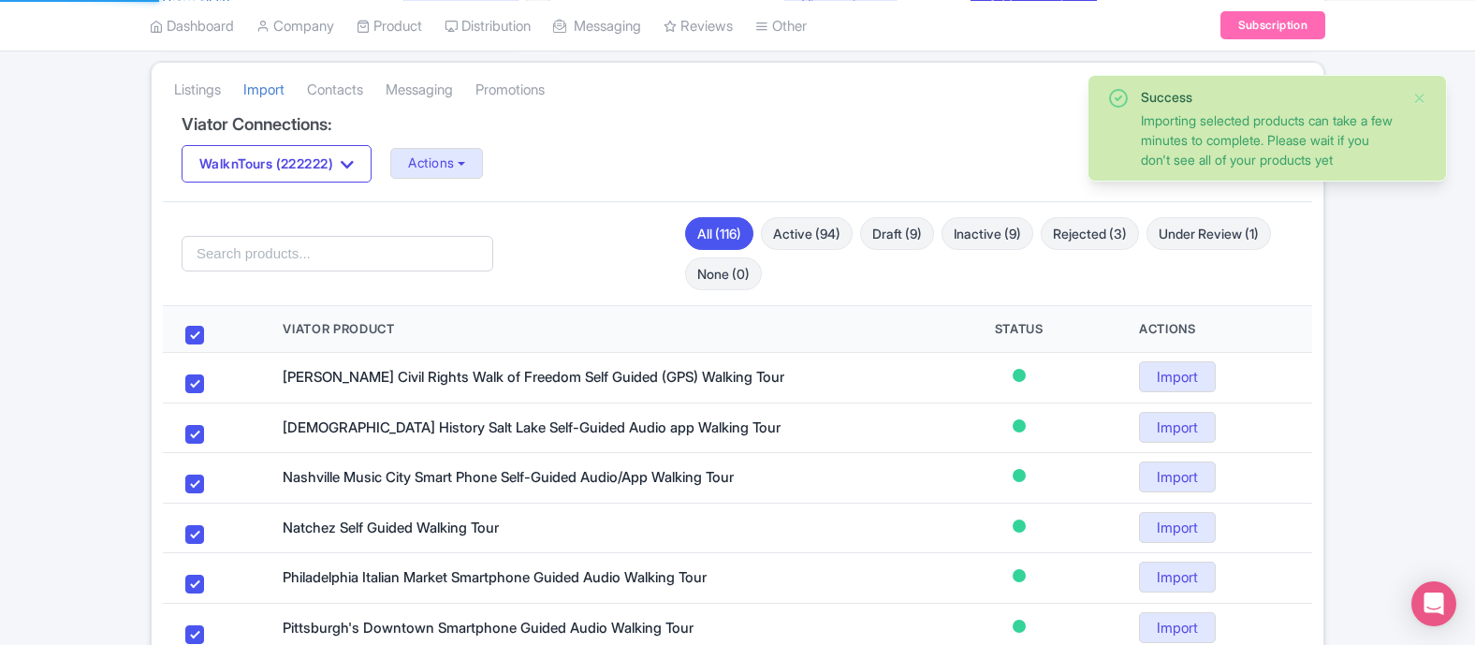
checkbox input "true"
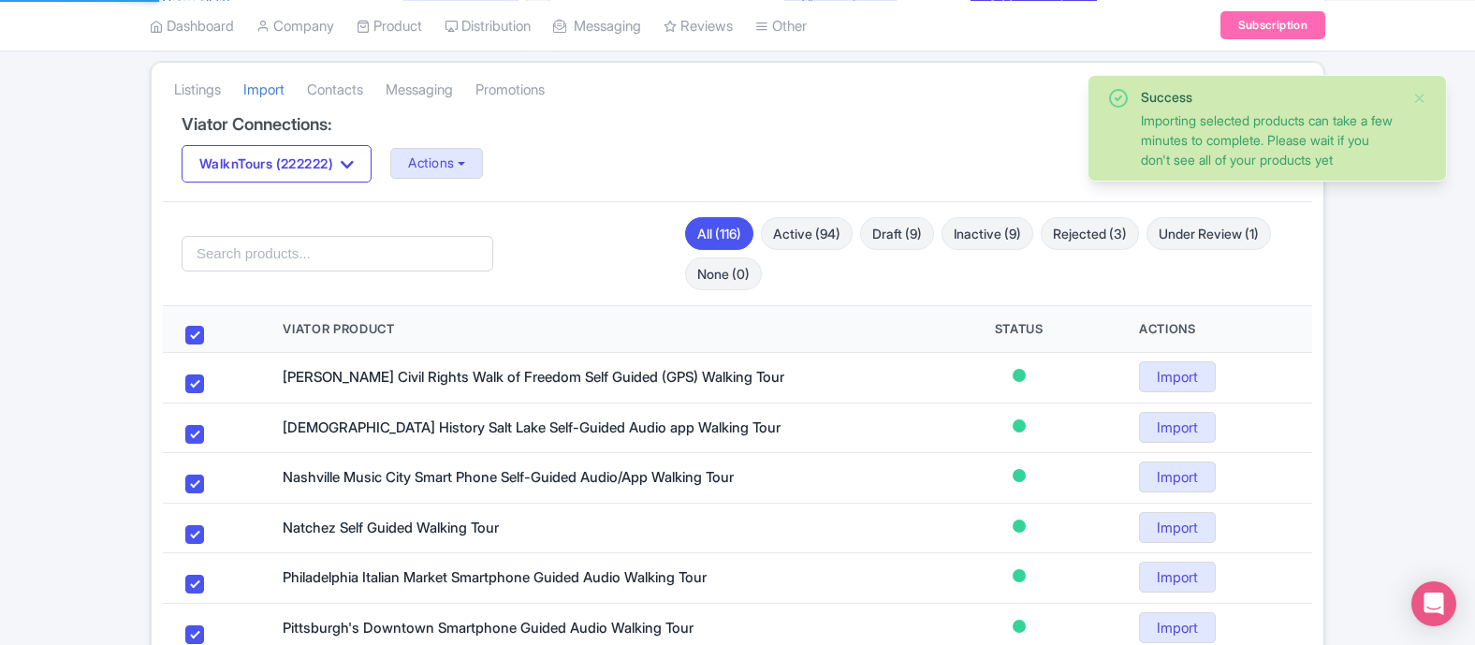
checkbox input "true"
click at [281, 256] on button "Import Selected (20)" at bounding box center [241, 254] width 157 height 36
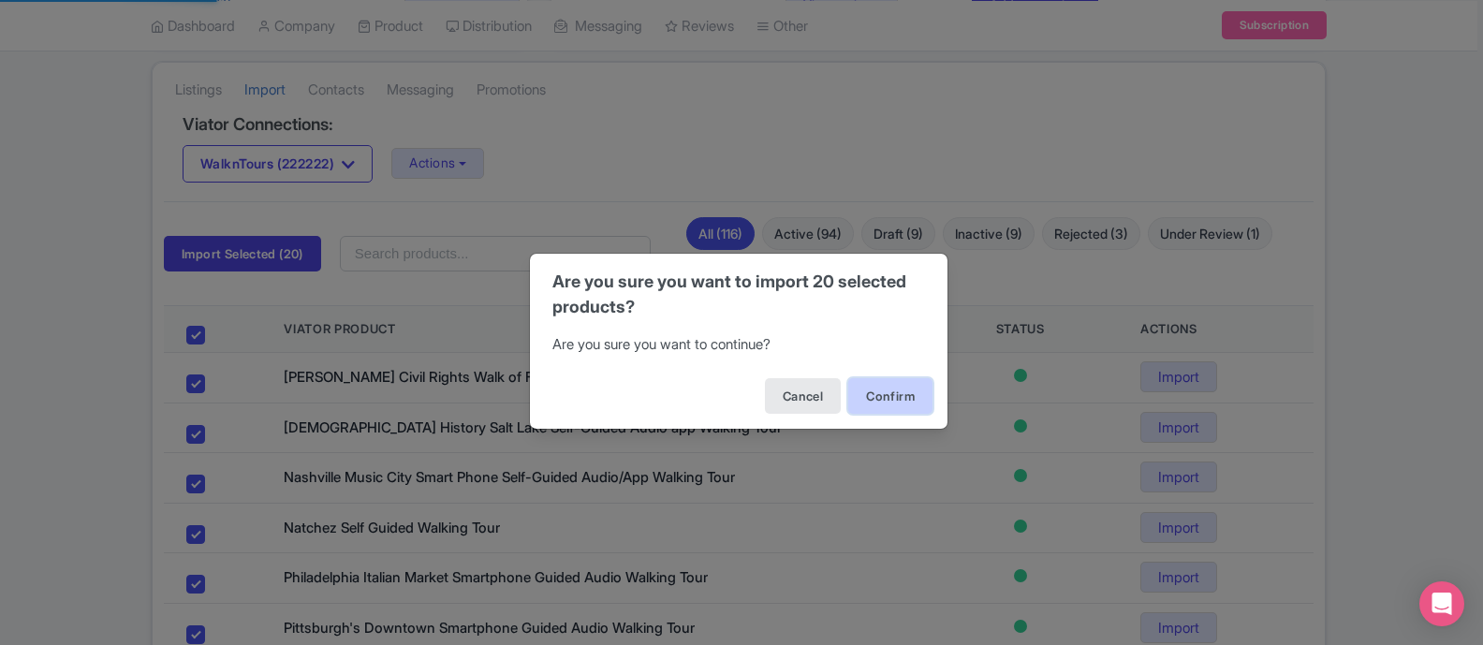
click at [876, 399] on button "Confirm" at bounding box center [890, 396] width 84 height 36
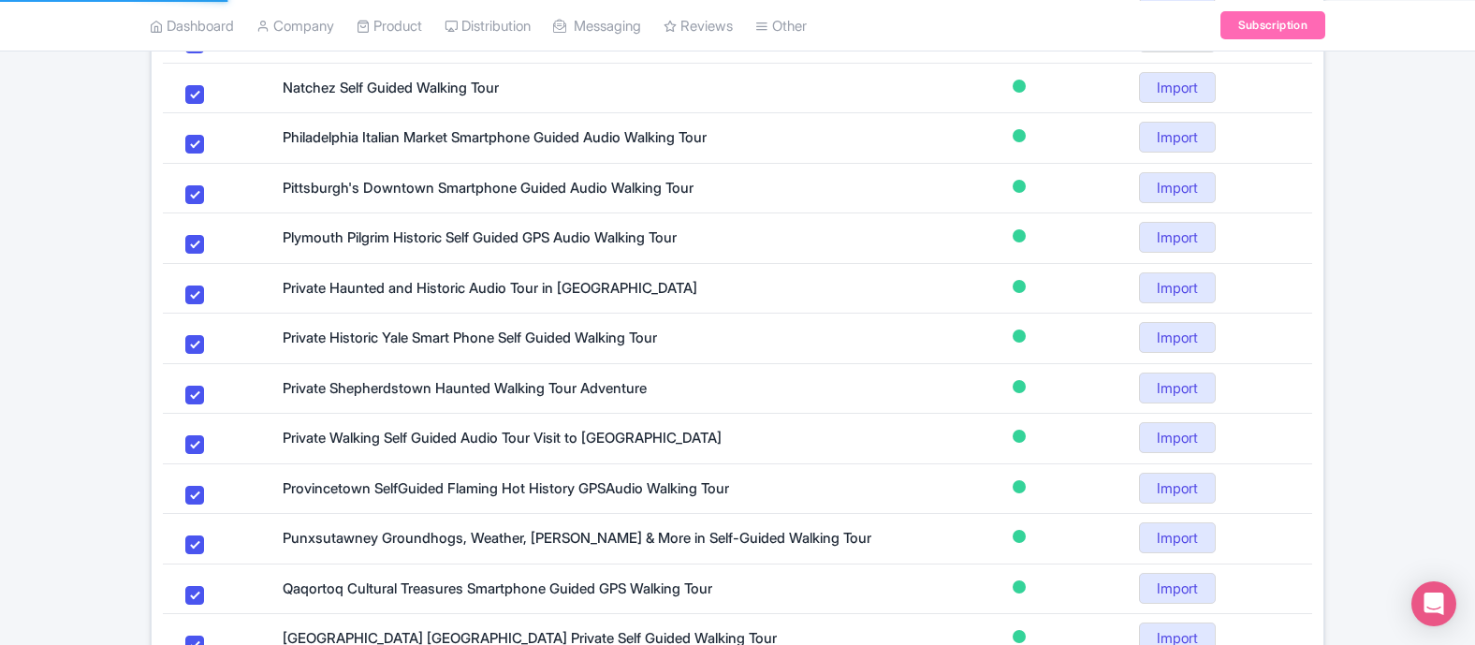
scroll to position [1207, 0]
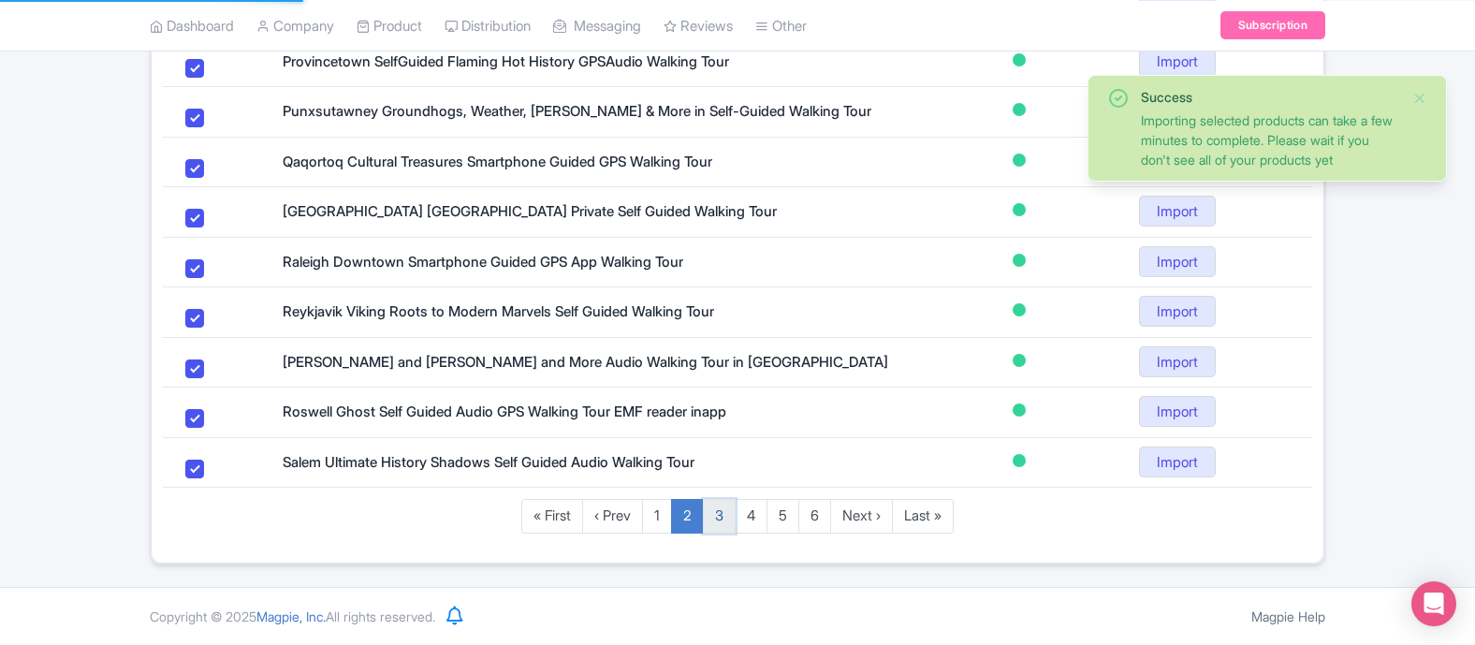
click at [723, 517] on link "3" at bounding box center [719, 516] width 33 height 35
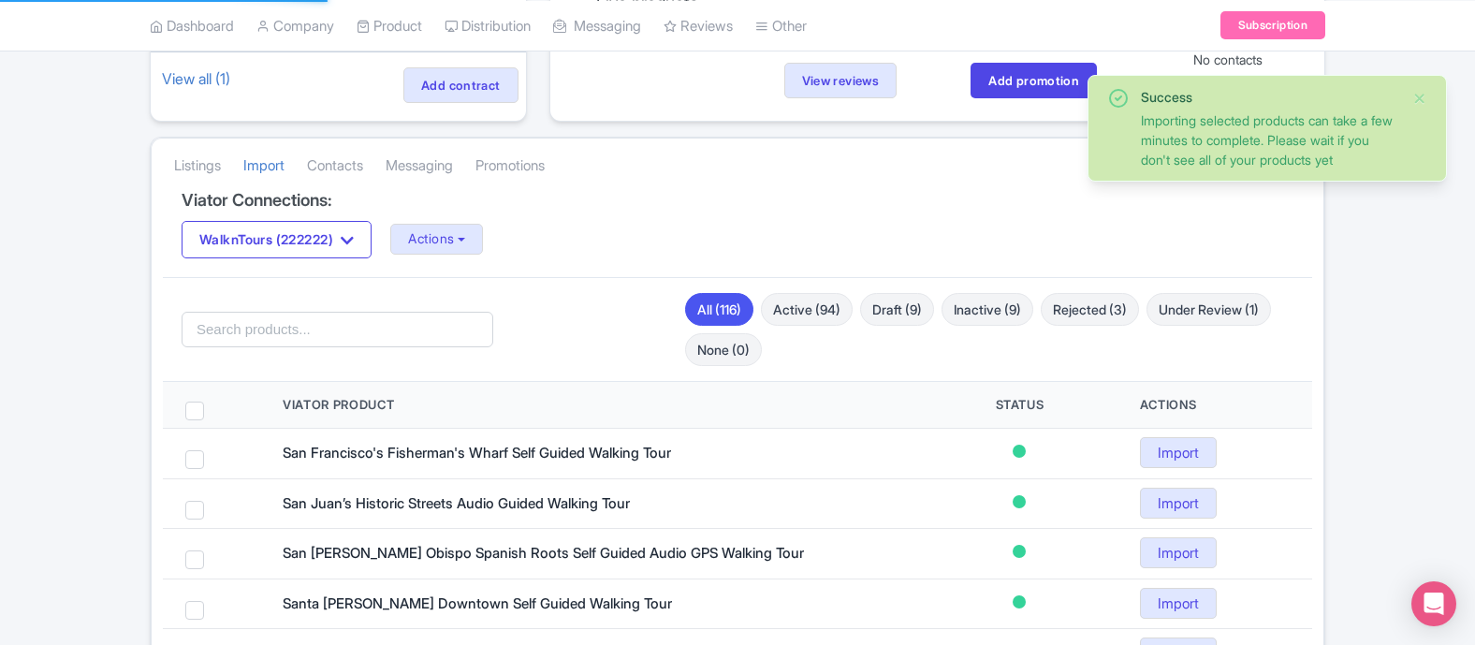
scroll to position [132, 0]
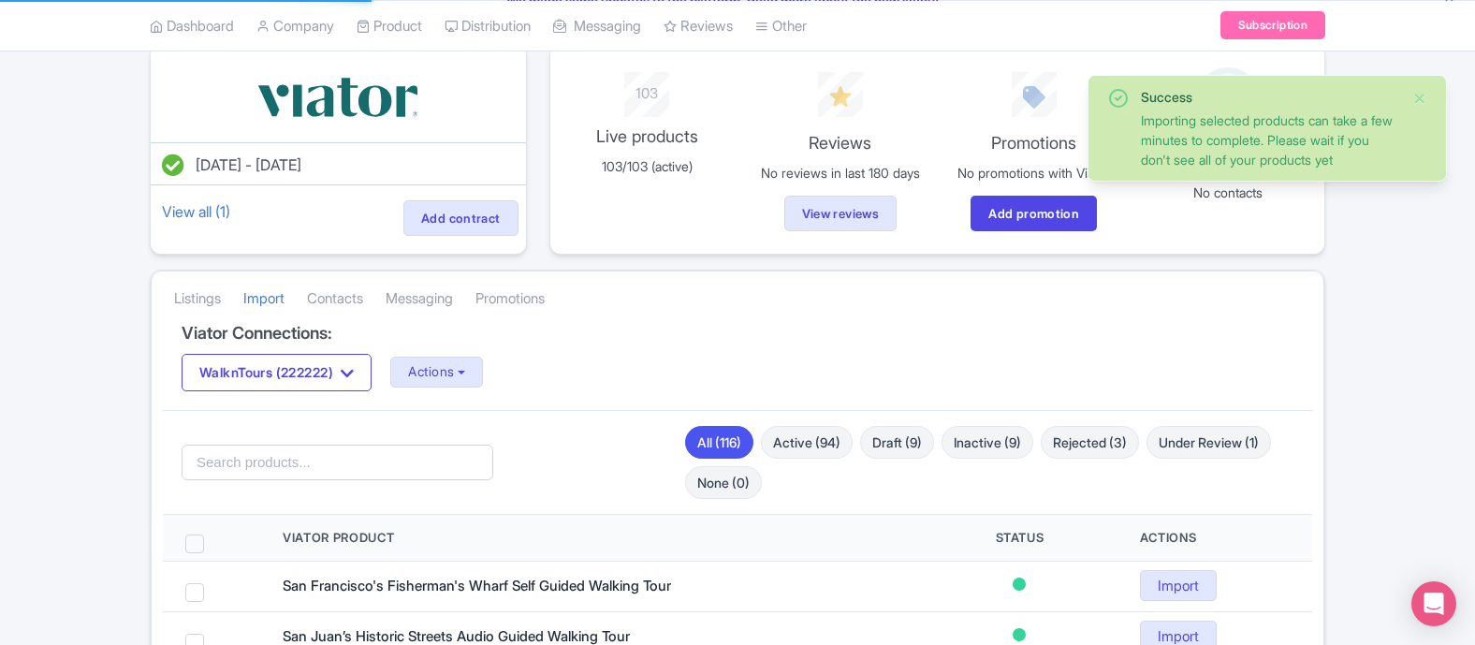
click at [194, 546] on span at bounding box center [194, 543] width 19 height 19
click at [213, 546] on input "checkbox" at bounding box center [219, 540] width 12 height 12
checkbox input "true"
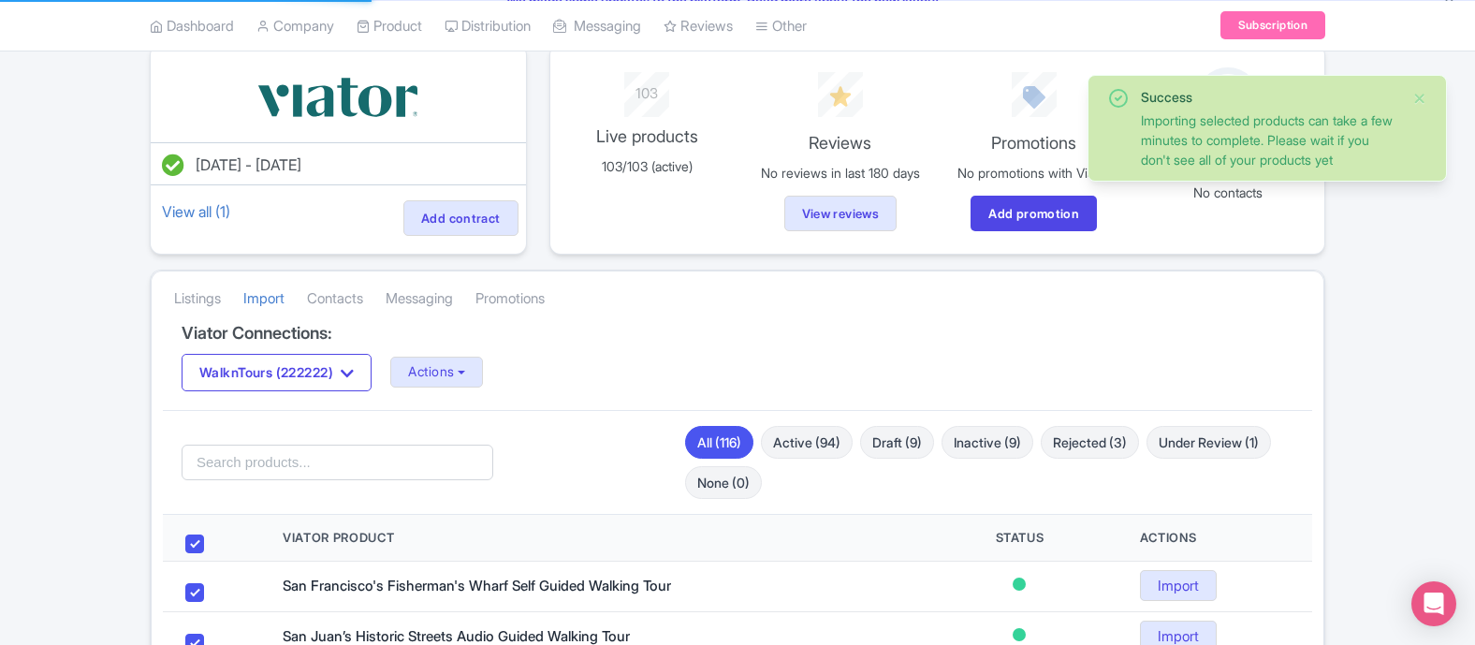
checkbox input "true"
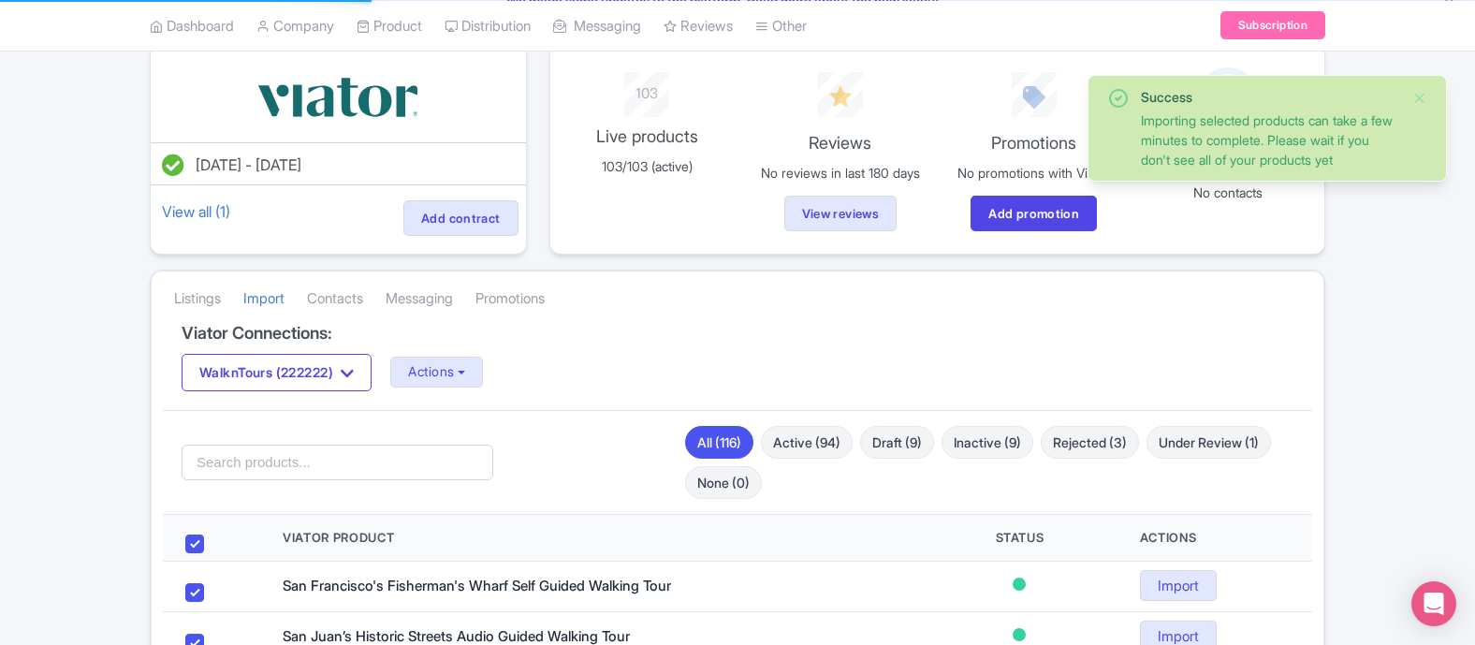
checkbox input "true"
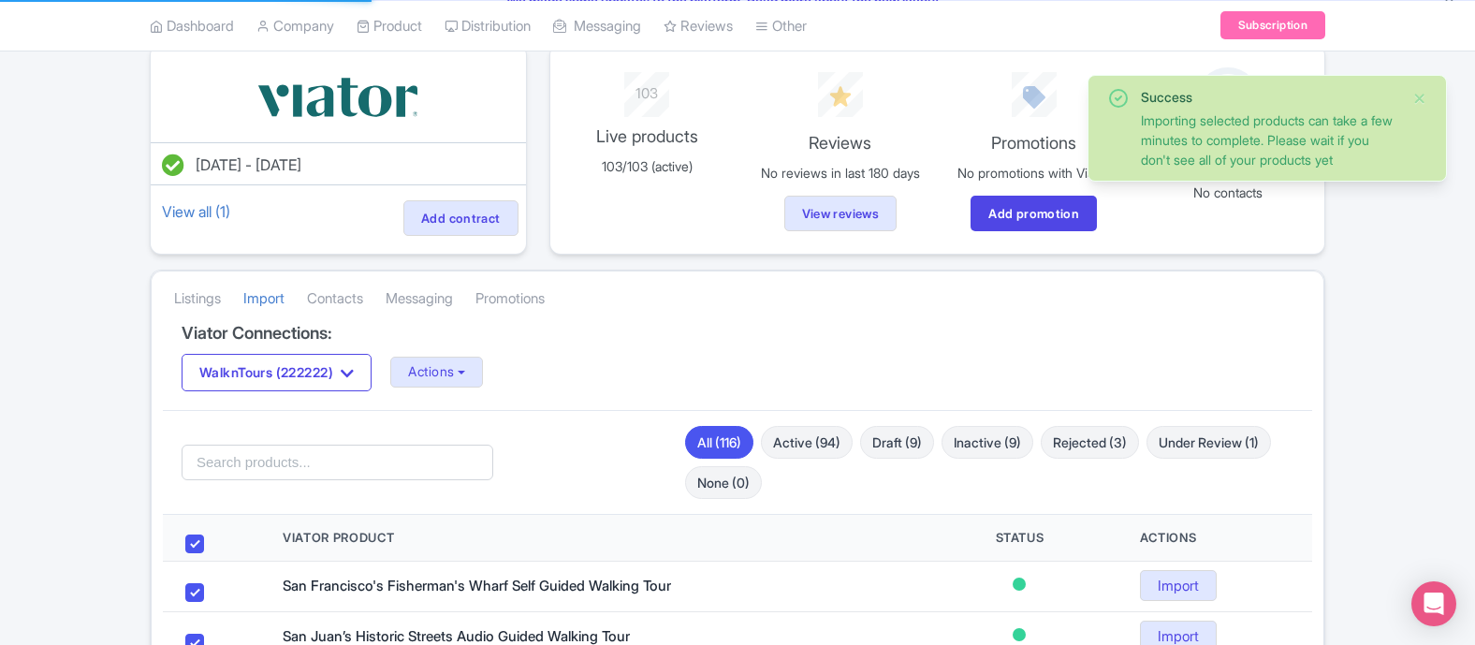
checkbox input "true"
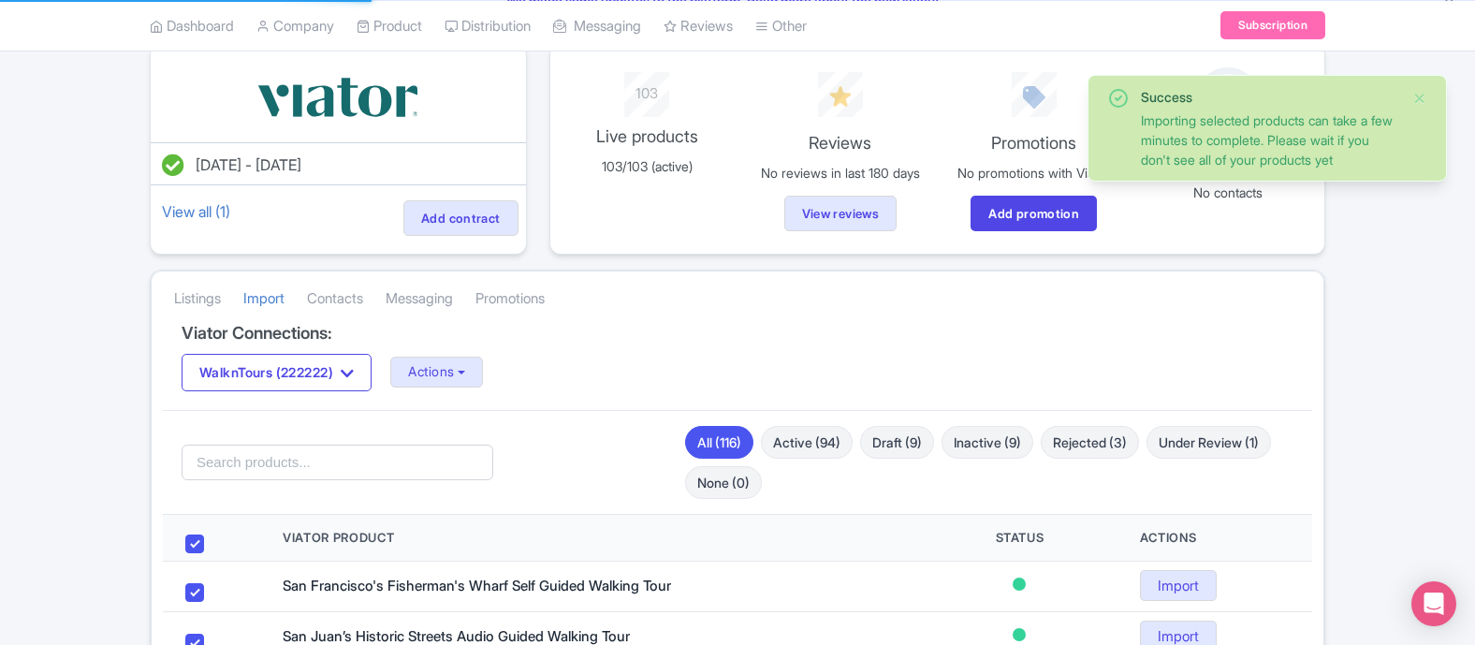
checkbox input "true"
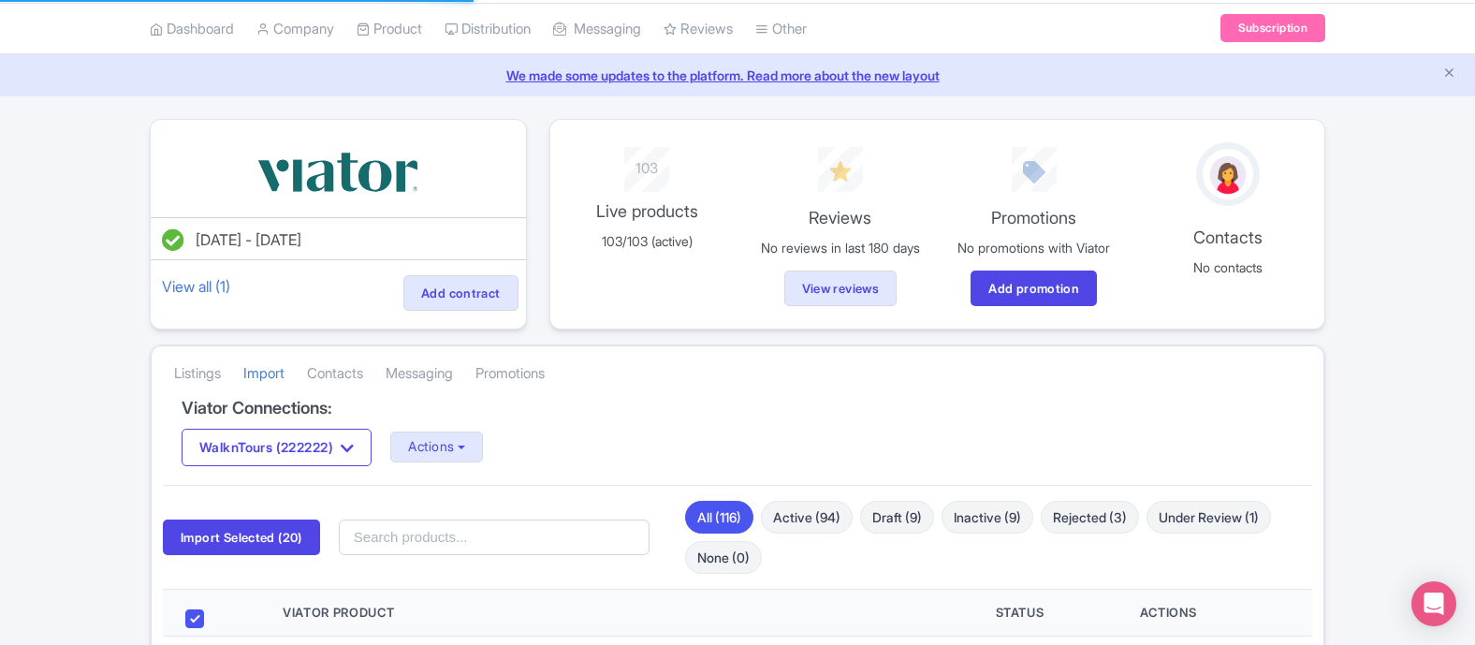
scroll to position [82, 0]
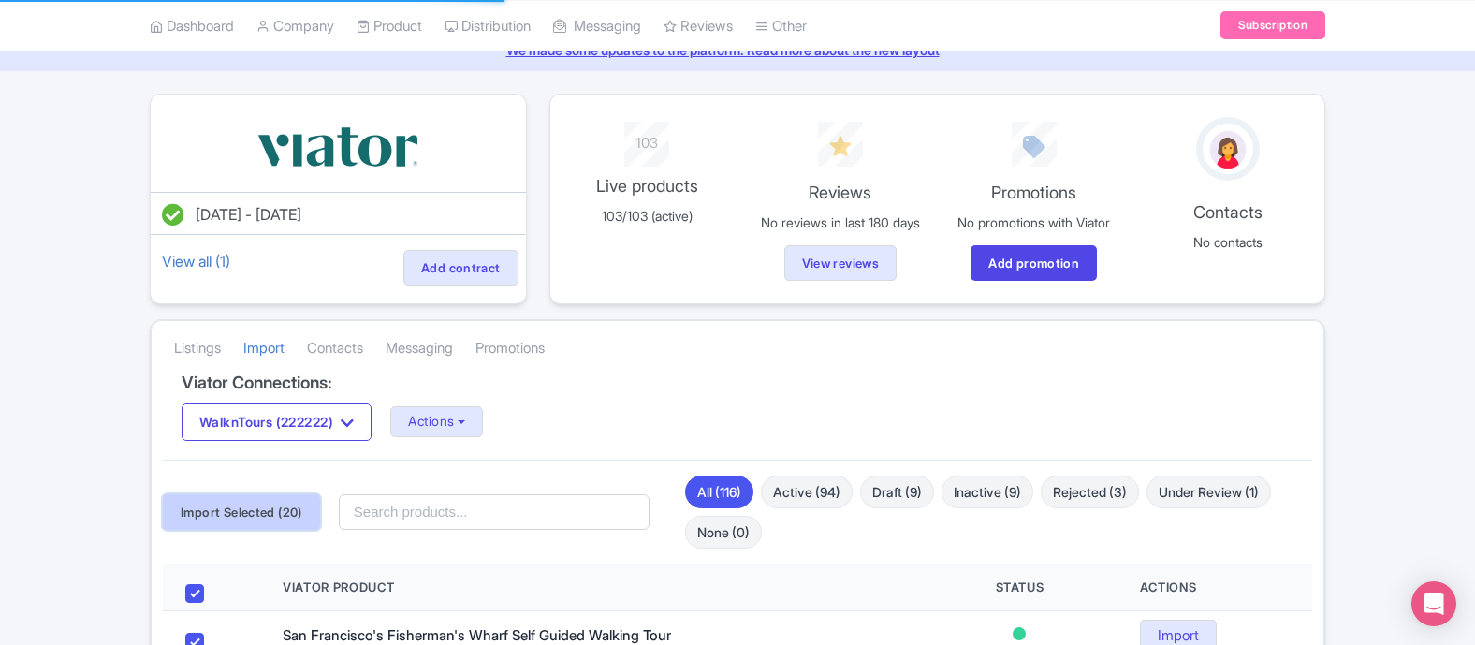
click at [238, 510] on button "Import Selected (20)" at bounding box center [241, 512] width 157 height 36
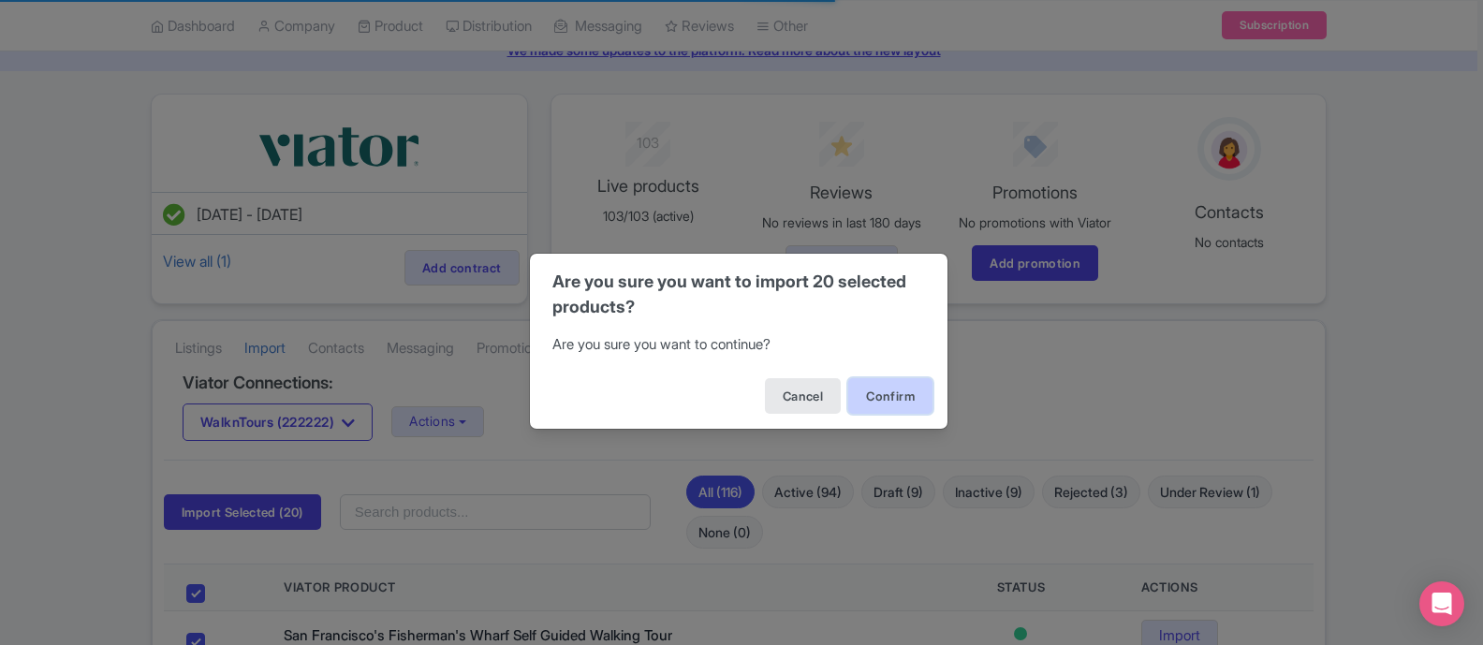
click at [875, 393] on button "Confirm" at bounding box center [890, 396] width 84 height 36
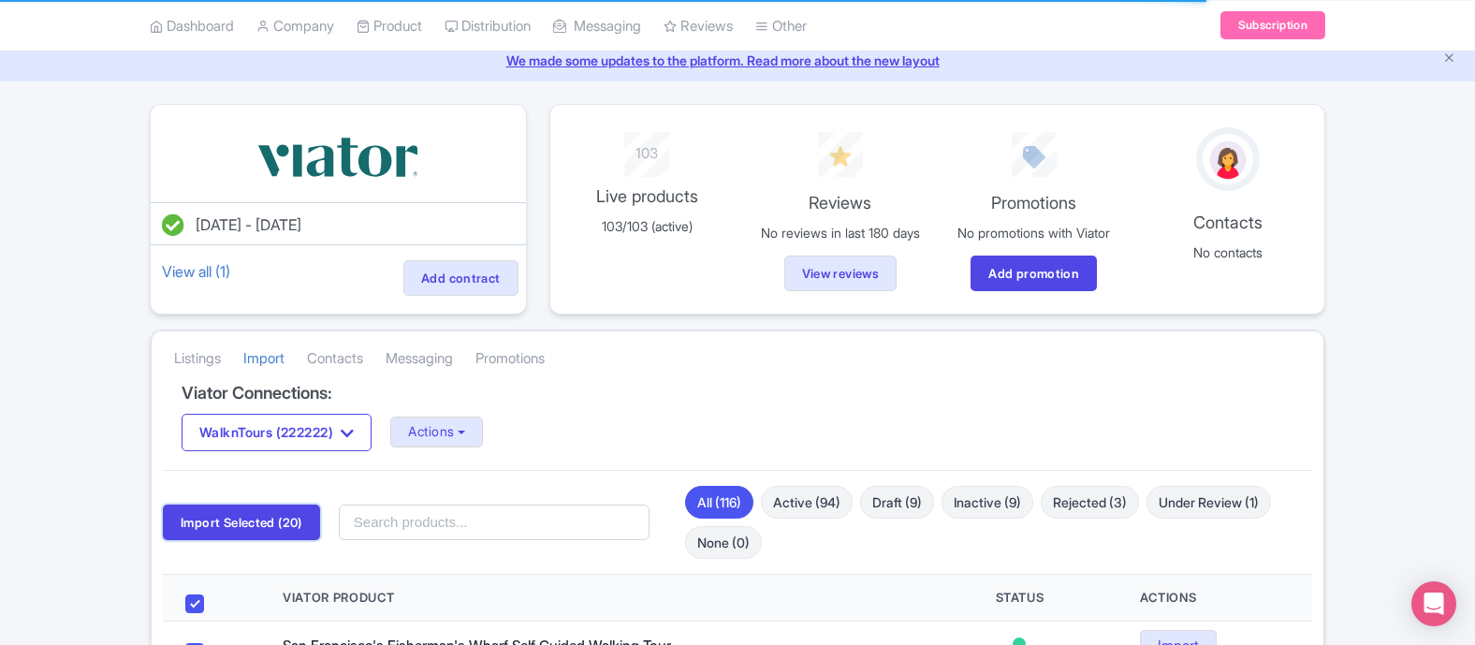
scroll to position [0, 0]
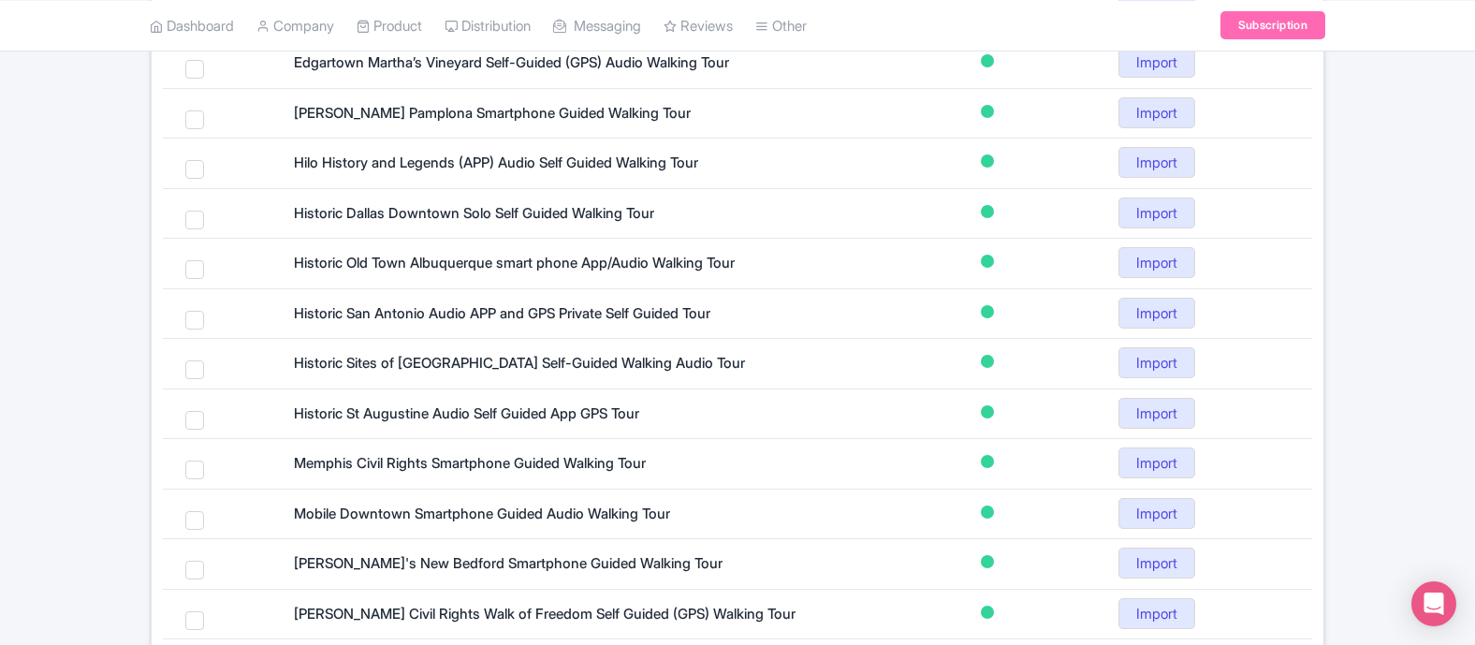
scroll to position [1170, 0]
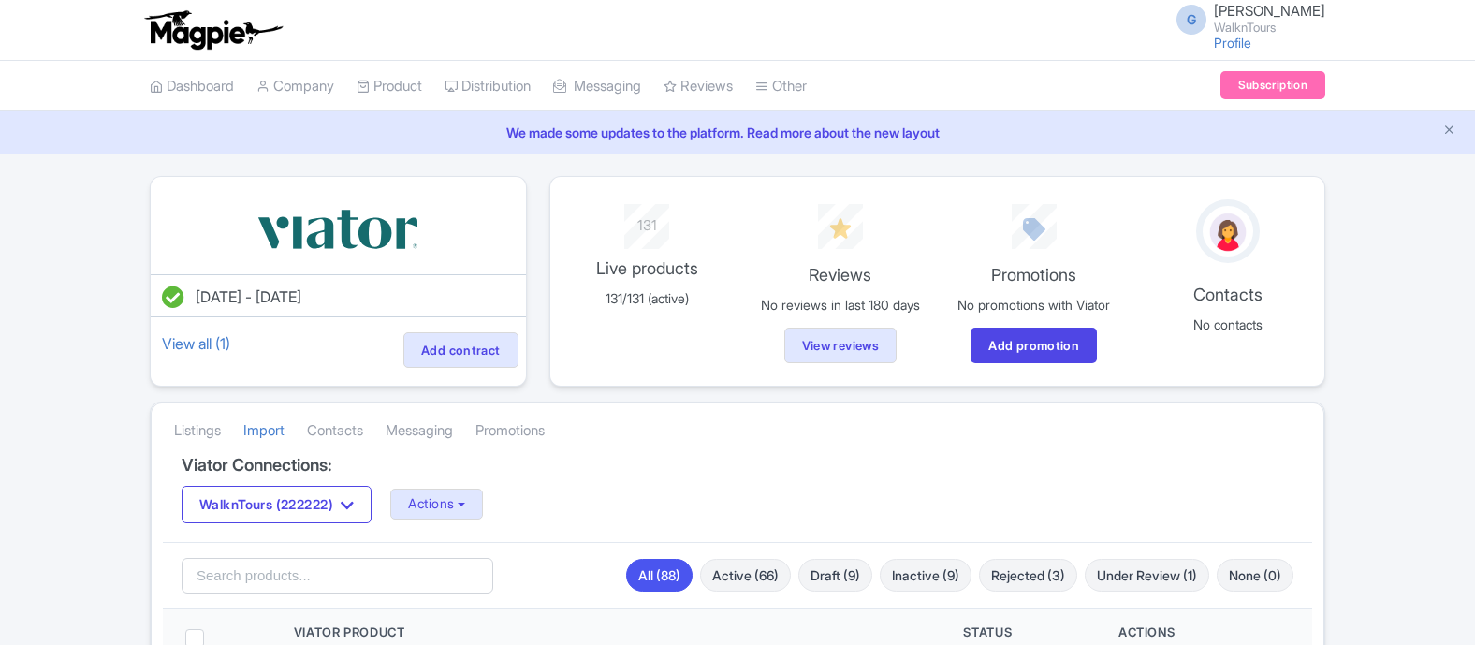
scroll to position [1170, 0]
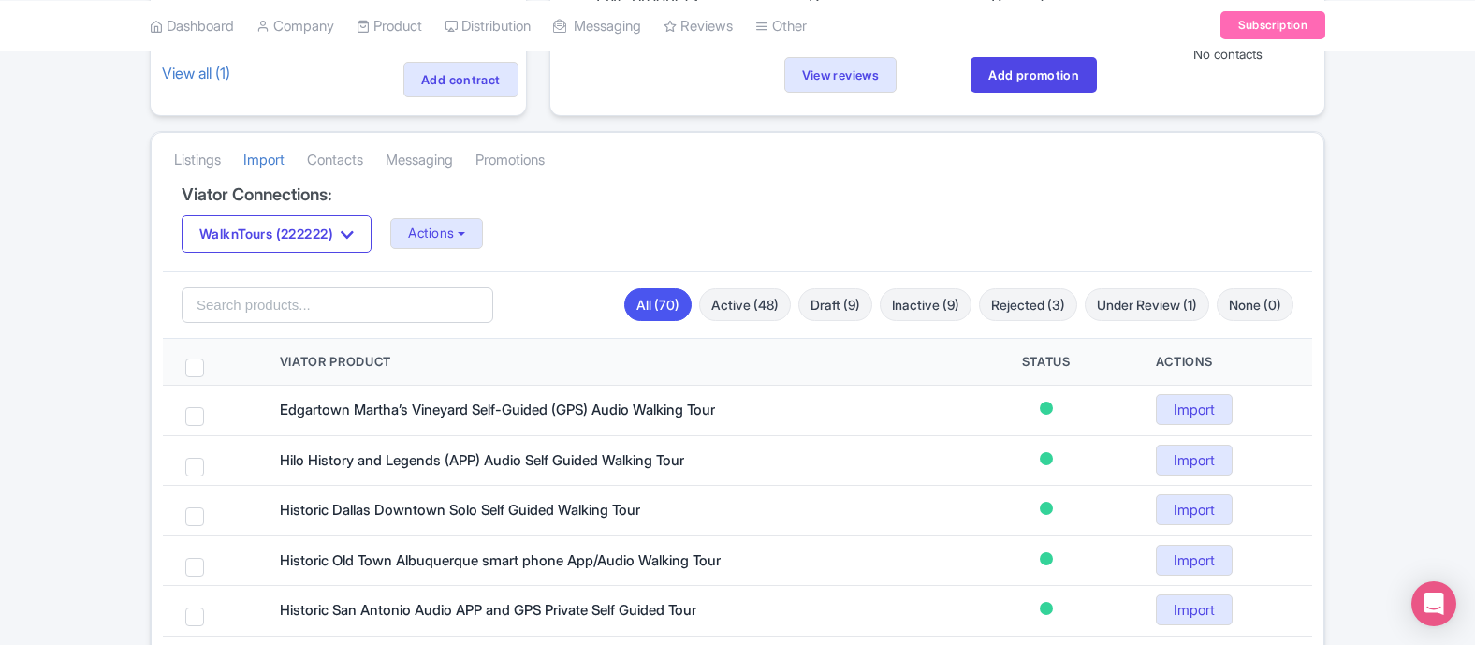
scroll to position [291, 0]
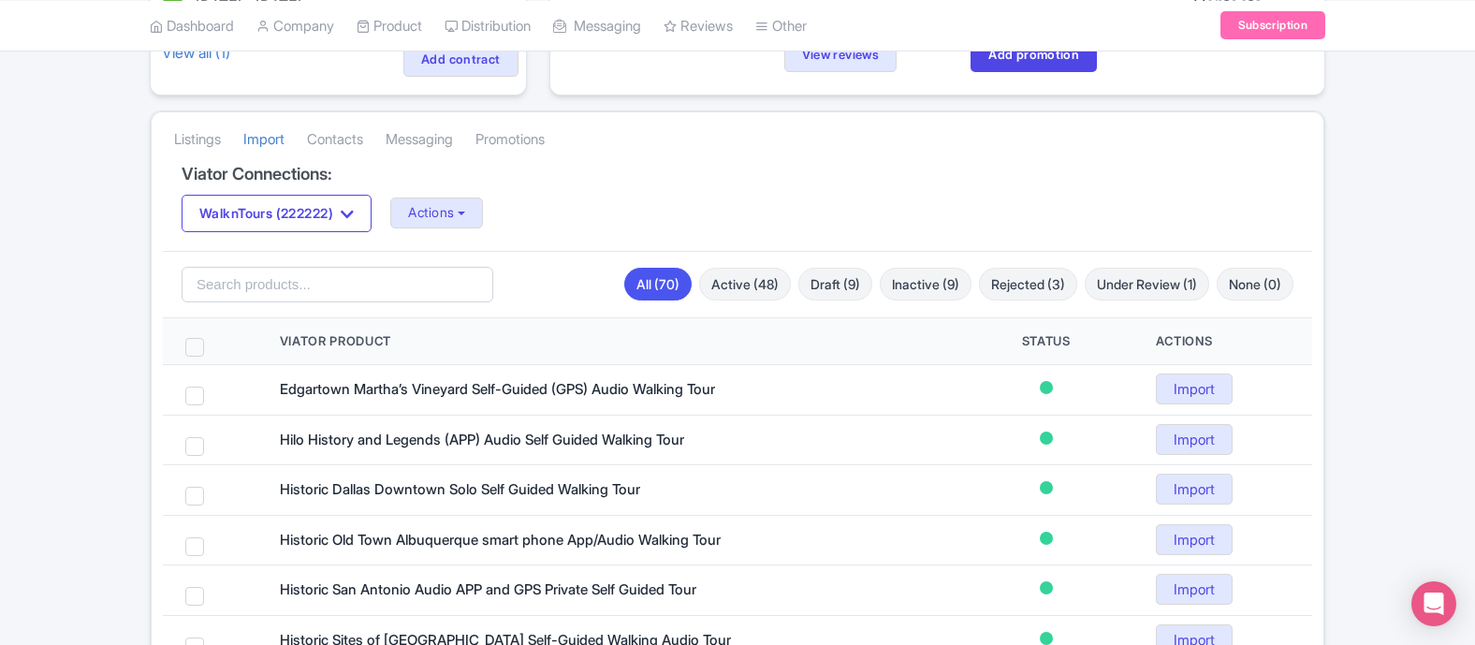
click at [186, 339] on span at bounding box center [194, 347] width 19 height 19
click at [213, 339] on input "checkbox" at bounding box center [219, 344] width 12 height 12
checkbox input "true"
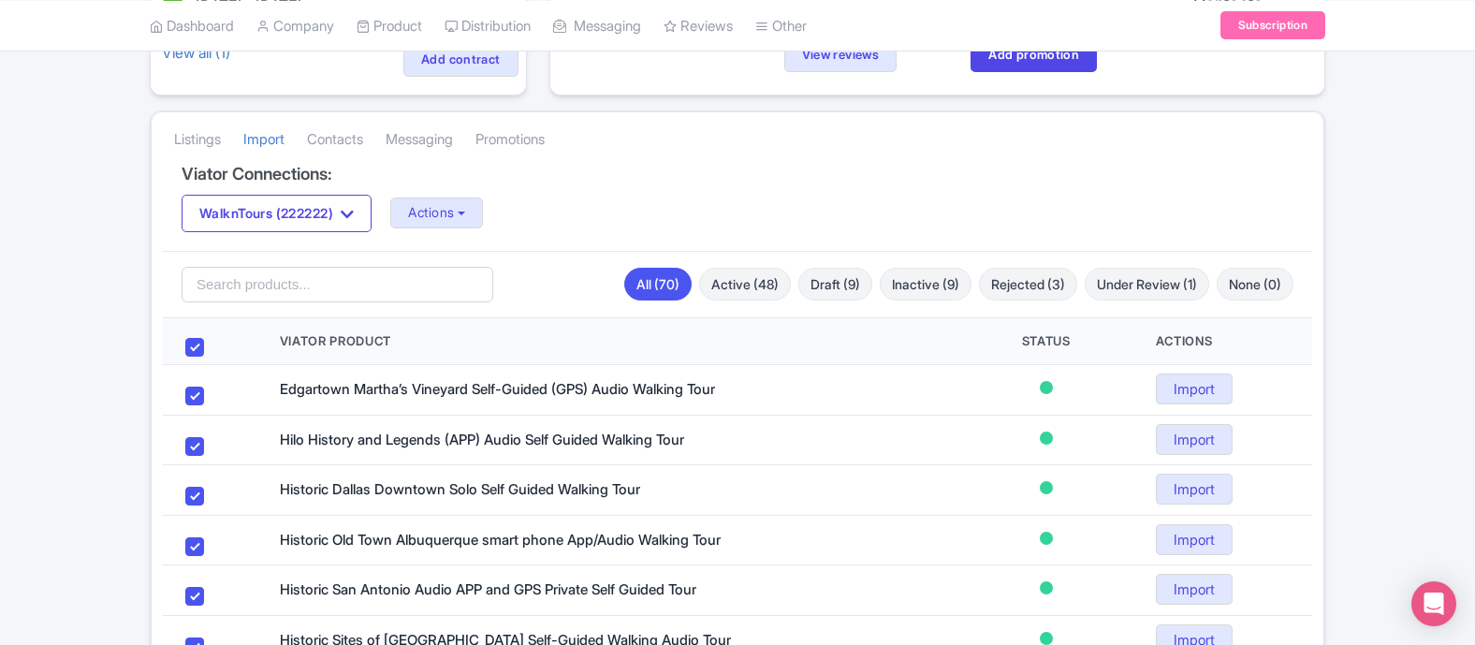
checkbox input "true"
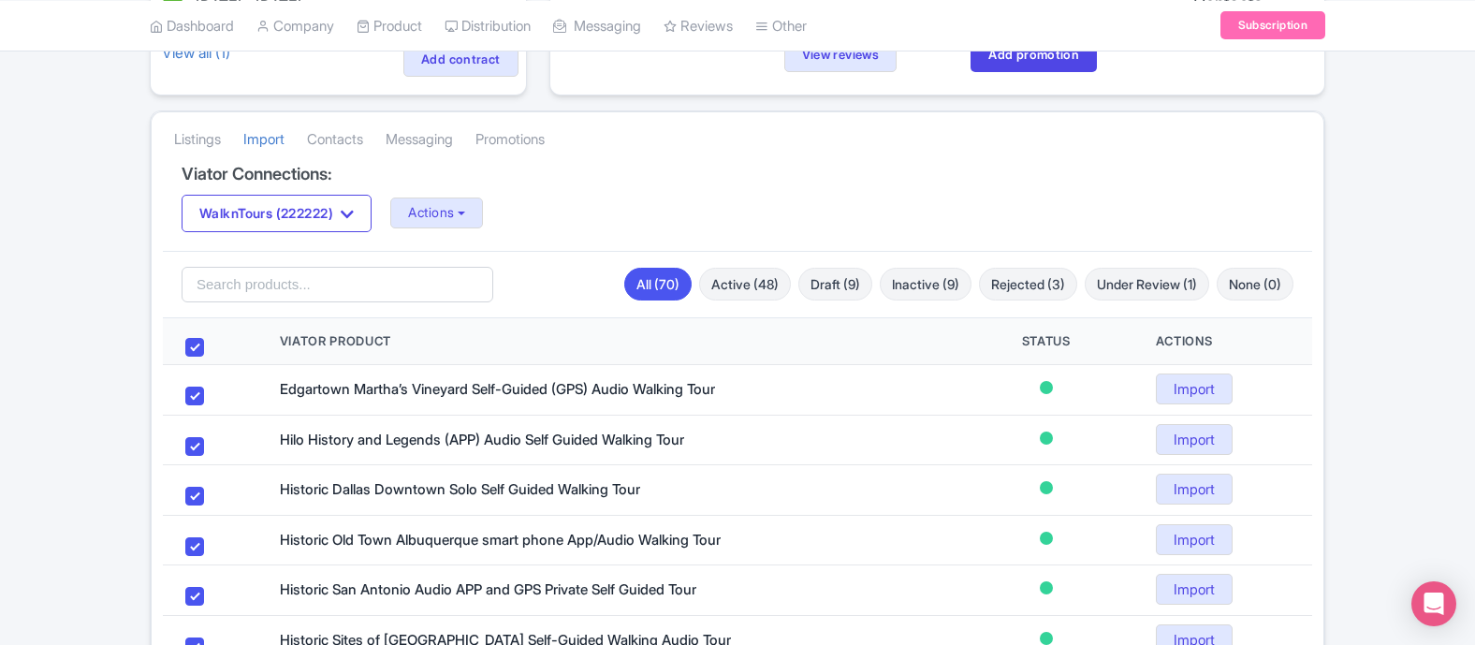
checkbox input "true"
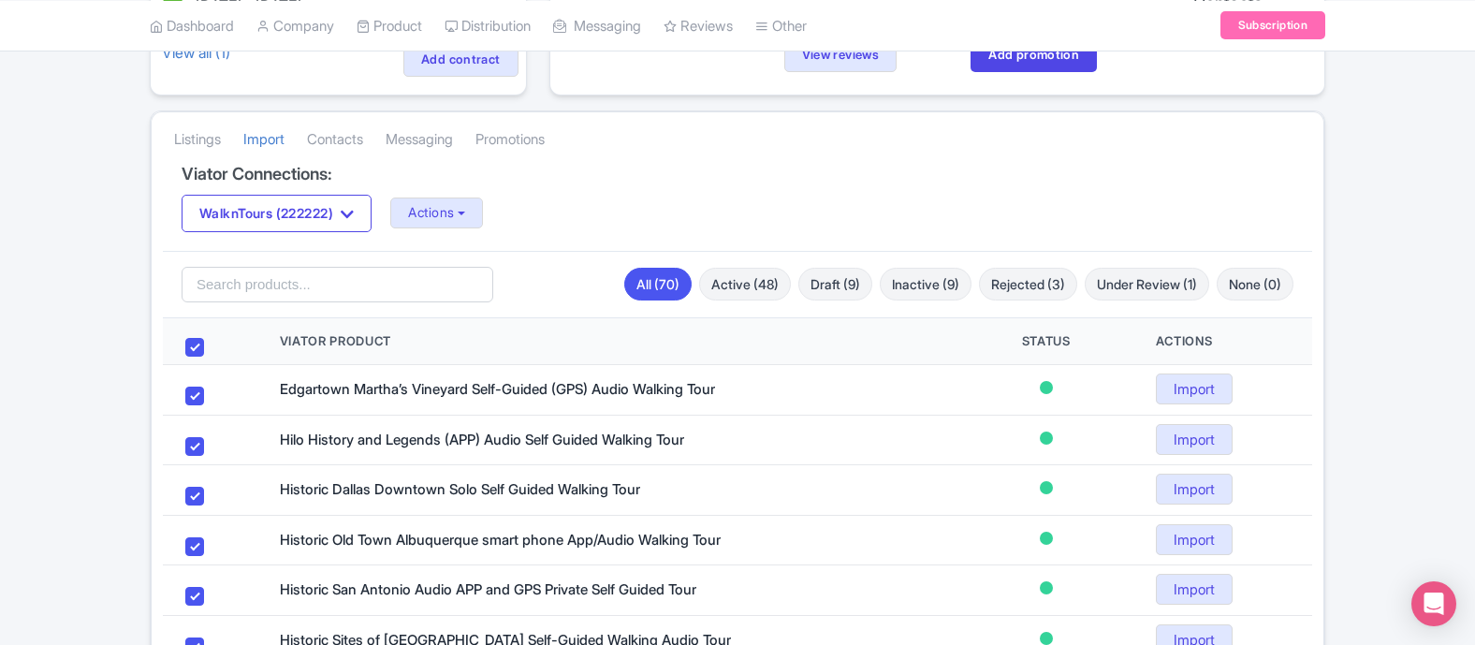
checkbox input "true"
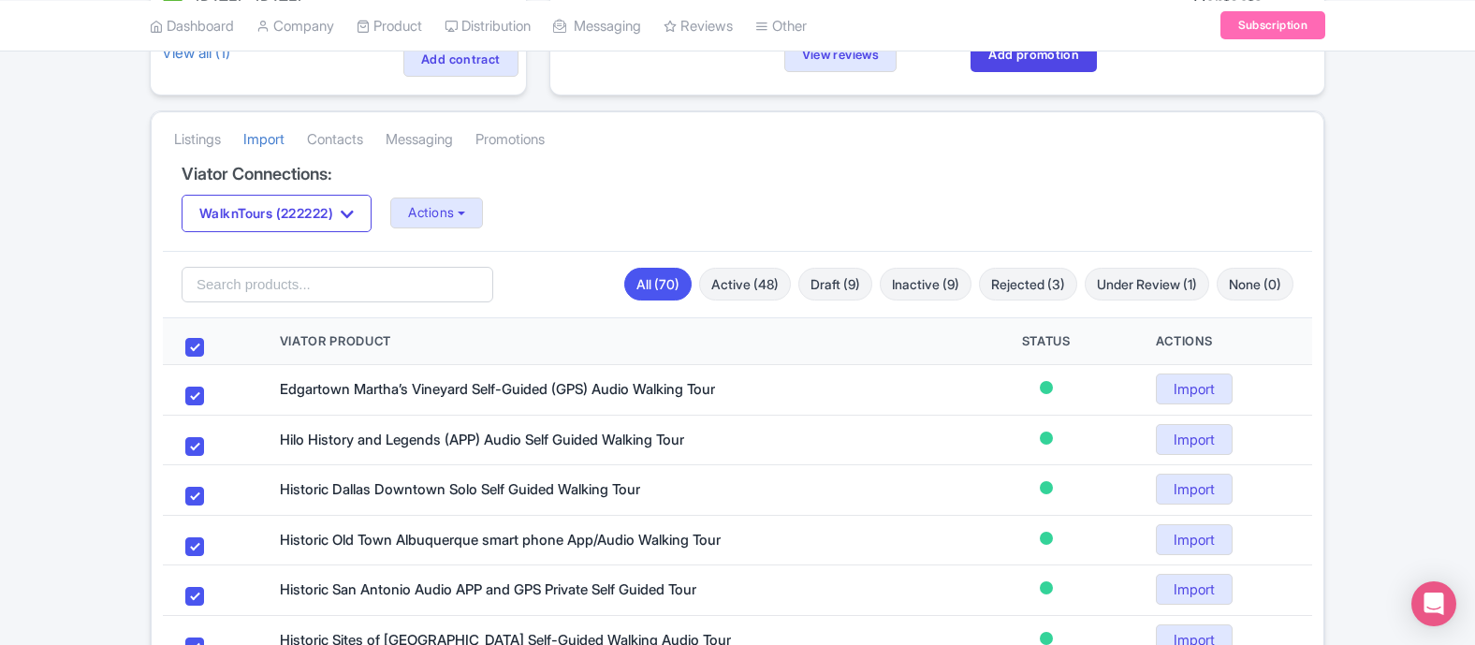
checkbox input "true"
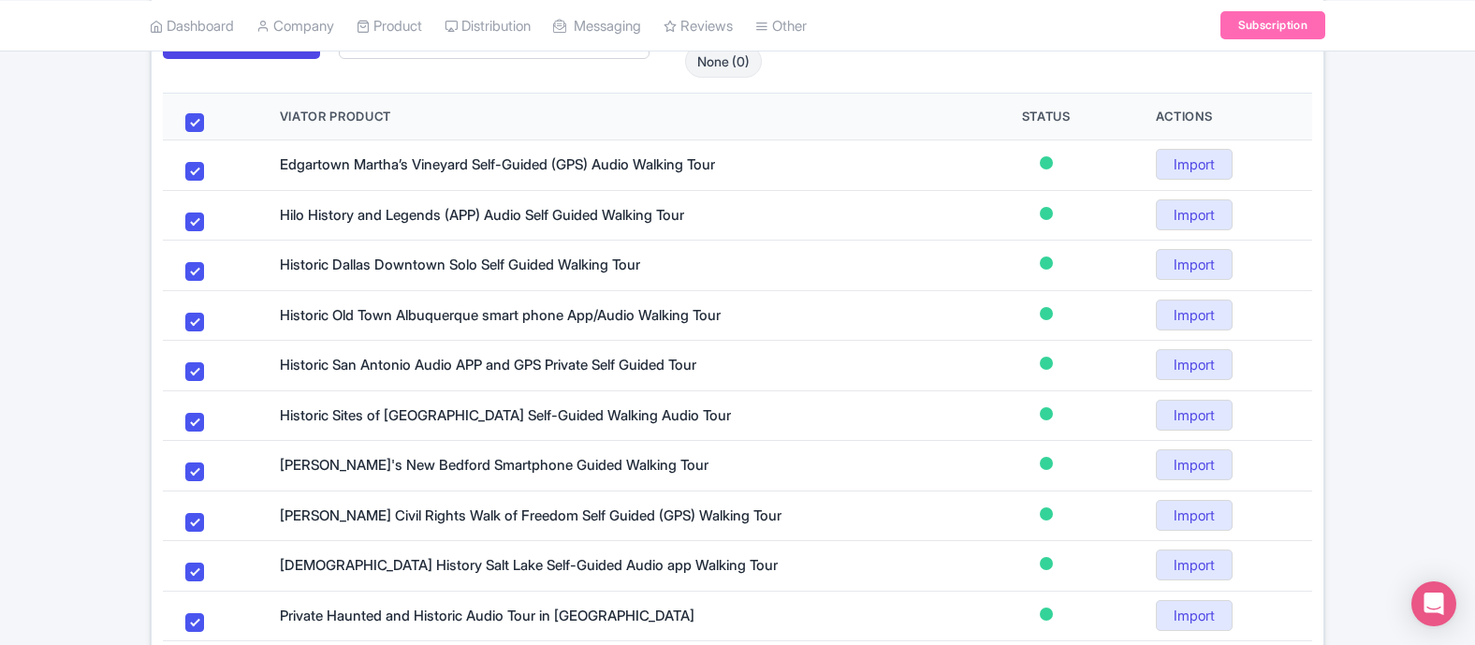
scroll to position [446, 0]
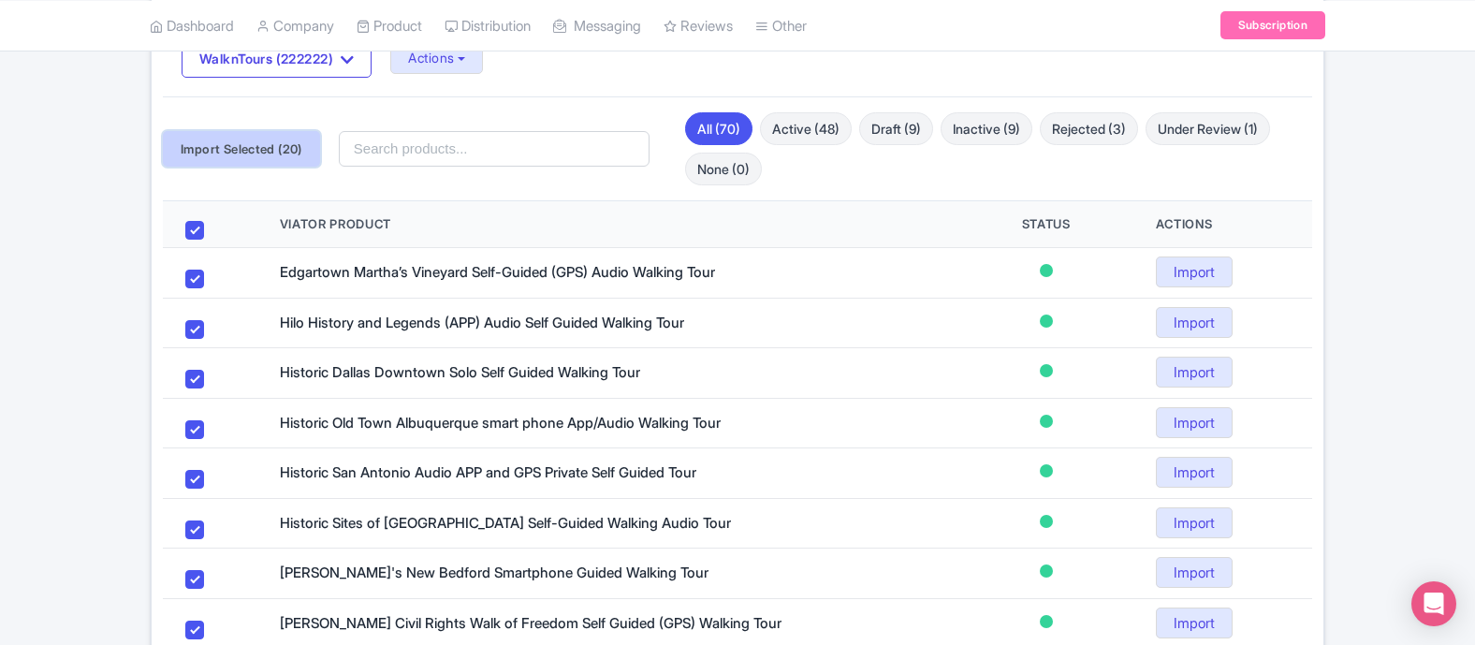
click at [261, 144] on button "Import Selected (20)" at bounding box center [241, 149] width 157 height 36
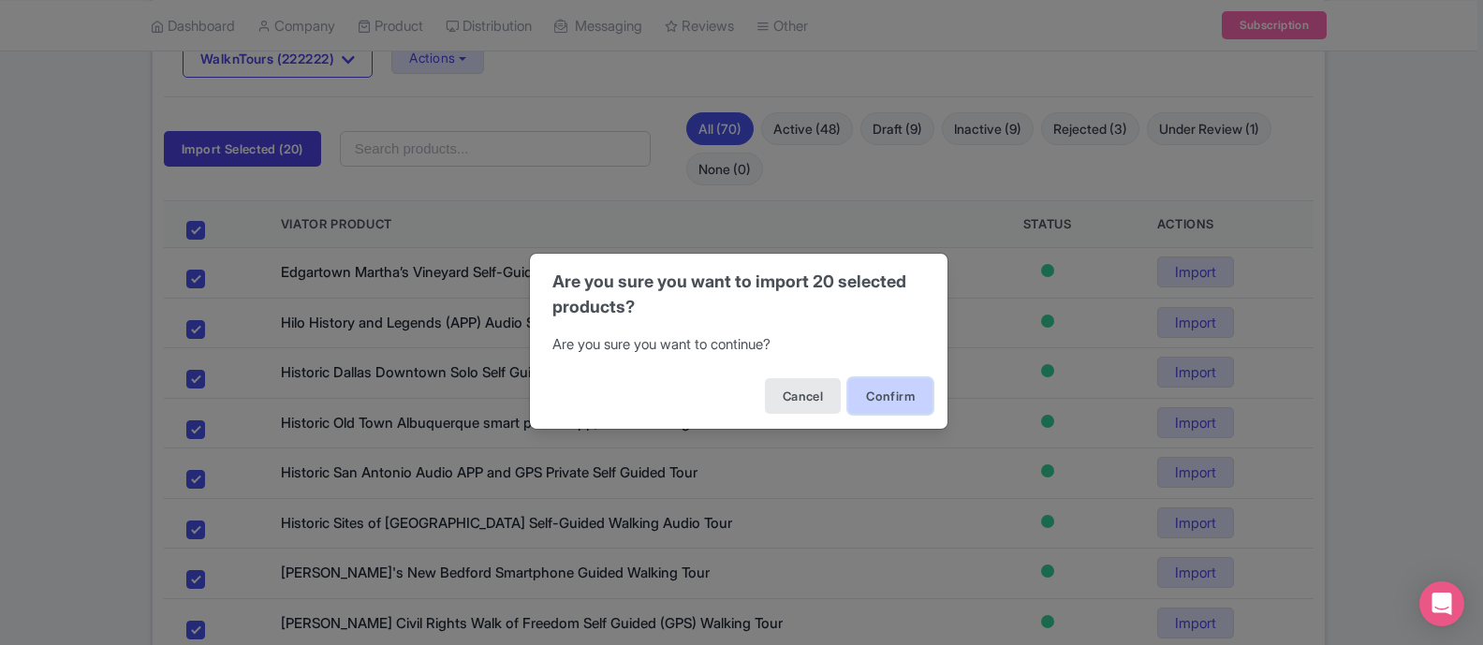
click at [879, 387] on button "Confirm" at bounding box center [890, 396] width 84 height 36
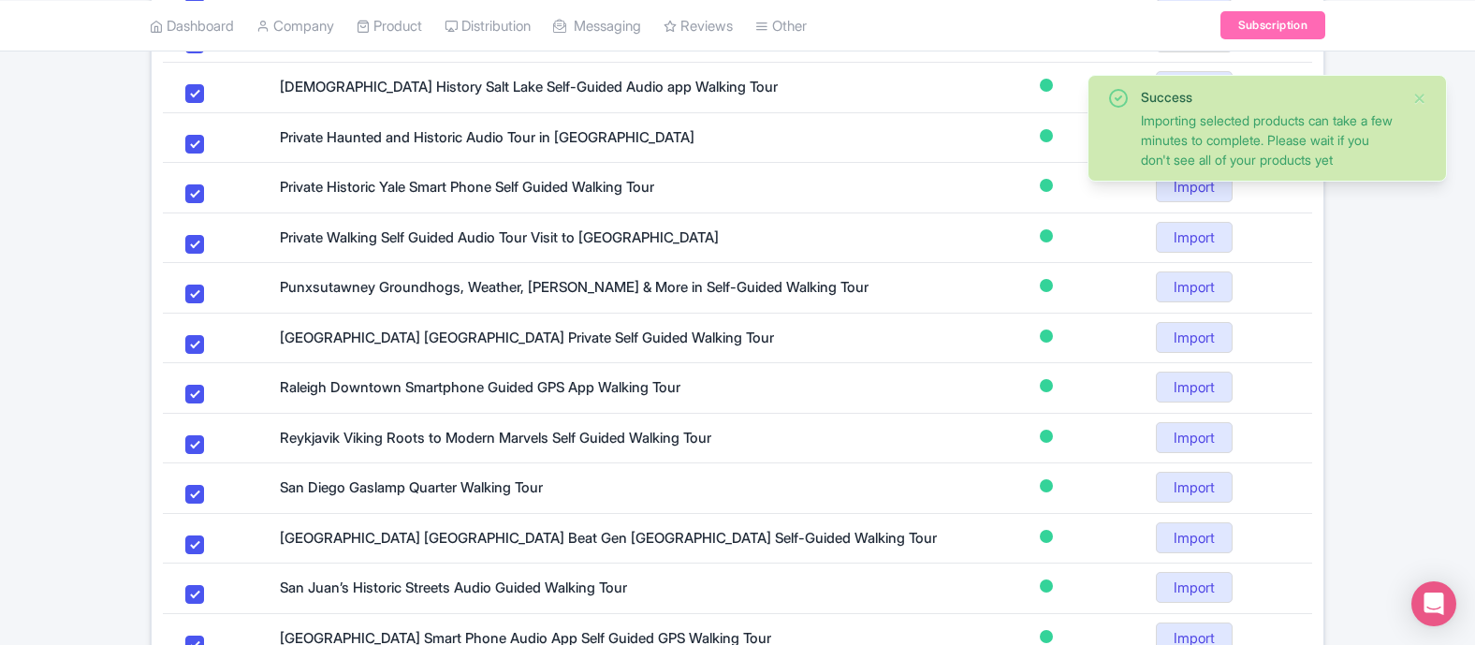
scroll to position [1207, 0]
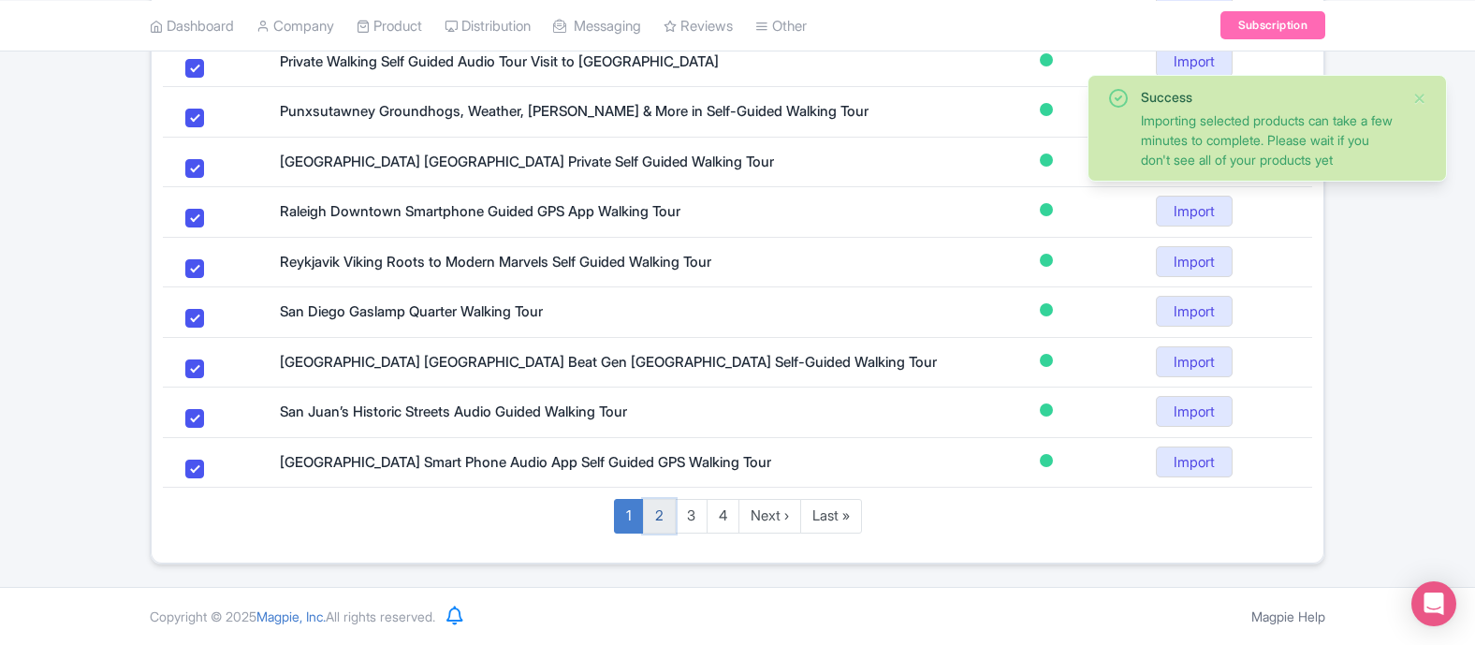
click at [654, 519] on link "2" at bounding box center [659, 516] width 33 height 35
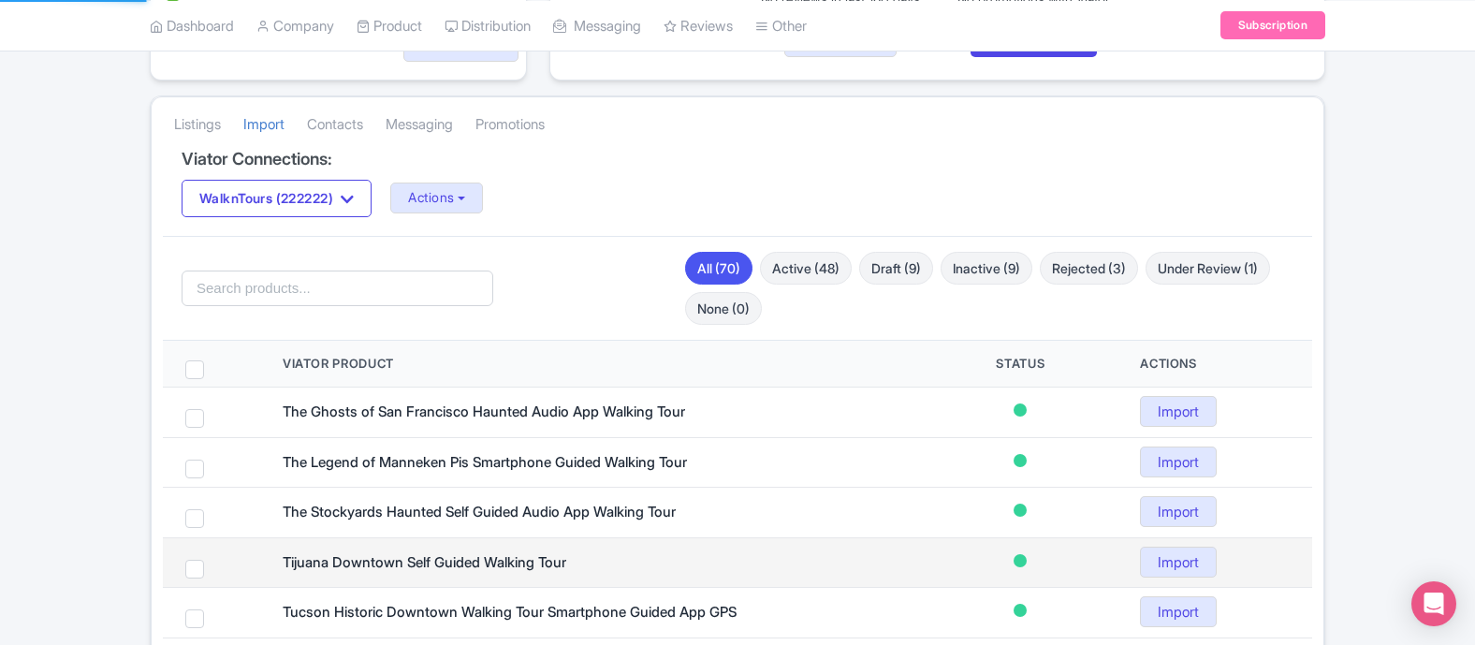
scroll to position [205, 0]
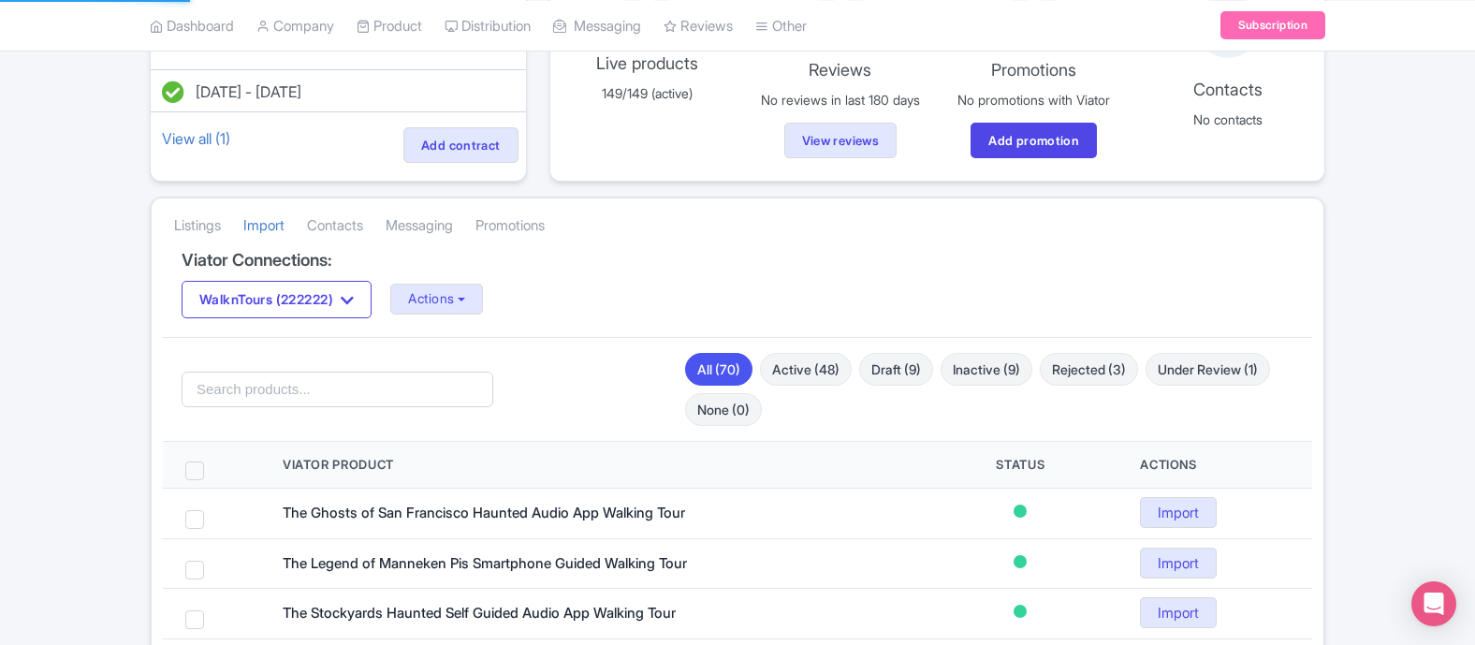
click at [191, 476] on span at bounding box center [194, 470] width 19 height 19
click at [213, 474] on input "checkbox" at bounding box center [219, 467] width 12 height 12
checkbox input "true"
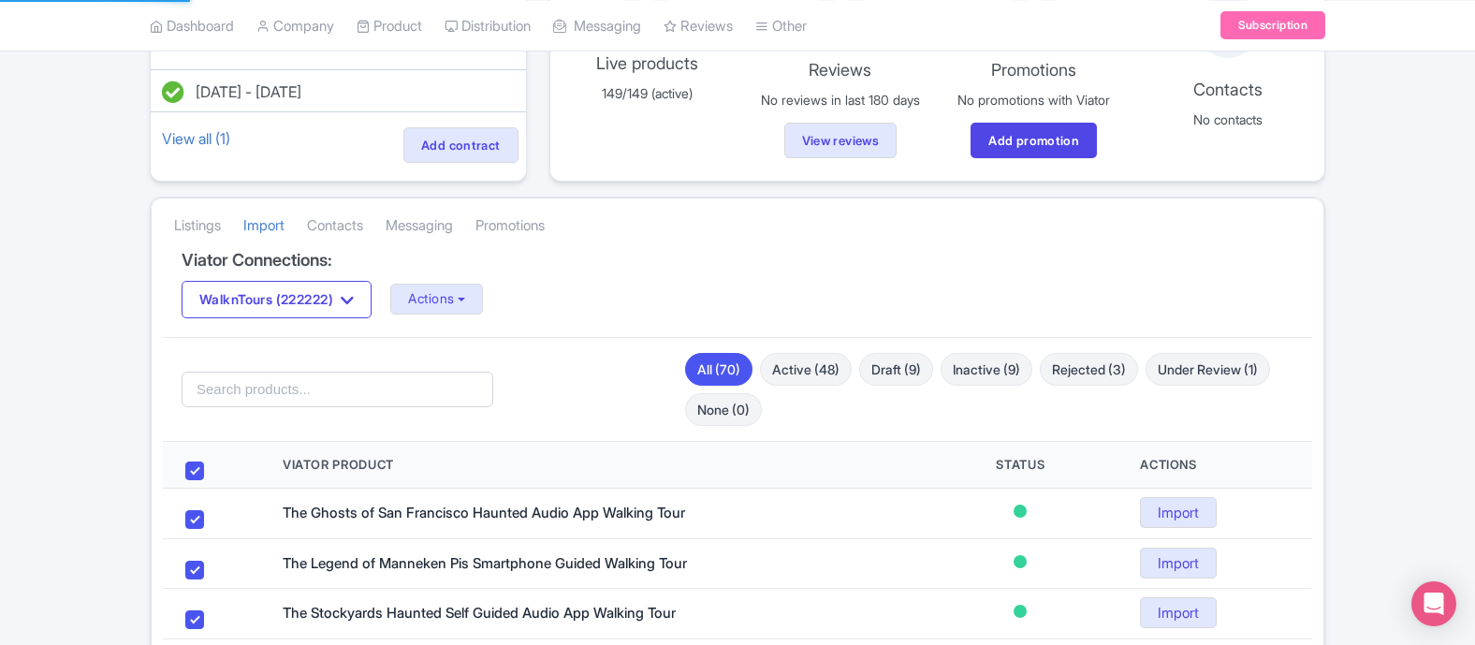
checkbox input "true"
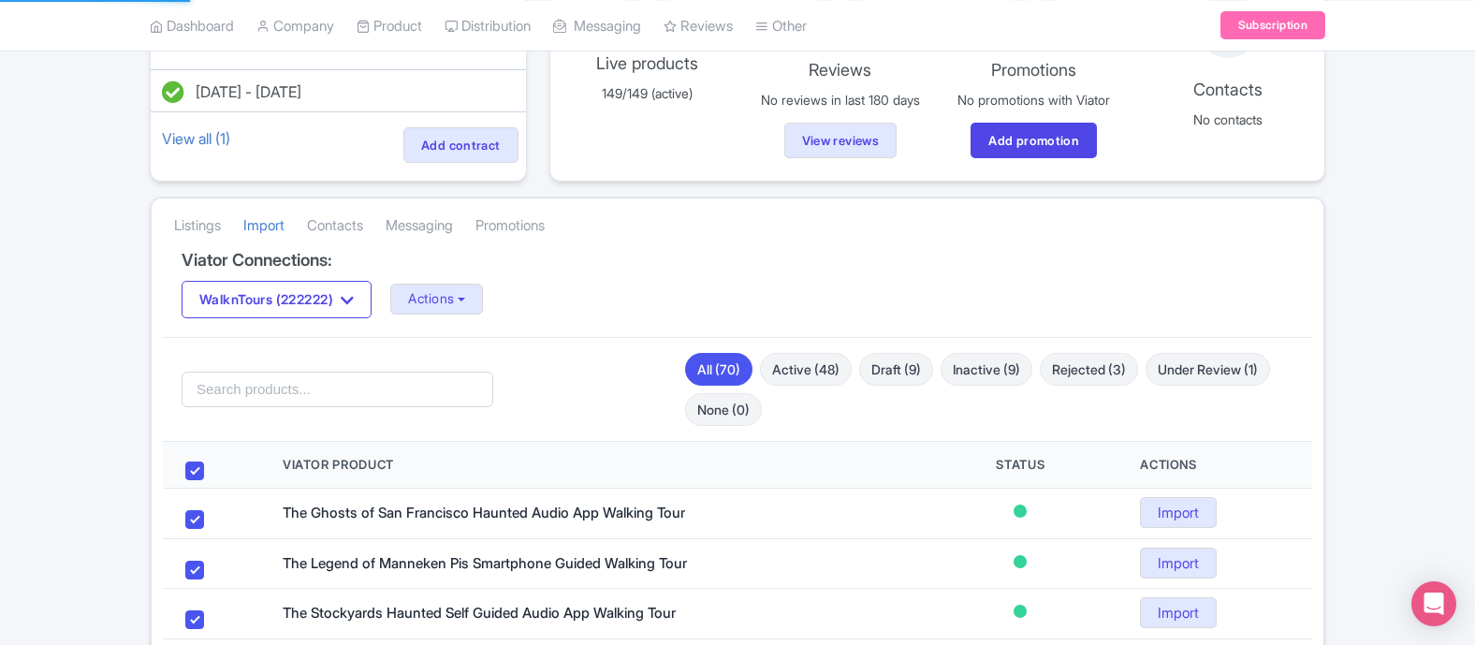
checkbox input "true"
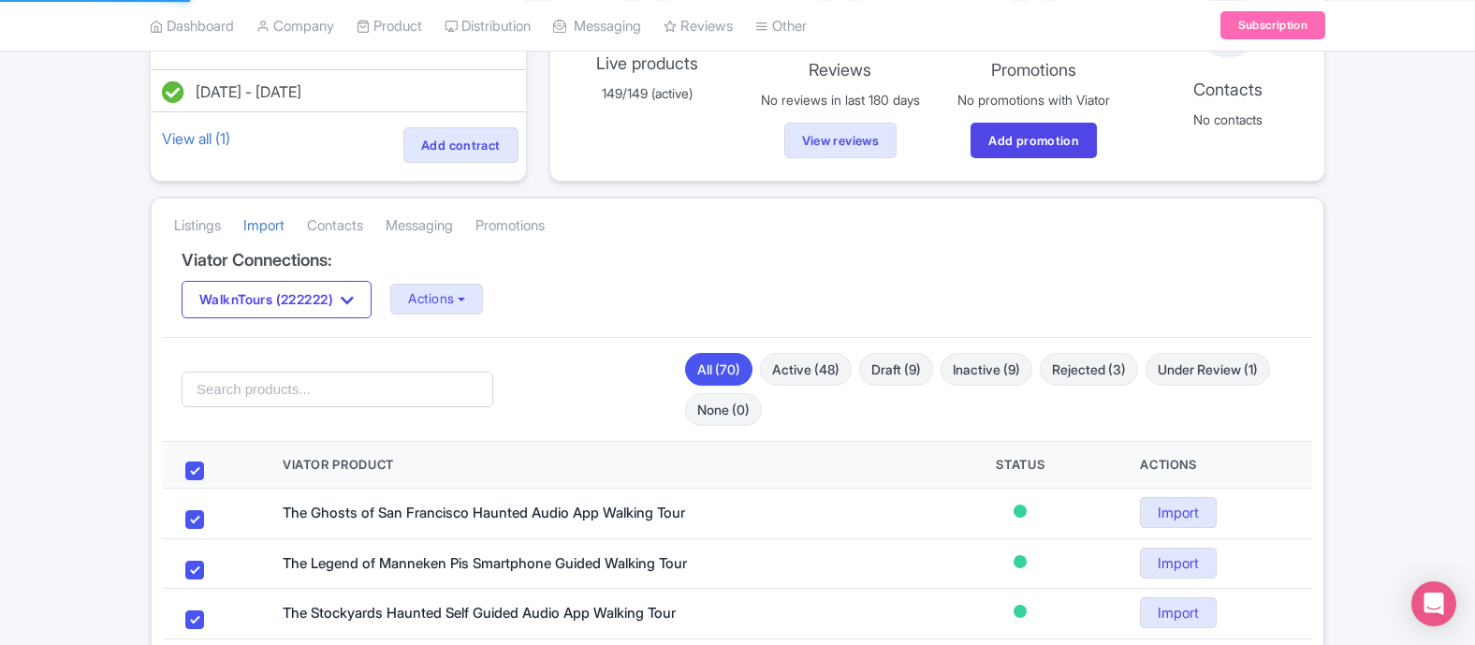
checkbox input "true"
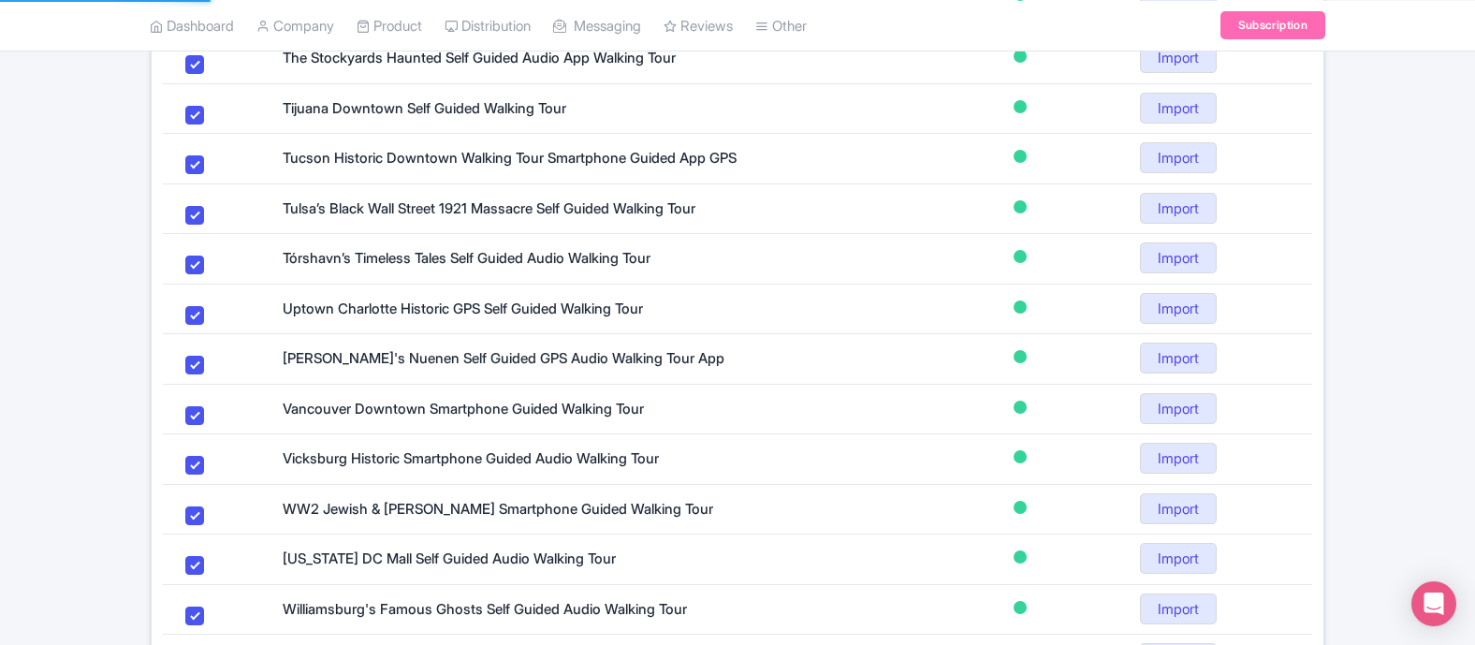
scroll to position [267, 0]
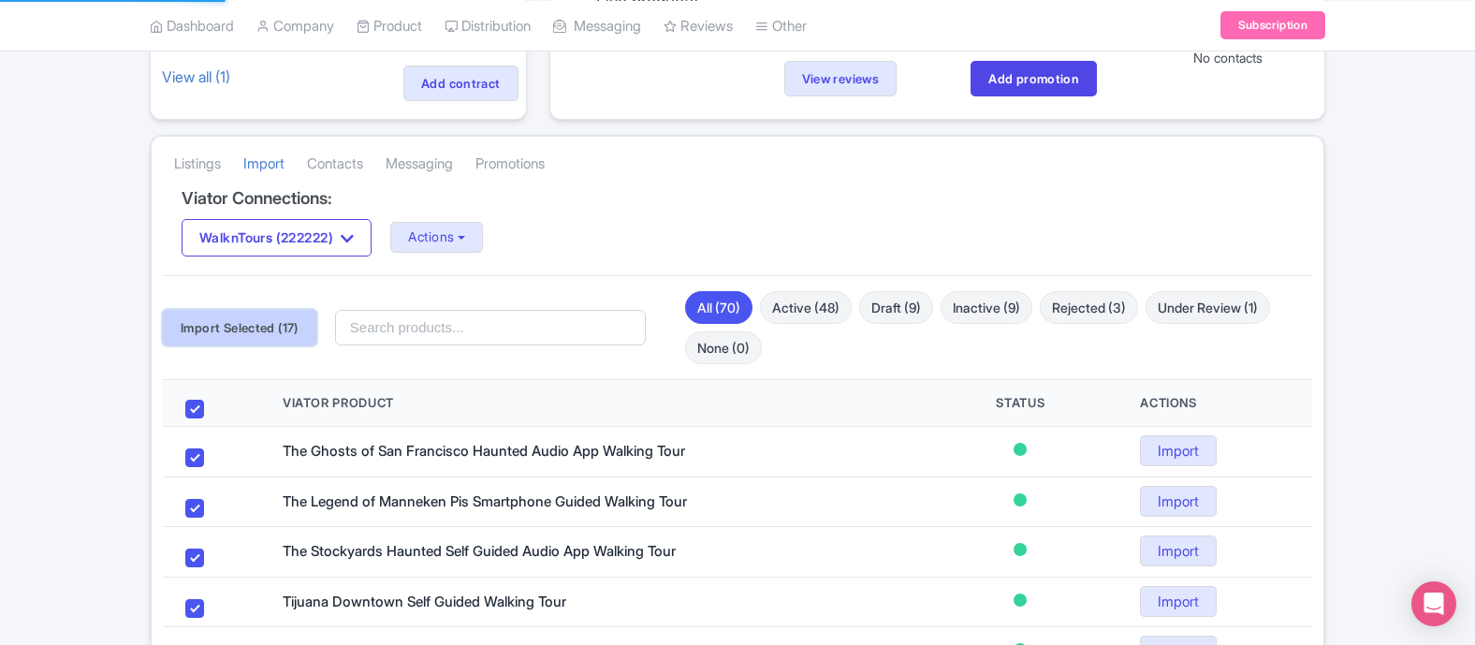
click at [258, 324] on button "Import Selected (17)" at bounding box center [239, 328] width 153 height 36
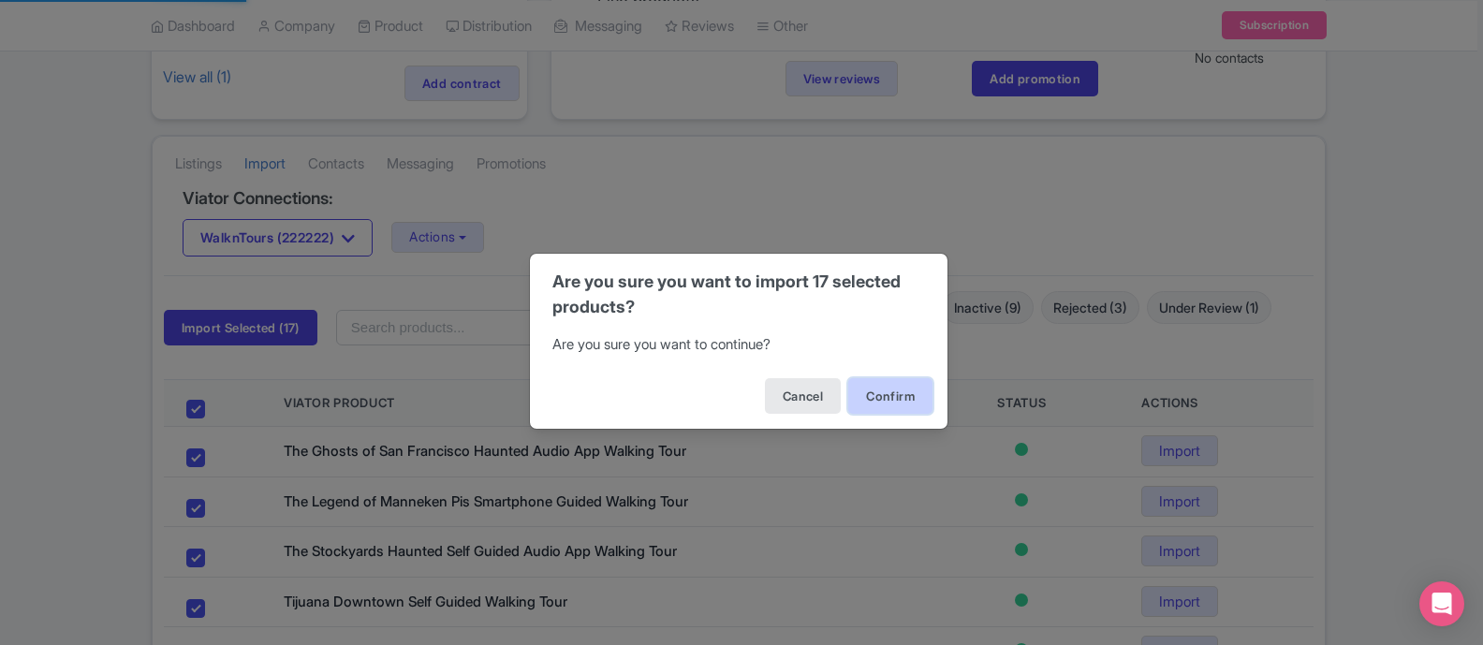
click at [898, 400] on button "Confirm" at bounding box center [890, 396] width 84 height 36
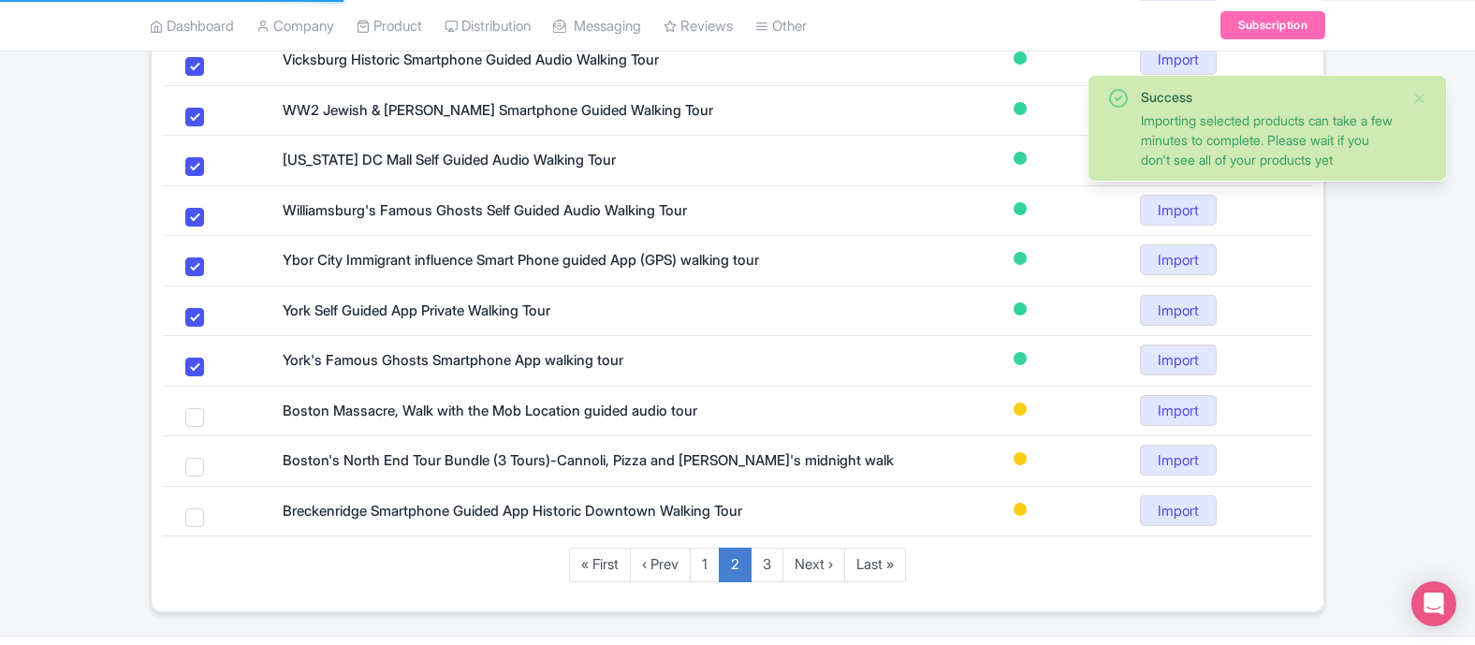
scroll to position [1207, 0]
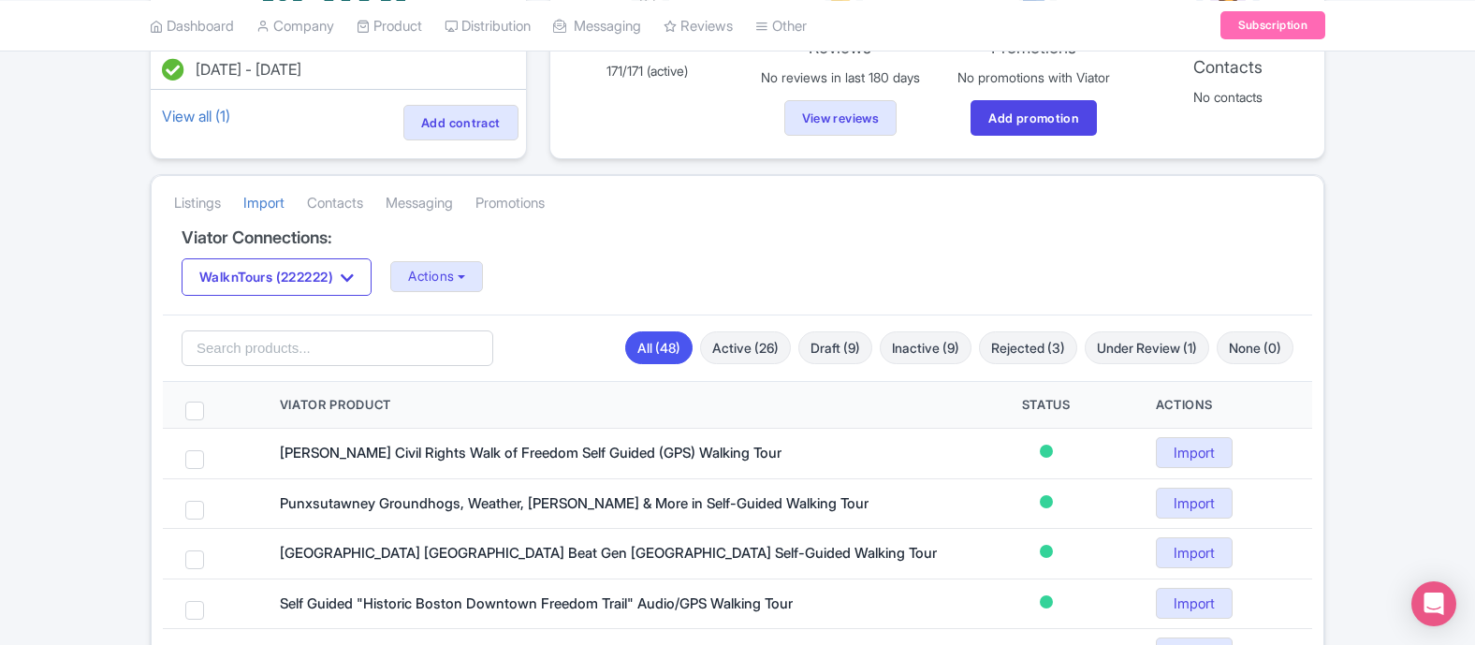
scroll to position [208, 0]
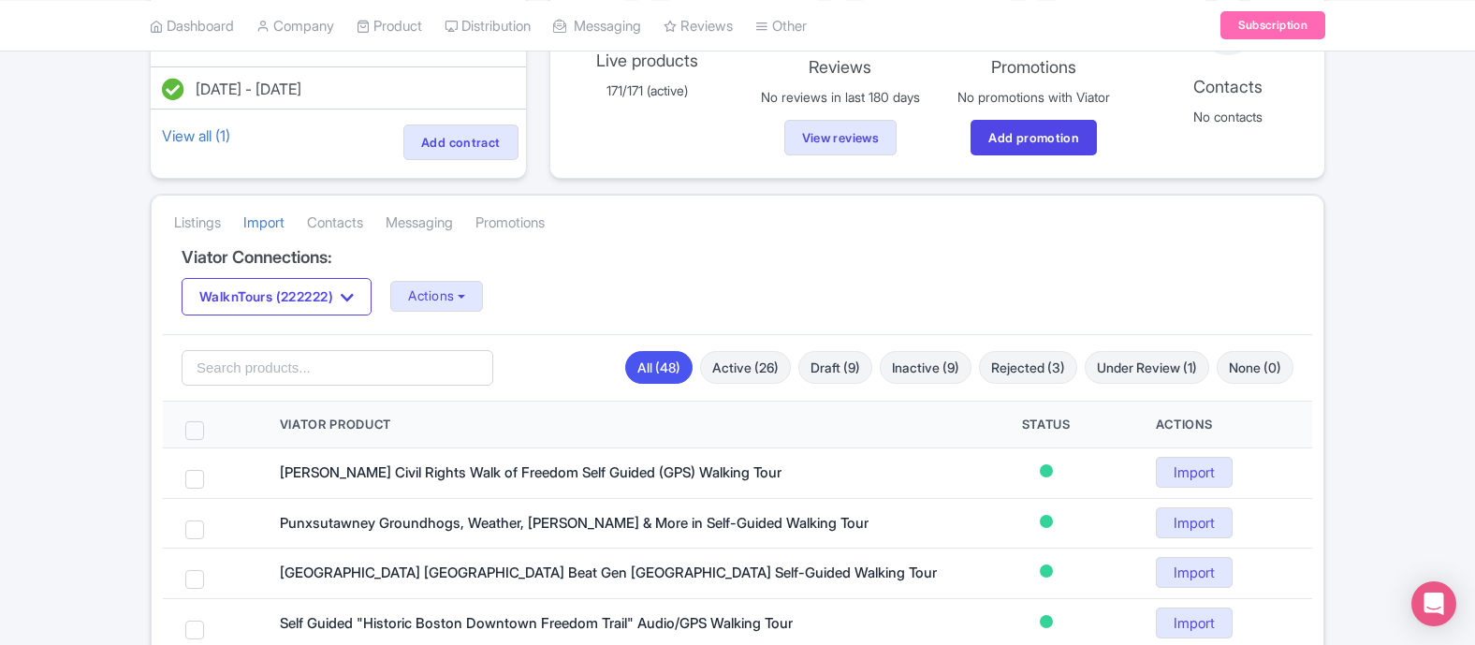
click at [195, 431] on span at bounding box center [194, 430] width 19 height 19
click at [213, 431] on input "checkbox" at bounding box center [219, 427] width 12 height 12
checkbox input "true"
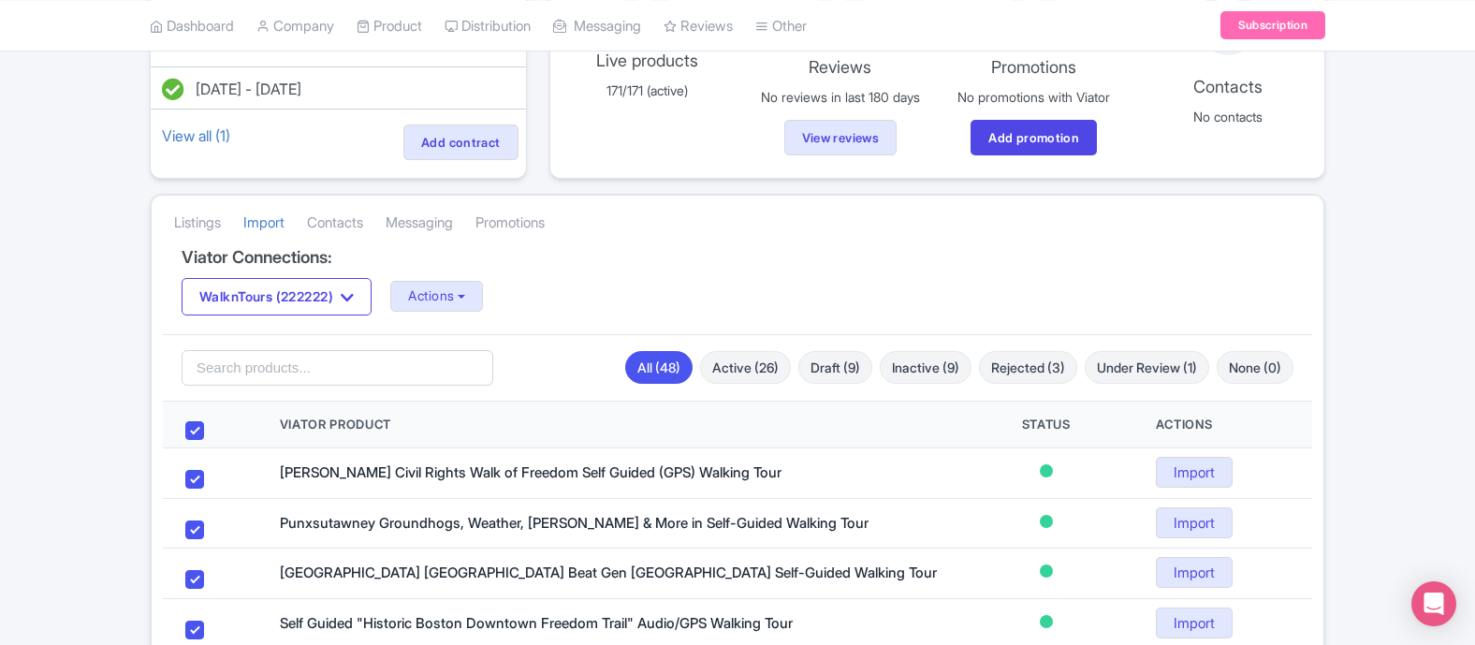
checkbox input "true"
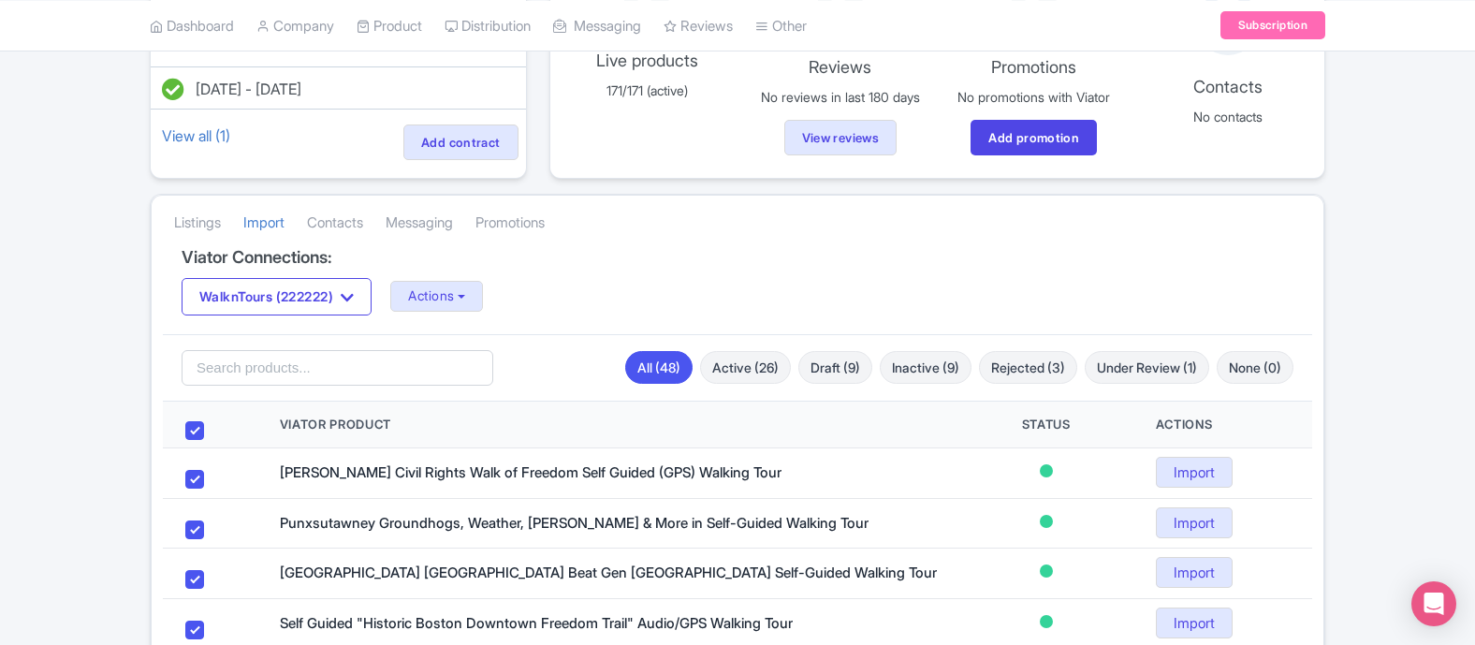
checkbox input "true"
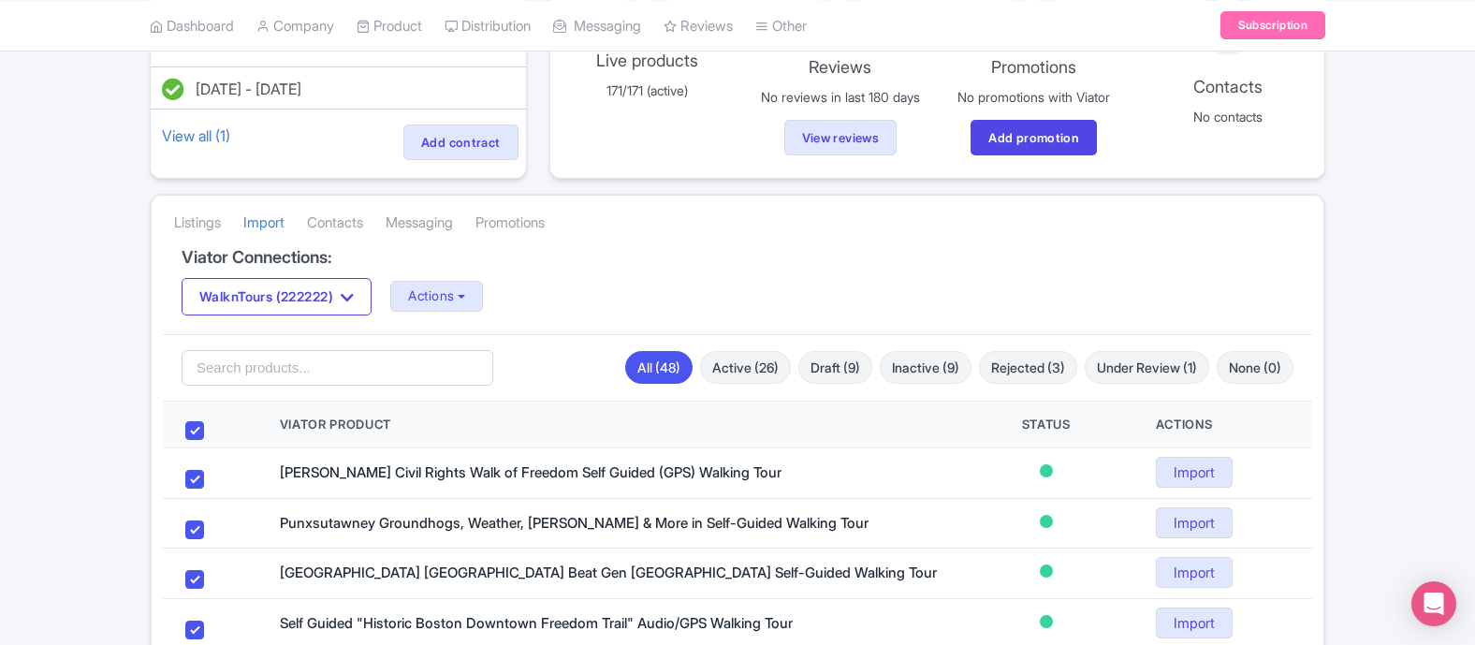
checkbox input "true"
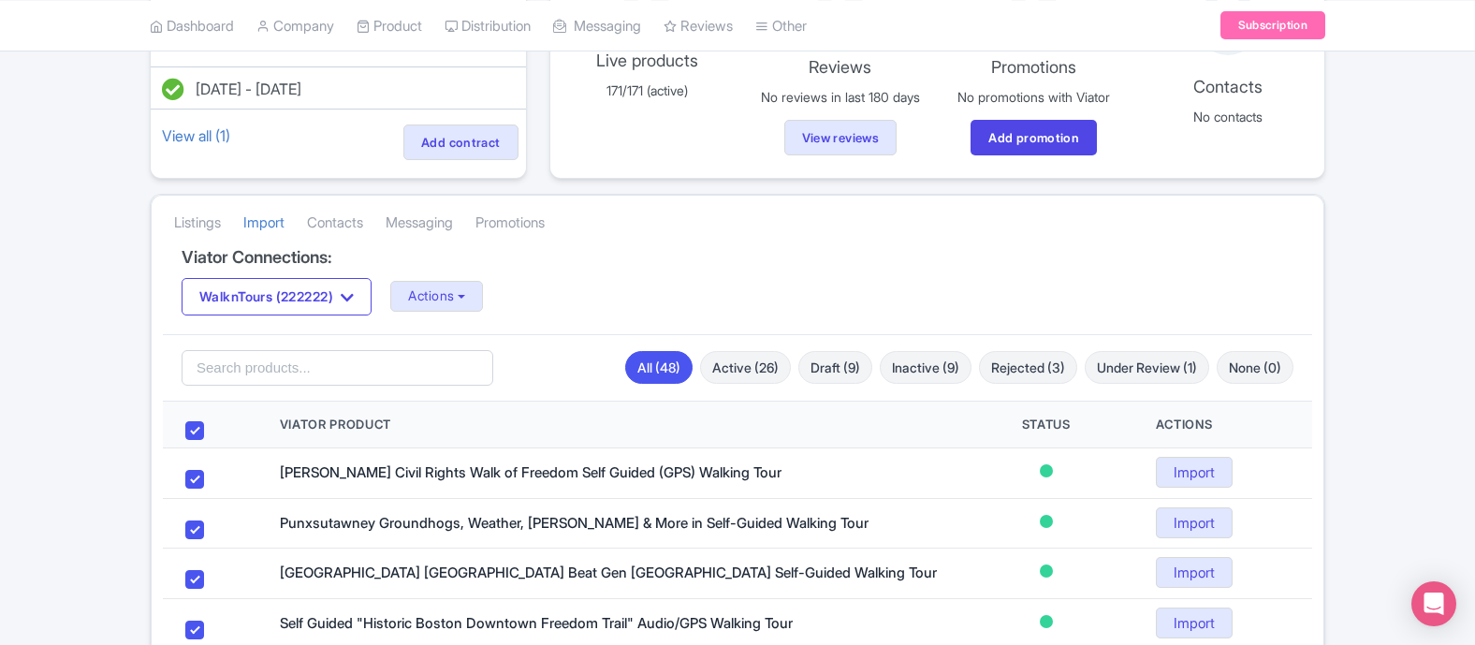
checkbox input "true"
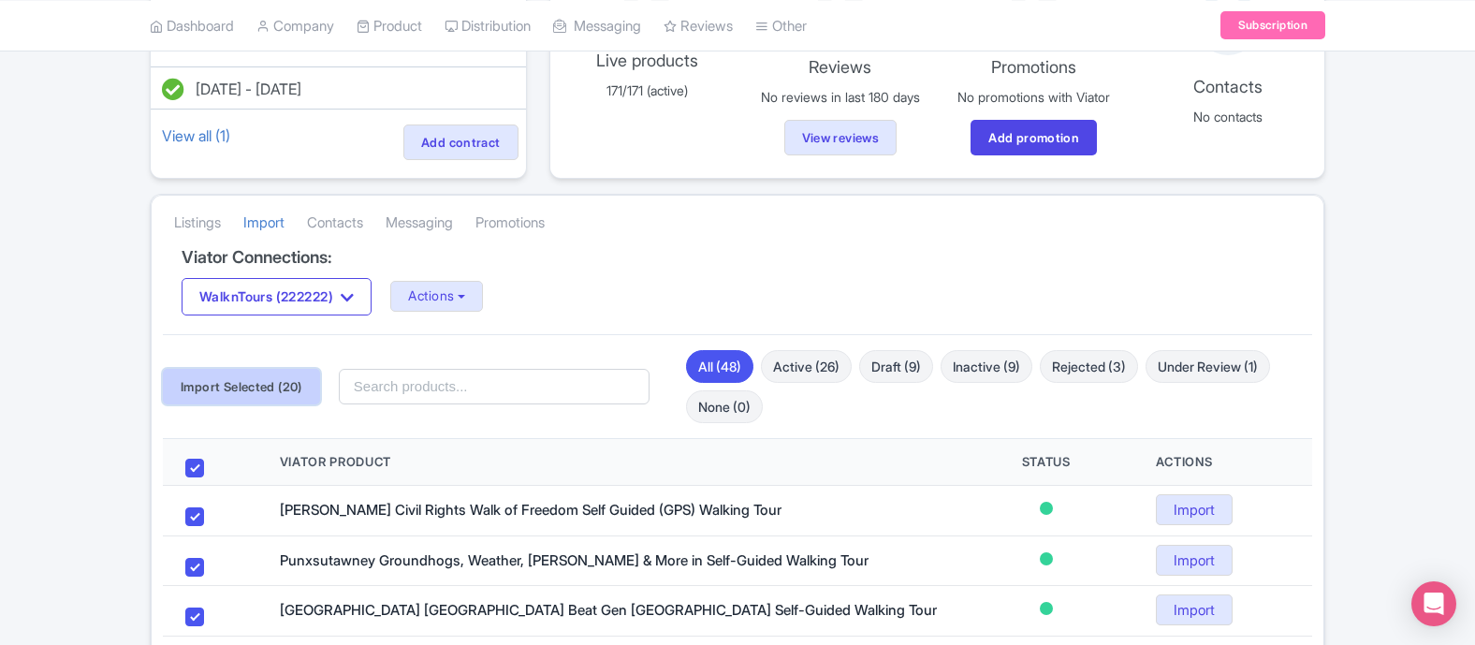
click at [277, 373] on button "Import Selected (20)" at bounding box center [241, 387] width 157 height 36
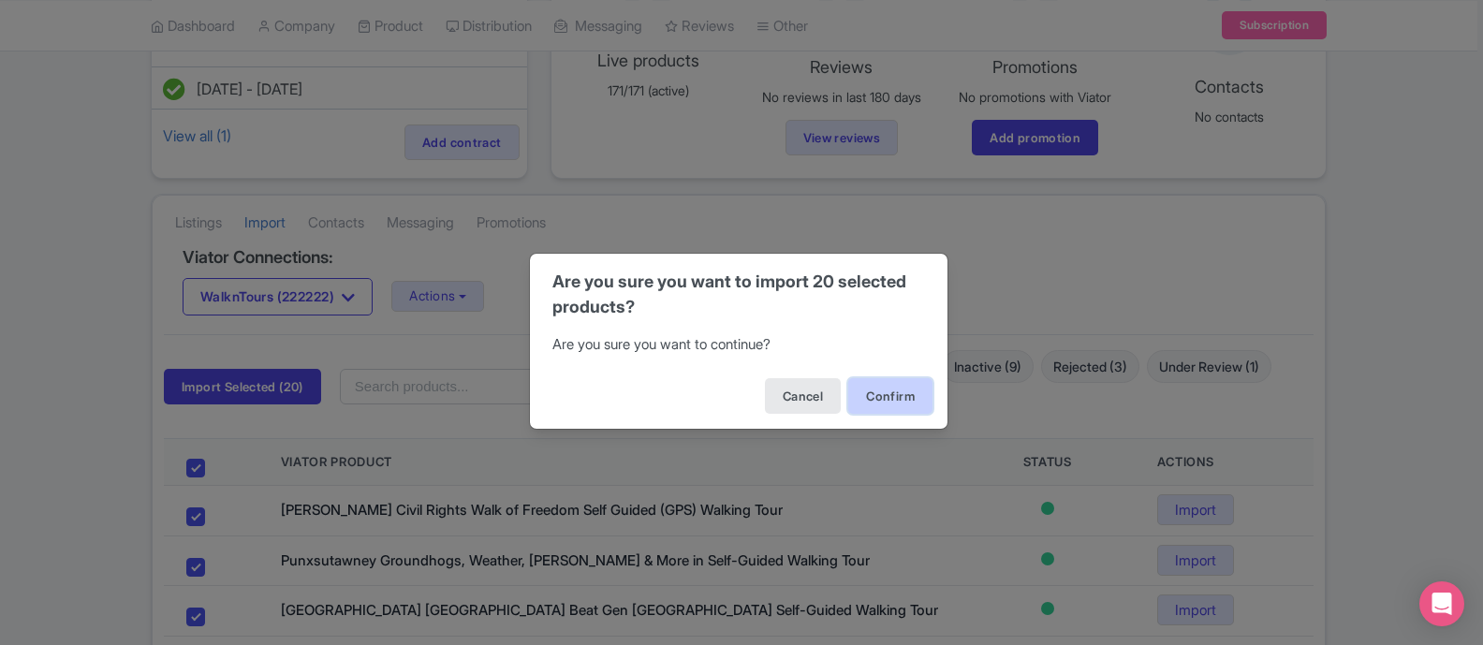
click at [881, 401] on button "Confirm" at bounding box center [890, 396] width 84 height 36
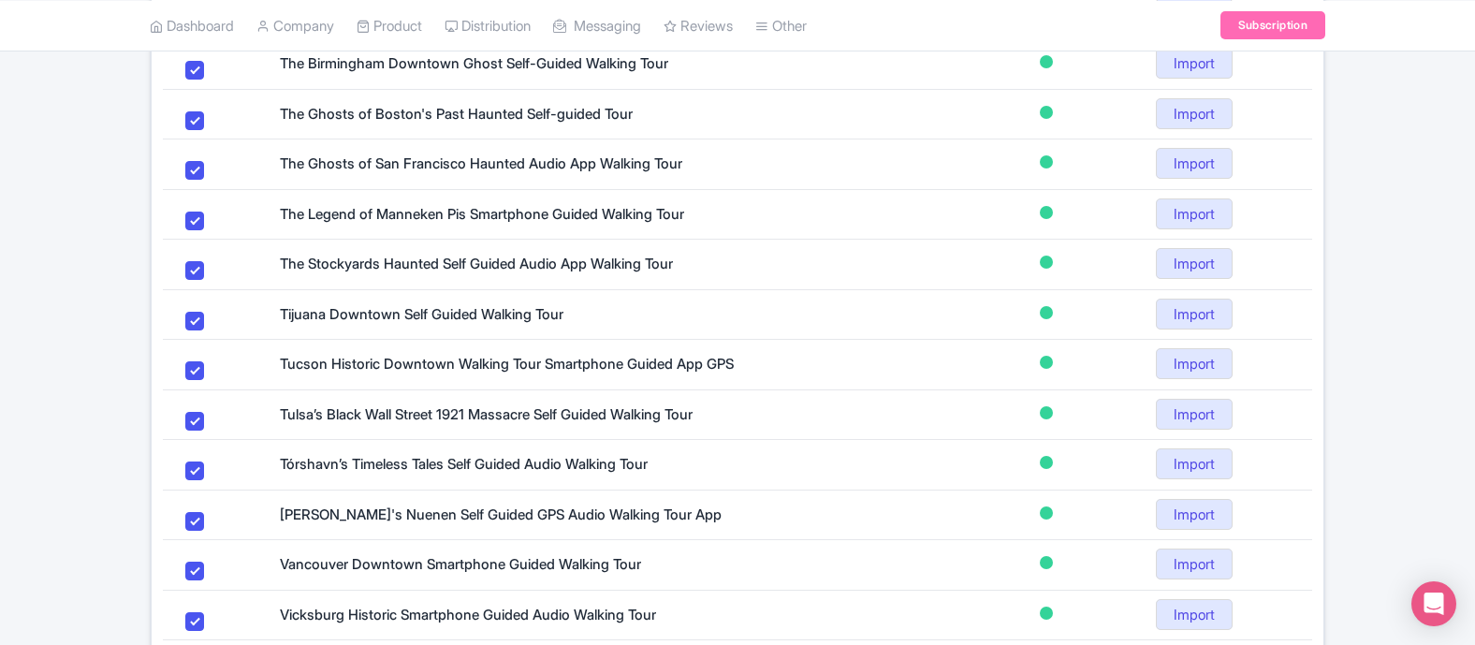
scroll to position [1207, 0]
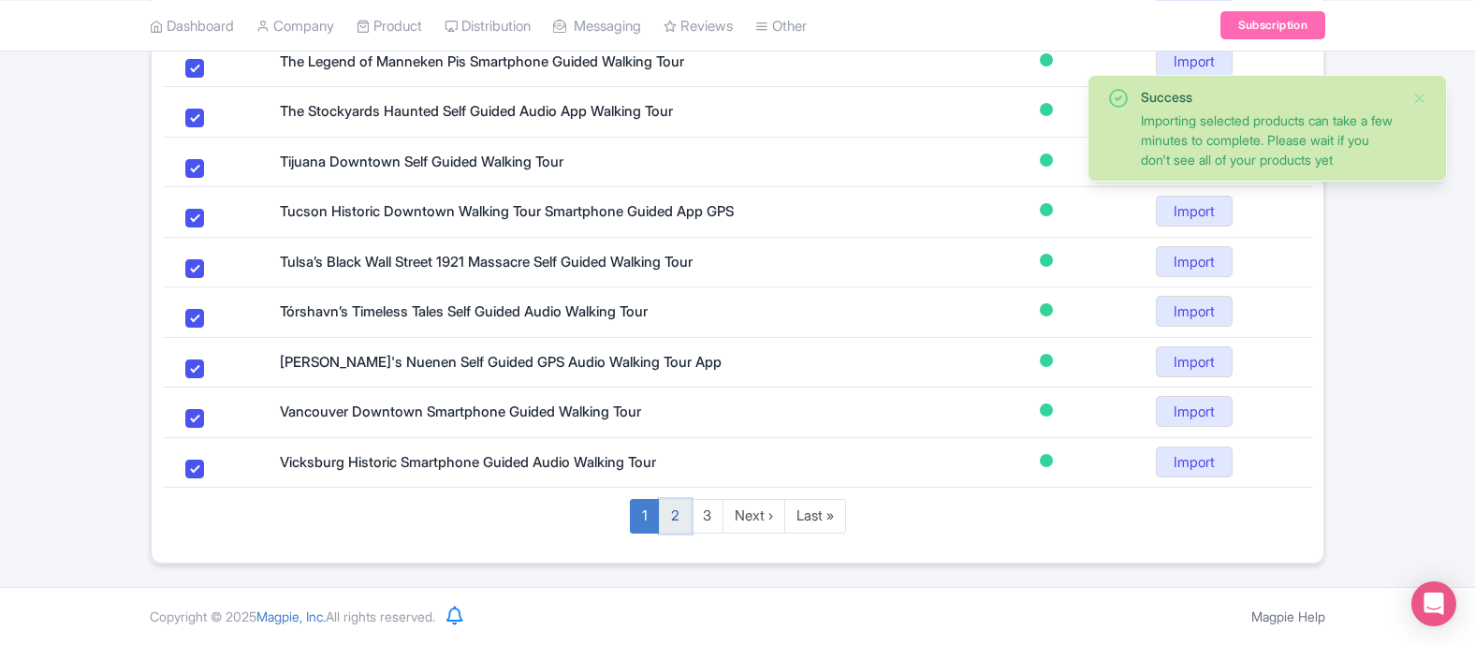
click at [679, 523] on link "2" at bounding box center [675, 516] width 33 height 35
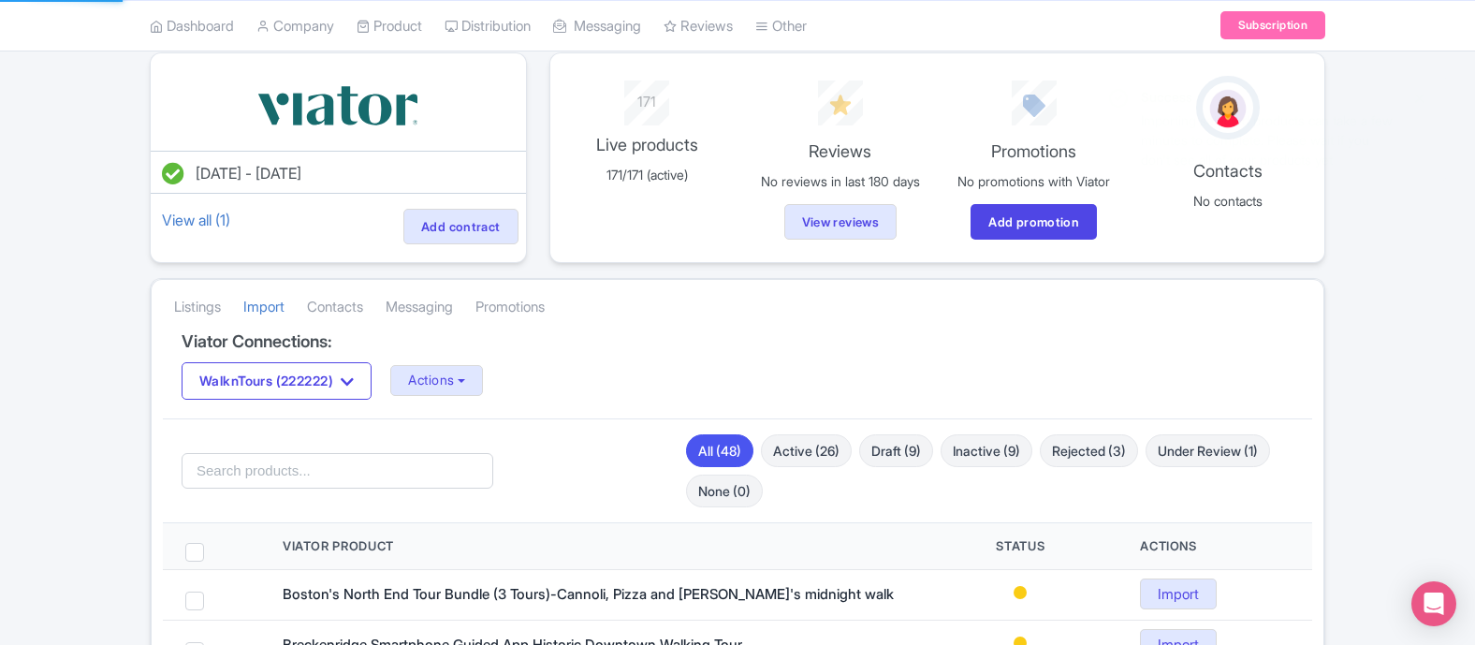
scroll to position [126, 0]
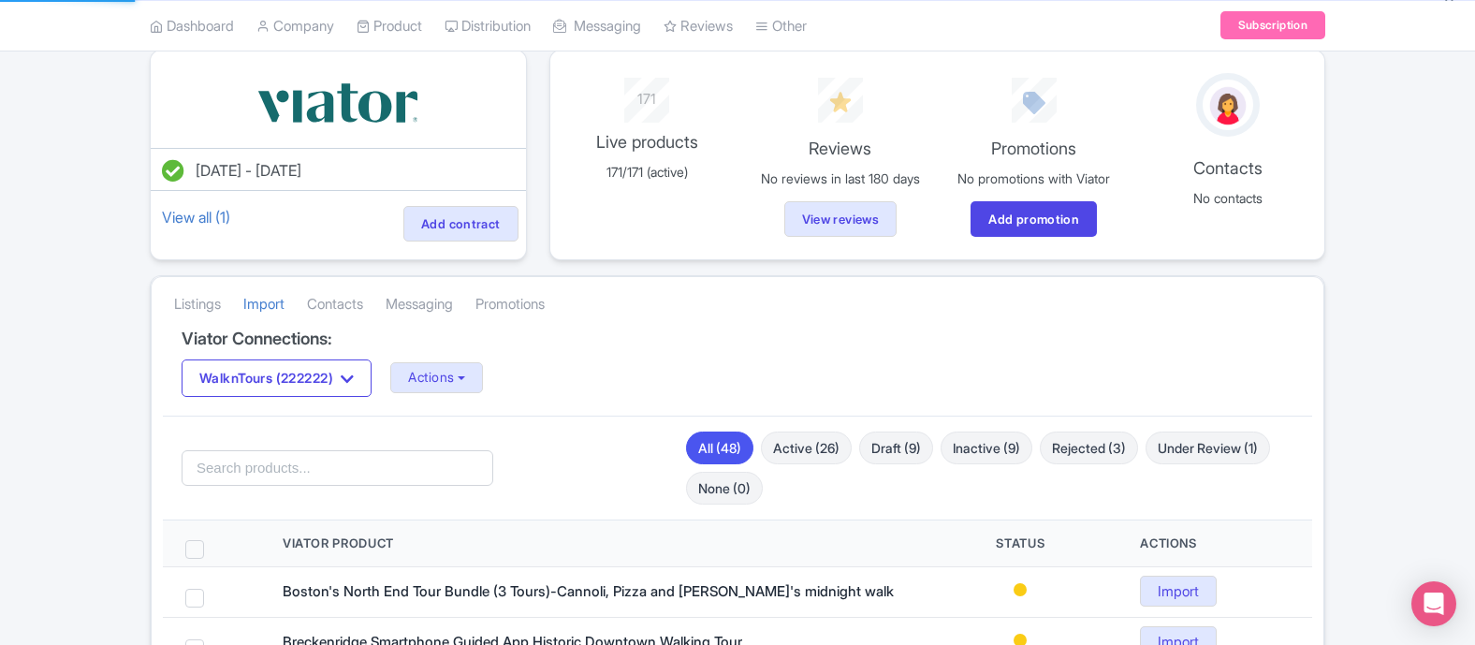
click at [196, 546] on span at bounding box center [194, 549] width 19 height 19
click at [213, 546] on input "checkbox" at bounding box center [219, 546] width 12 height 12
checkbox input "true"
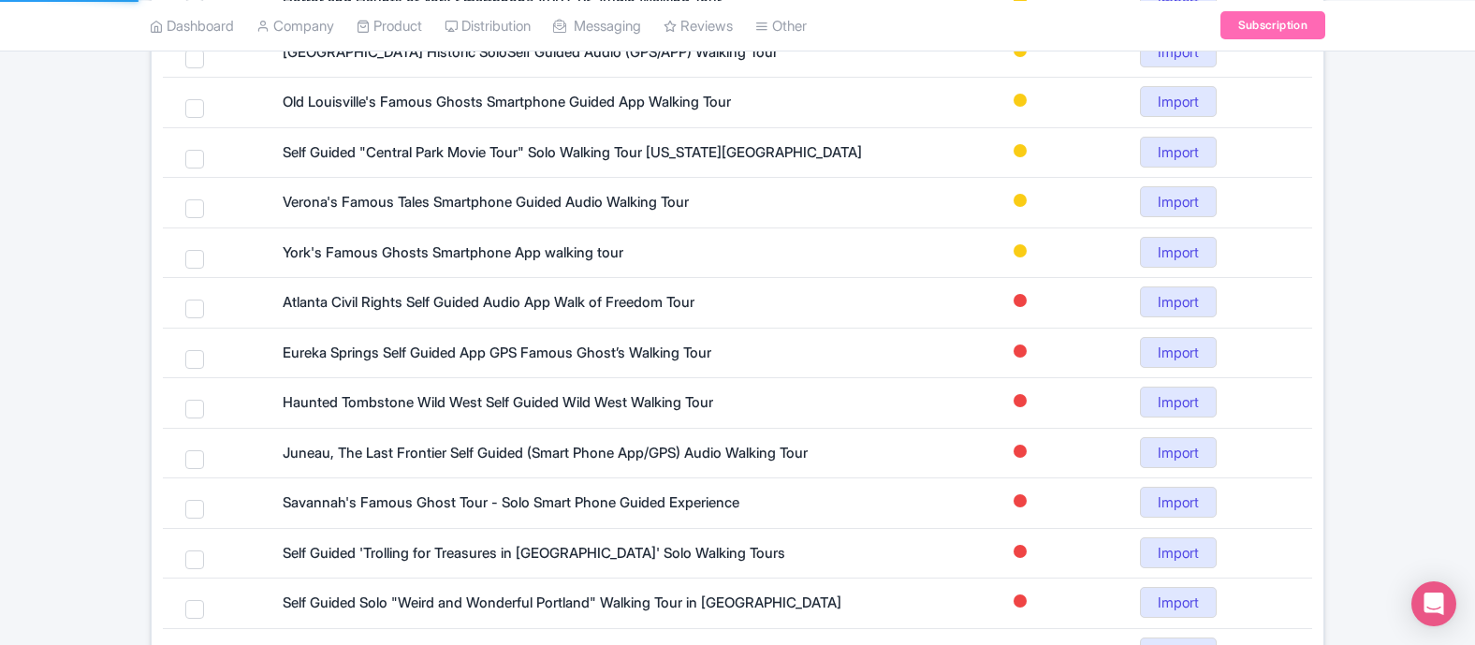
scroll to position [1170, 0]
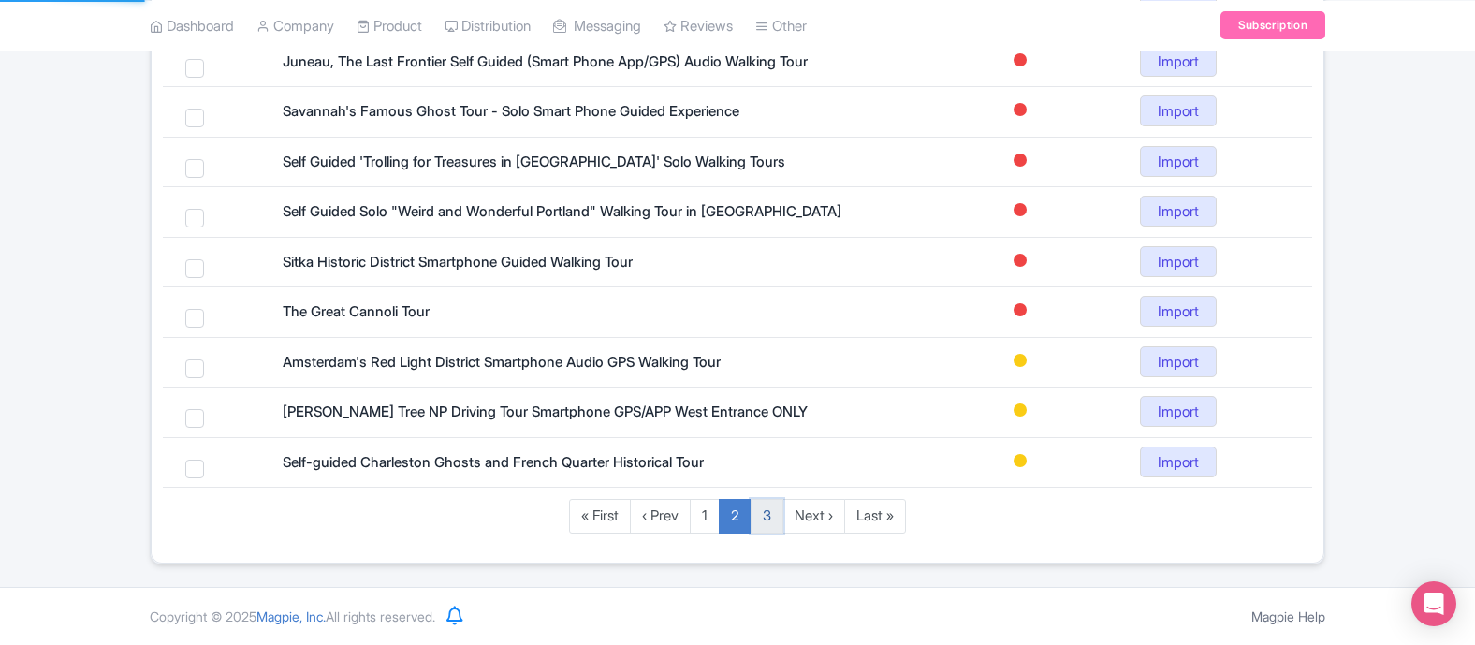
click at [769, 517] on link "3" at bounding box center [767, 516] width 33 height 35
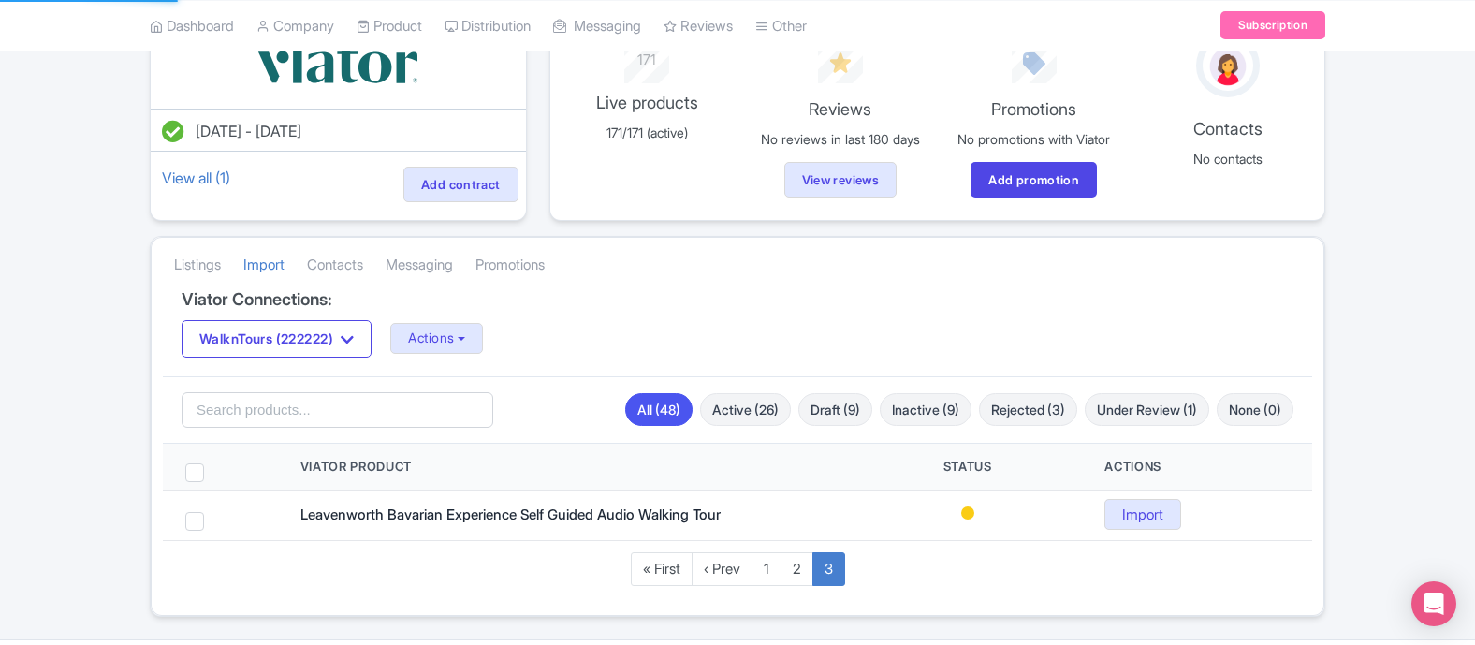
scroll to position [218, 0]
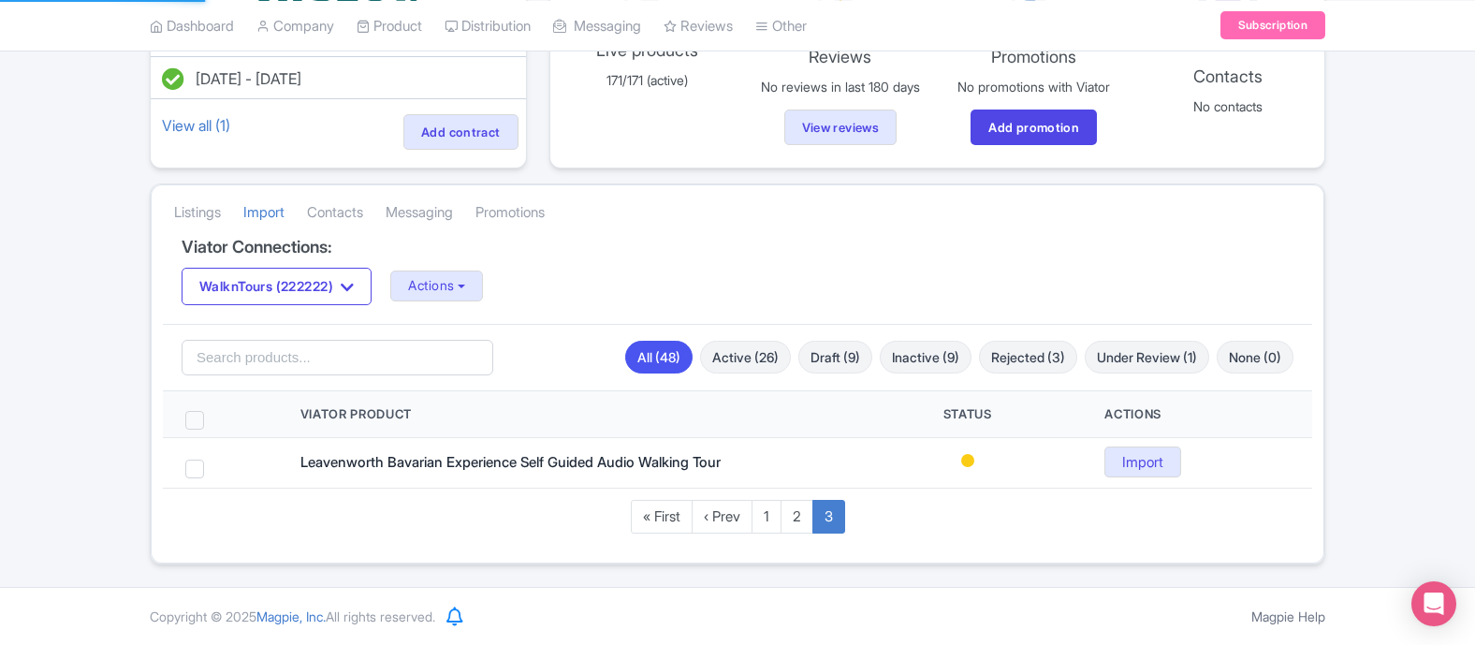
click at [194, 416] on span at bounding box center [194, 420] width 19 height 19
click at [213, 416] on input "checkbox" at bounding box center [219, 417] width 12 height 12
checkbox input "true"
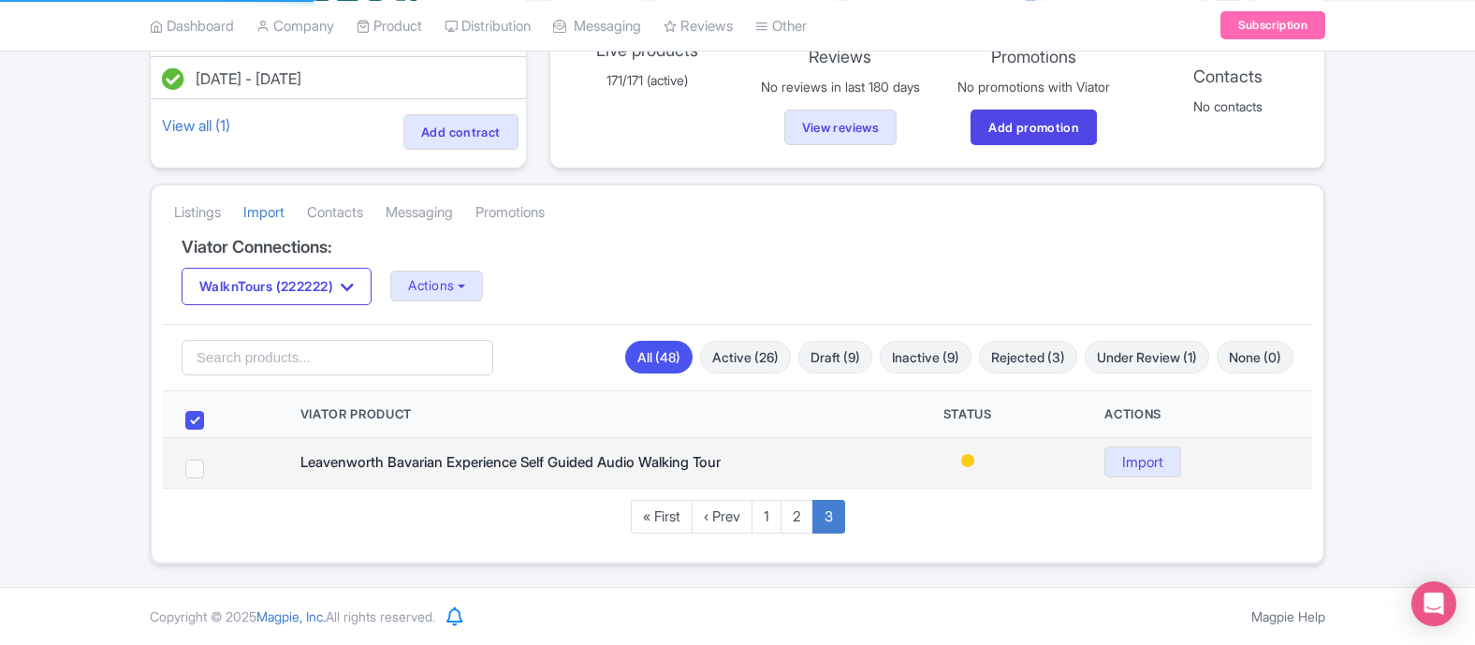
click at [196, 475] on span at bounding box center [194, 469] width 19 height 19
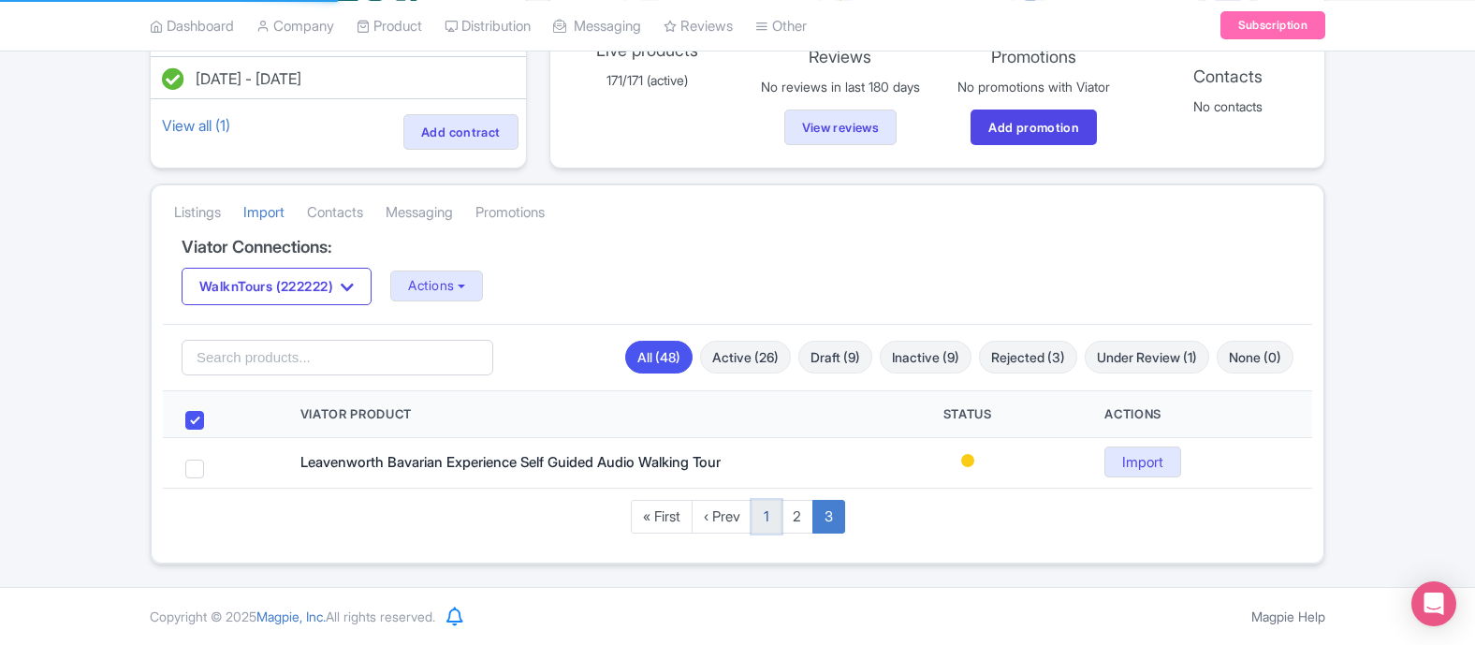
click at [766, 523] on link "1" at bounding box center [767, 517] width 30 height 35
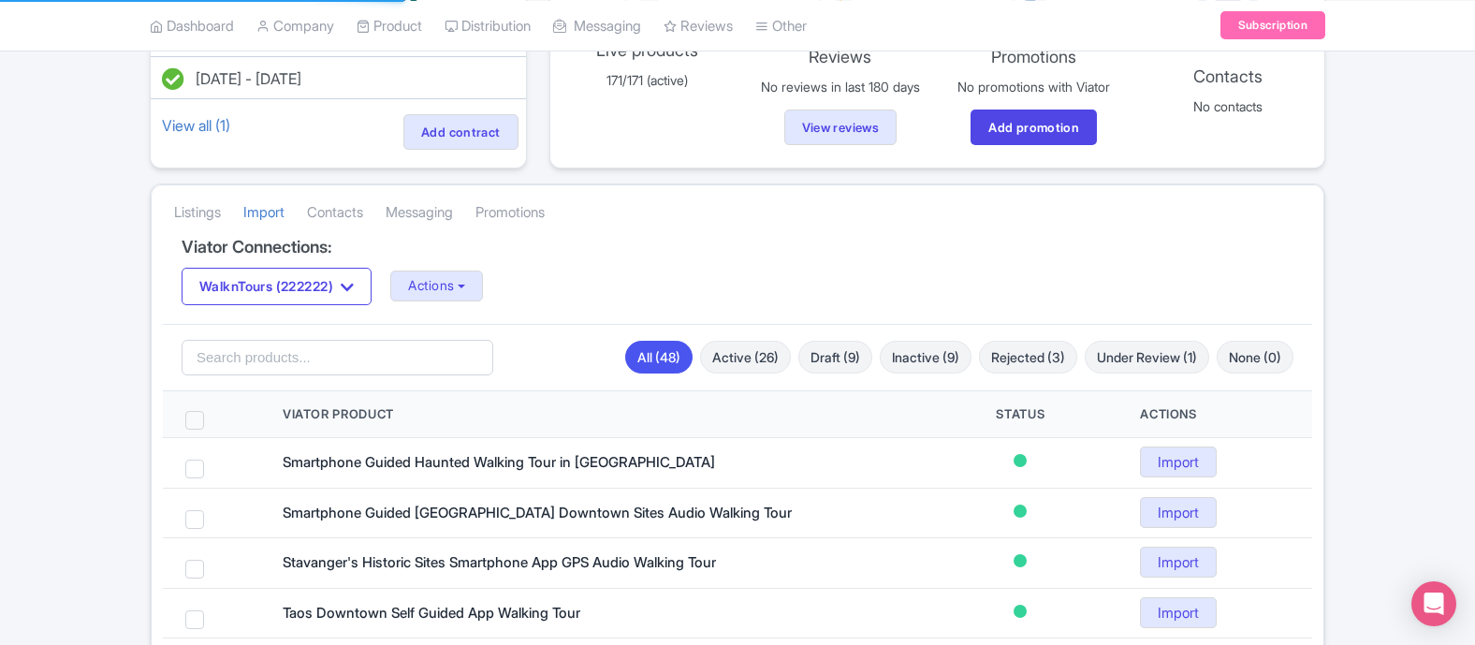
click at [191, 424] on span at bounding box center [194, 420] width 19 height 19
click at [213, 423] on input "checkbox" at bounding box center [219, 417] width 12 height 12
checkbox input "true"
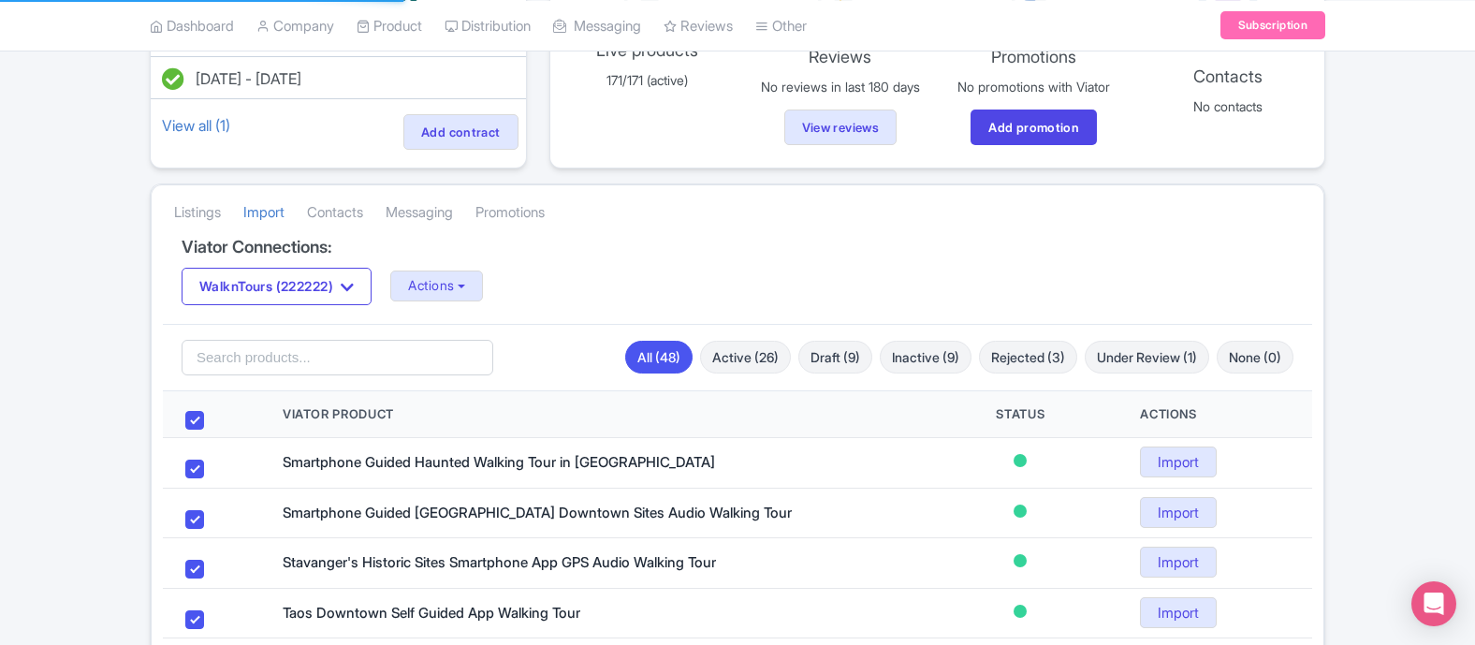
checkbox input "true"
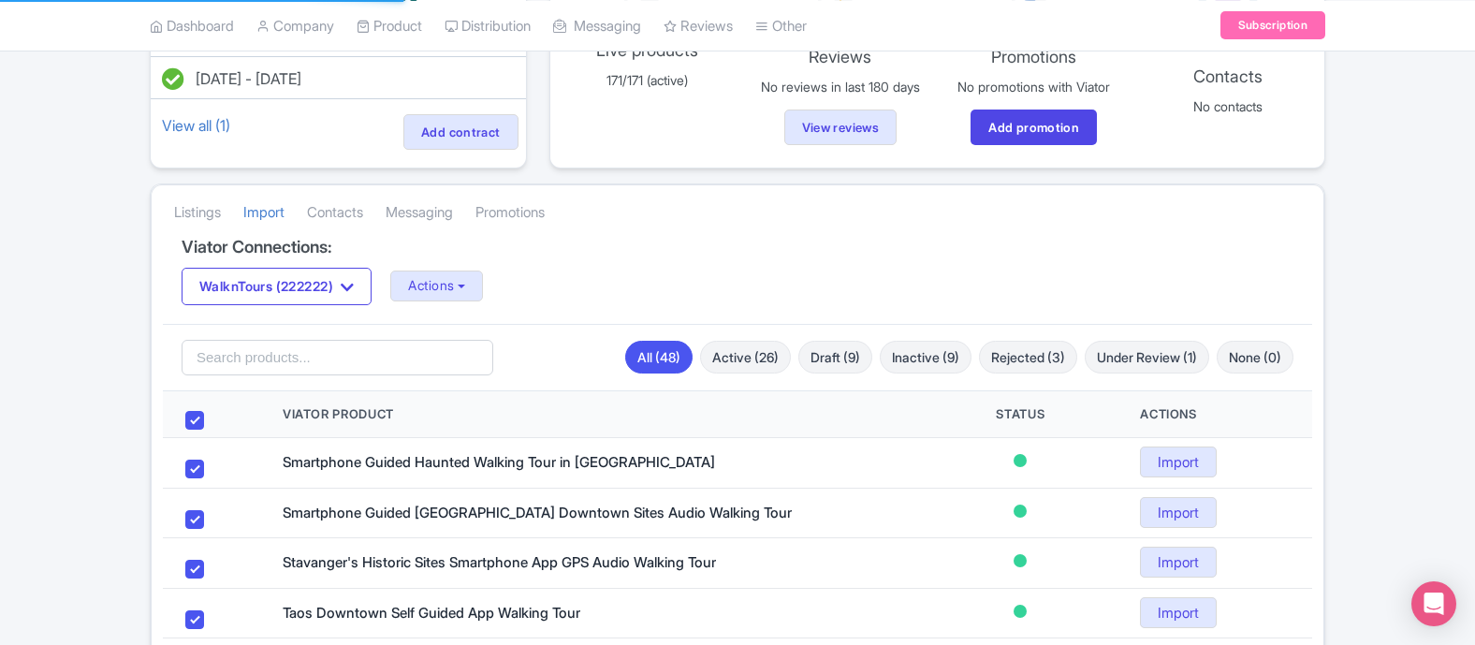
checkbox input "true"
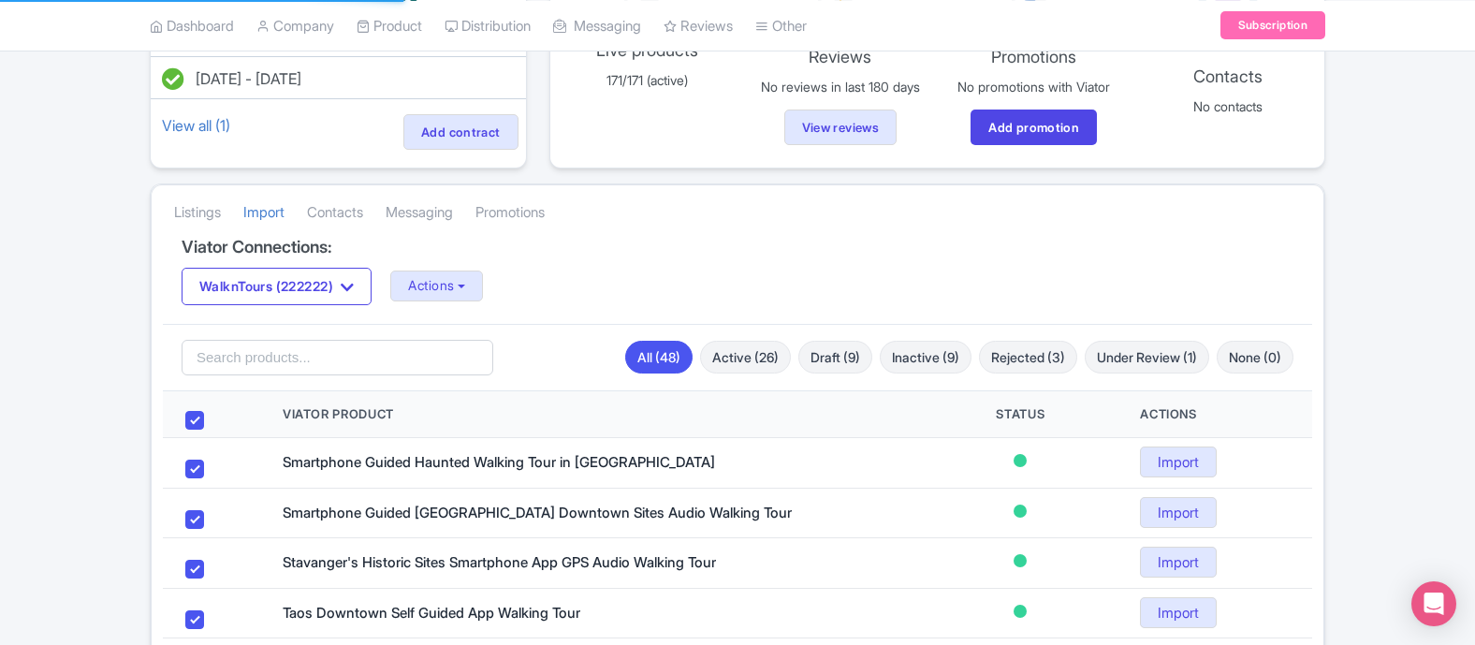
checkbox input "true"
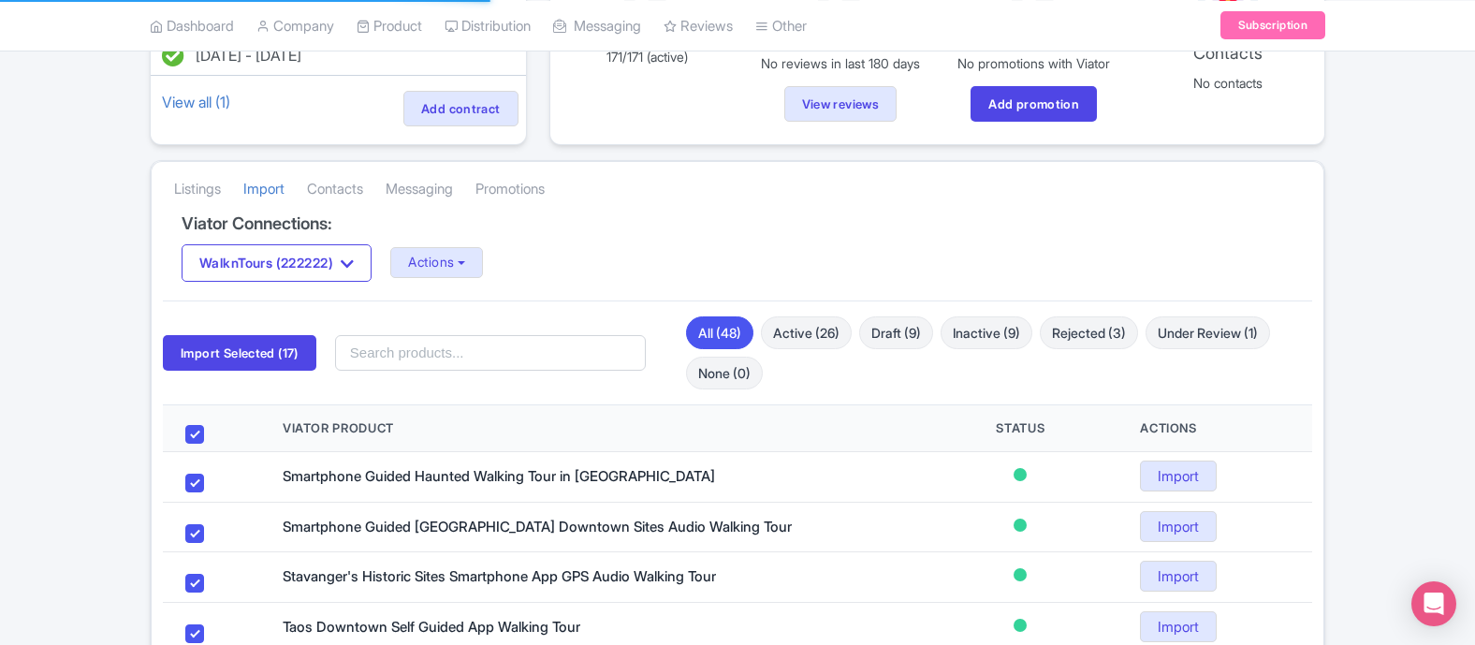
scroll to position [0, 0]
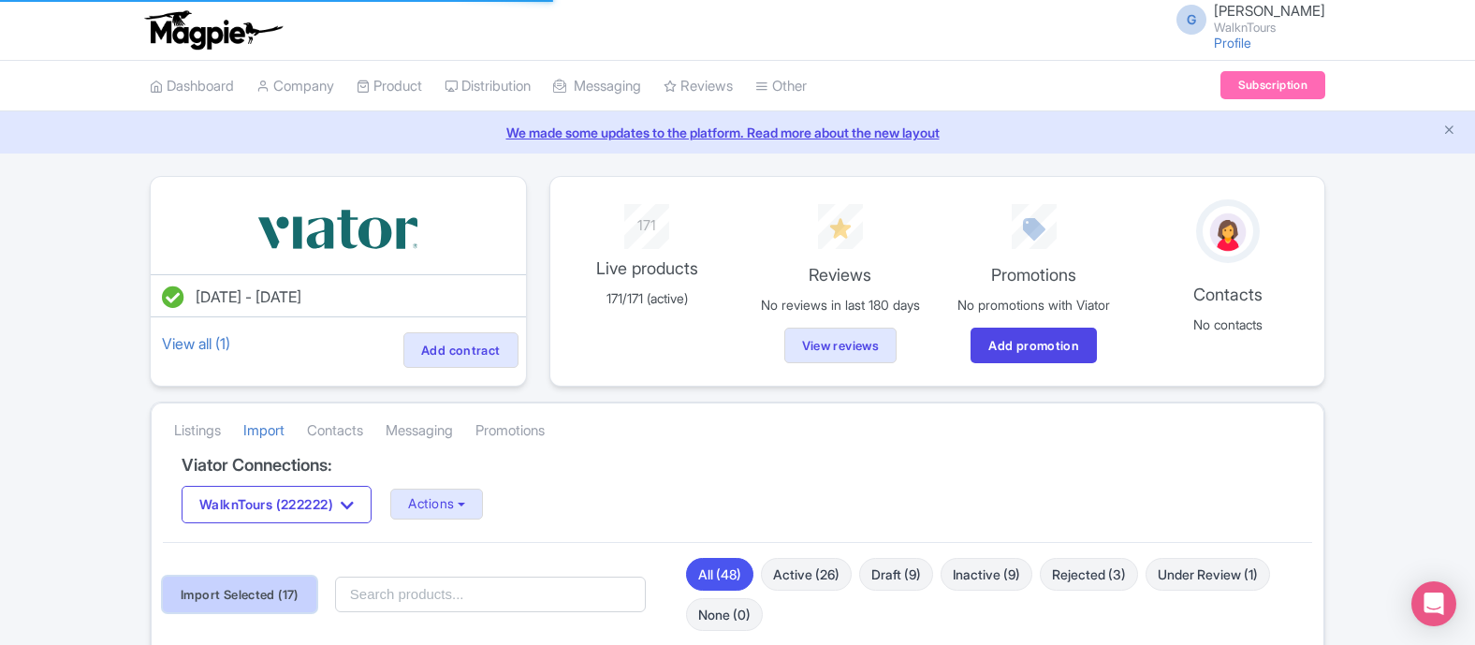
click at [261, 588] on button "Import Selected (17)" at bounding box center [239, 595] width 153 height 36
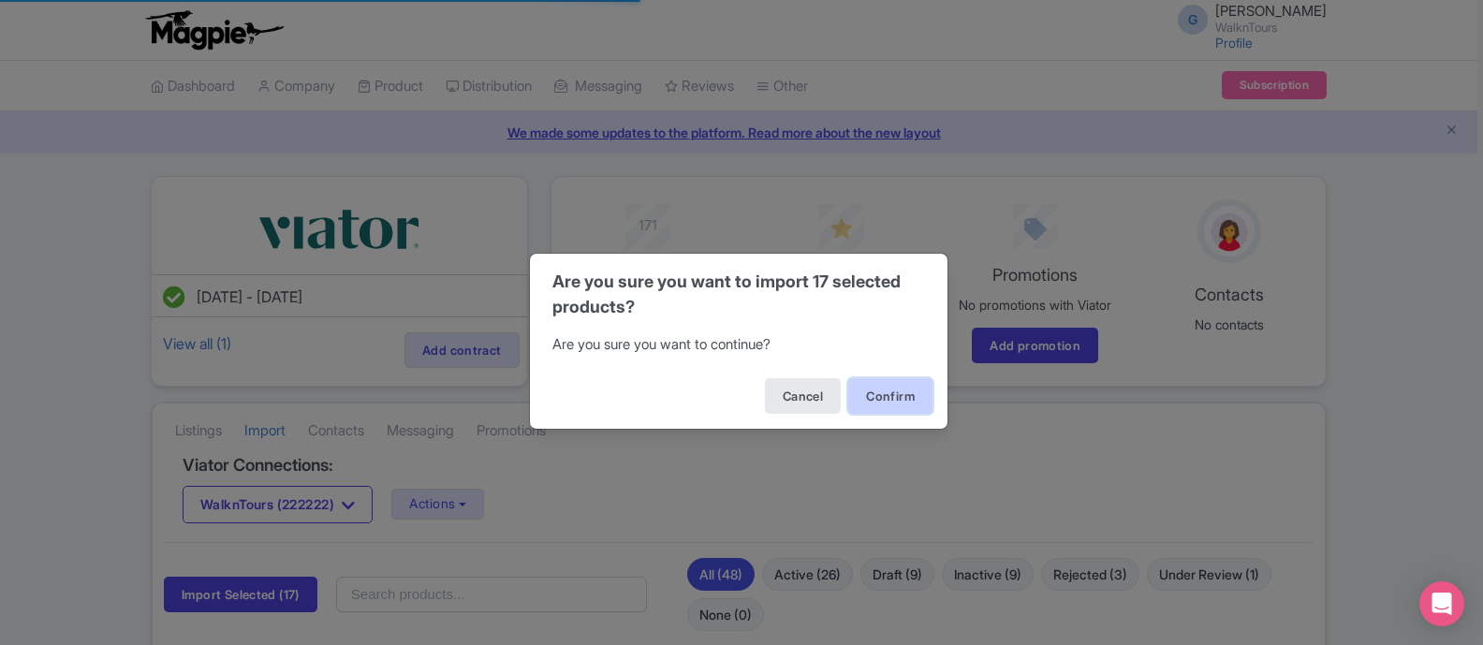
click at [878, 398] on button "Confirm" at bounding box center [890, 396] width 84 height 36
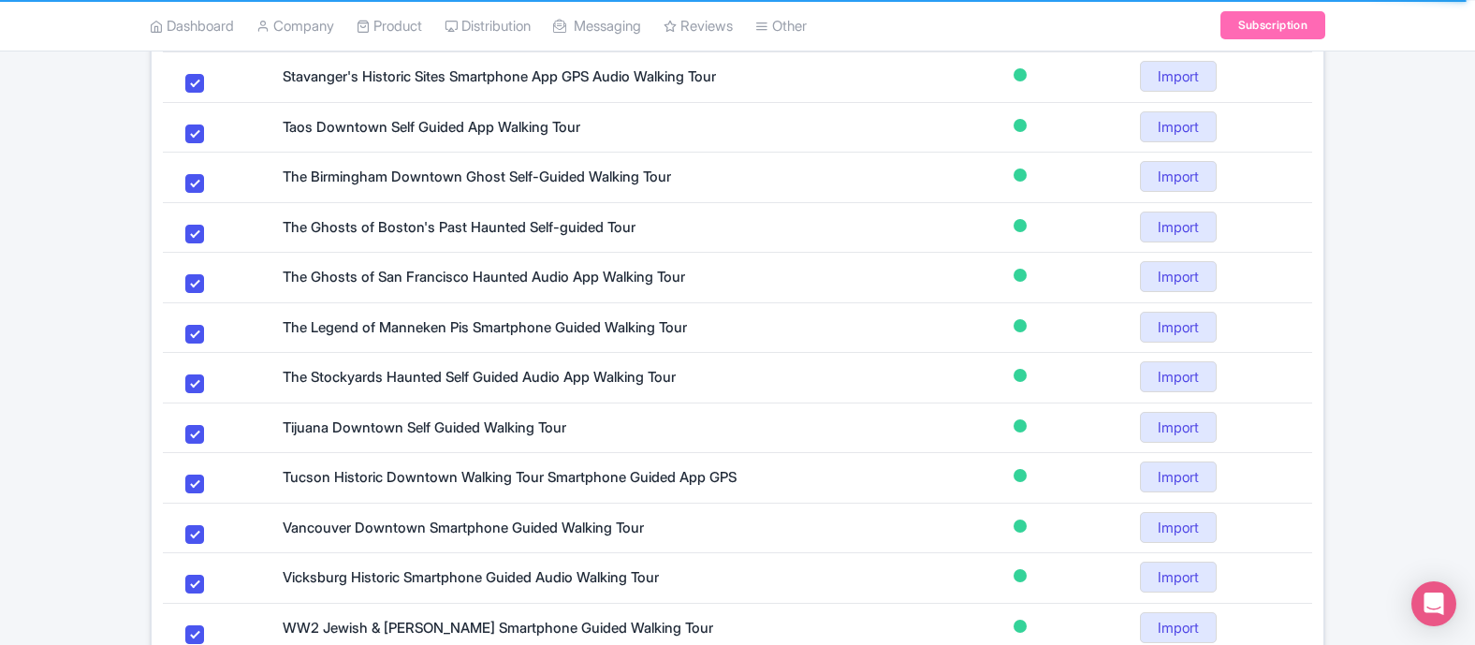
scroll to position [1207, 0]
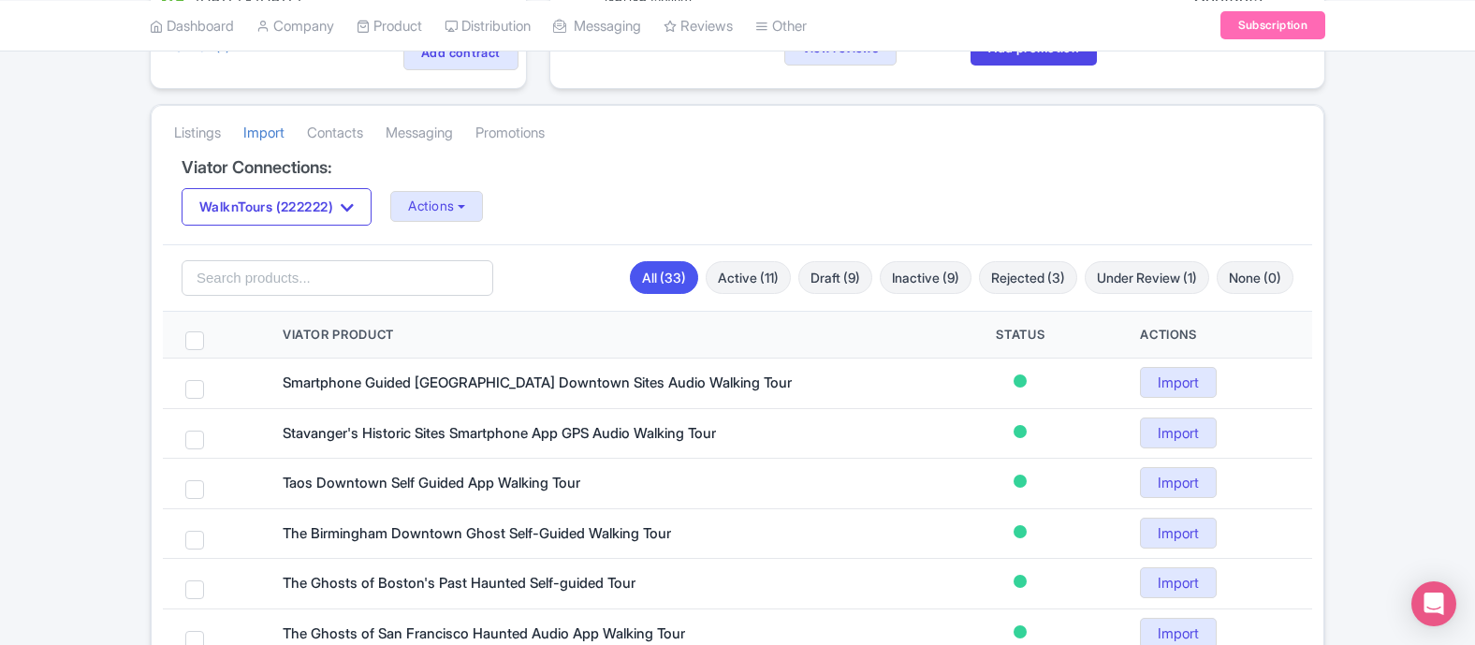
scroll to position [370, 0]
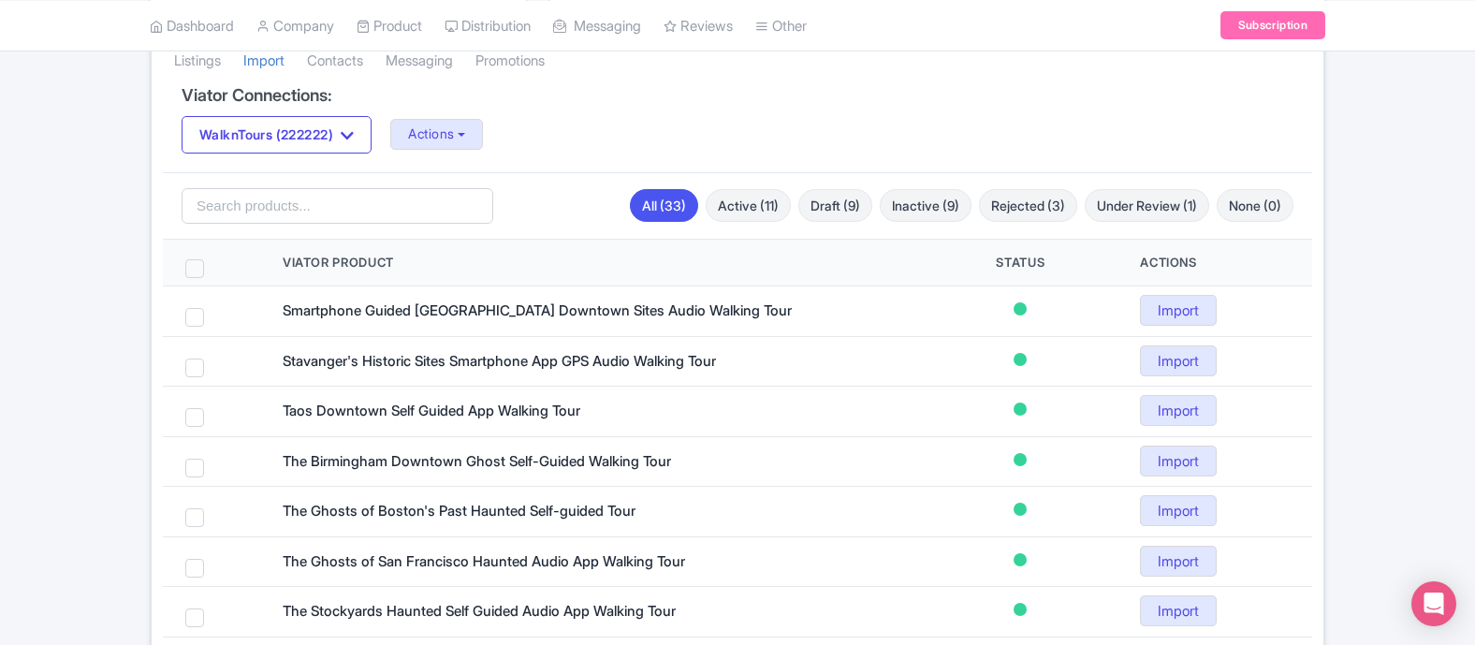
click at [199, 269] on span at bounding box center [194, 268] width 19 height 19
click at [213, 269] on input "checkbox" at bounding box center [219, 265] width 12 height 12
checkbox input "true"
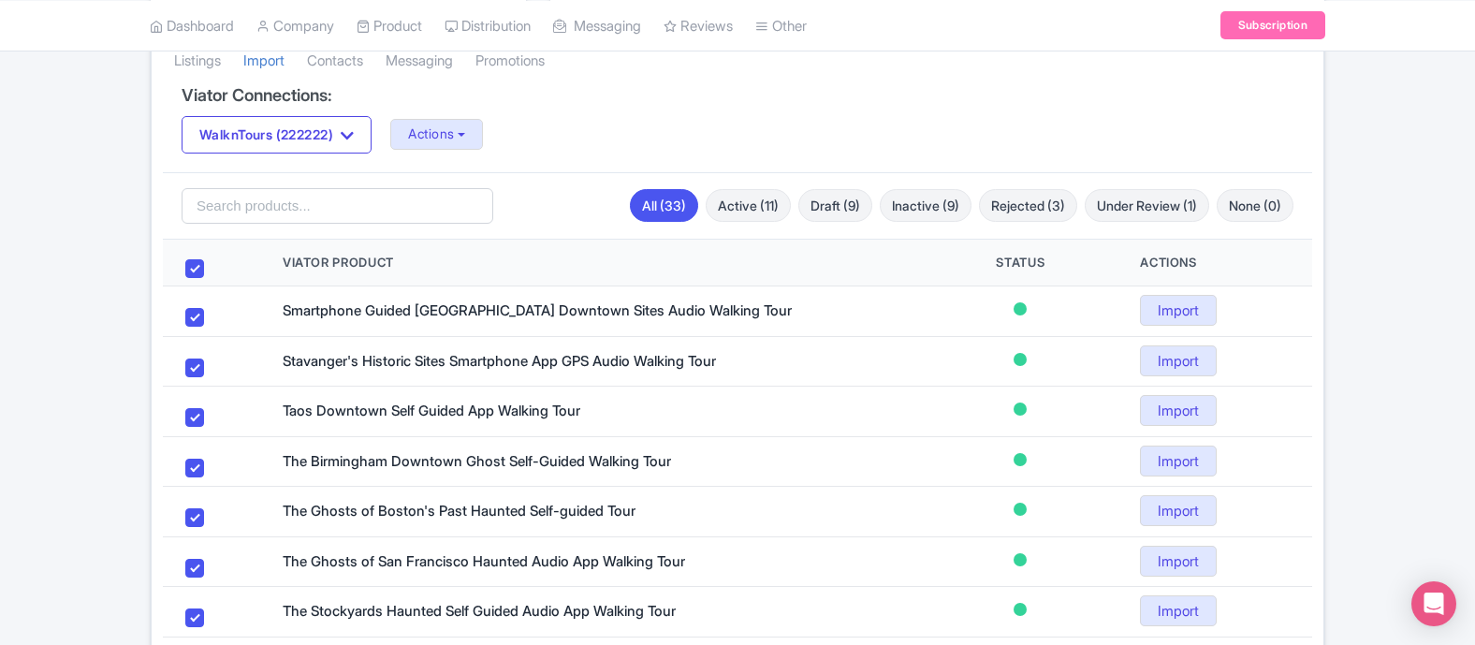
checkbox input "true"
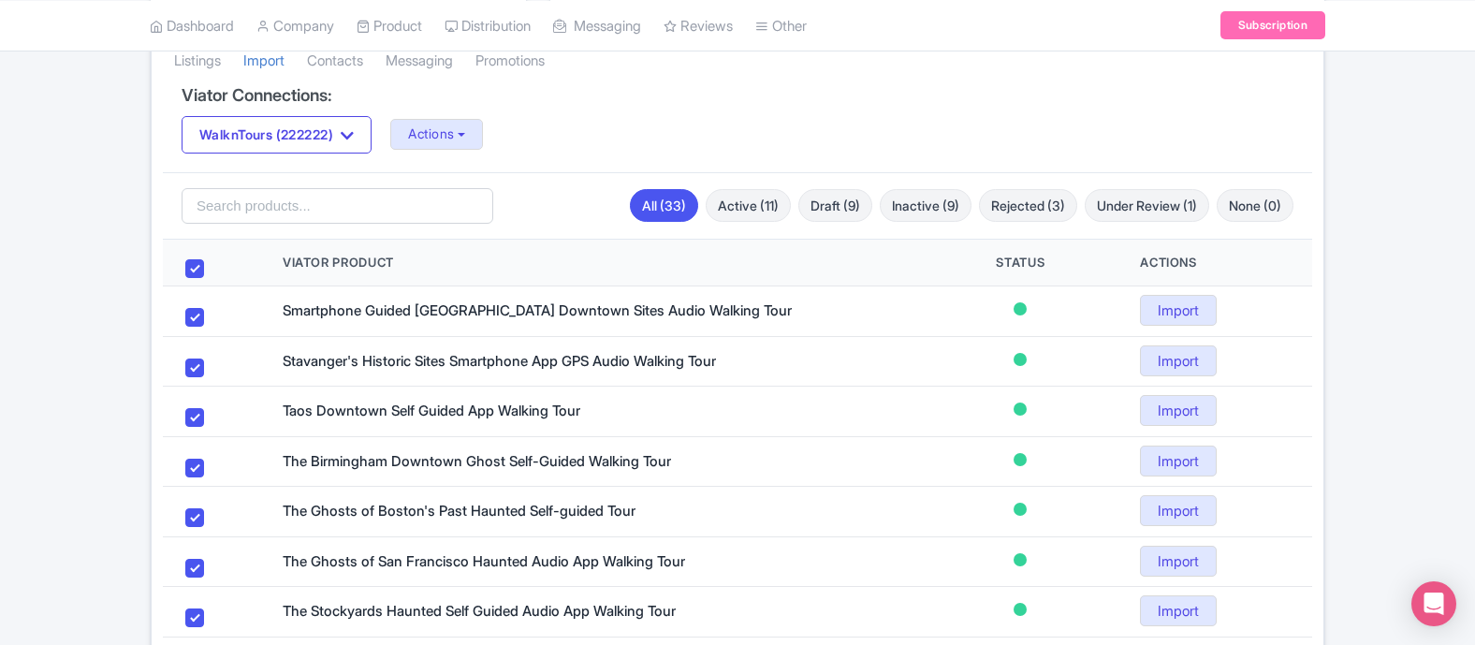
checkbox input "true"
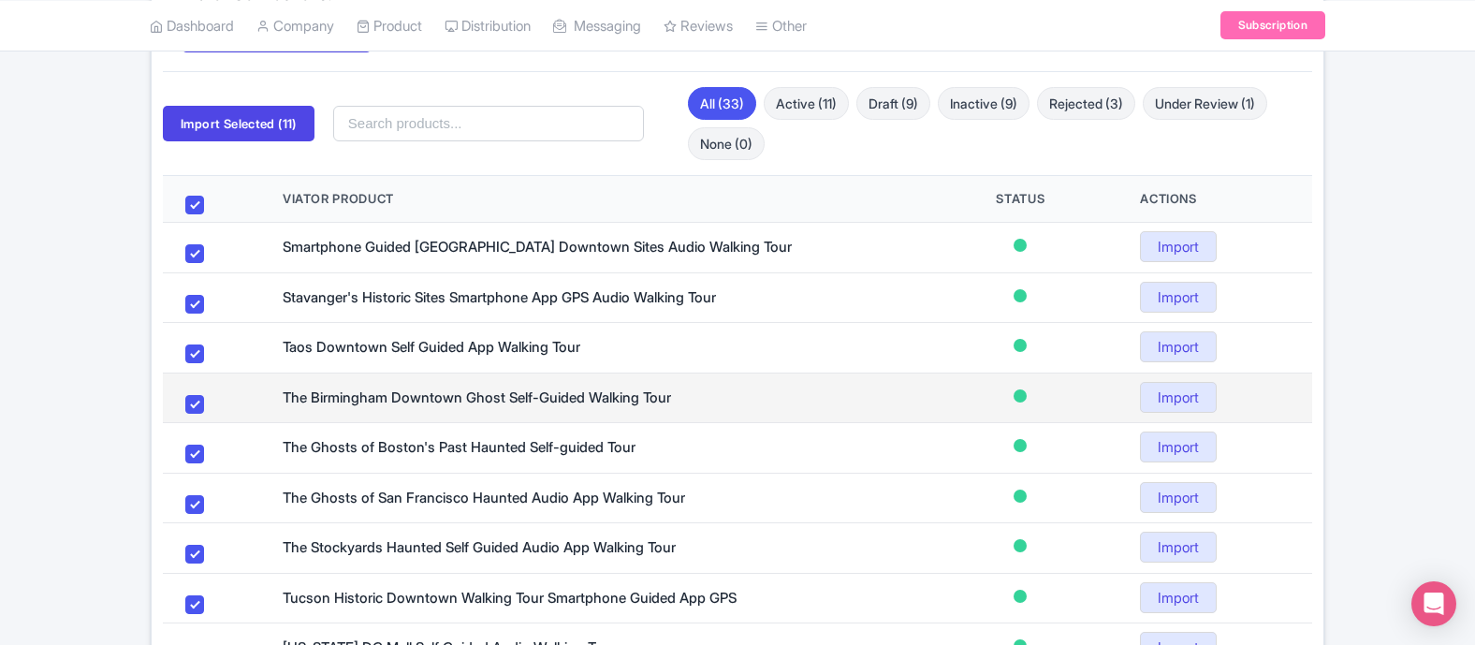
scroll to position [418, 0]
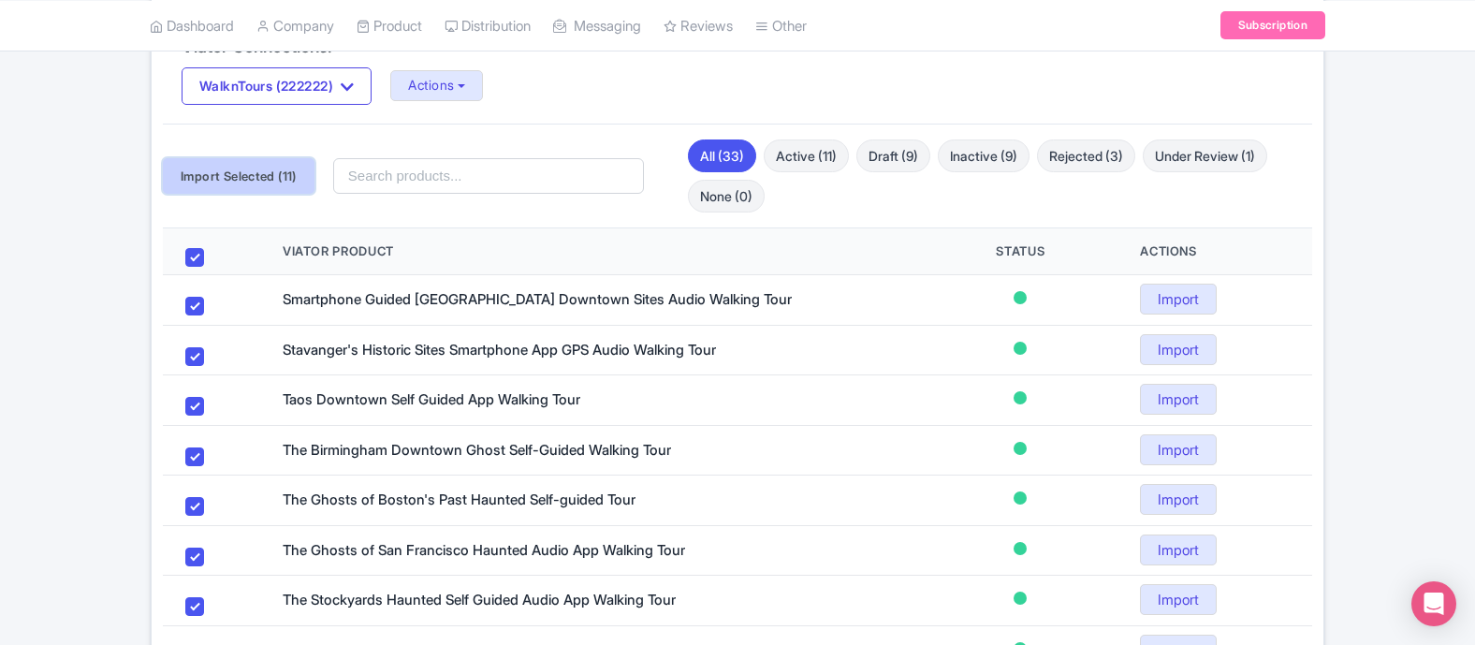
click at [237, 180] on button "Import Selected (11)" at bounding box center [239, 176] width 152 height 36
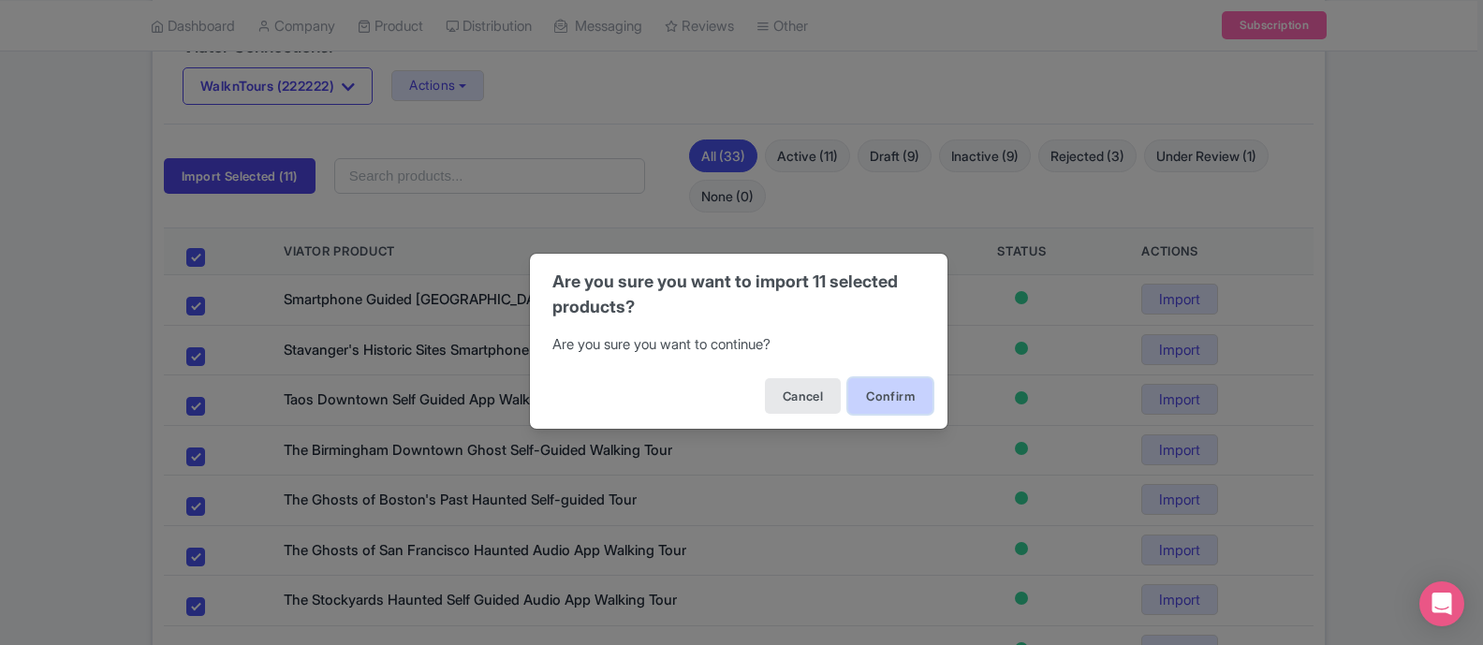
click at [873, 393] on button "Confirm" at bounding box center [890, 396] width 84 height 36
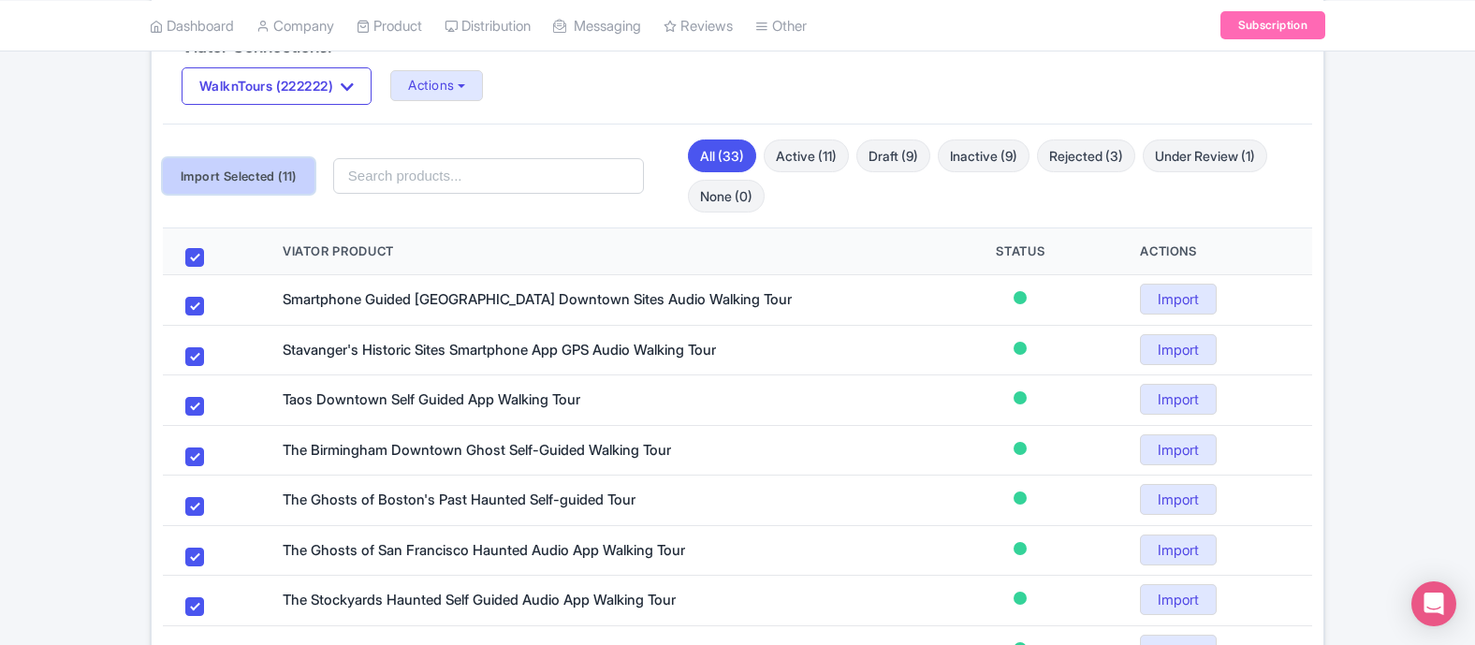
click at [245, 177] on button "Import Selected (11)" at bounding box center [239, 176] width 152 height 36
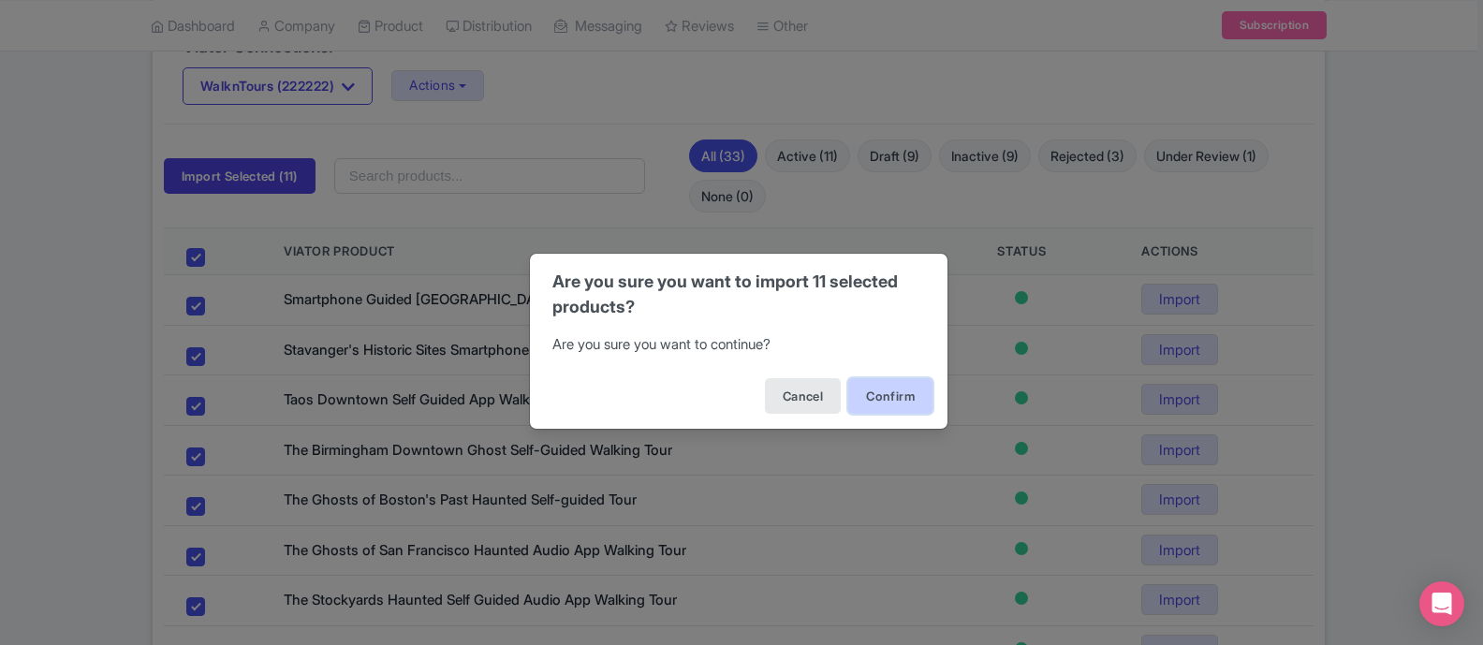
click at [878, 395] on button "Confirm" at bounding box center [890, 396] width 84 height 36
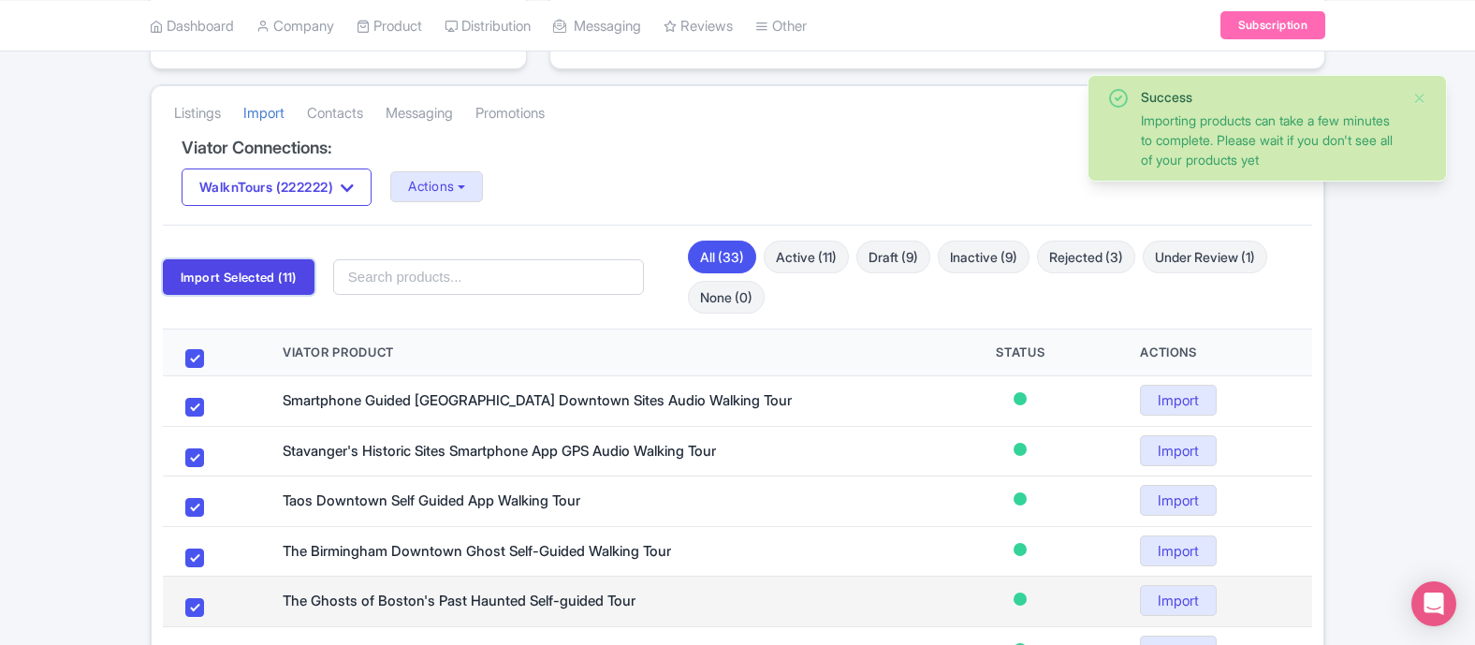
scroll to position [0, 0]
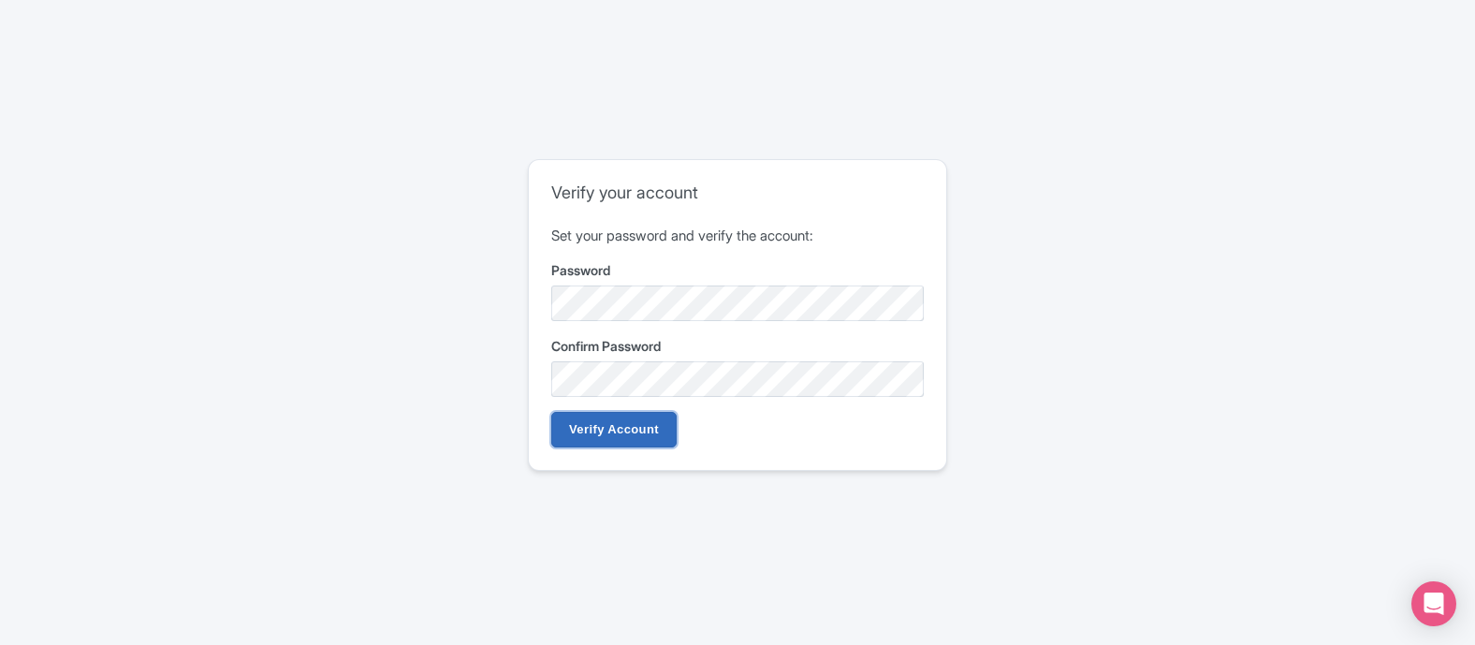
click at [604, 439] on input "Verify Account" at bounding box center [613, 430] width 125 height 36
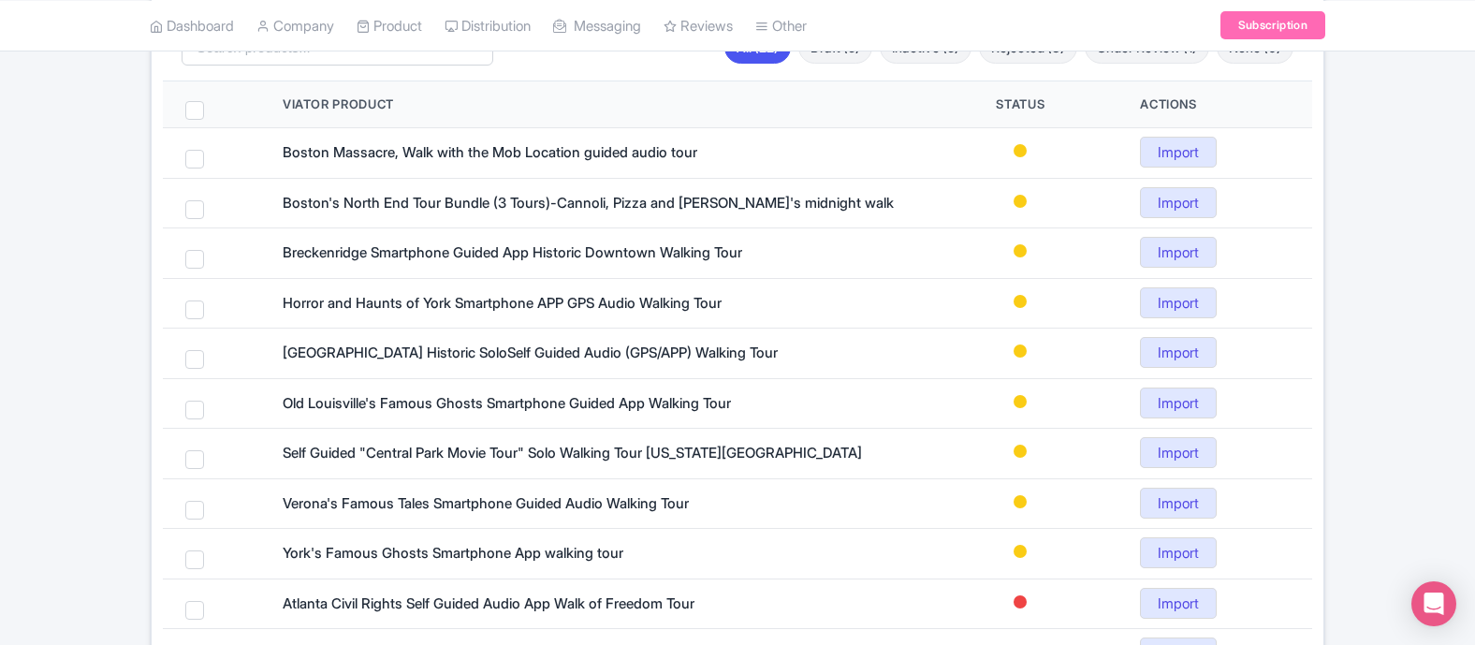
scroll to position [213, 0]
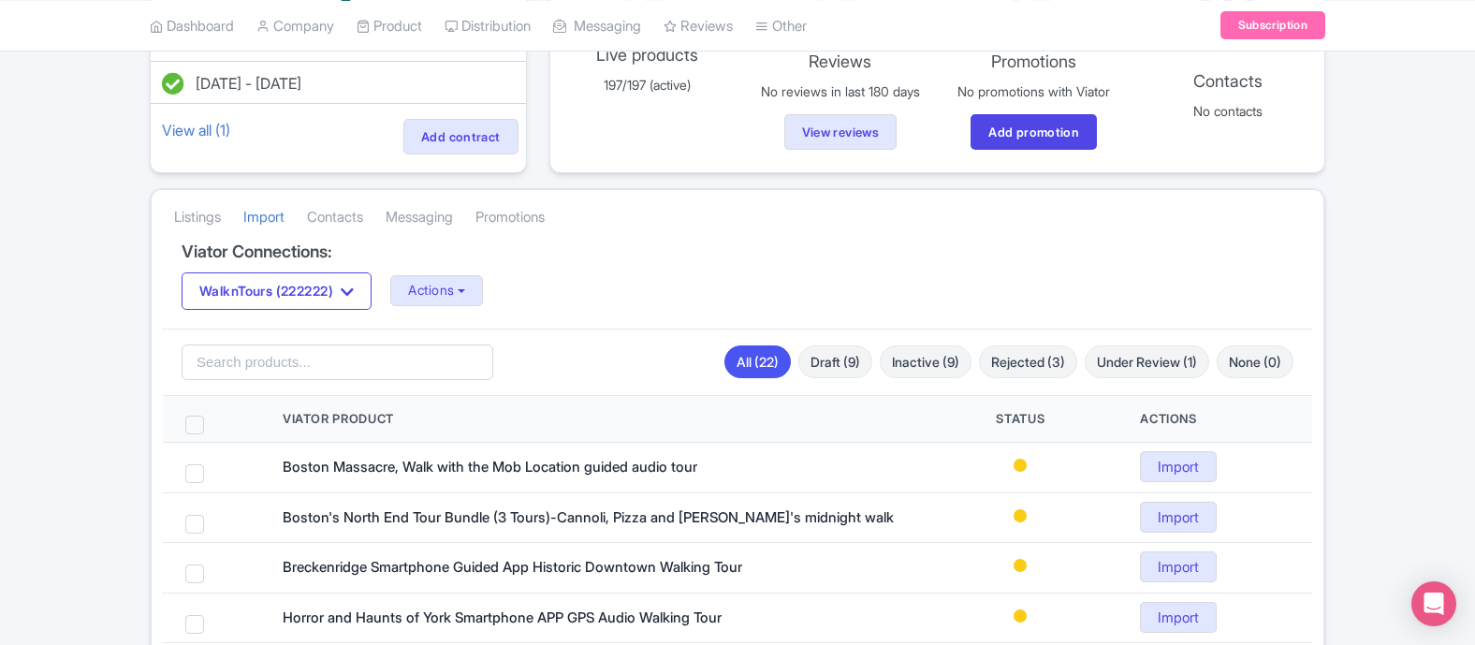
click at [197, 420] on span at bounding box center [194, 425] width 19 height 19
click at [213, 420] on input "checkbox" at bounding box center [219, 422] width 12 height 12
checkbox input "true"
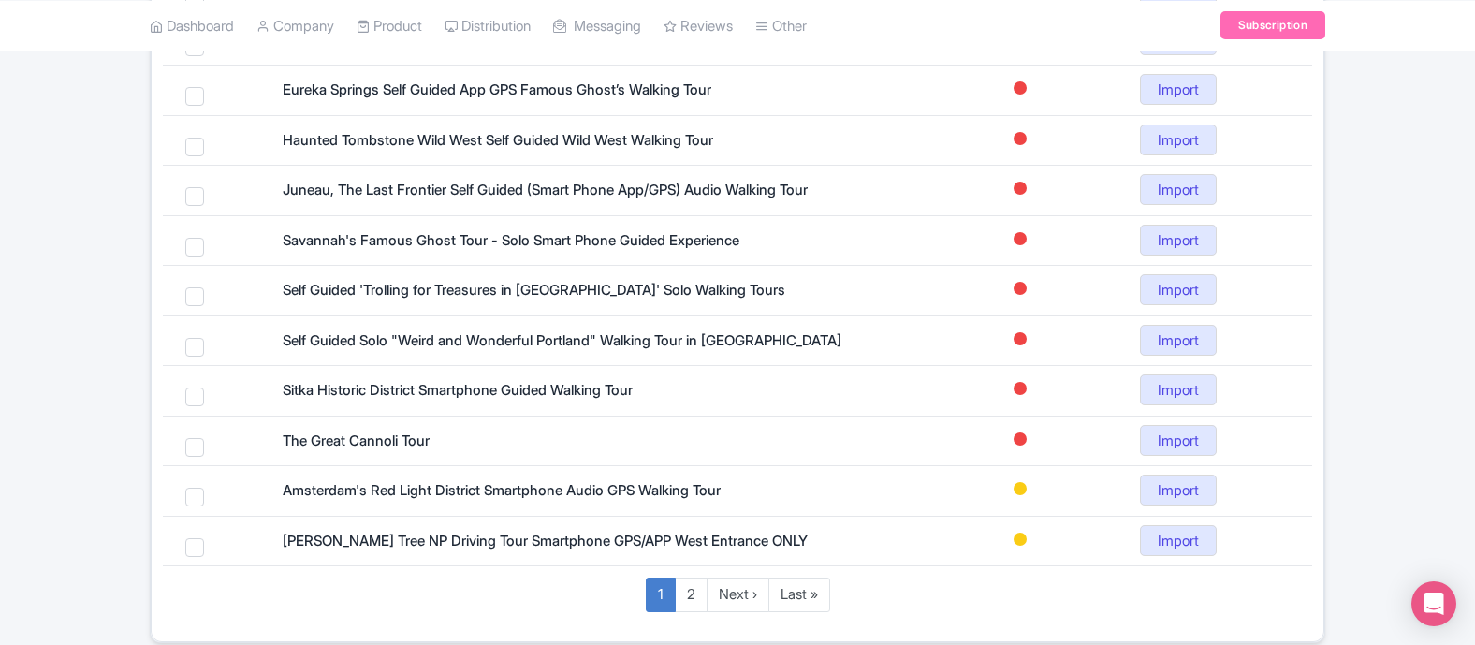
scroll to position [1170, 0]
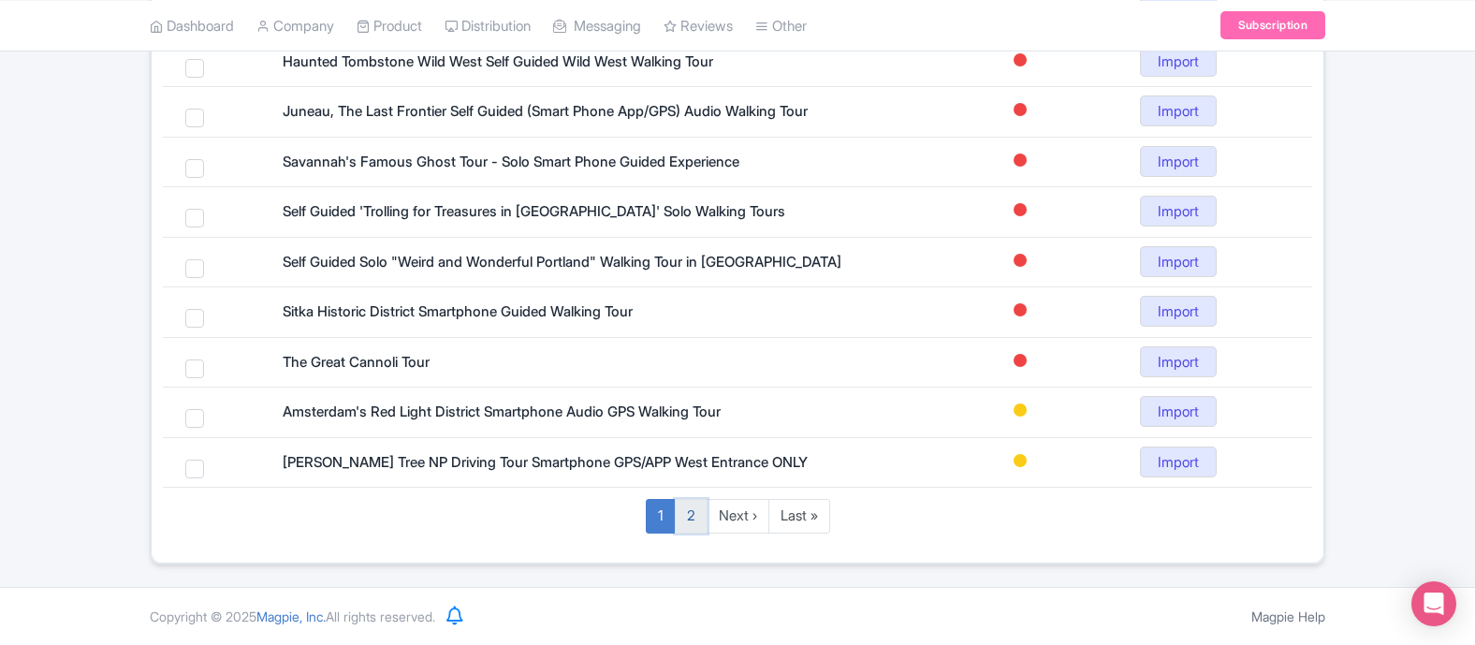
click at [699, 518] on link "2" at bounding box center [691, 516] width 33 height 35
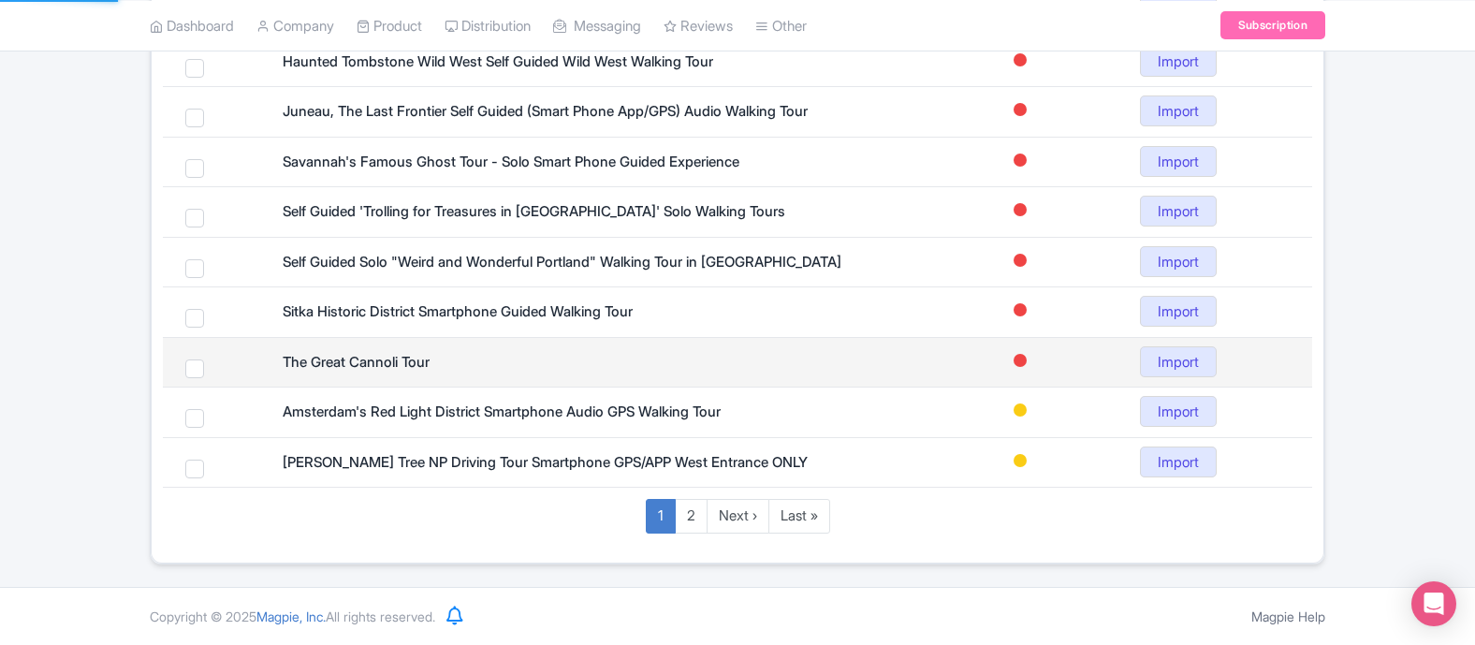
scroll to position [269, 0]
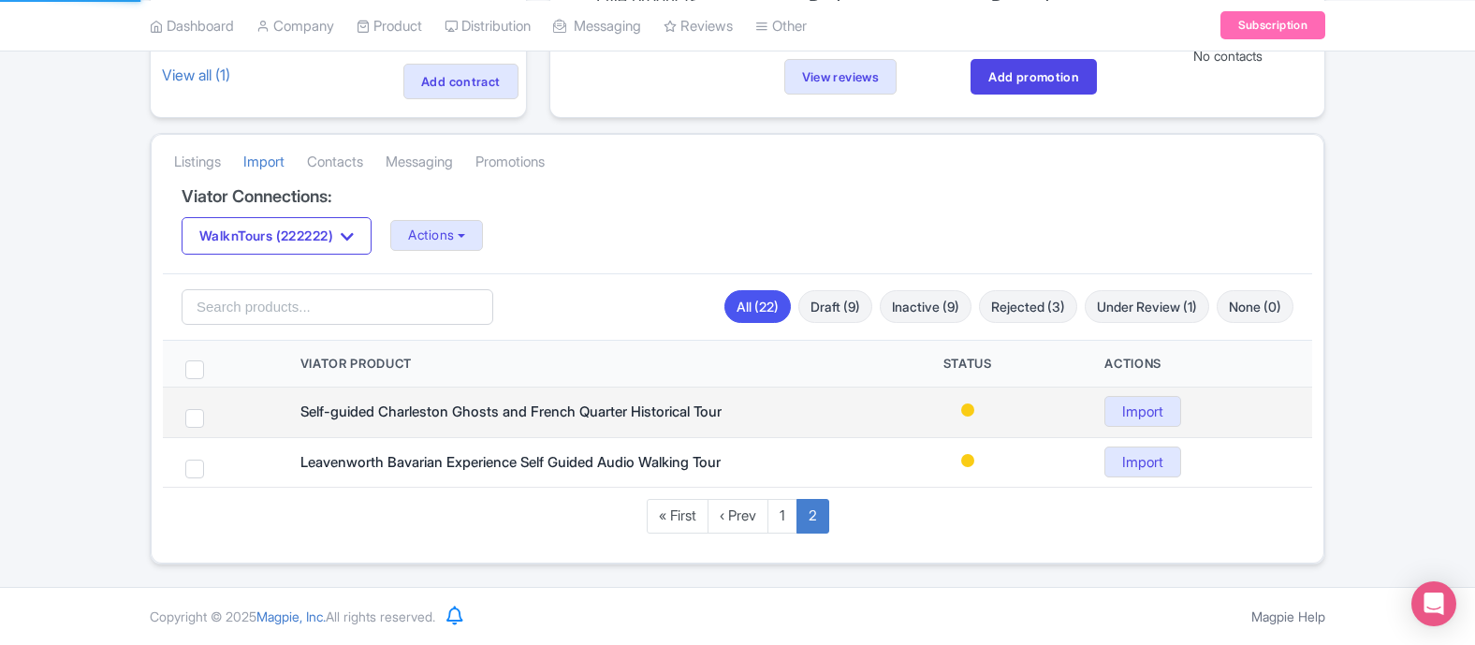
click at [197, 407] on td at bounding box center [220, 412] width 115 height 51
click at [194, 421] on span at bounding box center [194, 418] width 19 height 19
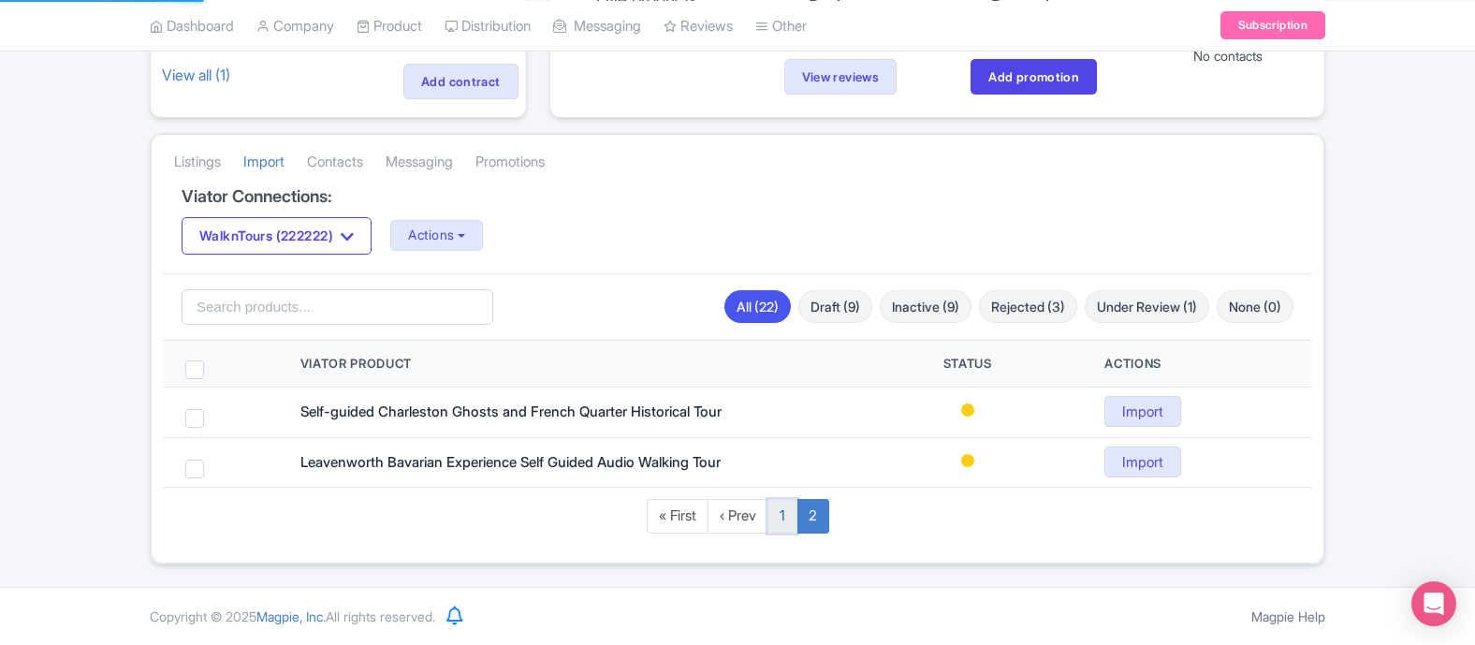
click at [782, 522] on link "1" at bounding box center [782, 516] width 30 height 35
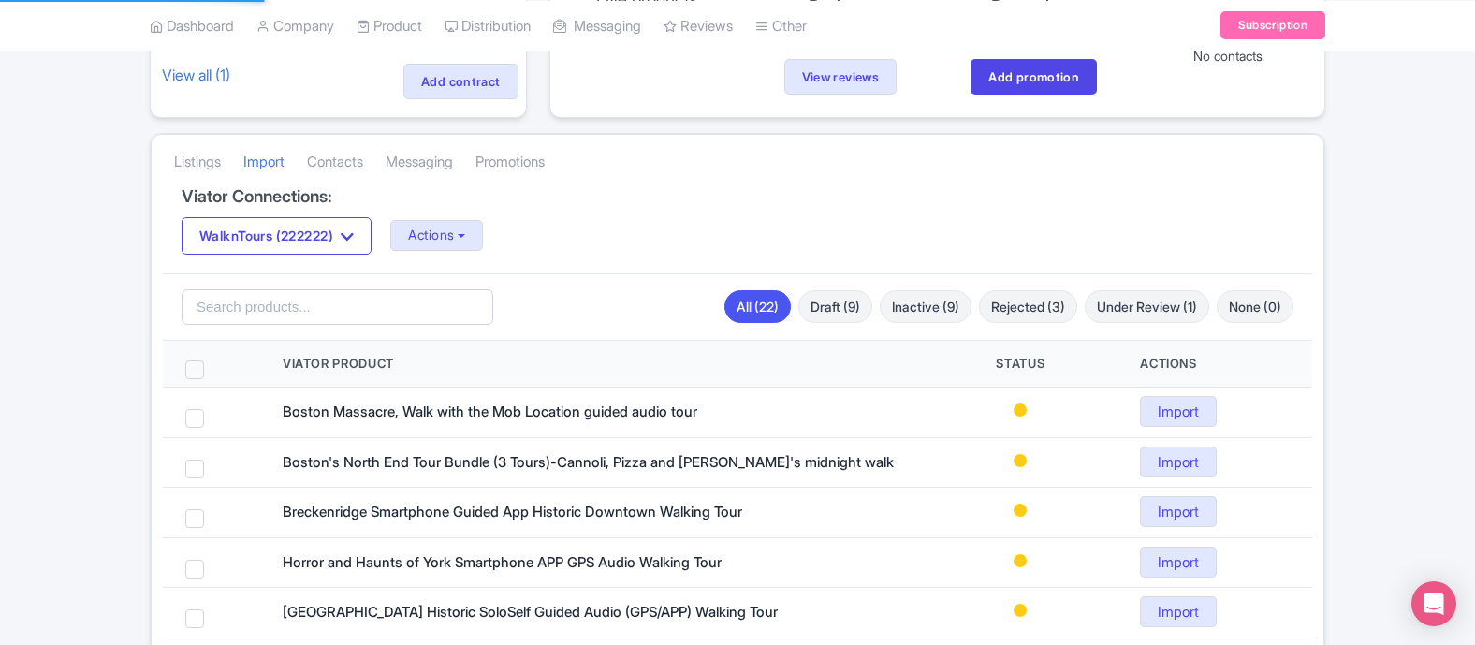
click at [191, 370] on span at bounding box center [194, 369] width 19 height 19
click at [213, 370] on input "checkbox" at bounding box center [219, 366] width 12 height 12
checkbox input "true"
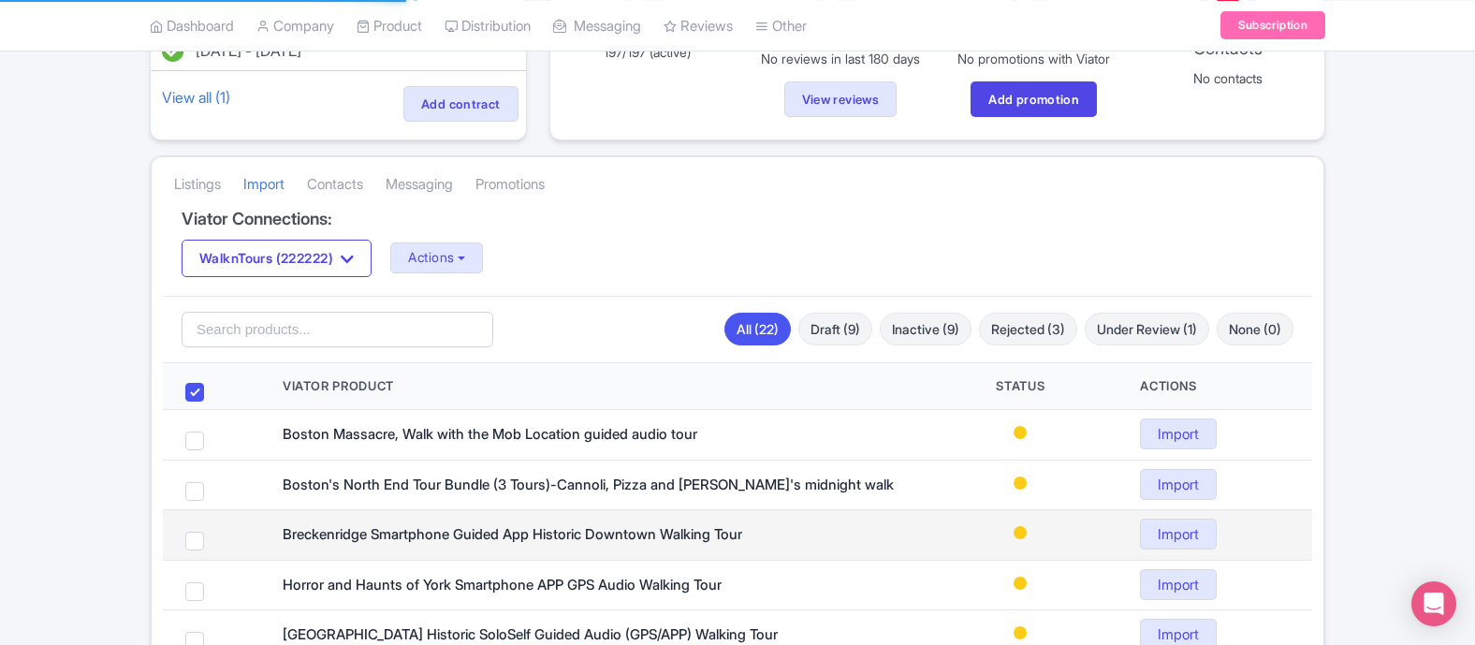
scroll to position [242, 0]
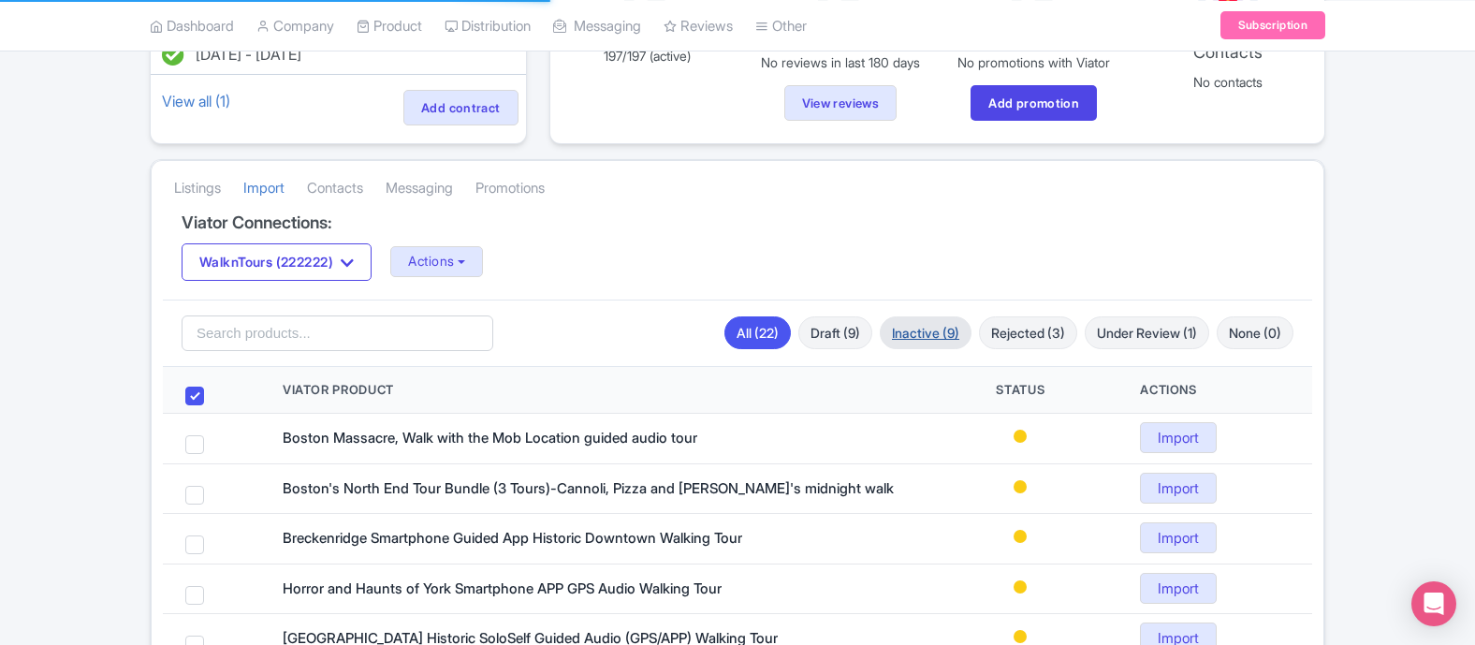
click at [913, 324] on link "Inactive (9)" at bounding box center [926, 332] width 92 height 33
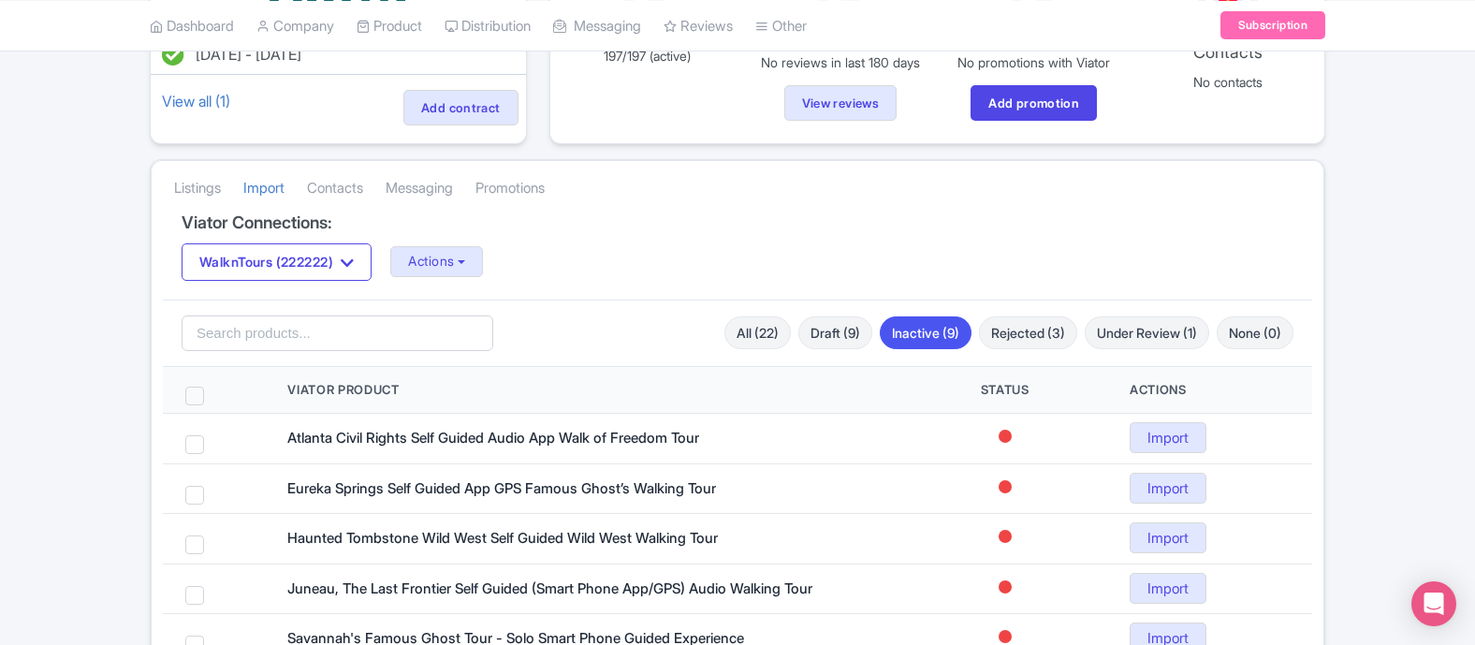
click at [200, 394] on span at bounding box center [194, 396] width 19 height 19
click at [213, 394] on input "checkbox" at bounding box center [219, 393] width 12 height 12
click at [195, 395] on span at bounding box center [194, 396] width 19 height 19
click at [213, 395] on input "checkbox" at bounding box center [219, 393] width 12 height 12
checkbox input "false"
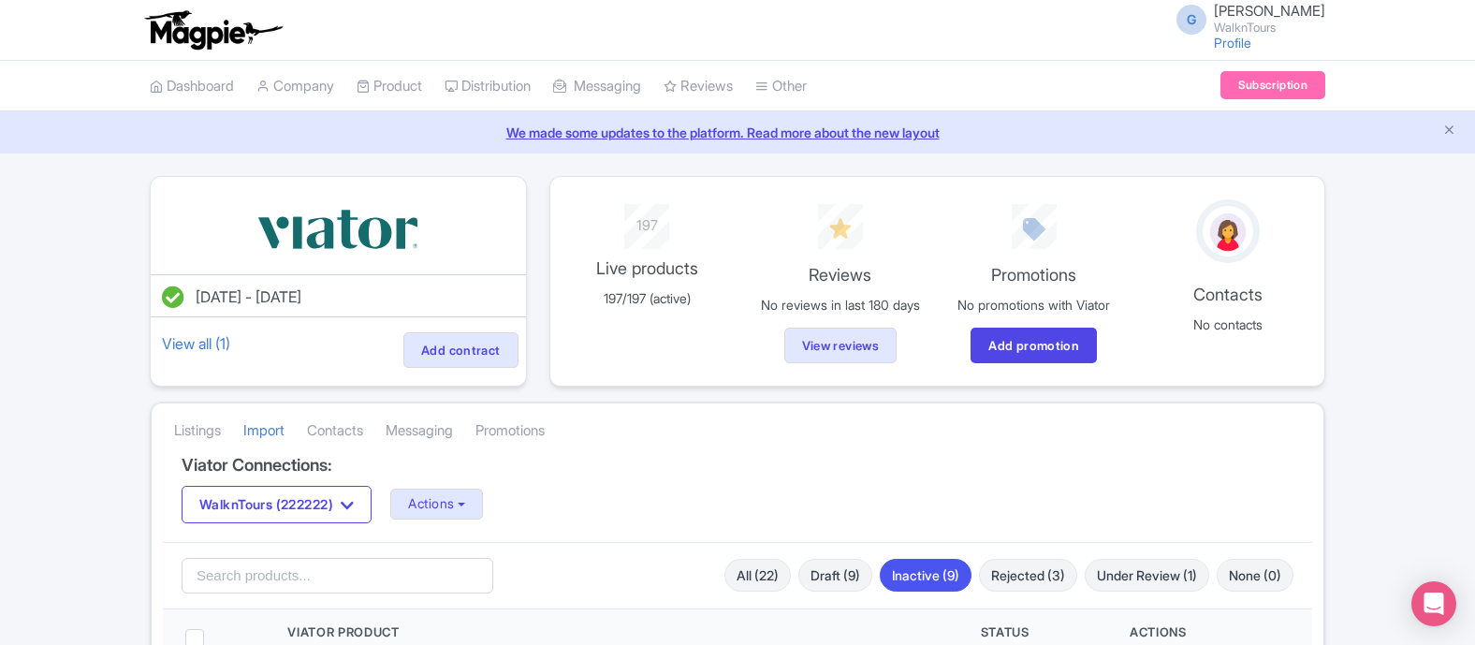
scroll to position [16, 0]
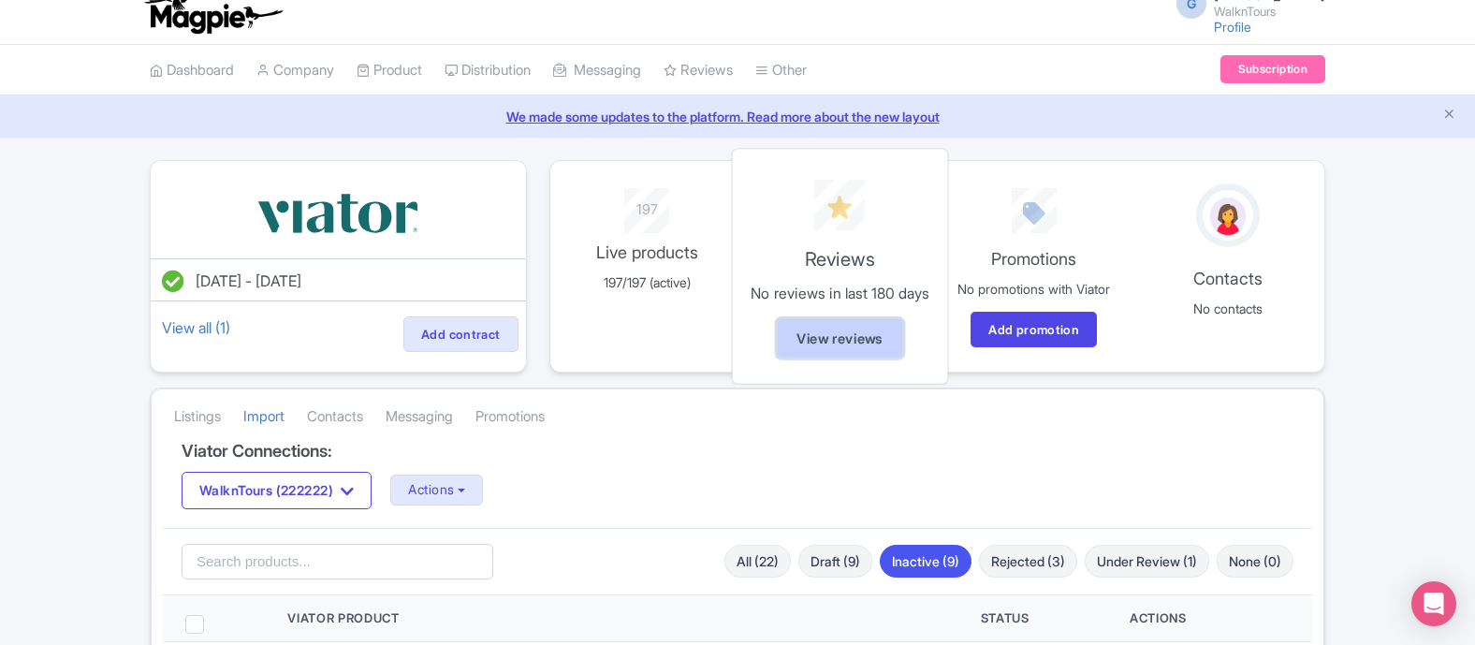
click at [842, 342] on link "View reviews" at bounding box center [840, 338] width 126 height 40
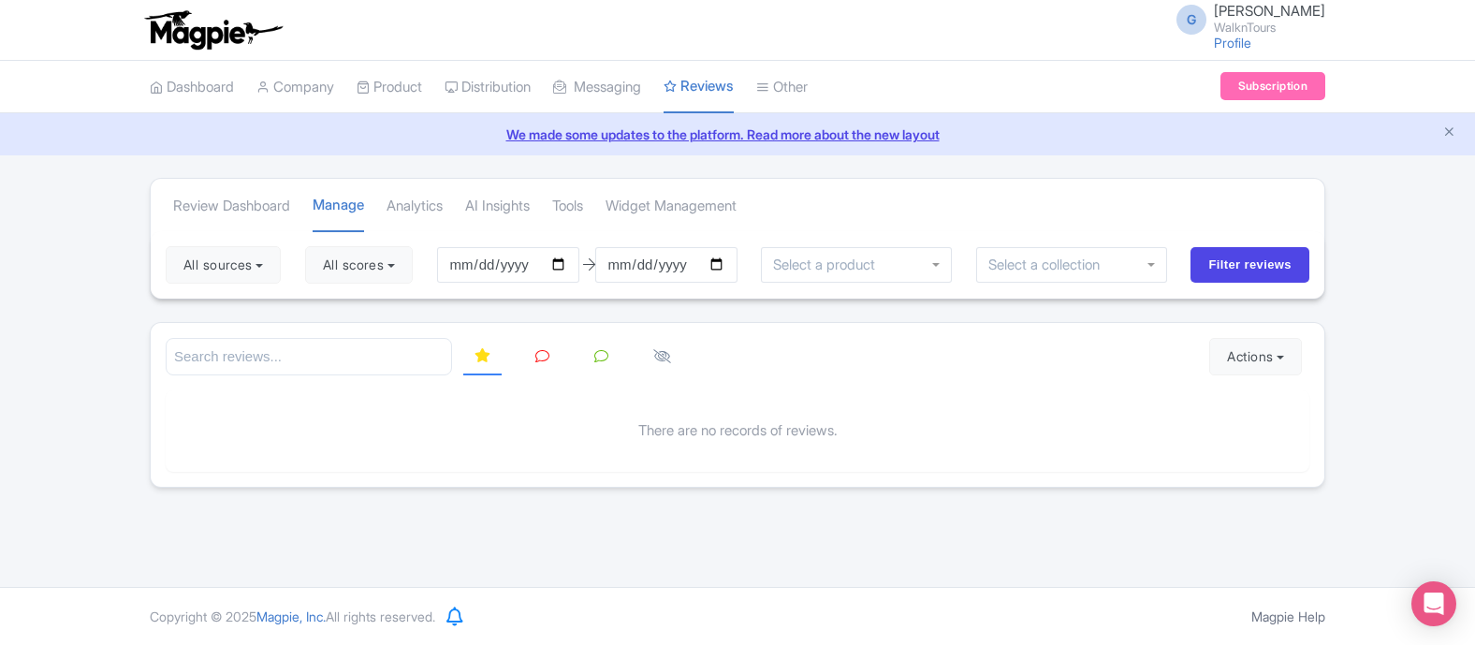
click at [214, 32] on img at bounding box center [212, 29] width 145 height 41
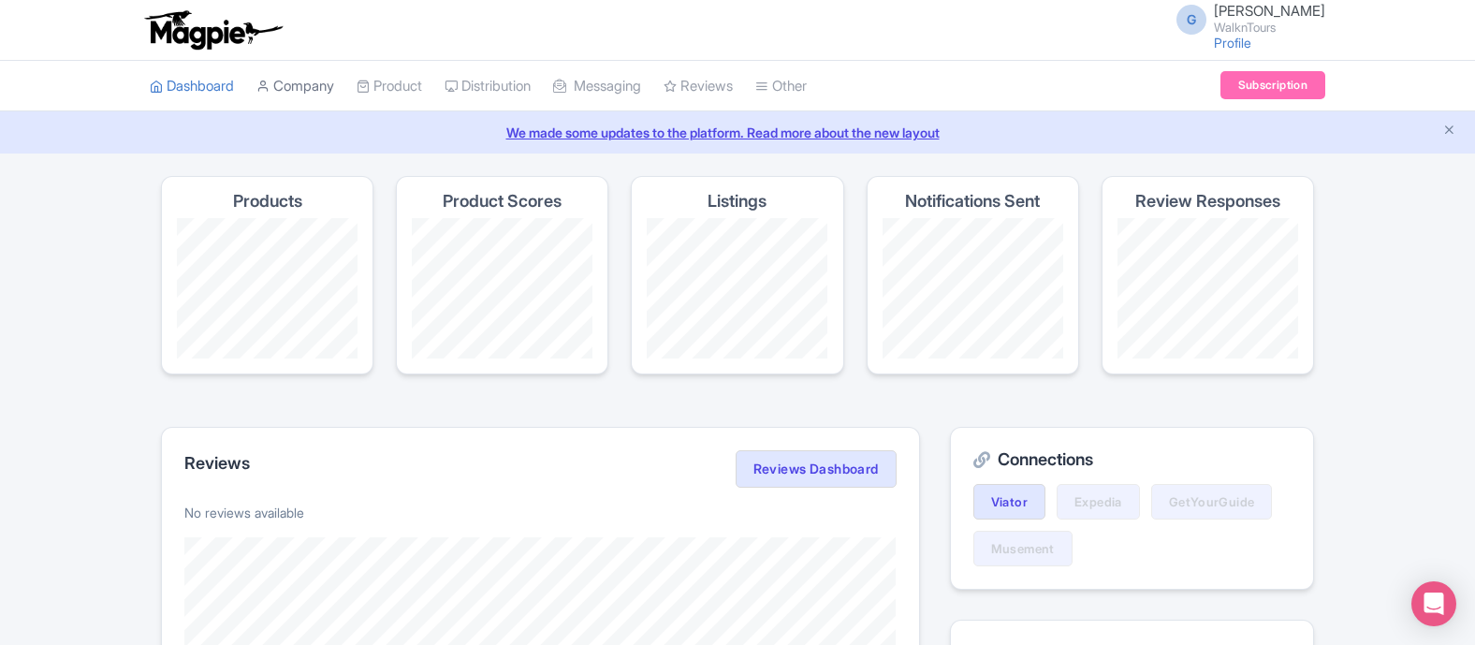
click at [317, 87] on link "Company" at bounding box center [295, 86] width 78 height 51
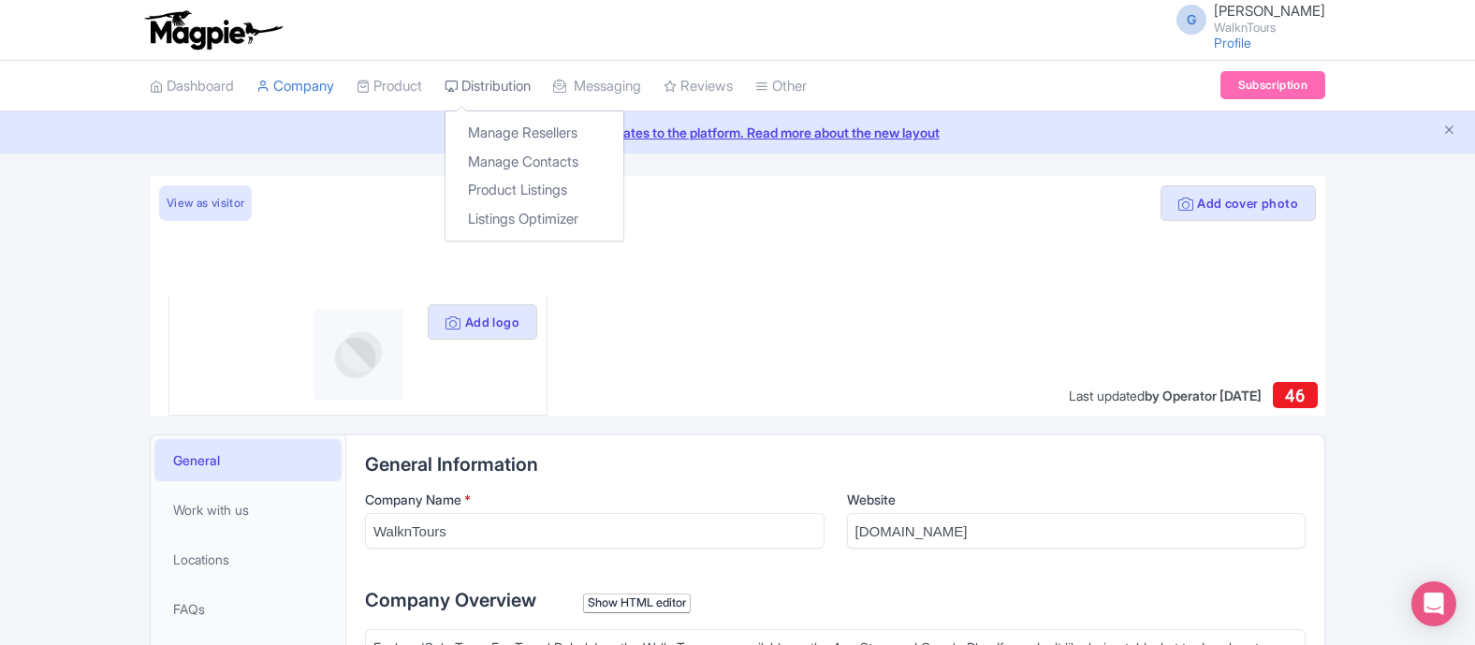
click at [504, 97] on link "Distribution" at bounding box center [488, 86] width 86 height 51
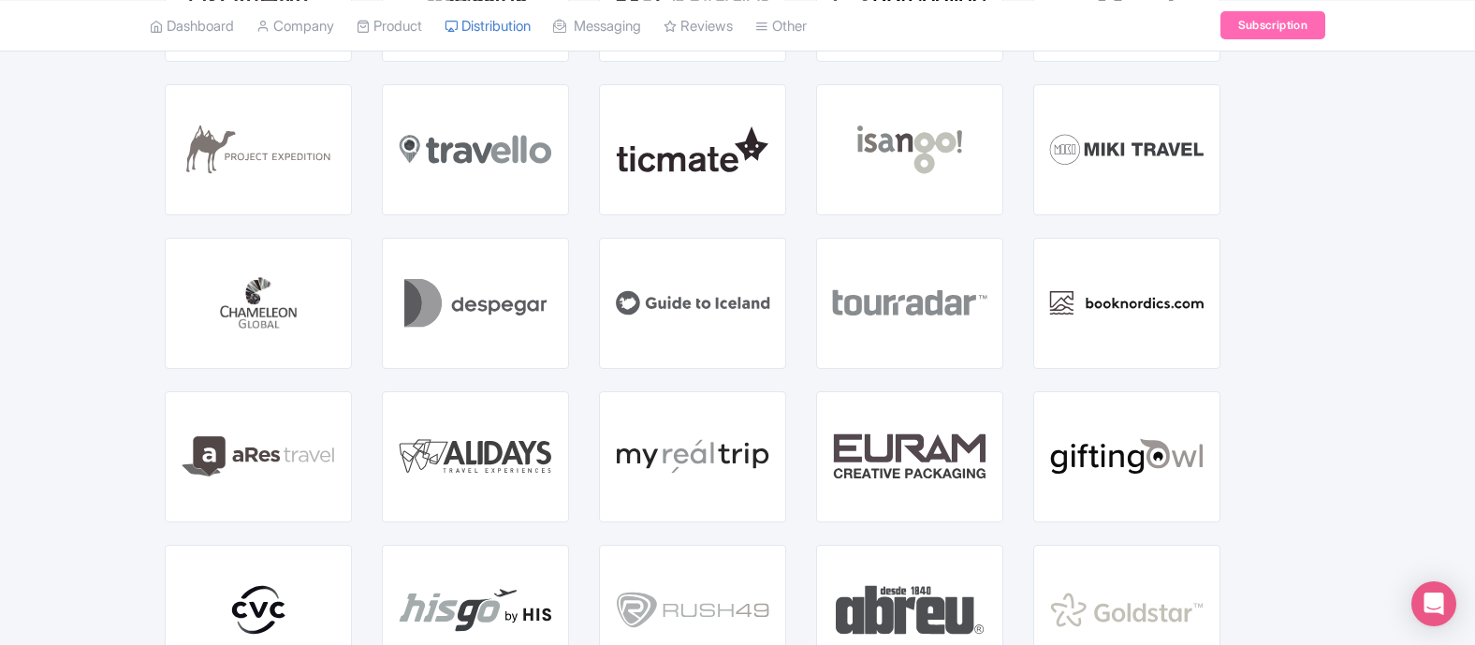
scroll to position [1134, 0]
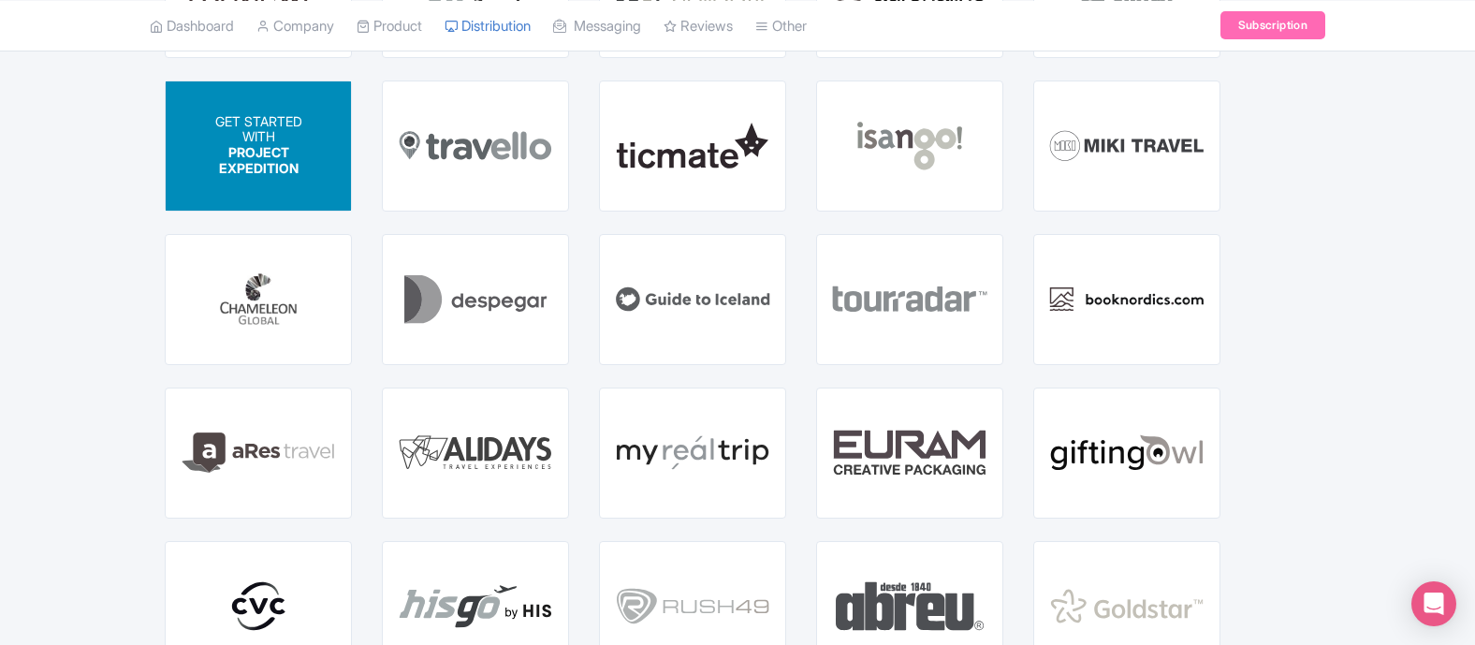
click at [293, 180] on div "GET STARTED WITH PROJECT EXPEDITION" at bounding box center [258, 145] width 185 height 129
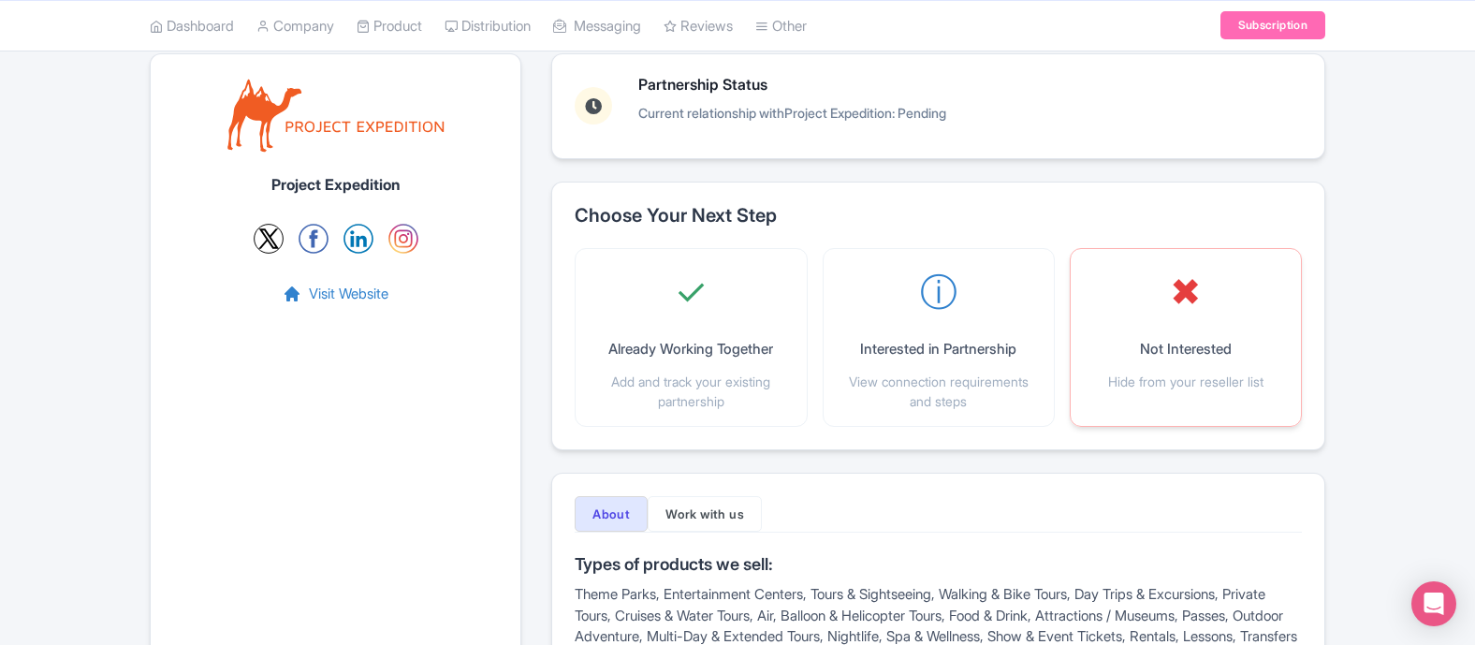
scroll to position [205, 0]
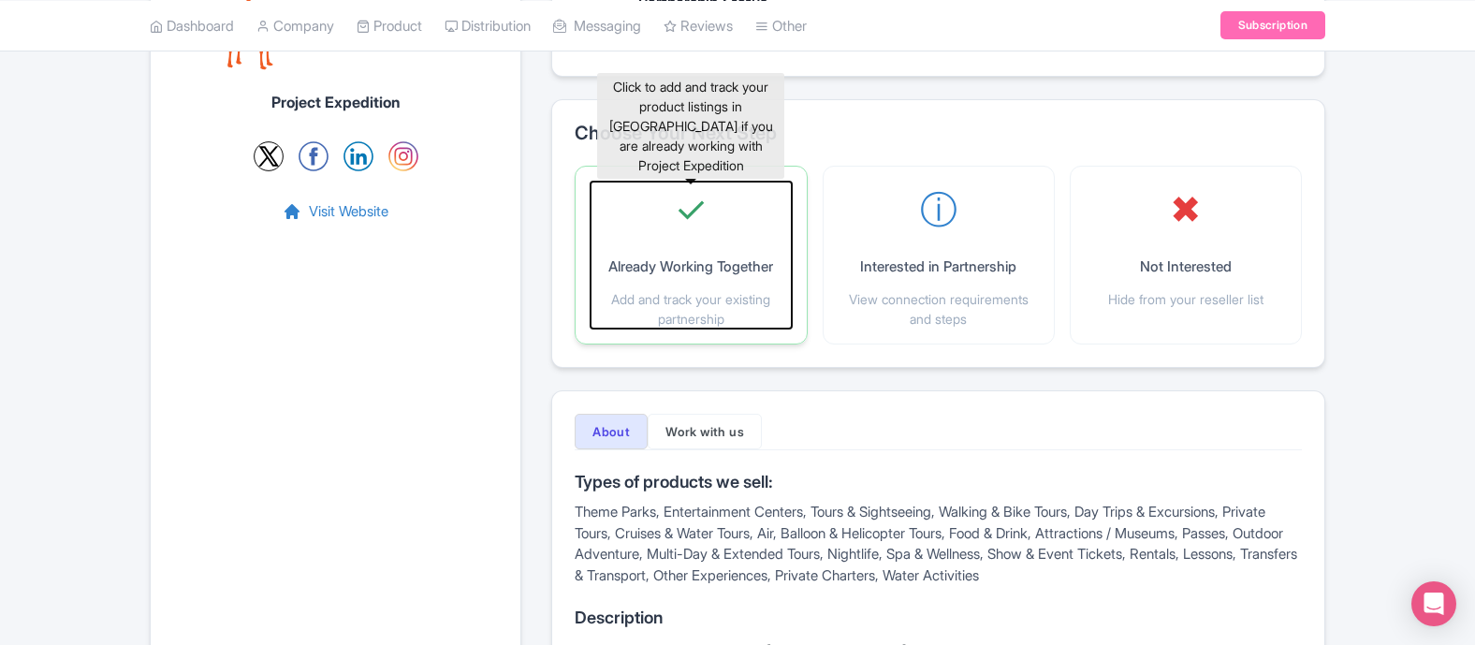
click at [746, 280] on div "✓ Already Working Together Add and track your existing partnership" at bounding box center [691, 255] width 200 height 147
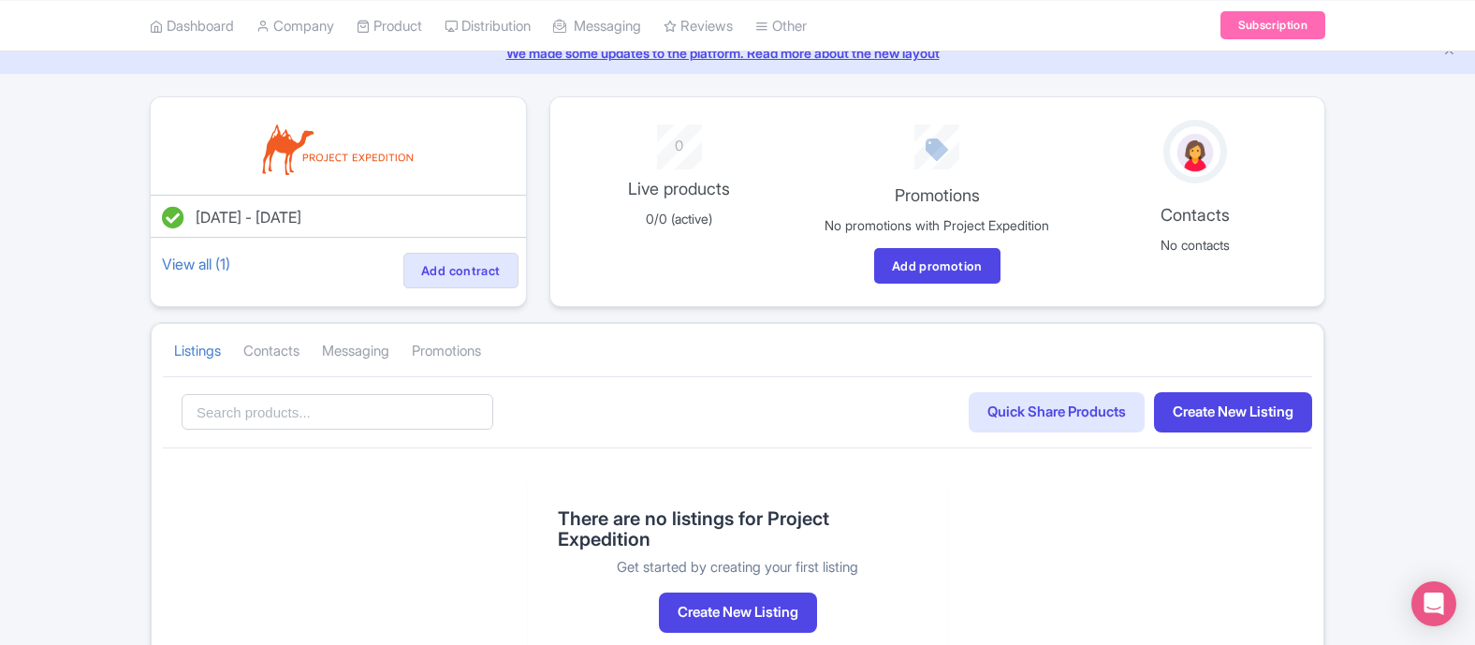
scroll to position [86, 0]
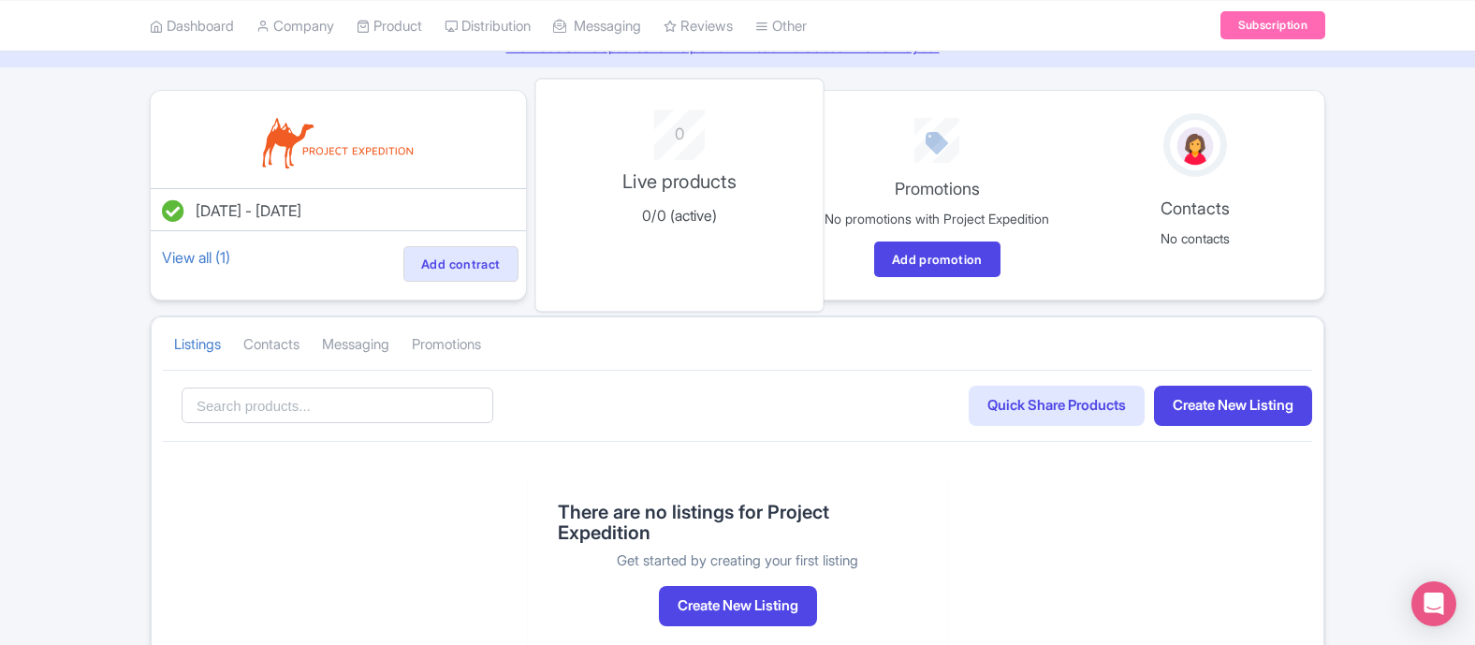
click at [697, 162] on div "0 Live products 0/0 (active)" at bounding box center [678, 196] width 289 height 234
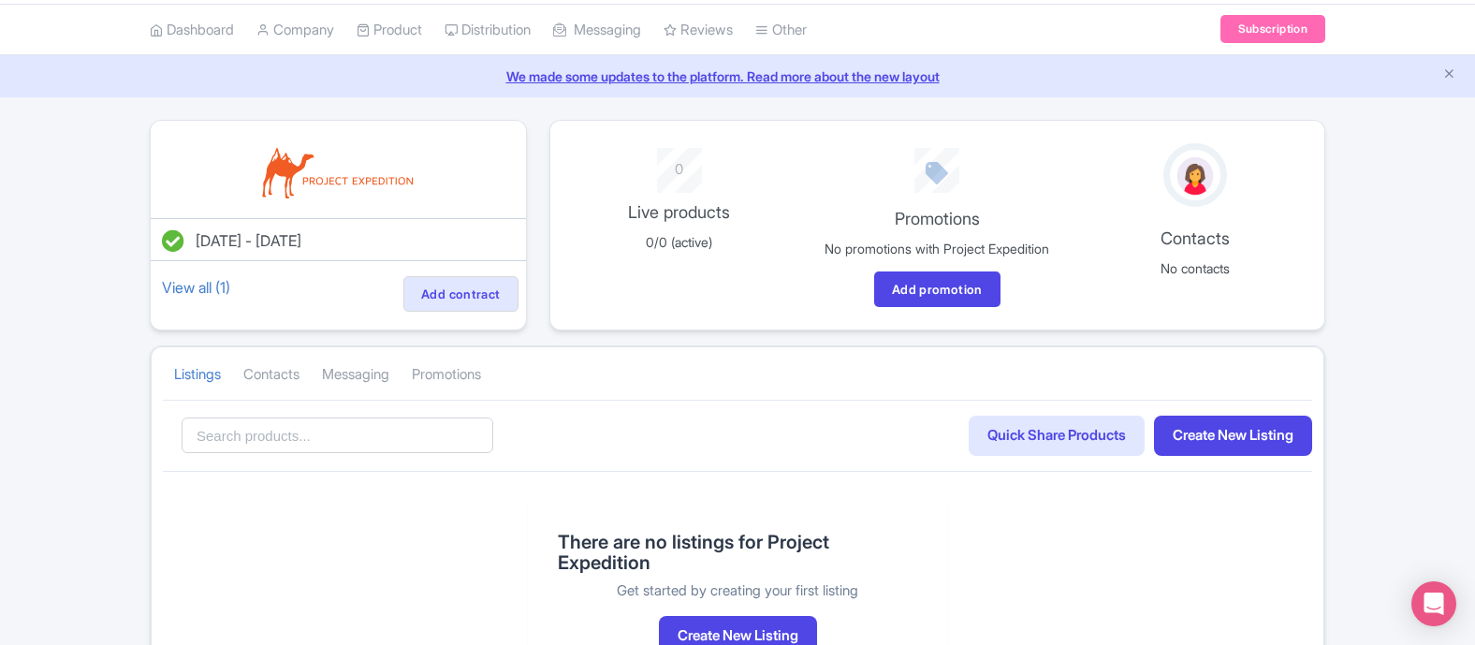
scroll to position [66, 0]
